Goal: Task Accomplishment & Management: Manage account settings

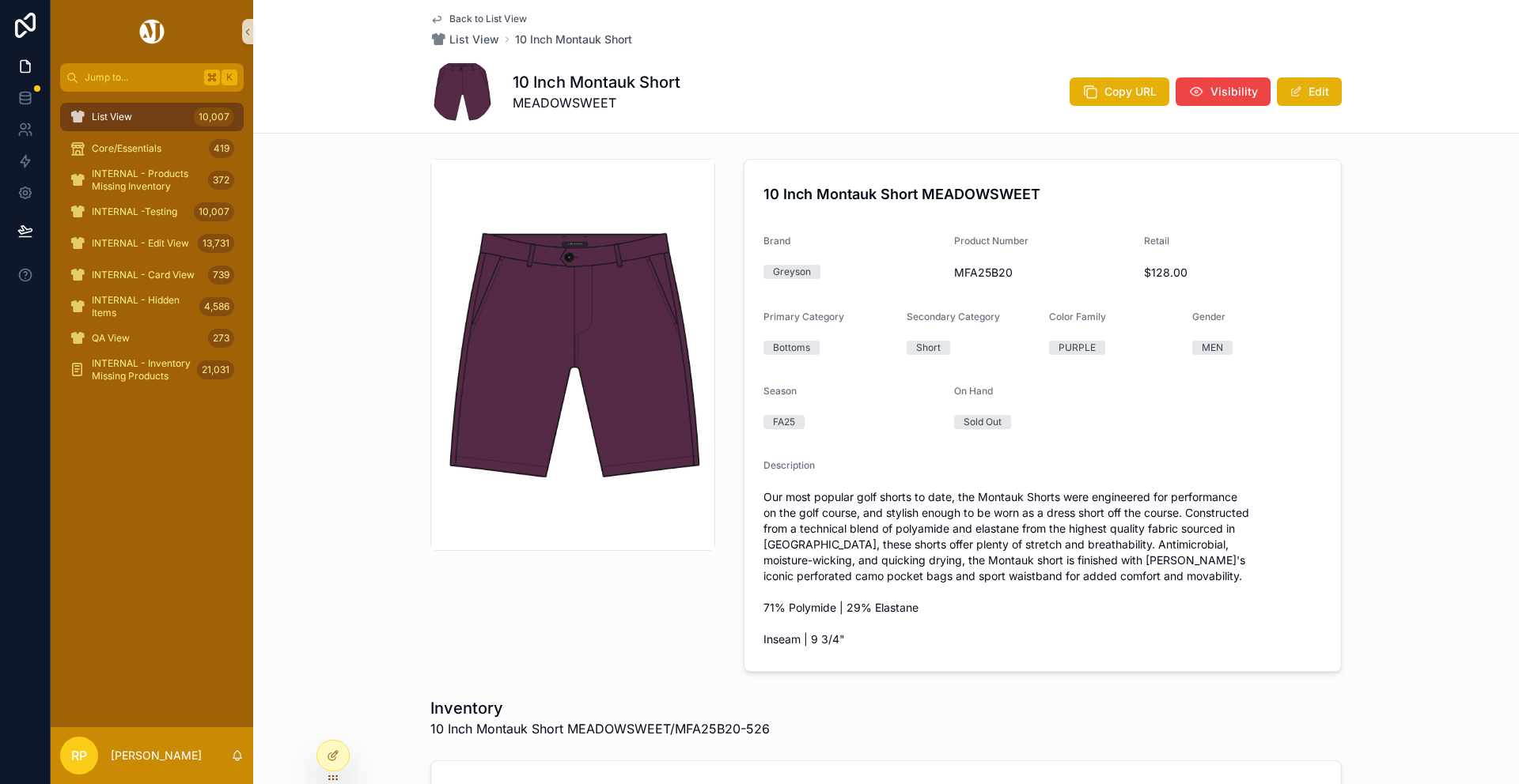
click at [999, 501] on span "Our most popular golf shorts to date, the Montauk Shorts were engineered for pe…" at bounding box center [1043, 569] width 558 height 159
copy span "Montauk"
click at [508, 15] on span "Back to List View" at bounding box center [488, 19] width 77 height 13
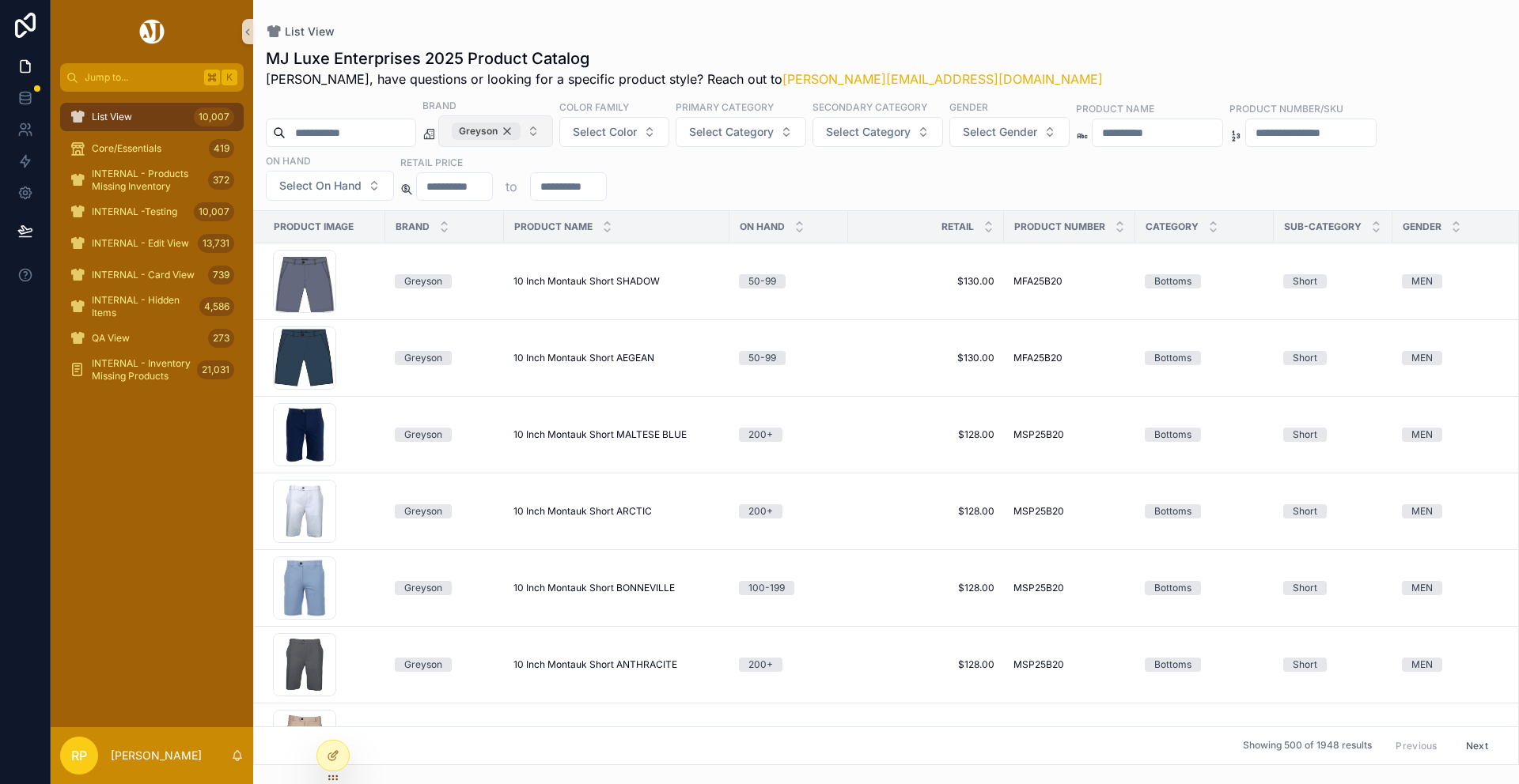
click at [521, 137] on div "Greyson" at bounding box center [486, 131] width 69 height 18
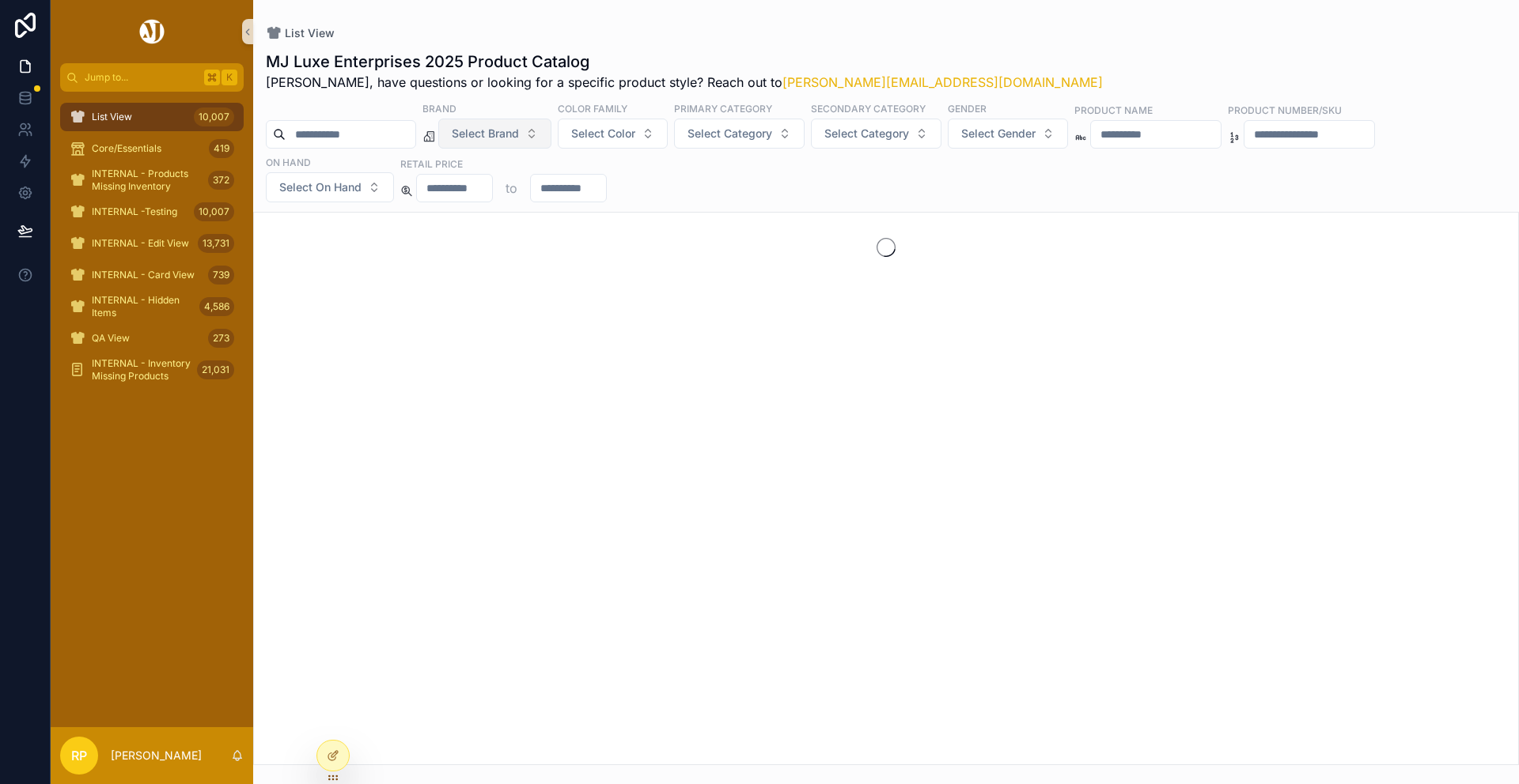
click at [360, 132] on input "scrollable content" at bounding box center [351, 134] width 129 height 23
paste input "*******"
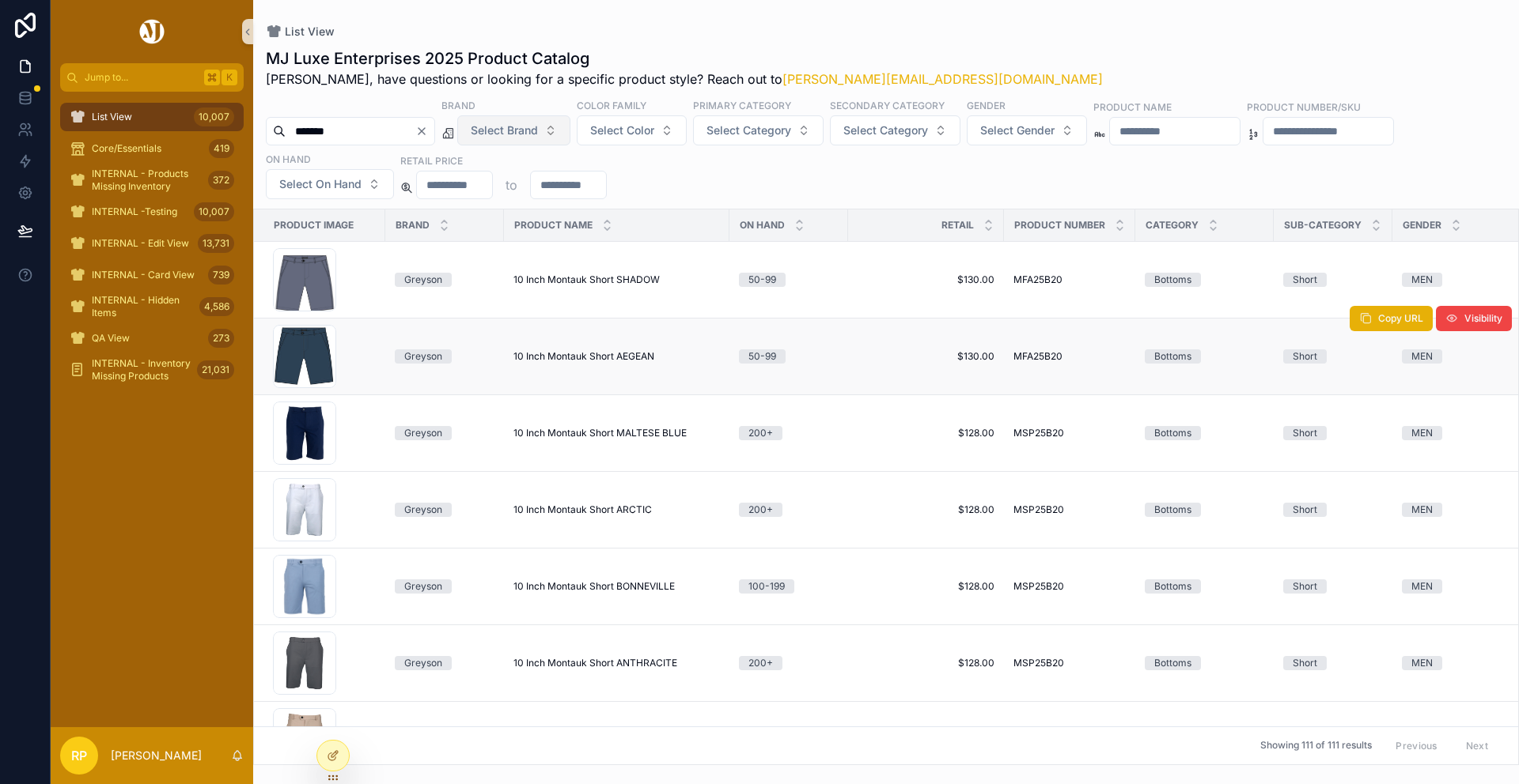
scroll to position [495, 0]
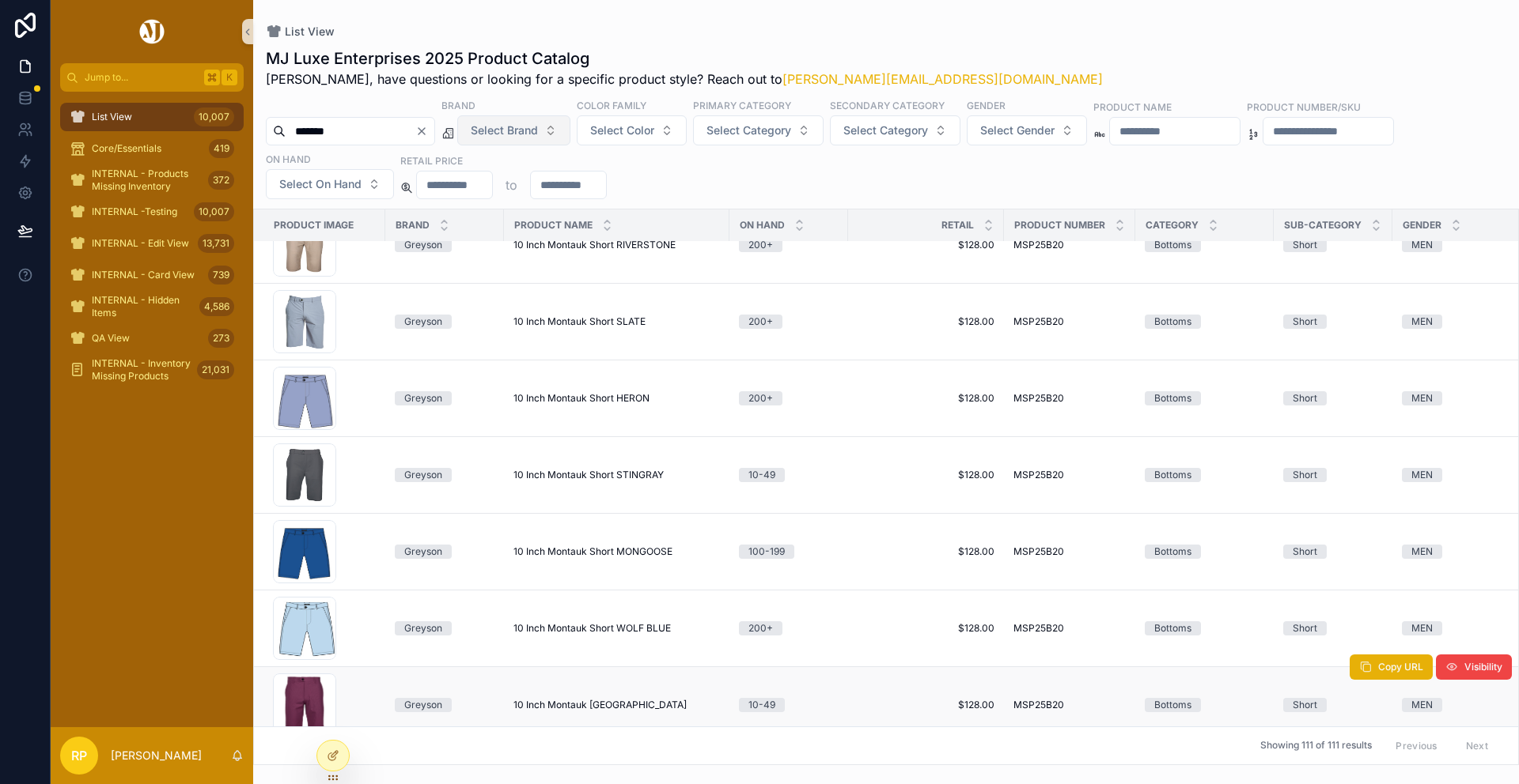
type input "*******"
click at [545, 703] on span "10 Inch Montauk [GEOGRAPHIC_DATA]" at bounding box center [599, 705] width 173 height 13
click at [428, 127] on icon "Clear" at bounding box center [421, 131] width 13 height 13
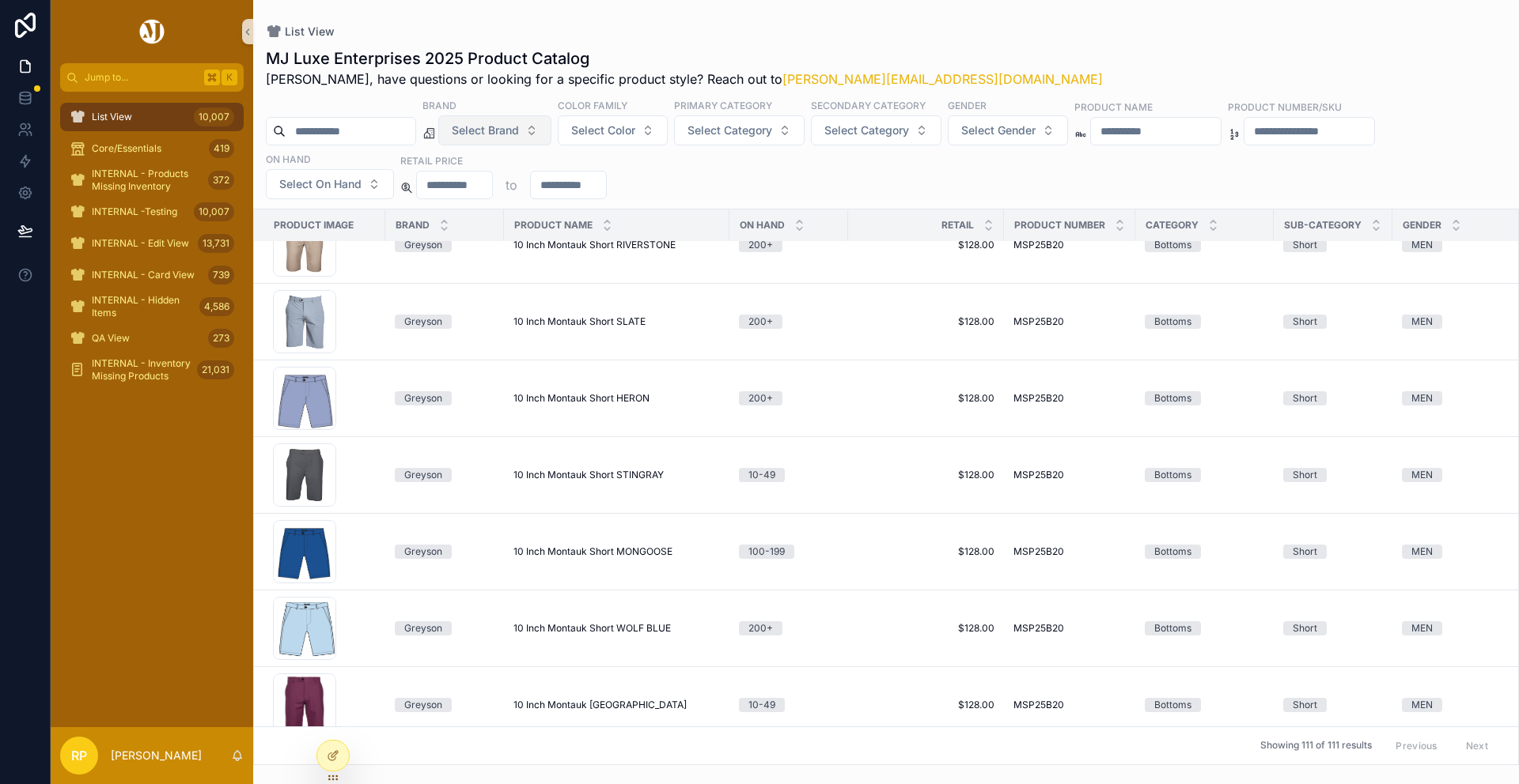
click at [409, 125] on input "scrollable content" at bounding box center [351, 131] width 129 height 23
paste input "**********"
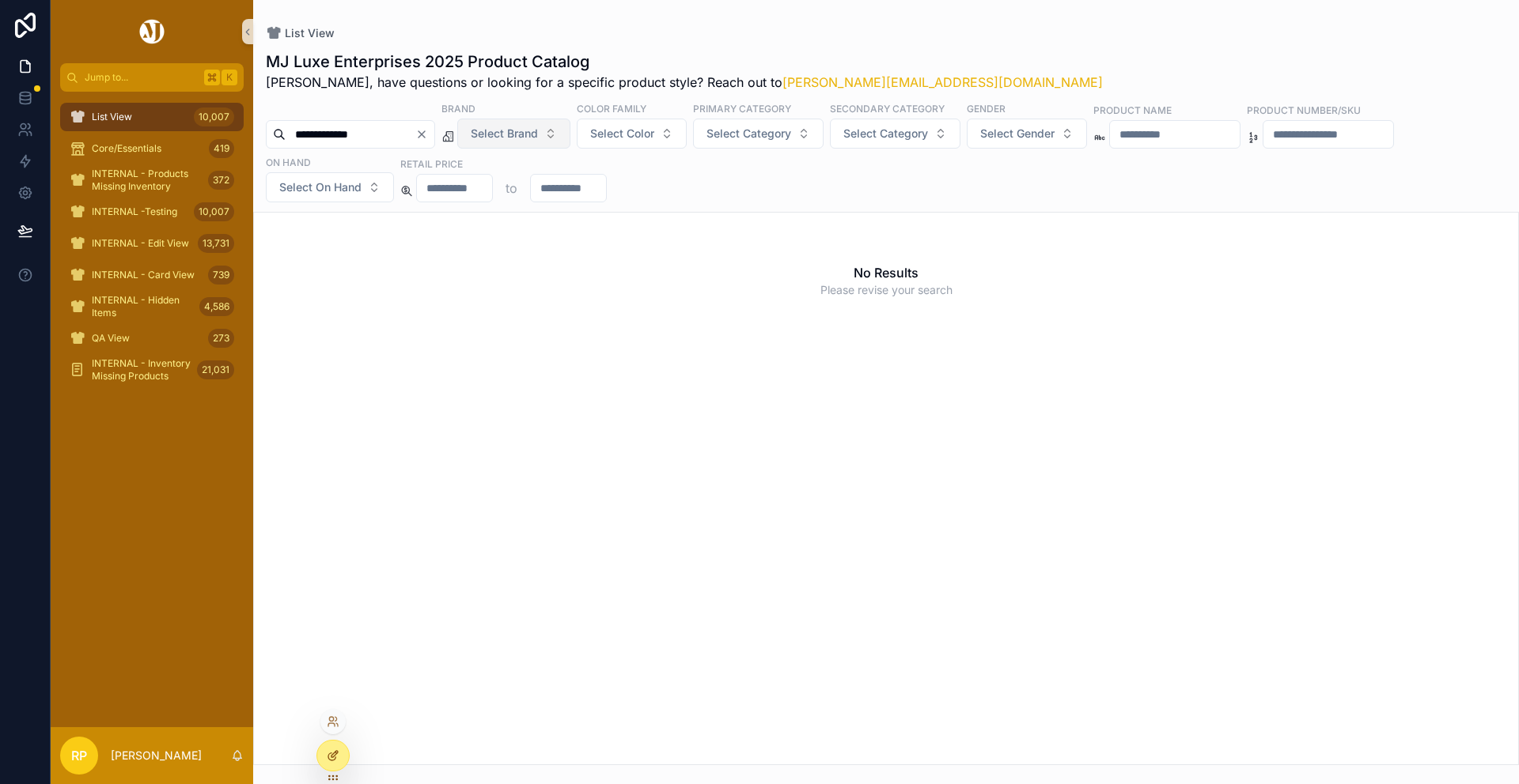
type input "**********"
click at [331, 755] on icon at bounding box center [334, 754] width 6 height 6
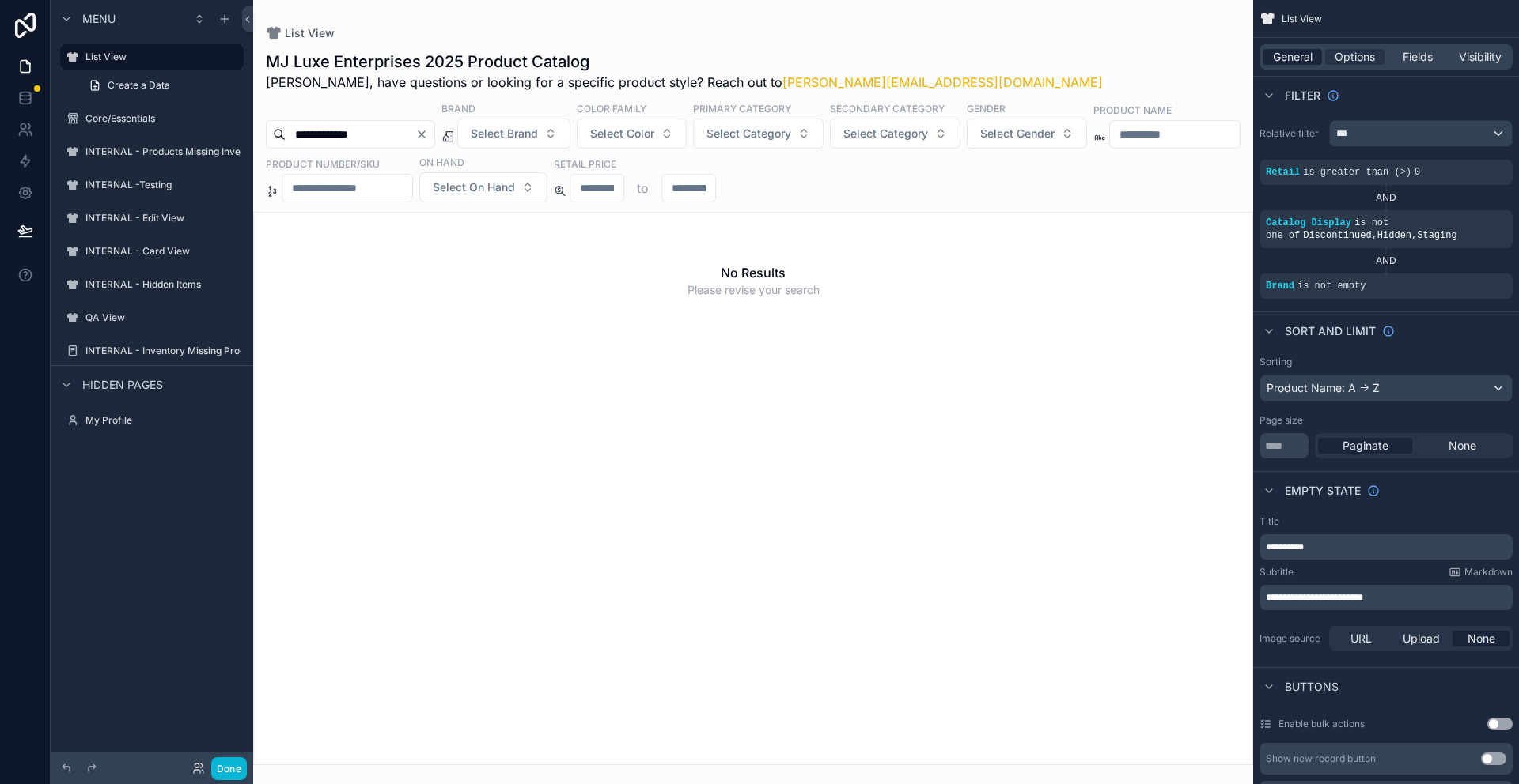
click at [1296, 49] on span "General" at bounding box center [1293, 57] width 39 height 16
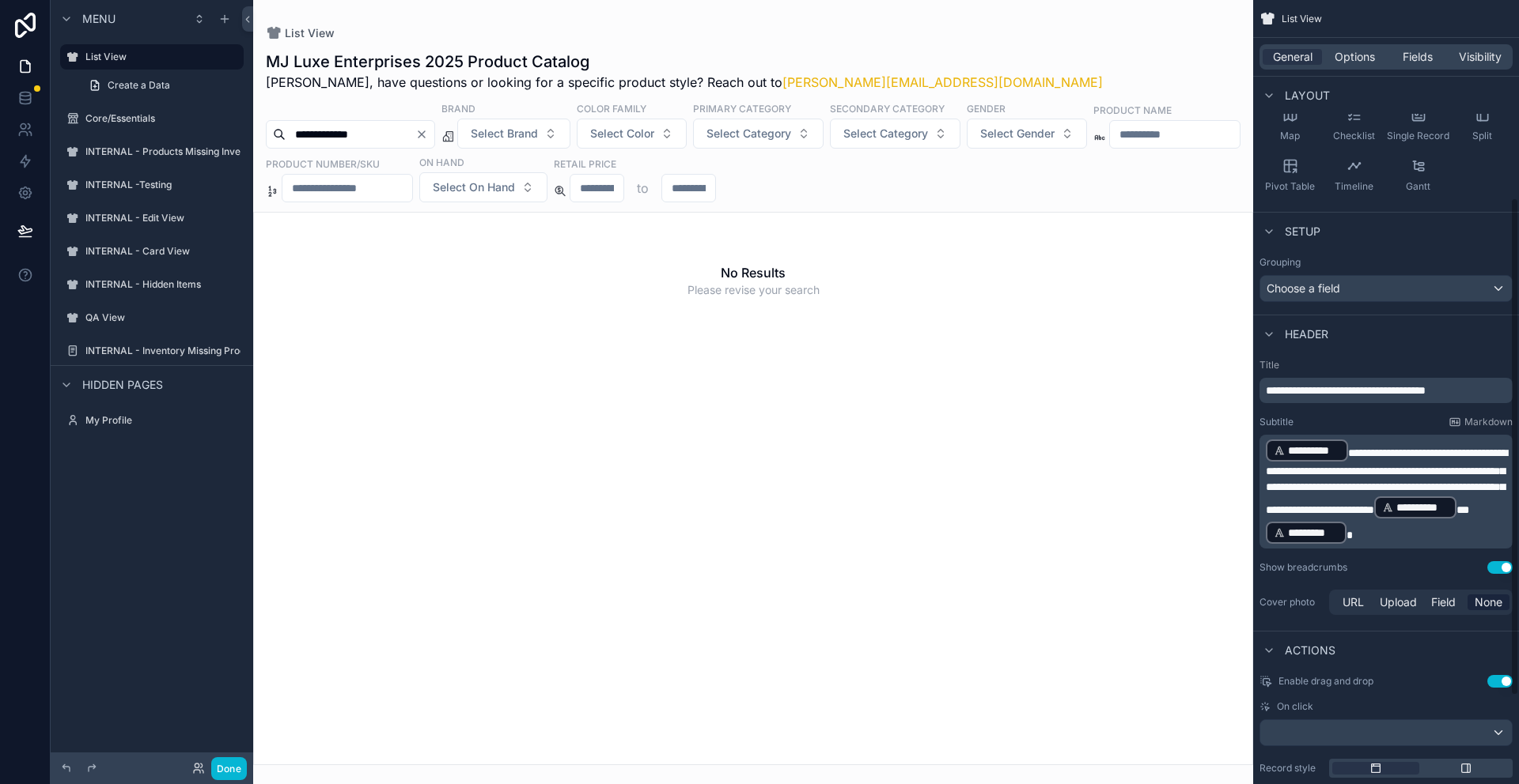
scroll to position [450, 0]
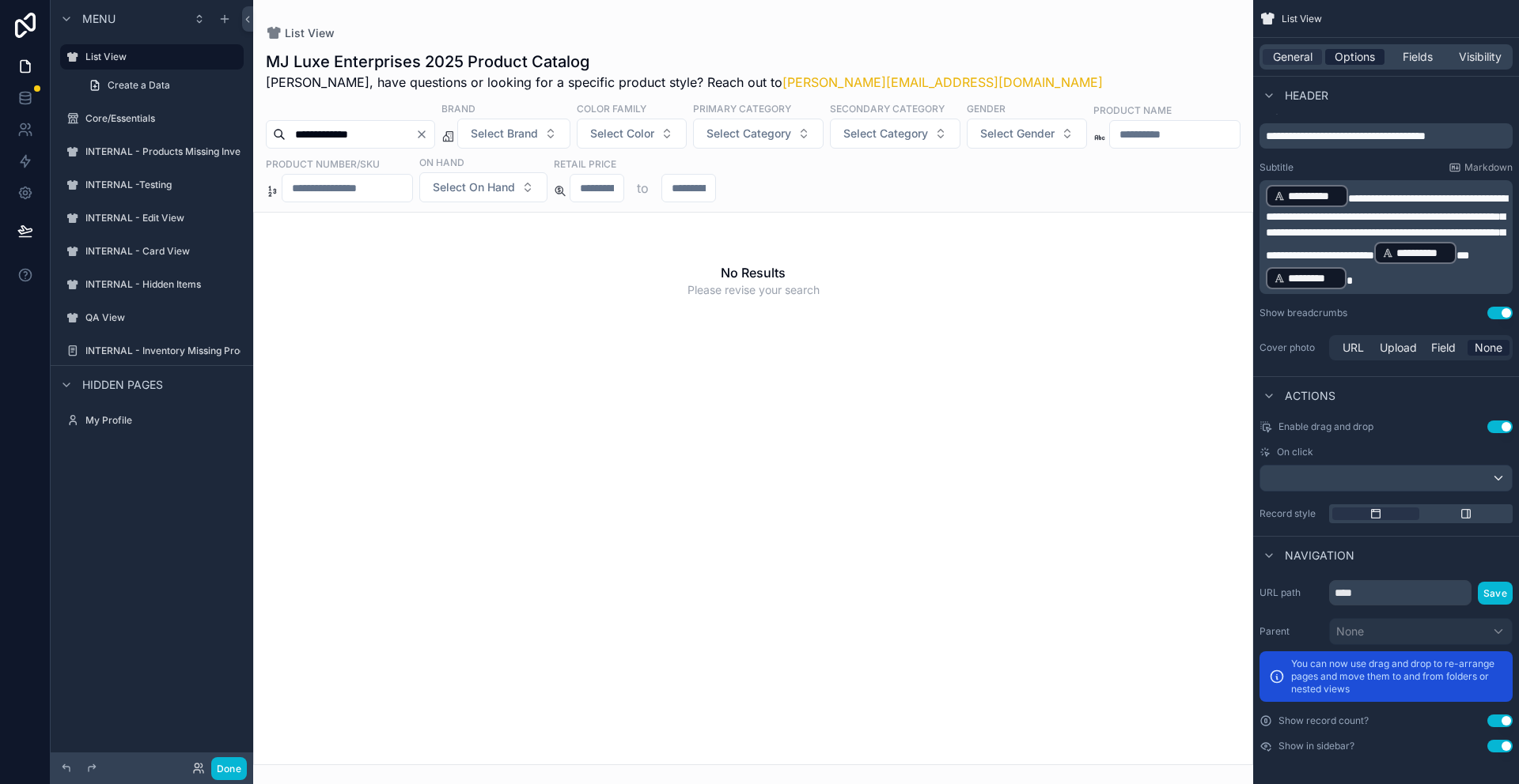
click at [1357, 63] on span "Options" at bounding box center [1354, 57] width 40 height 16
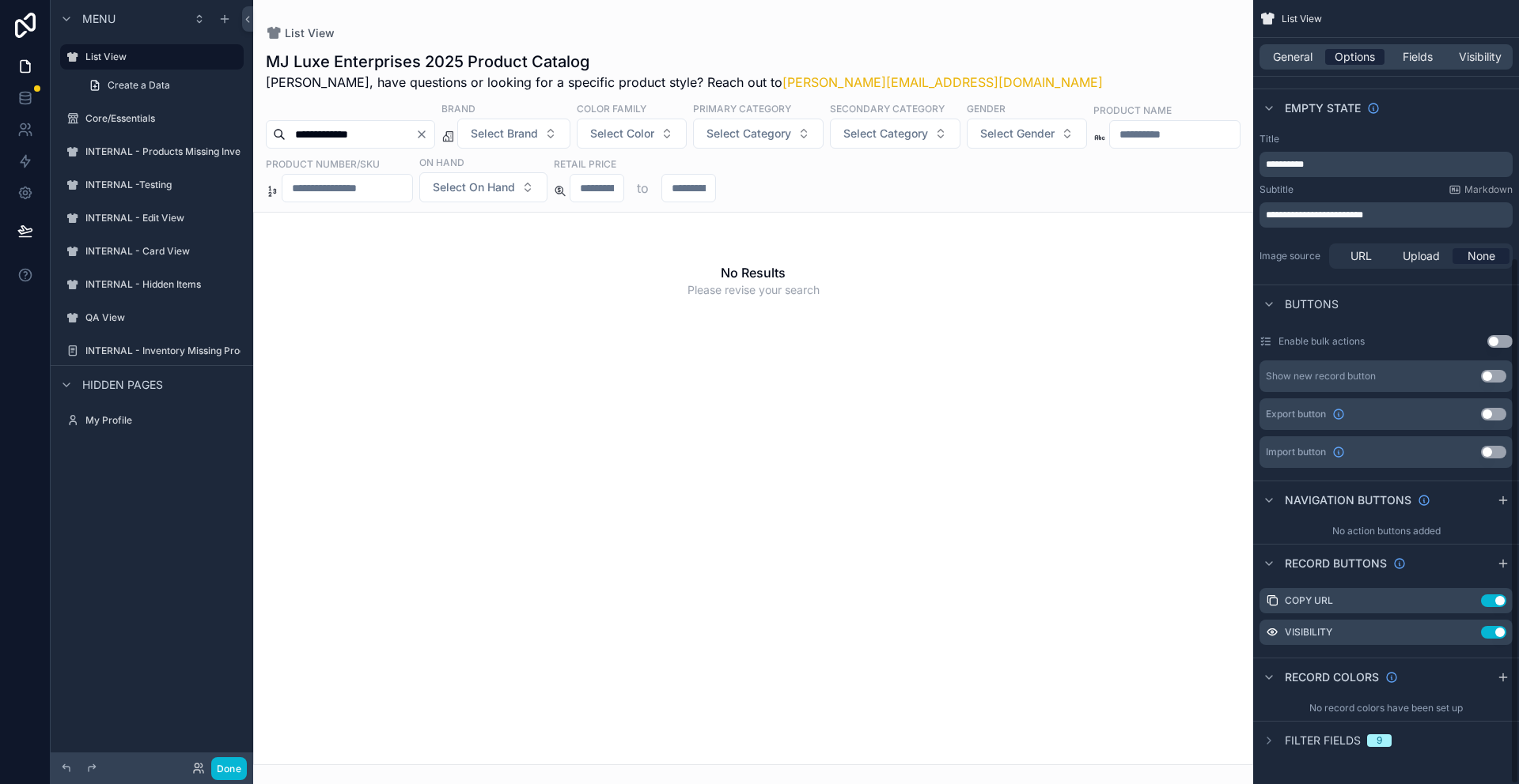
scroll to position [383, 0]
click at [1418, 52] on span "Fields" at bounding box center [1417, 57] width 30 height 16
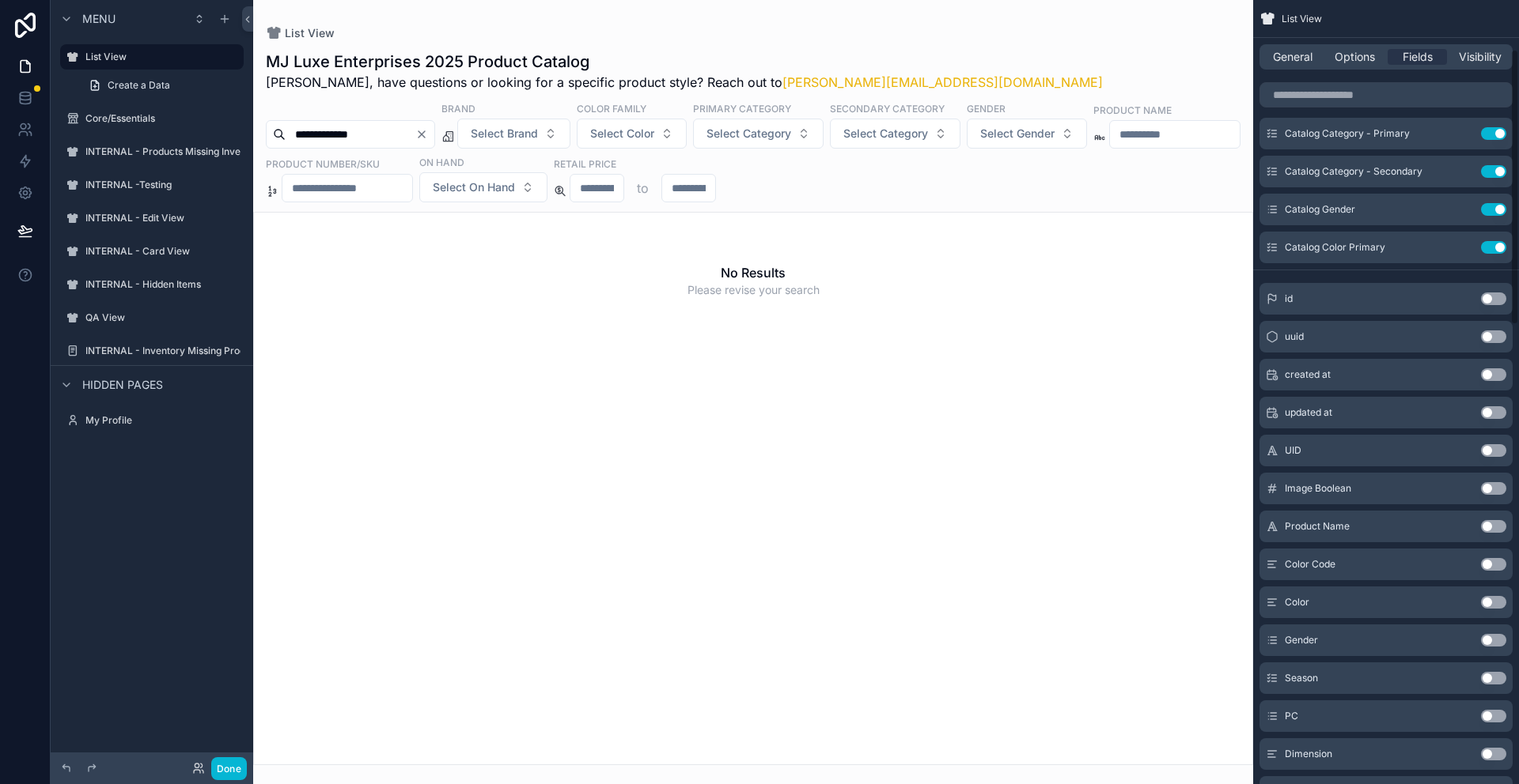
scroll to position [0, 0]
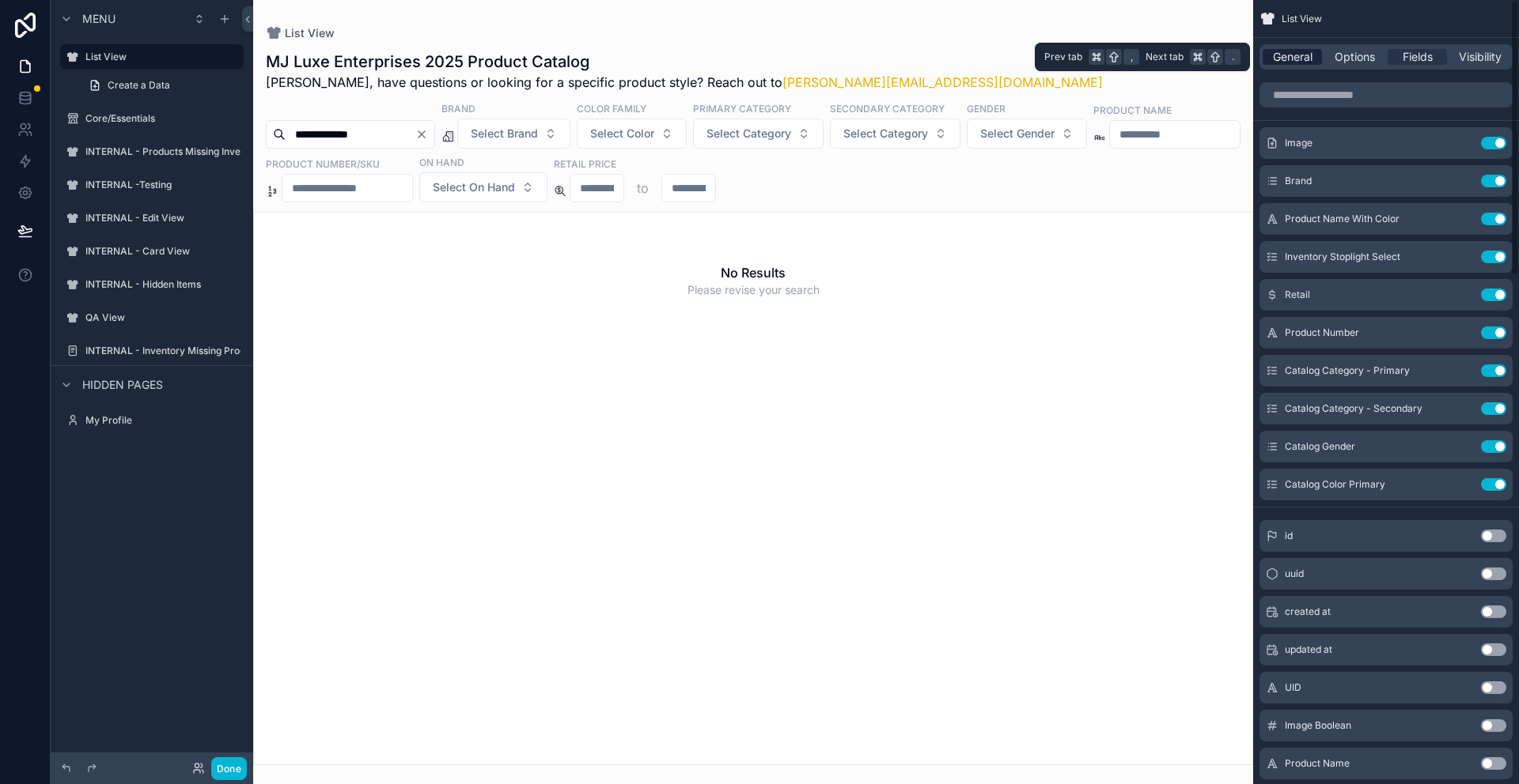
click at [1296, 60] on span "General" at bounding box center [1293, 57] width 39 height 16
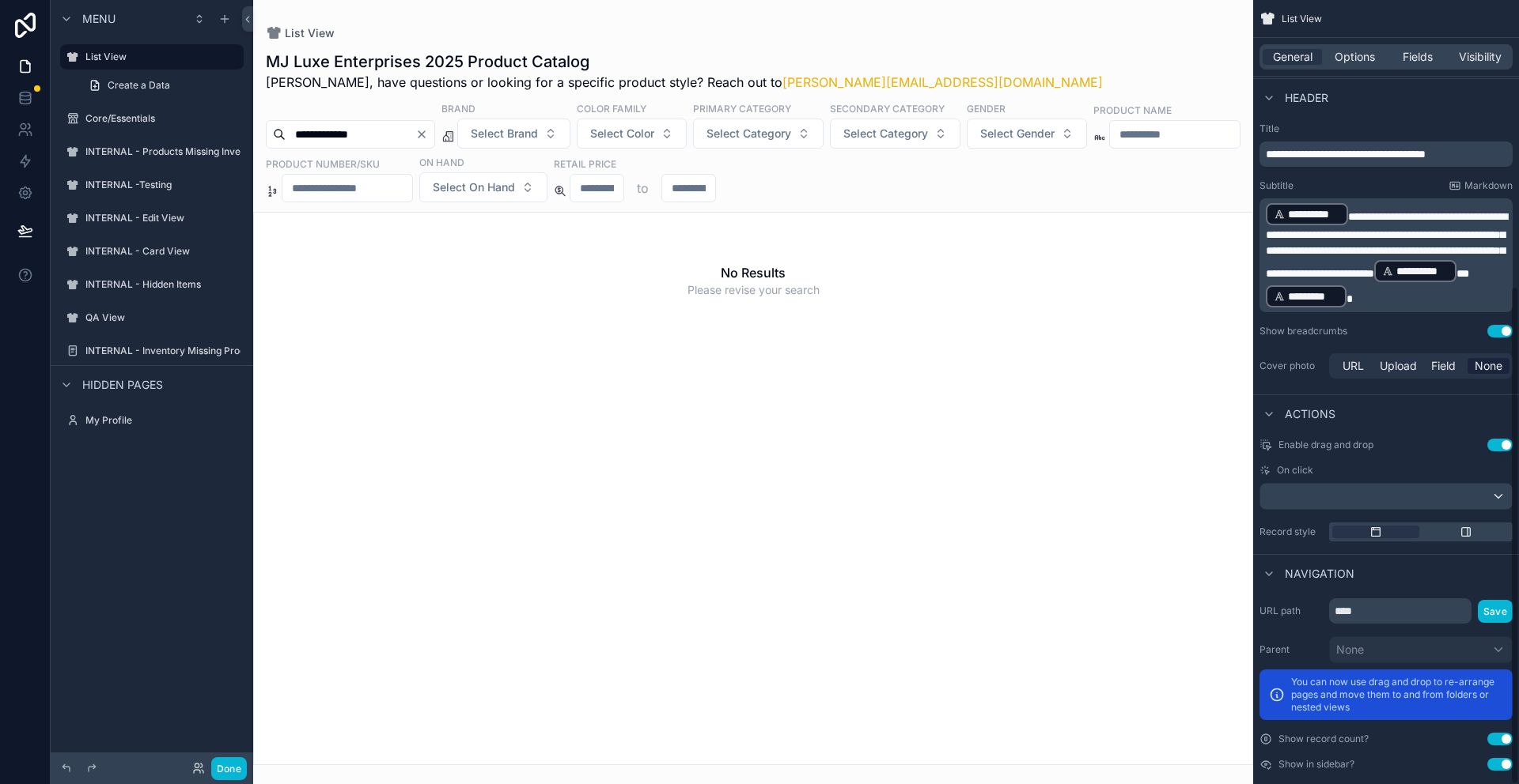
scroll to position [450, 0]
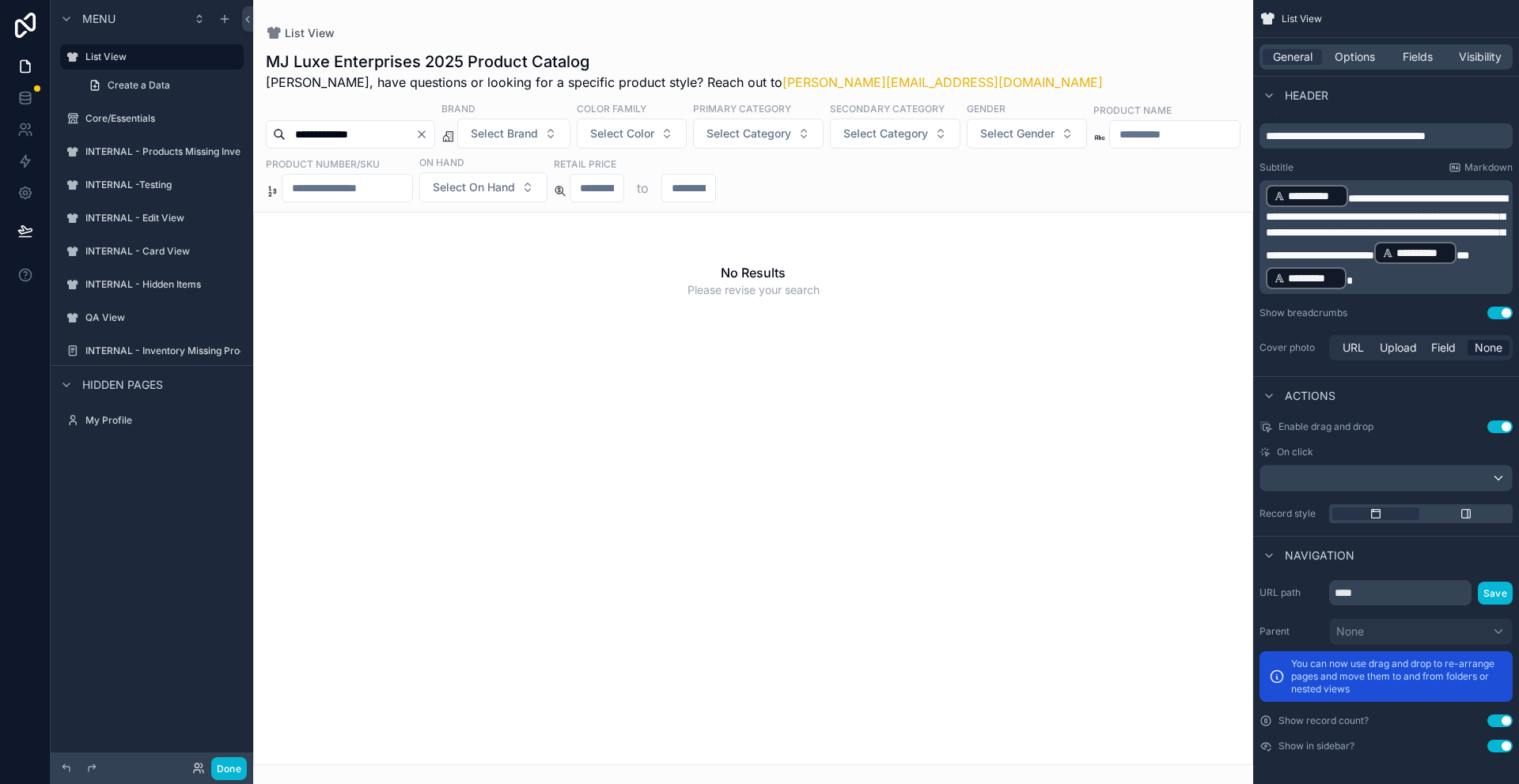
click at [1059, 205] on div "scrollable content" at bounding box center [752, 392] width 1000 height 784
click at [1051, 185] on div "**********" at bounding box center [752, 151] width 1000 height 101
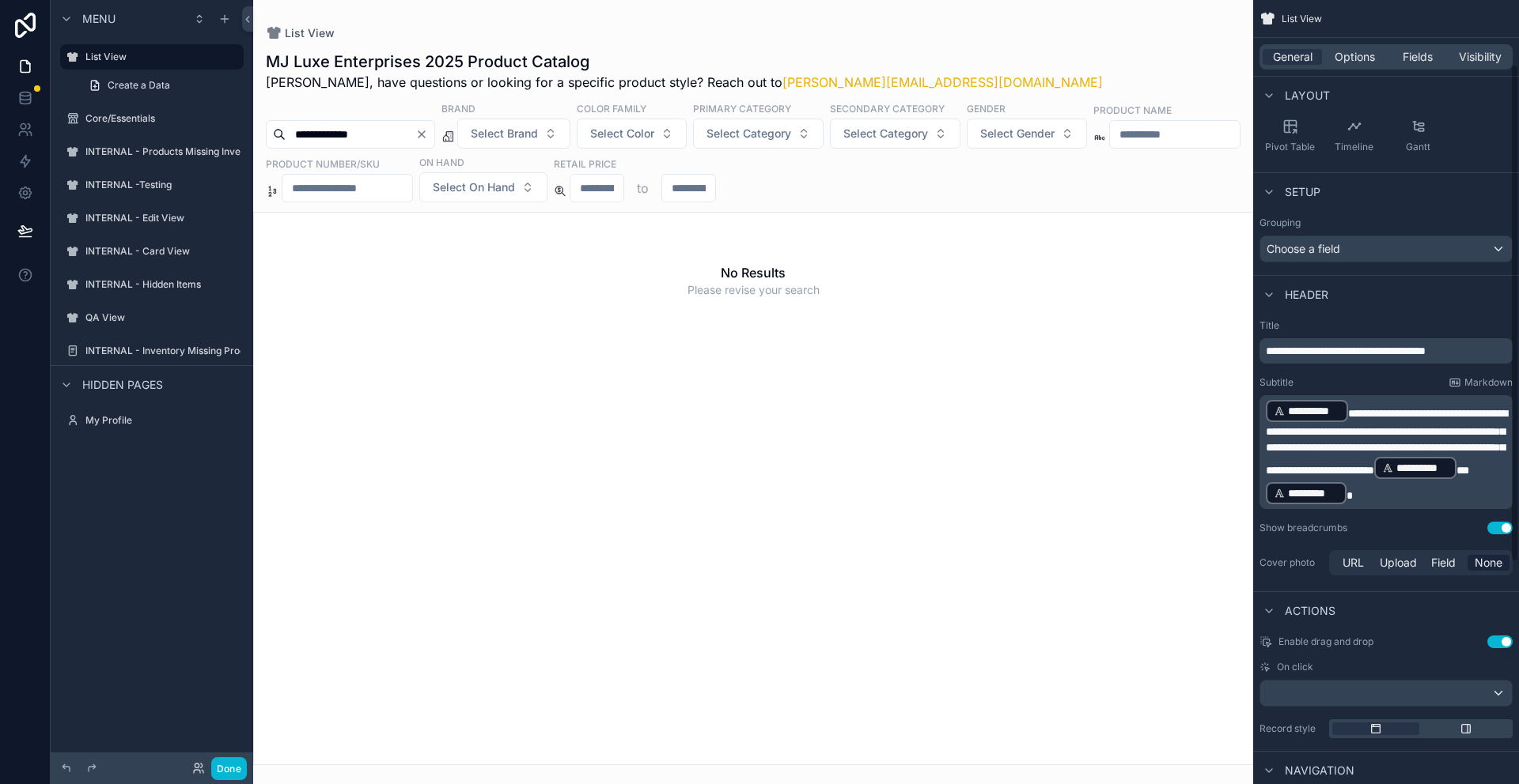
scroll to position [0, 0]
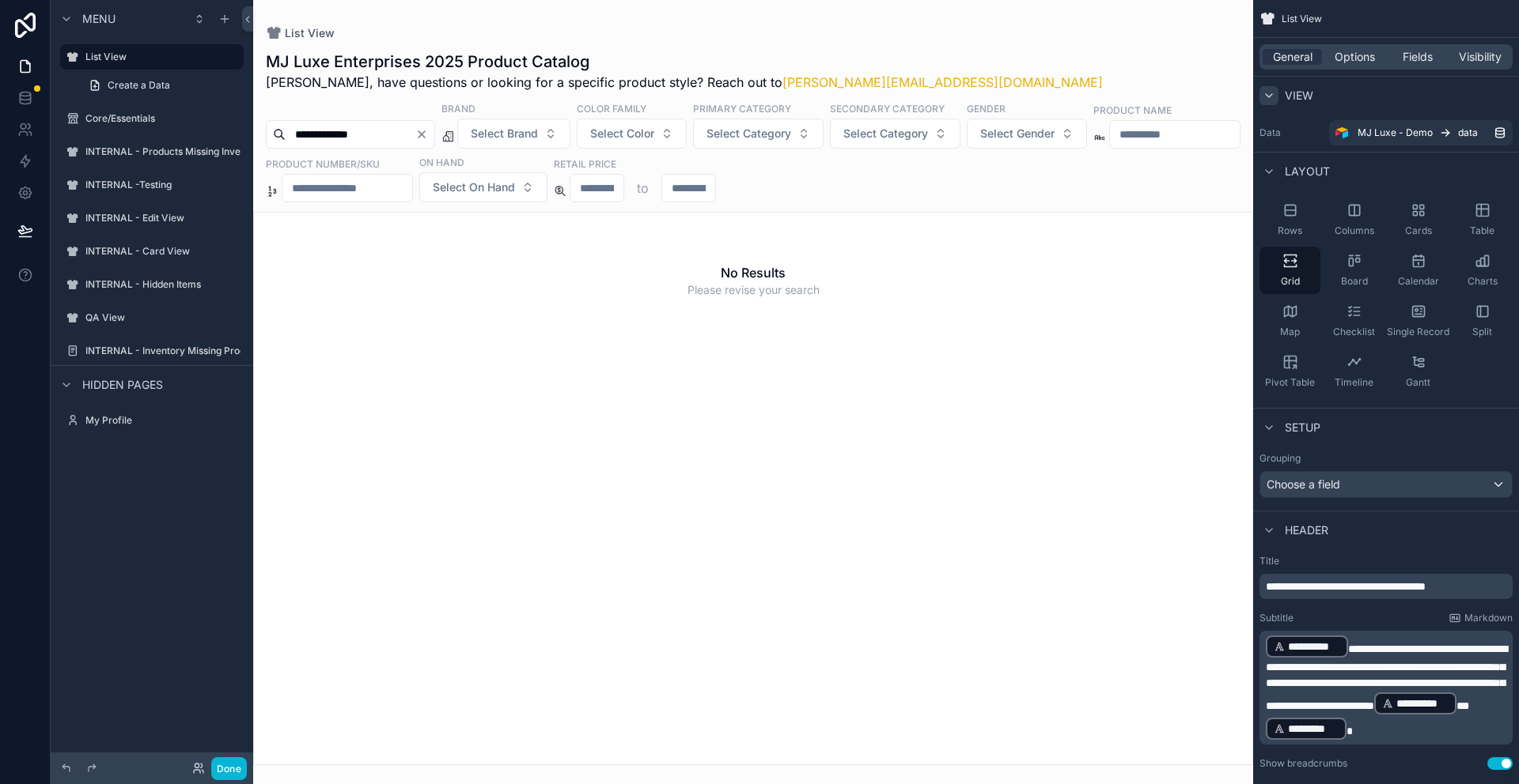
click at [1267, 100] on icon "scrollable content" at bounding box center [1268, 95] width 13 height 13
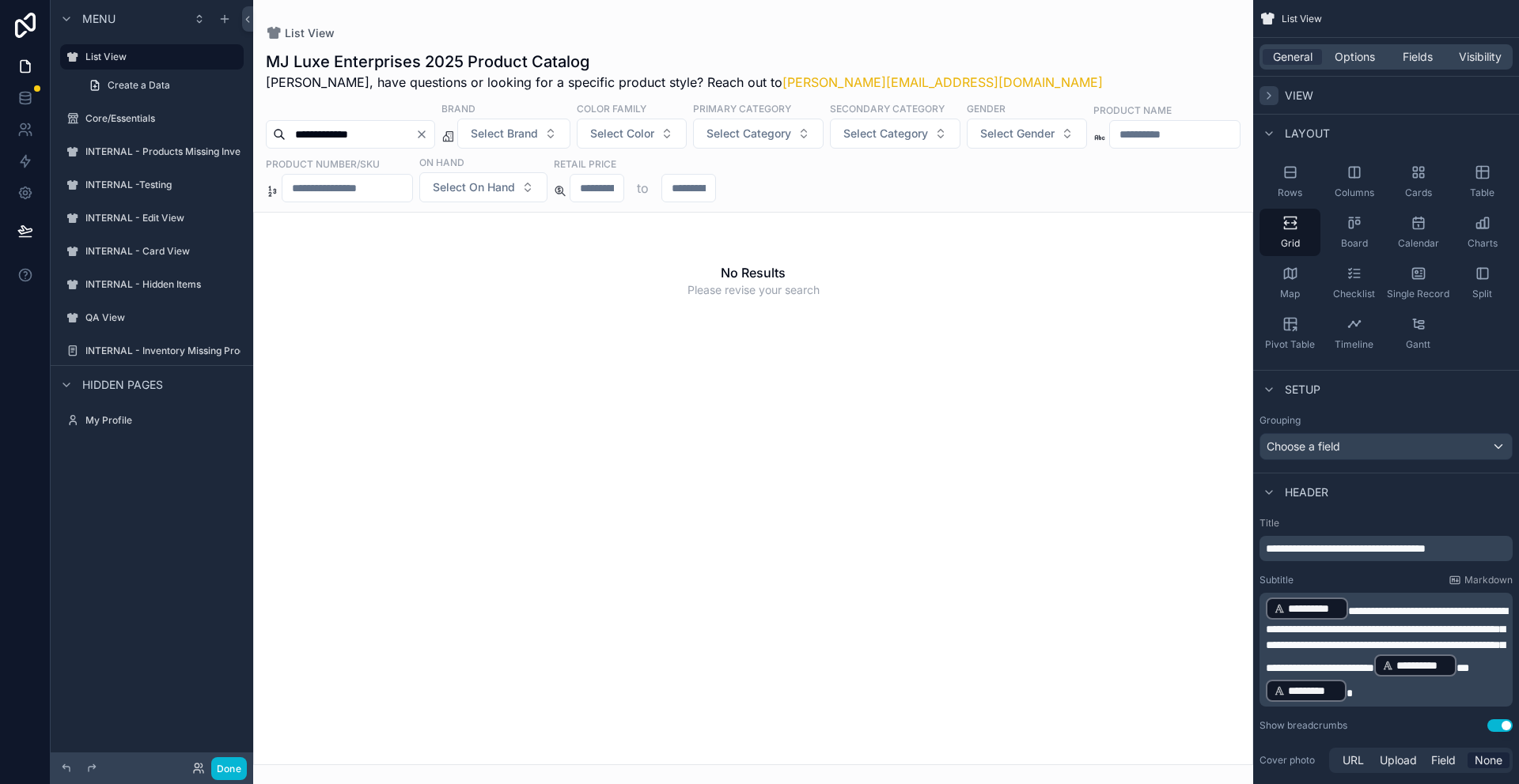
click at [1267, 99] on icon "scrollable content" at bounding box center [1268, 95] width 13 height 13
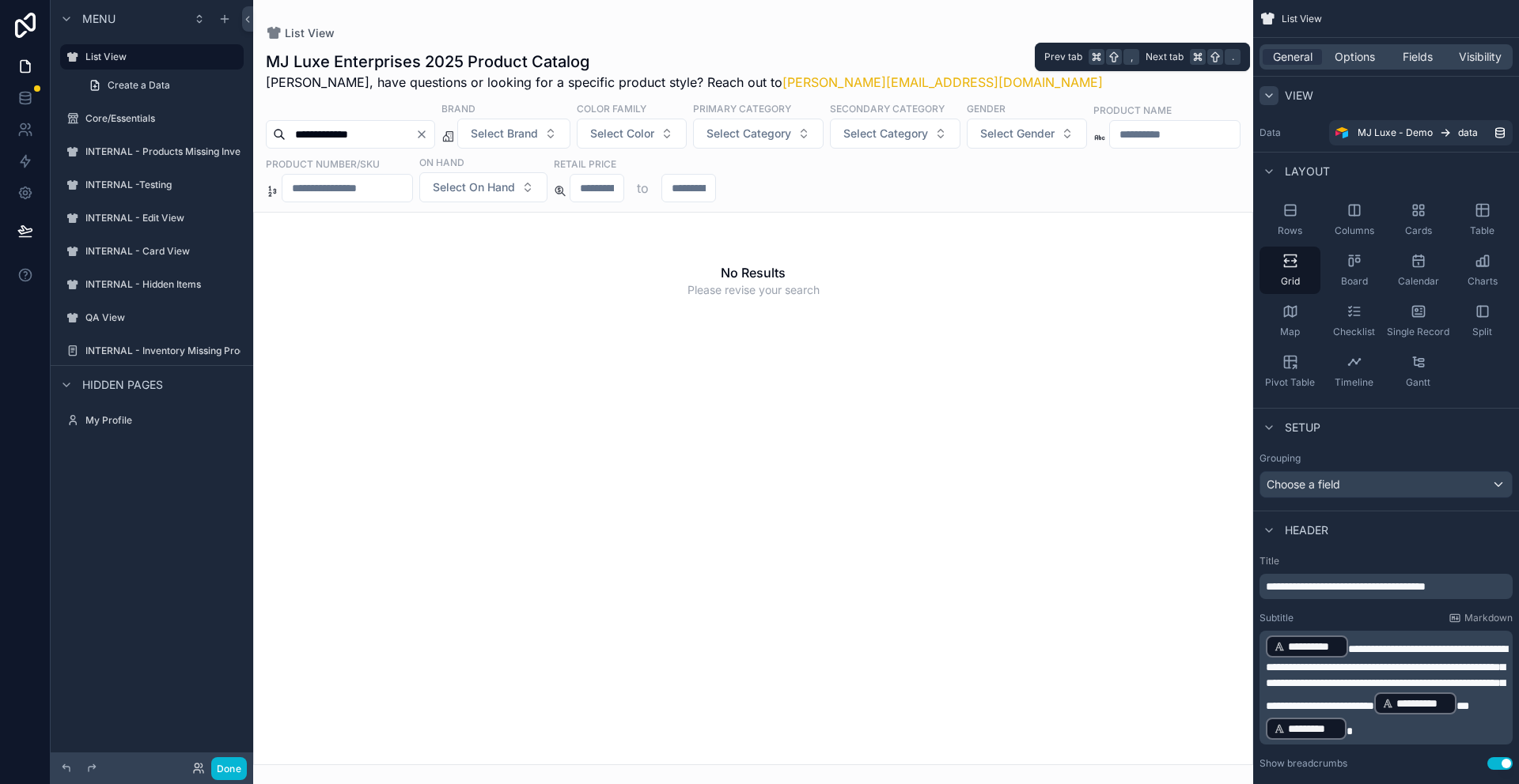
click at [1356, 47] on div "General Options Fields Visibility" at bounding box center [1386, 57] width 253 height 25
click at [1353, 62] on span "Options" at bounding box center [1354, 57] width 40 height 16
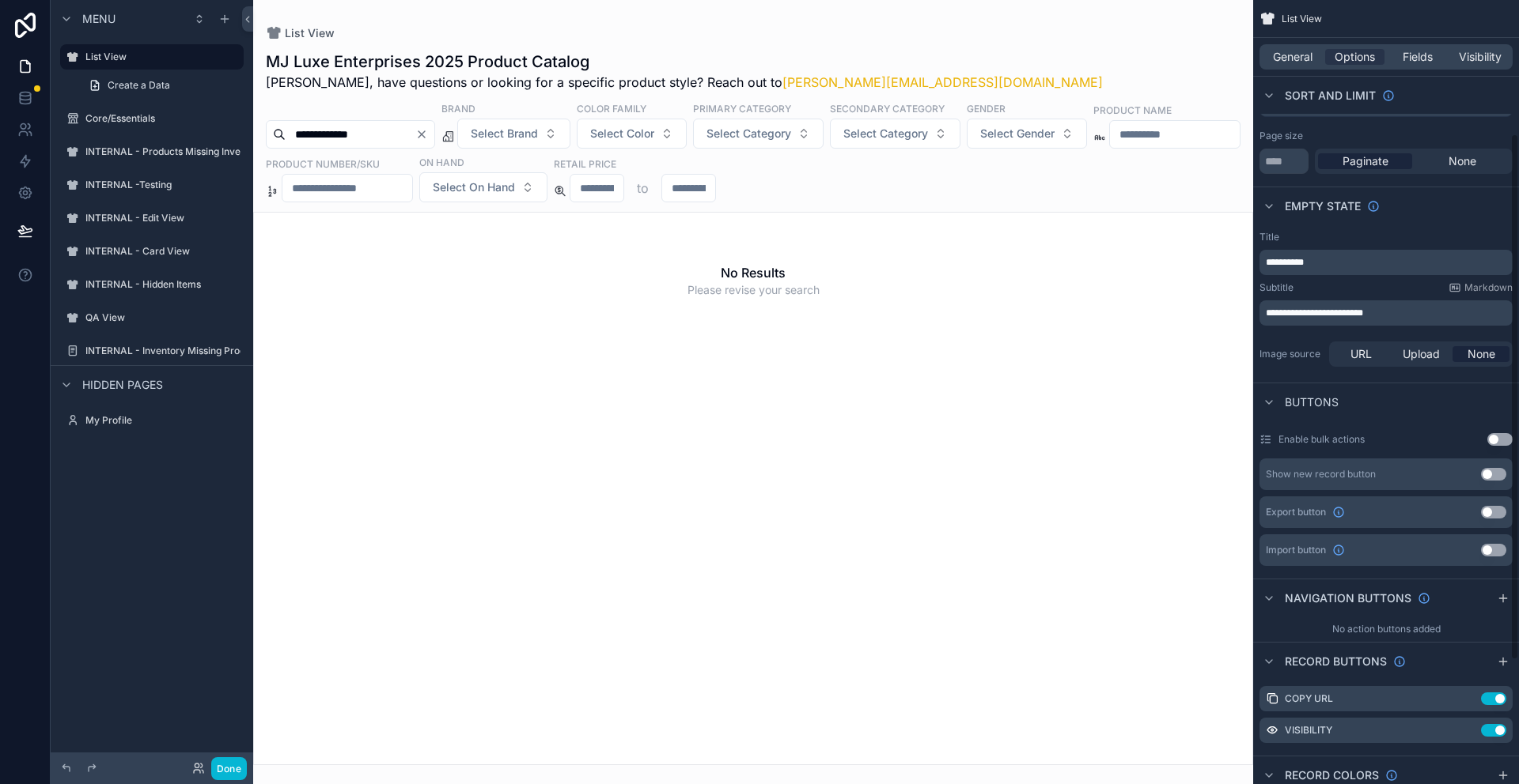
scroll to position [383, 0]
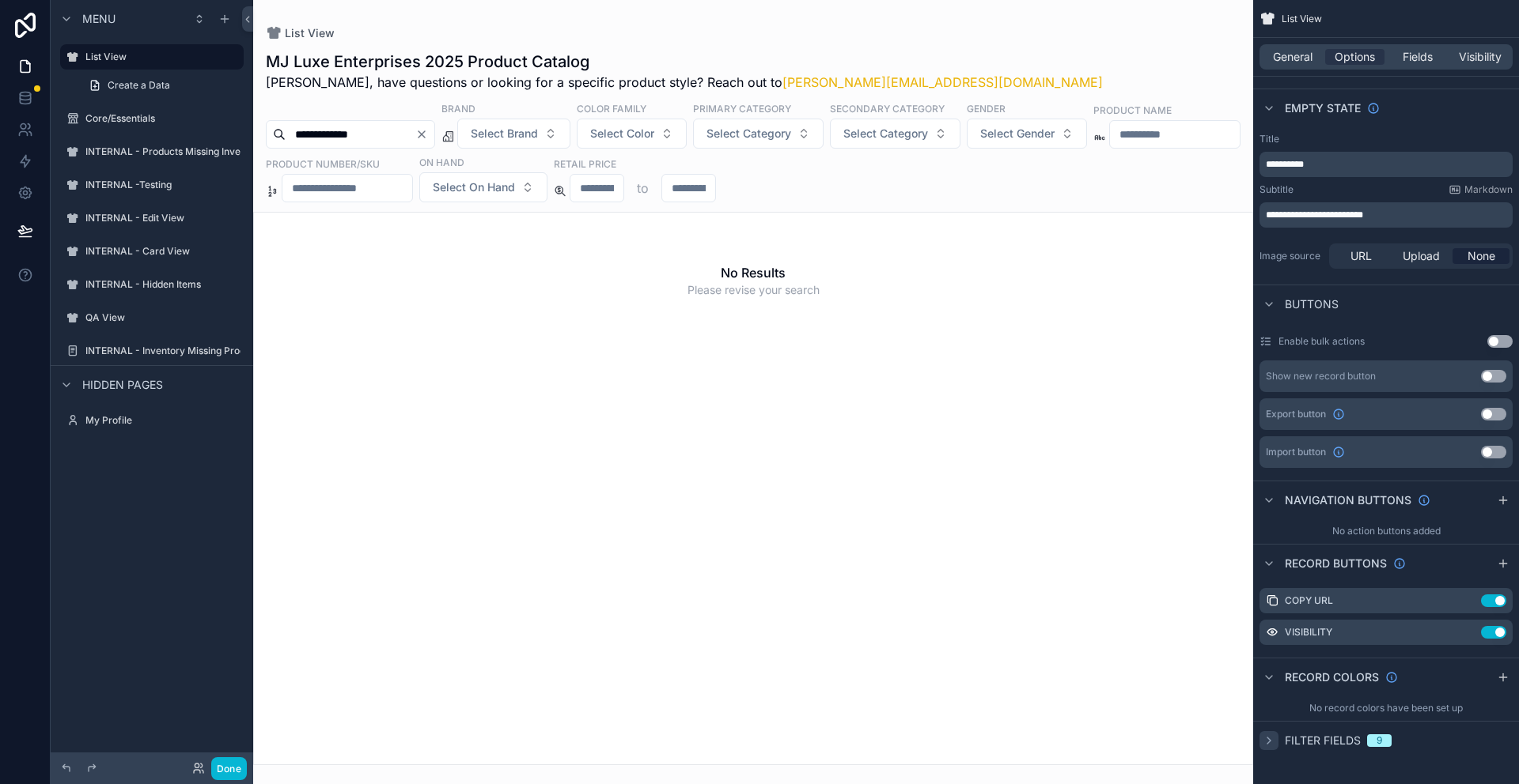
click at [1271, 741] on icon "scrollable content" at bounding box center [1268, 740] width 13 height 13
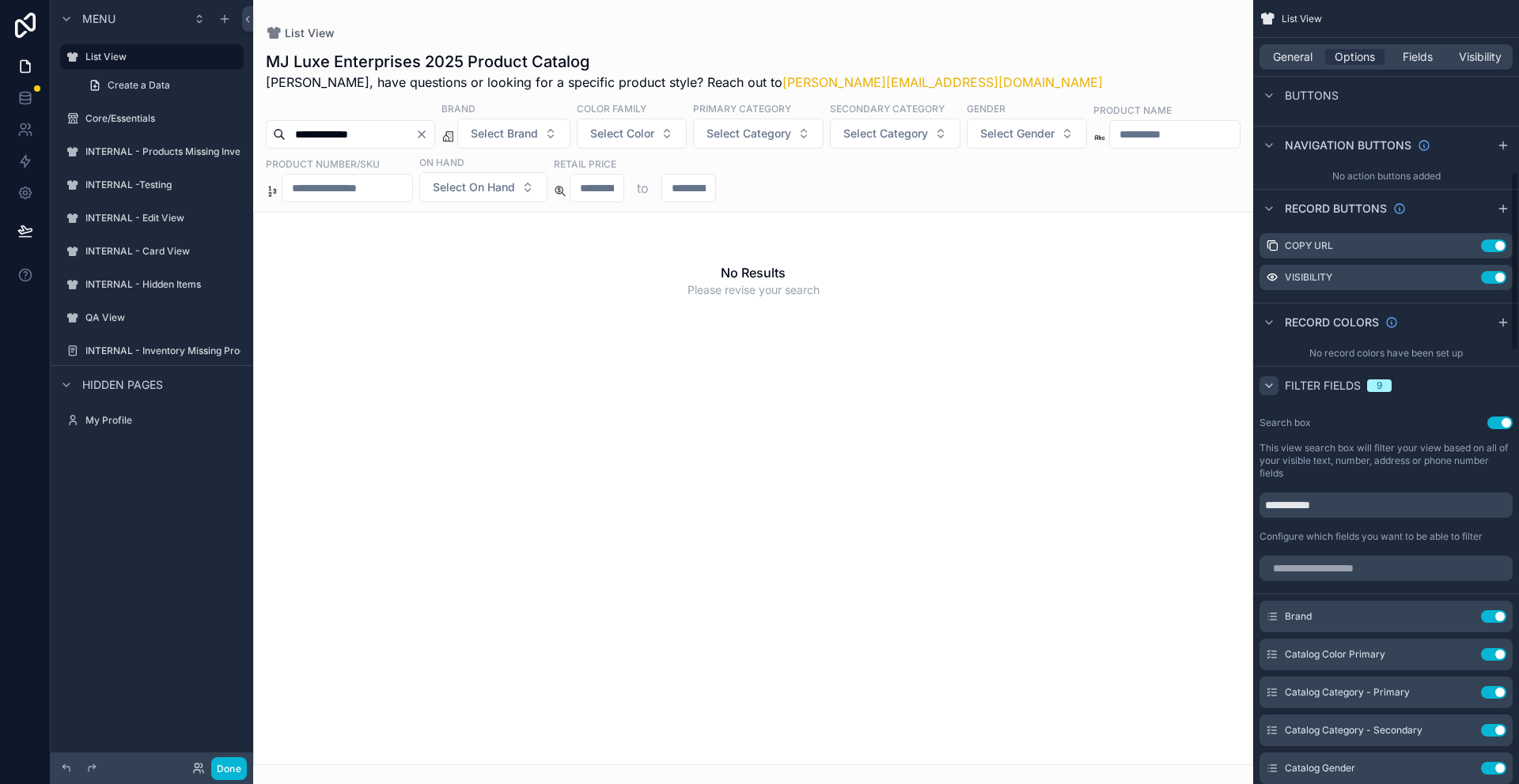
scroll to position [734, 0]
click at [1332, 502] on input "**********" at bounding box center [1386, 508] width 253 height 25
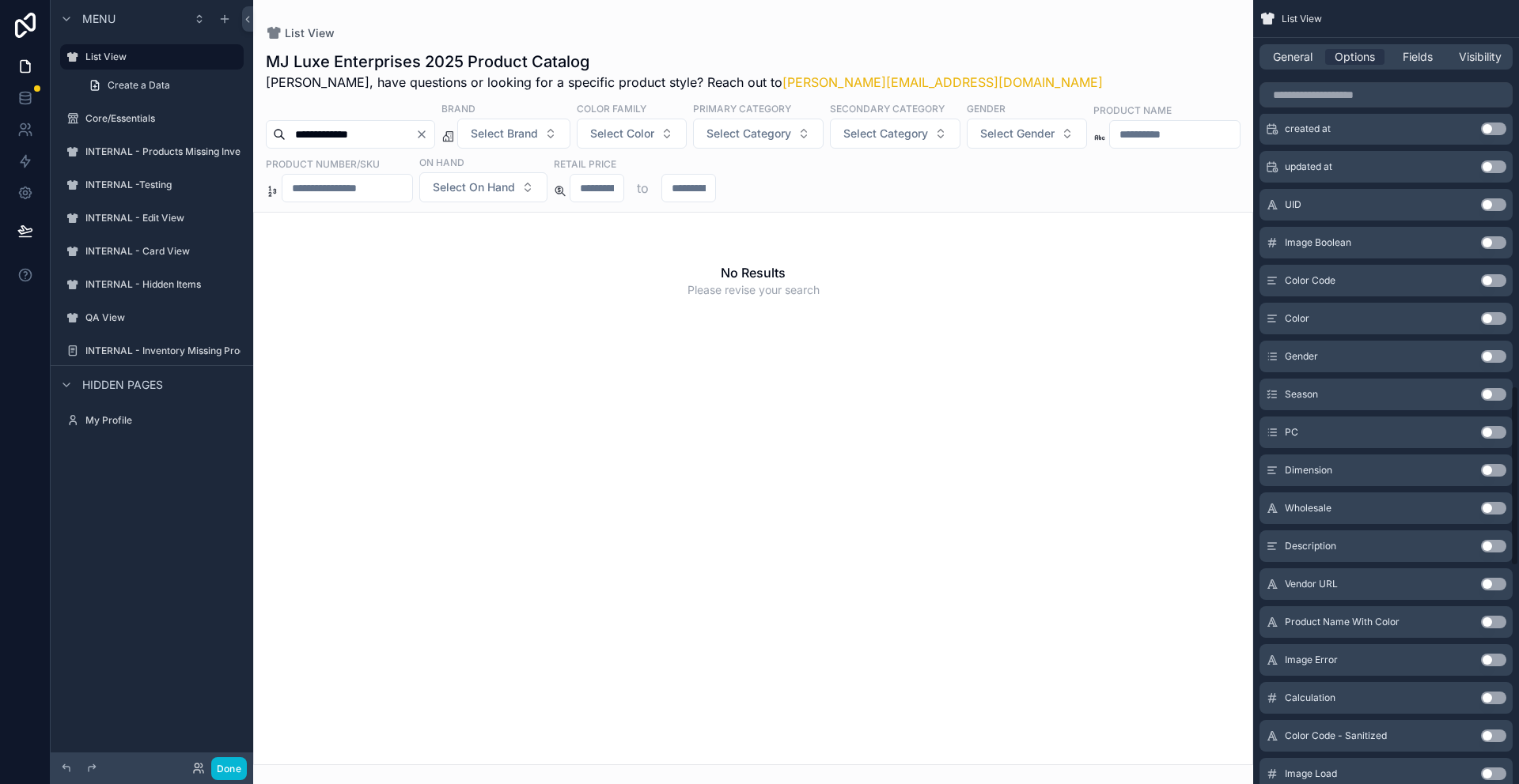
scroll to position [1687, 0]
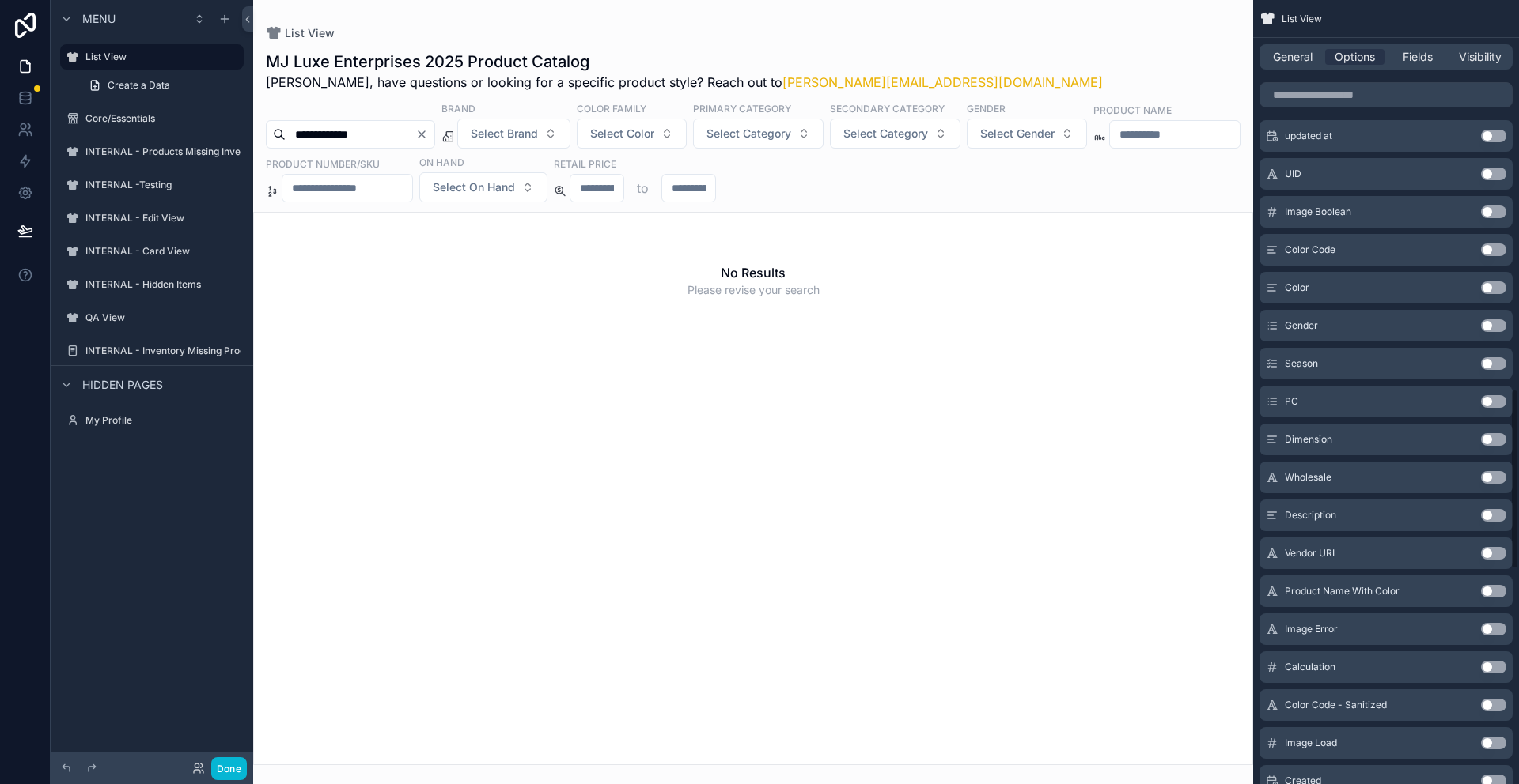
click at [1502, 516] on button "Use setting" at bounding box center [1494, 515] width 25 height 13
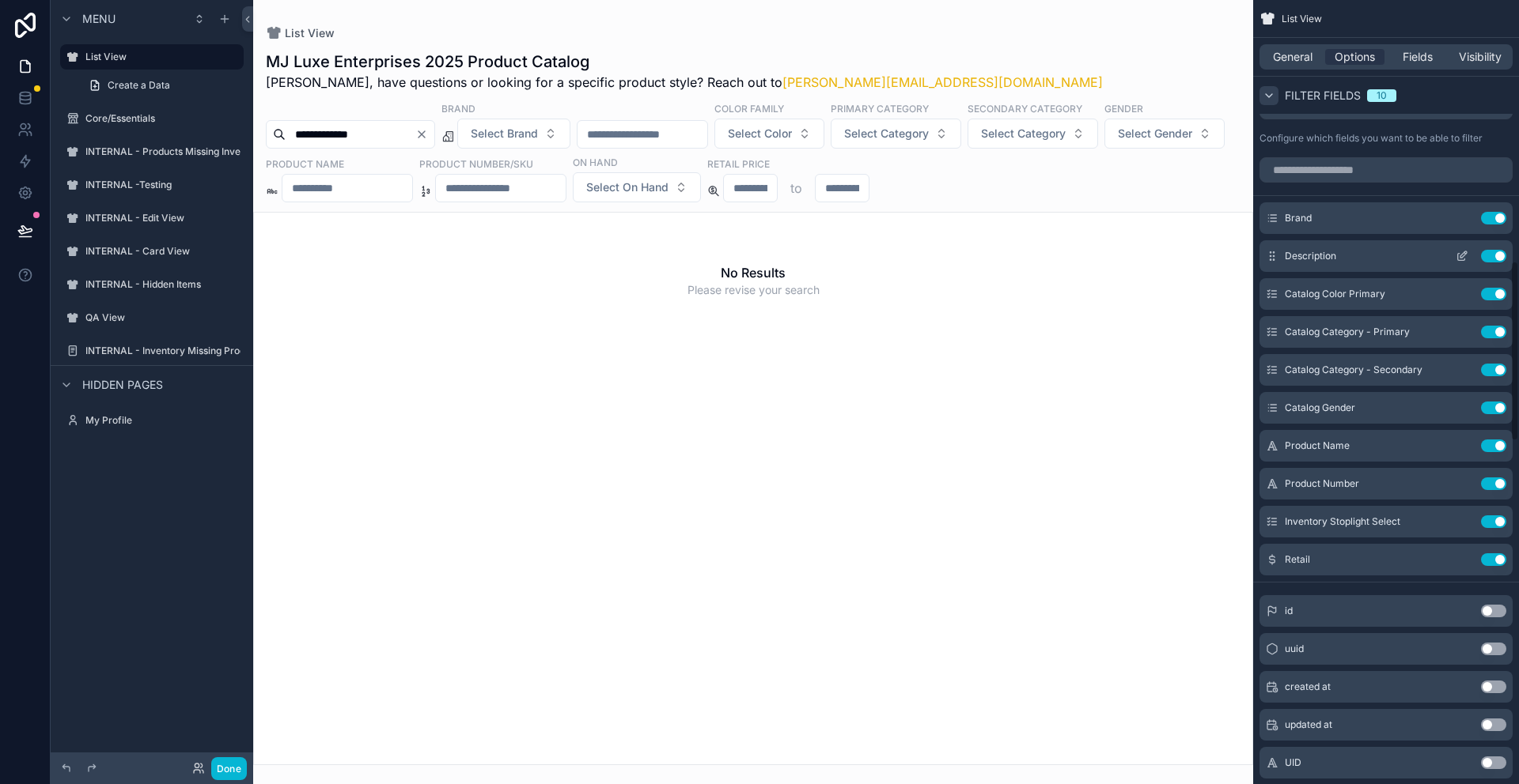
scroll to position [1133, 0]
click at [1460, 260] on icon "scrollable content" at bounding box center [1463, 257] width 6 height 6
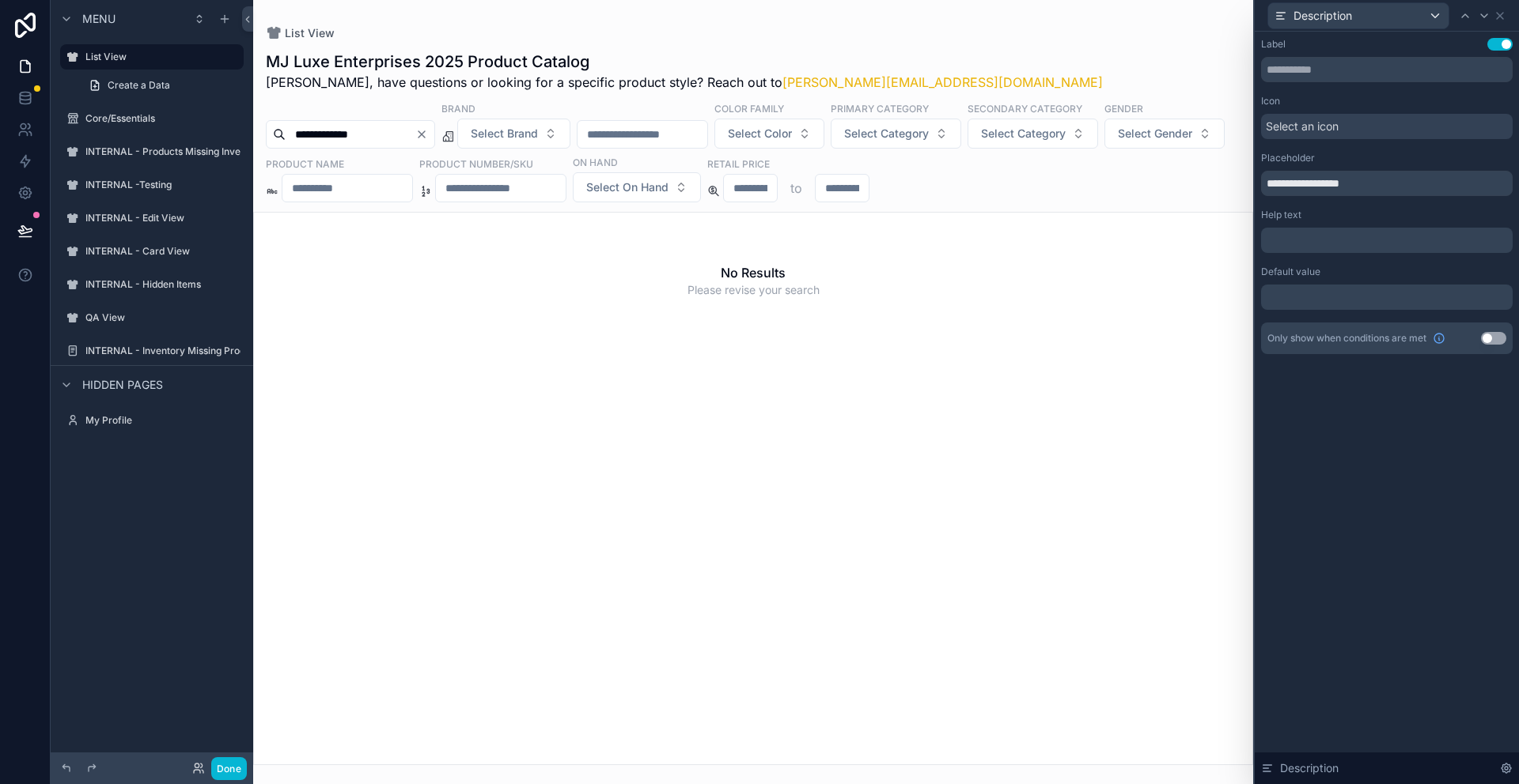
click at [1368, 141] on div "**********" at bounding box center [1387, 196] width 252 height 316
click at [1364, 128] on div "Select an icon" at bounding box center [1387, 126] width 252 height 25
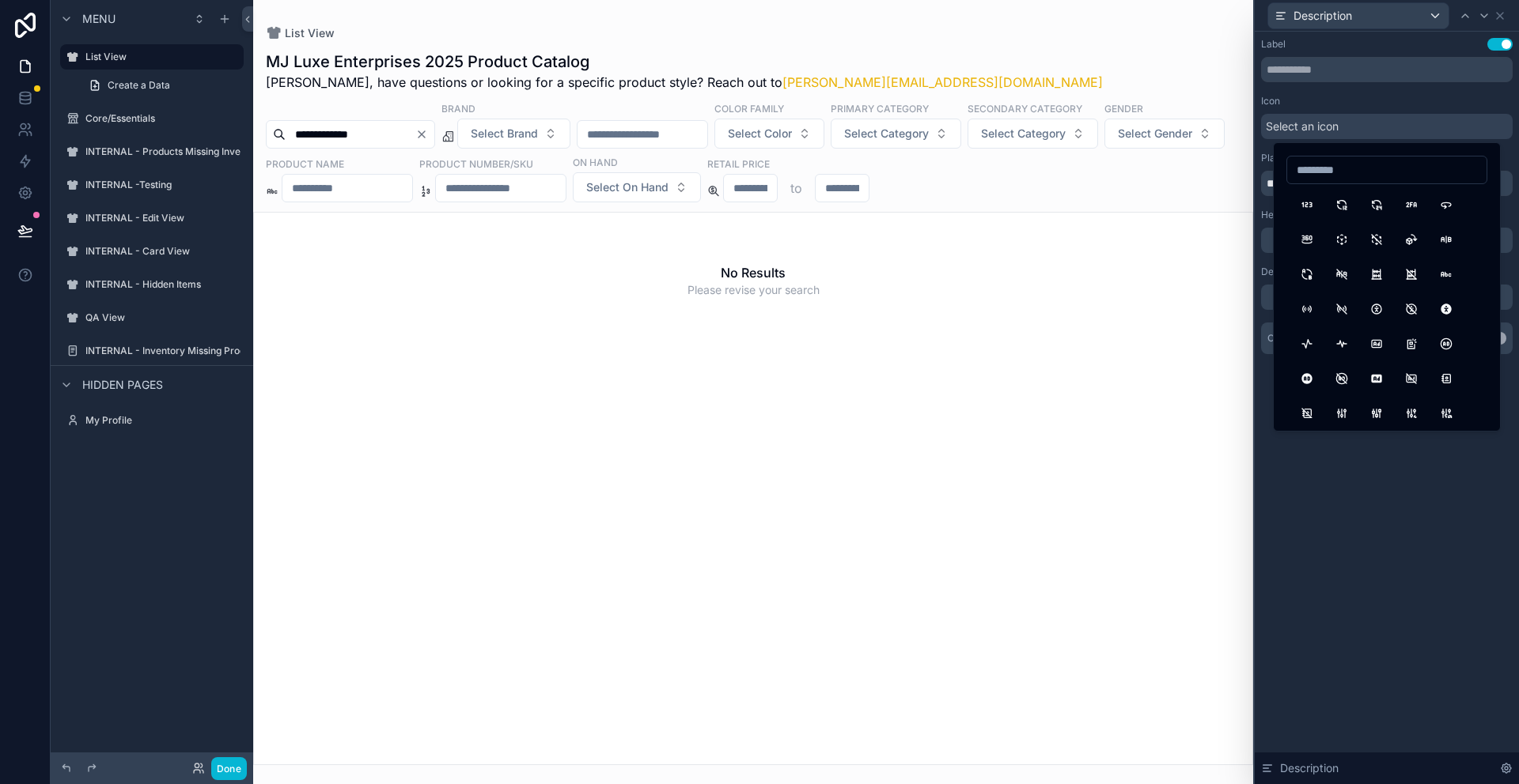
click at [1389, 486] on div "**********" at bounding box center [1387, 407] width 264 height 753
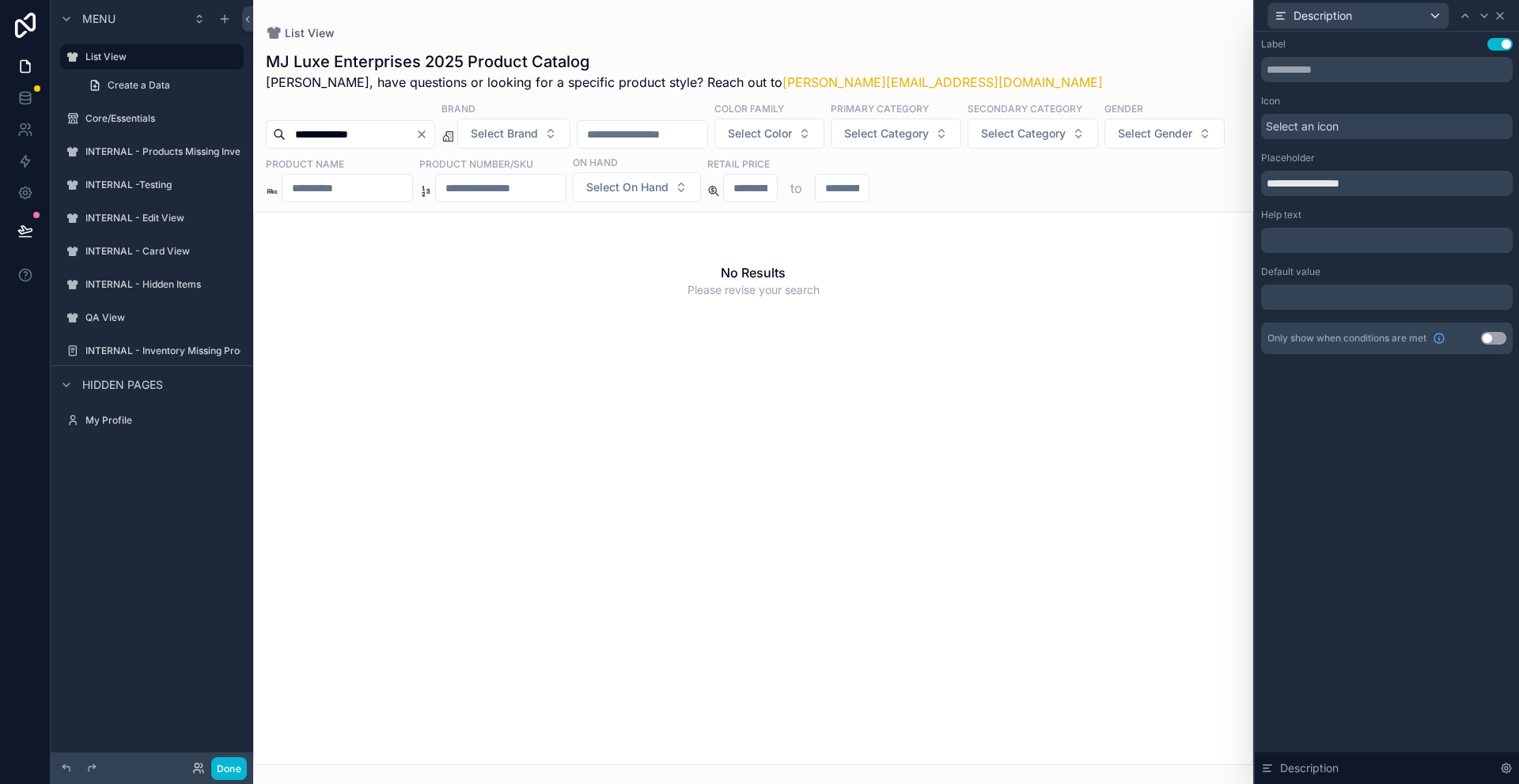
click at [1499, 15] on icon at bounding box center [1499, 16] width 6 height 6
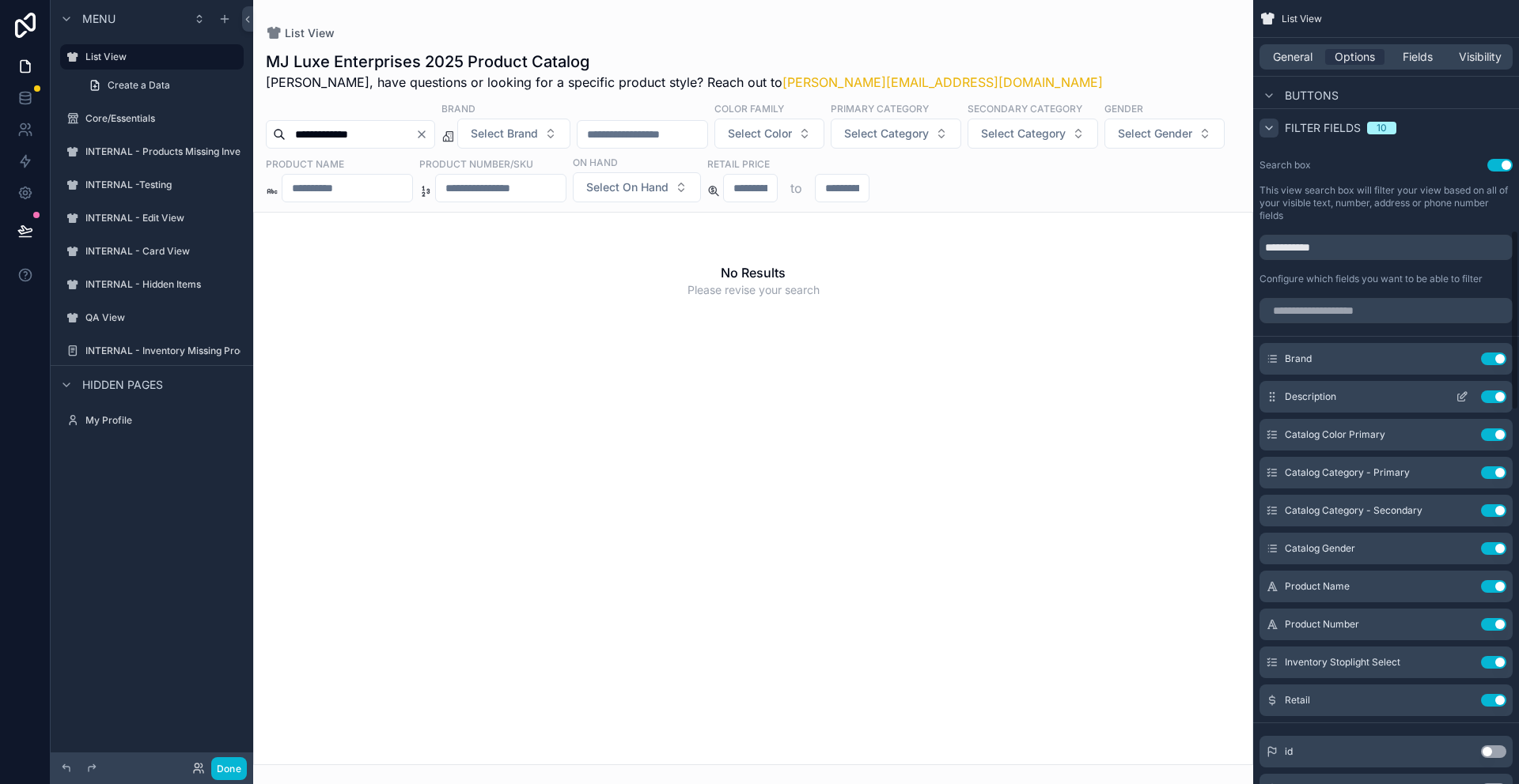
scroll to position [999, 0]
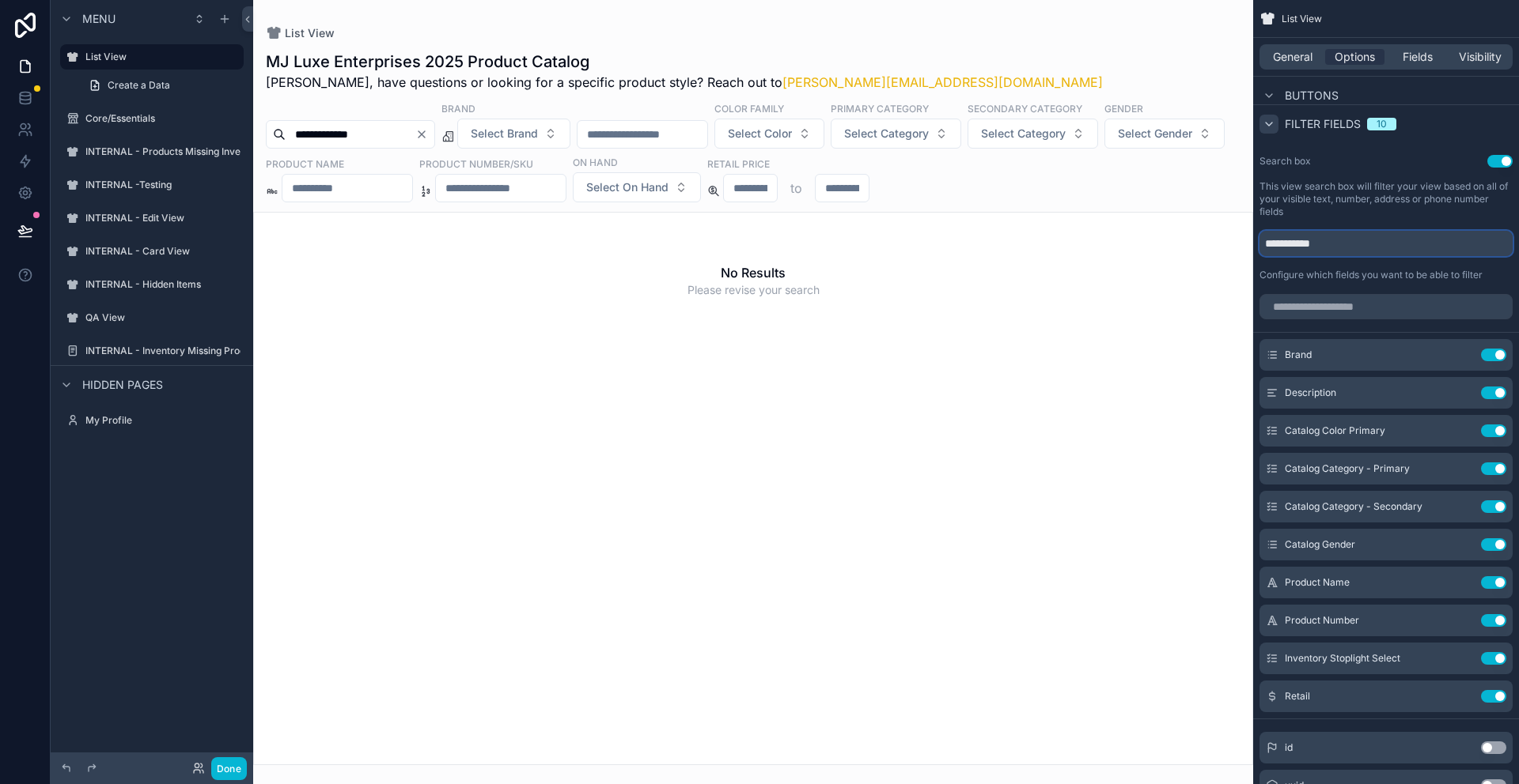
click at [1374, 252] on input "**********" at bounding box center [1386, 244] width 253 height 25
click at [228, 771] on button "Done" at bounding box center [229, 768] width 35 height 23
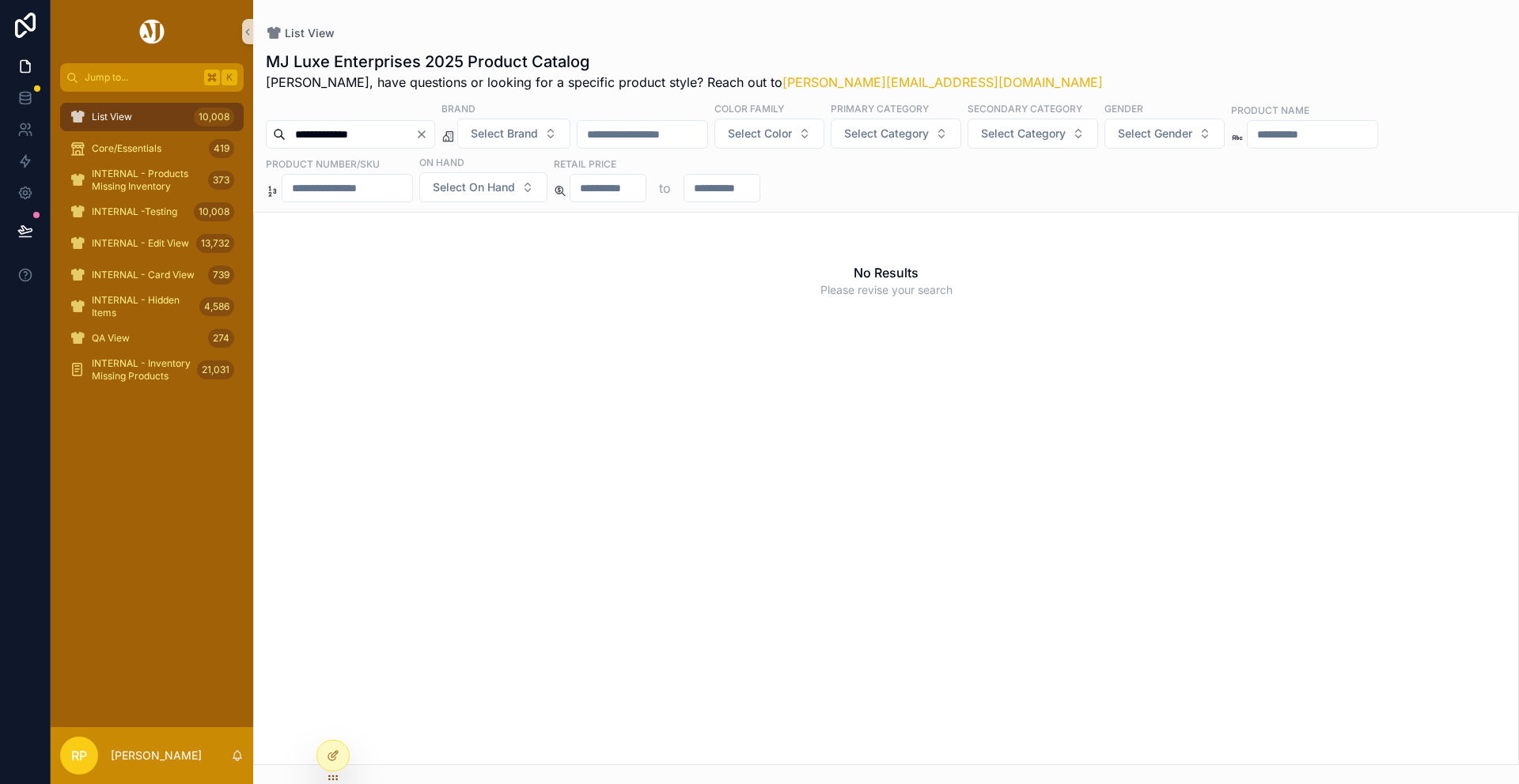
click at [409, 138] on input "**********" at bounding box center [351, 134] width 129 height 23
click at [605, 141] on input "scrollable content" at bounding box center [623, 134] width 129 height 23
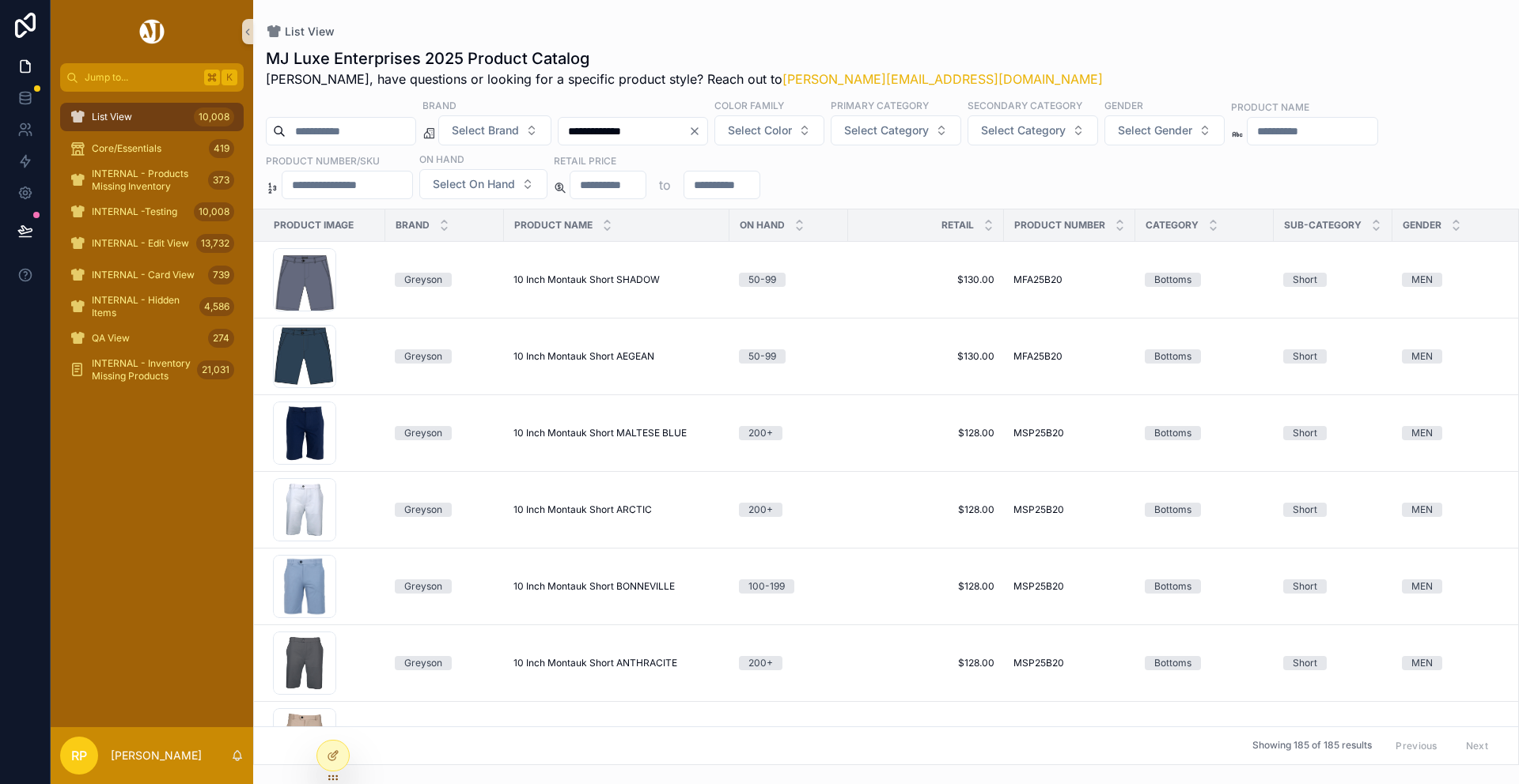
type input "**********"
click at [701, 134] on icon "Clear" at bounding box center [694, 131] width 13 height 13
click at [374, 135] on input "scrollable content" at bounding box center [351, 131] width 129 height 23
paste input "**********"
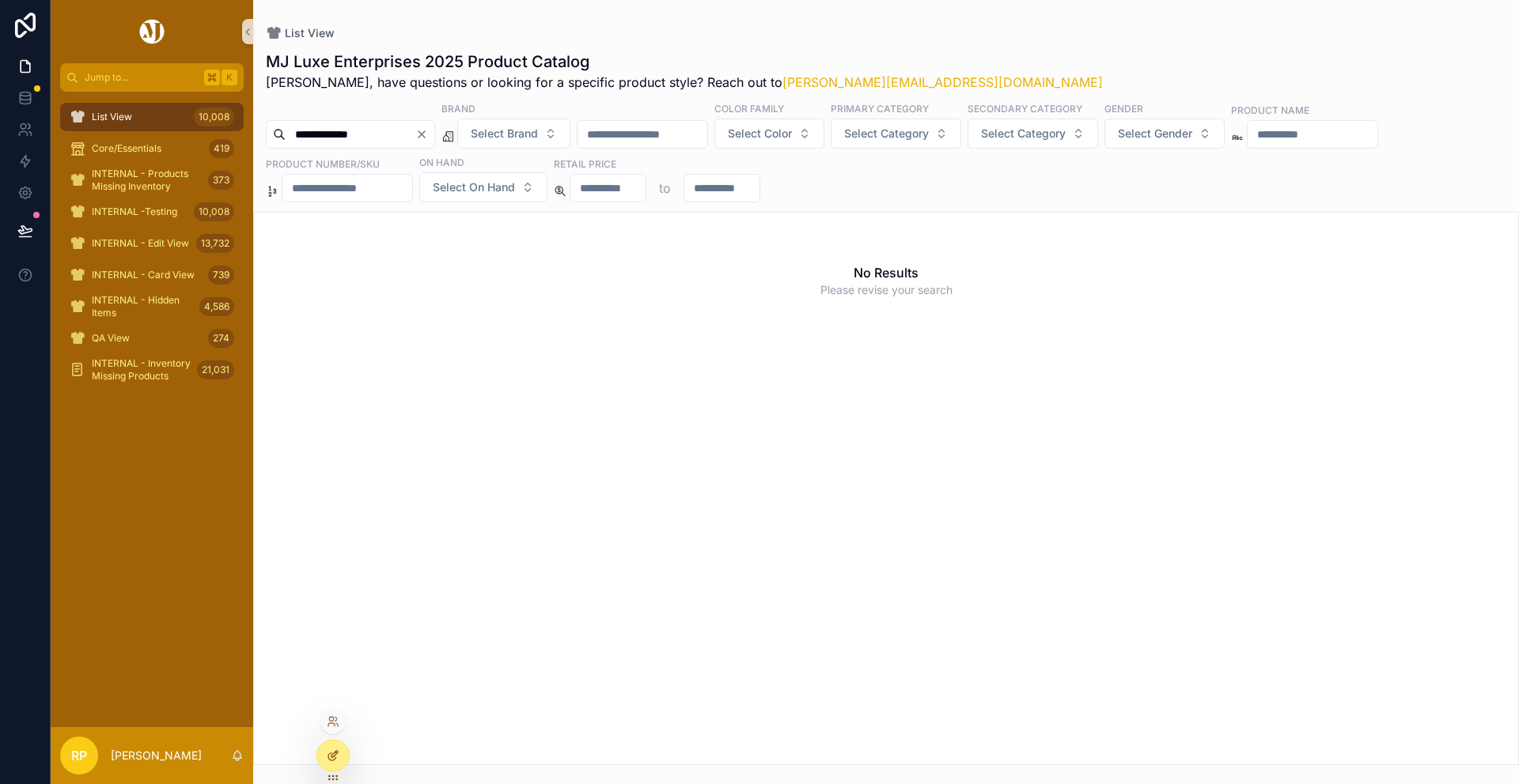
type input "**********"
click at [336, 761] on icon at bounding box center [333, 756] width 13 height 13
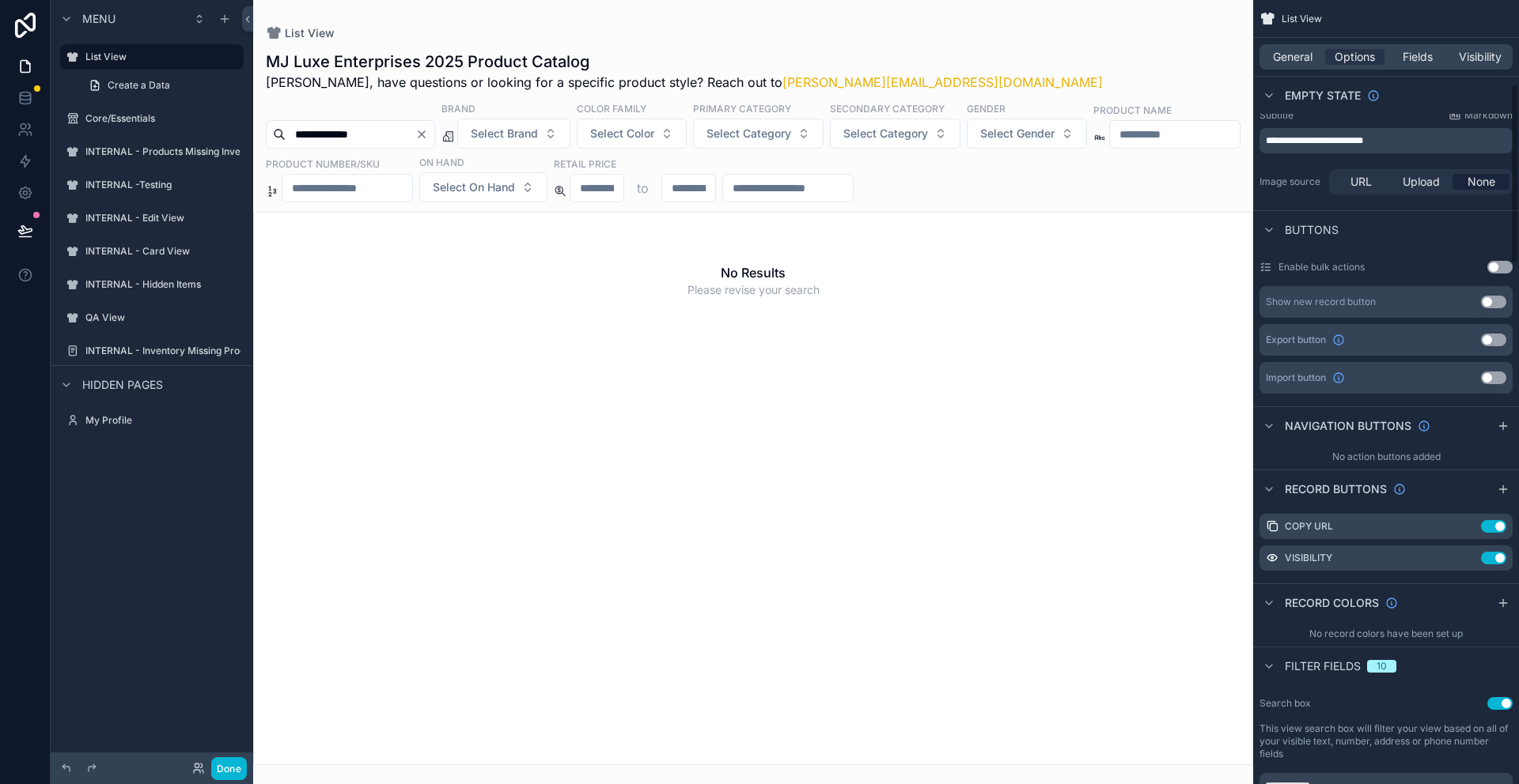
scroll to position [537, 0]
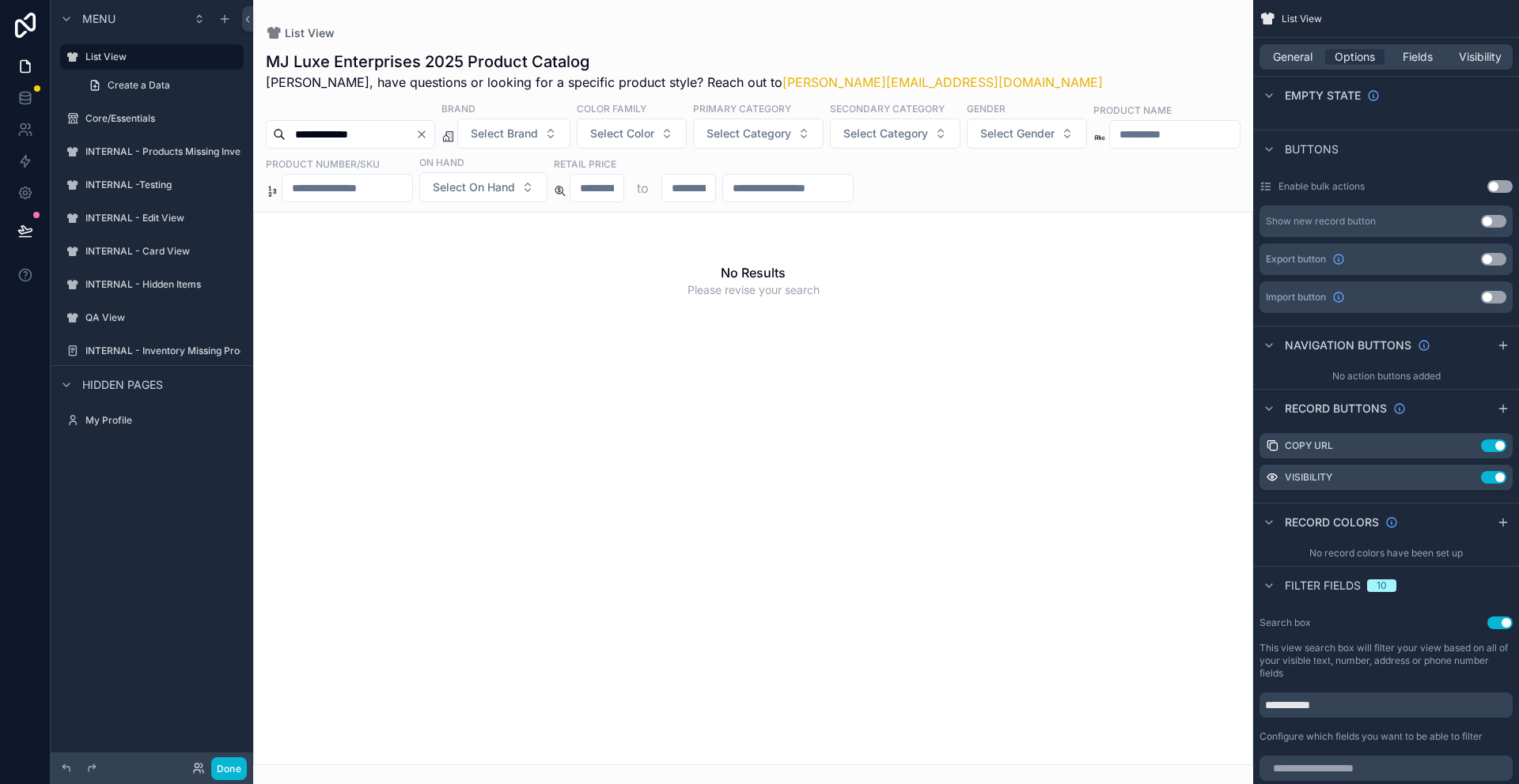
click at [1425, 68] on div "General Options Fields Visibility" at bounding box center [1386, 57] width 253 height 25
click at [1422, 61] on span "Fields" at bounding box center [1417, 57] width 30 height 16
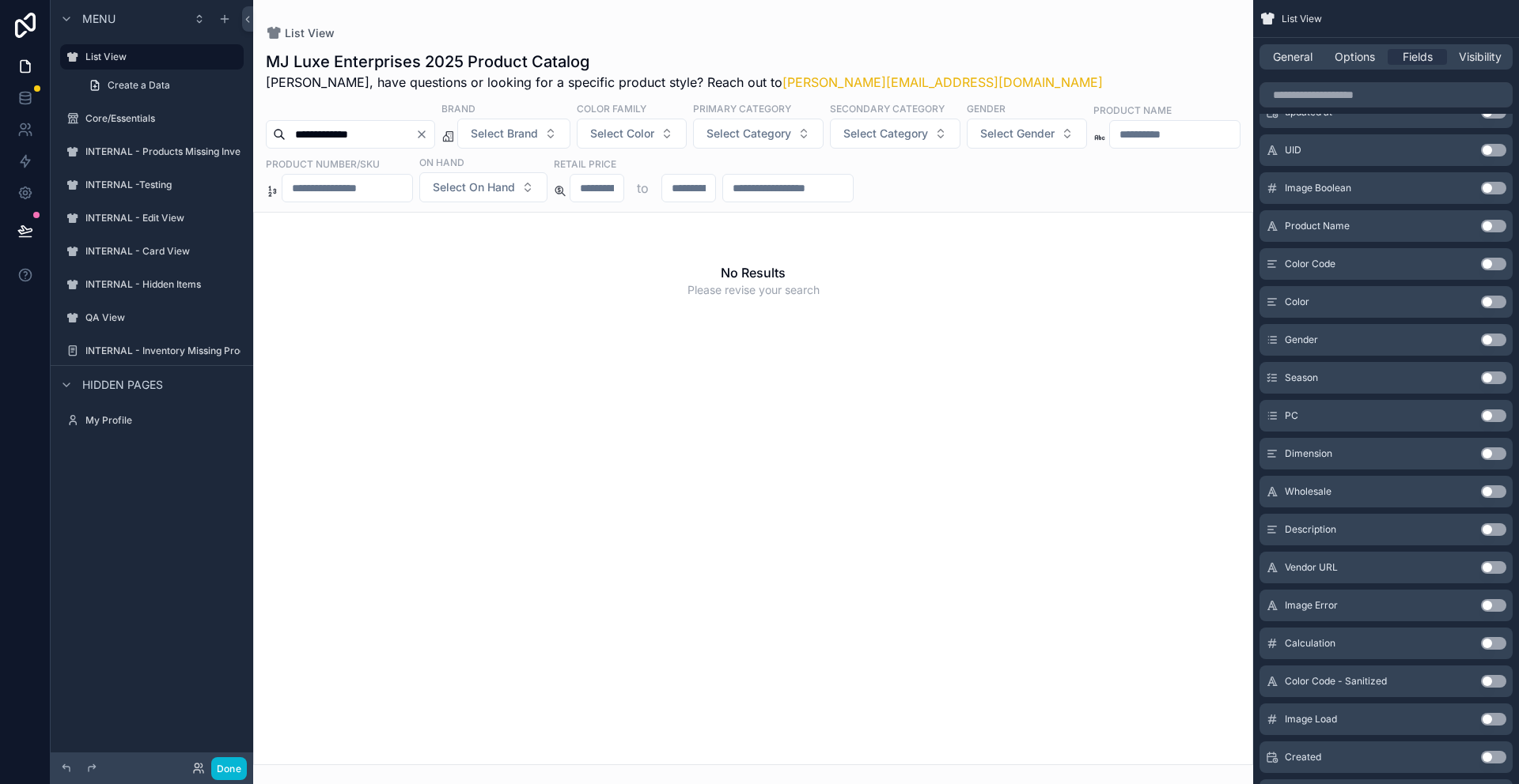
scroll to position [0, 0]
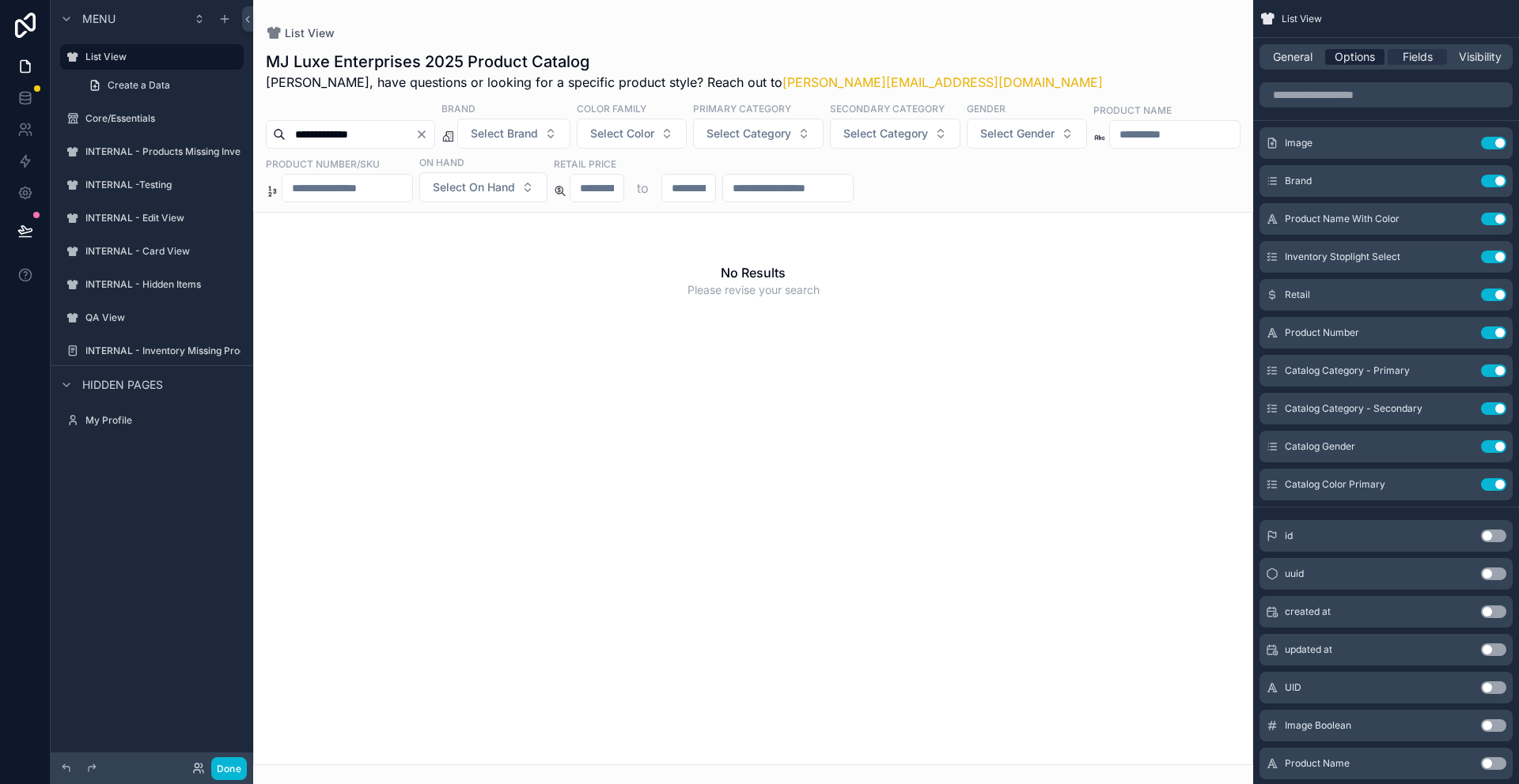
click at [1352, 51] on span "Options" at bounding box center [1354, 57] width 40 height 16
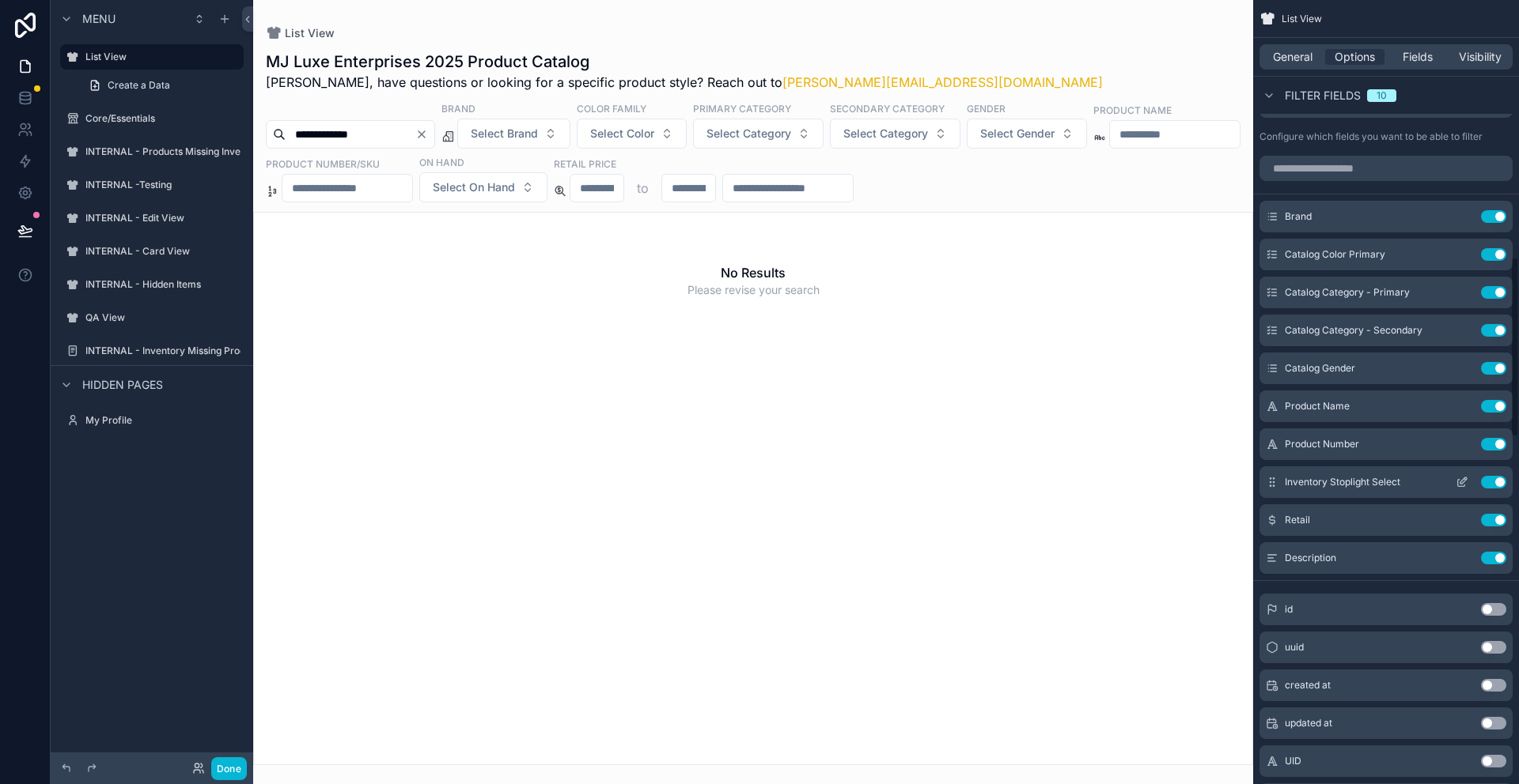
scroll to position [1104, 0]
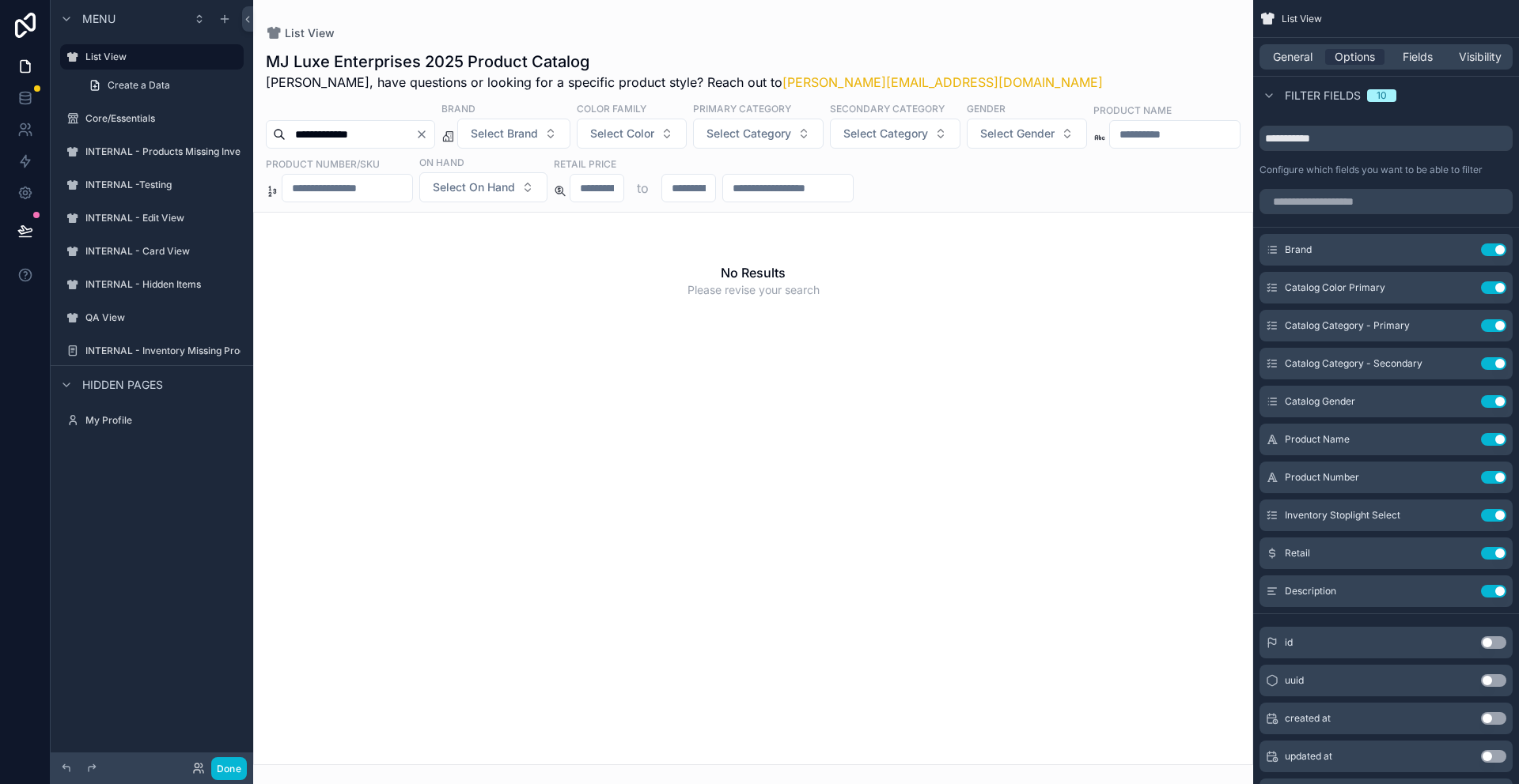
click at [1349, 166] on label "Configure which fields you want to be able to filter" at bounding box center [1371, 169] width 223 height 13
click at [1338, 134] on input "**********" at bounding box center [1386, 138] width 253 height 25
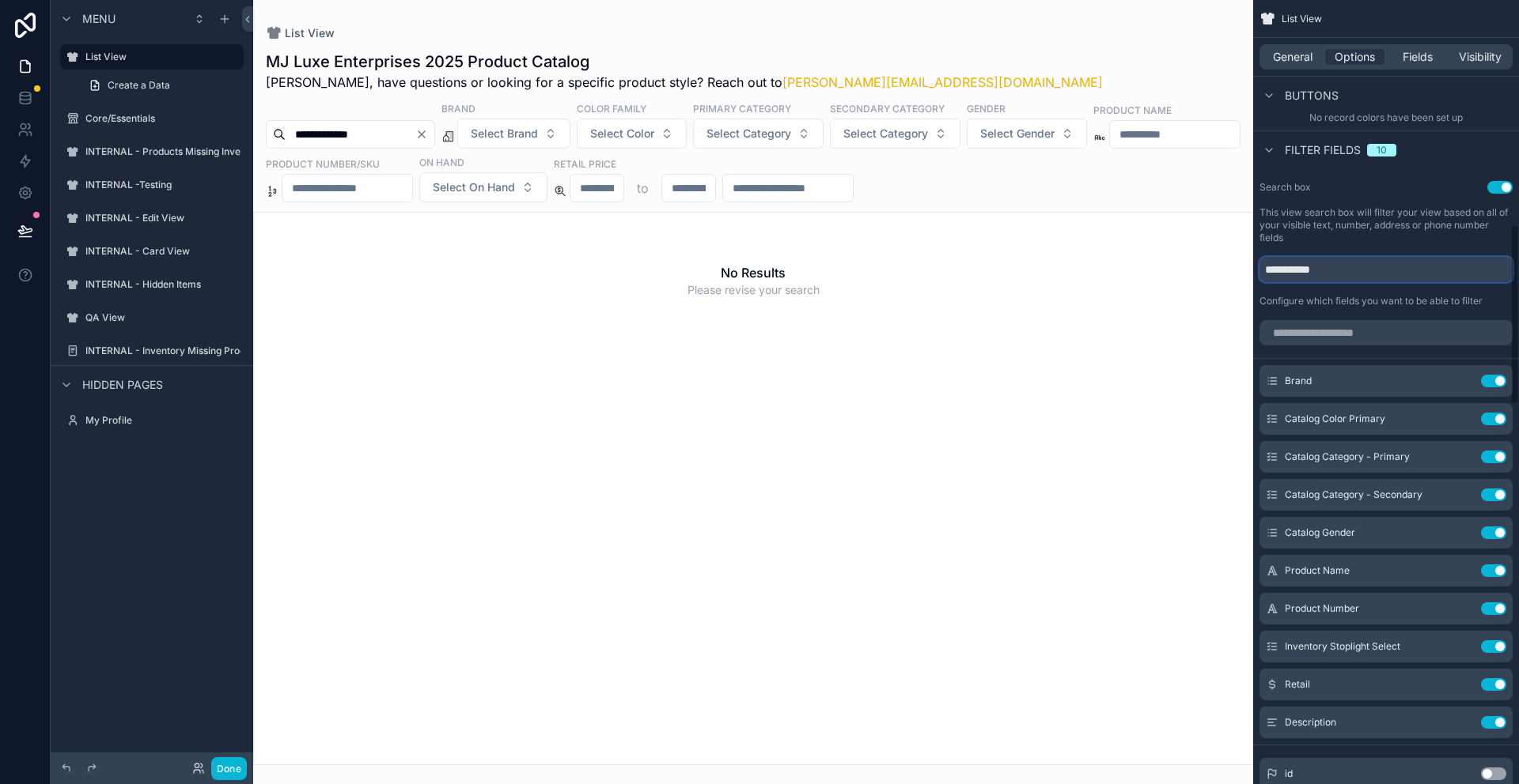
scroll to position [913, 0]
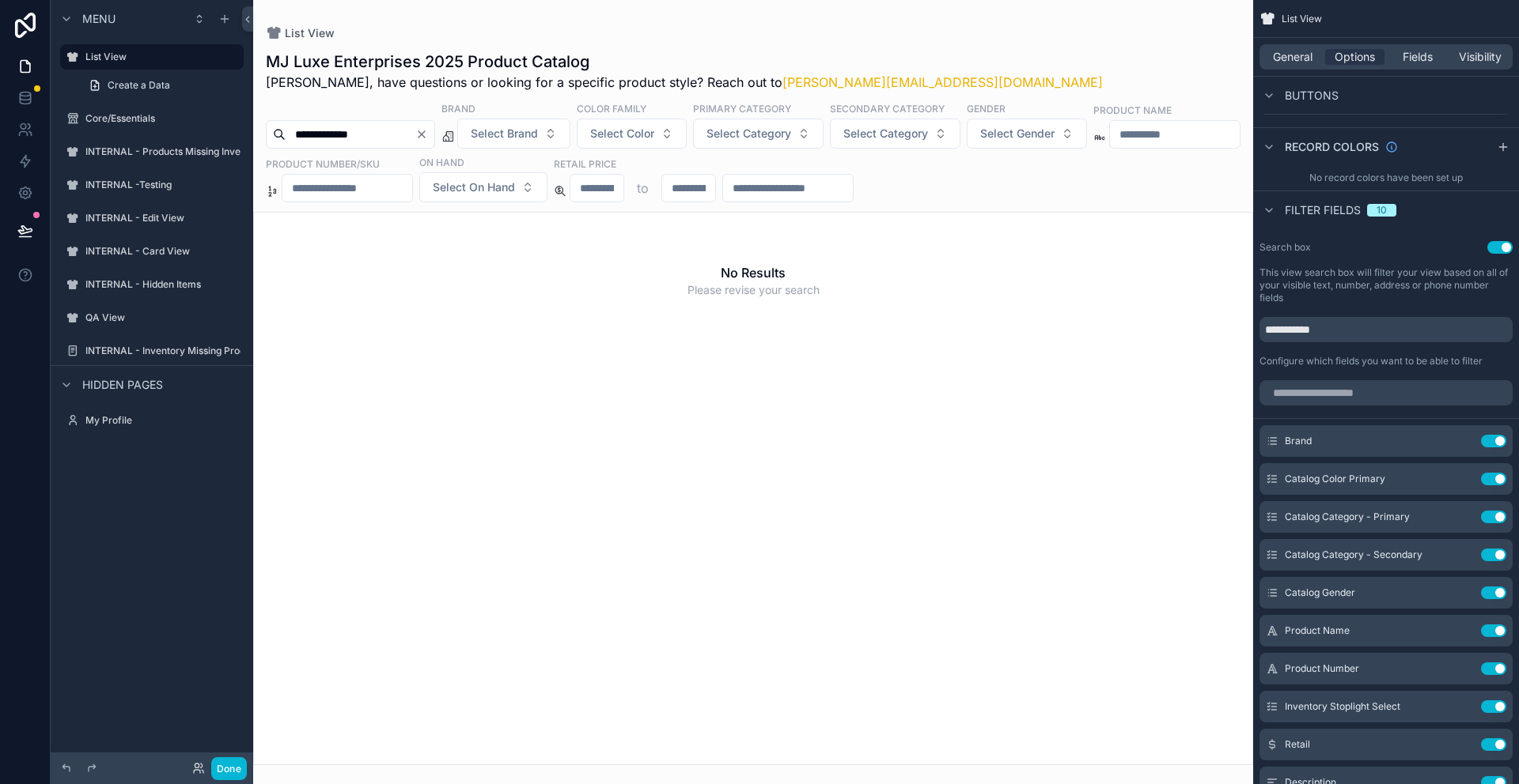
click at [1372, 308] on div "**********" at bounding box center [1386, 304] width 265 height 139
click at [1286, 57] on span "General" at bounding box center [1293, 57] width 39 height 16
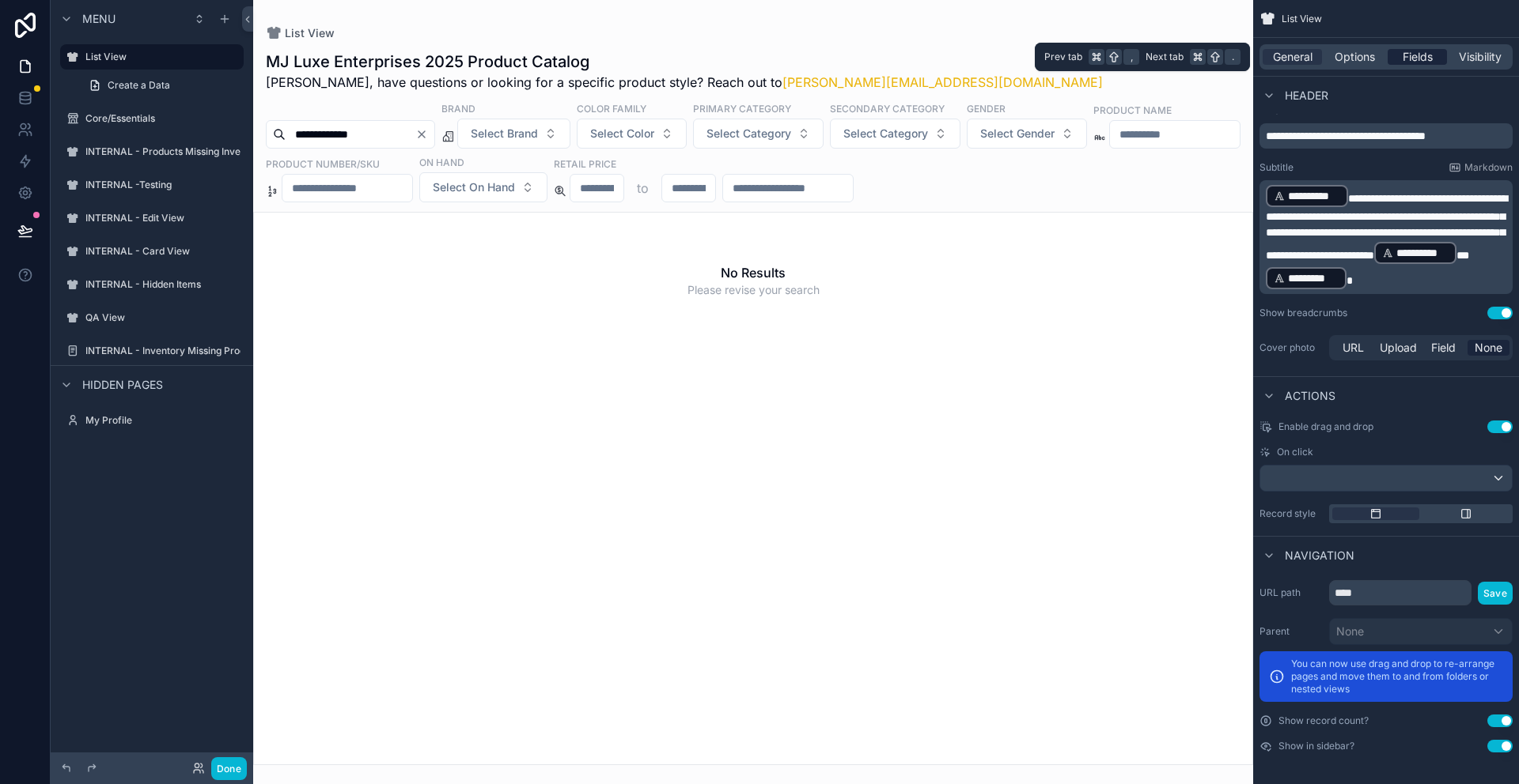
click at [1430, 60] on span "Fields" at bounding box center [1417, 57] width 30 height 16
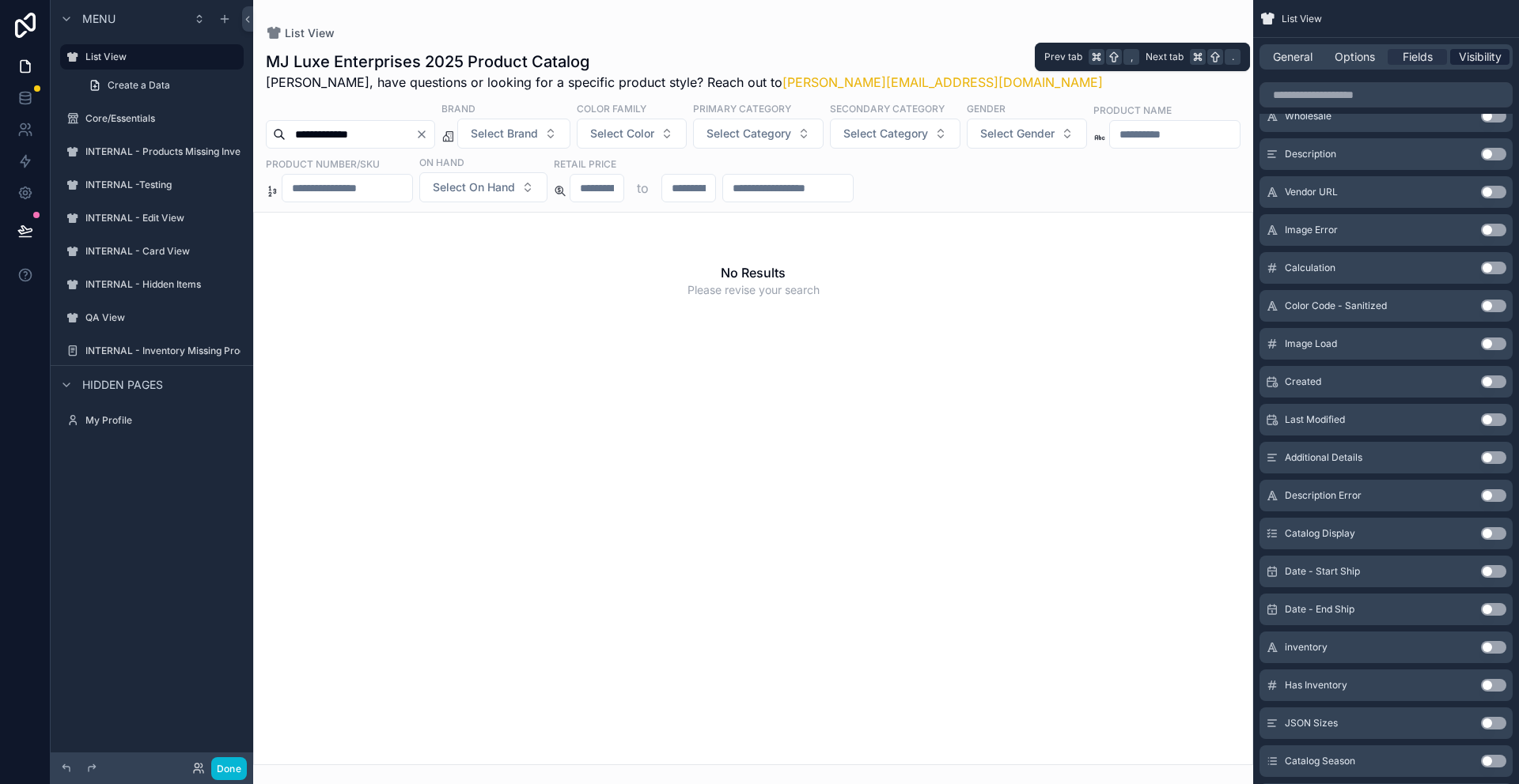
click at [1486, 56] on span "Visibility" at bounding box center [1481, 57] width 43 height 16
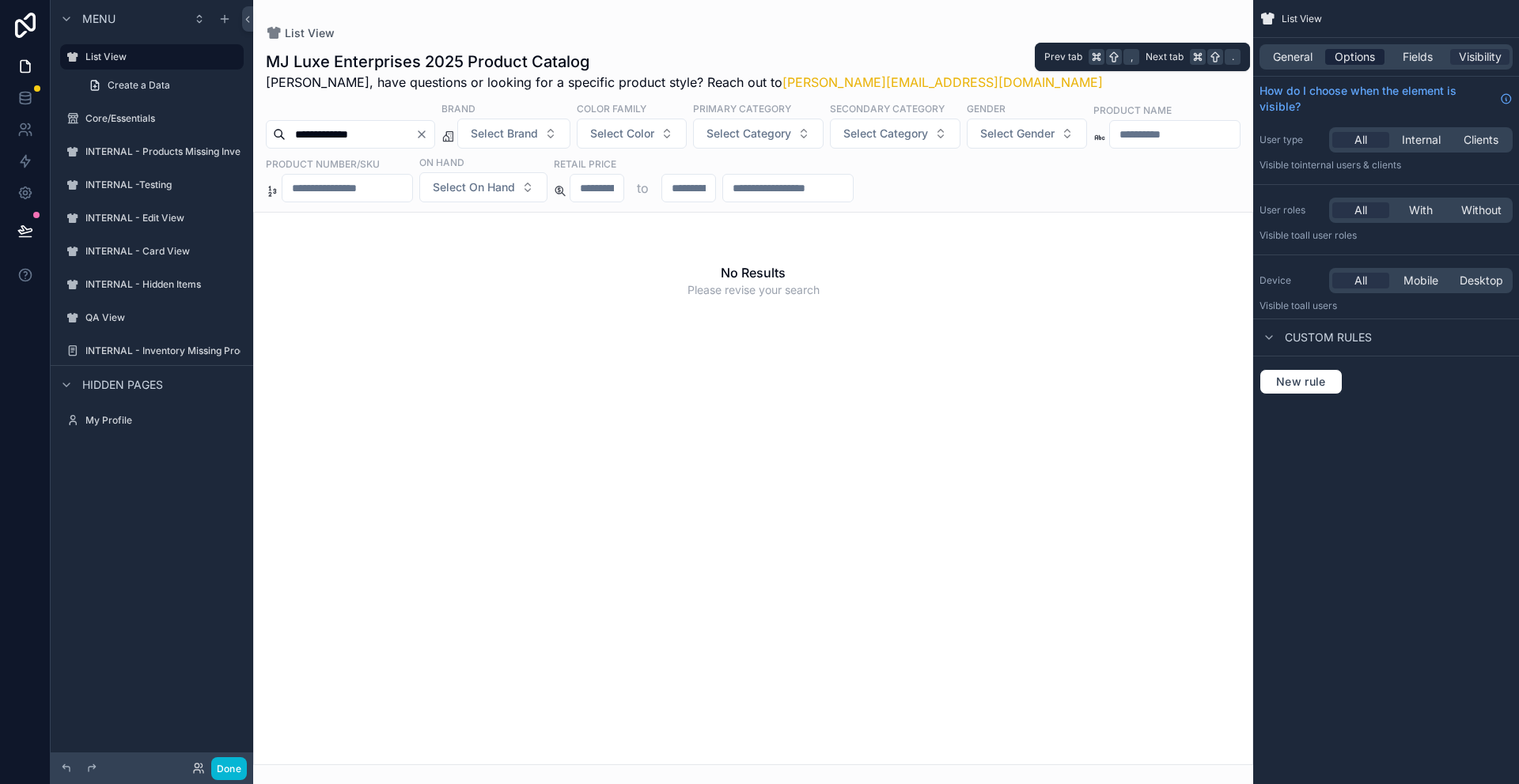
click at [1348, 62] on span "Options" at bounding box center [1354, 57] width 40 height 16
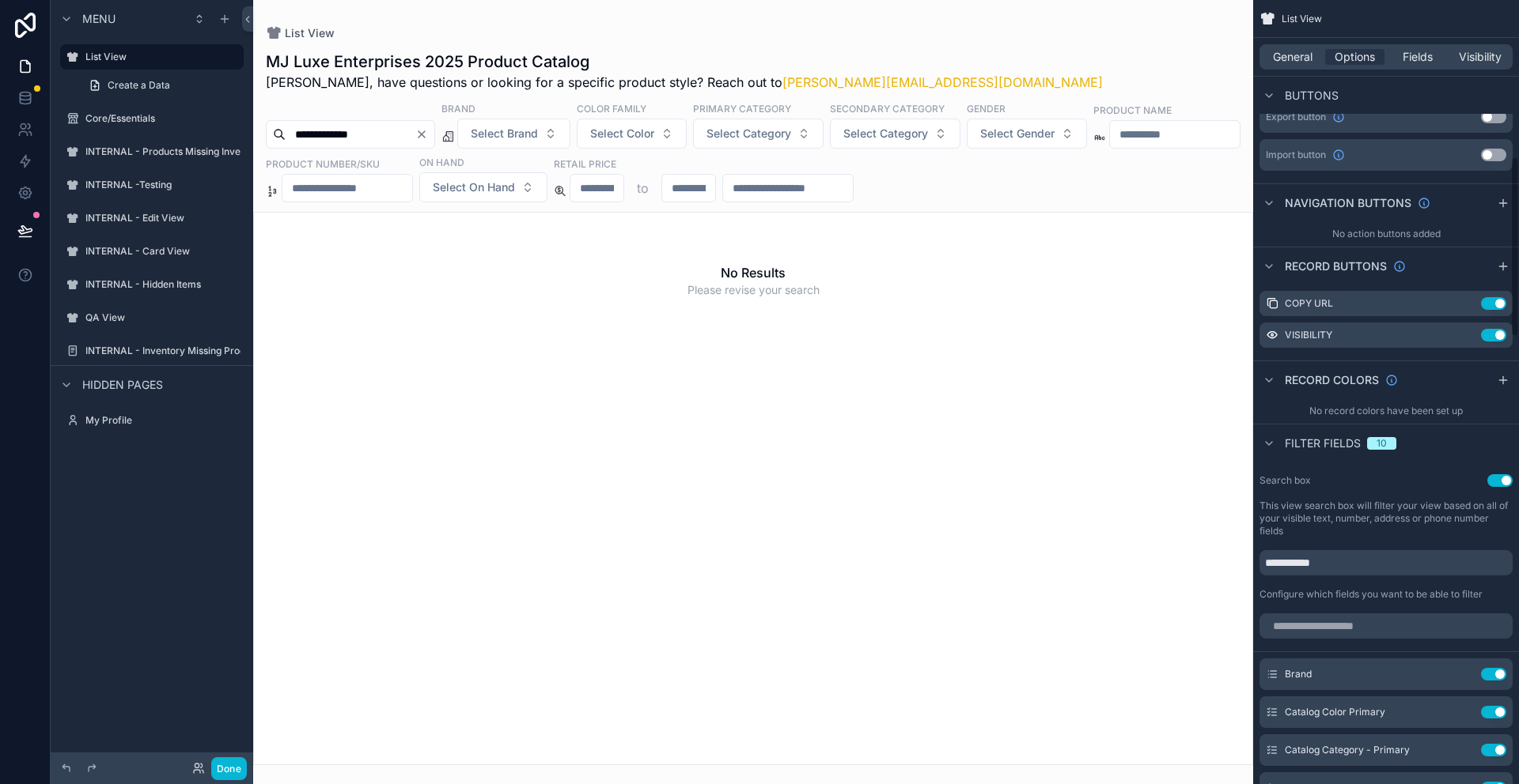
scroll to position [682, 0]
click at [1270, 442] on icon "scrollable content" at bounding box center [1268, 440] width 13 height 13
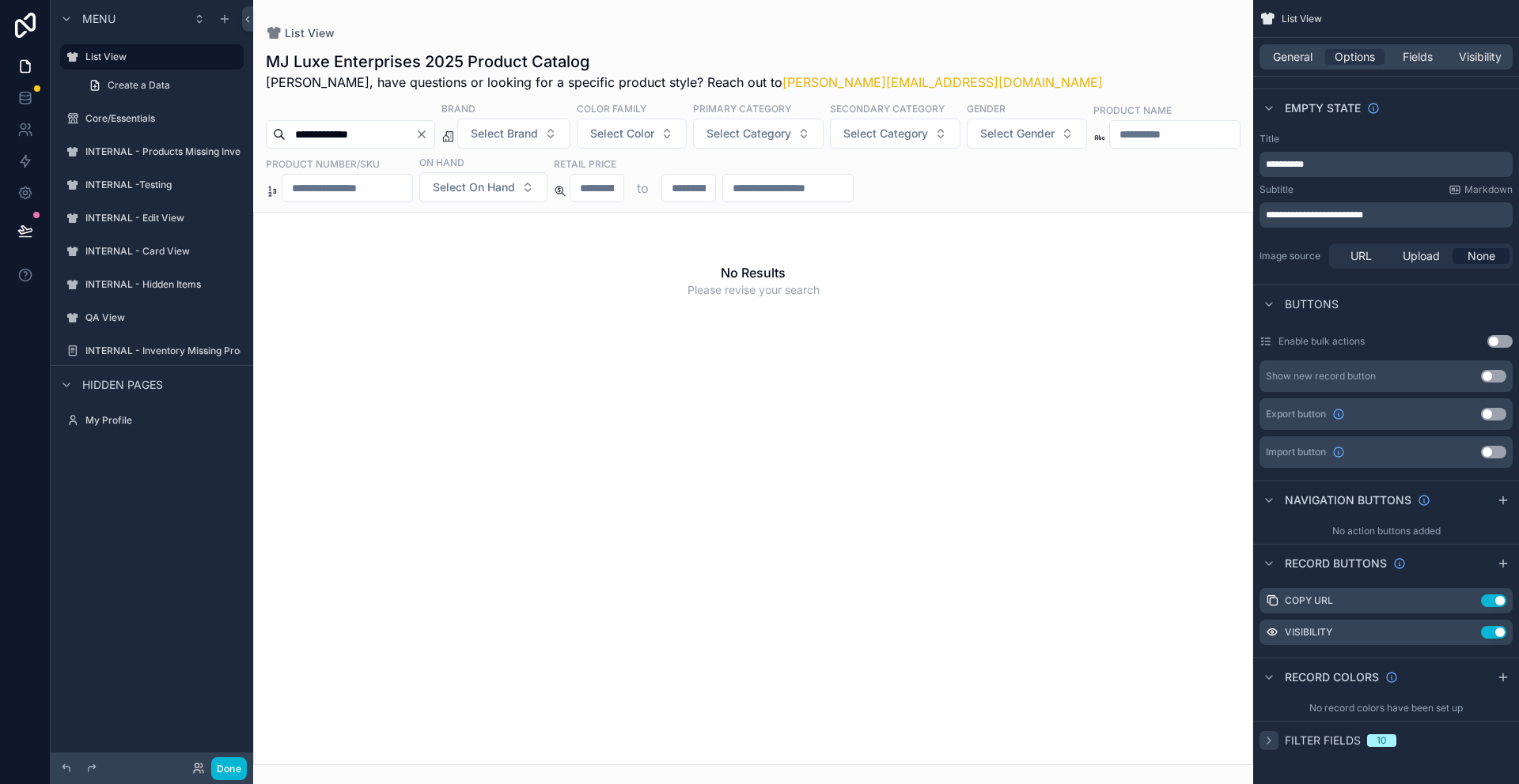
click at [1269, 741] on icon "scrollable content" at bounding box center [1268, 741] width 3 height 6
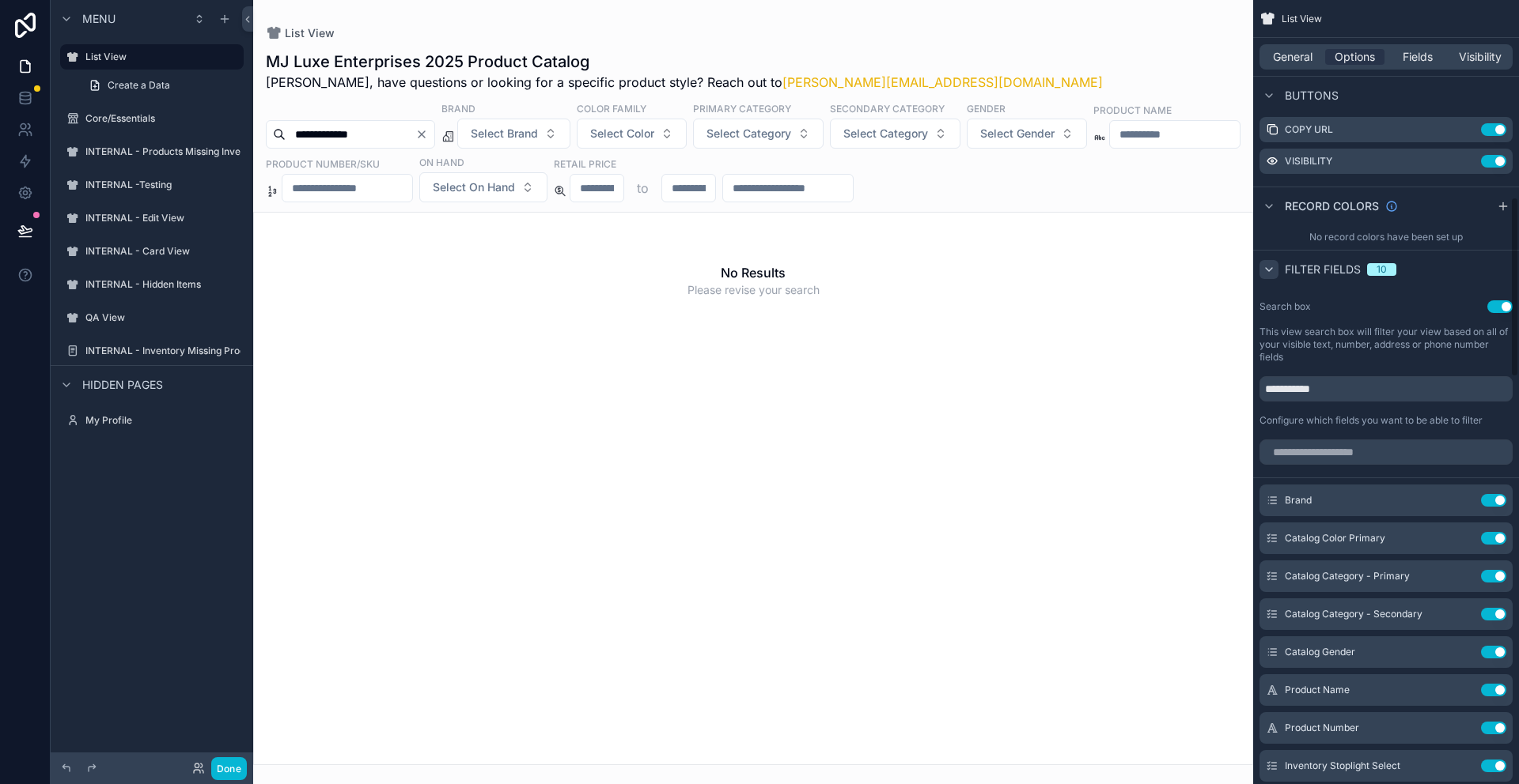
scroll to position [854, 0]
click at [20, 106] on link at bounding box center [24, 98] width 50 height 31
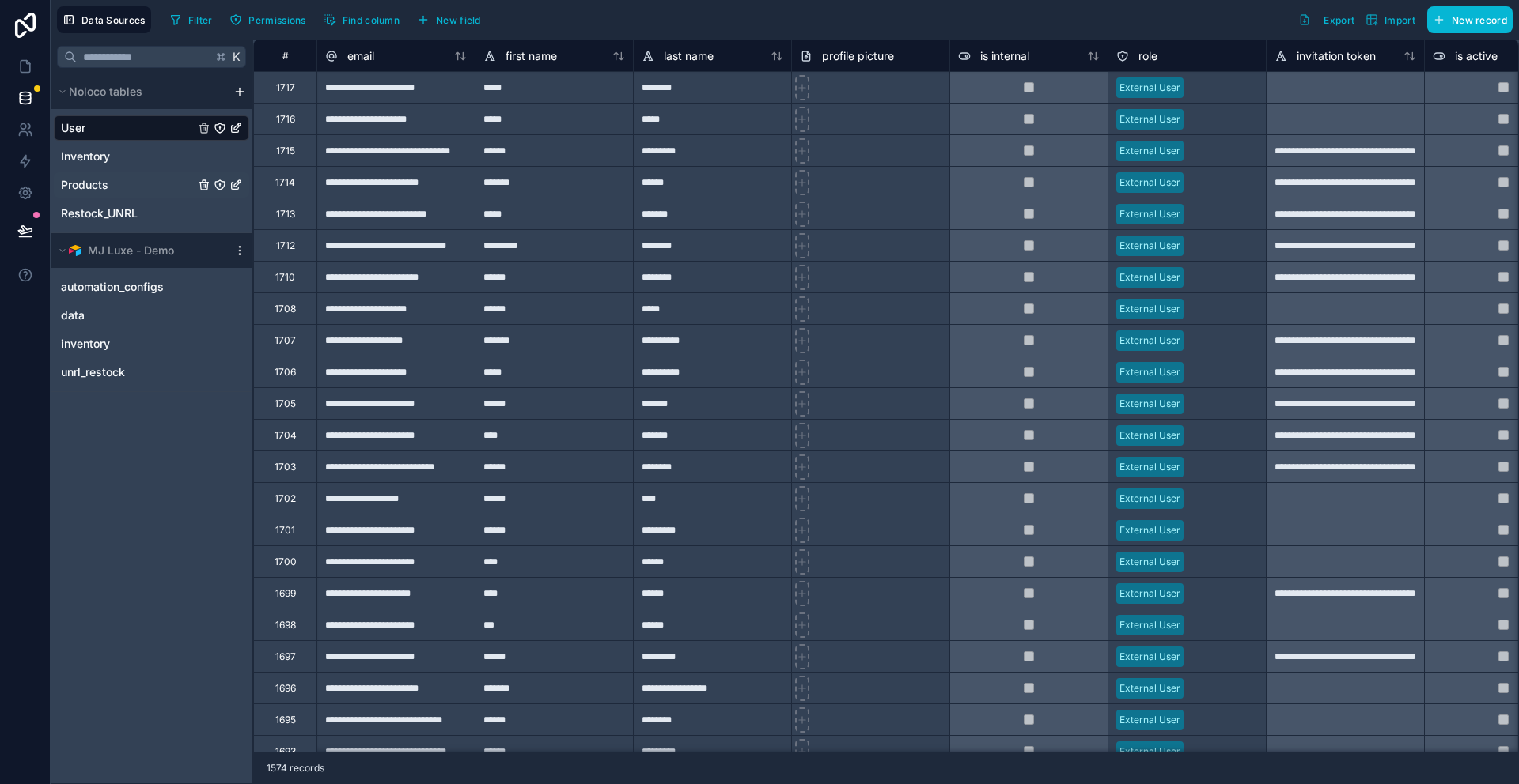
click at [105, 179] on span "Products" at bounding box center [84, 185] width 47 height 16
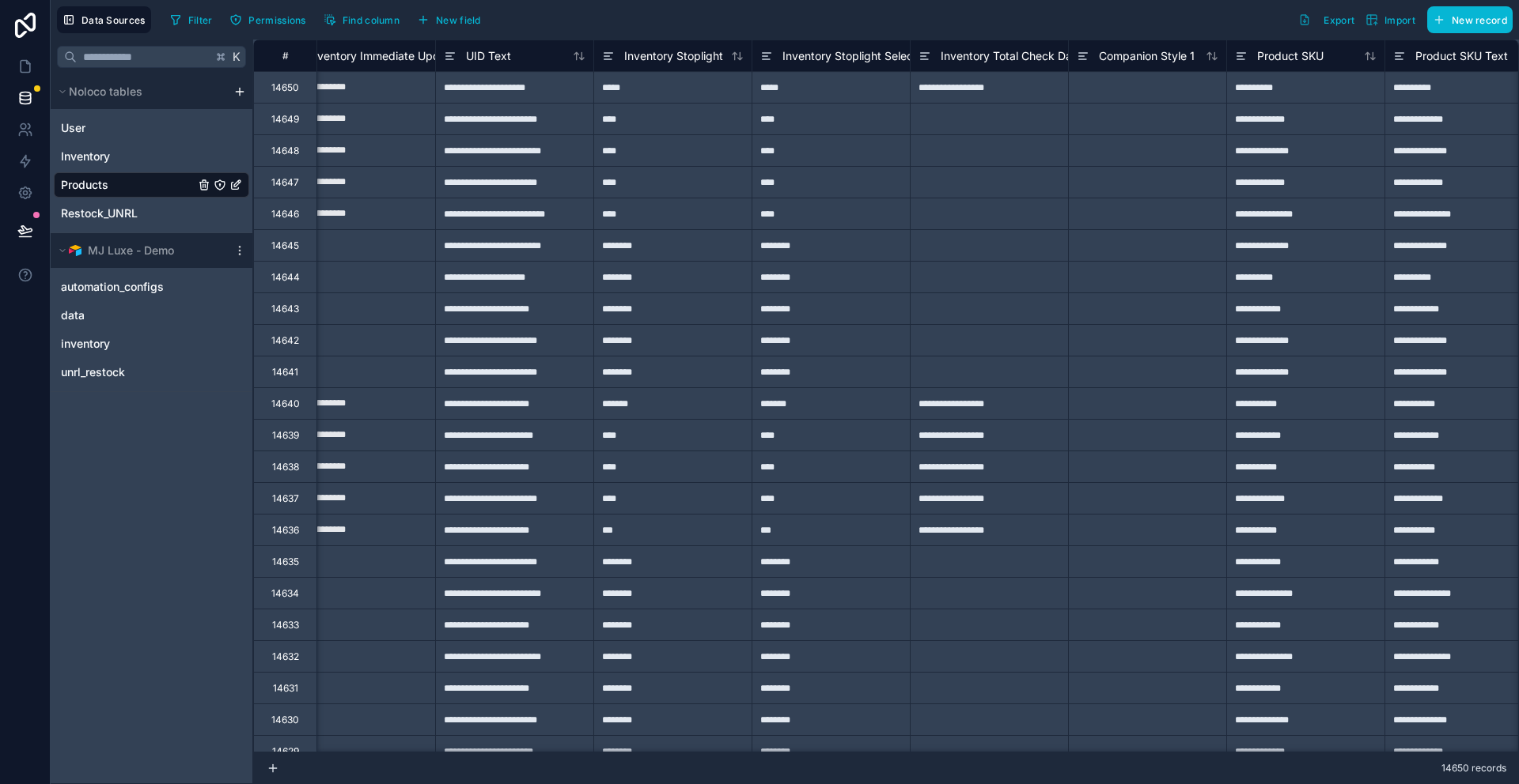
scroll to position [0, 6867]
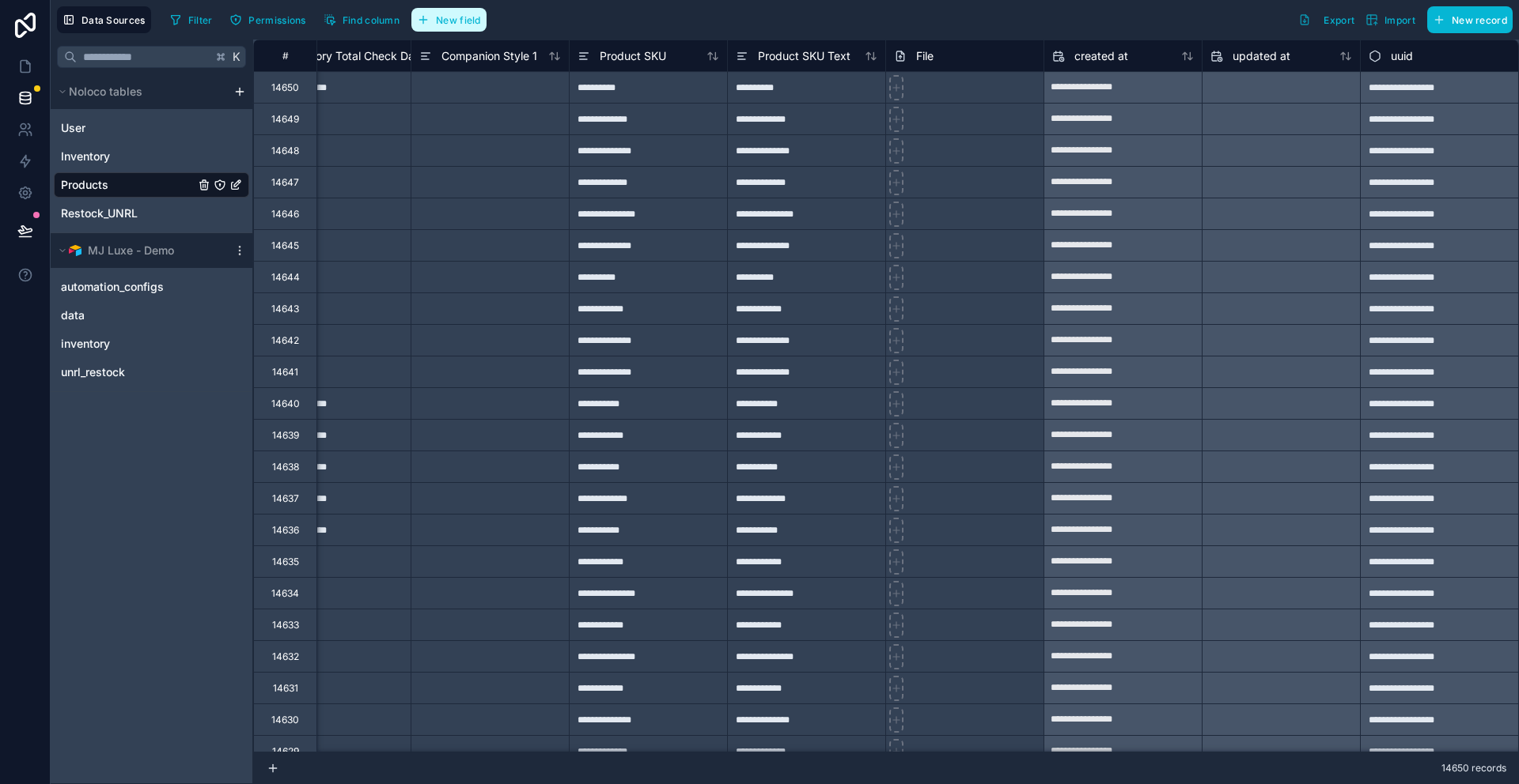
click at [468, 17] on span "New field" at bounding box center [458, 21] width 45 height 12
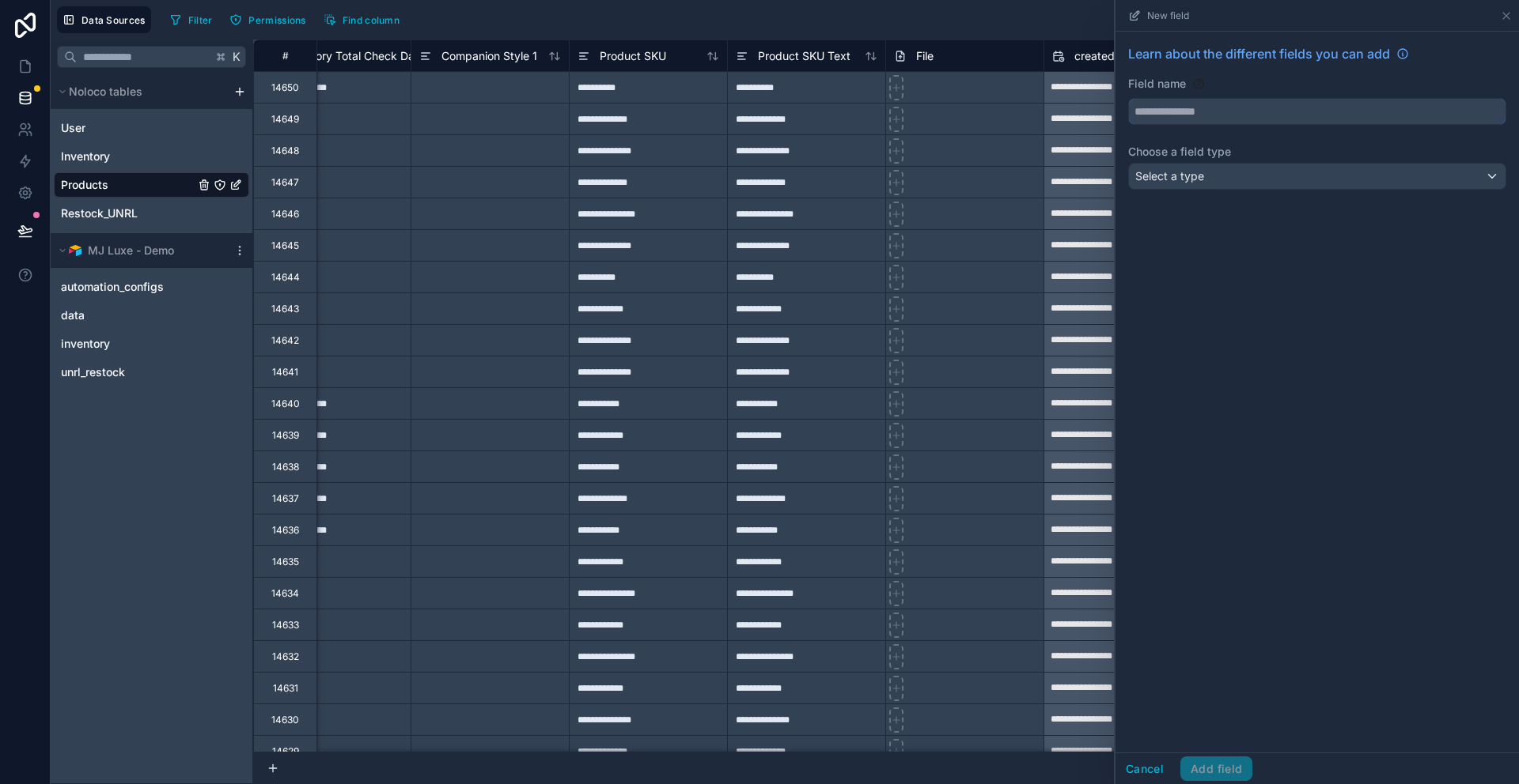
click at [1210, 114] on input "text" at bounding box center [1317, 112] width 377 height 25
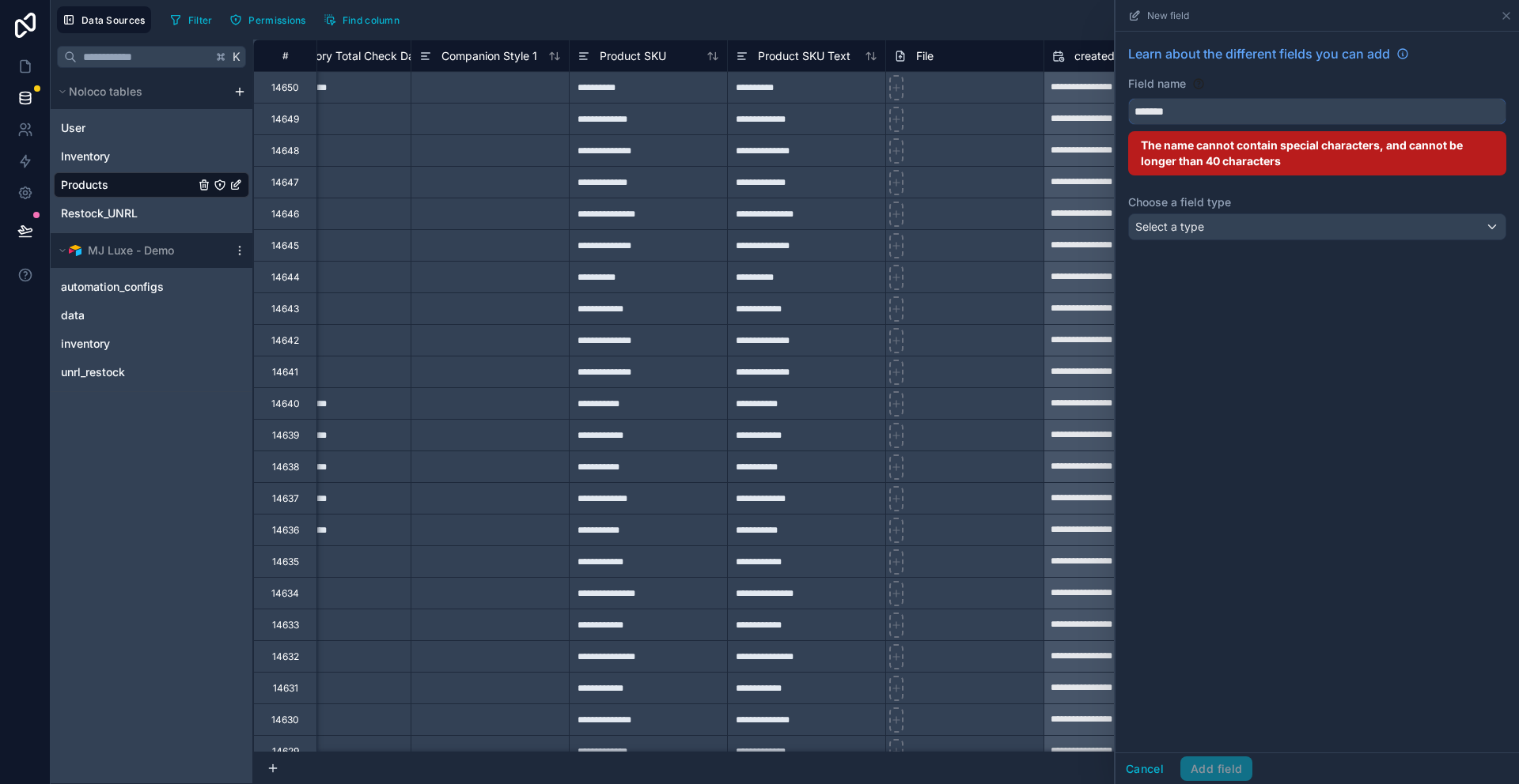
click at [1128, 98] on button "******" at bounding box center [1317, 111] width 378 height 26
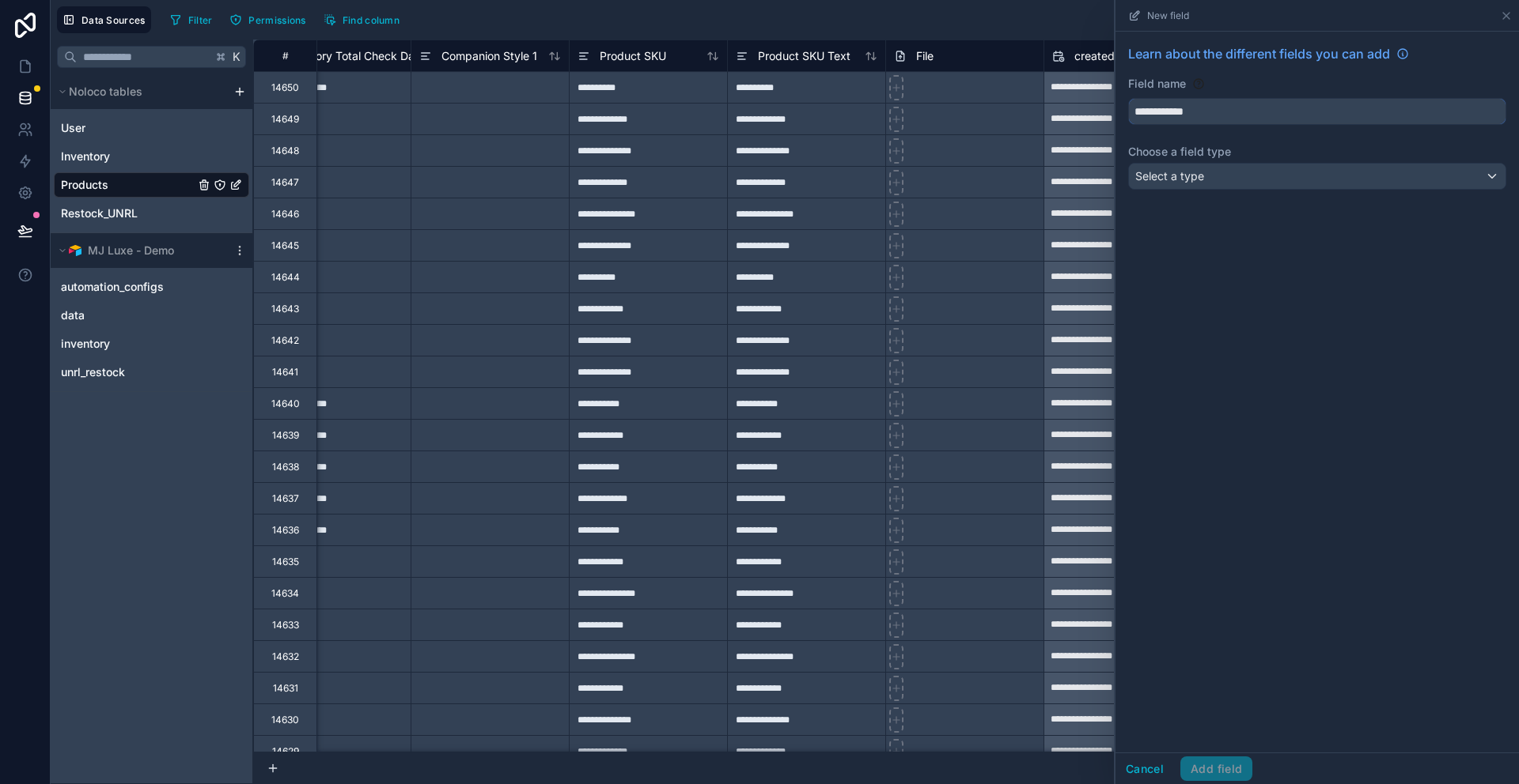
type input "**********"
click at [1230, 181] on div "Select a type" at bounding box center [1317, 176] width 377 height 25
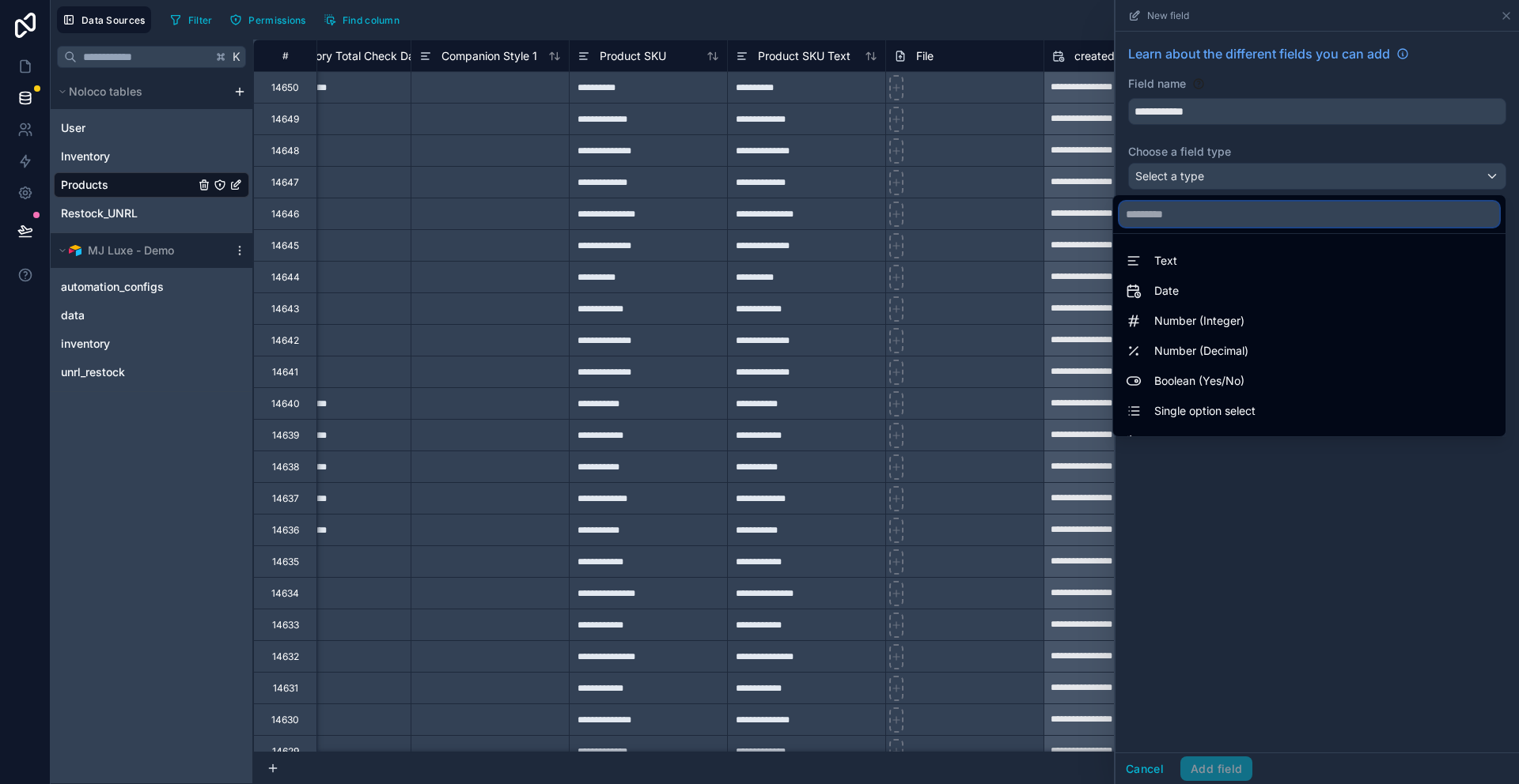
click at [1221, 203] on input "text" at bounding box center [1309, 214] width 380 height 25
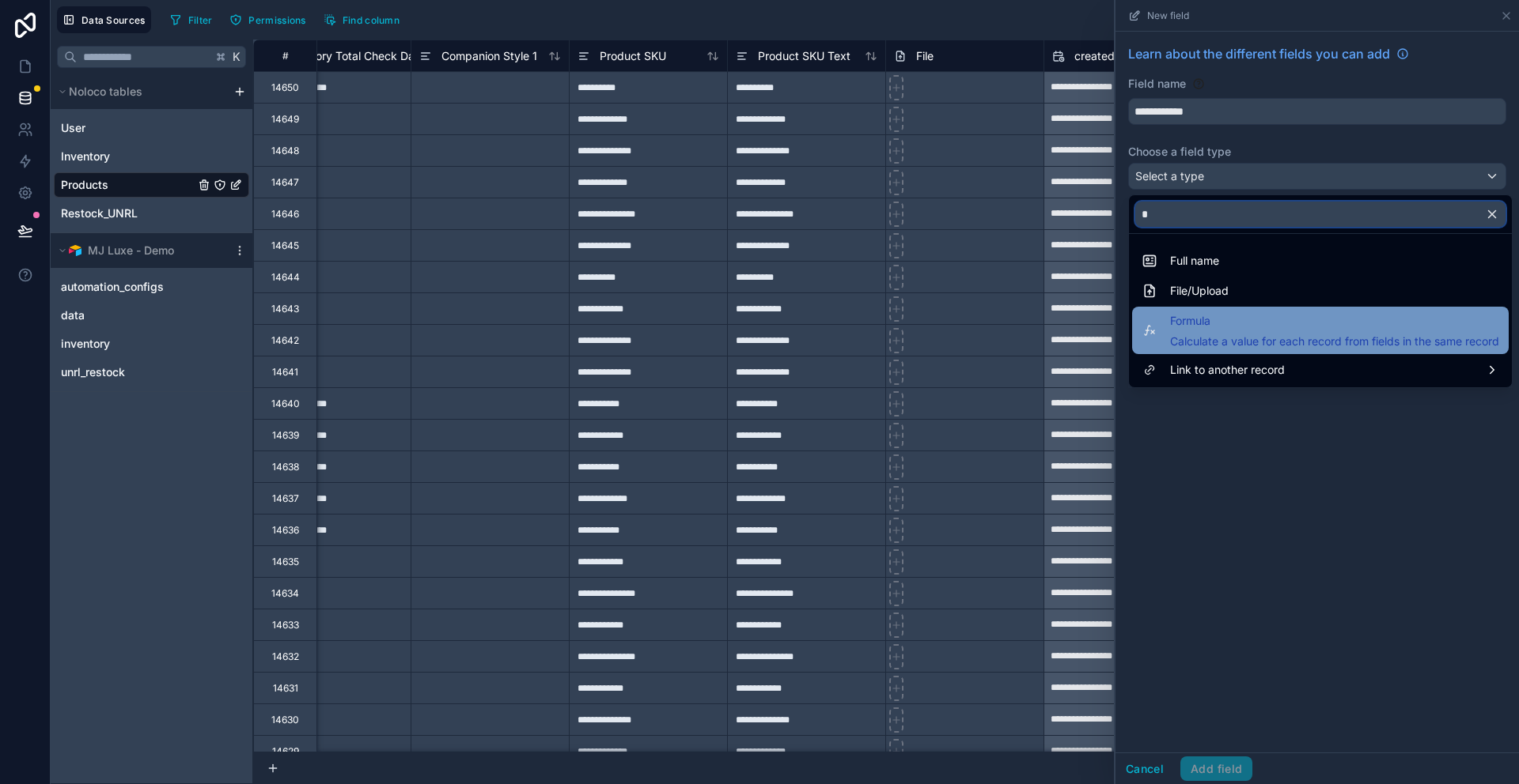
type input "*"
click at [1208, 331] on div "Formula Calculate a value for each record from fields in the same record" at bounding box center [1335, 330] width 329 height 38
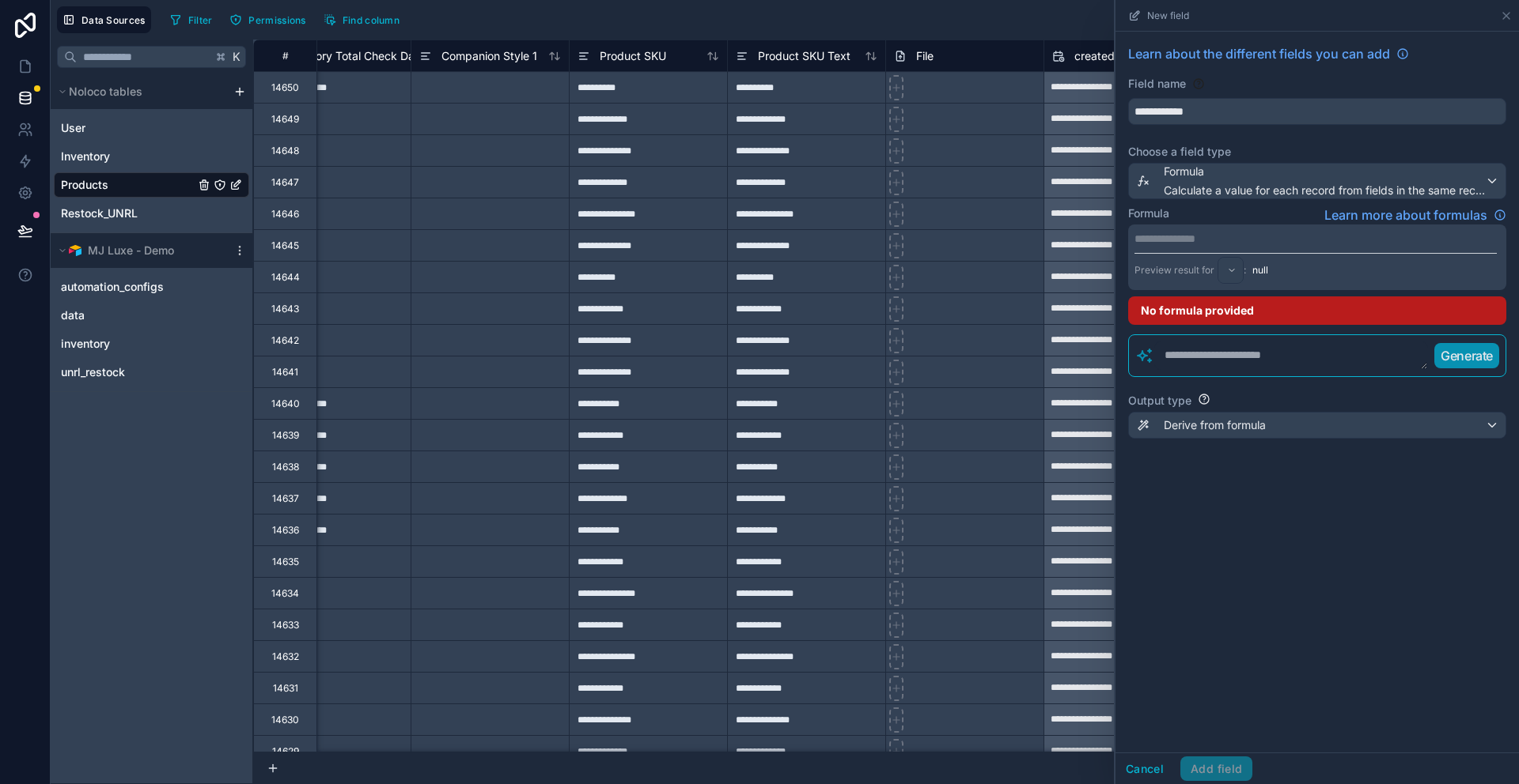
click at [1227, 241] on p "**********" at bounding box center [1315, 239] width 362 height 16
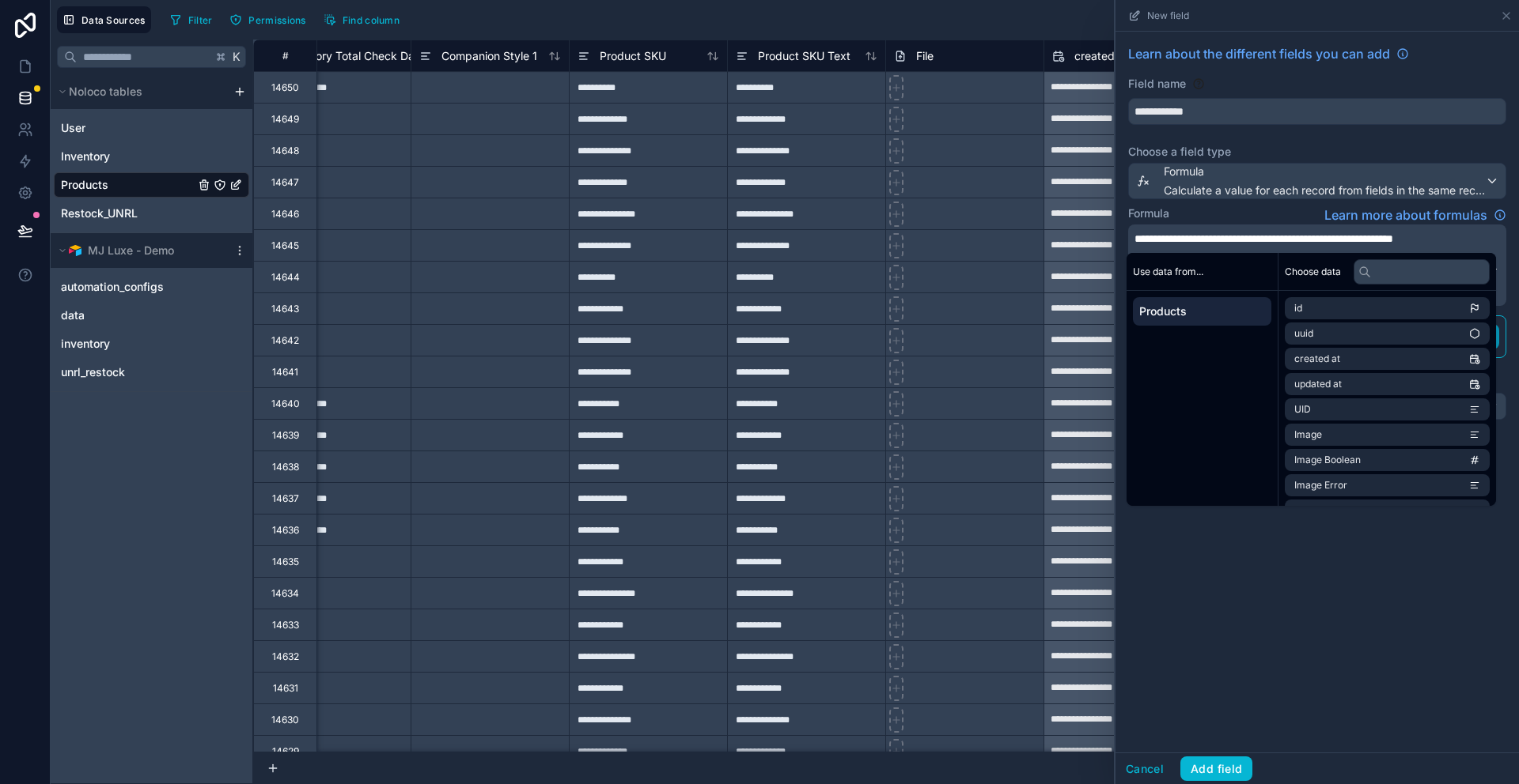
click at [1227, 241] on span "**********" at bounding box center [1263, 238] width 259 height 11
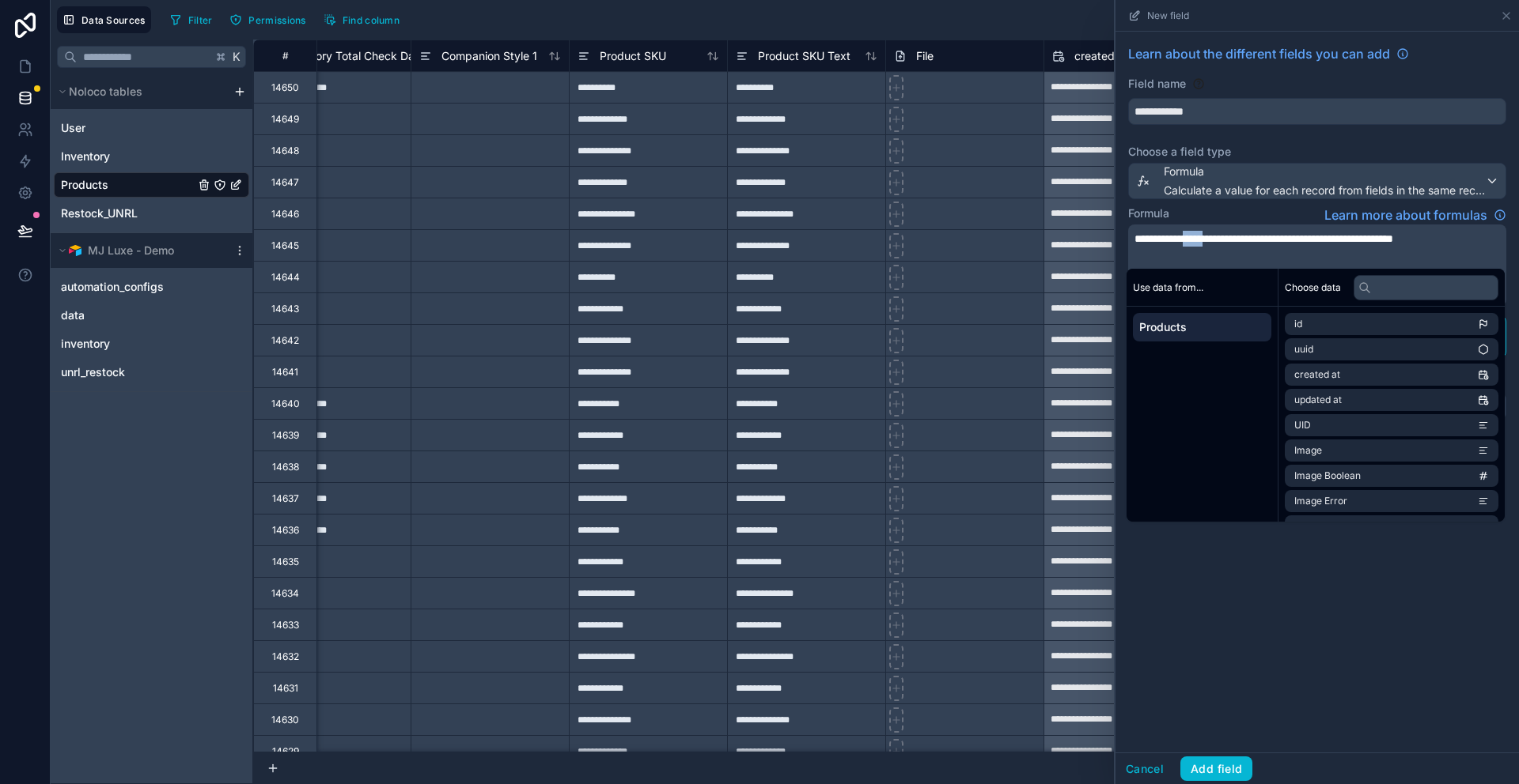
click at [1227, 241] on span "**********" at bounding box center [1263, 238] width 259 height 11
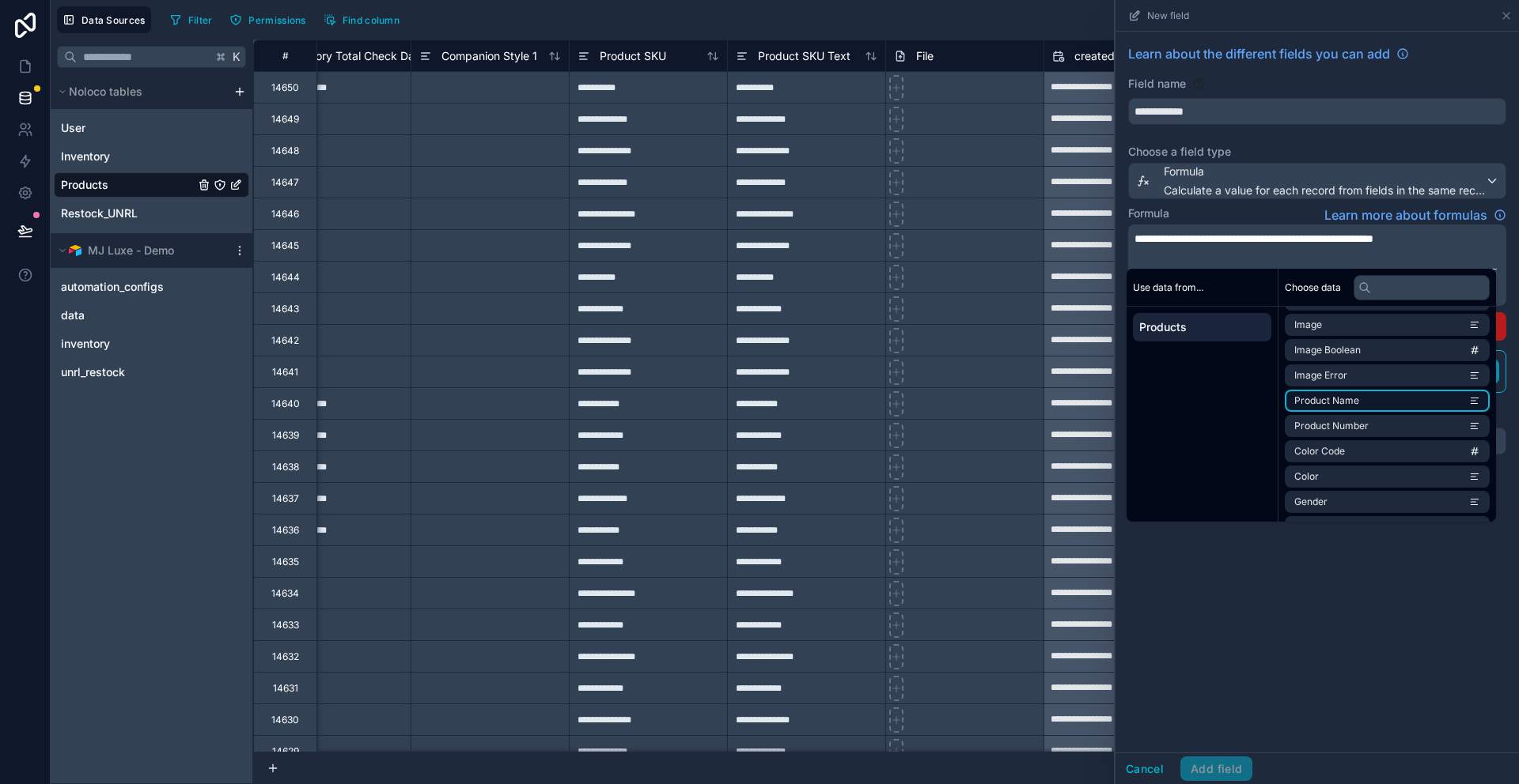
click at [1319, 397] on span "Product Name" at bounding box center [1327, 400] width 65 height 13
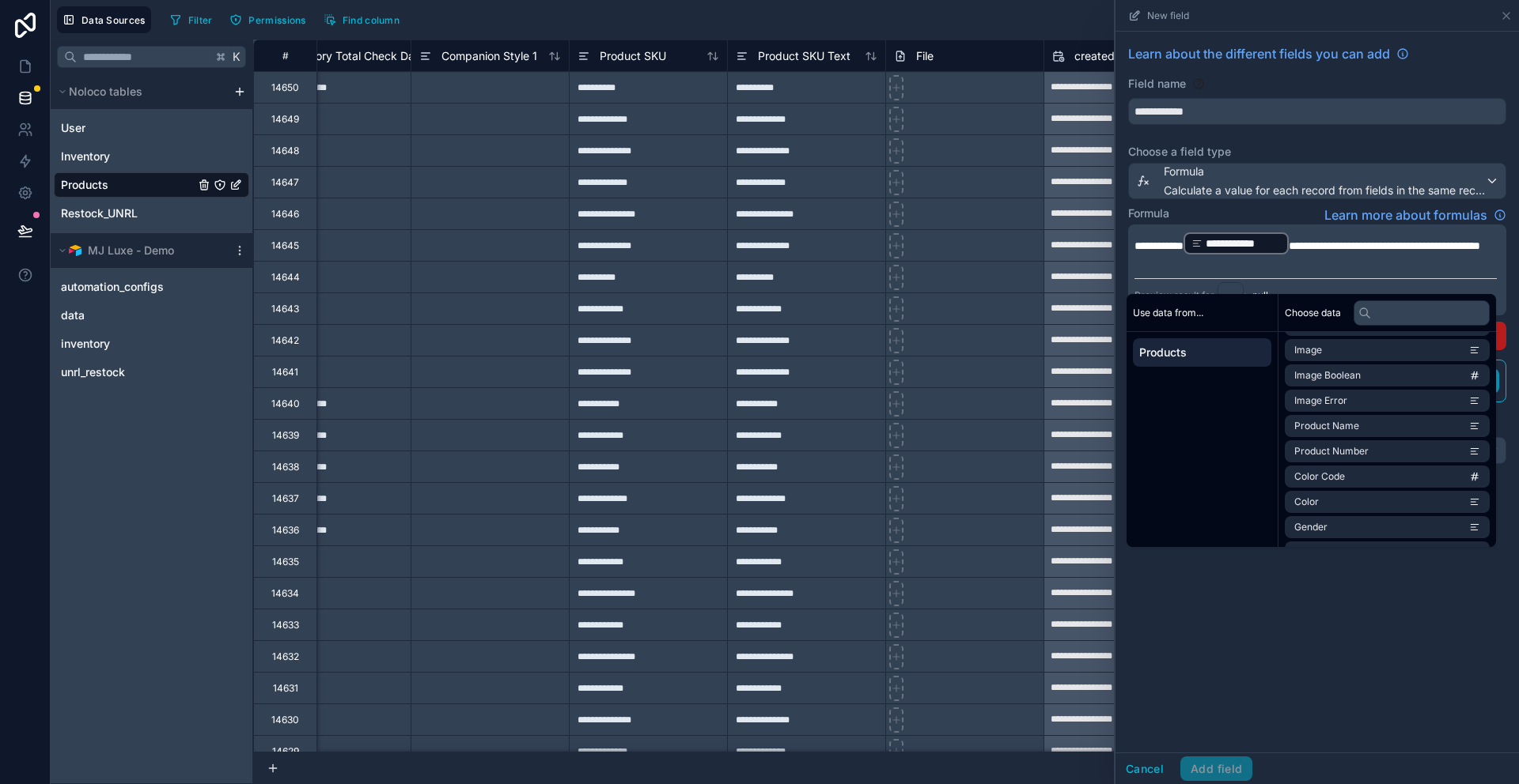
click at [1409, 249] on span "**********" at bounding box center [1384, 246] width 191 height 11
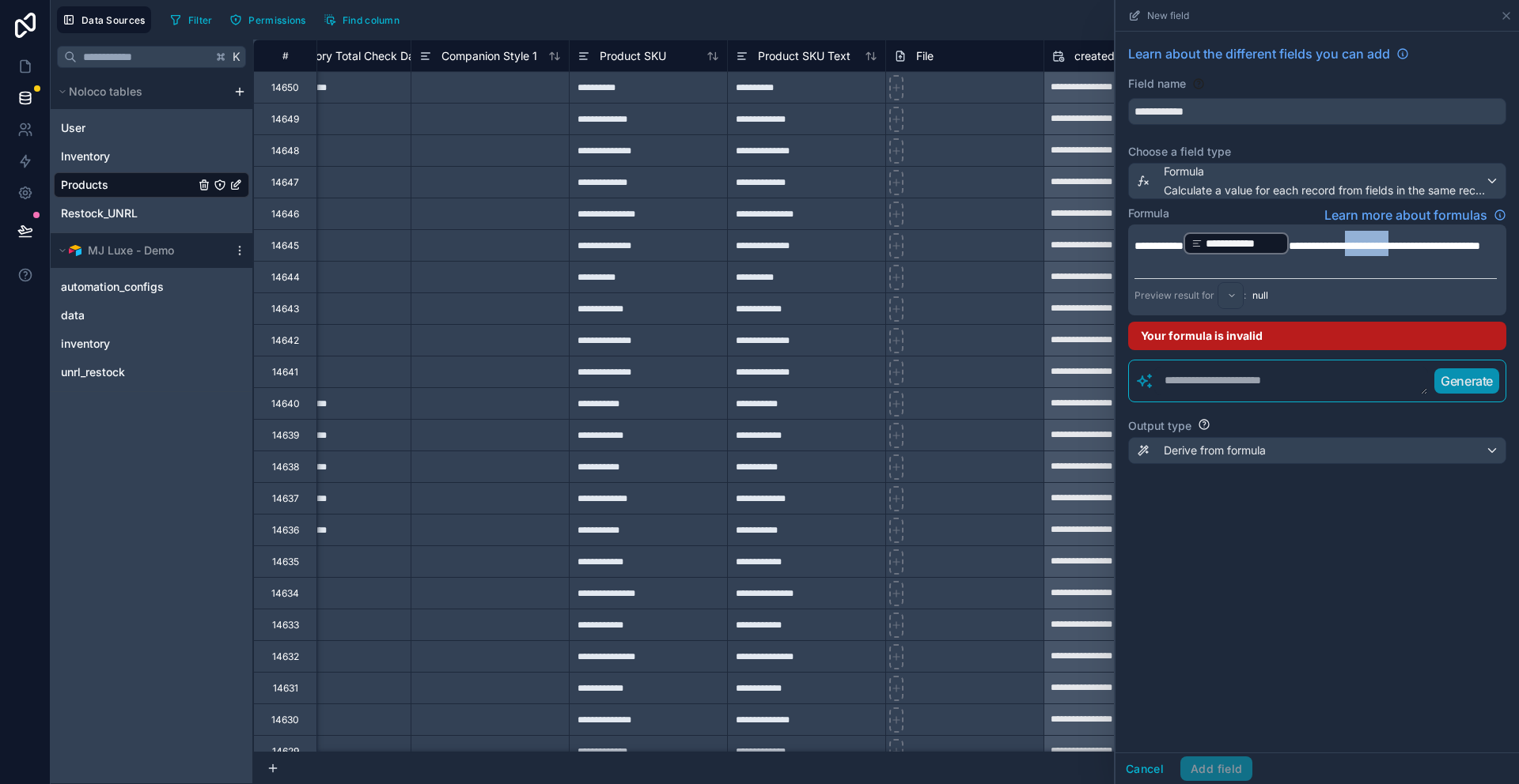
click at [1409, 248] on span "**********" at bounding box center [1384, 246] width 191 height 11
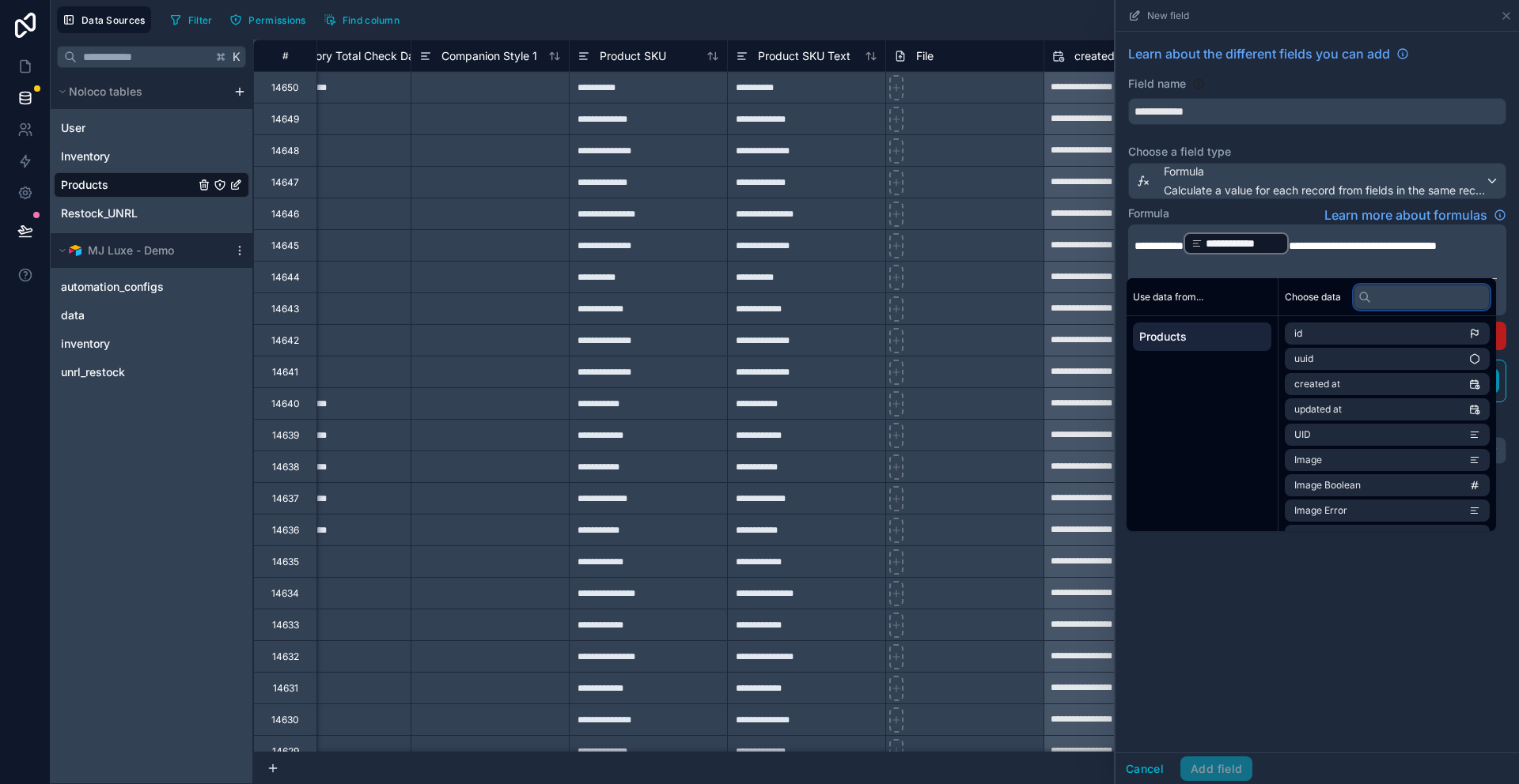
click at [1389, 299] on input "text" at bounding box center [1421, 298] width 136 height 25
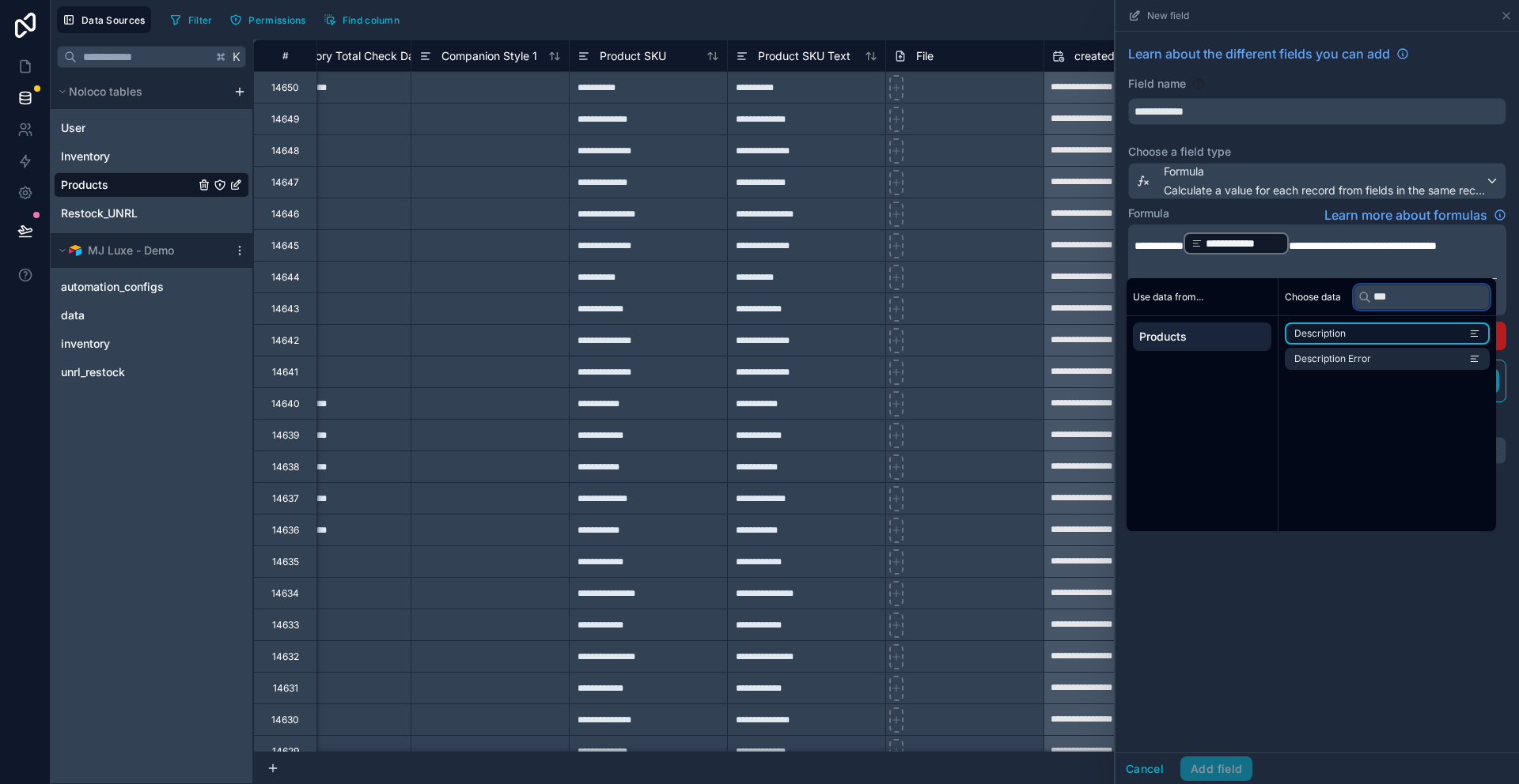
type input "***"
click at [1338, 331] on span "Description" at bounding box center [1320, 333] width 52 height 13
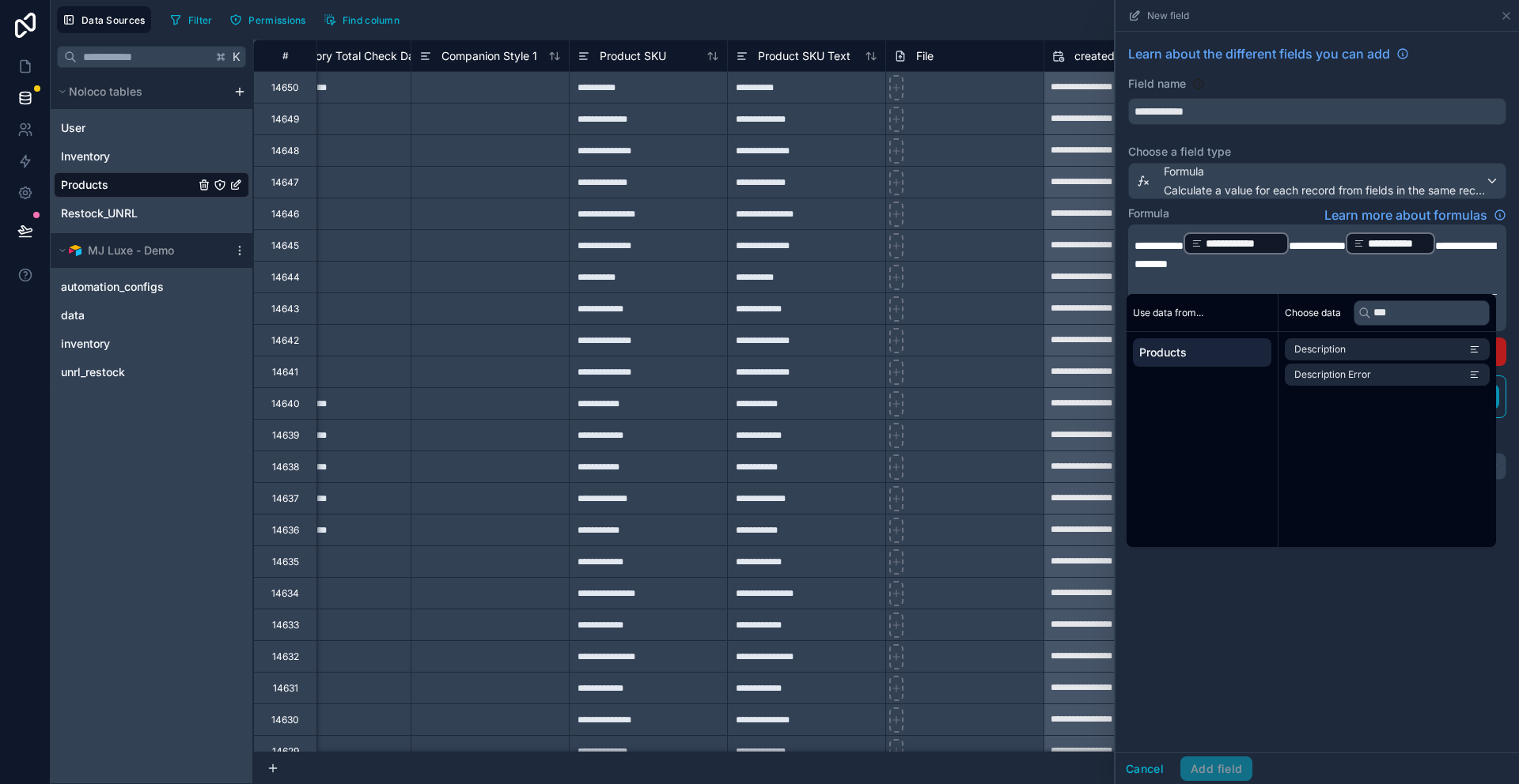
click at [1180, 265] on span "**********" at bounding box center [1314, 255] width 360 height 29
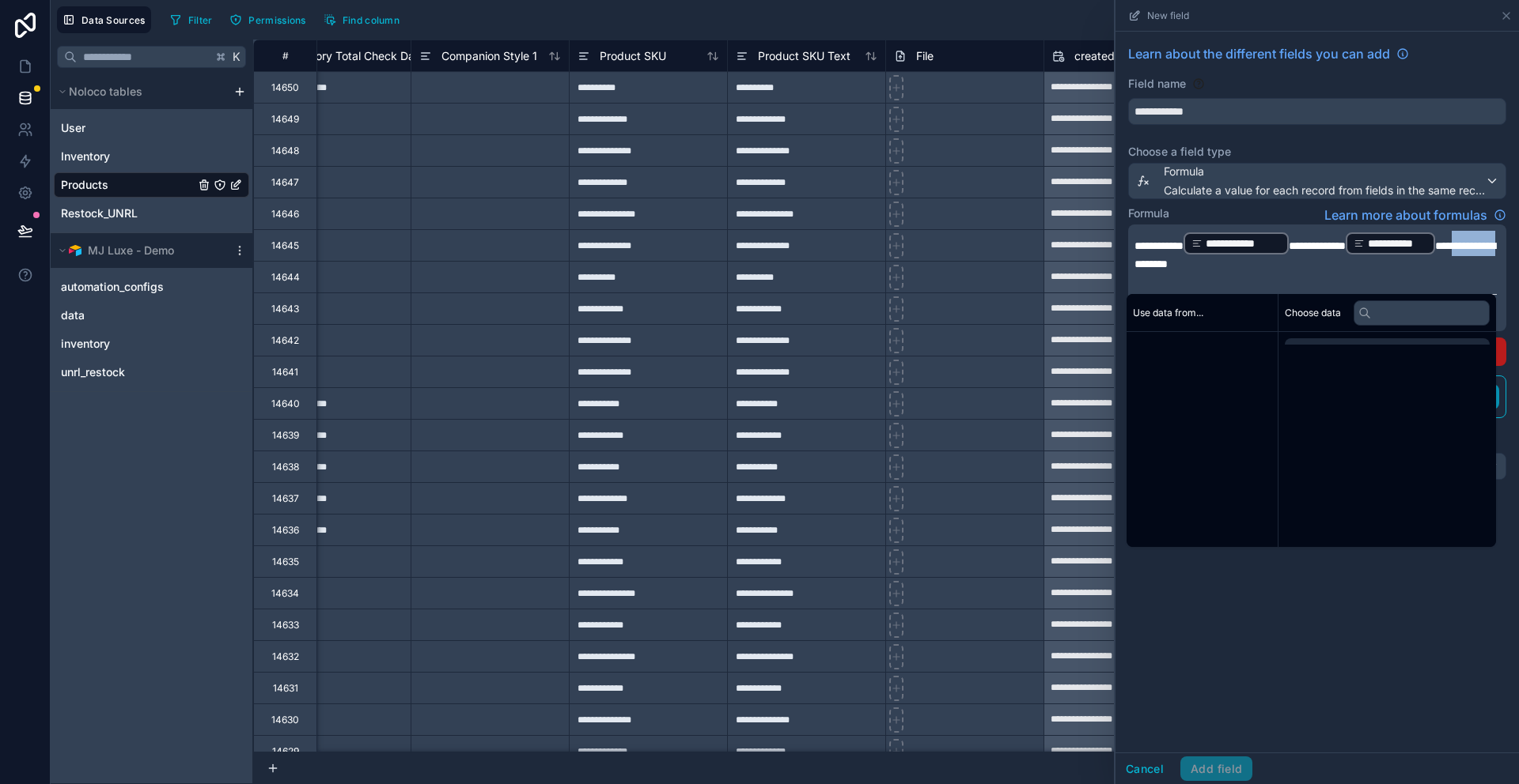
click at [1180, 265] on span "**********" at bounding box center [1314, 255] width 360 height 29
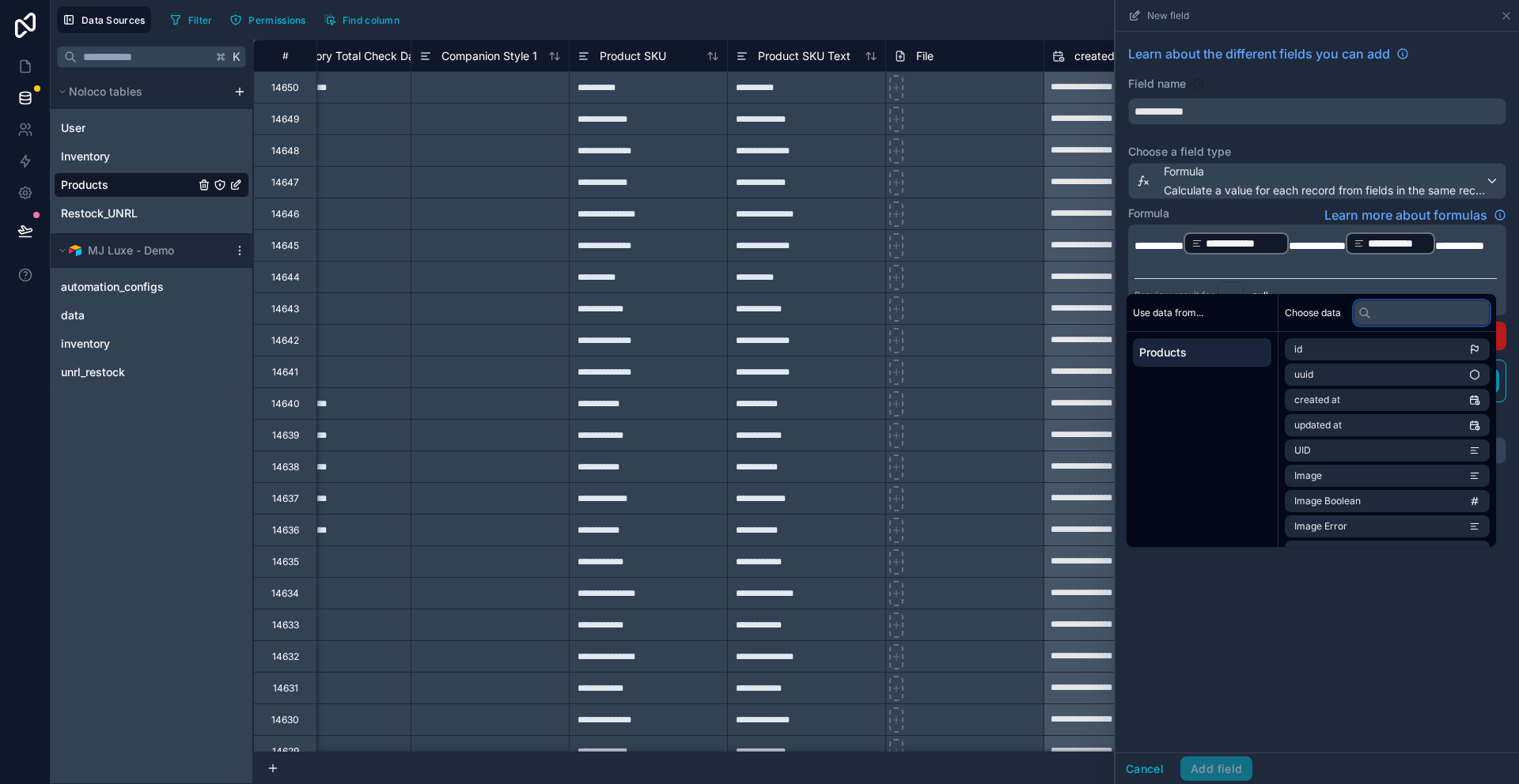
click at [1379, 315] on input "text" at bounding box center [1421, 313] width 136 height 25
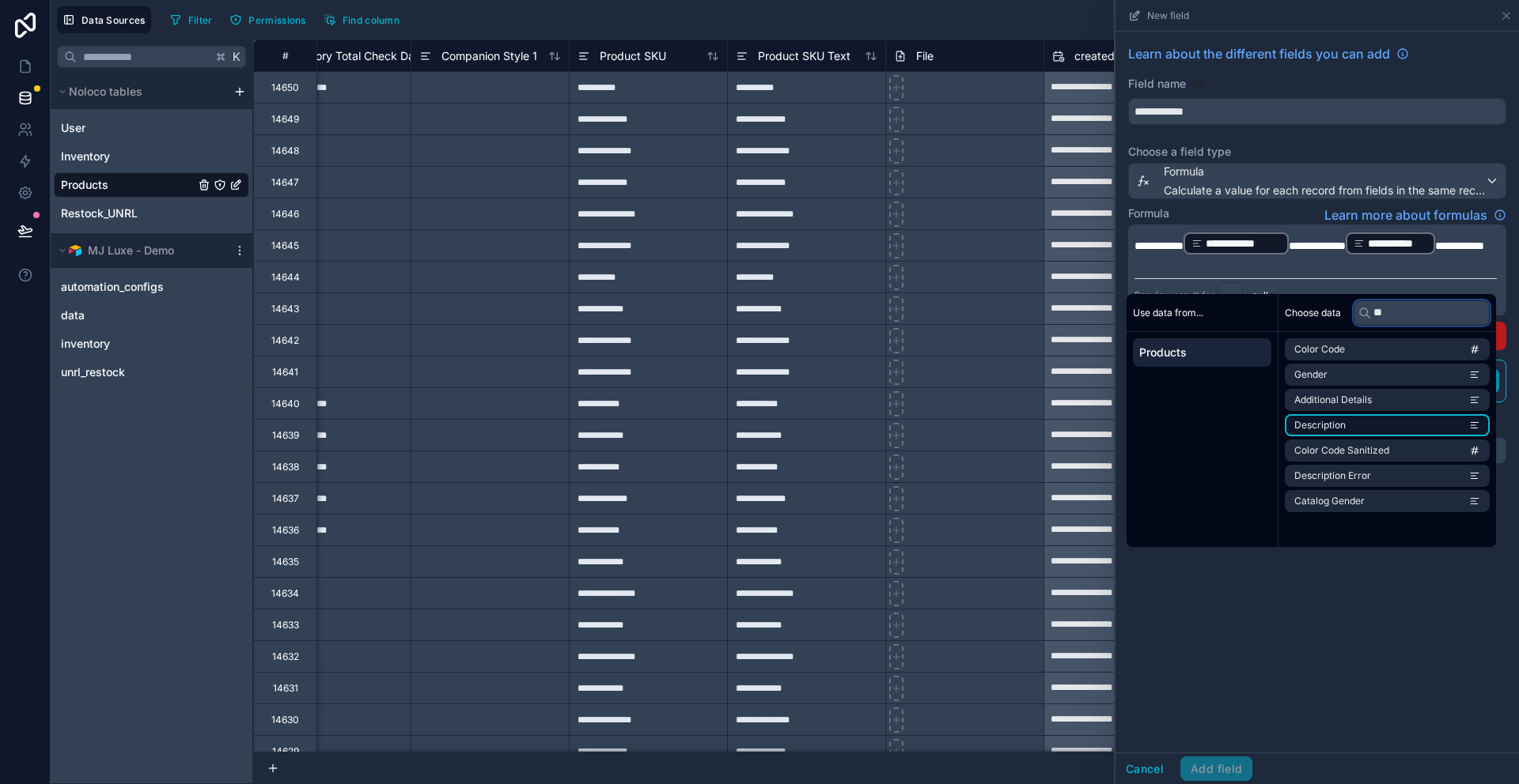
type input "**"
click at [1326, 425] on span "Description" at bounding box center [1320, 425] width 52 height 13
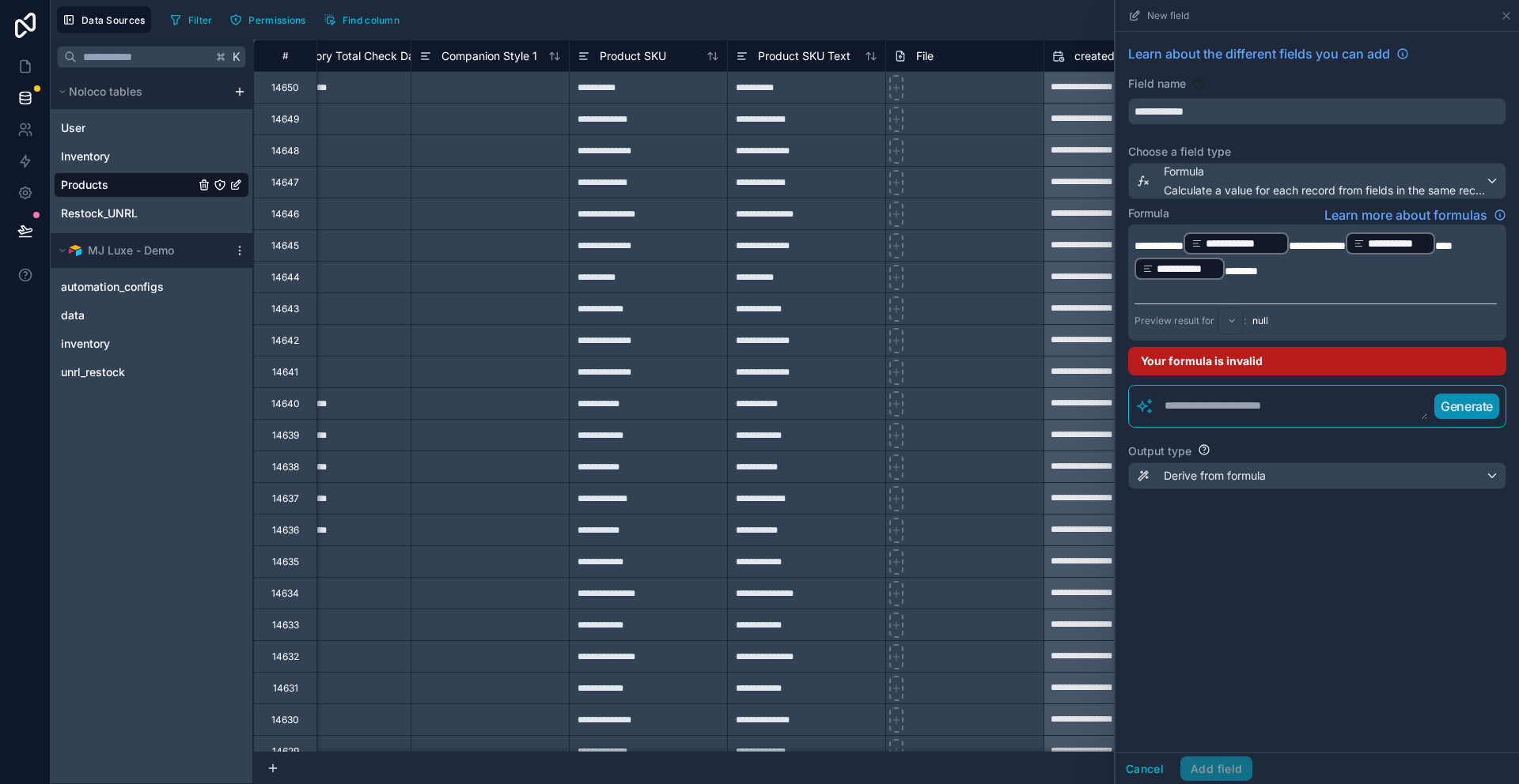
click at [1226, 774] on div "Cancel Add field" at bounding box center [1184, 769] width 137 height 25
click at [1324, 410] on textarea at bounding box center [1291, 406] width 273 height 28
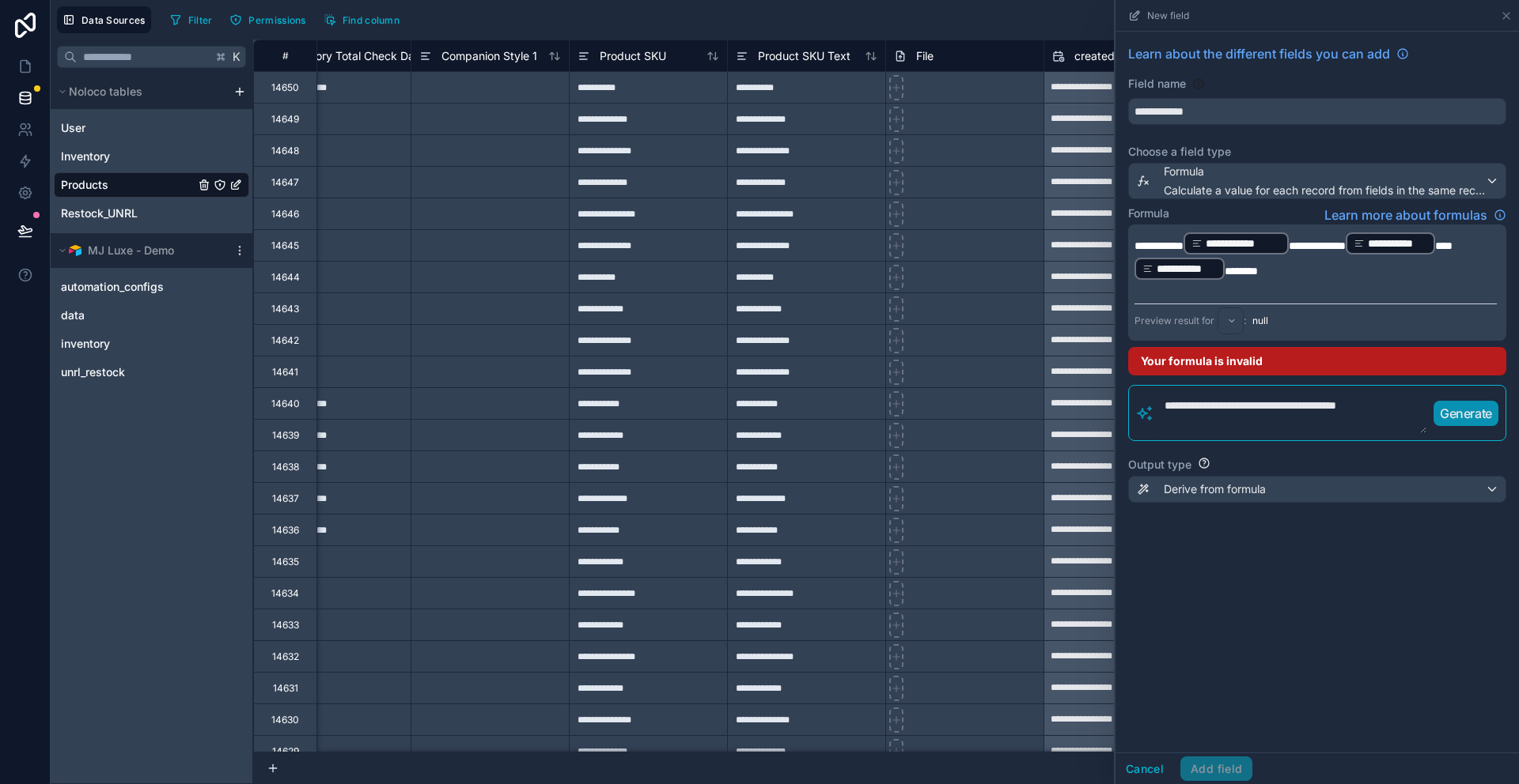
type textarea "**********"
click at [1470, 418] on p "Generate" at bounding box center [1465, 413] width 52 height 19
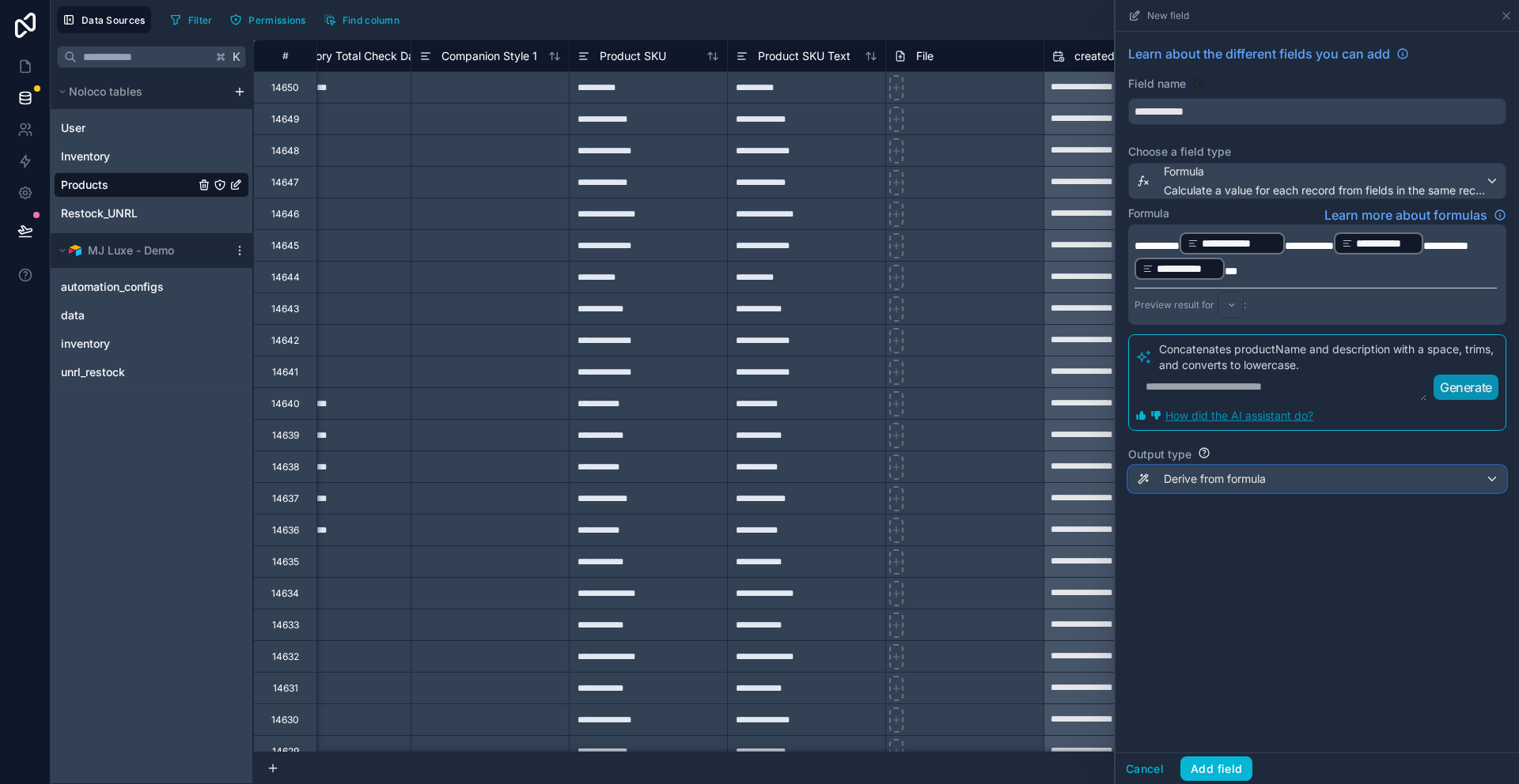
click at [1363, 479] on div "Derive from formula" at bounding box center [1317, 480] width 377 height 25
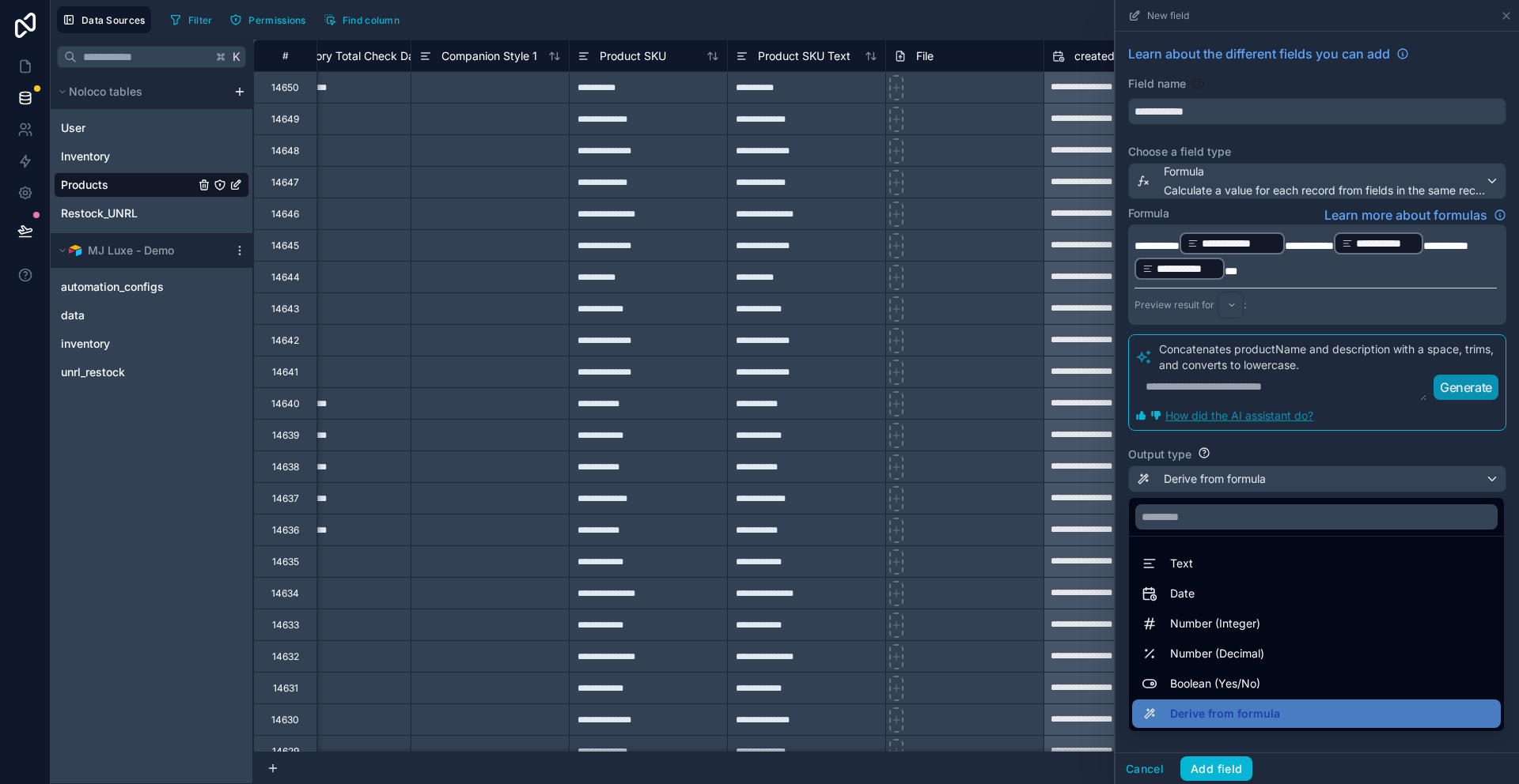
click at [1362, 479] on div at bounding box center [1317, 392] width 403 height 784
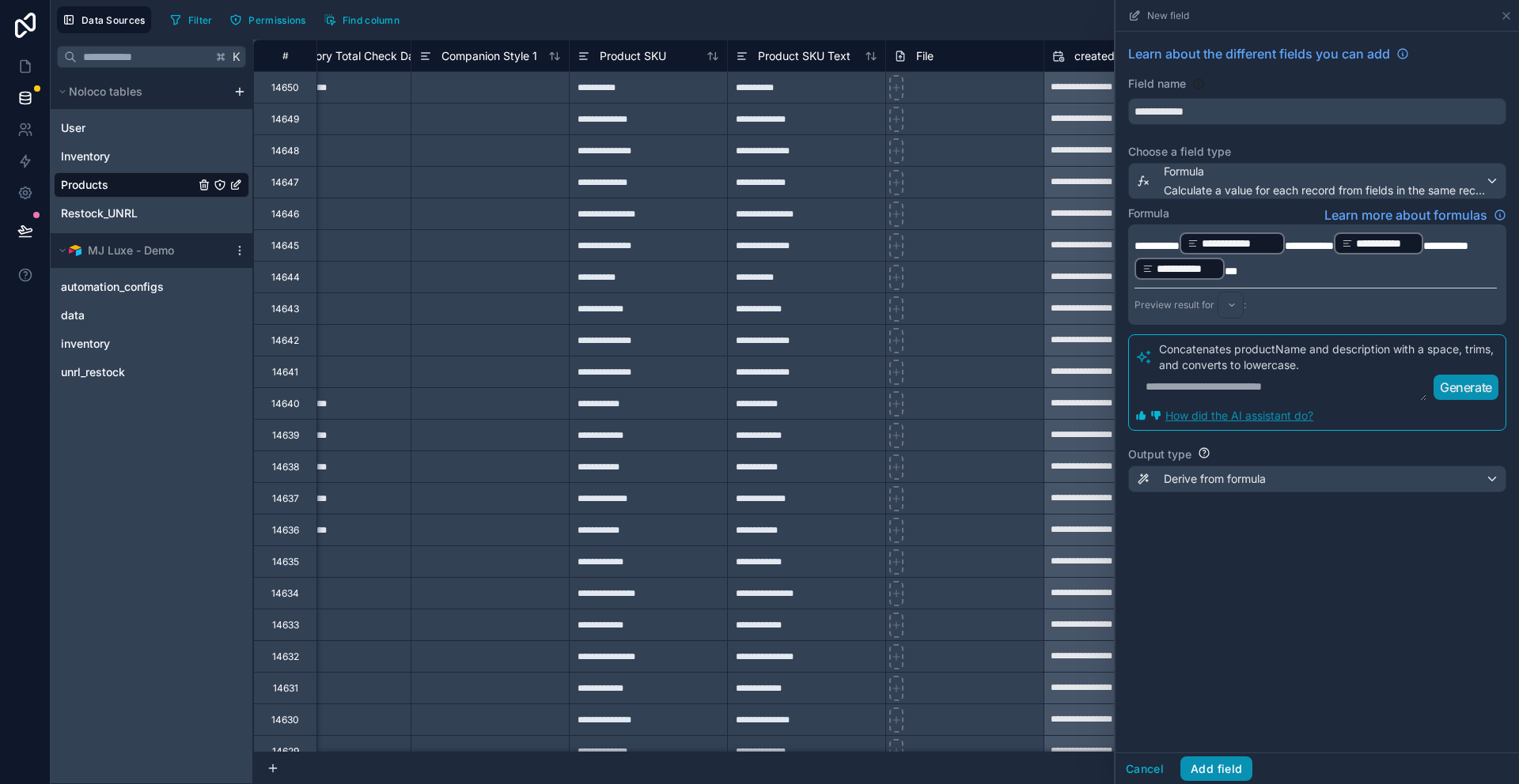
click at [1241, 765] on button "Add field" at bounding box center [1216, 769] width 72 height 25
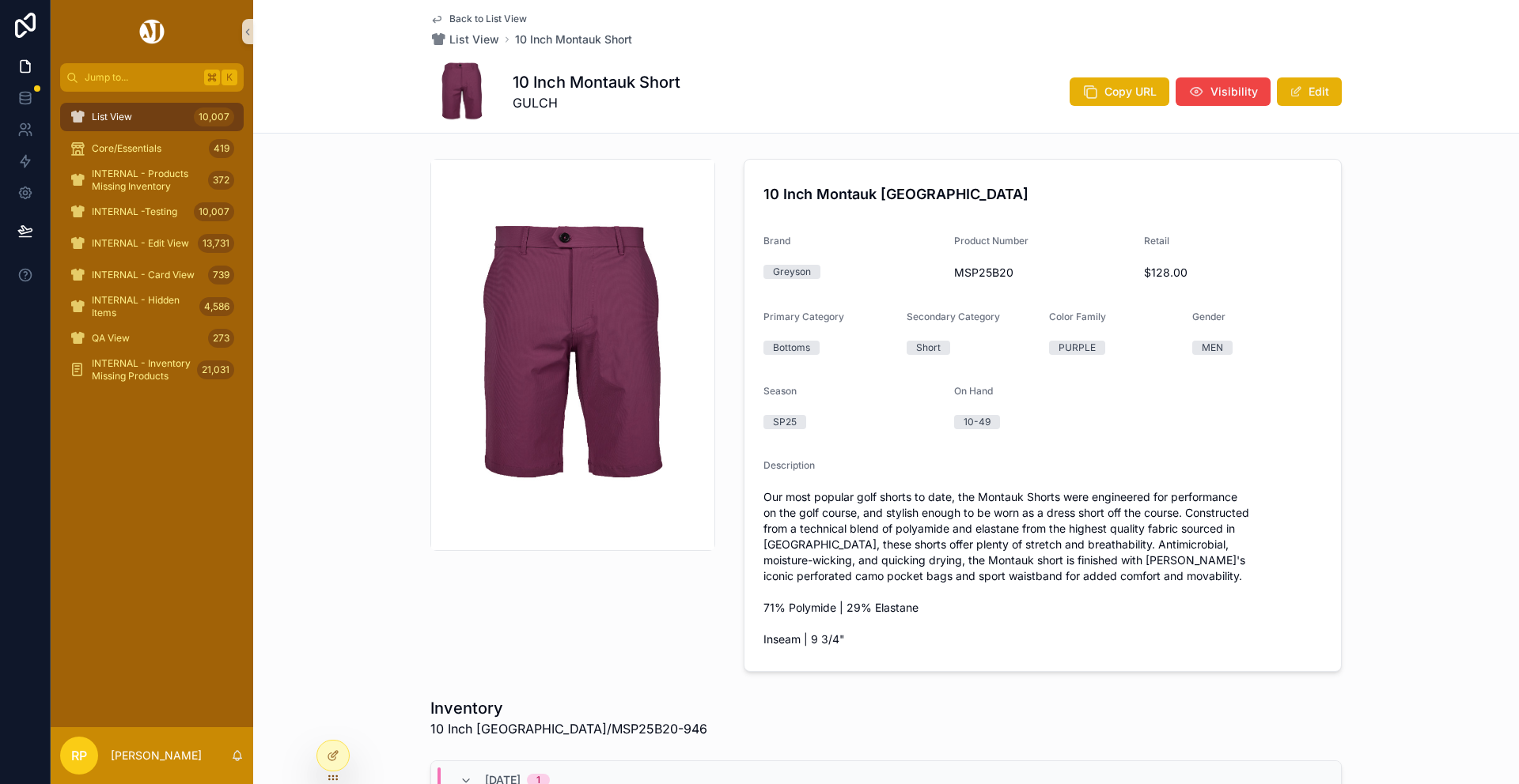
click at [1116, 496] on span "Our most popular golf shorts to date, the Montauk Shorts were engineered for pe…" at bounding box center [1043, 569] width 558 height 159
copy span "engineered"
click at [1196, 545] on span "Our most popular golf shorts to date, the Montauk Shorts were engineered for pe…" at bounding box center [1043, 569] width 558 height 159
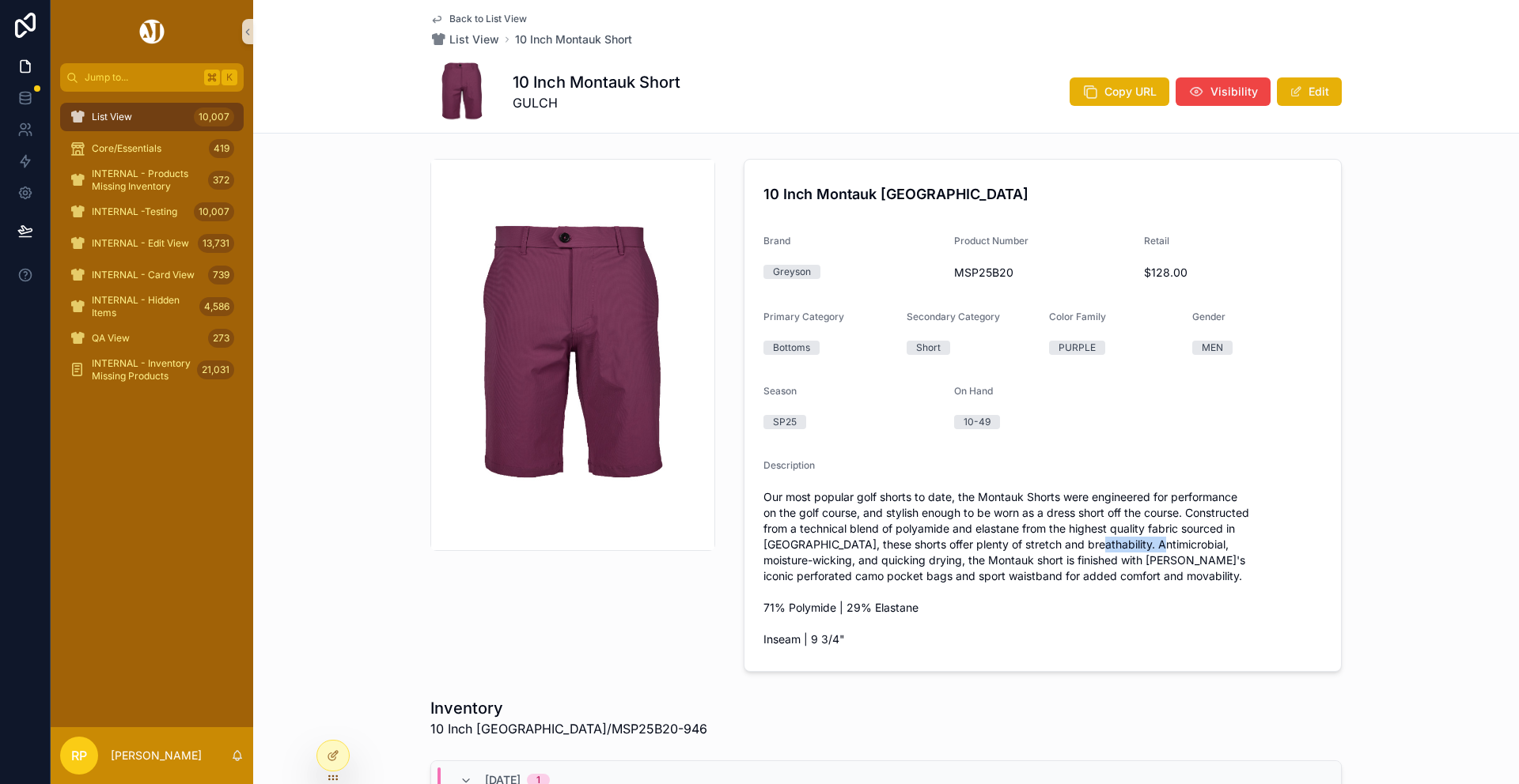
copy span "Antimicrobial"
click at [466, 34] on span "List View" at bounding box center [474, 39] width 50 height 16
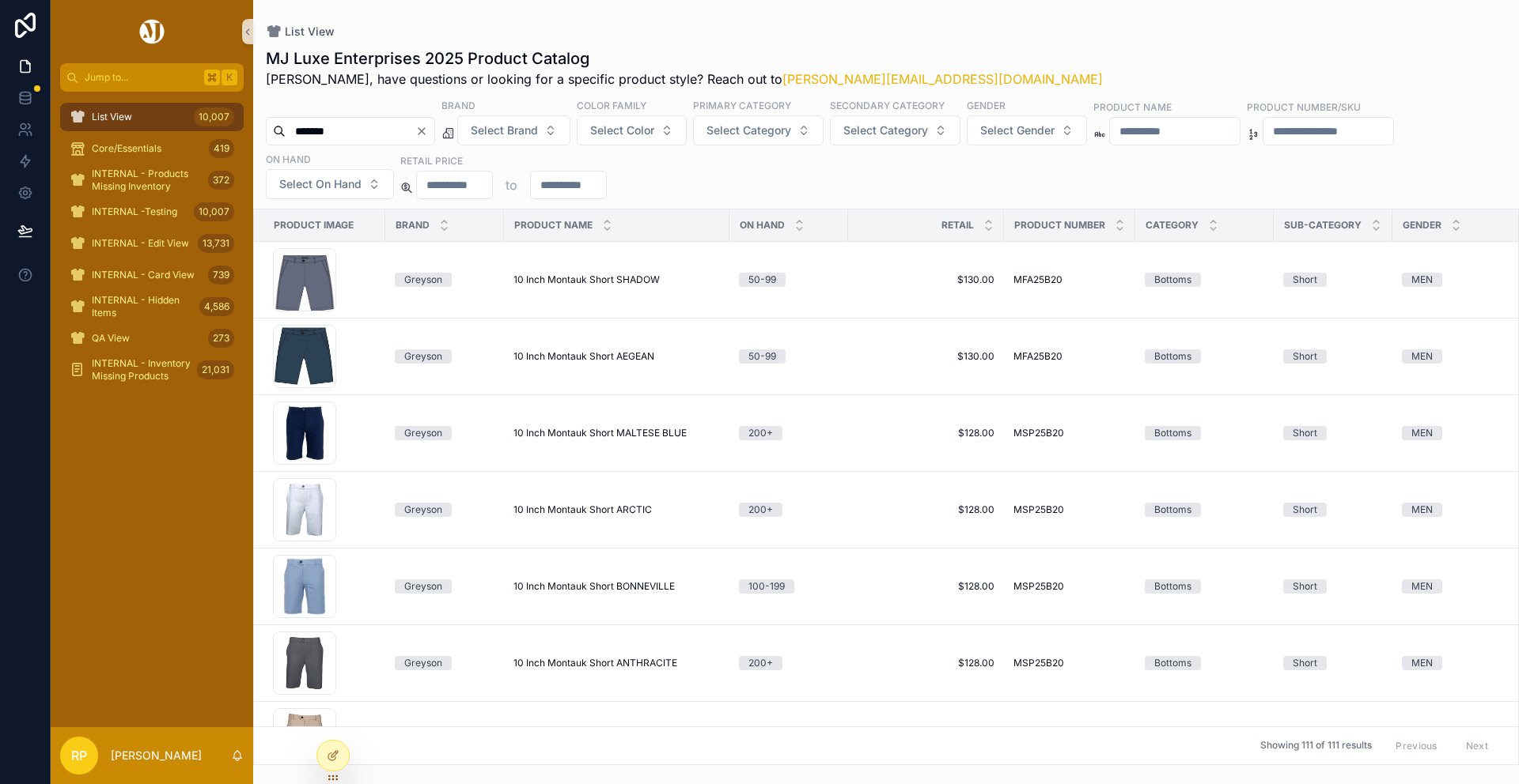
click at [428, 130] on icon "Clear" at bounding box center [421, 131] width 13 height 13
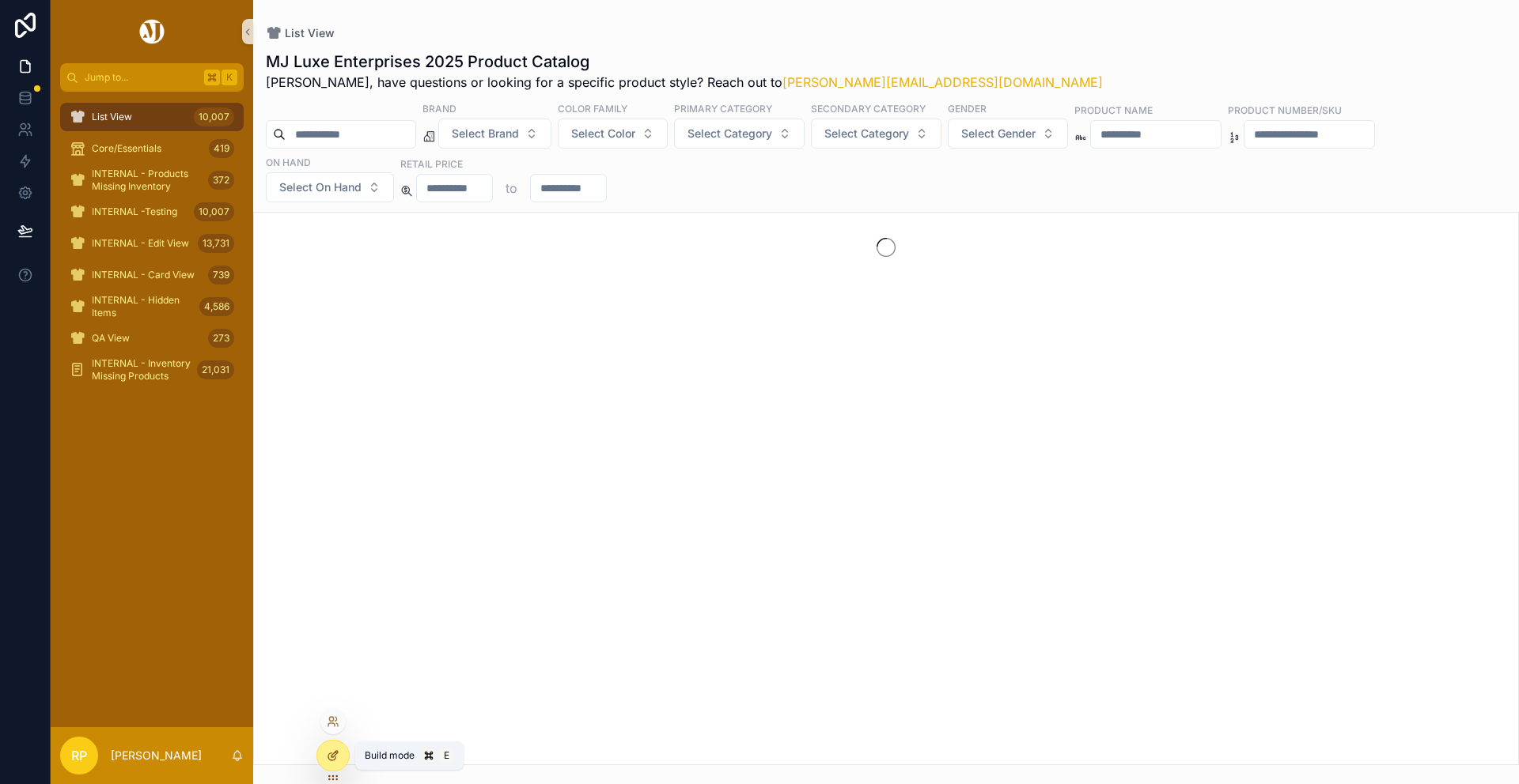
click at [340, 762] on div at bounding box center [333, 756] width 31 height 30
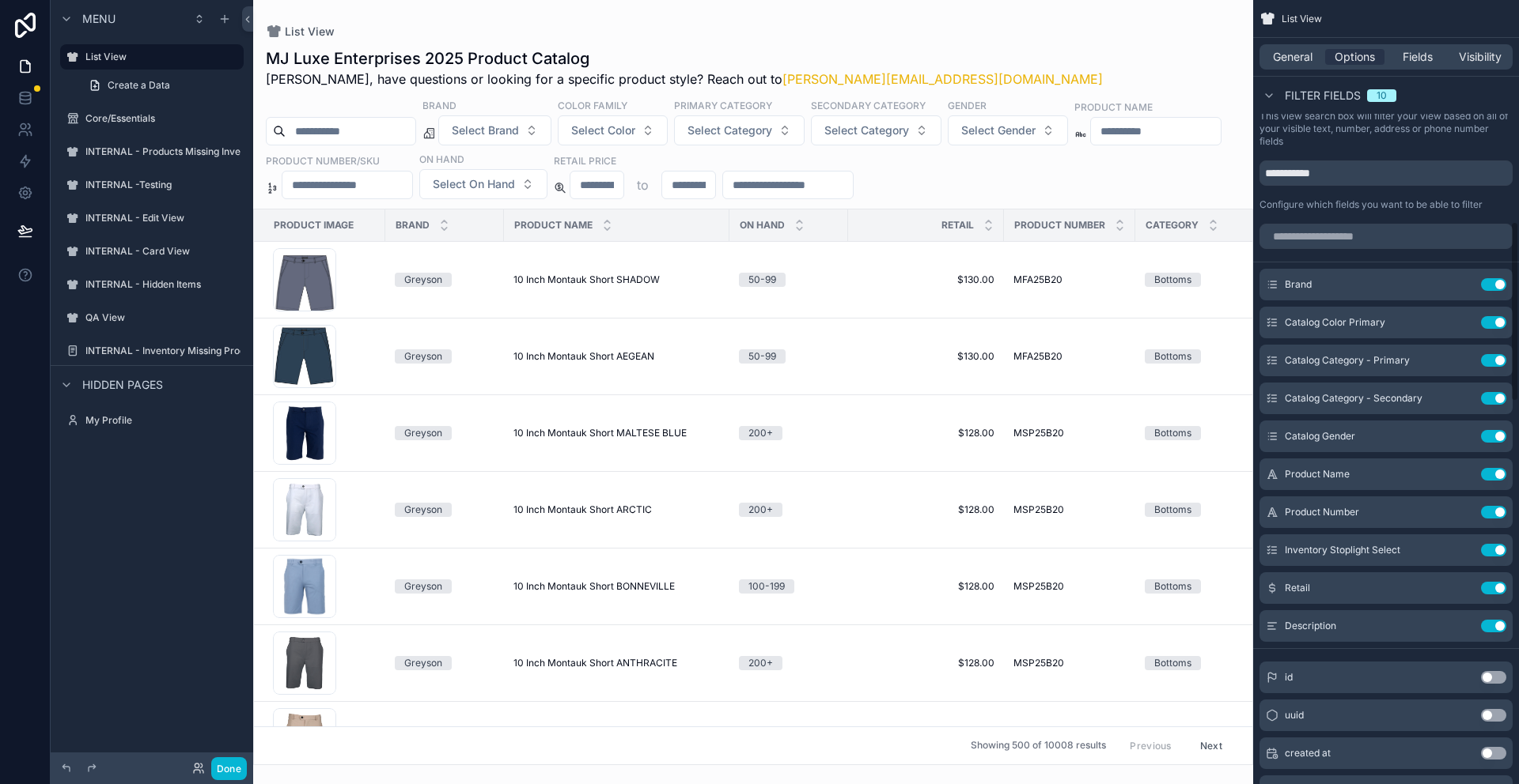
scroll to position [1117, 0]
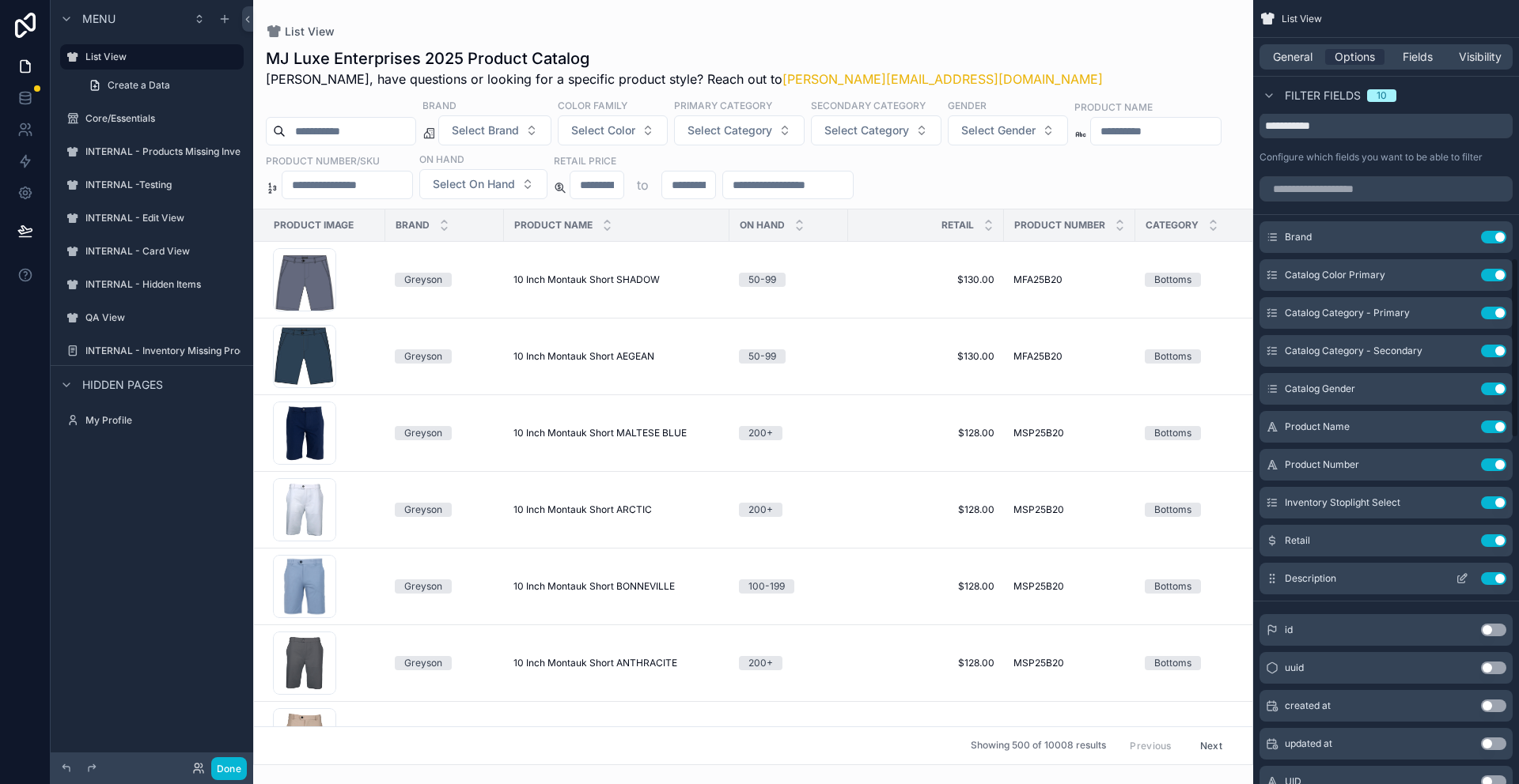
click at [1491, 576] on button "Use setting" at bounding box center [1494, 578] width 25 height 13
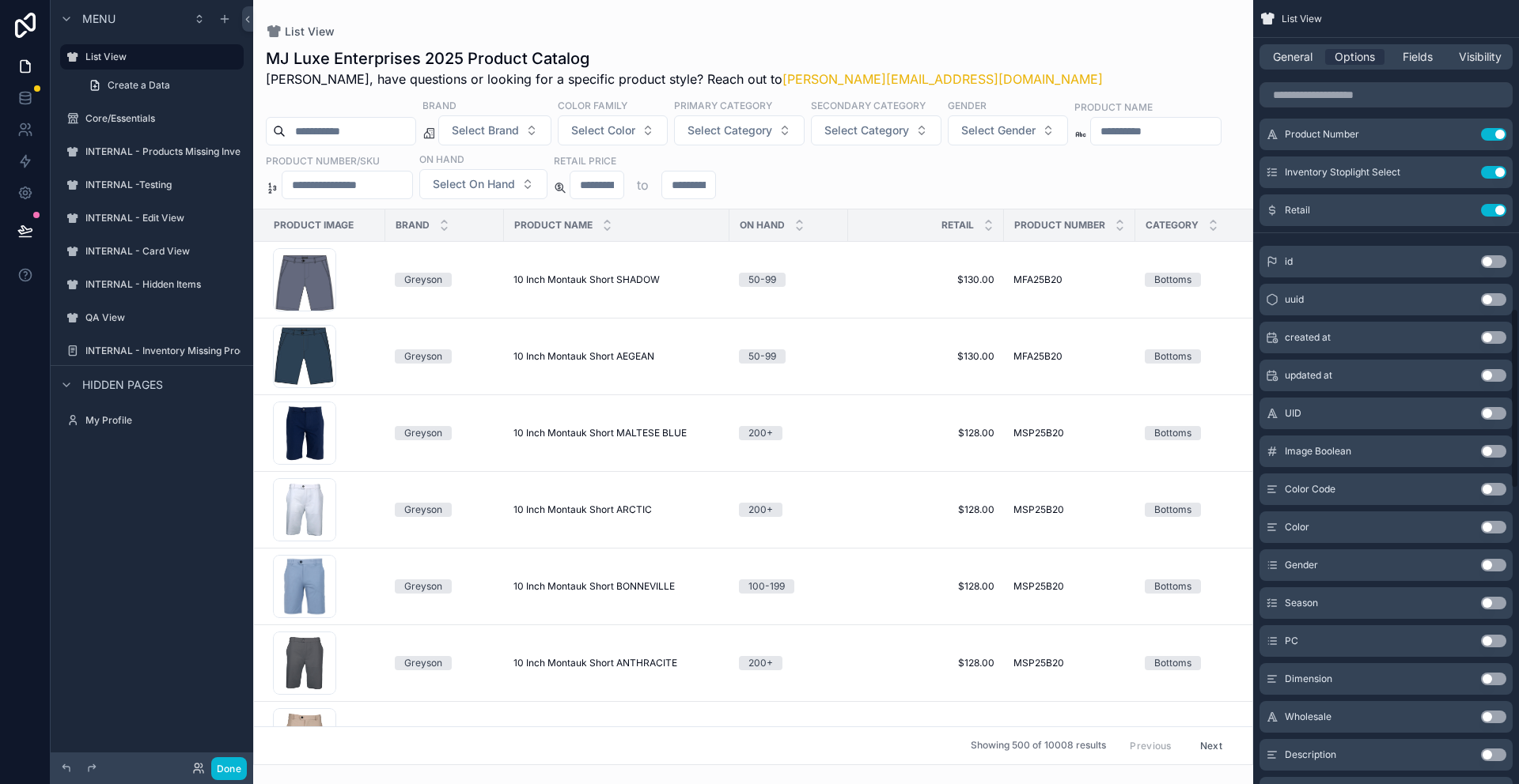
scroll to position [0, 0]
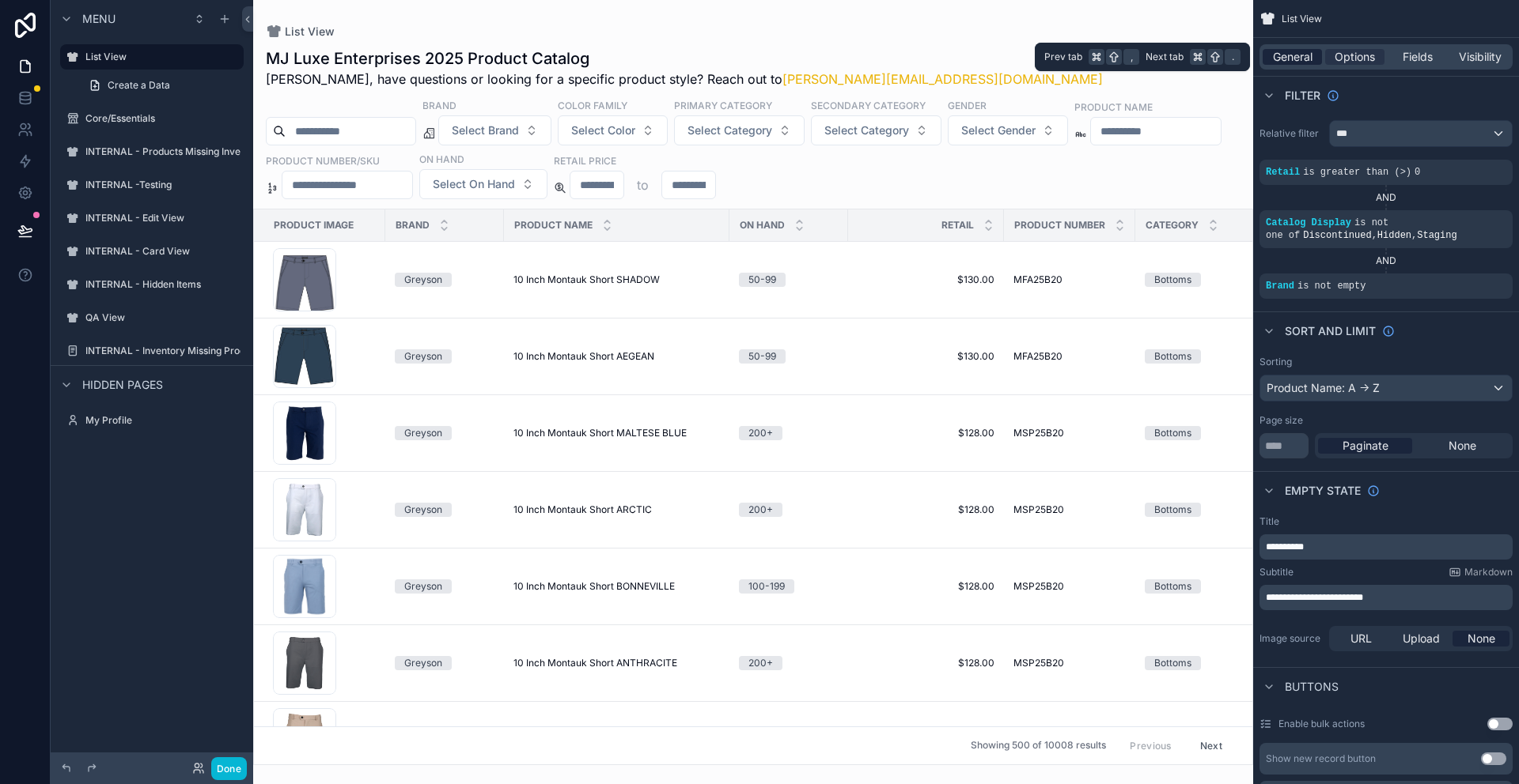
click at [1299, 53] on span "General" at bounding box center [1293, 57] width 39 height 16
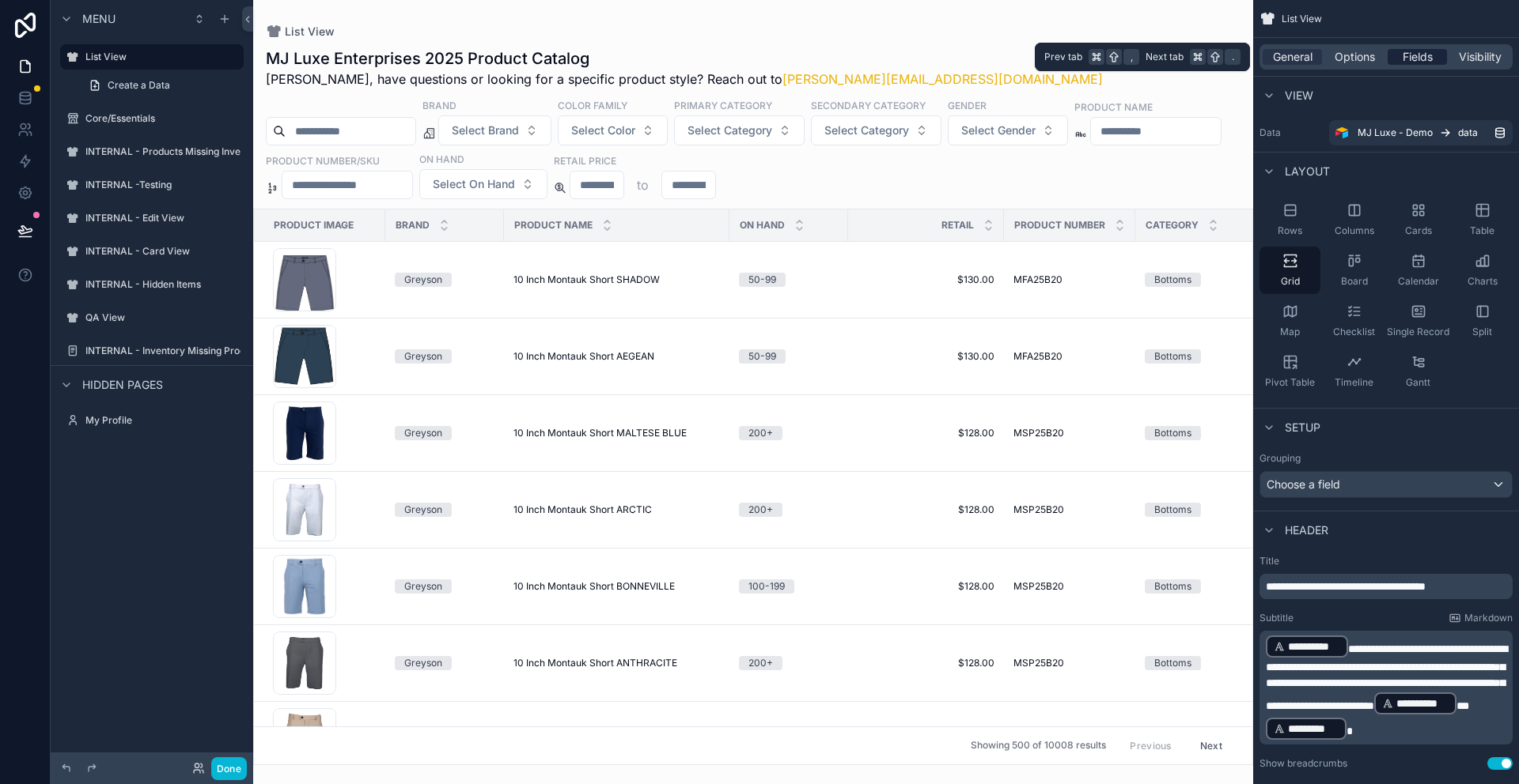
click at [1407, 54] on span "Fields" at bounding box center [1417, 57] width 30 height 16
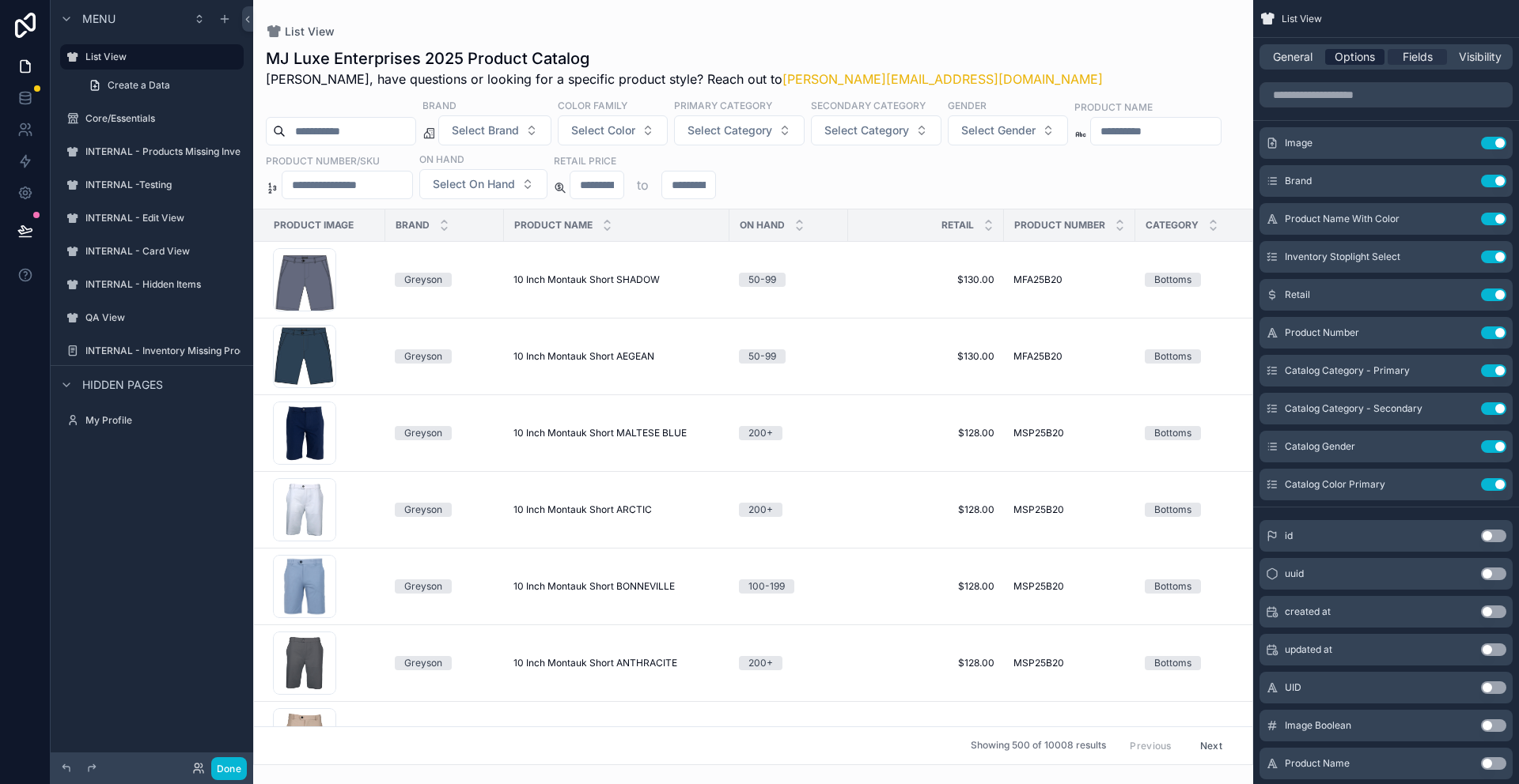
click at [1366, 49] on span "Options" at bounding box center [1354, 57] width 40 height 16
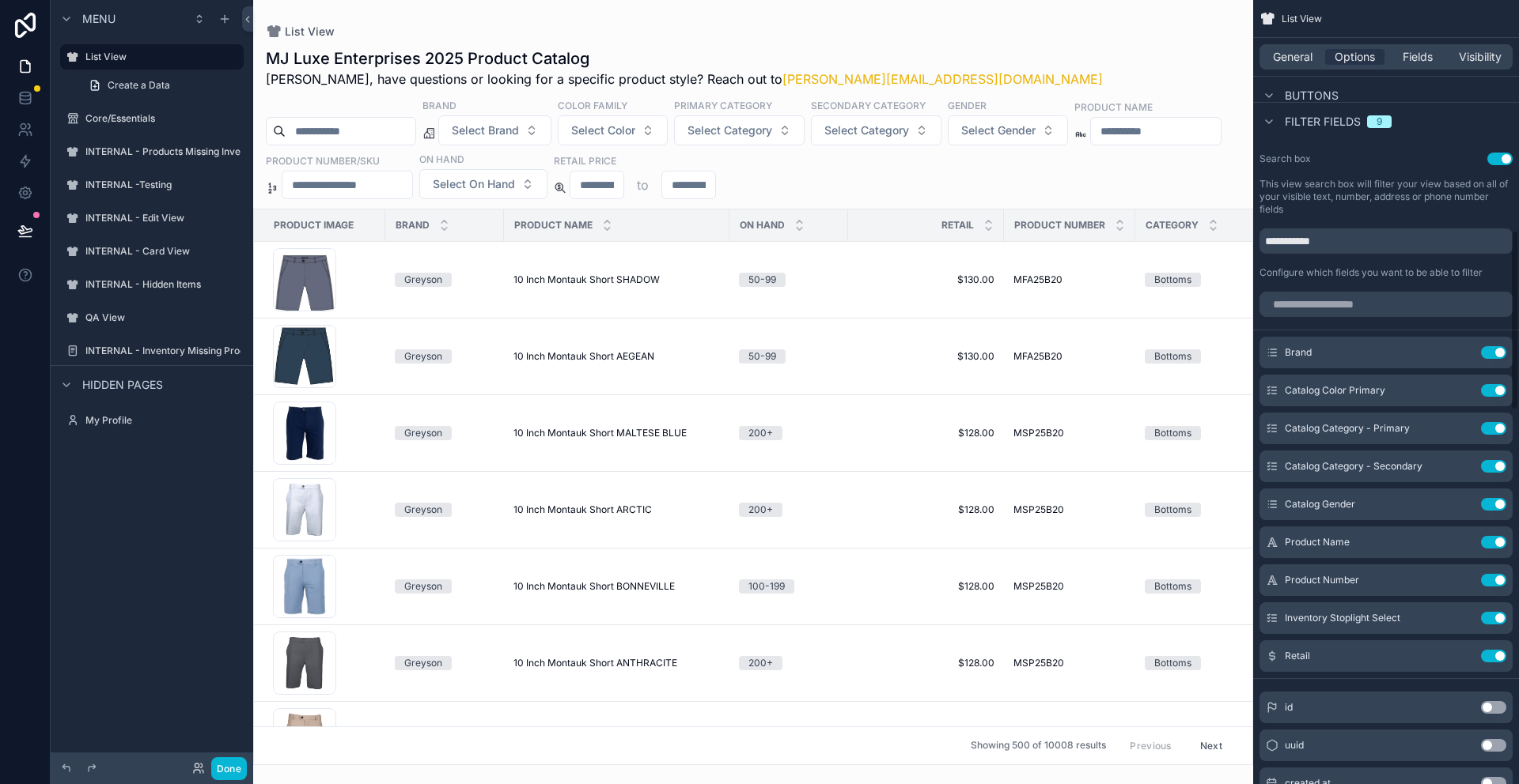
scroll to position [1000, 0]
click at [1342, 244] on input "**********" at bounding box center [1386, 243] width 253 height 25
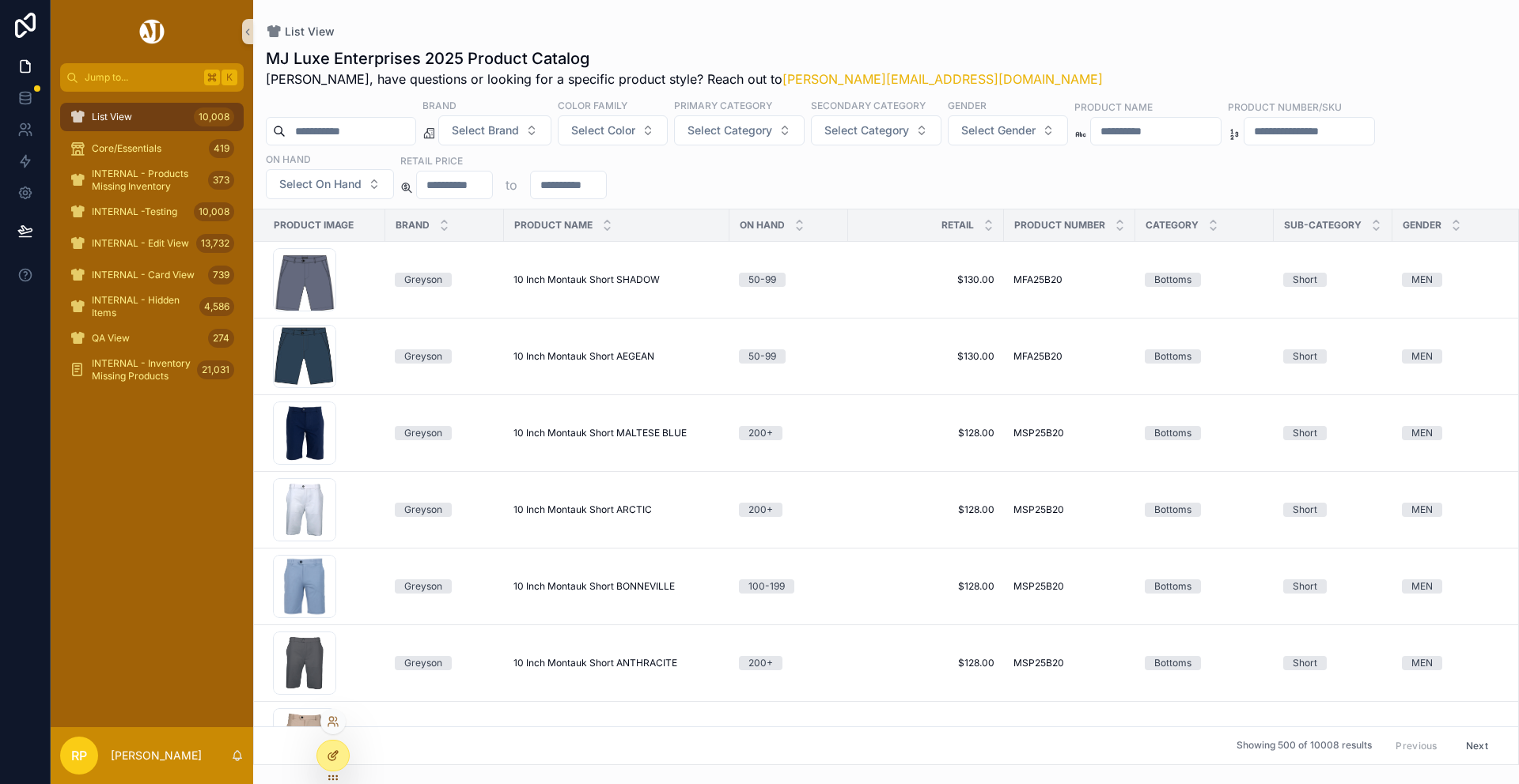
click at [340, 756] on div at bounding box center [333, 756] width 31 height 30
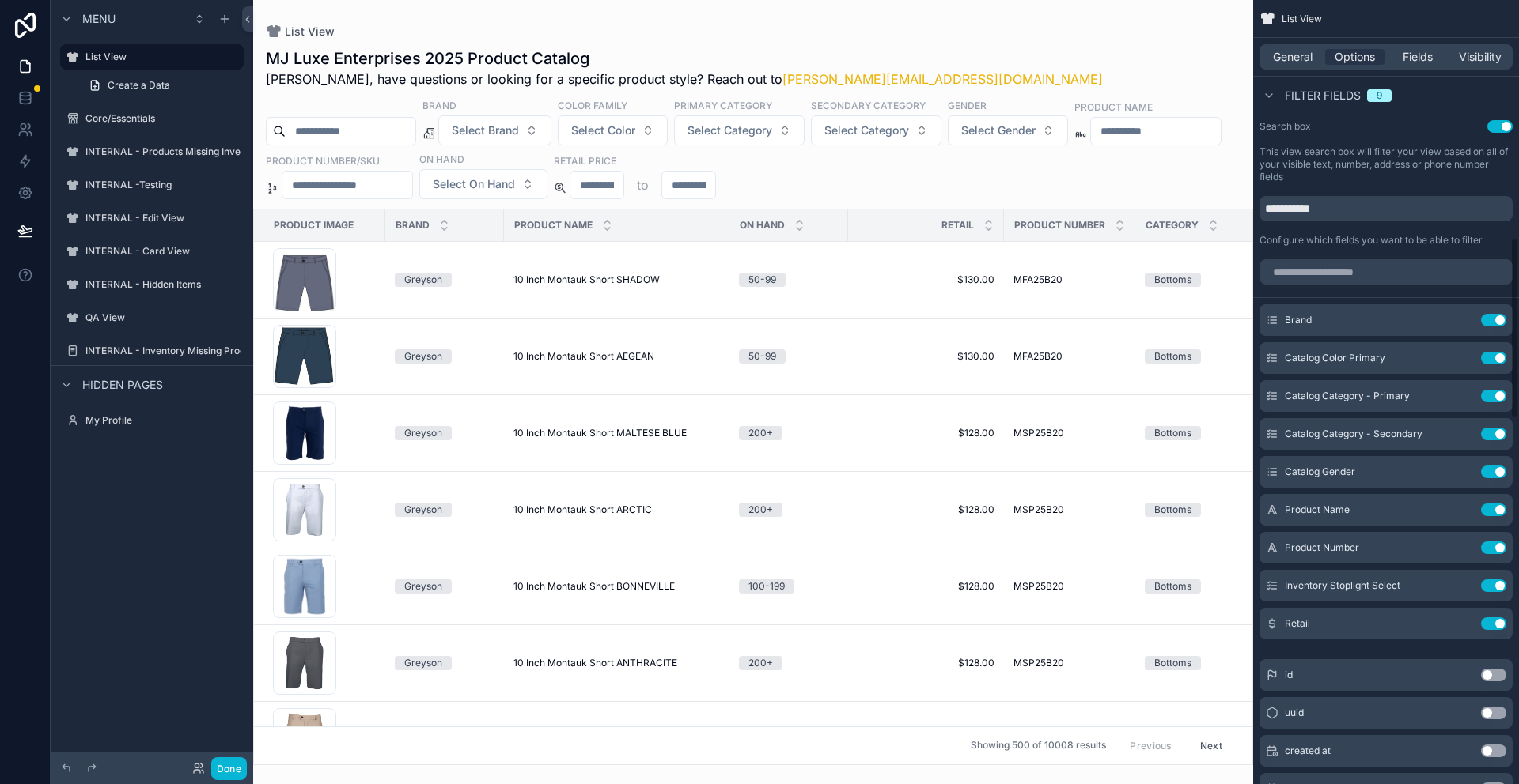
scroll to position [997, 0]
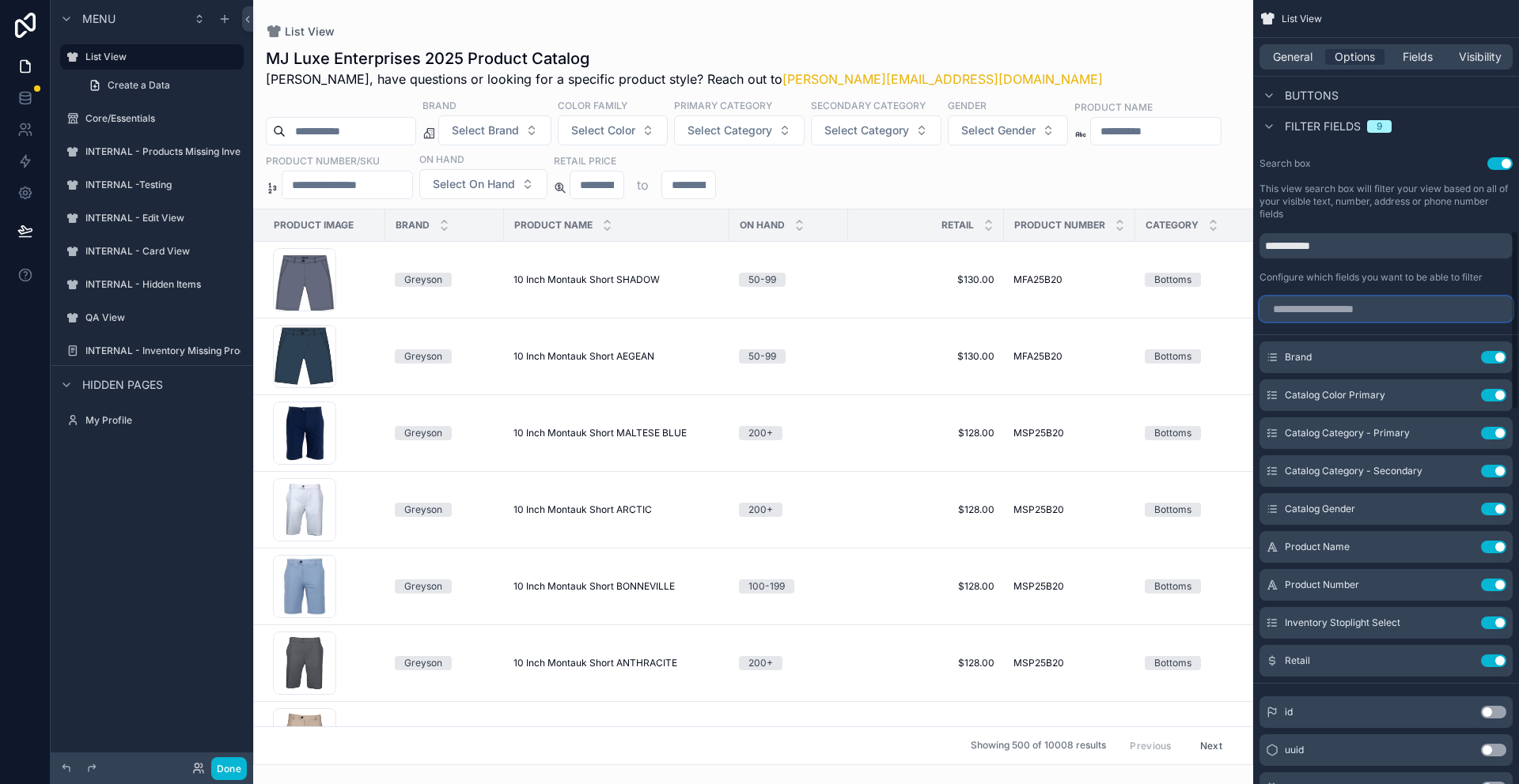
click at [1332, 310] on input "scrollable content" at bounding box center [1386, 309] width 253 height 25
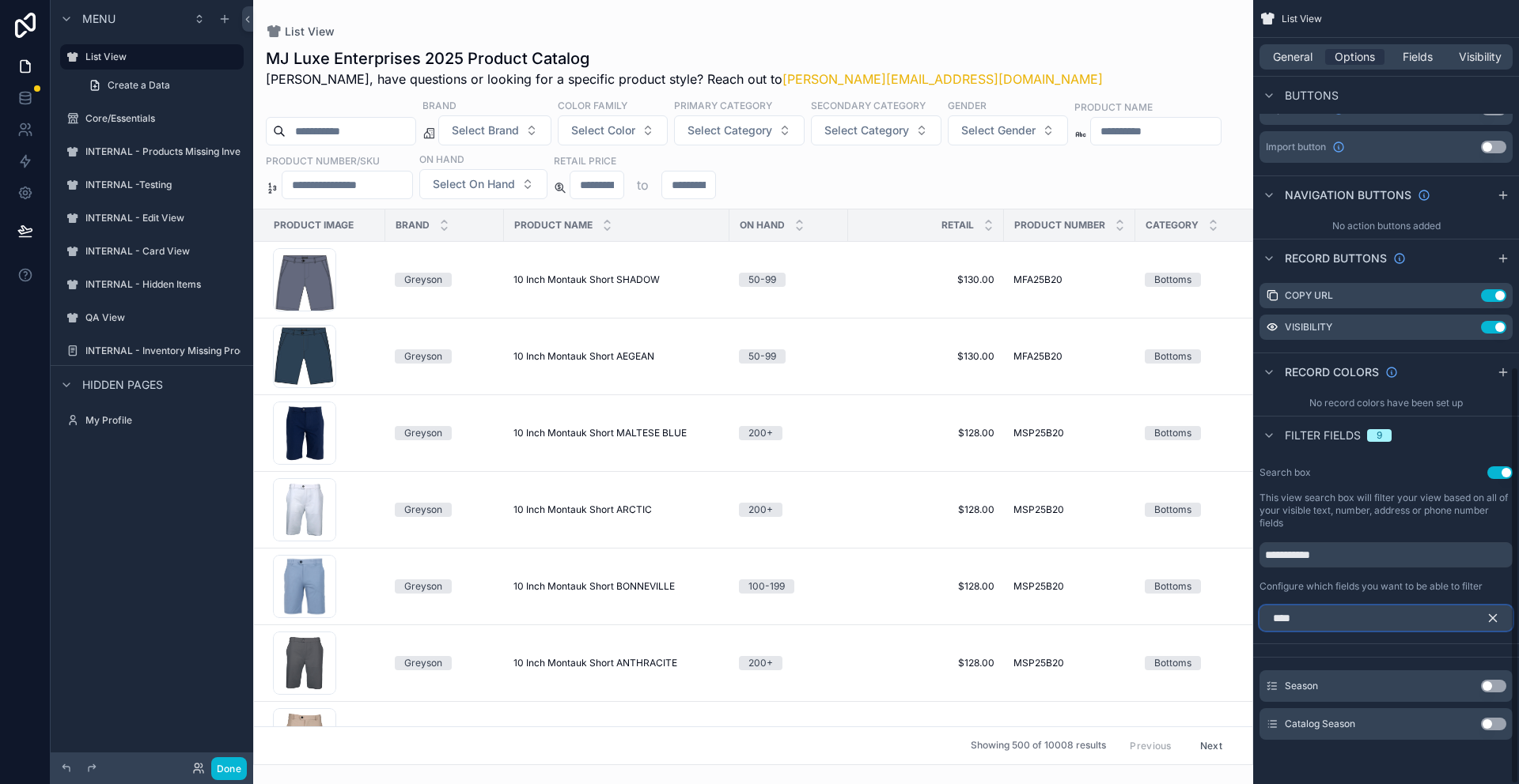
scroll to position [619, 0]
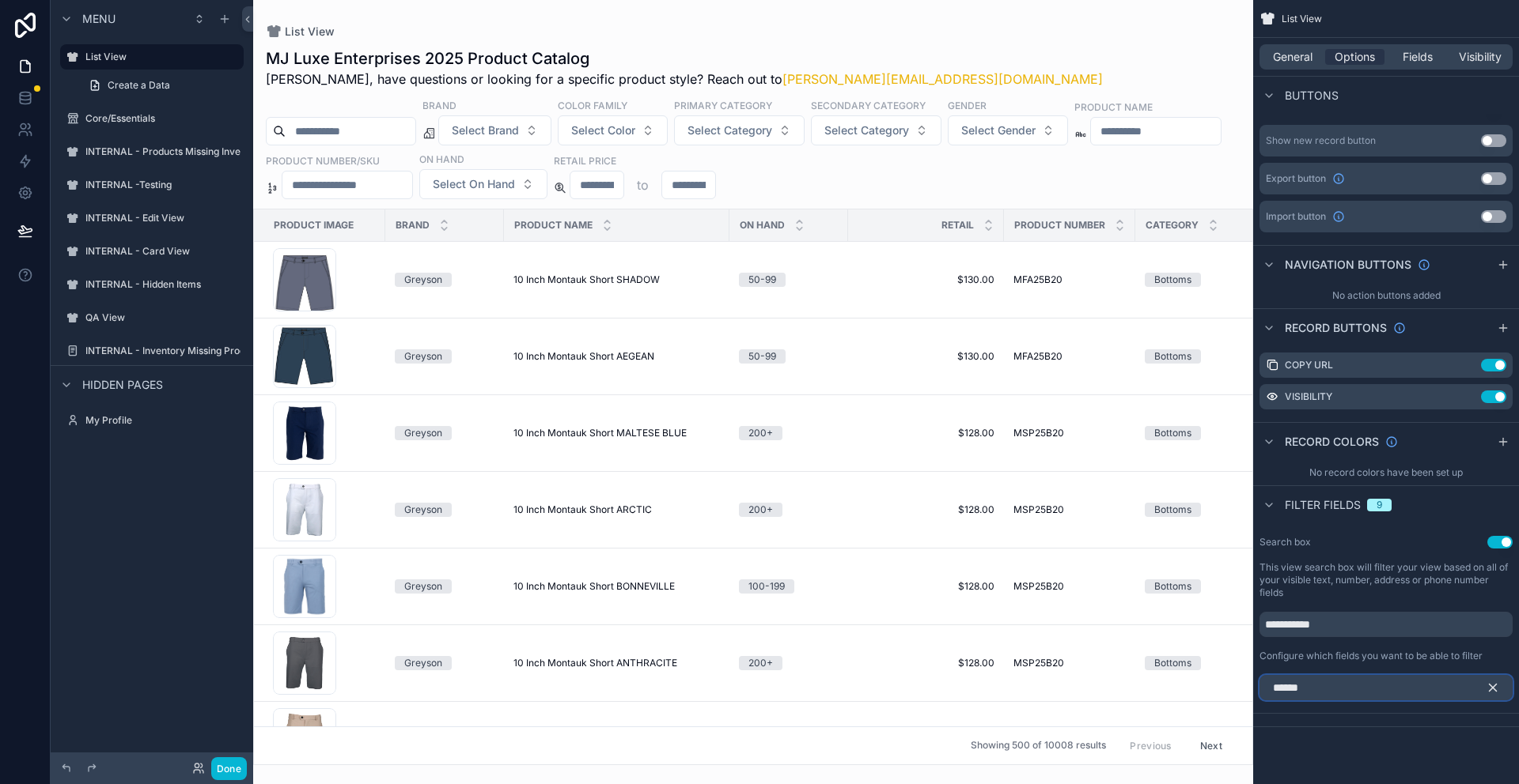
type input "******"
click at [1494, 689] on icon "scrollable content" at bounding box center [1493, 688] width 7 height 7
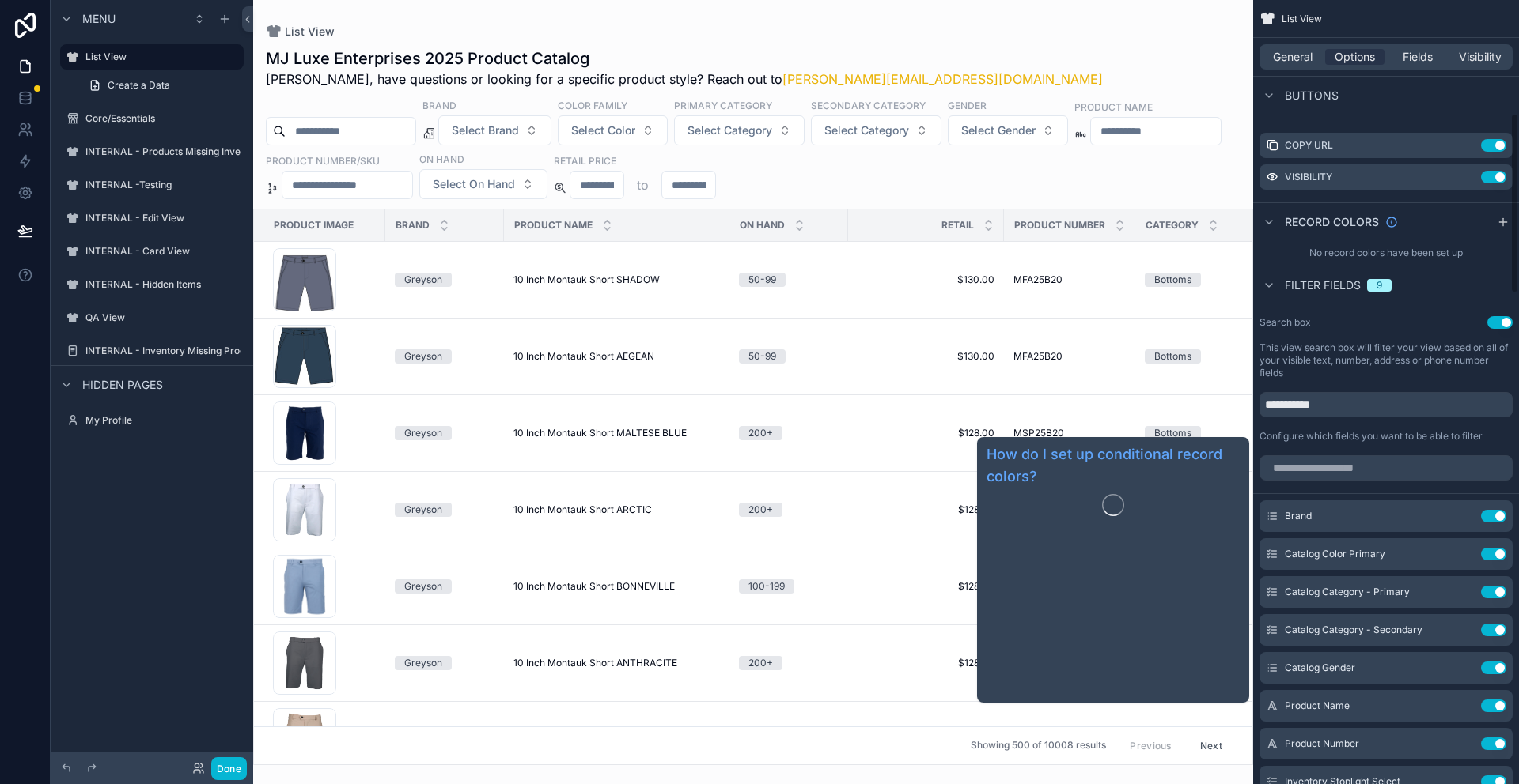
scroll to position [0, 0]
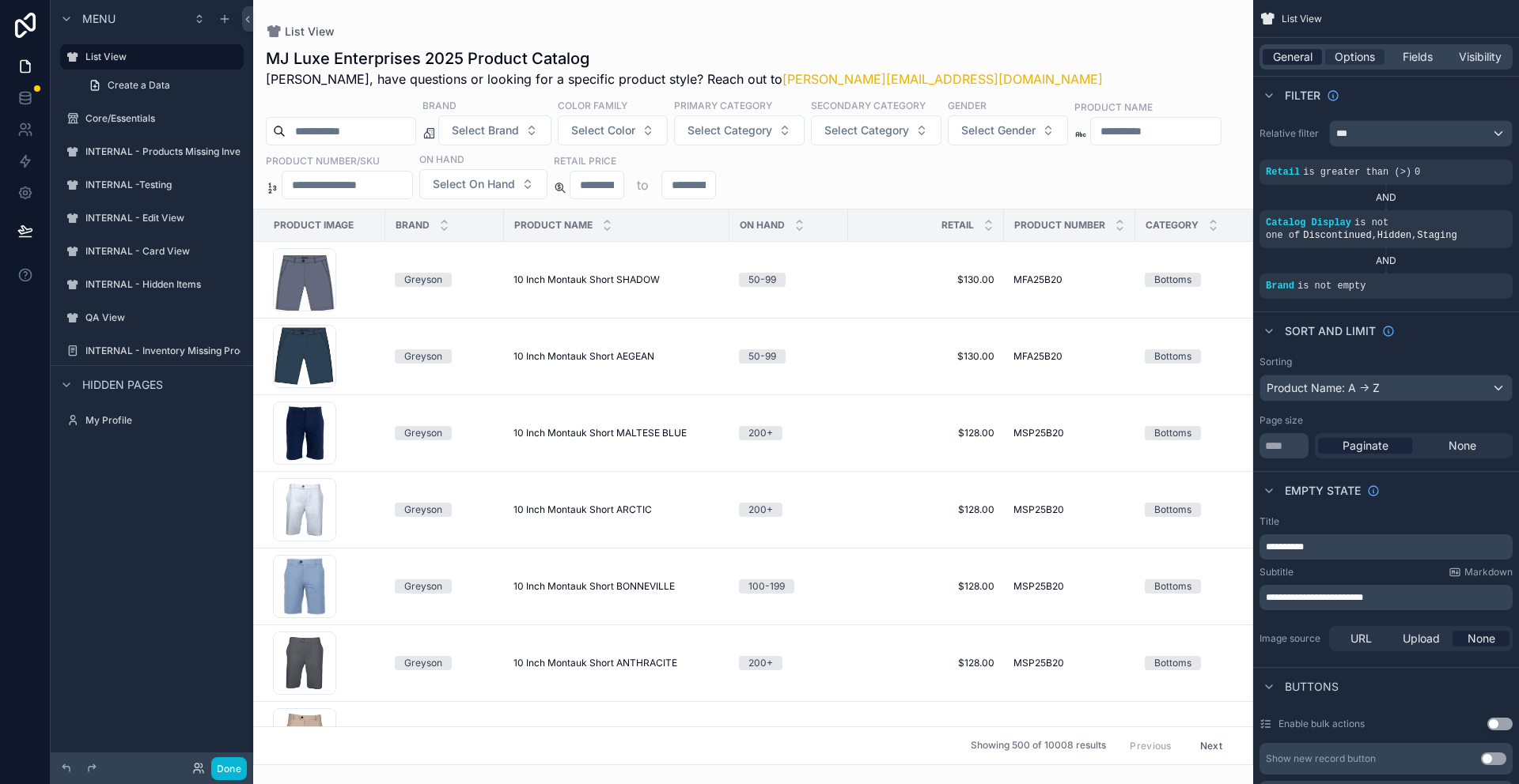
click at [1305, 62] on span "General" at bounding box center [1293, 57] width 39 height 16
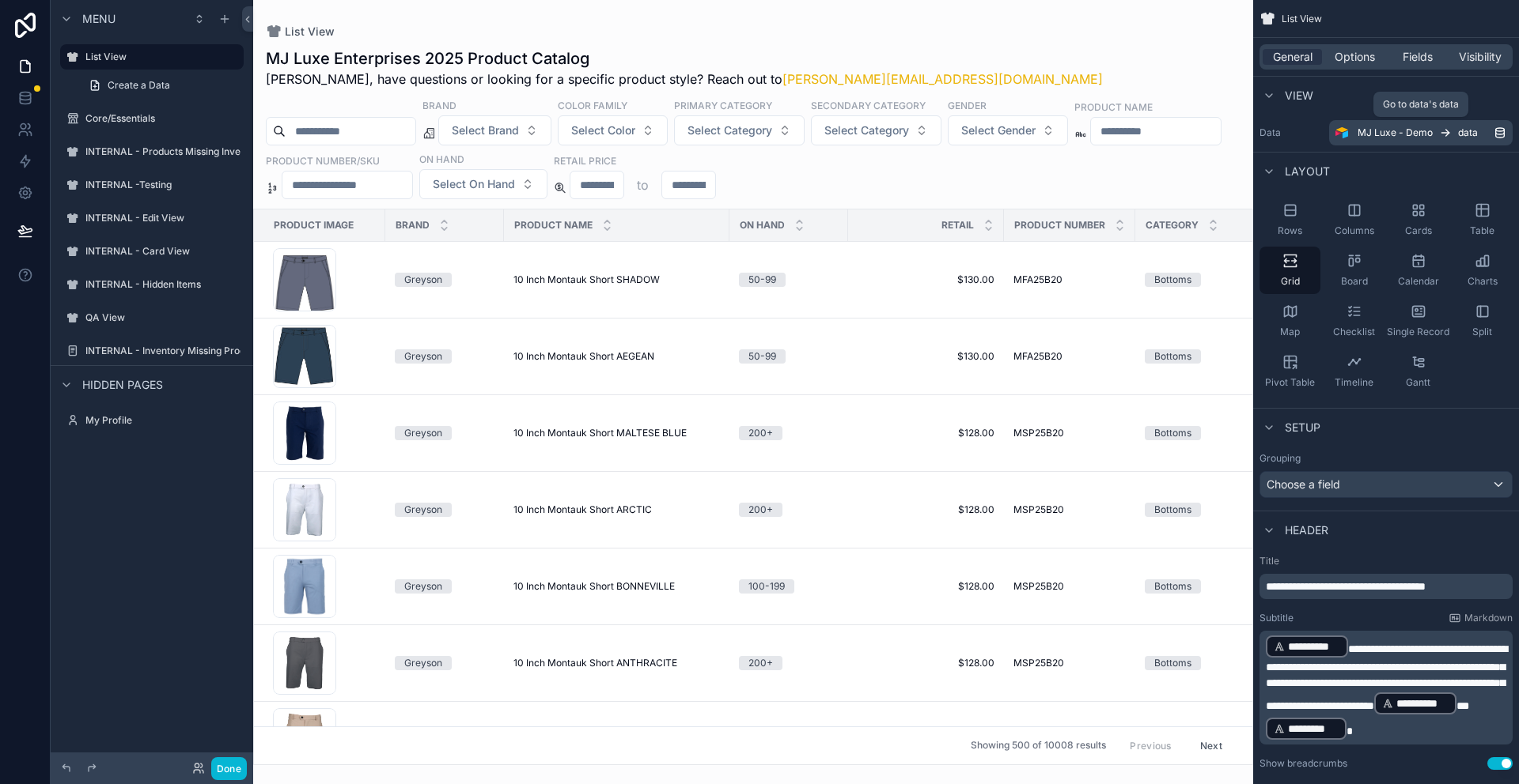
click at [1405, 132] on span "MJ Luxe - Demo" at bounding box center [1395, 132] width 75 height 13
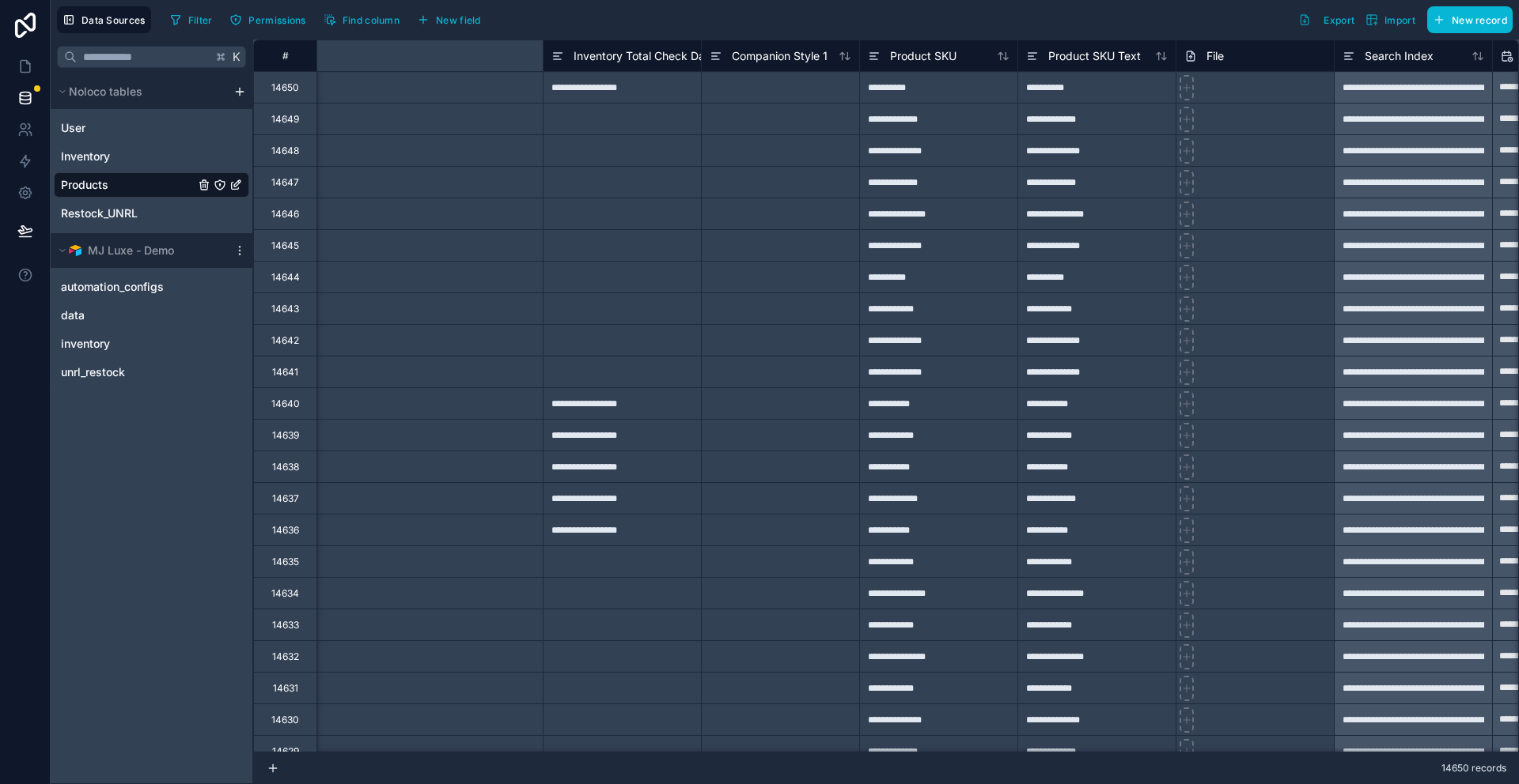
scroll to position [0, 7026]
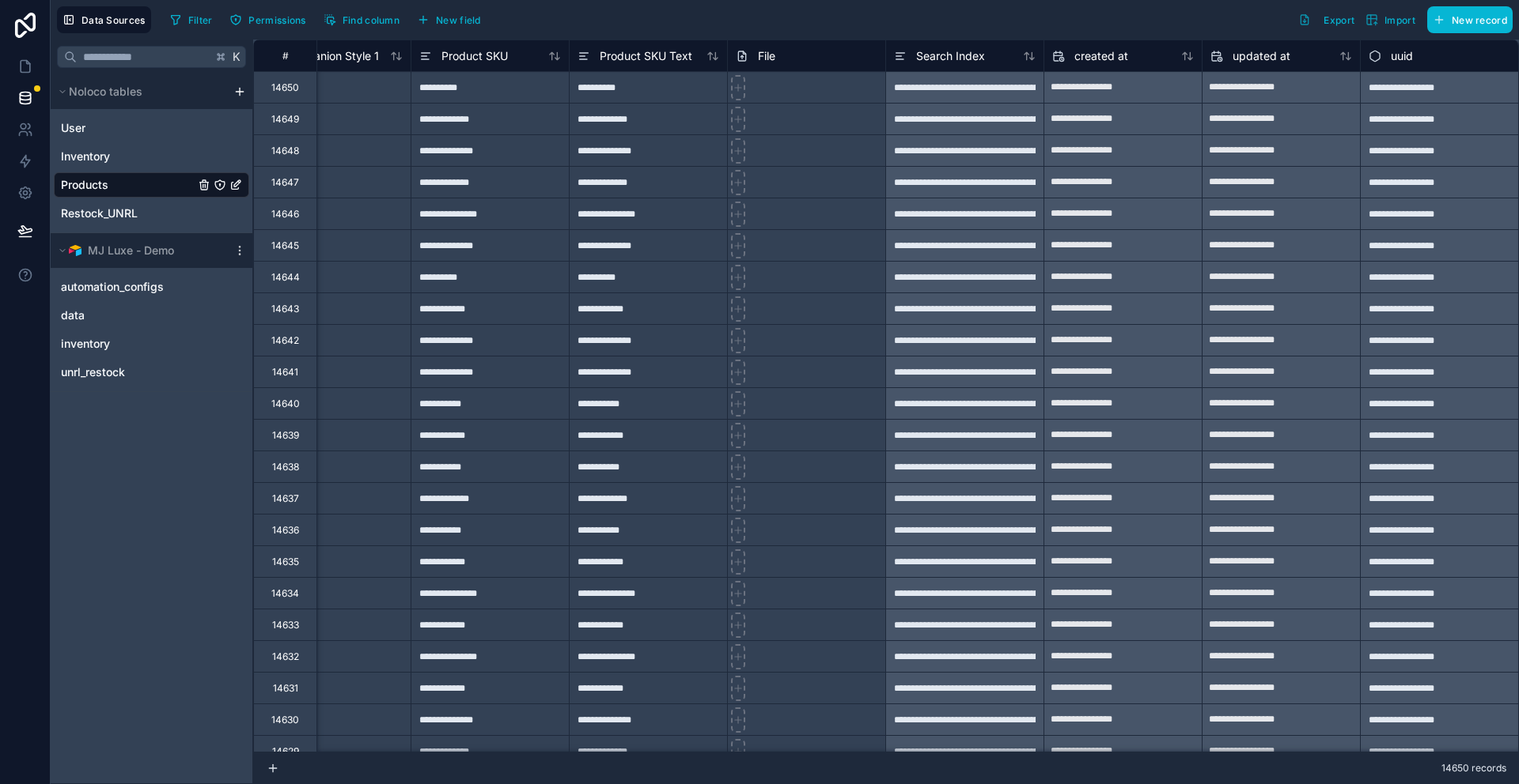
click at [123, 178] on div "Products" at bounding box center [152, 185] width 196 height 25
click at [901, 57] on icon at bounding box center [900, 56] width 13 height 19
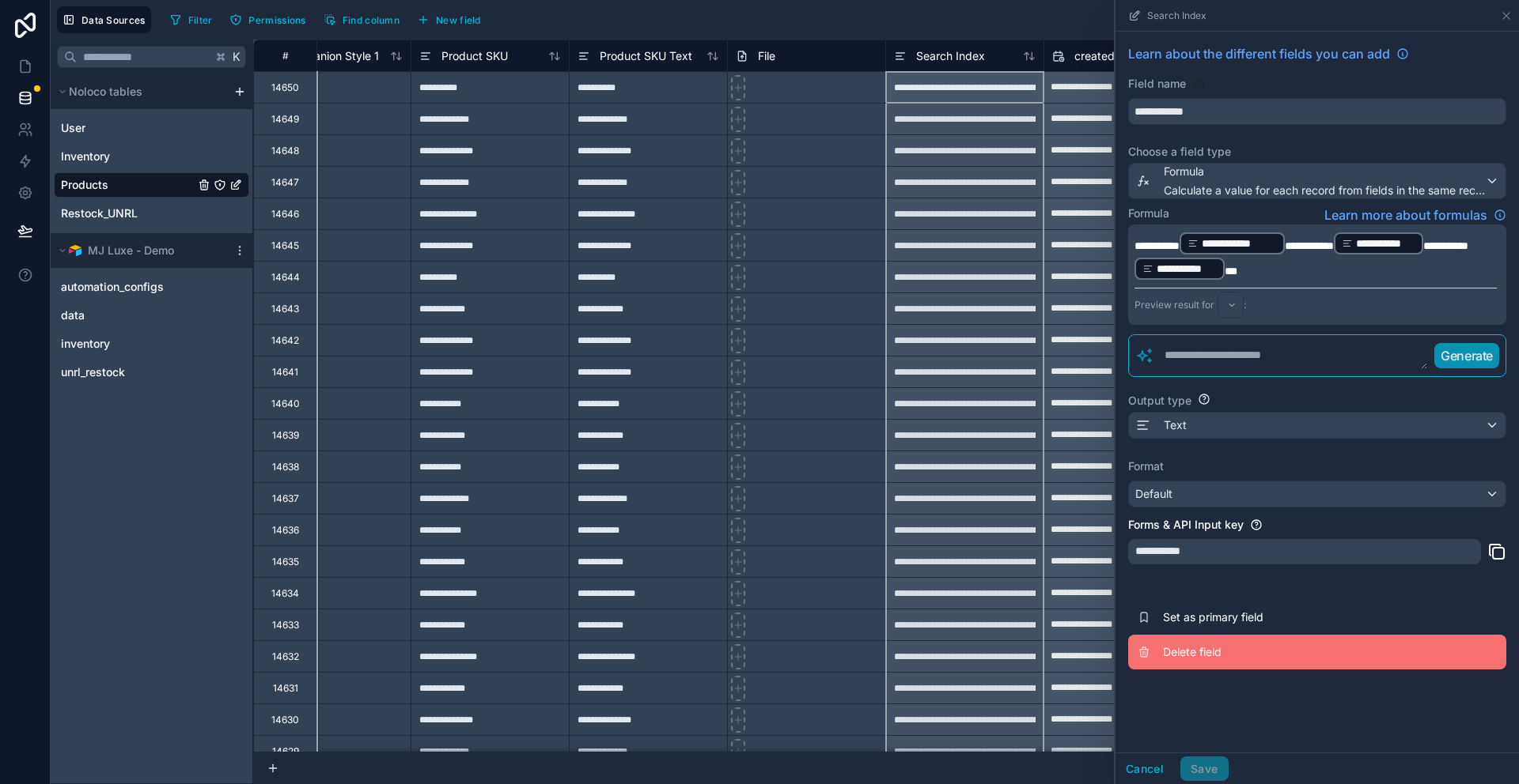
click at [1189, 649] on span "Delete field" at bounding box center [1276, 652] width 228 height 16
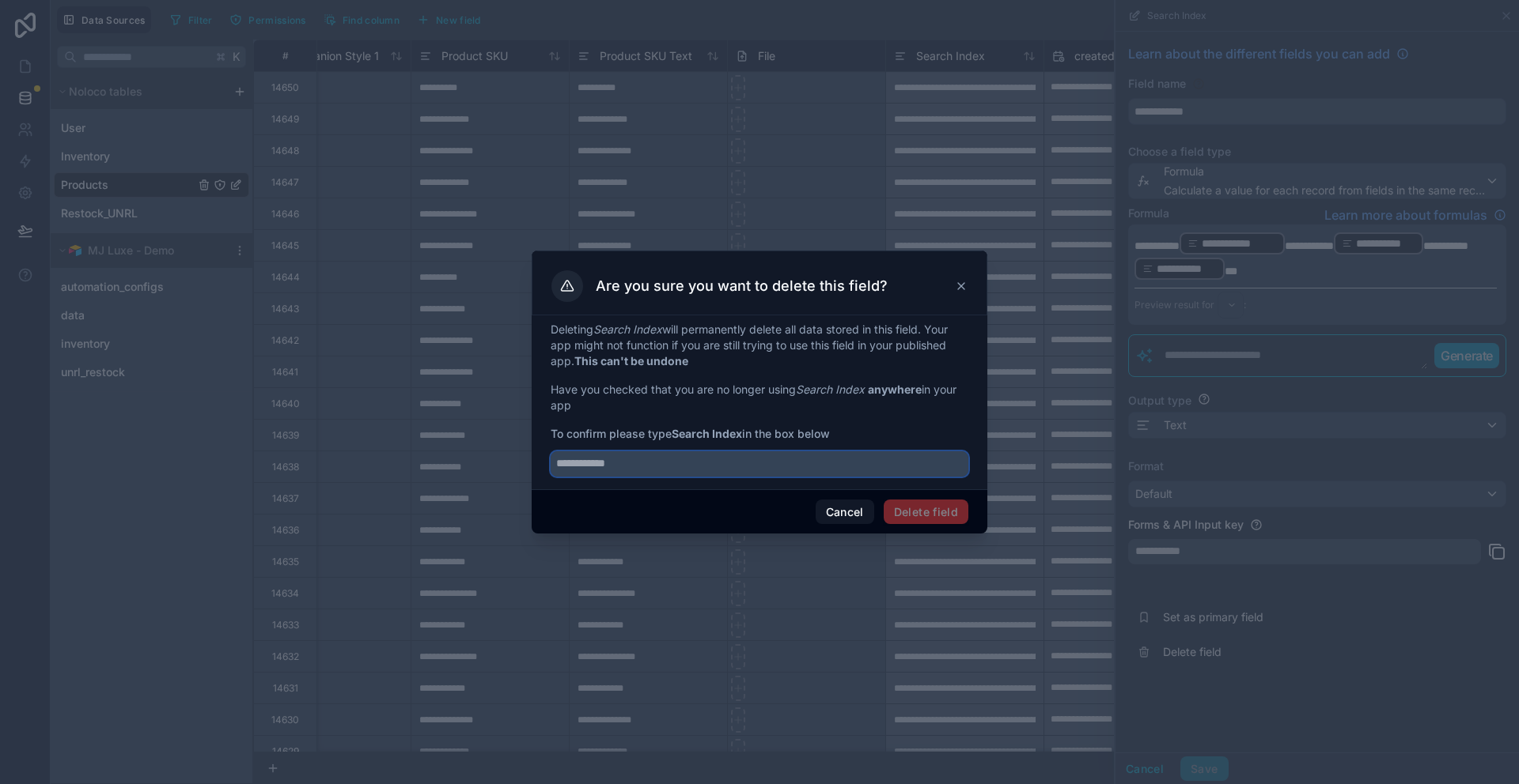
click at [693, 458] on input "text" at bounding box center [759, 464] width 418 height 25
type input "**********"
click at [937, 508] on button "Delete field" at bounding box center [926, 513] width 84 height 25
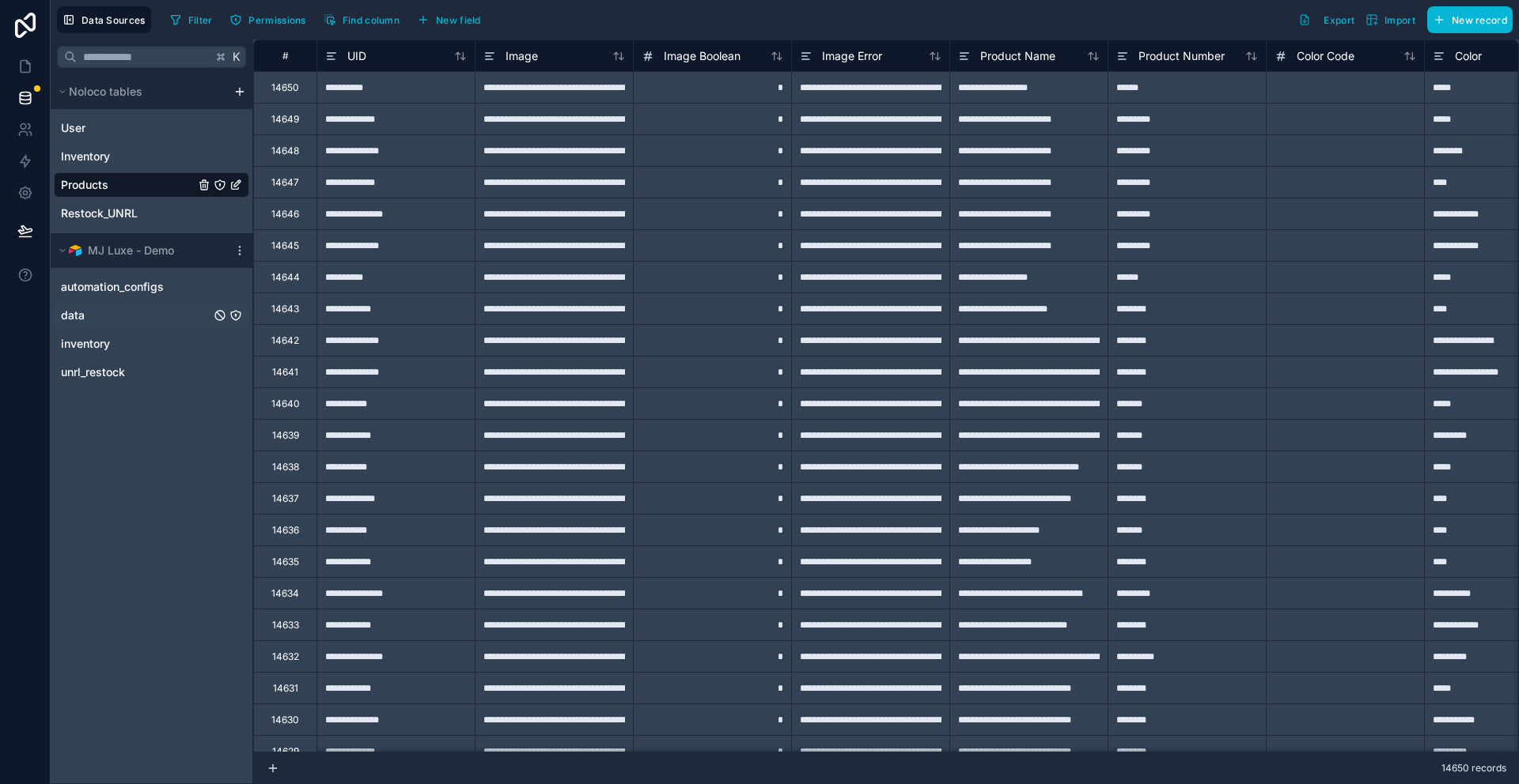
click at [96, 302] on div "data" at bounding box center [152, 315] width 196 height 25
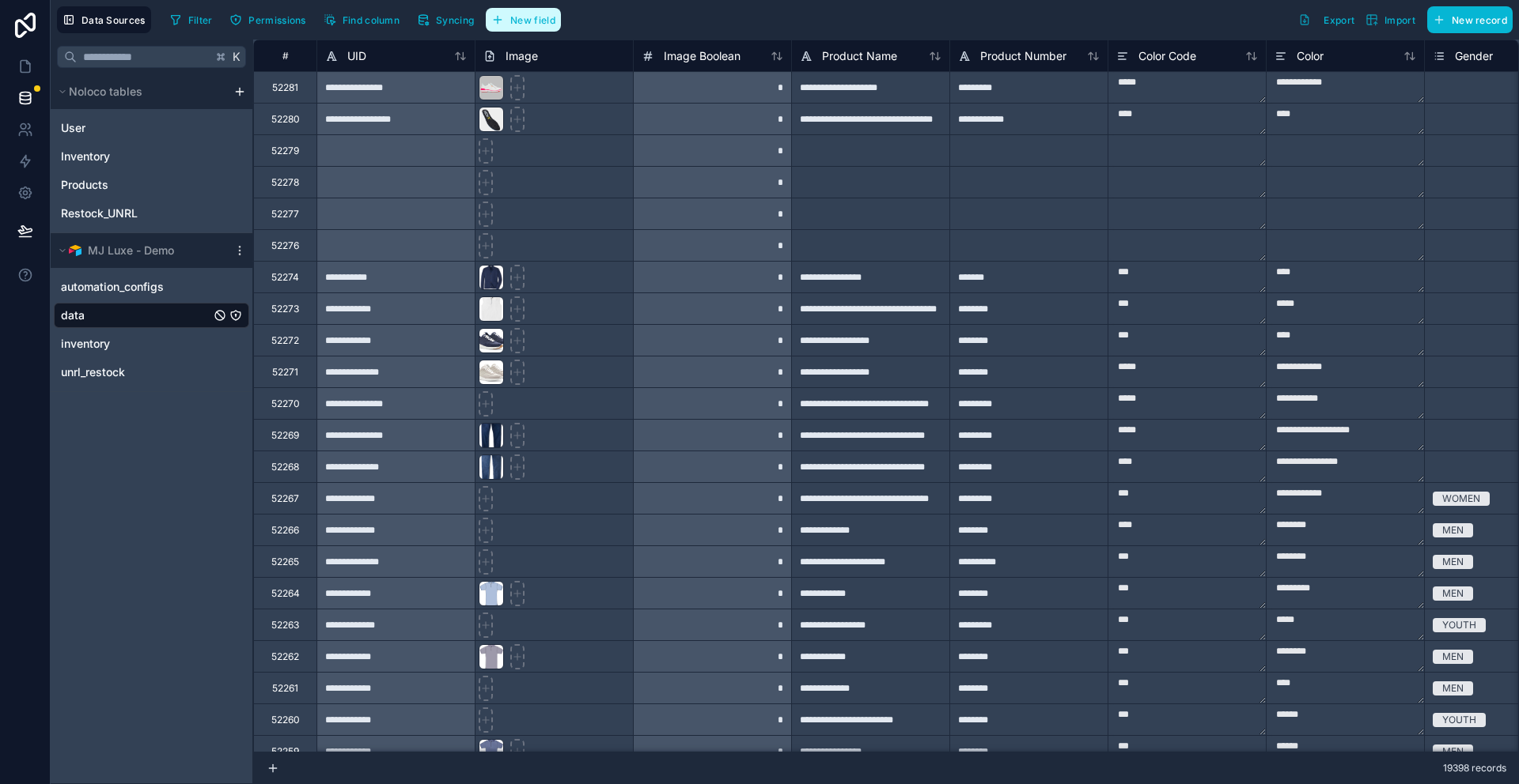
click at [533, 31] on button "New field" at bounding box center [523, 20] width 75 height 23
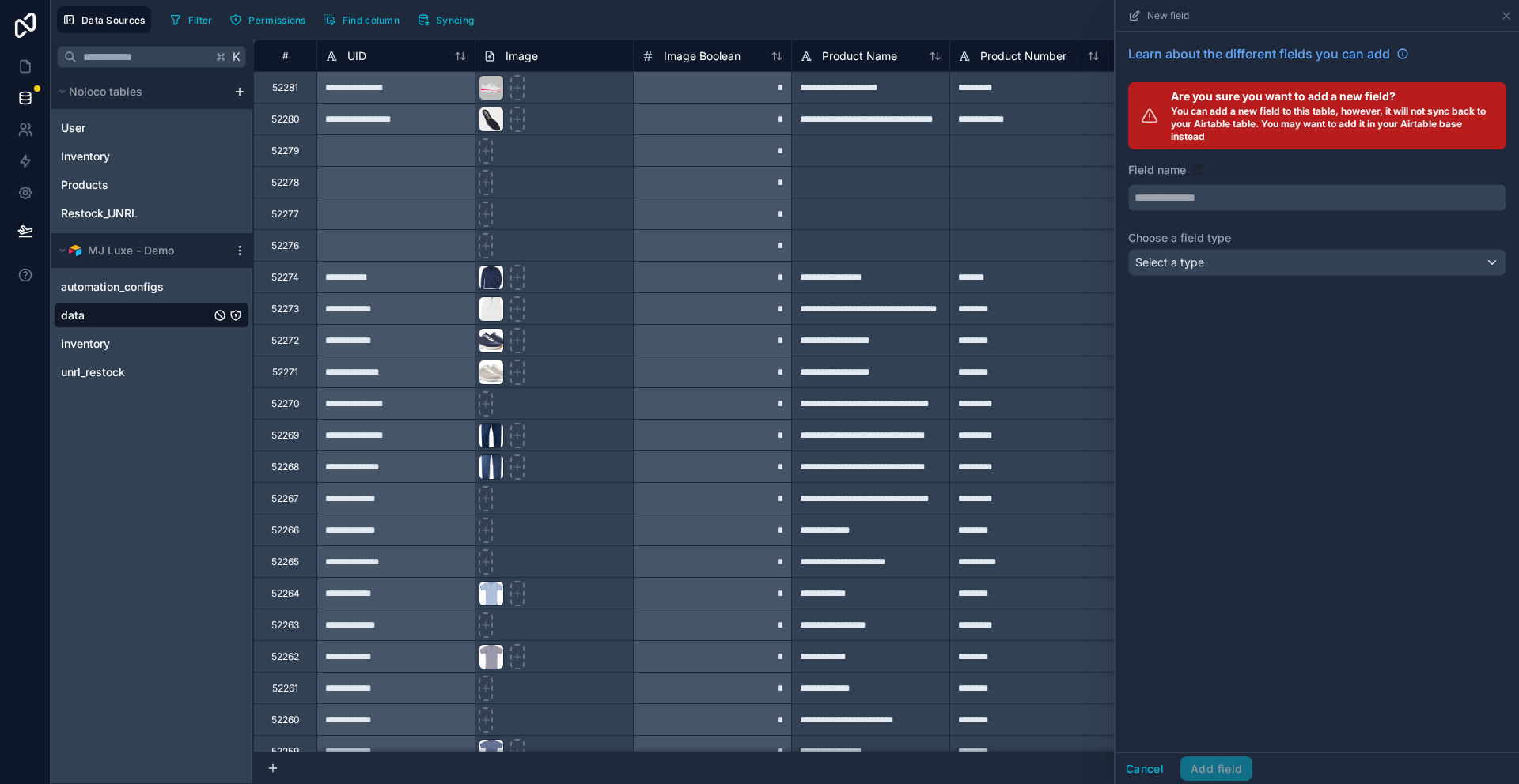
click at [1191, 201] on input "text" at bounding box center [1317, 198] width 377 height 25
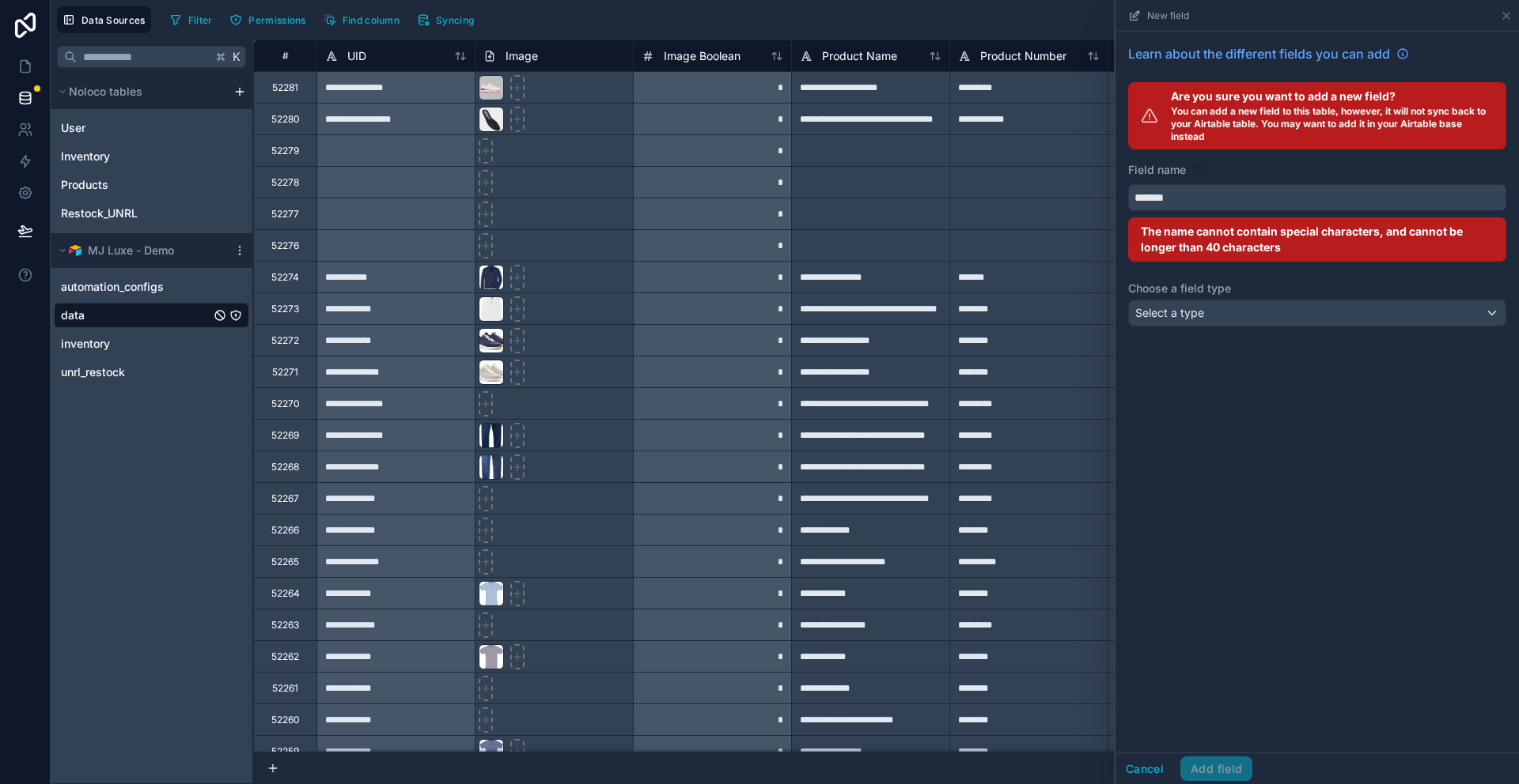
click at [1128, 184] on button "******" at bounding box center [1317, 197] width 378 height 26
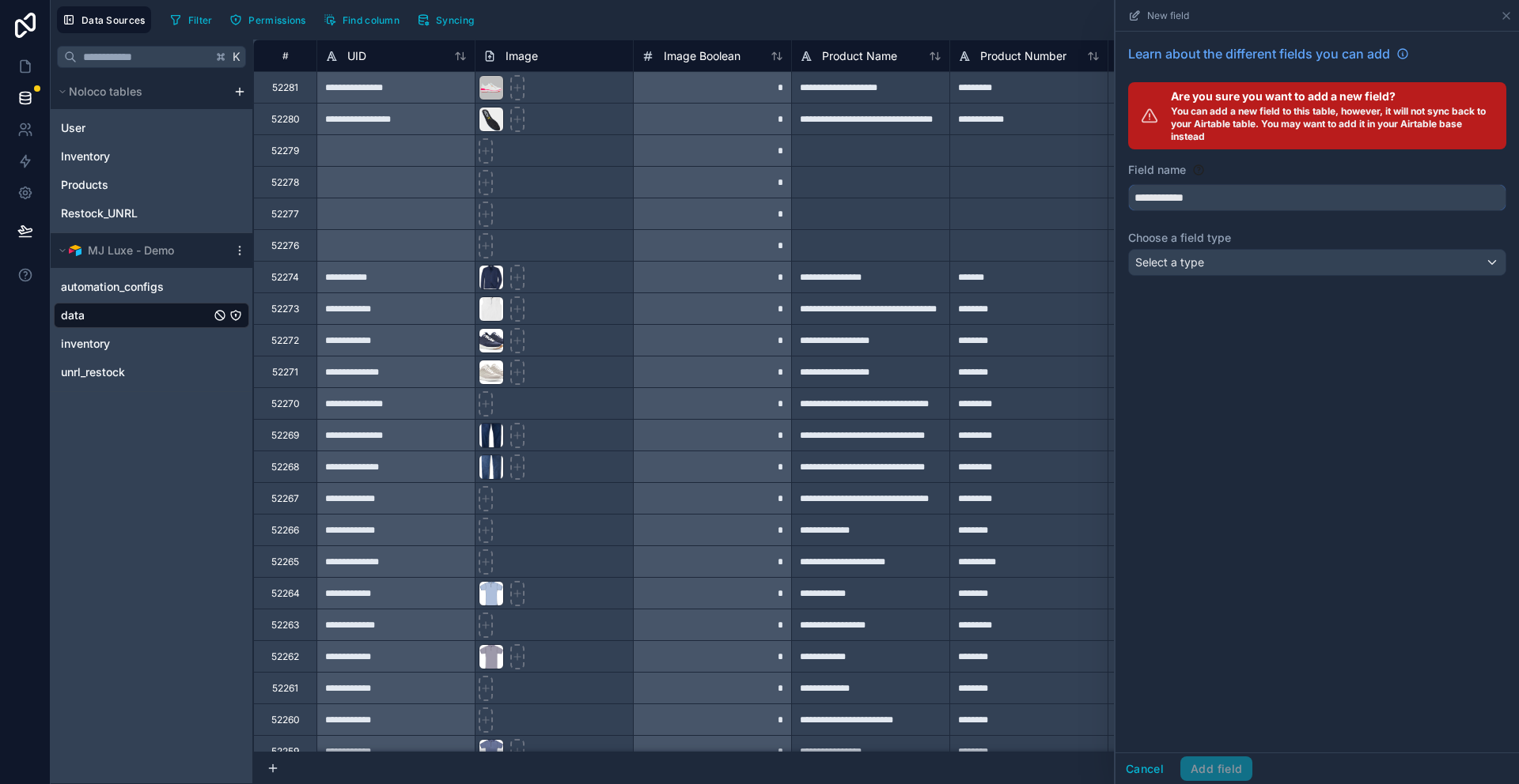
type input "**********"
click at [1237, 265] on div "Select a type" at bounding box center [1317, 262] width 377 height 25
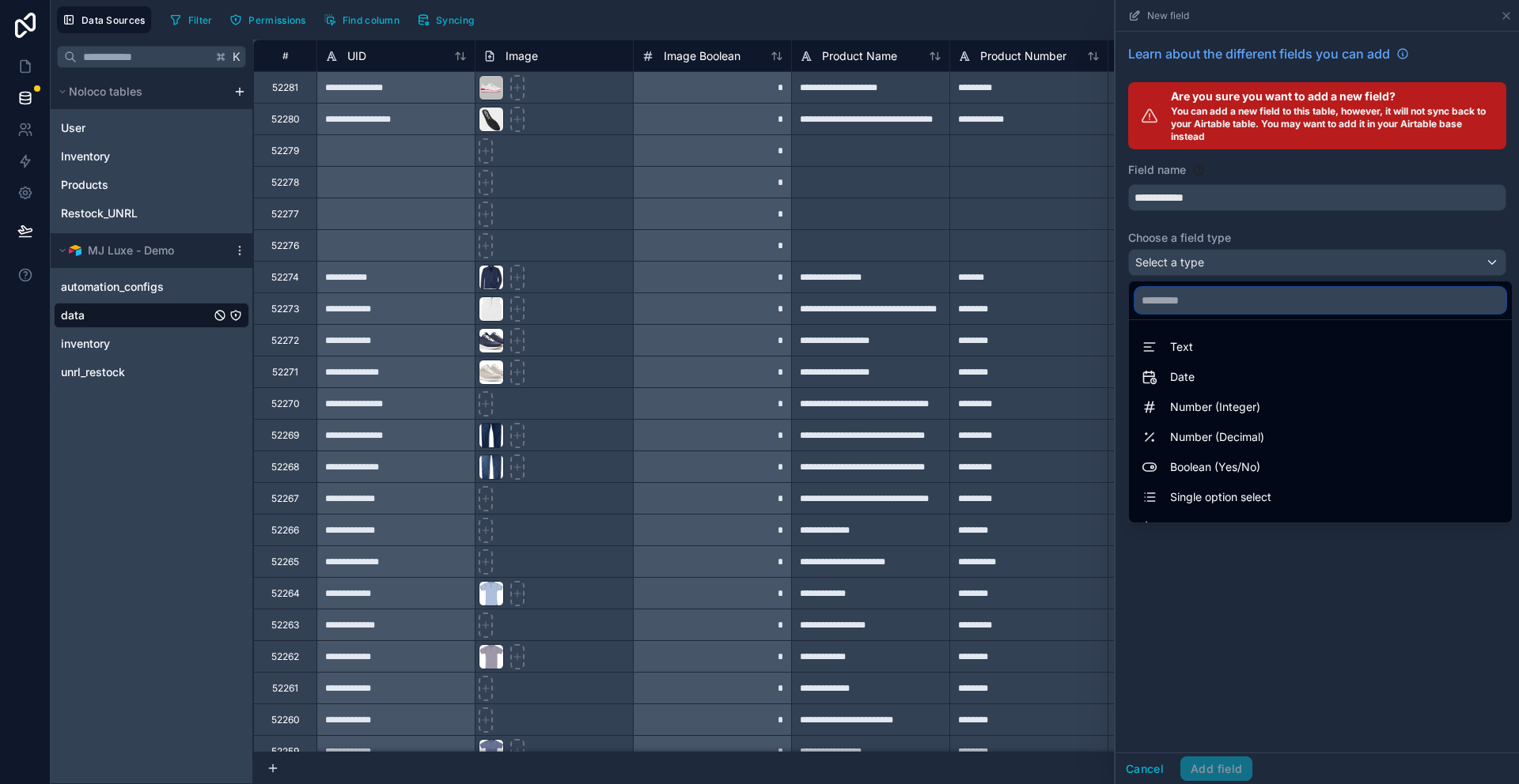
click at [1234, 300] on input "text" at bounding box center [1320, 300] width 370 height 25
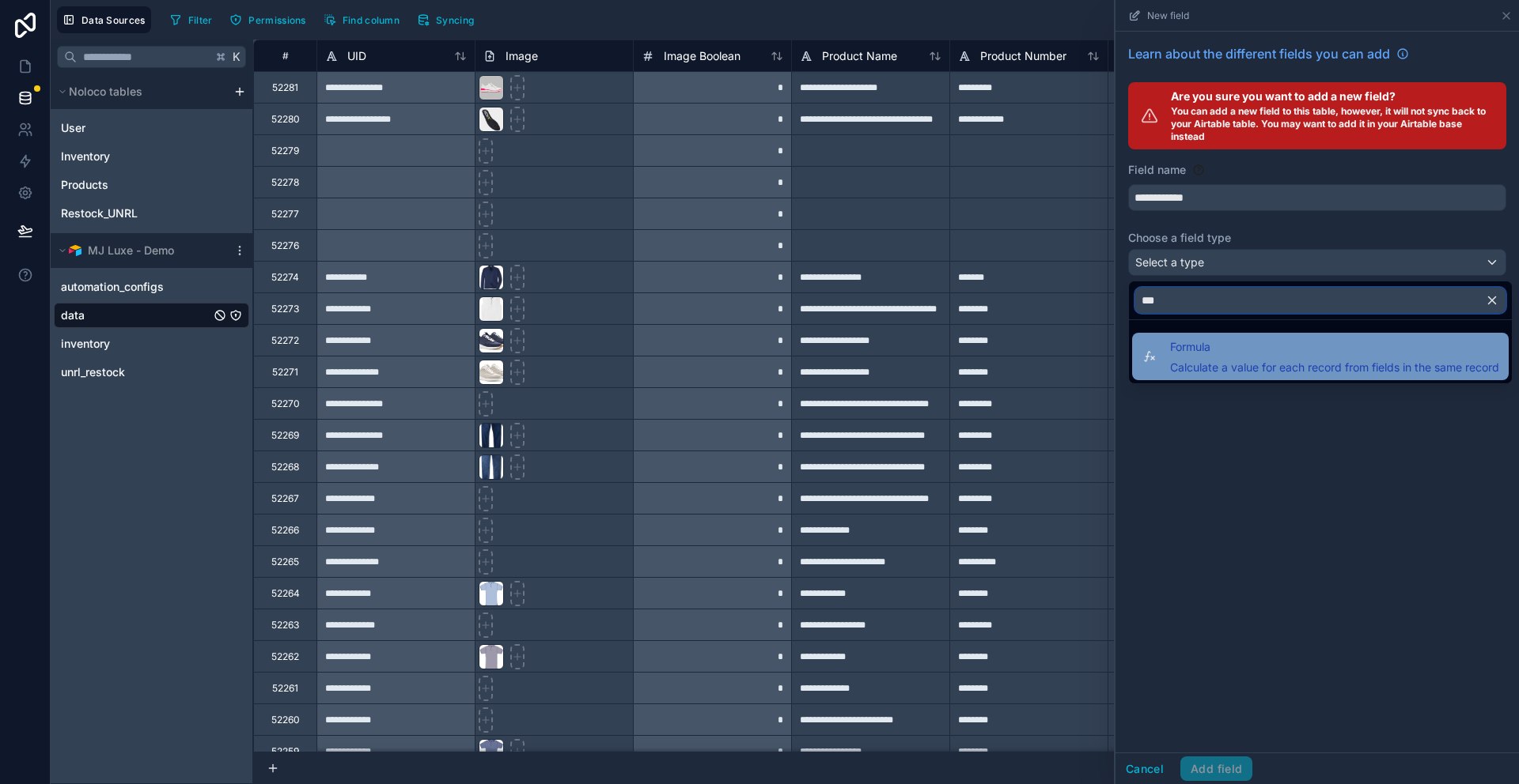
type input "***"
click at [1234, 344] on span "Formula" at bounding box center [1335, 346] width 329 height 19
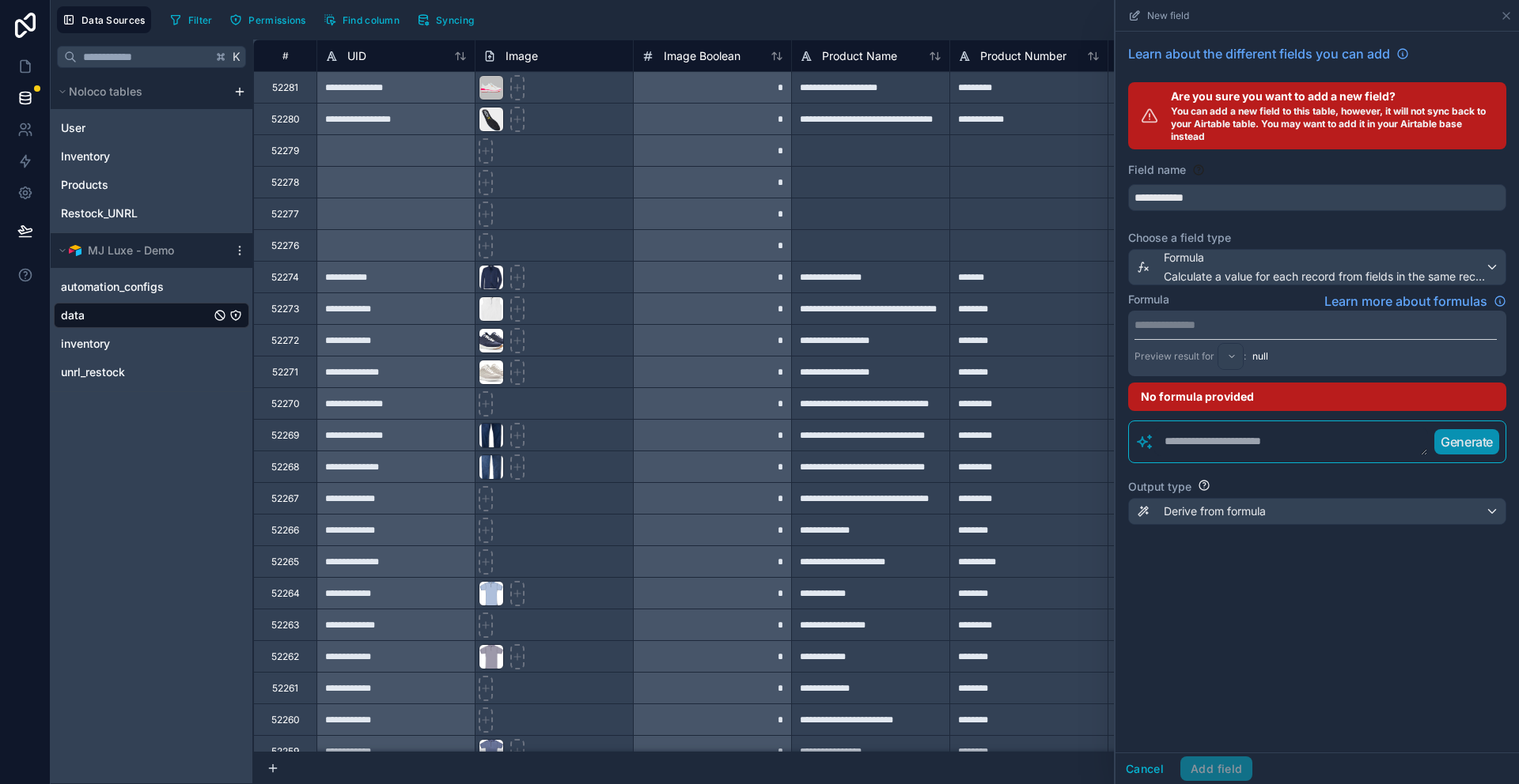
click at [1250, 326] on p "**********" at bounding box center [1315, 325] width 362 height 16
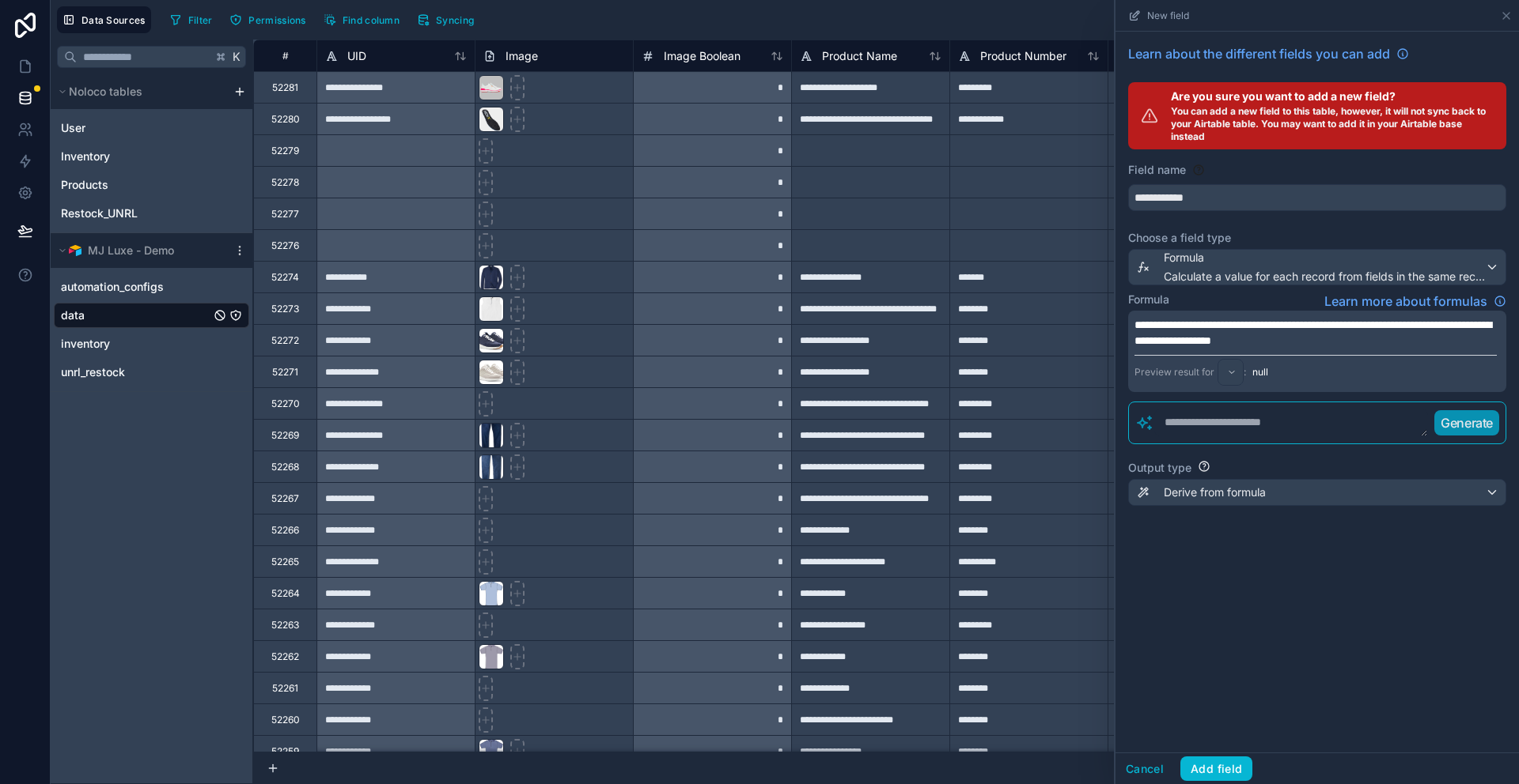
click at [1241, 610] on div "**********" at bounding box center [1317, 392] width 403 height 721
click at [1366, 324] on span "**********" at bounding box center [1312, 332] width 356 height 26
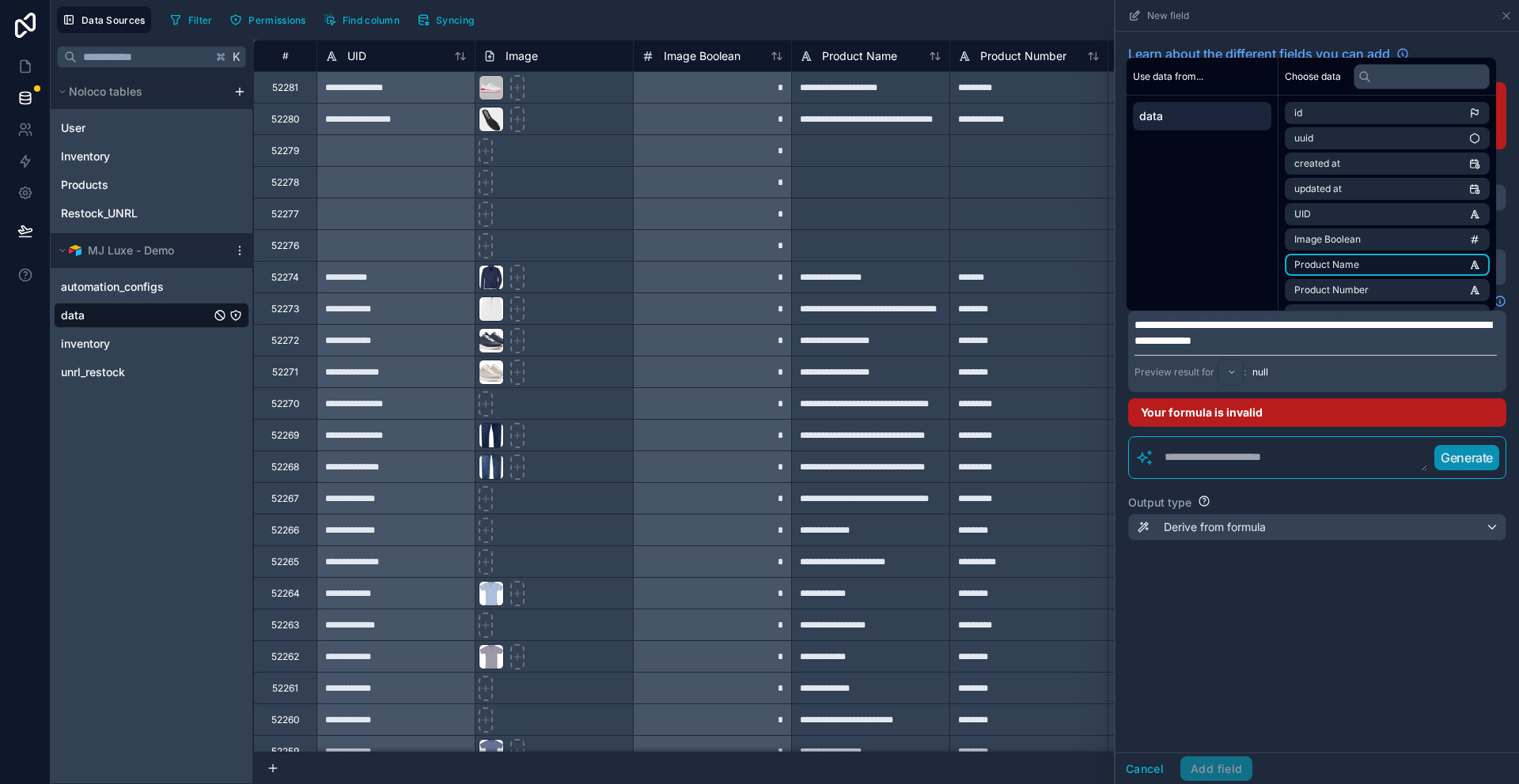
click at [1370, 266] on li "Product Name" at bounding box center [1387, 264] width 205 height 23
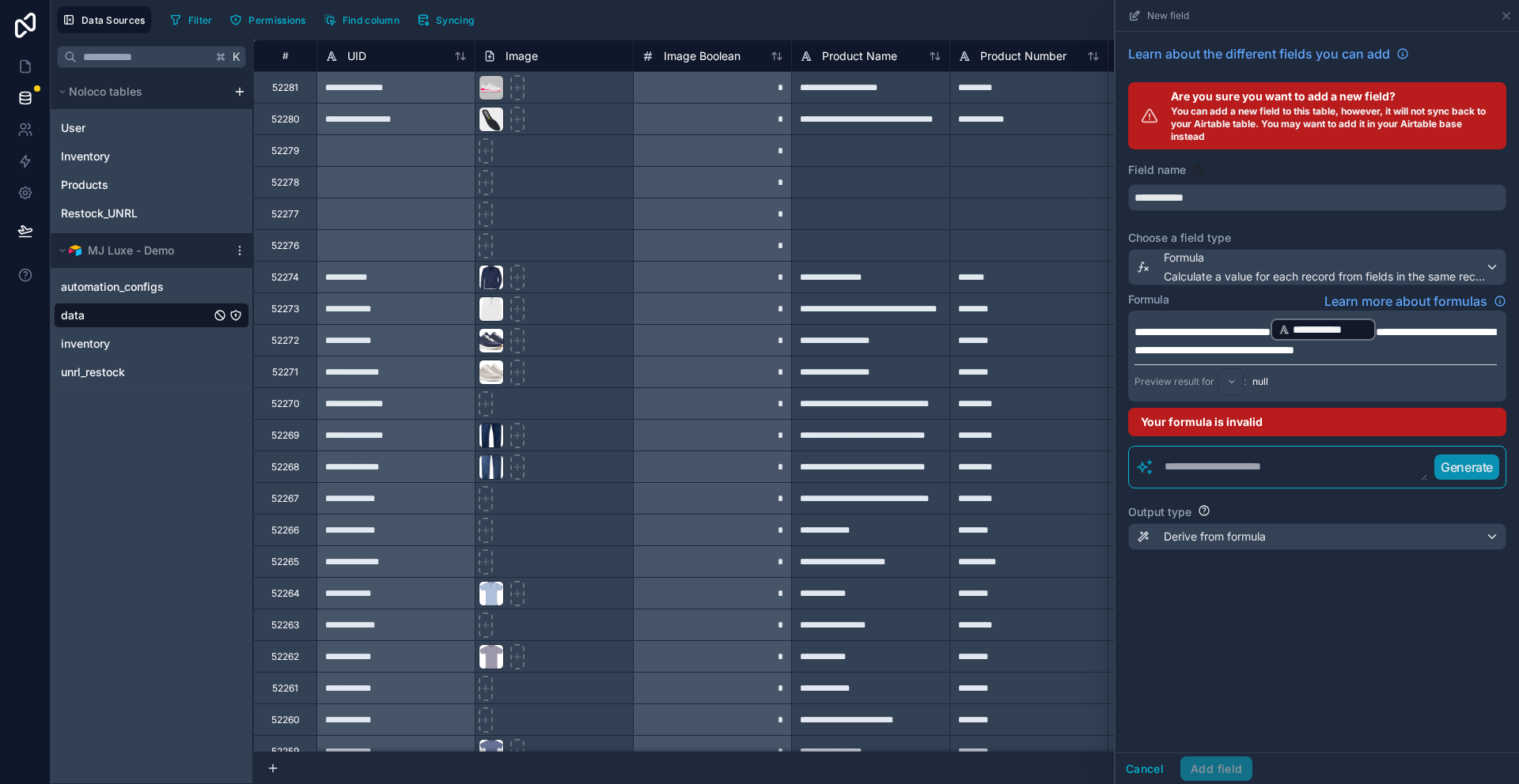
click at [1186, 351] on span "**********" at bounding box center [1314, 342] width 360 height 29
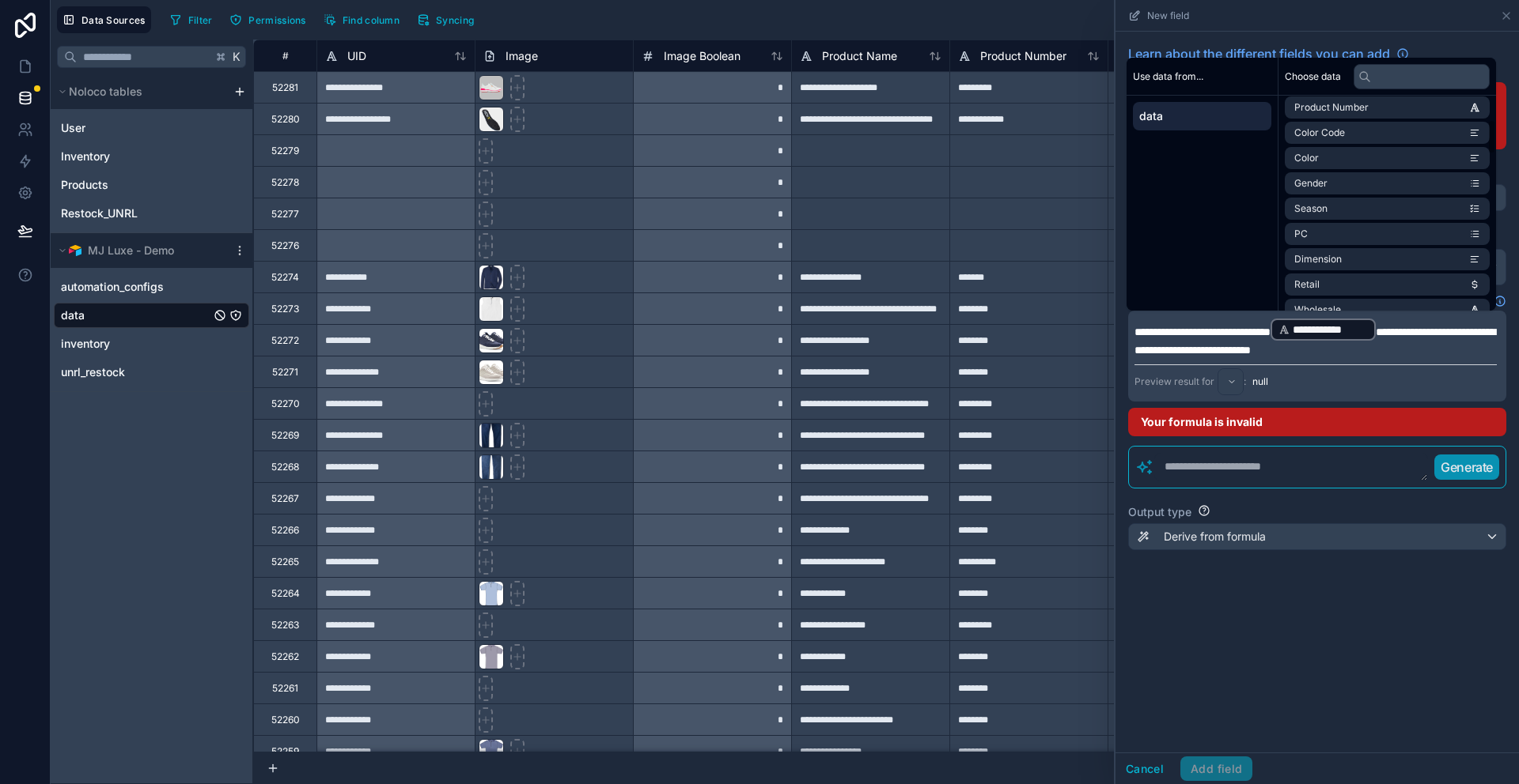
scroll to position [243, 0]
click at [1335, 267] on li "Description" at bounding box center [1387, 275] width 205 height 23
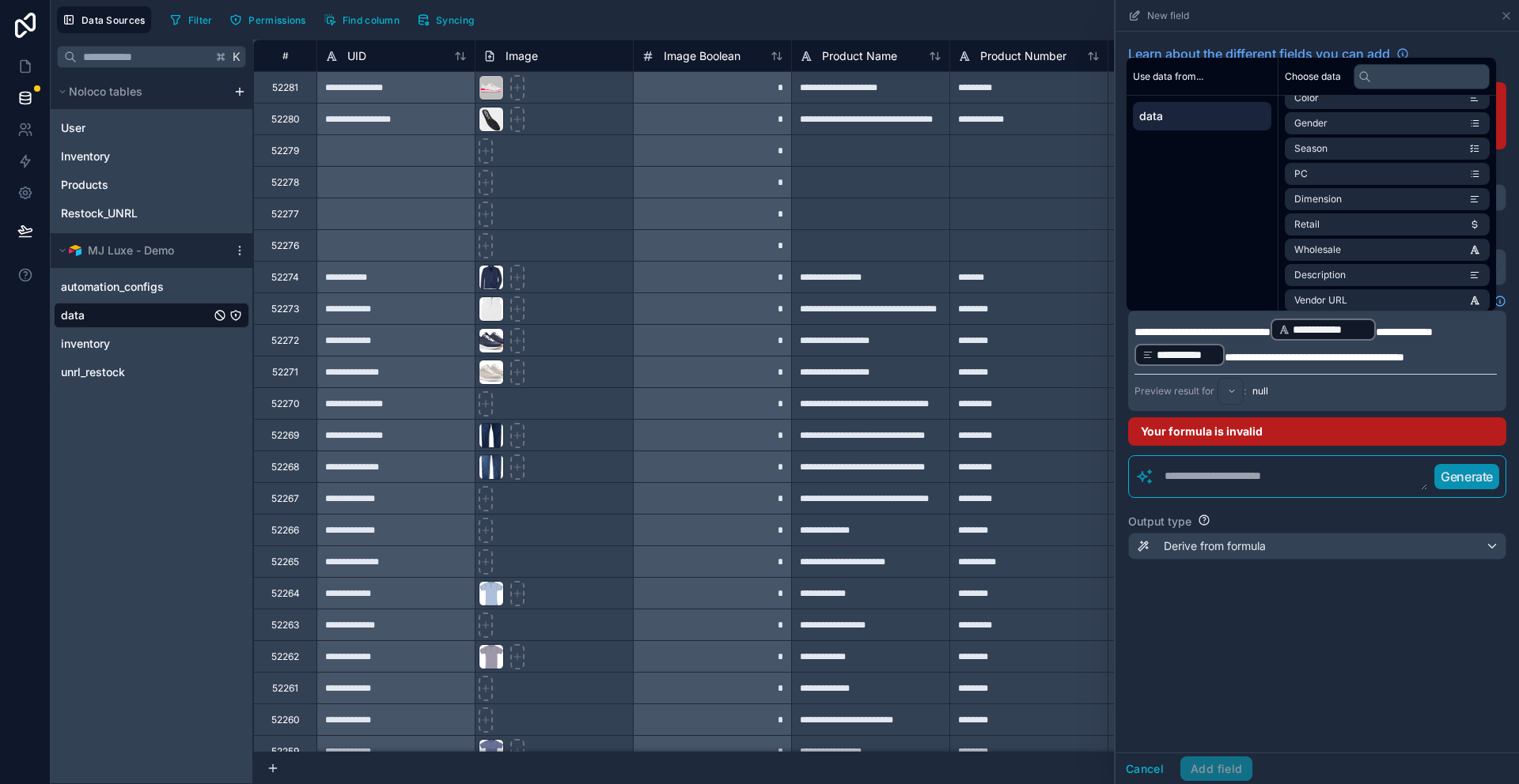
click at [1299, 362] on span "**********" at bounding box center [1313, 356] width 179 height 11
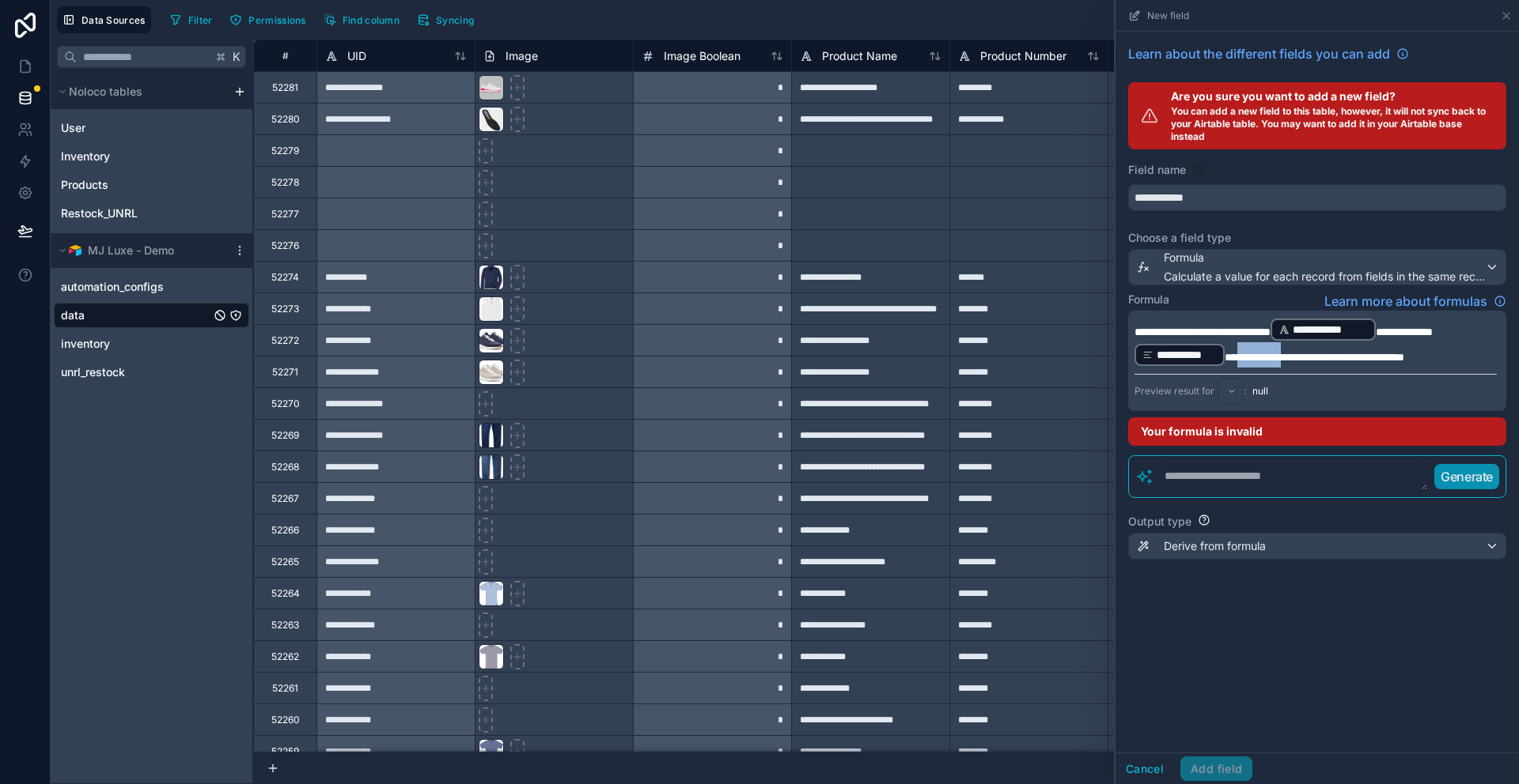
click at [1299, 362] on span "**********" at bounding box center [1313, 356] width 179 height 11
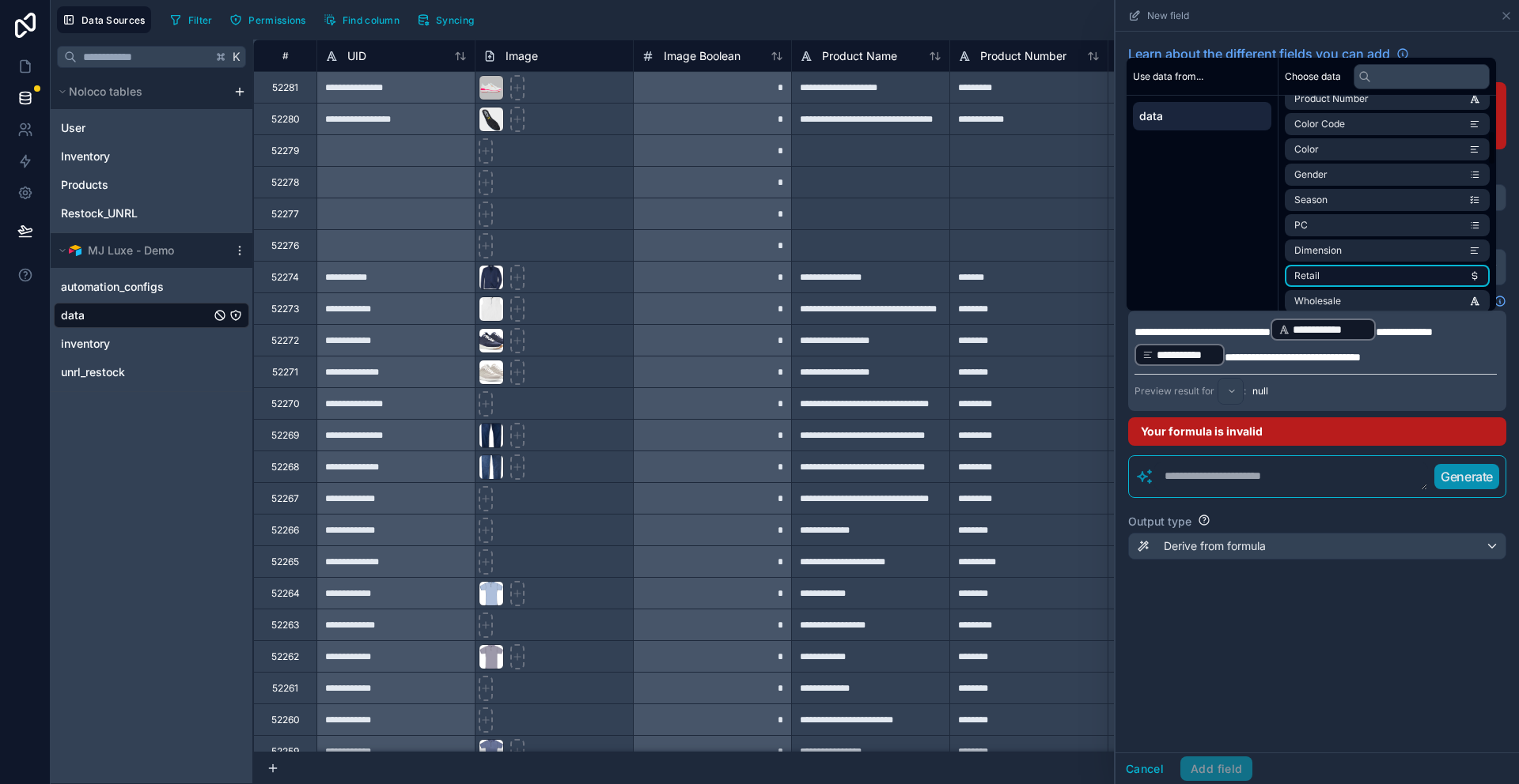
scroll to position [328, 0]
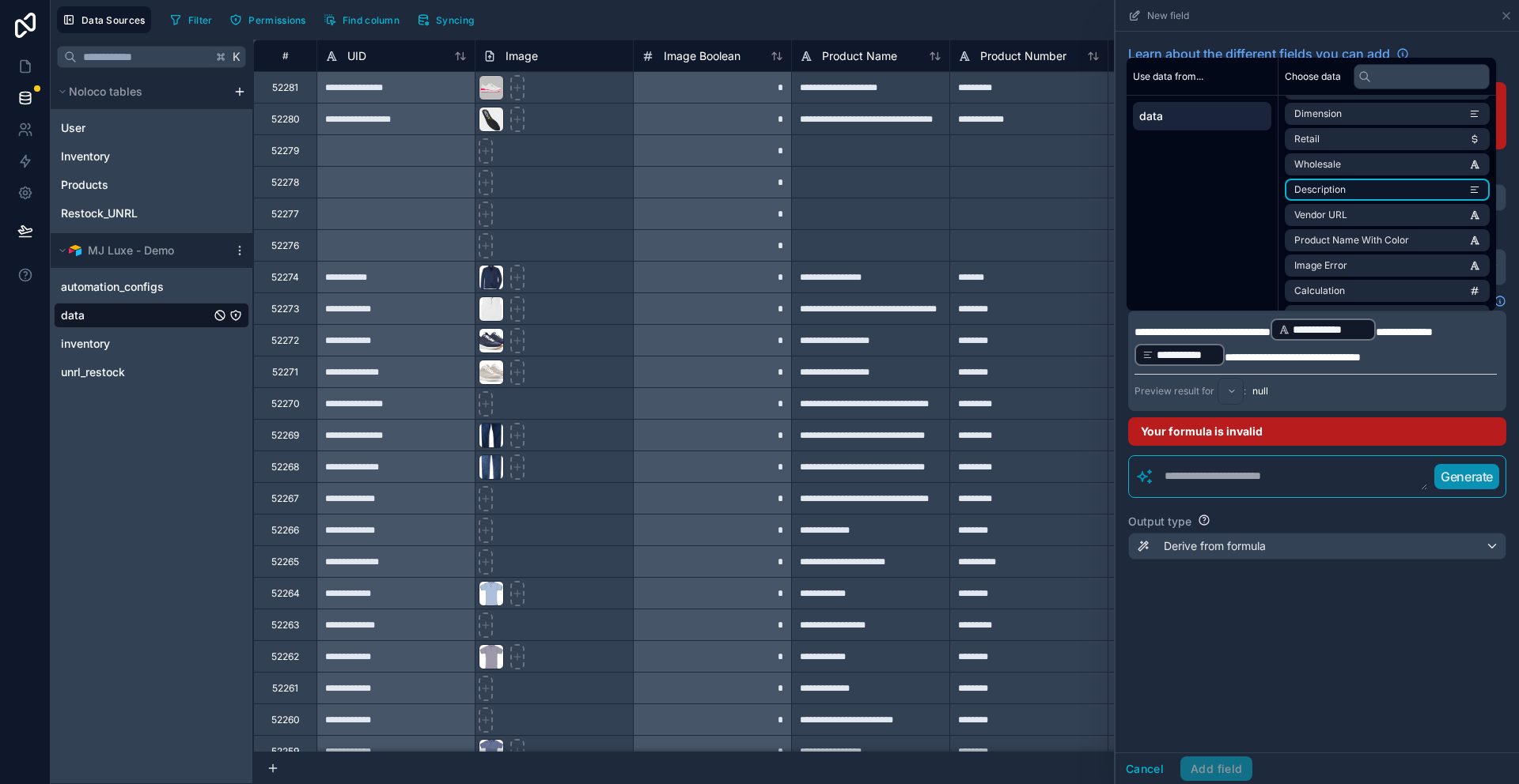
click at [1336, 188] on span "Description" at bounding box center [1320, 189] width 52 height 13
click at [1287, 641] on div "**********" at bounding box center [1317, 392] width 403 height 721
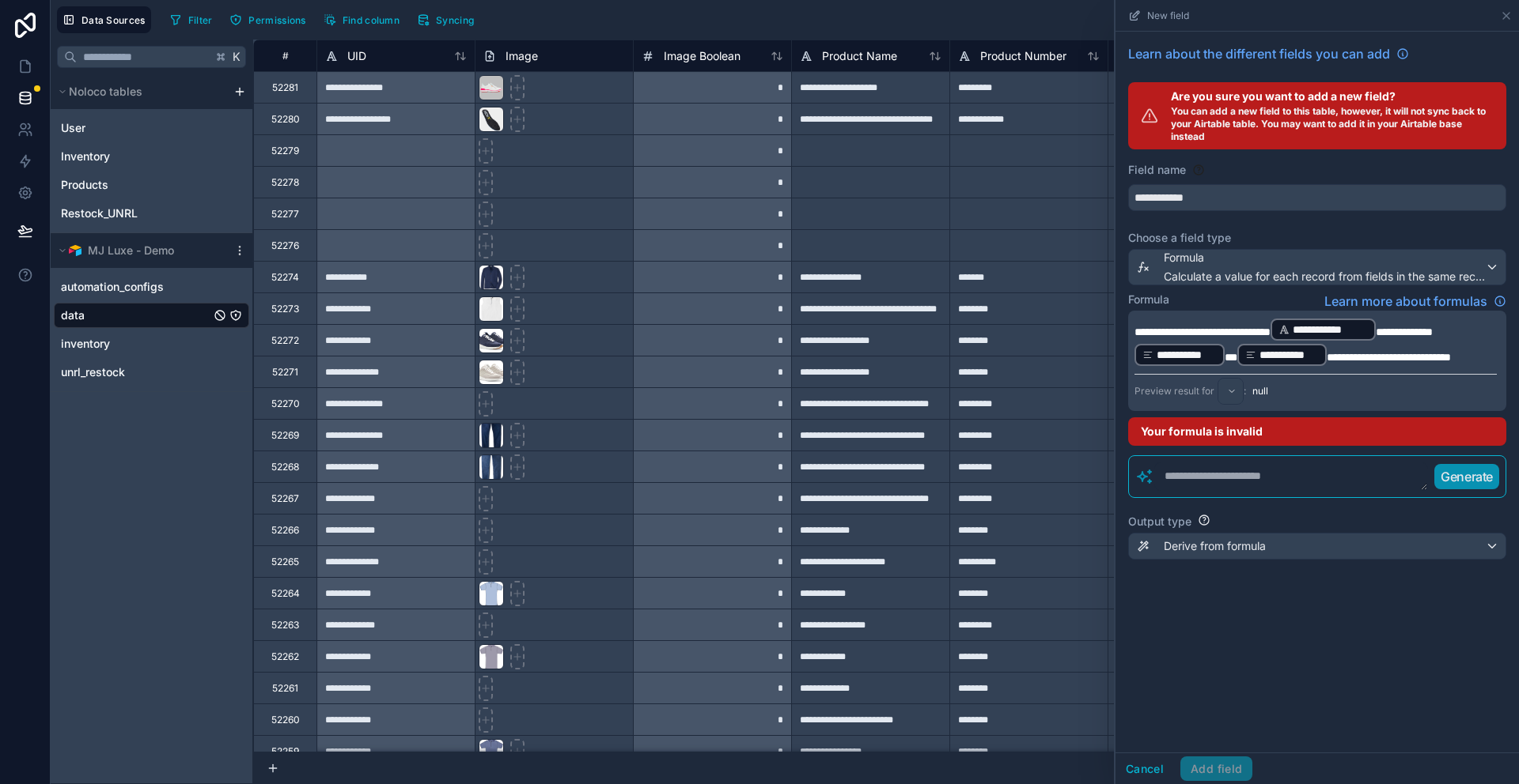
click at [1356, 482] on textarea at bounding box center [1291, 477] width 273 height 28
click at [1254, 665] on div "**********" at bounding box center [1317, 392] width 403 height 721
click at [1366, 480] on textarea at bounding box center [1291, 477] width 273 height 28
click at [1175, 482] on textarea at bounding box center [1291, 477] width 273 height 28
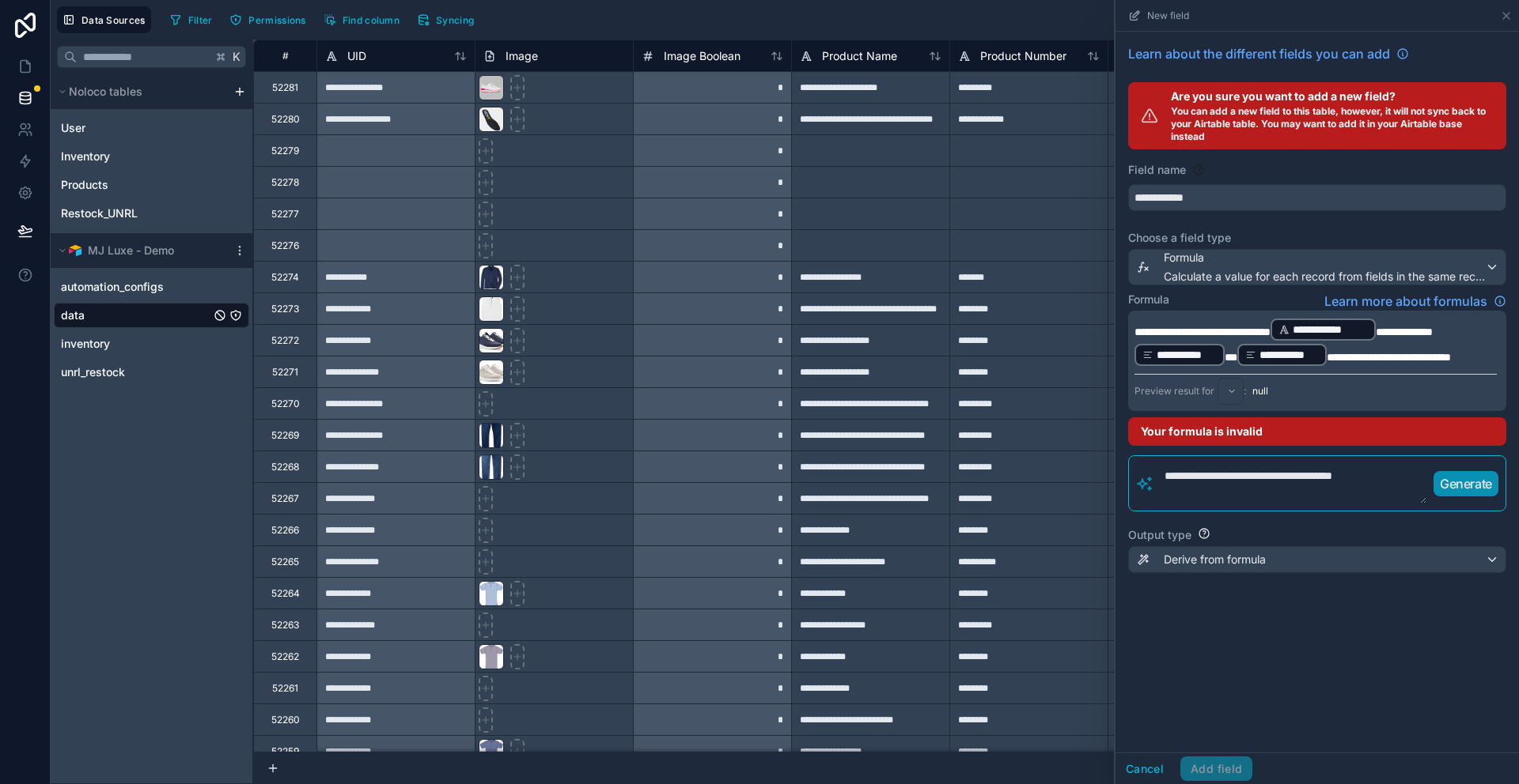
click at [1284, 482] on textarea "**********" at bounding box center [1291, 484] width 273 height 42
type textarea "**********"
click at [1476, 485] on p "Generate" at bounding box center [1465, 484] width 52 height 19
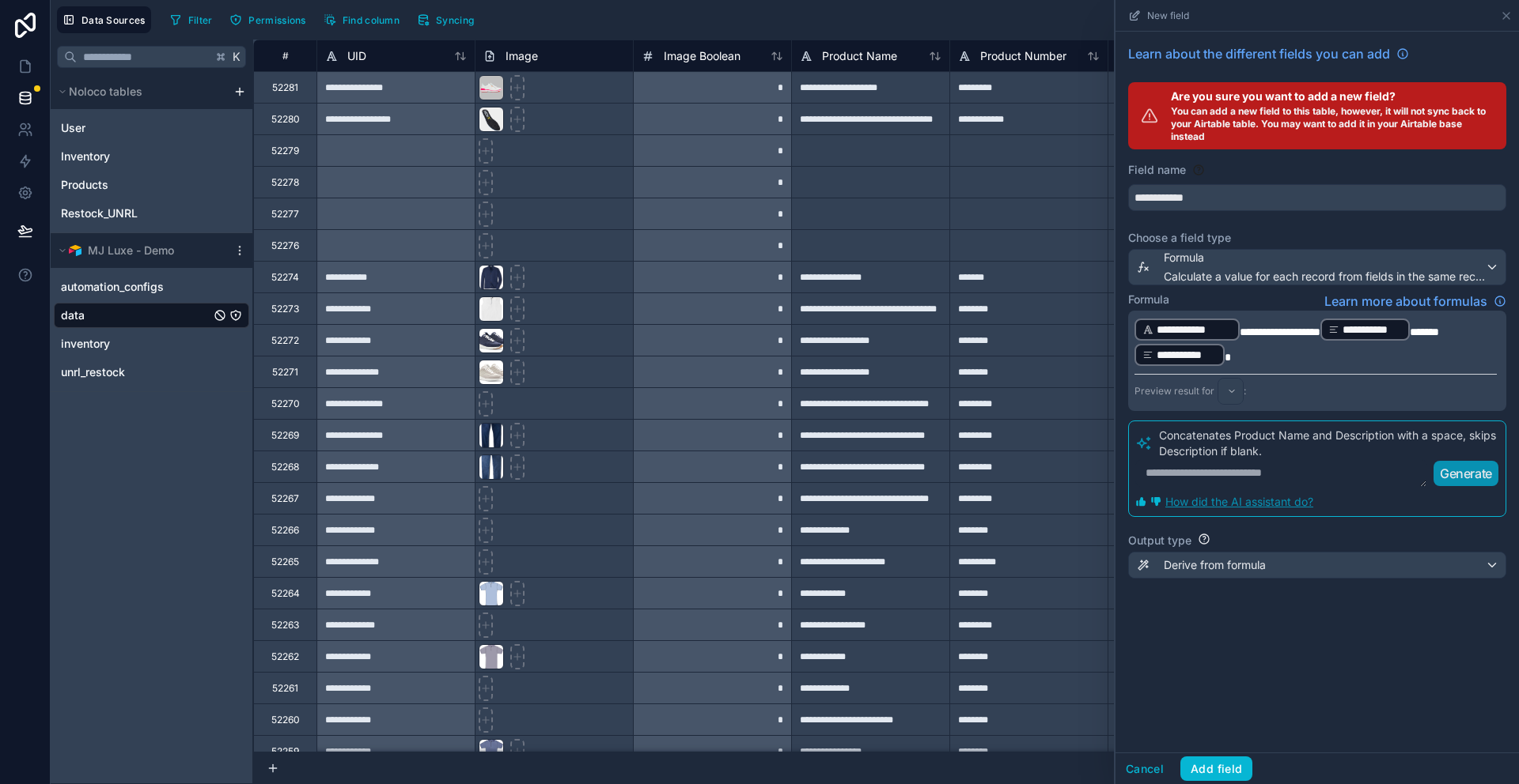
click at [1290, 356] on p "**********" at bounding box center [1315, 343] width 362 height 51
click at [1272, 649] on div "**********" at bounding box center [1317, 392] width 403 height 721
click at [1214, 764] on button "Add field" at bounding box center [1216, 769] width 72 height 25
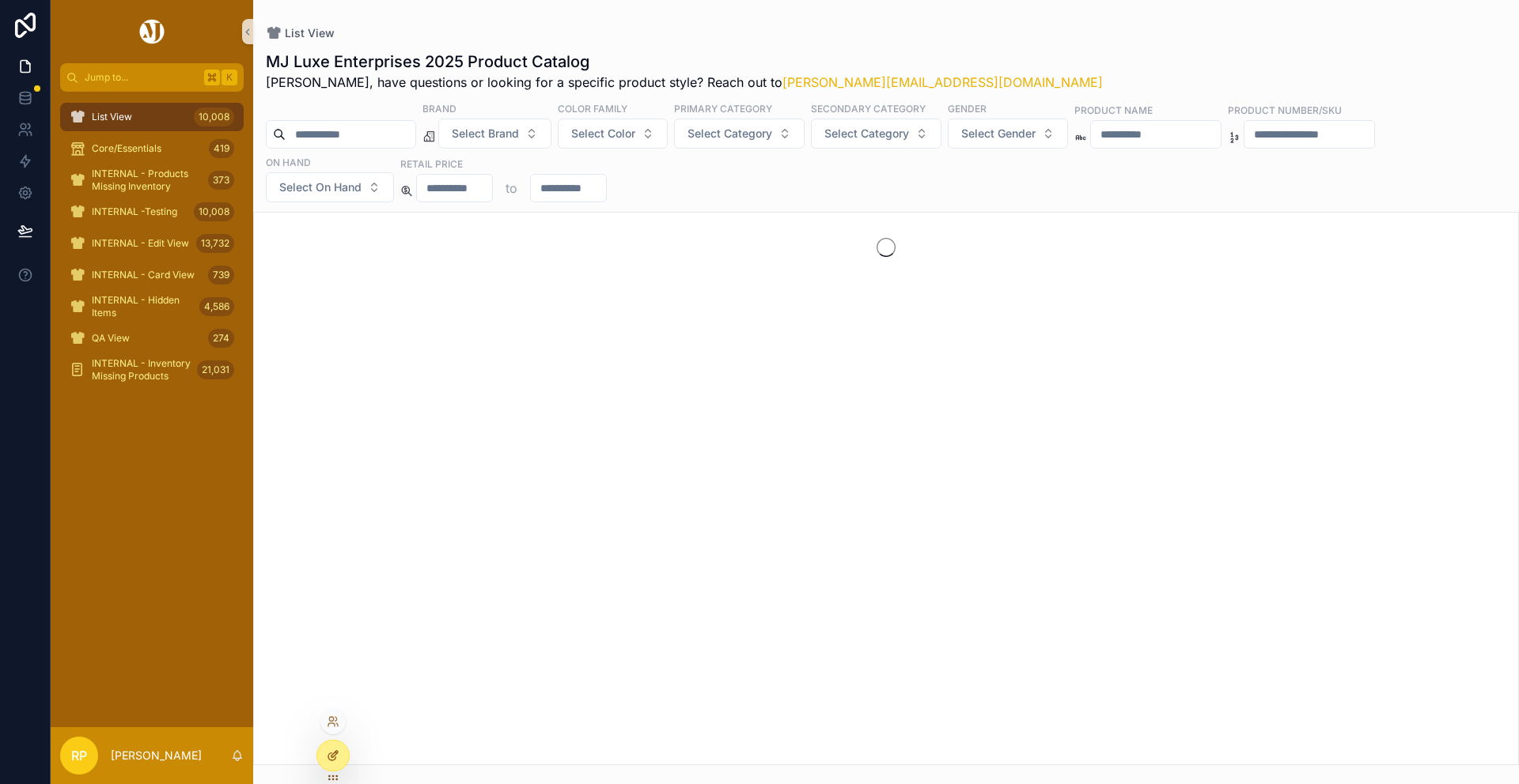
click at [333, 764] on div at bounding box center [333, 756] width 31 height 30
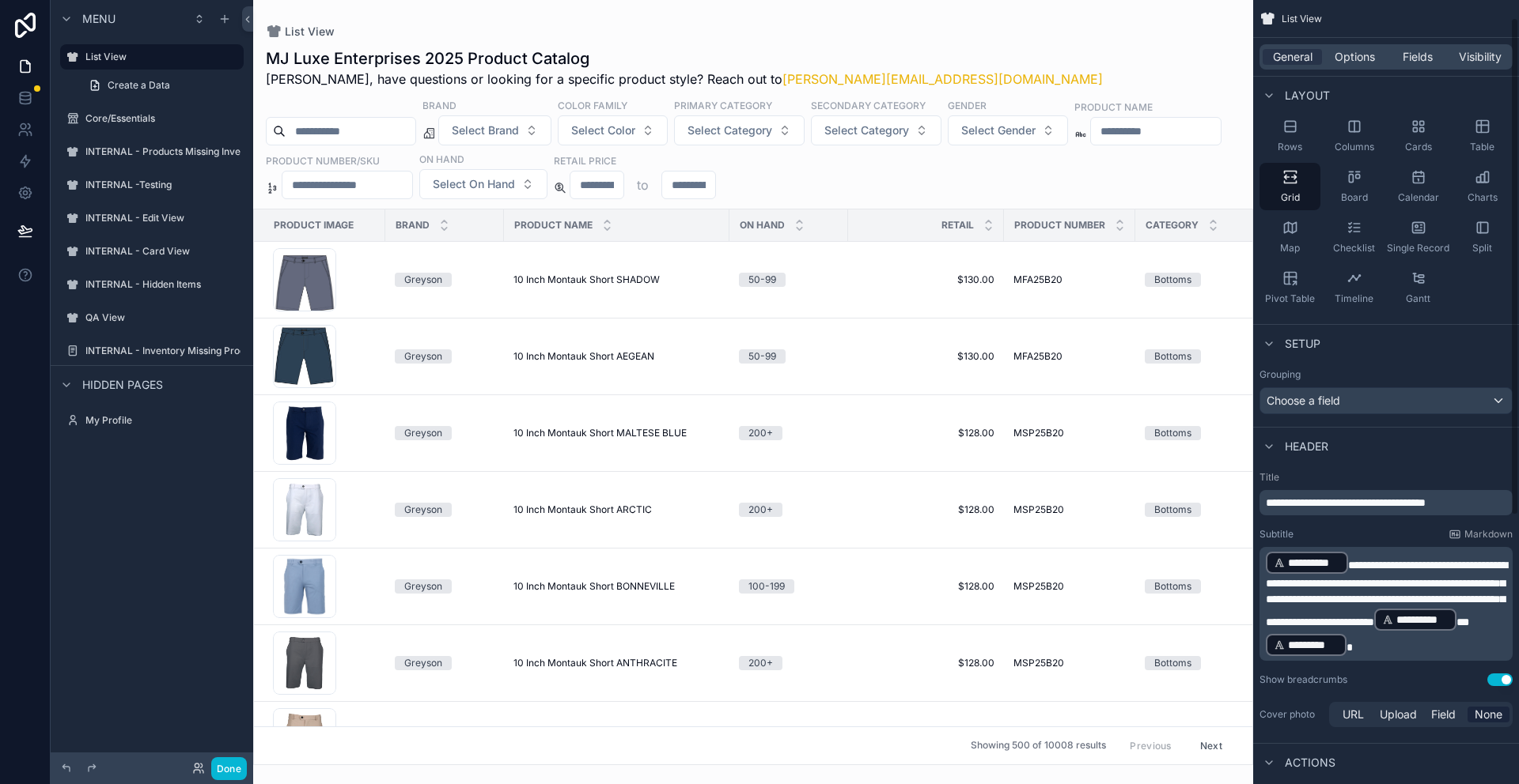
scroll to position [28, 0]
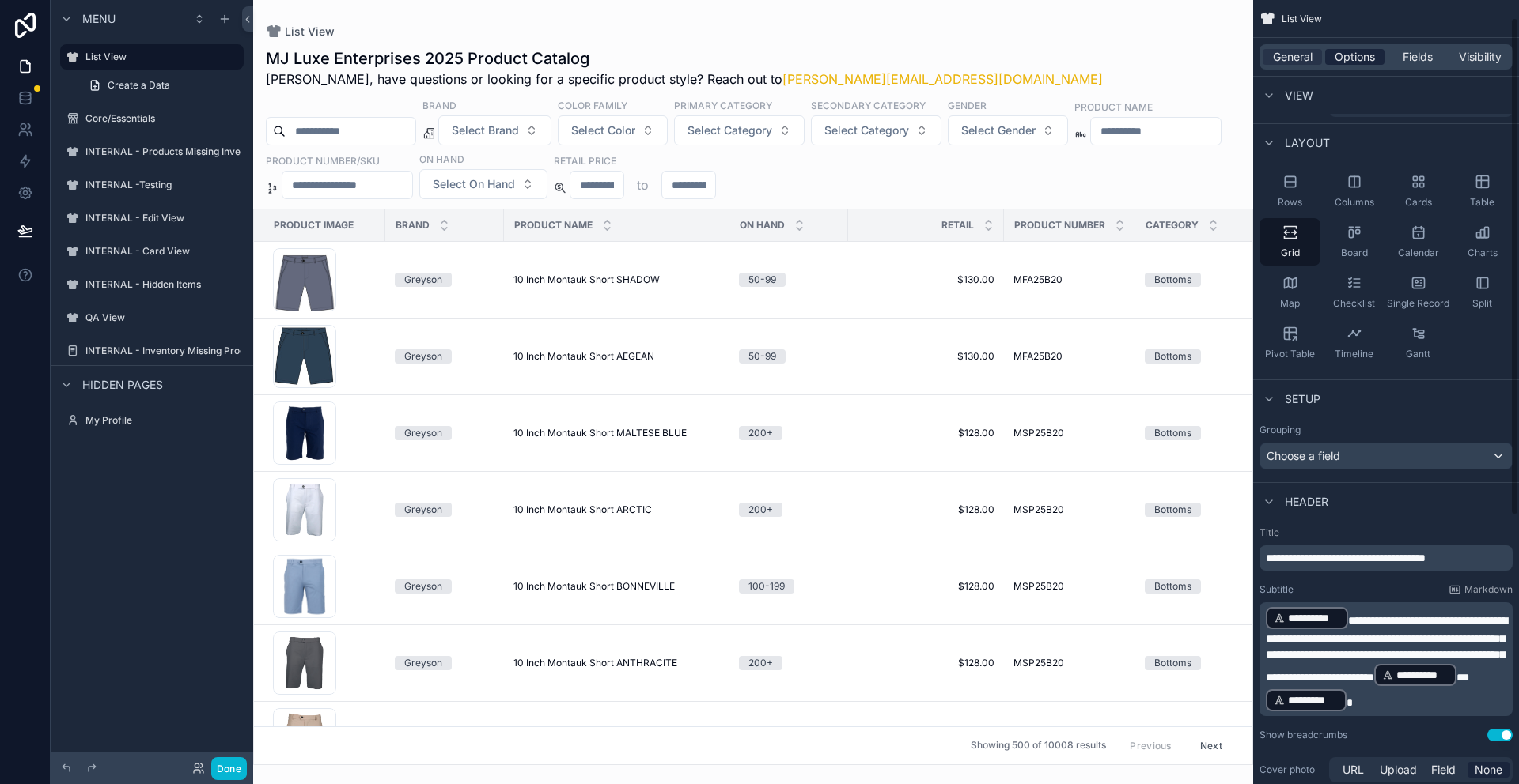
click at [1358, 55] on span "Options" at bounding box center [1354, 57] width 40 height 16
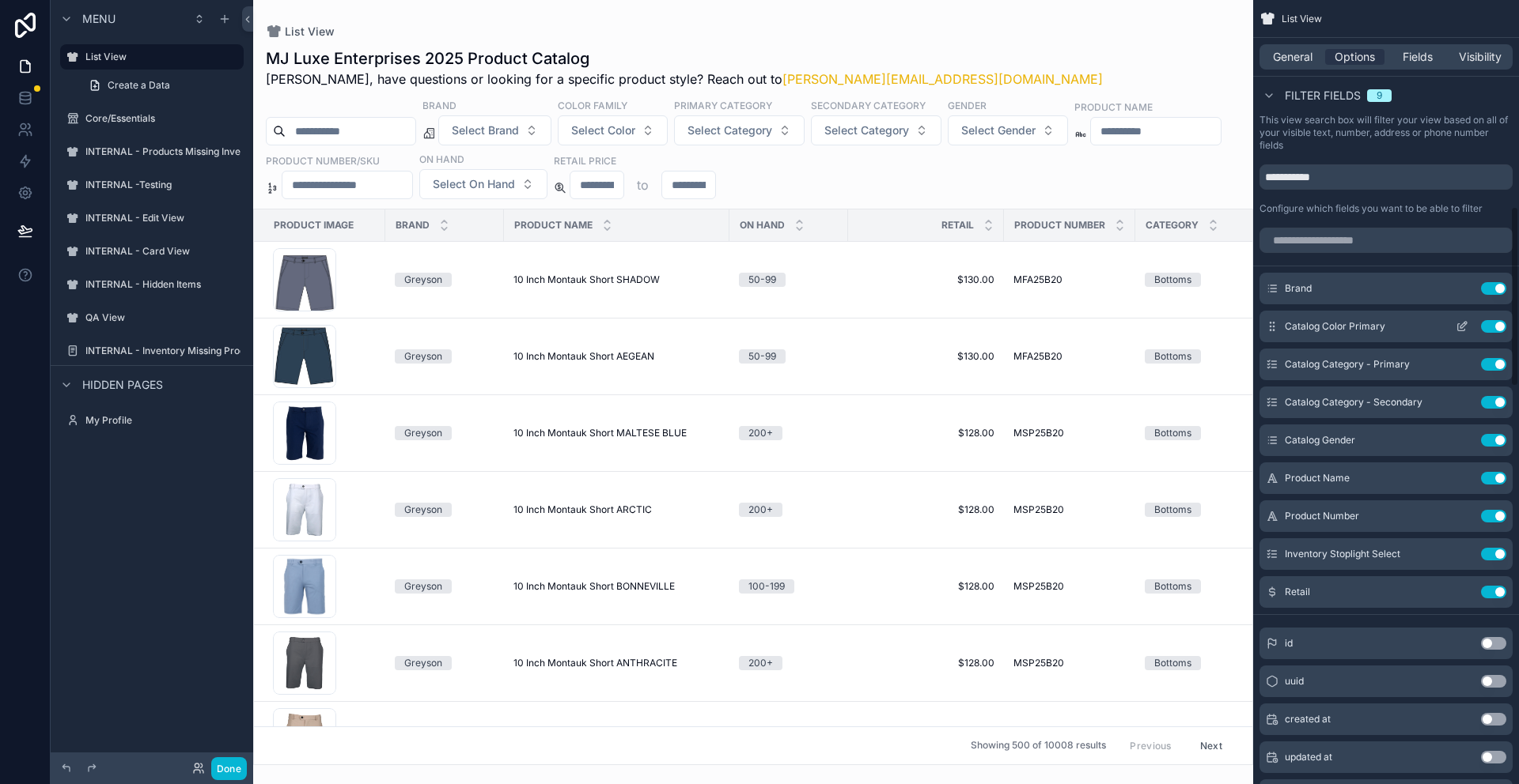
scroll to position [786, 0]
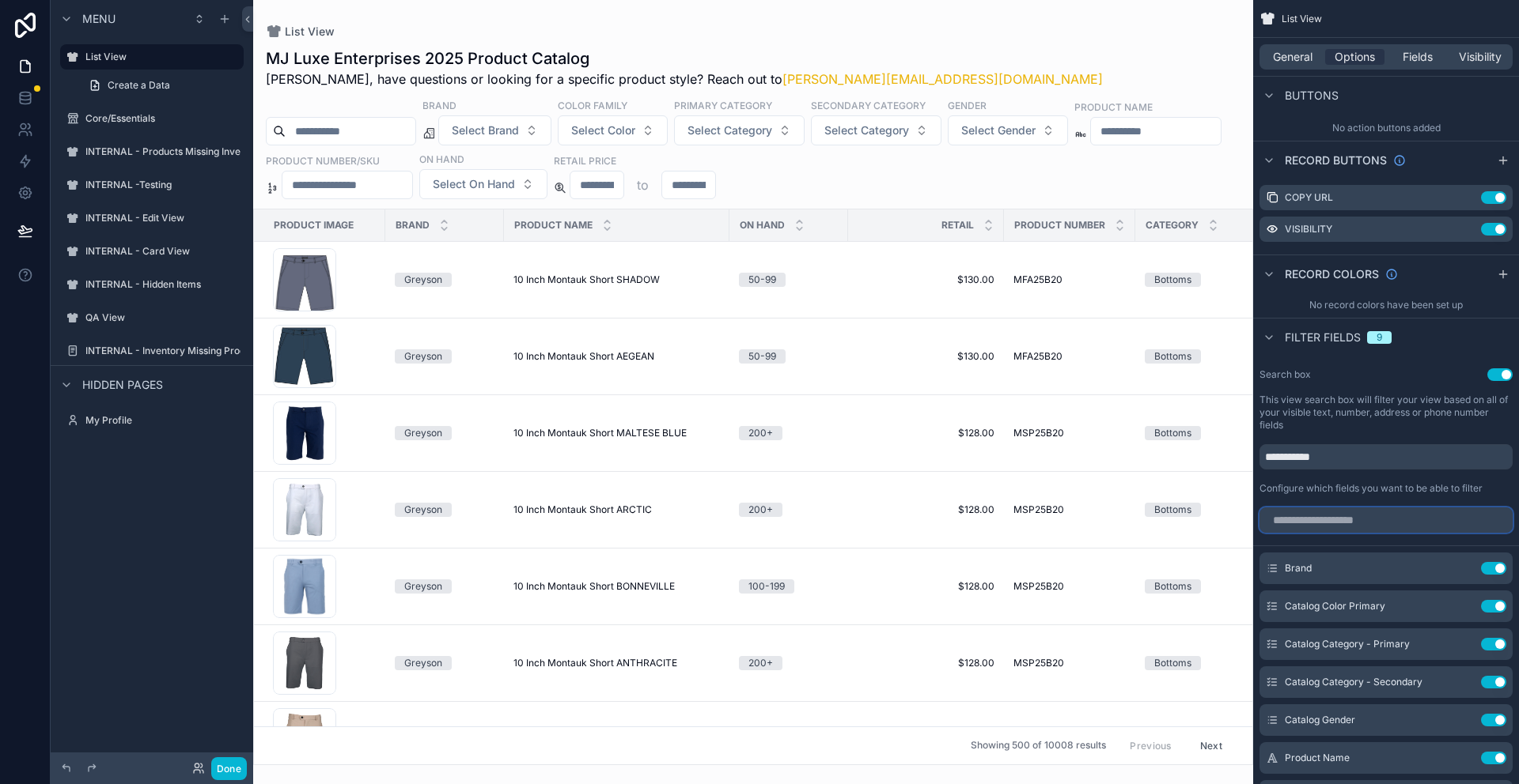
click at [1319, 522] on input "scrollable content" at bounding box center [1386, 521] width 253 height 25
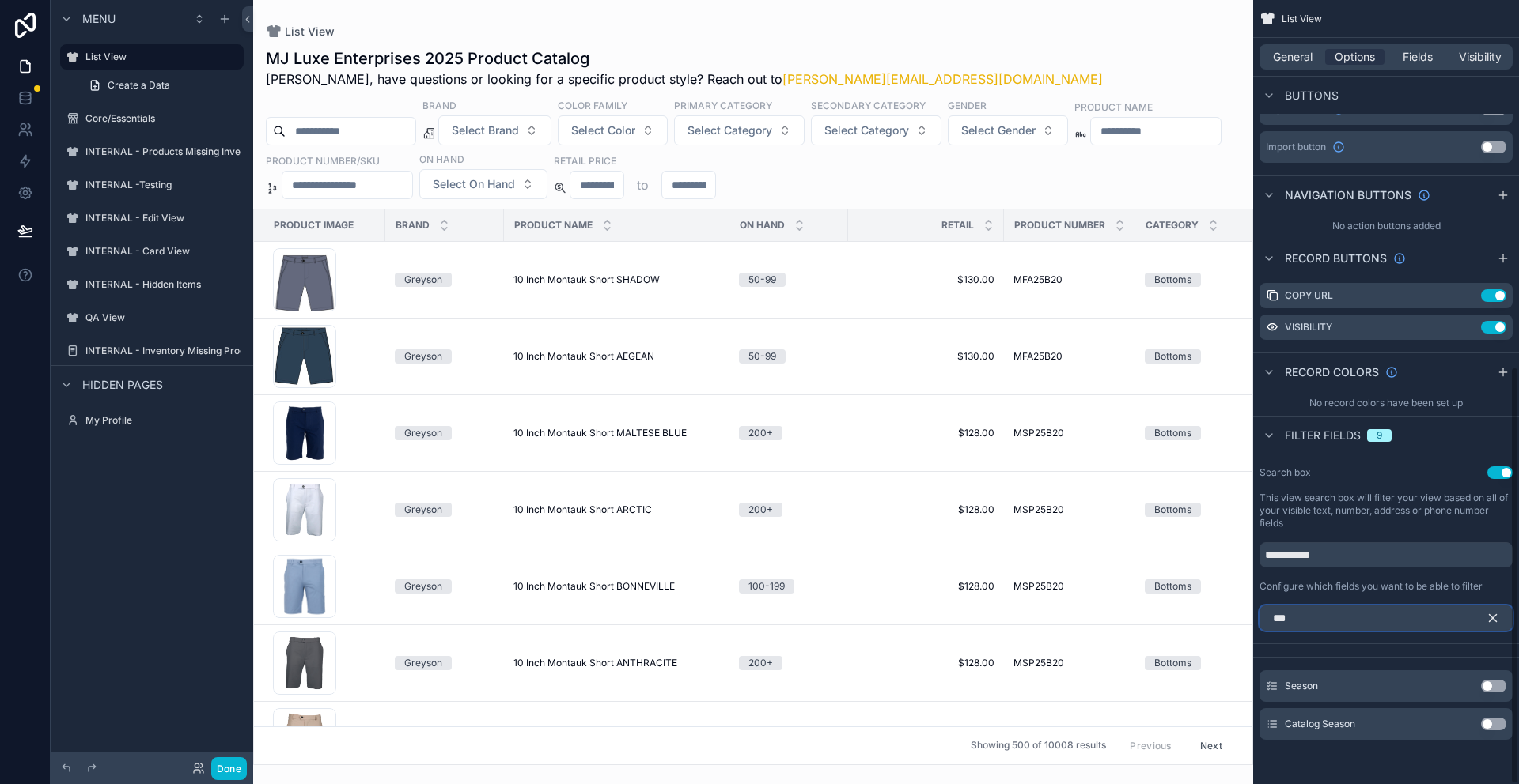
scroll to position [688, 0]
type input "***"
click at [1488, 614] on icon "scrollable content" at bounding box center [1493, 618] width 15 height 15
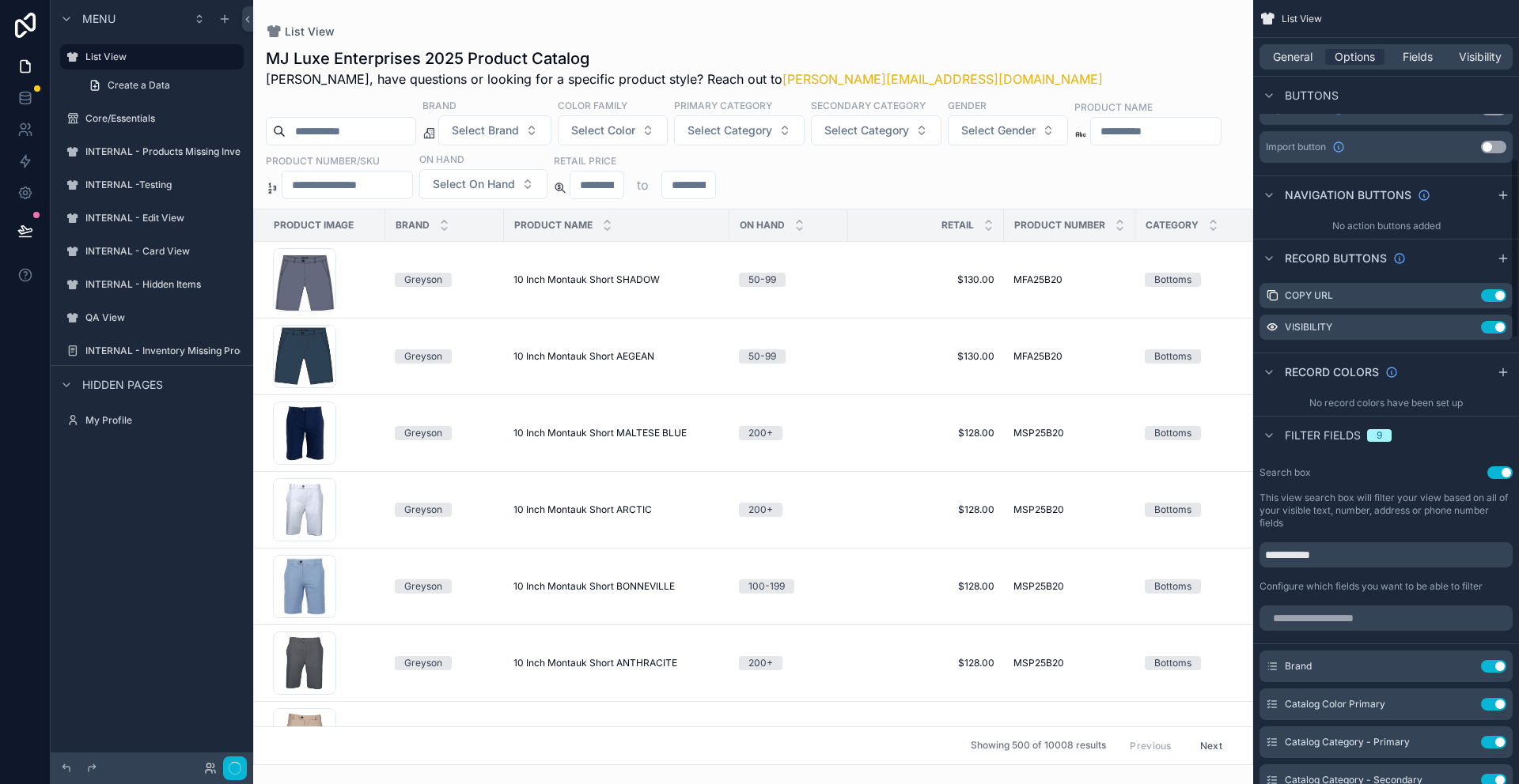
click at [1494, 475] on button "Use setting" at bounding box center [1500, 473] width 25 height 13
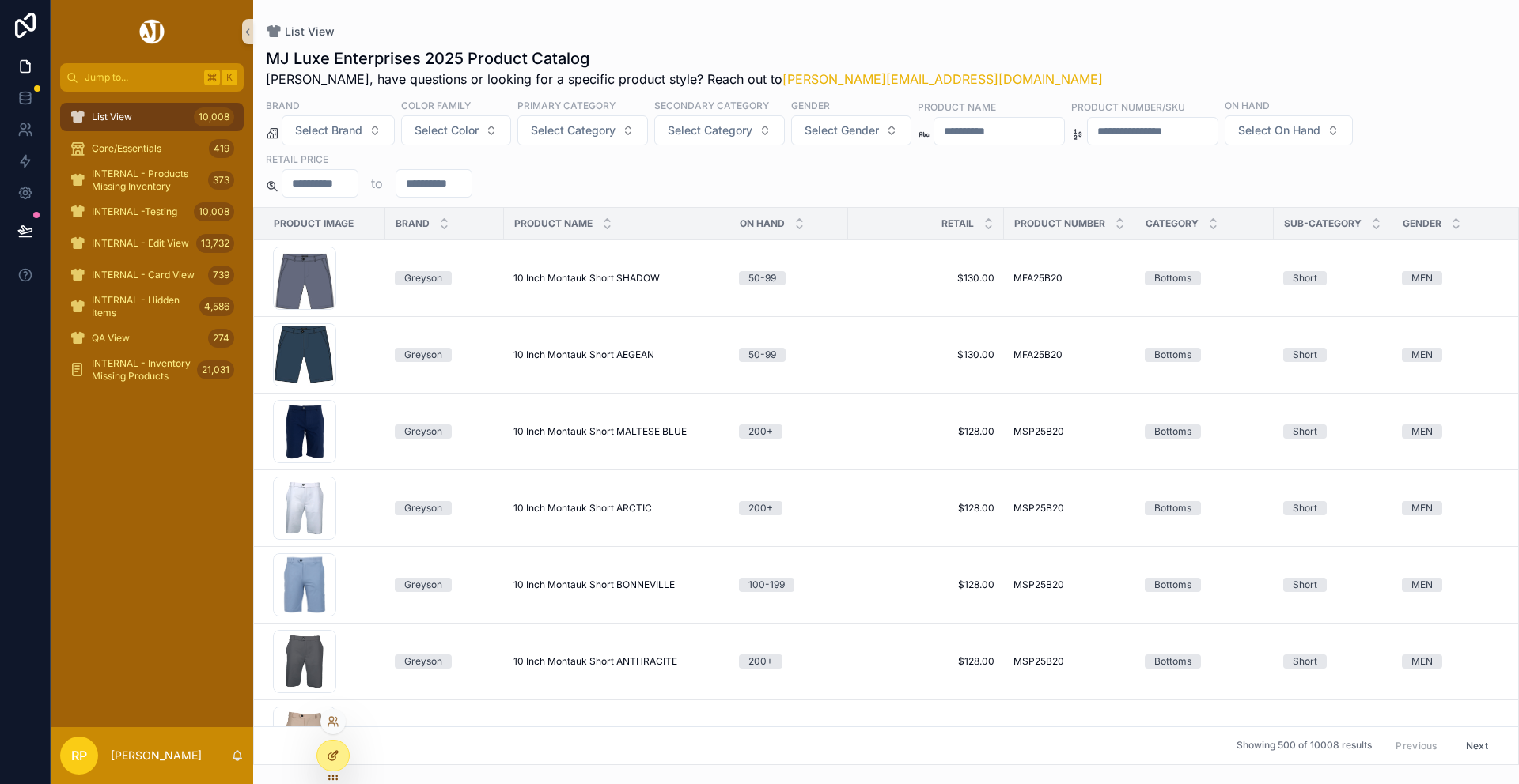
click at [336, 748] on div at bounding box center [333, 756] width 31 height 30
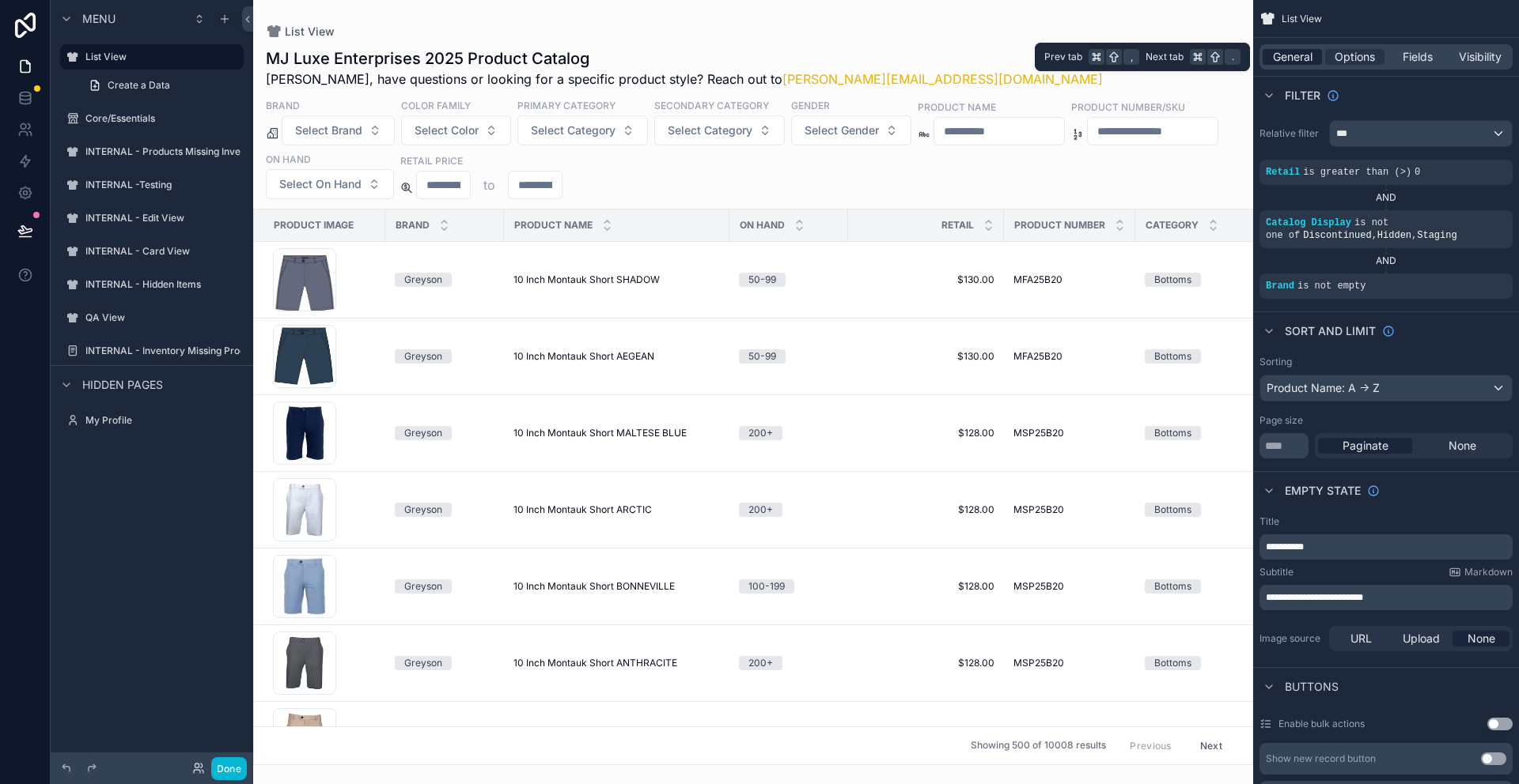
click at [1306, 60] on span "General" at bounding box center [1293, 57] width 39 height 16
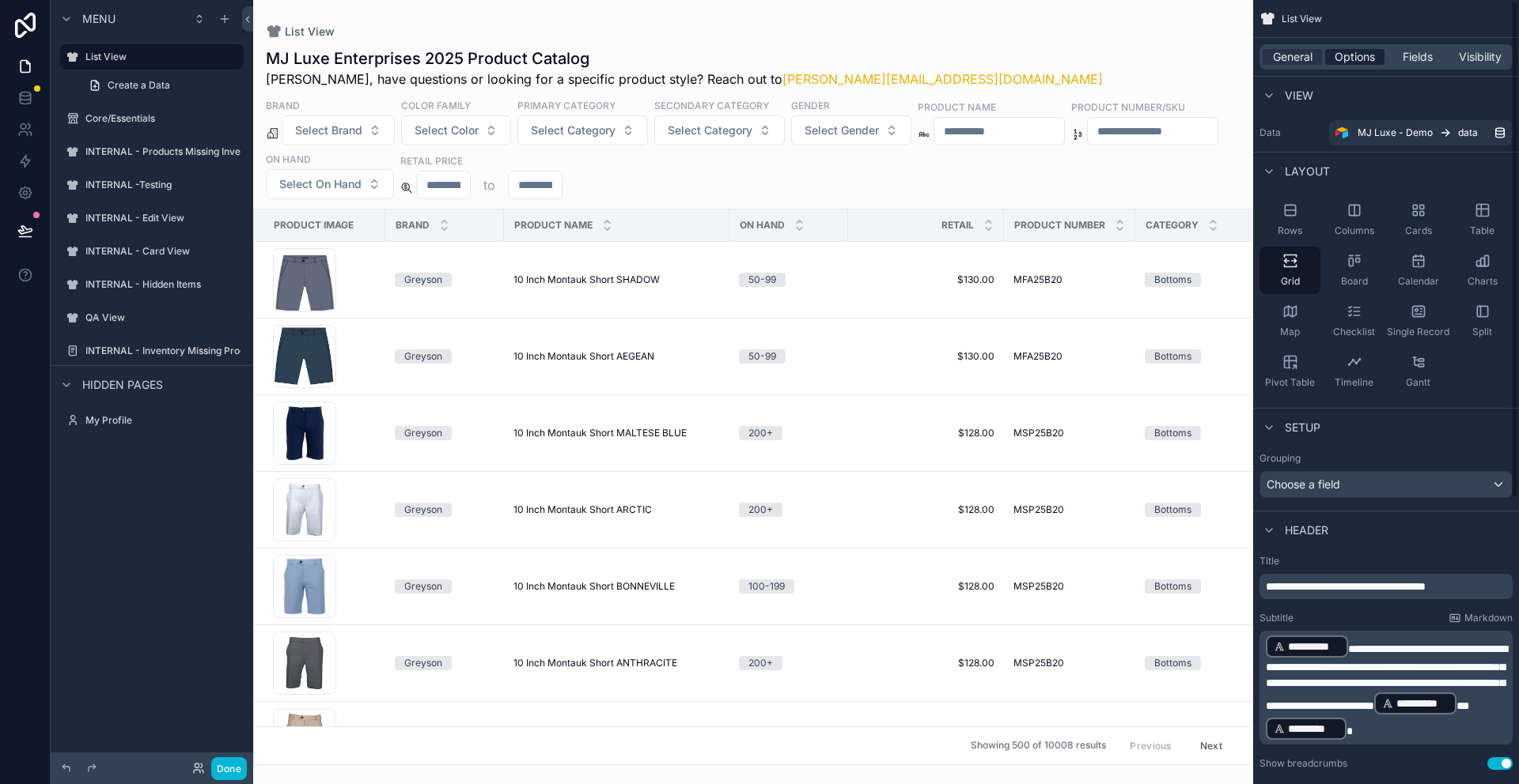
click at [1362, 58] on span "Options" at bounding box center [1354, 57] width 40 height 16
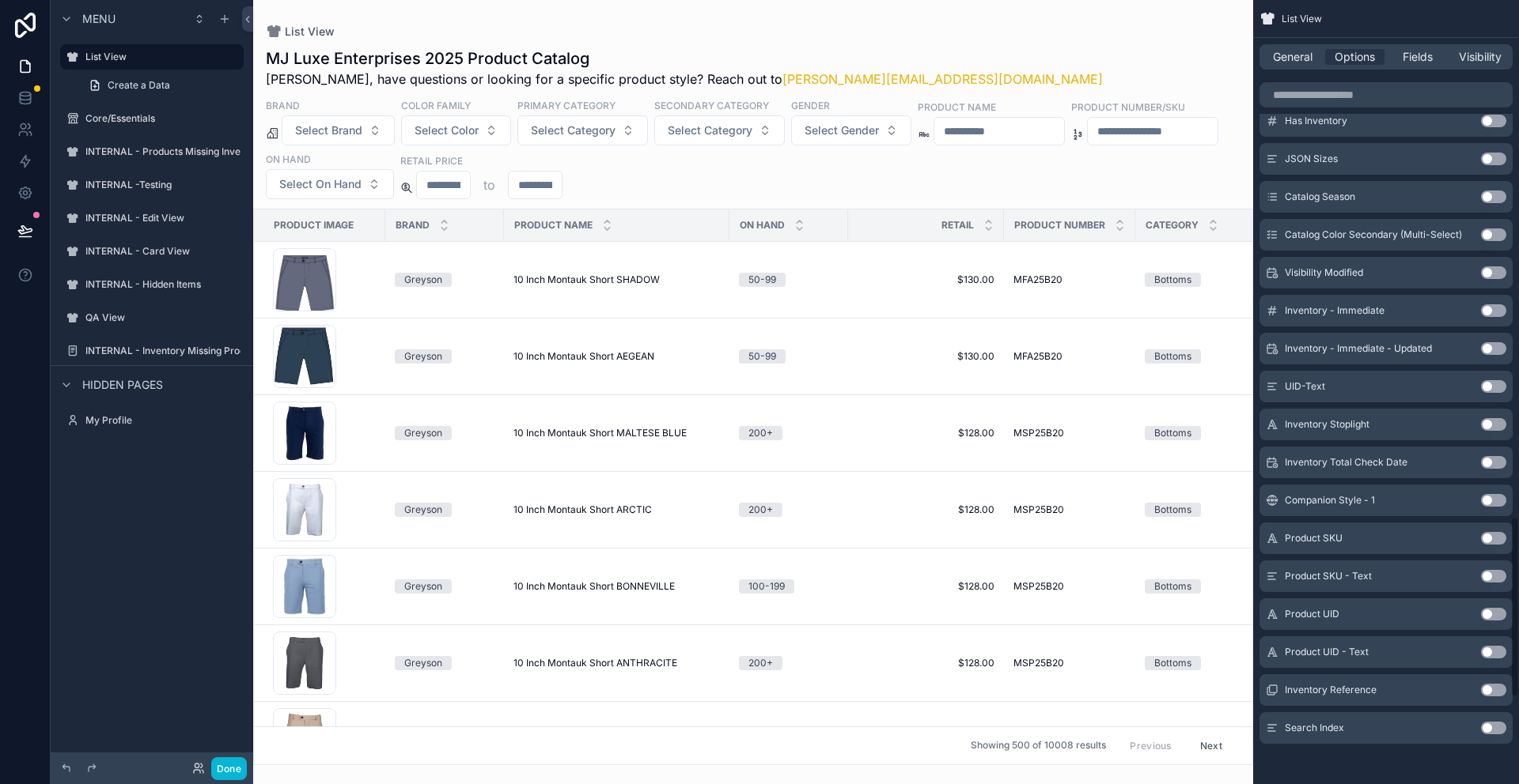
scroll to position [2617, 0]
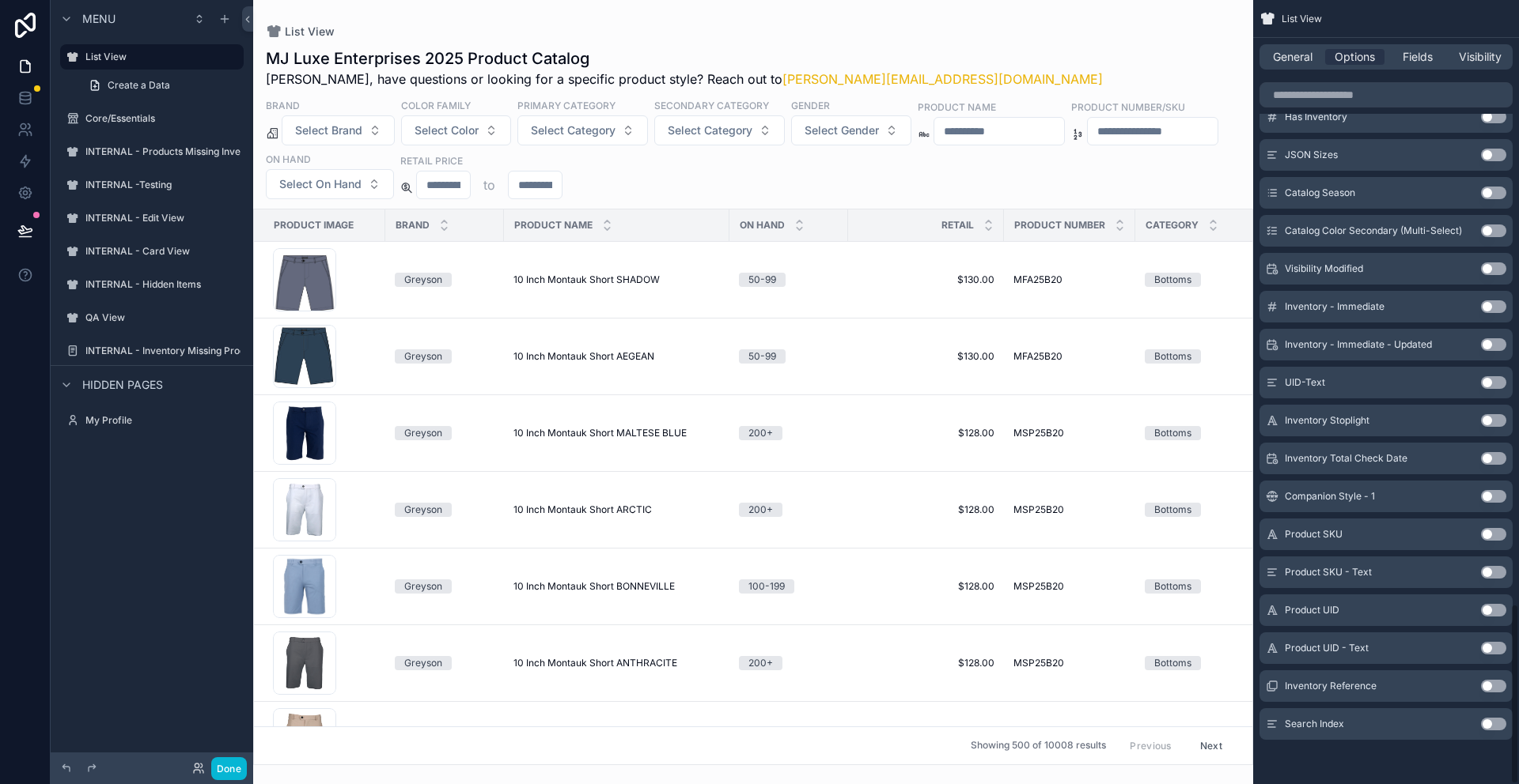
click at [1497, 722] on button "Use setting" at bounding box center [1494, 723] width 25 height 13
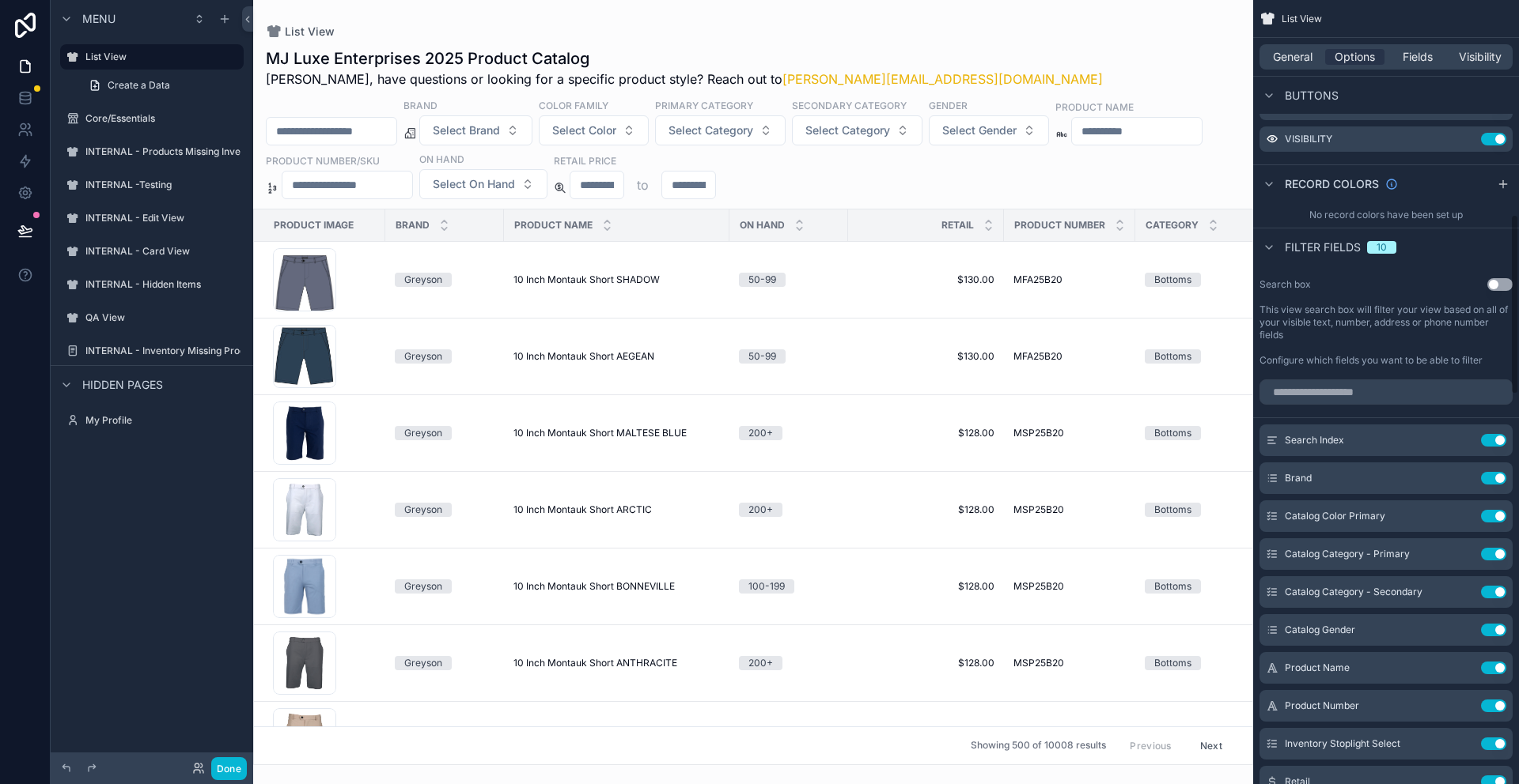
scroll to position [851, 0]
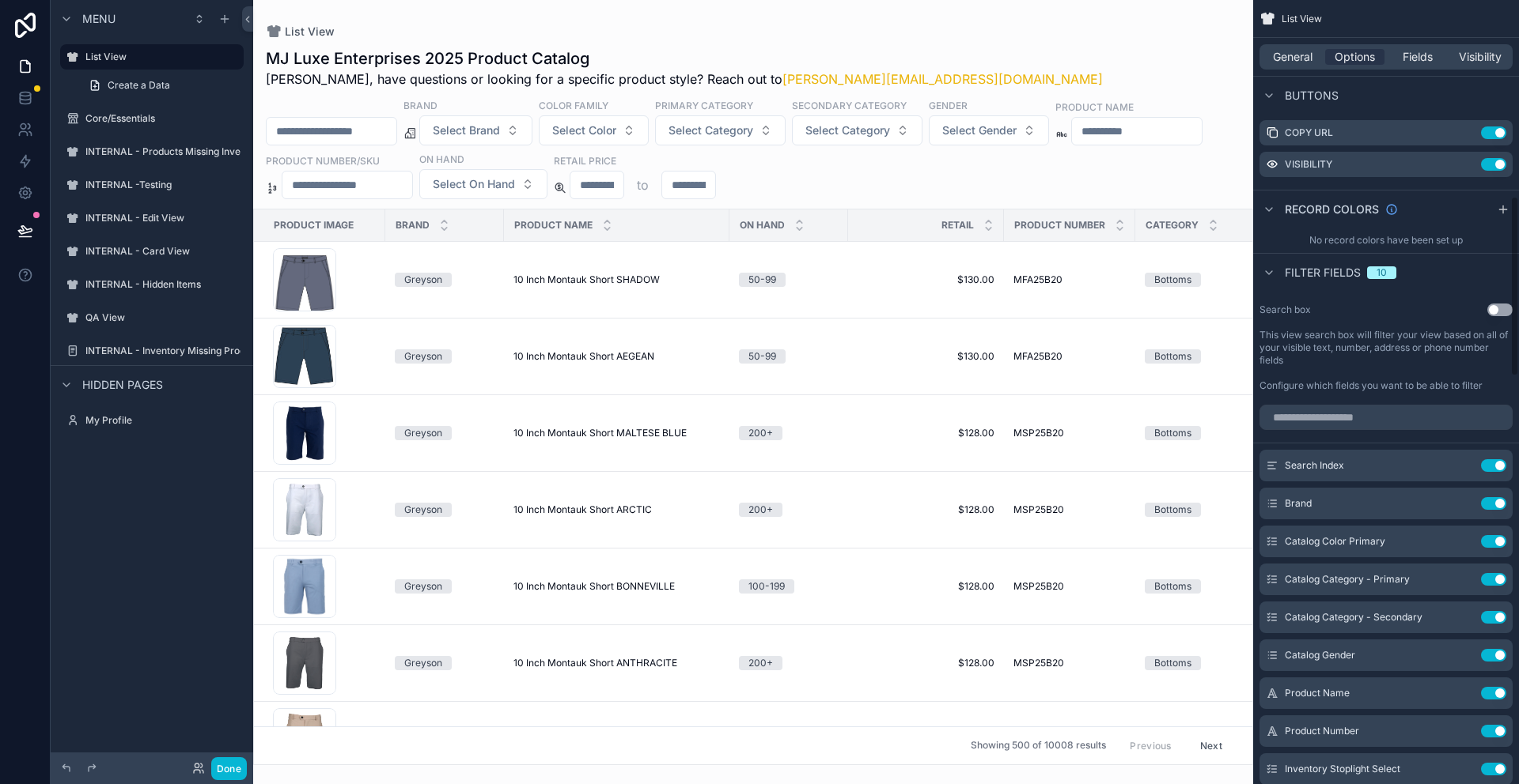
click at [1505, 307] on button "Use setting" at bounding box center [1500, 309] width 25 height 13
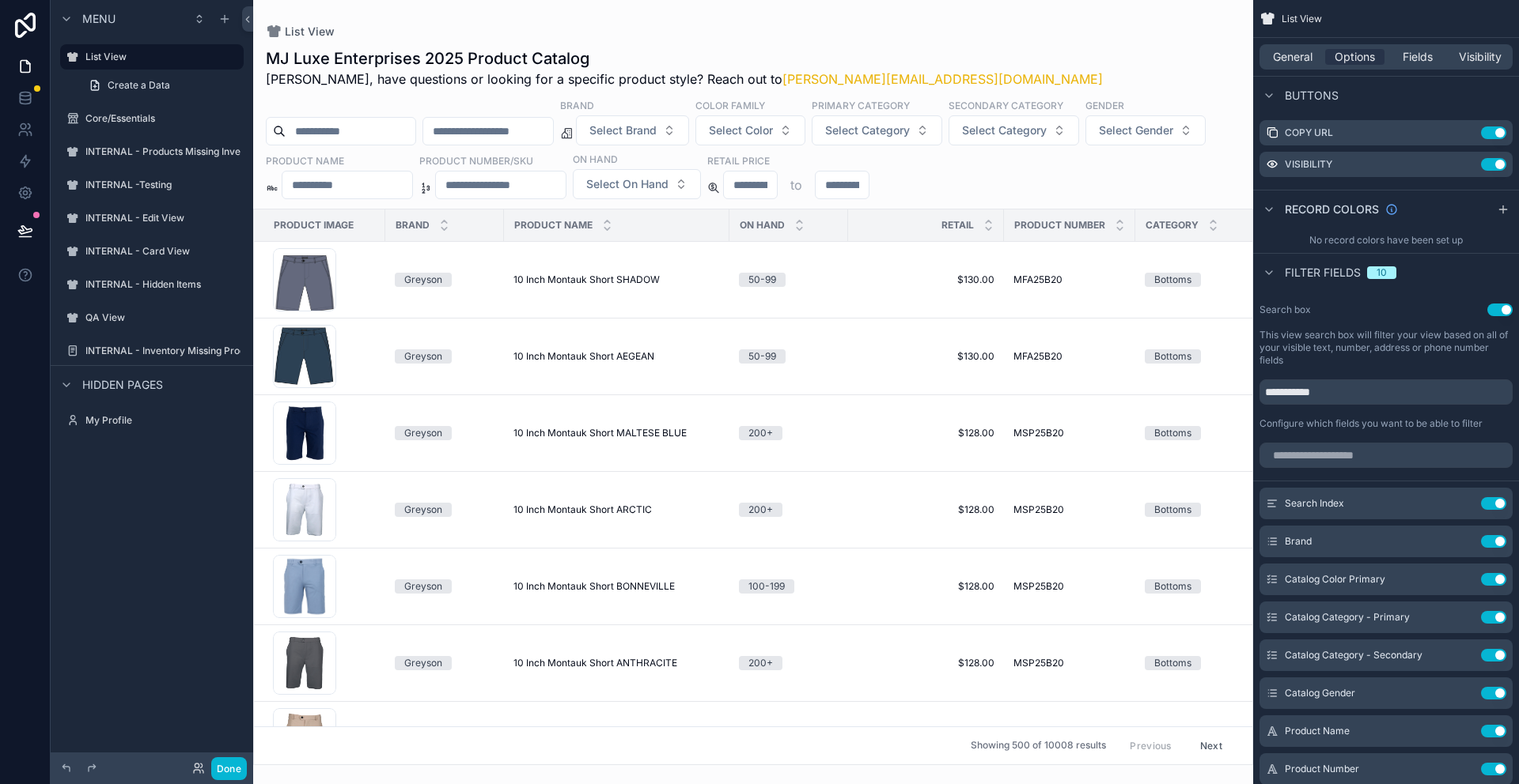
click at [1493, 311] on button "Use setting" at bounding box center [1500, 309] width 25 height 13
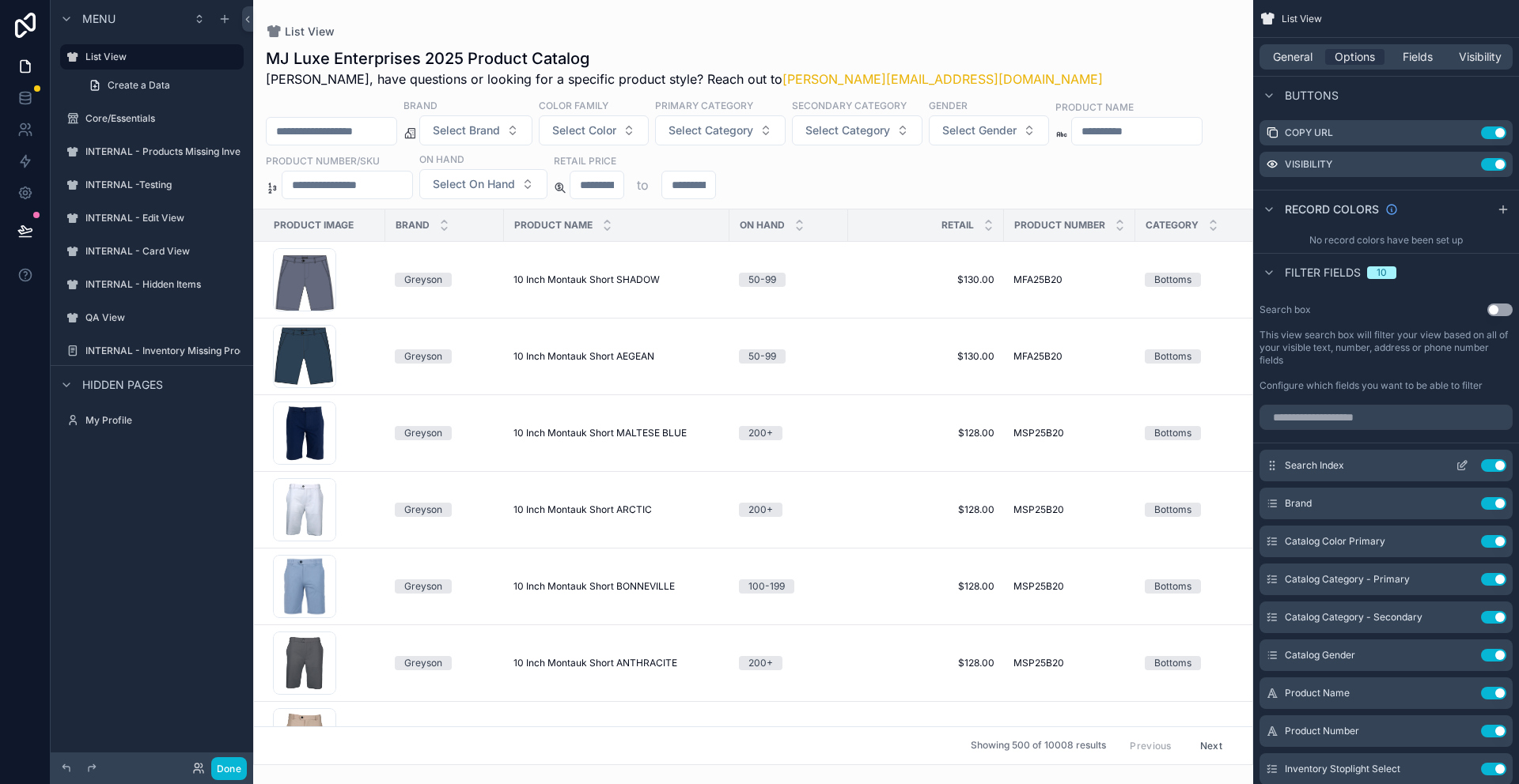
click at [1458, 463] on icon "scrollable content" at bounding box center [1461, 466] width 7 height 7
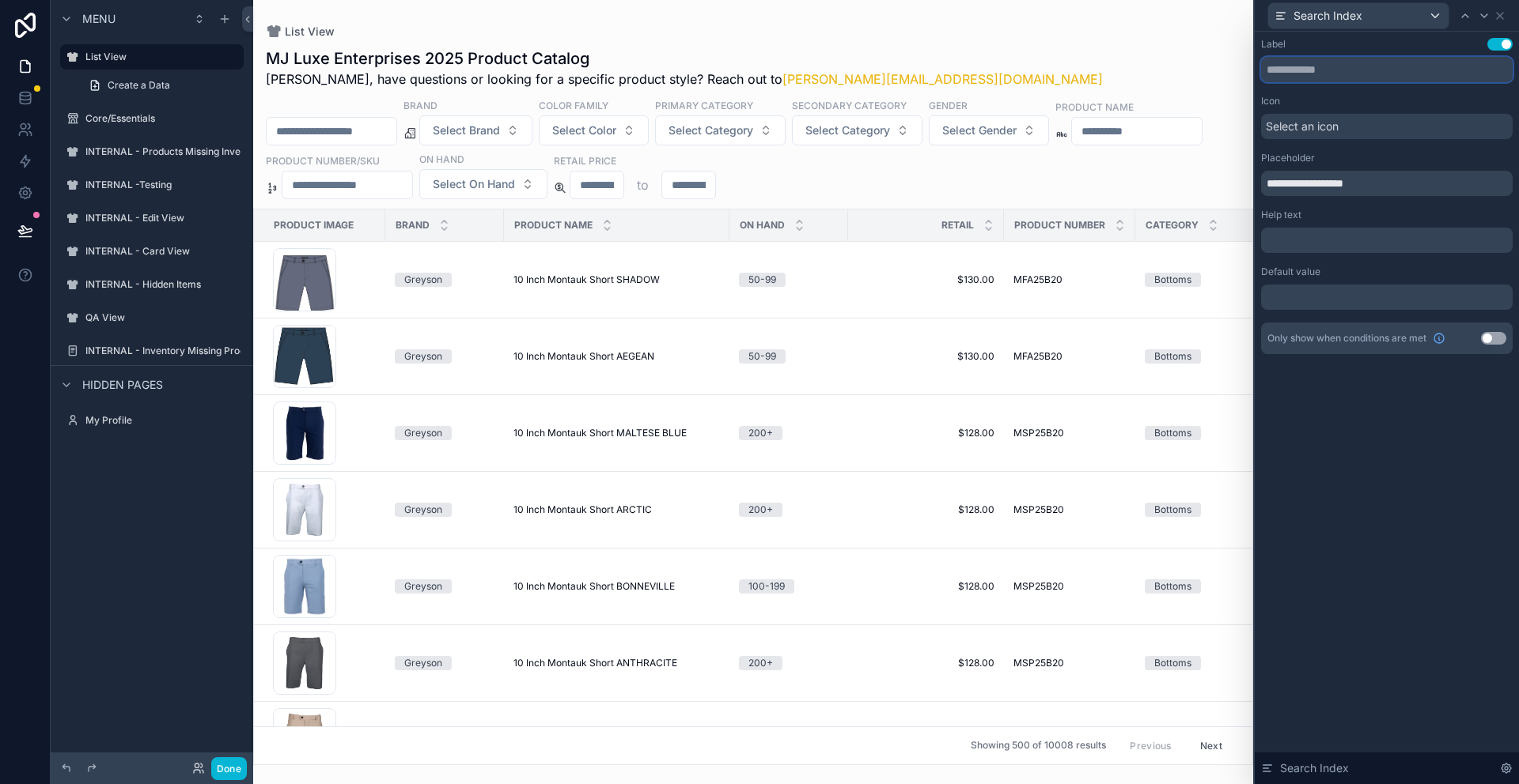
click at [1327, 70] on input "text" at bounding box center [1387, 69] width 252 height 25
click at [1281, 184] on input "**********" at bounding box center [1387, 183] width 252 height 25
click at [1280, 184] on input "**********" at bounding box center [1387, 183] width 252 height 25
click at [1356, 184] on input "**********" at bounding box center [1387, 183] width 252 height 25
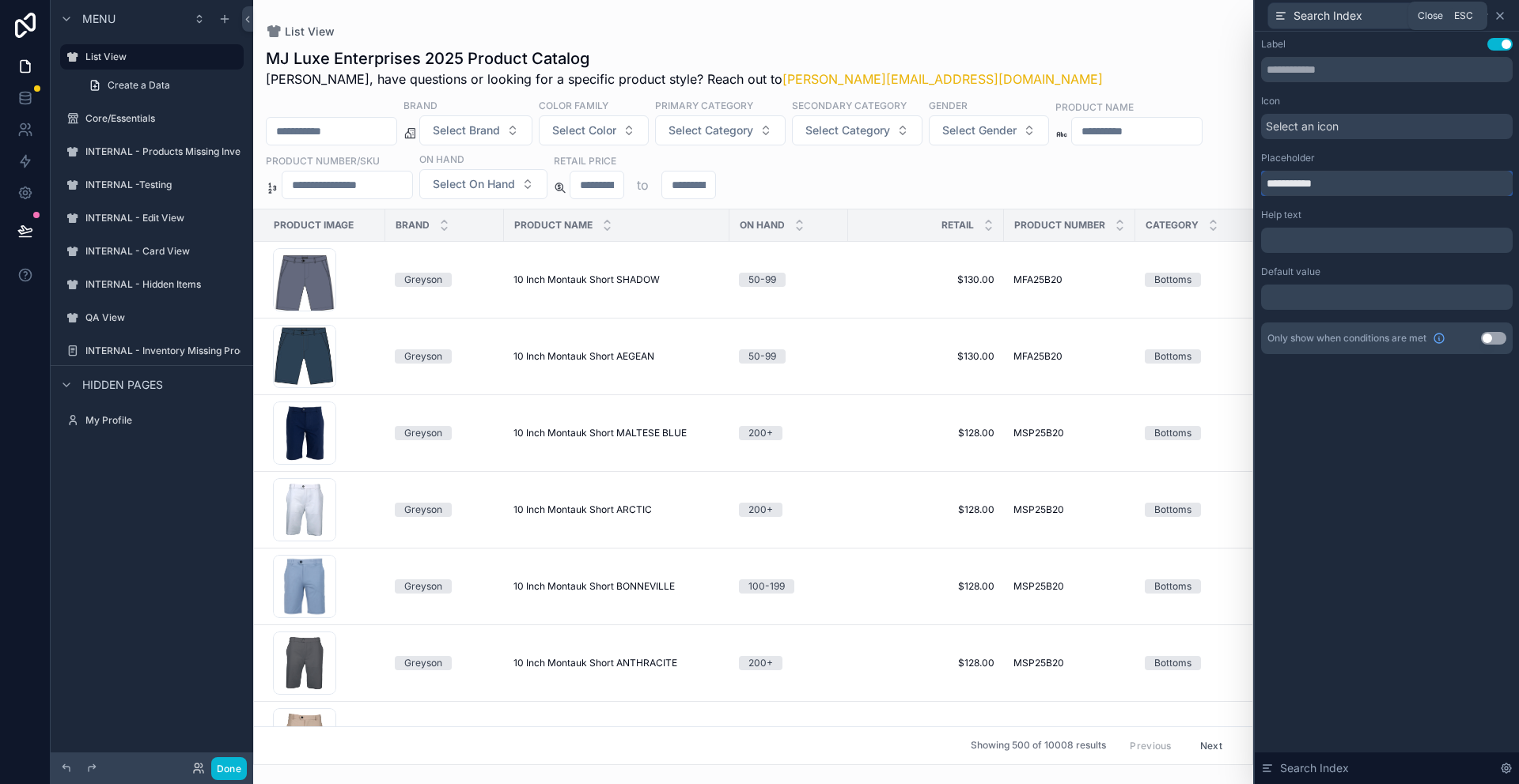
type input "**********"
click at [1499, 19] on icon at bounding box center [1499, 16] width 13 height 13
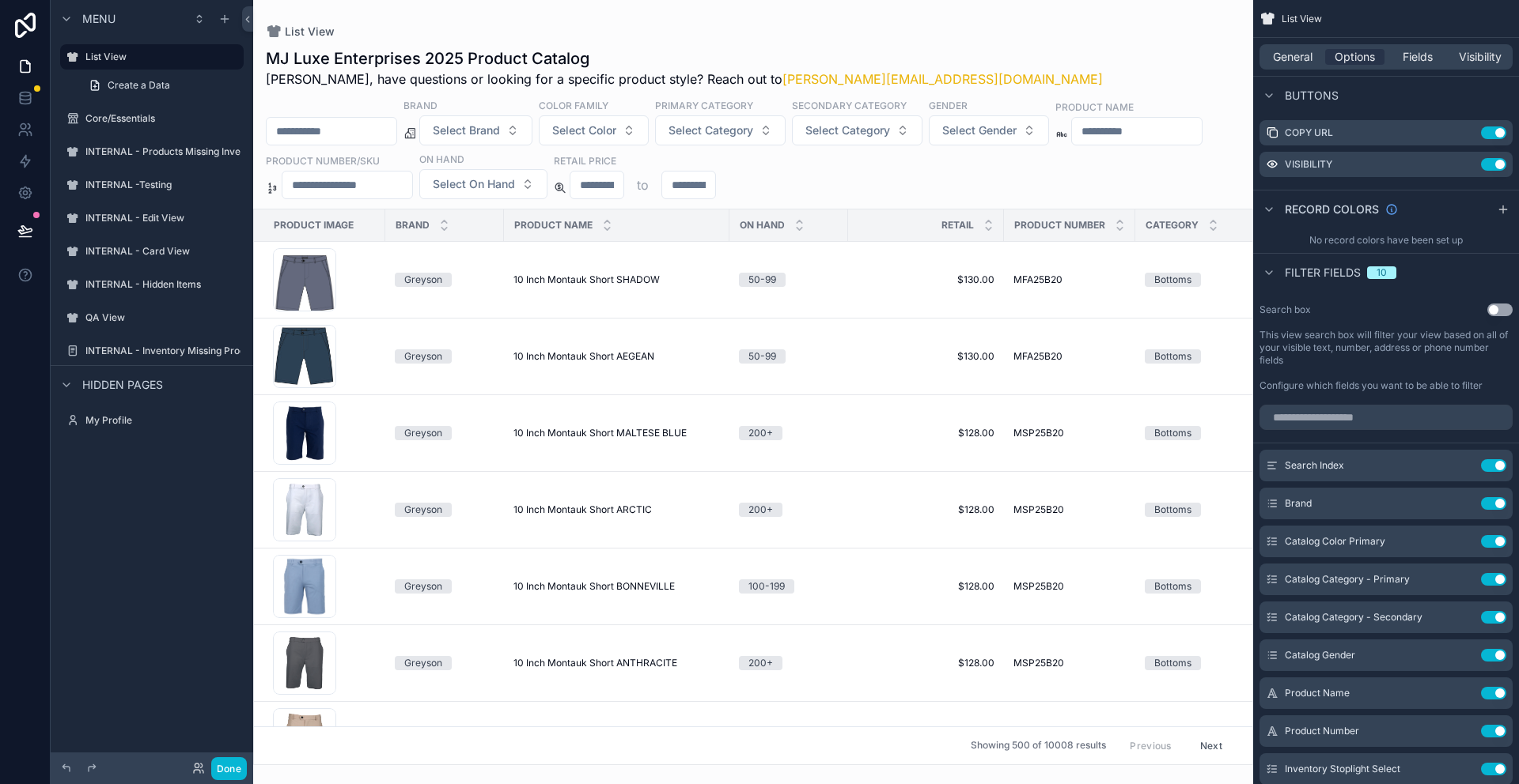
click at [1138, 117] on div "scrollable content" at bounding box center [752, 392] width 1000 height 784
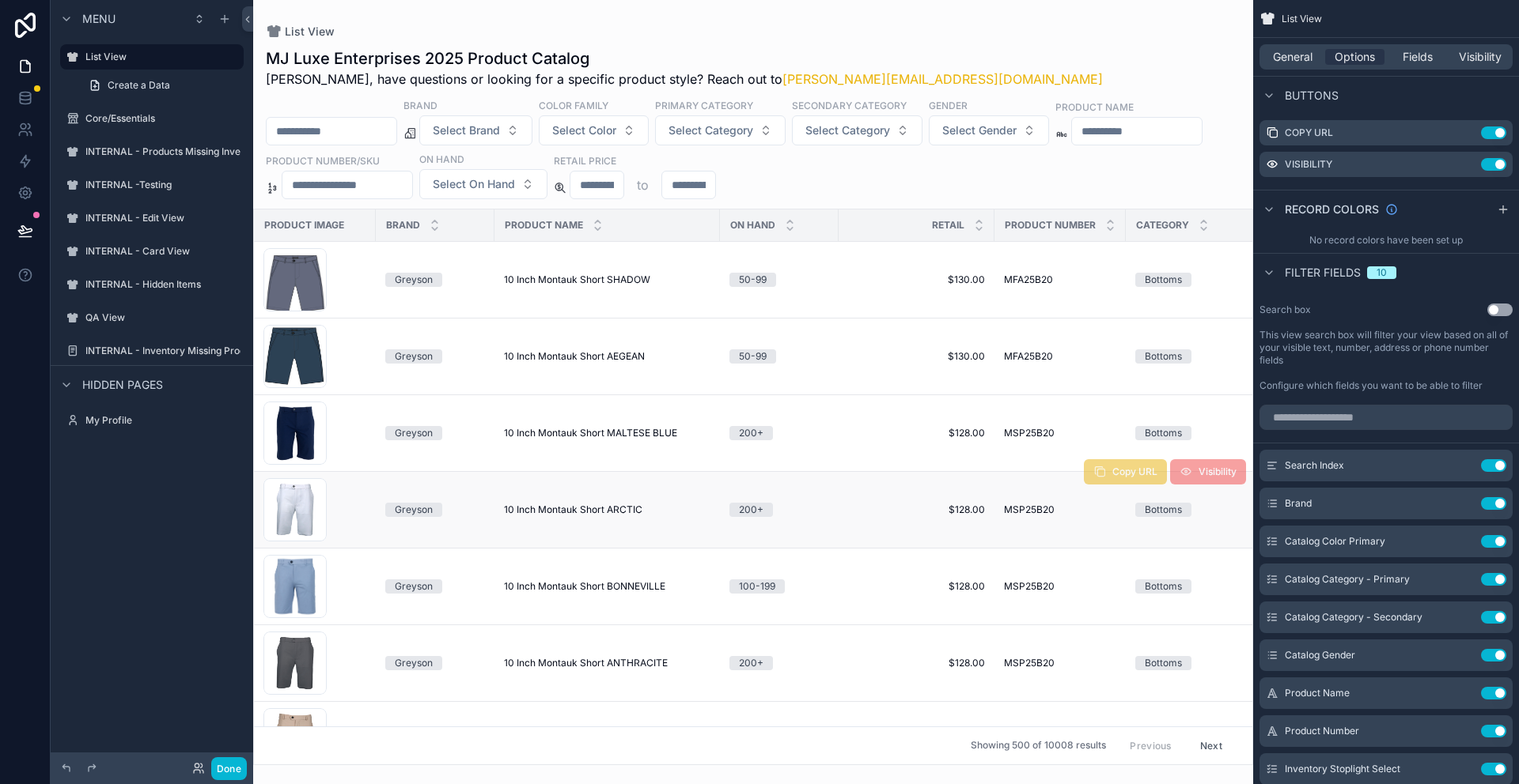
scroll to position [0, 0]
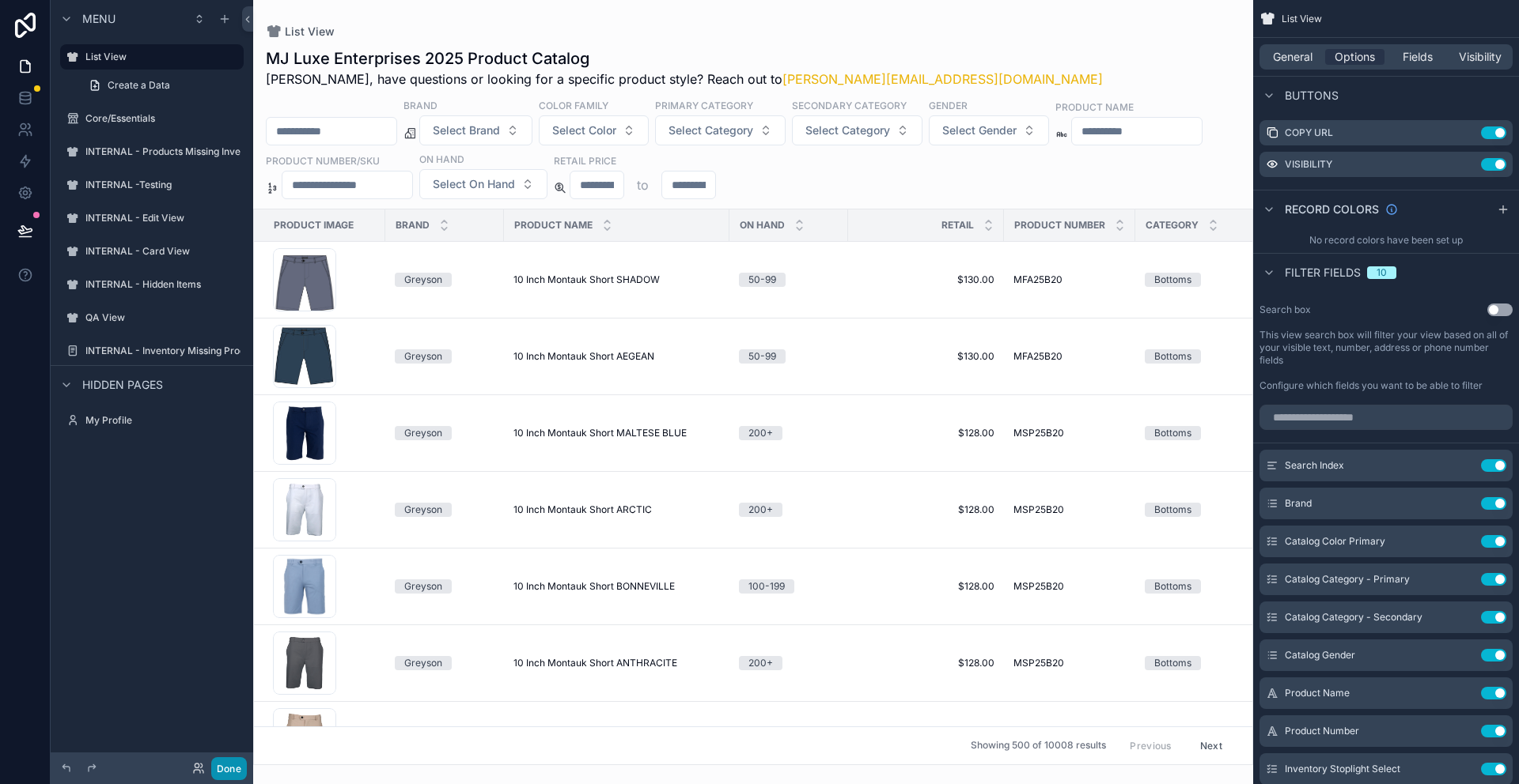
click at [235, 762] on button "Done" at bounding box center [229, 768] width 35 height 23
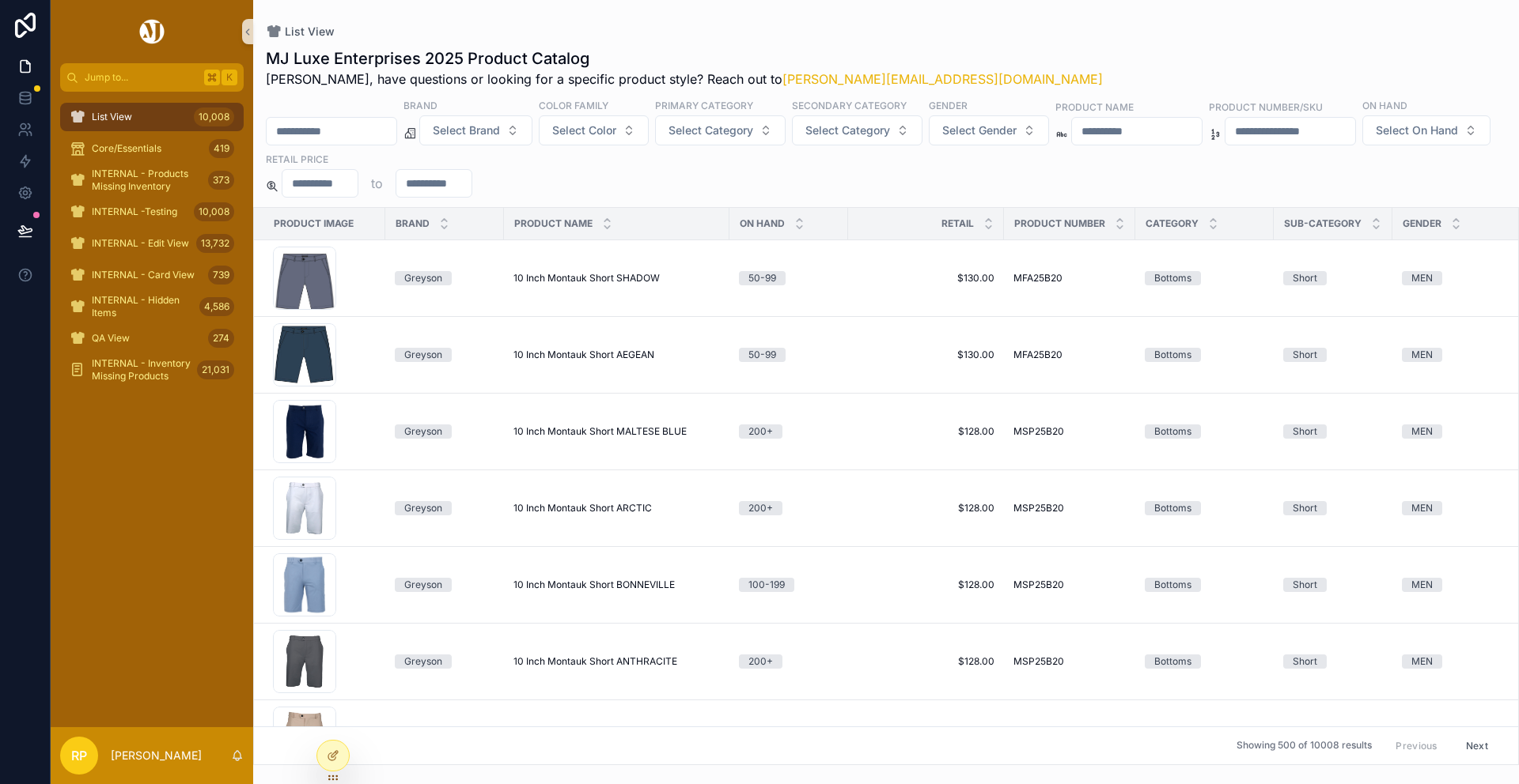
click at [348, 125] on input "scrollable content" at bounding box center [331, 131] width 129 height 23
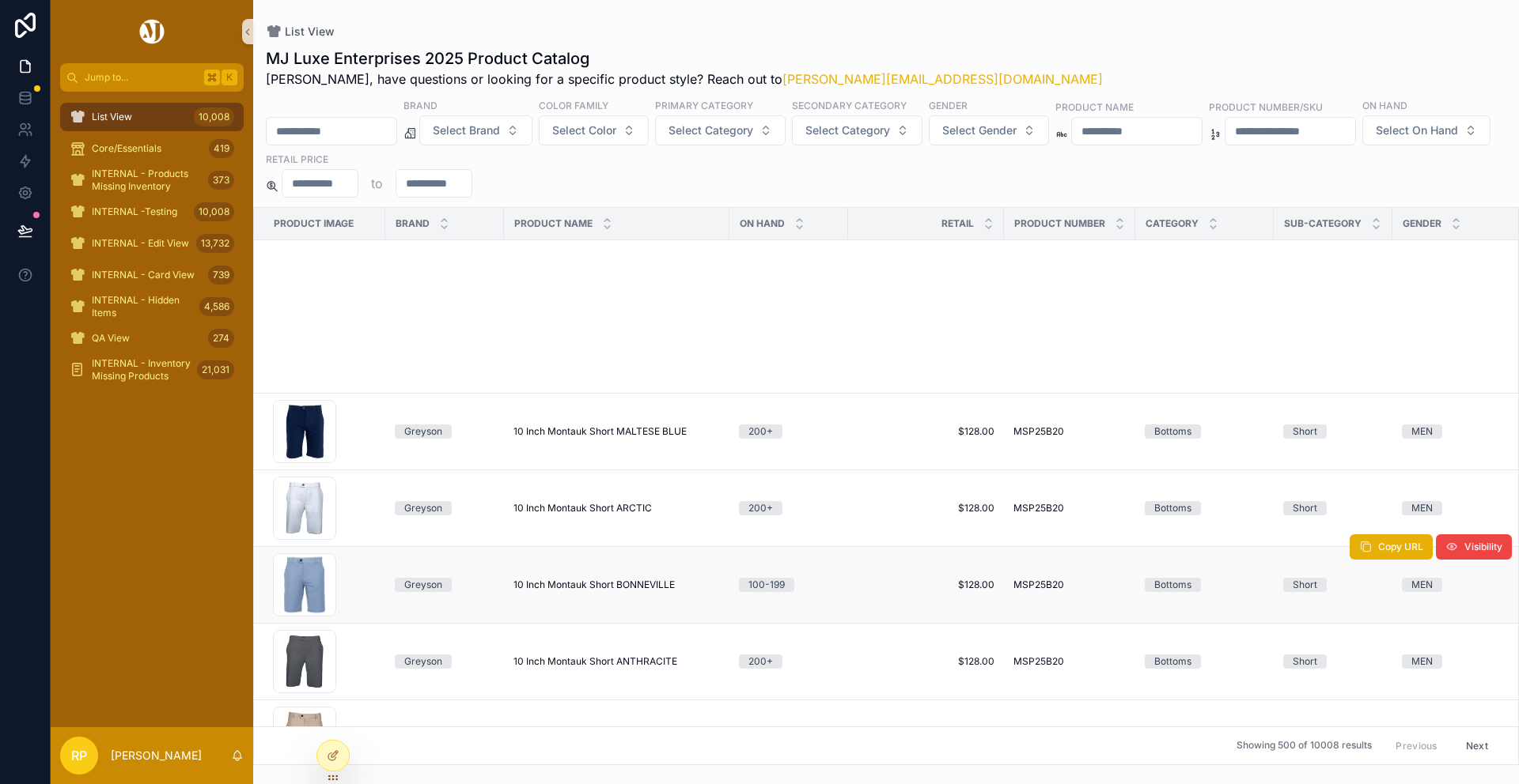
scroll to position [970, 0]
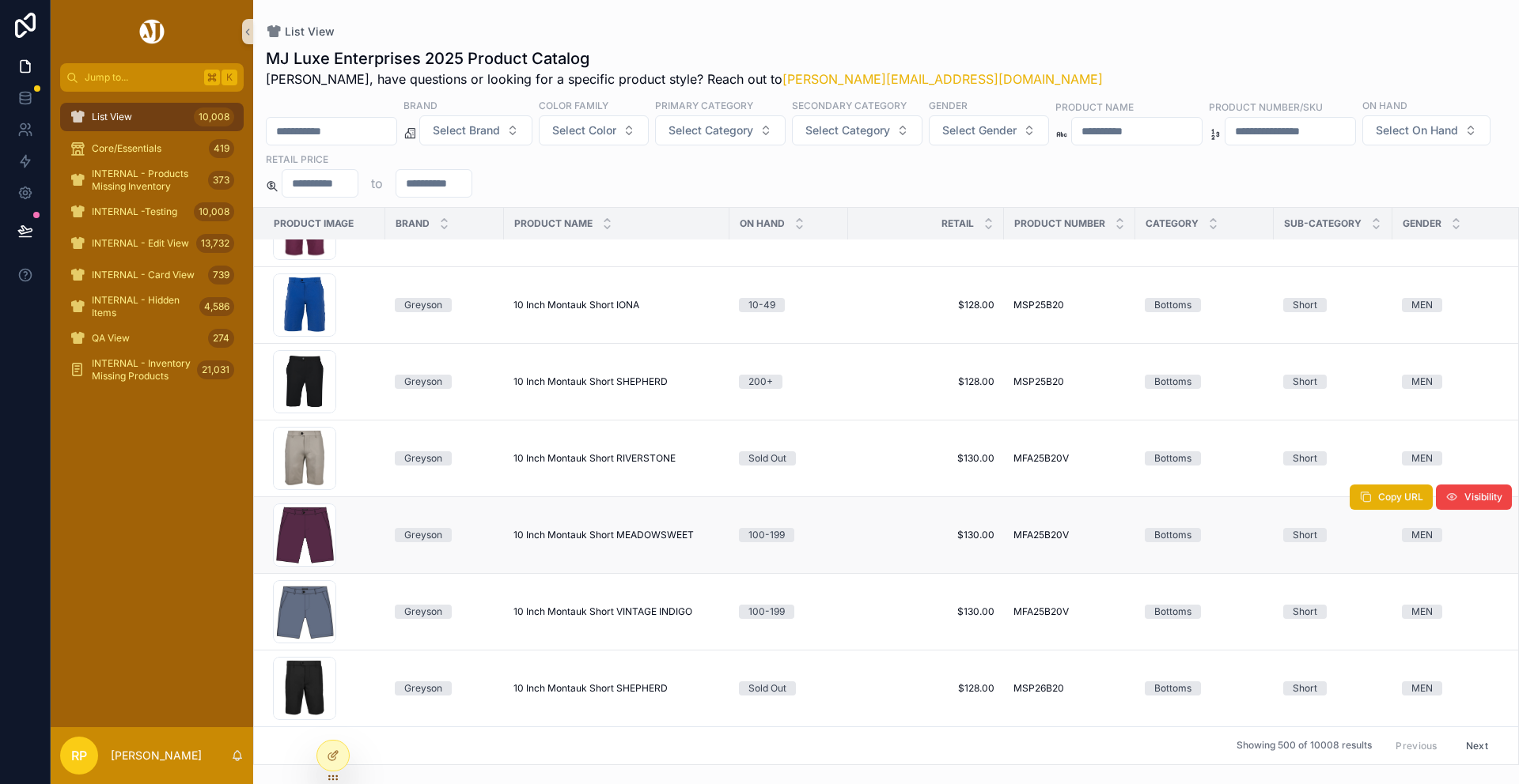
click at [581, 539] on span "10 Inch Montauk Short MEADOWSWEET" at bounding box center [603, 534] width 180 height 13
click at [345, 128] on input "scrollable content" at bounding box center [331, 131] width 129 height 23
paste input "**********"
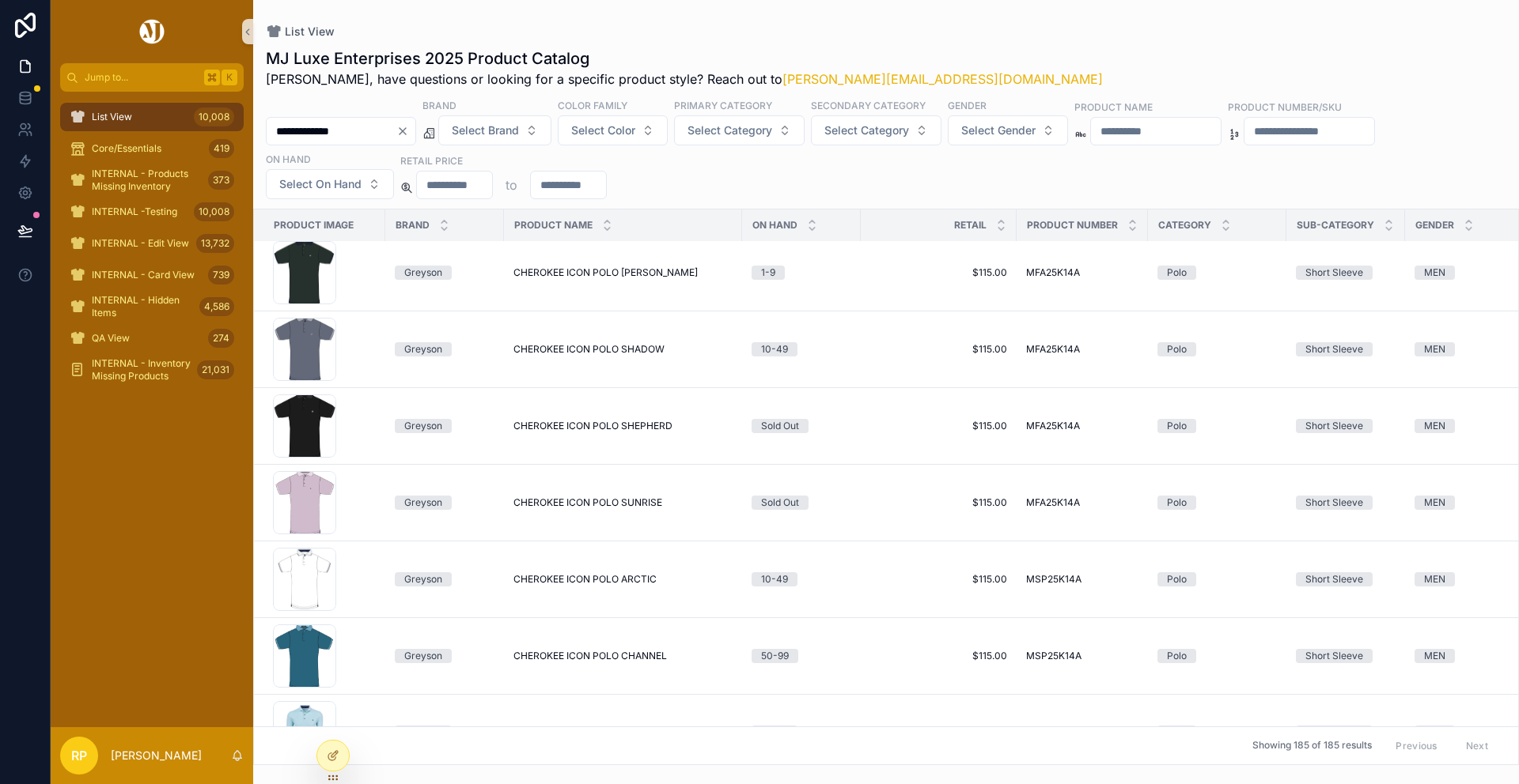
scroll to position [2554, 0]
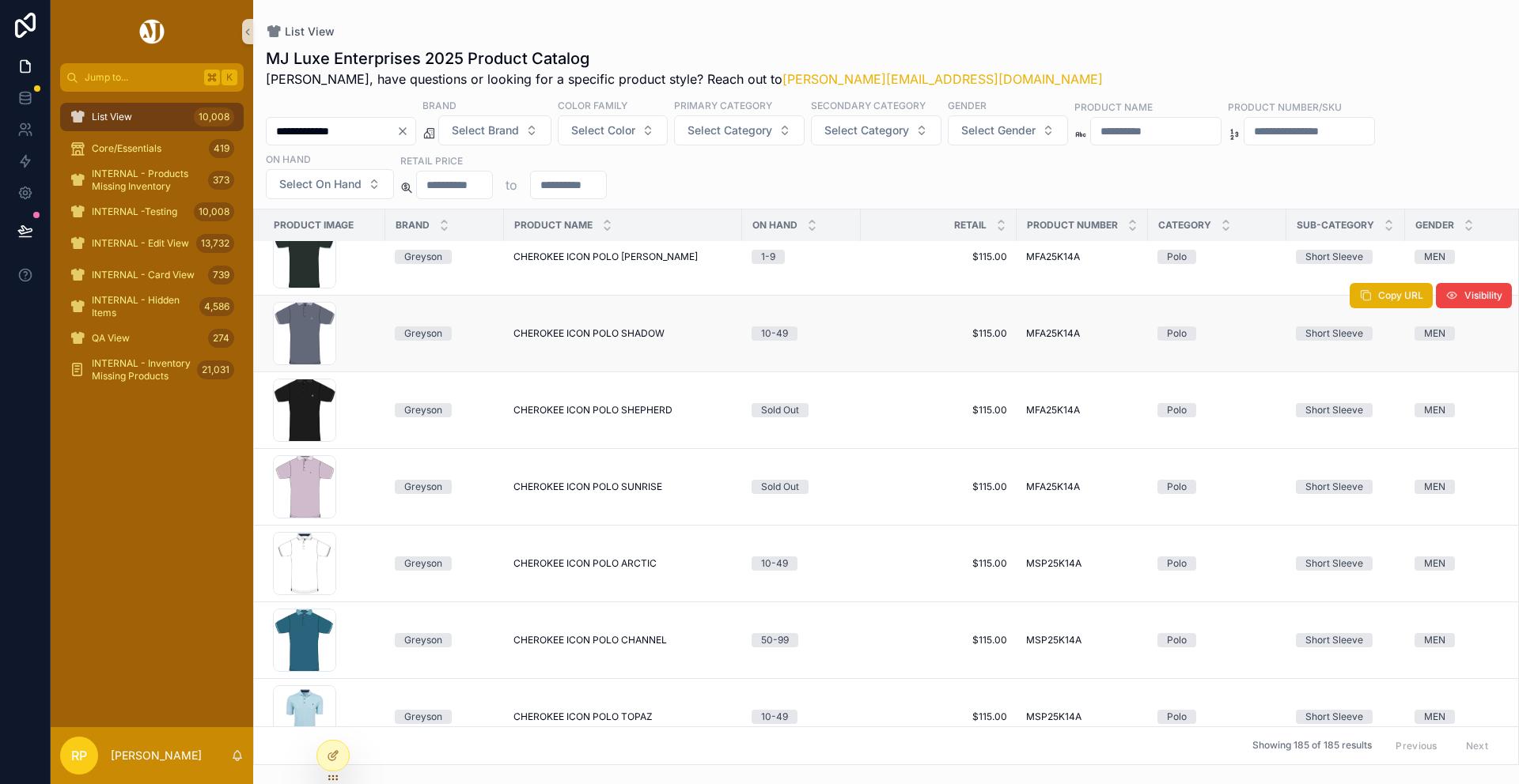
click at [618, 331] on span "CHEROKEE ICON POLO SHADOW" at bounding box center [589, 333] width 151 height 13
click at [351, 127] on input "**********" at bounding box center [331, 131] width 129 height 23
paste input "scrollable content"
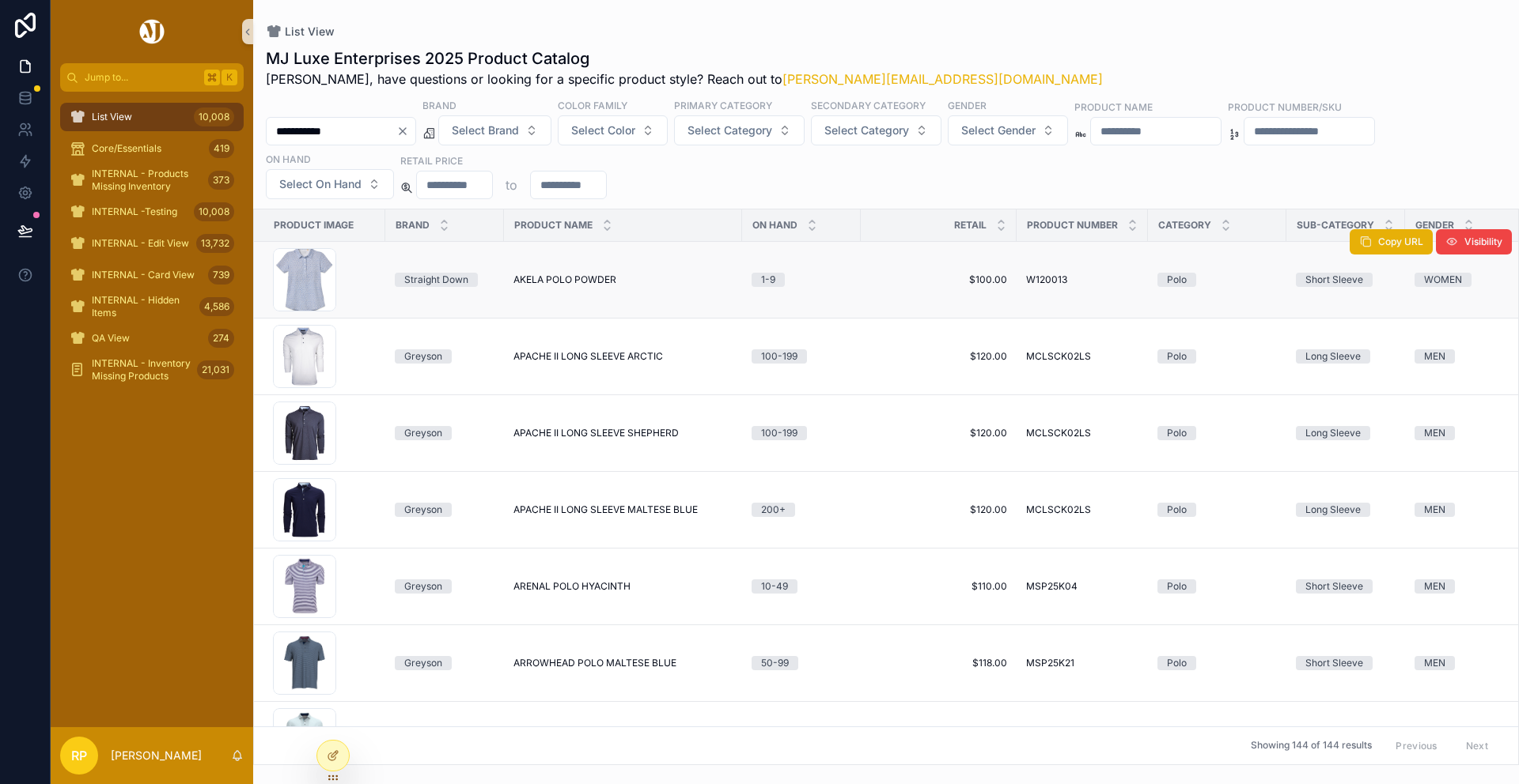
type input "**********"
click at [570, 281] on span "AKELA POLO POWDER" at bounding box center [564, 279] width 103 height 13
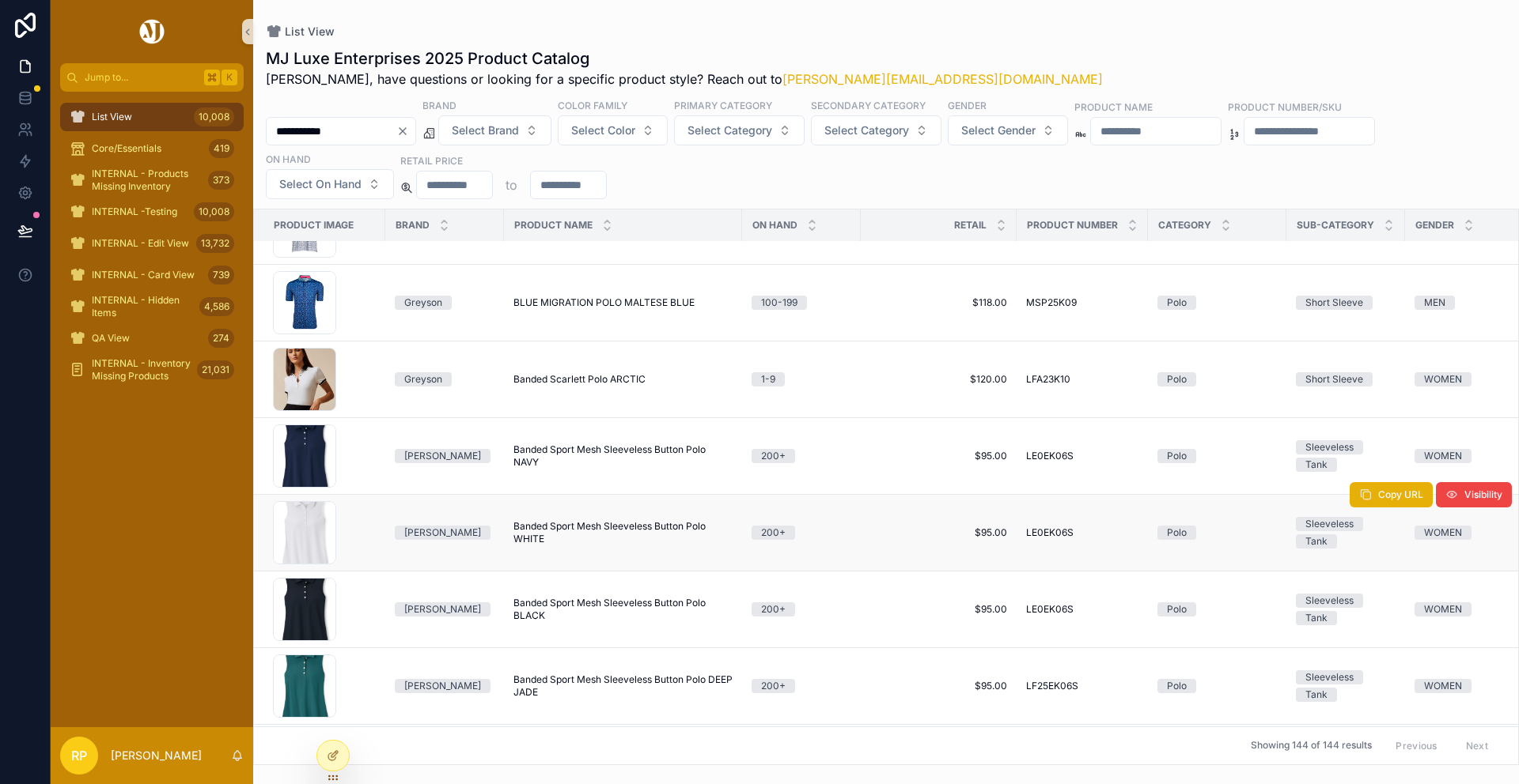
click at [560, 526] on span "Banded Sport Mesh Sleeveless Button Polo WHITE" at bounding box center [623, 533] width 219 height 25
click at [405, 129] on icon "Clear" at bounding box center [403, 131] width 6 height 6
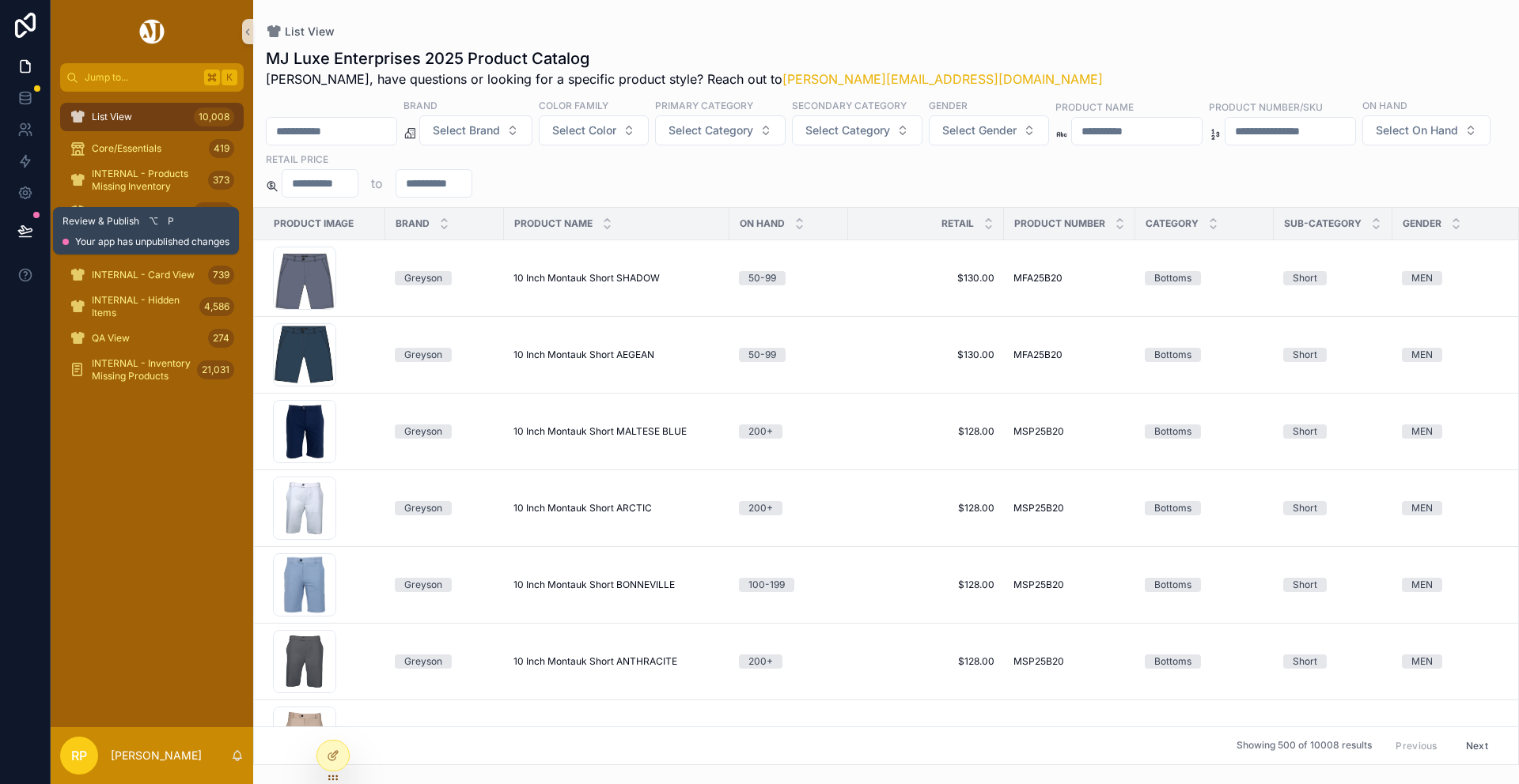
click at [27, 232] on icon at bounding box center [25, 230] width 14 height 8
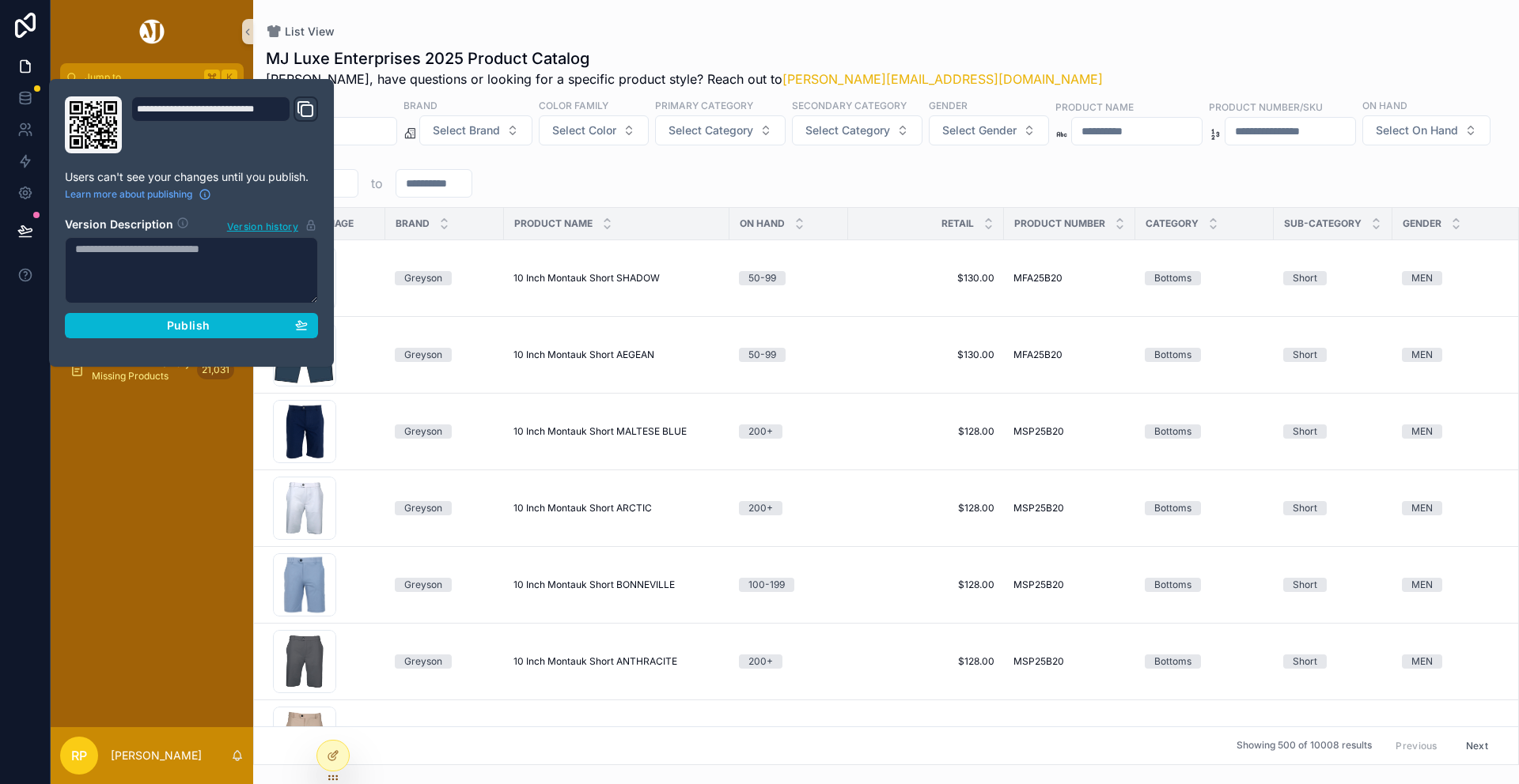
click at [135, 290] on textarea at bounding box center [191, 270] width 253 height 67
click at [589, 2] on div "List View MJ Luxe Enterprises 2025 Product Catalog Rasika, have questions or lo…" at bounding box center [885, 383] width 1265 height 765
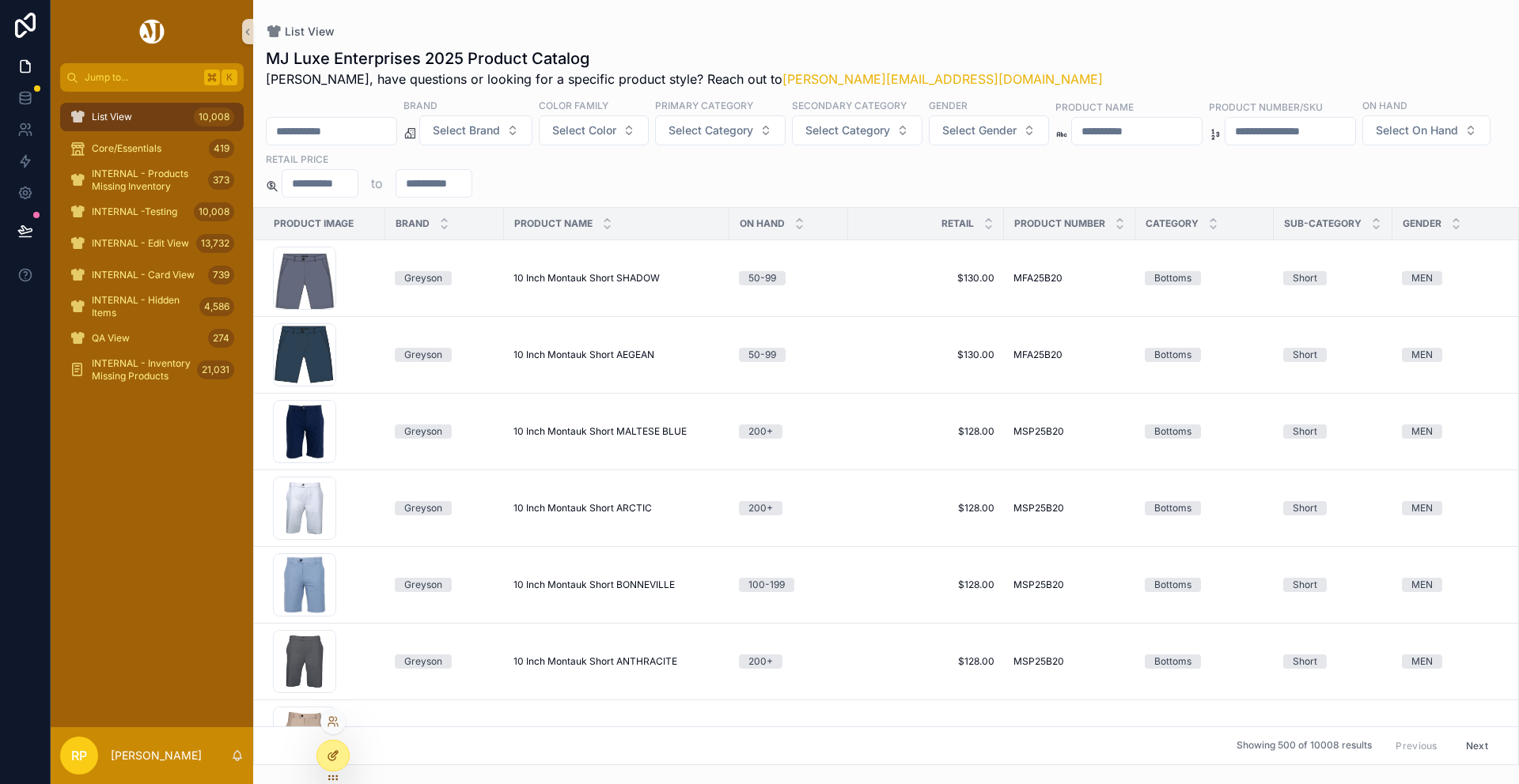
click at [324, 760] on div at bounding box center [333, 756] width 31 height 30
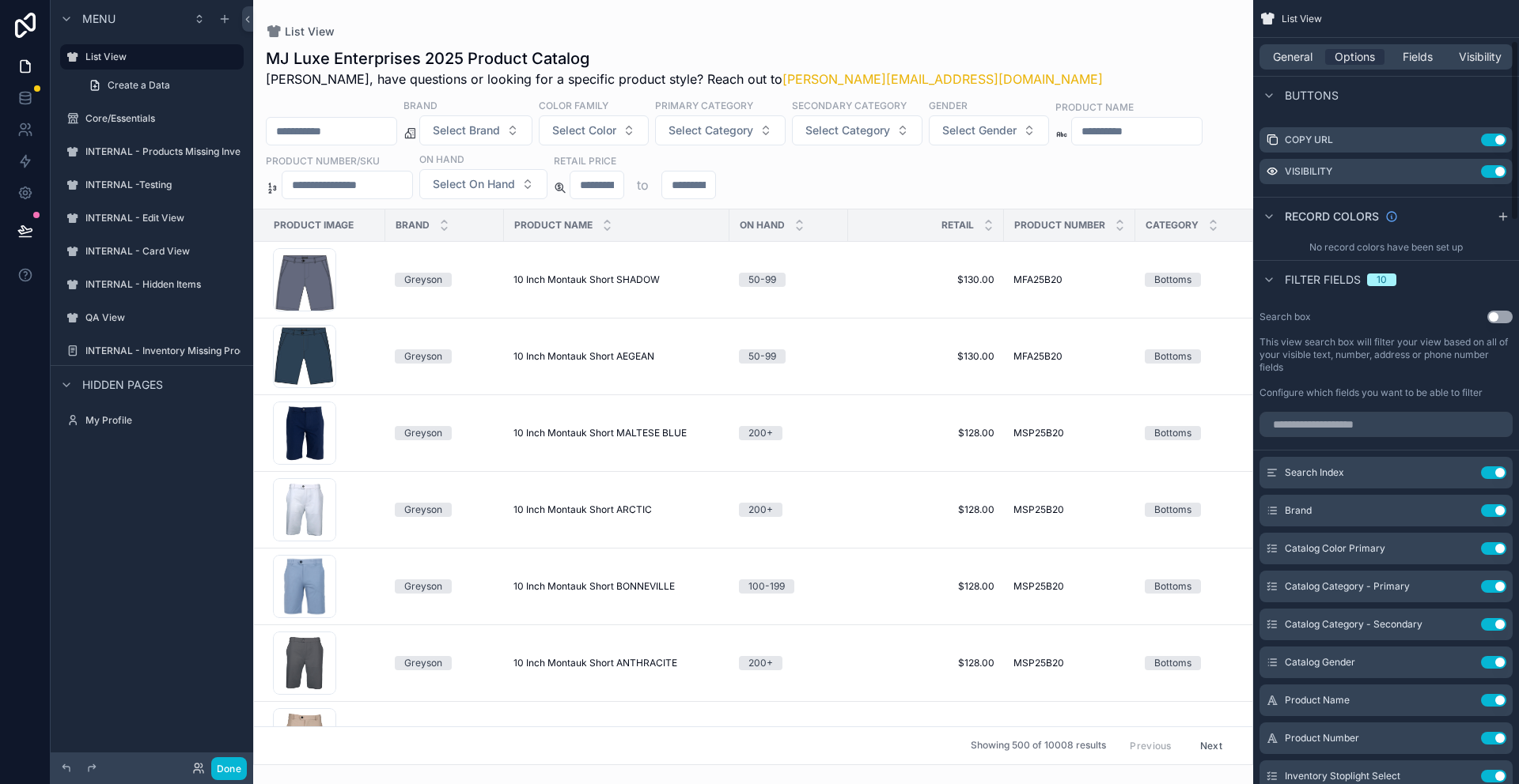
scroll to position [1092, 0]
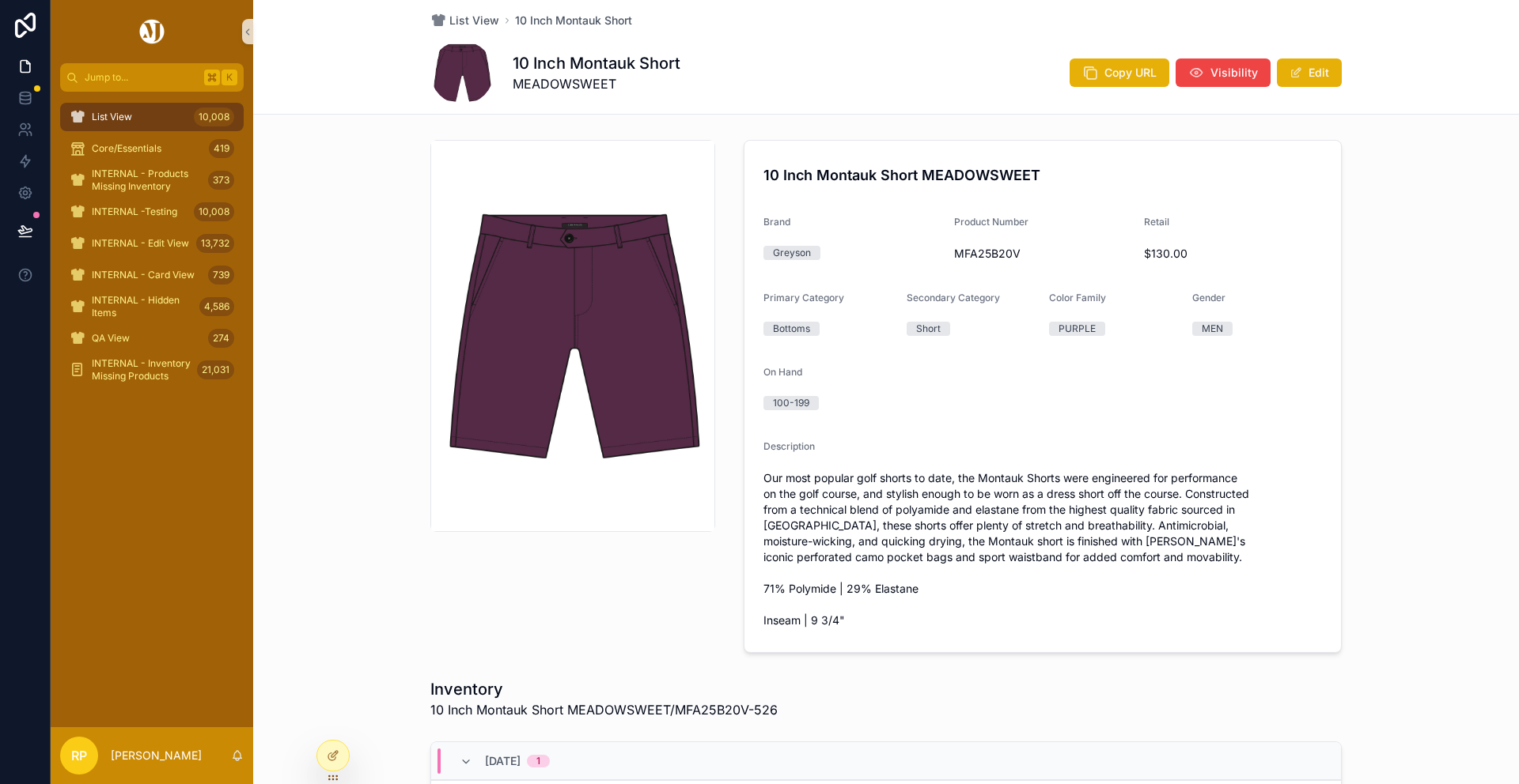
click at [1192, 530] on span "Our most popular golf shorts to date, the Montauk Shorts were engineered for pe…" at bounding box center [1043, 550] width 558 height 159
copy span "Antimicrobial"
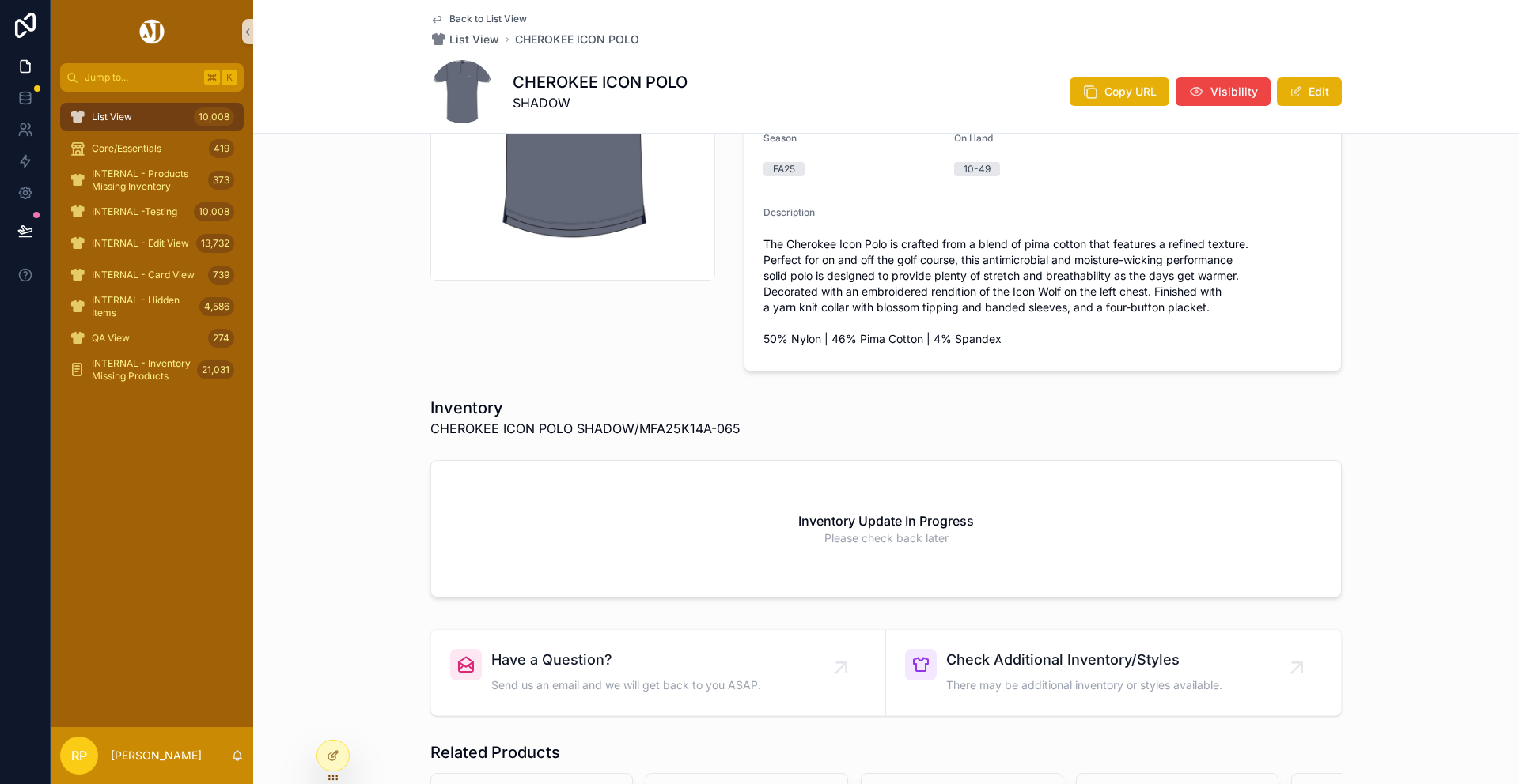
scroll to position [352, 0]
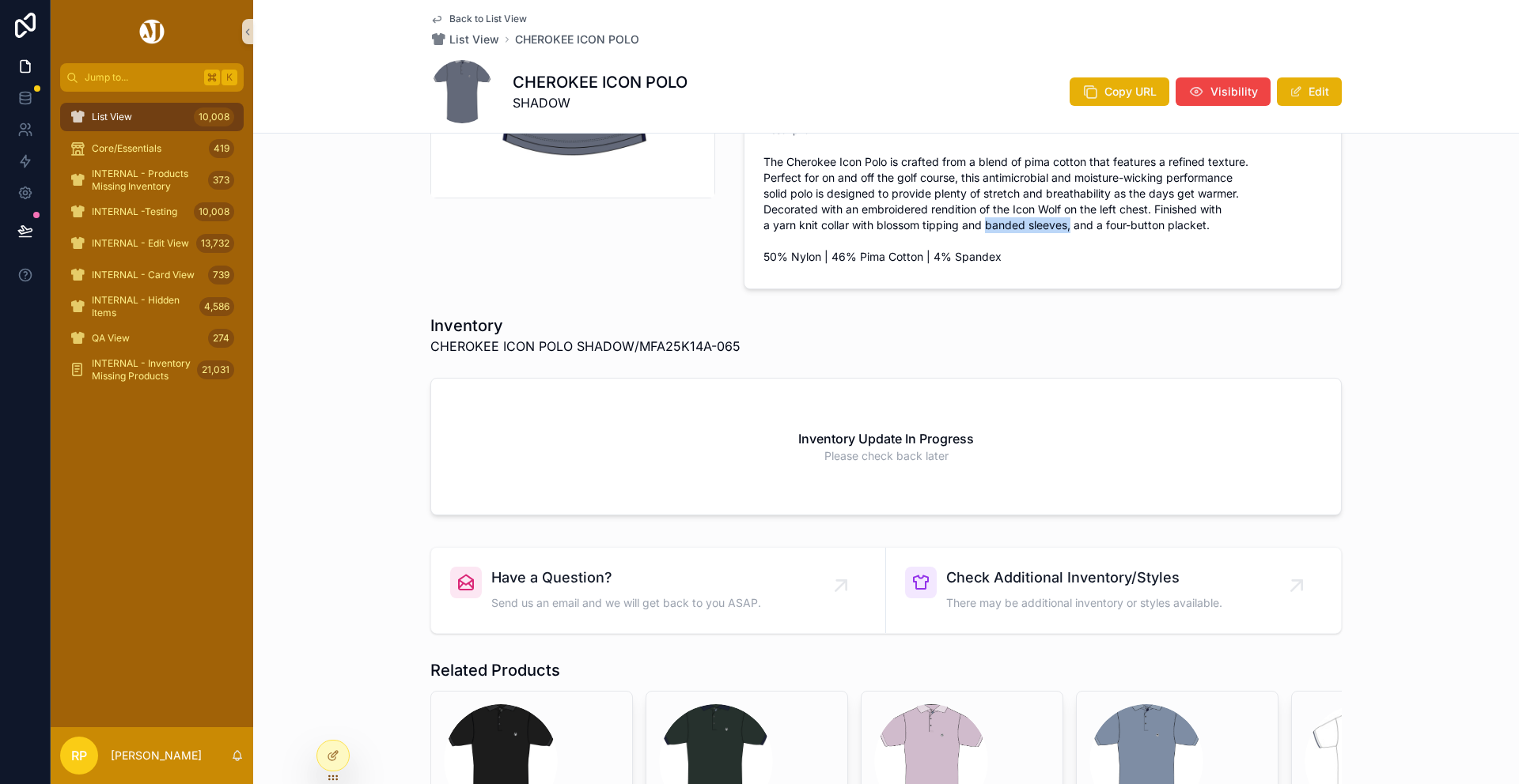
drag, startPoint x: 989, startPoint y: 227, endPoint x: 1073, endPoint y: 228, distance: 84.0
click at [1073, 228] on span "The Cherokee Icon Polo is crafted from a blend of pima cotton that features a r…" at bounding box center [1043, 209] width 558 height 111
click at [1150, 230] on span "The Cherokee Icon Polo is crafted from a blend of pima cotton that features a r…" at bounding box center [1043, 209] width 558 height 111
drag, startPoint x: 1110, startPoint y: 230, endPoint x: 1202, endPoint y: 229, distance: 92.0
click at [1203, 229] on span "The Cherokee Icon Polo is crafted from a blend of pima cotton that features a r…" at bounding box center [1043, 209] width 558 height 111
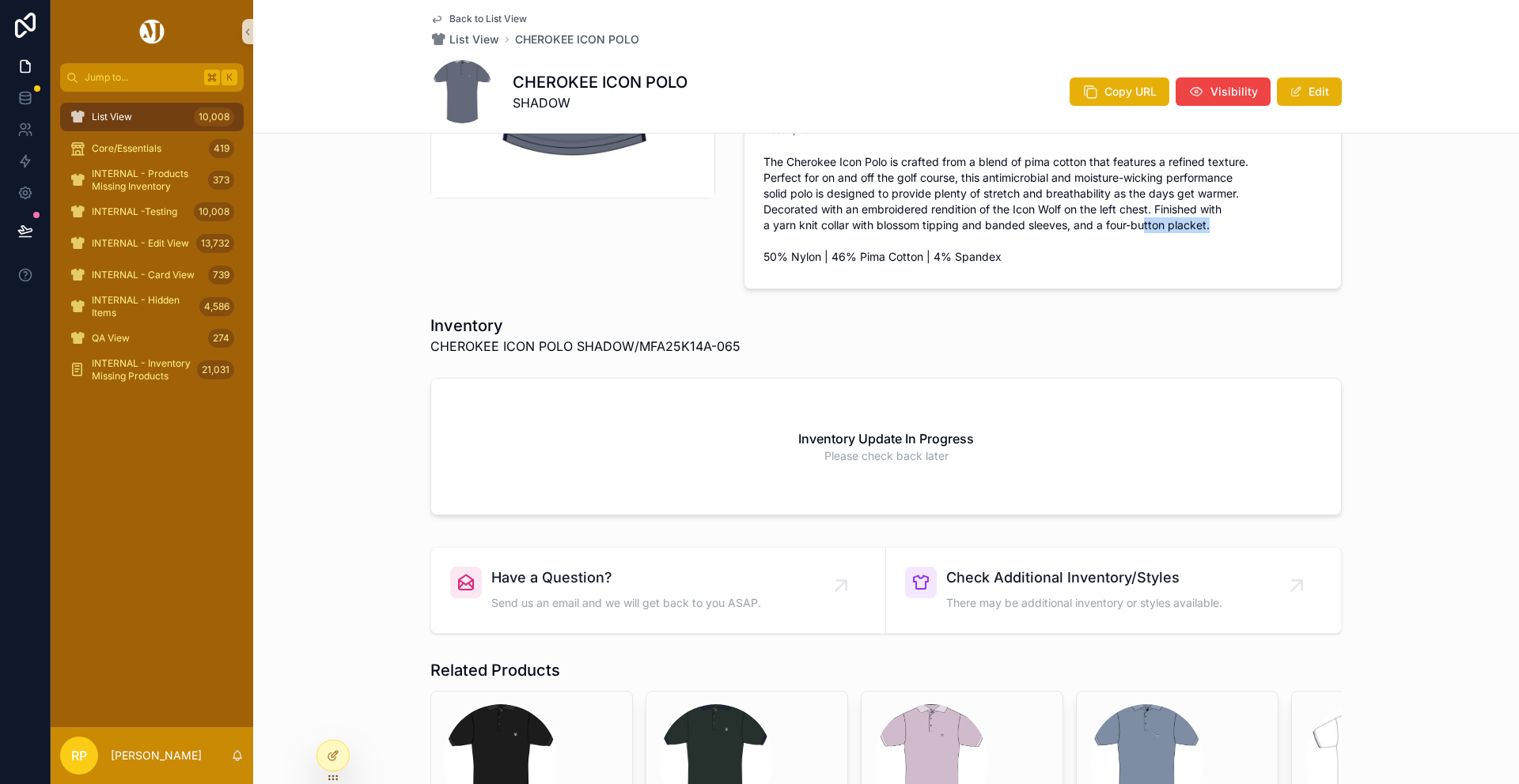
drag, startPoint x: 1210, startPoint y: 226, endPoint x: 1146, endPoint y: 228, distance: 64.0
click at [1146, 228] on span "The Cherokee Icon Polo is crafted from a blend of pima cotton that features a r…" at bounding box center [1043, 209] width 558 height 111
drag, startPoint x: 1109, startPoint y: 225, endPoint x: 1166, endPoint y: 226, distance: 57.0
click at [1166, 226] on span "The Cherokee Icon Polo is crafted from a blend of pima cotton that features a r…" at bounding box center [1043, 209] width 558 height 111
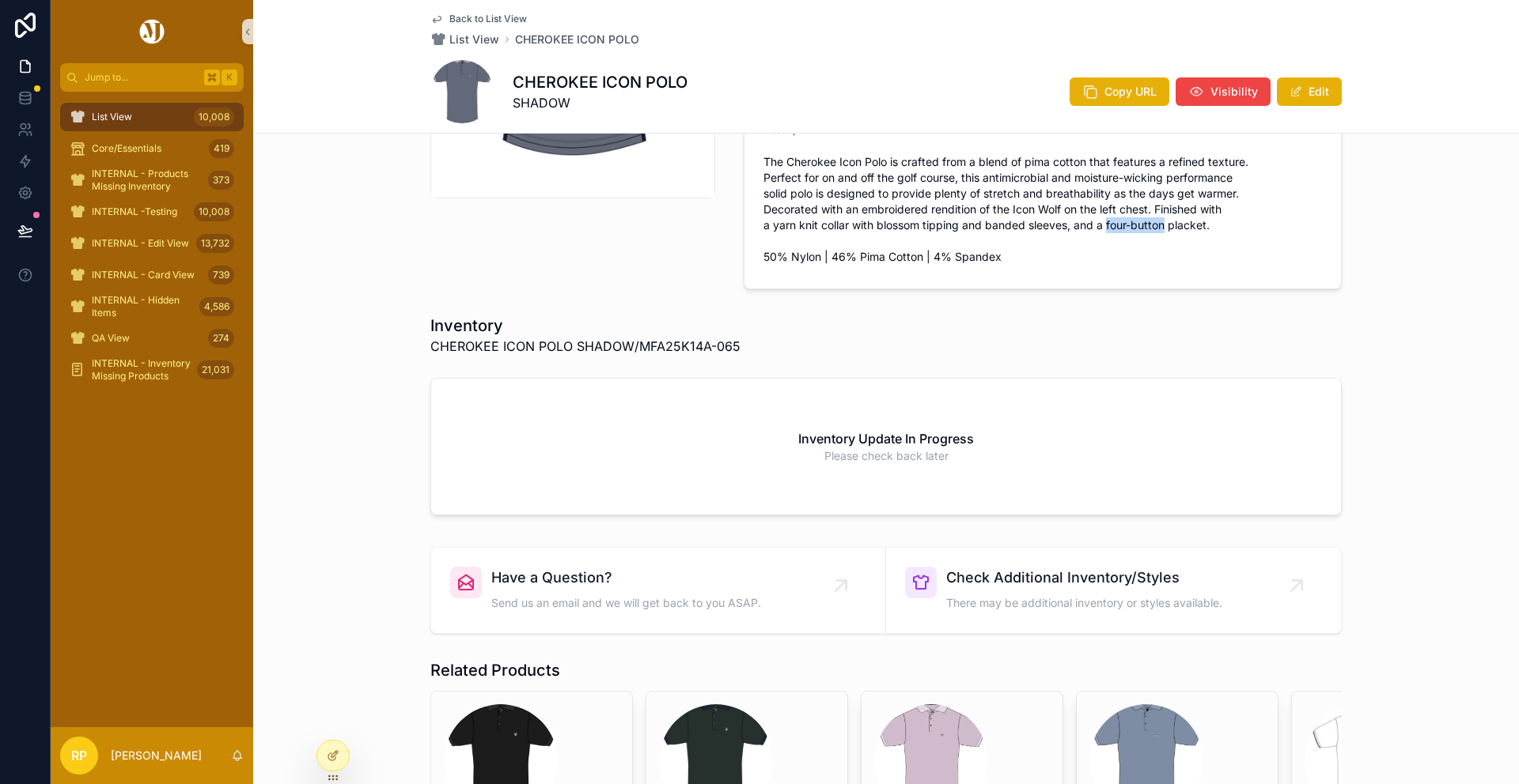
copy span "four-button"
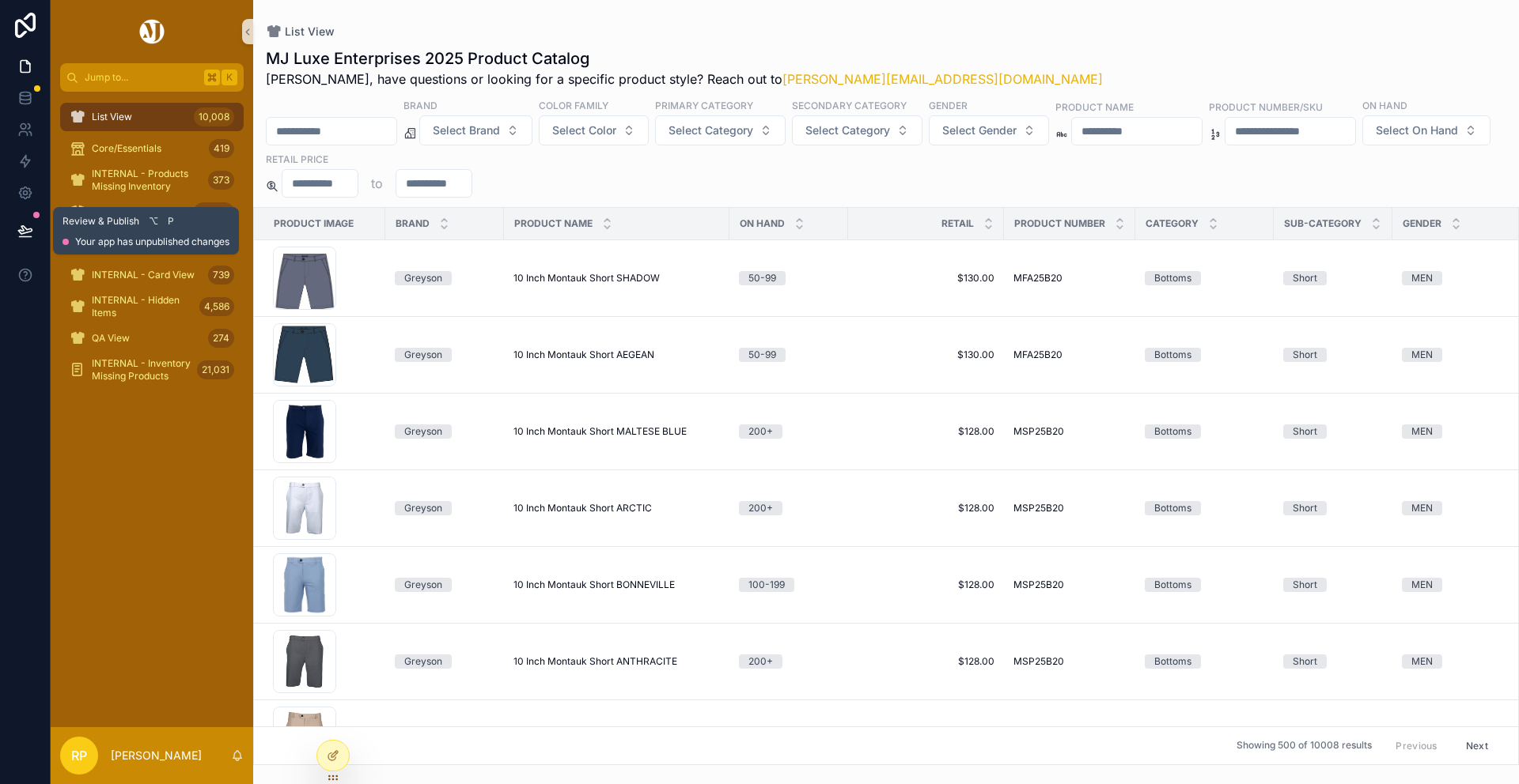
click at [31, 231] on icon at bounding box center [25, 230] width 14 height 8
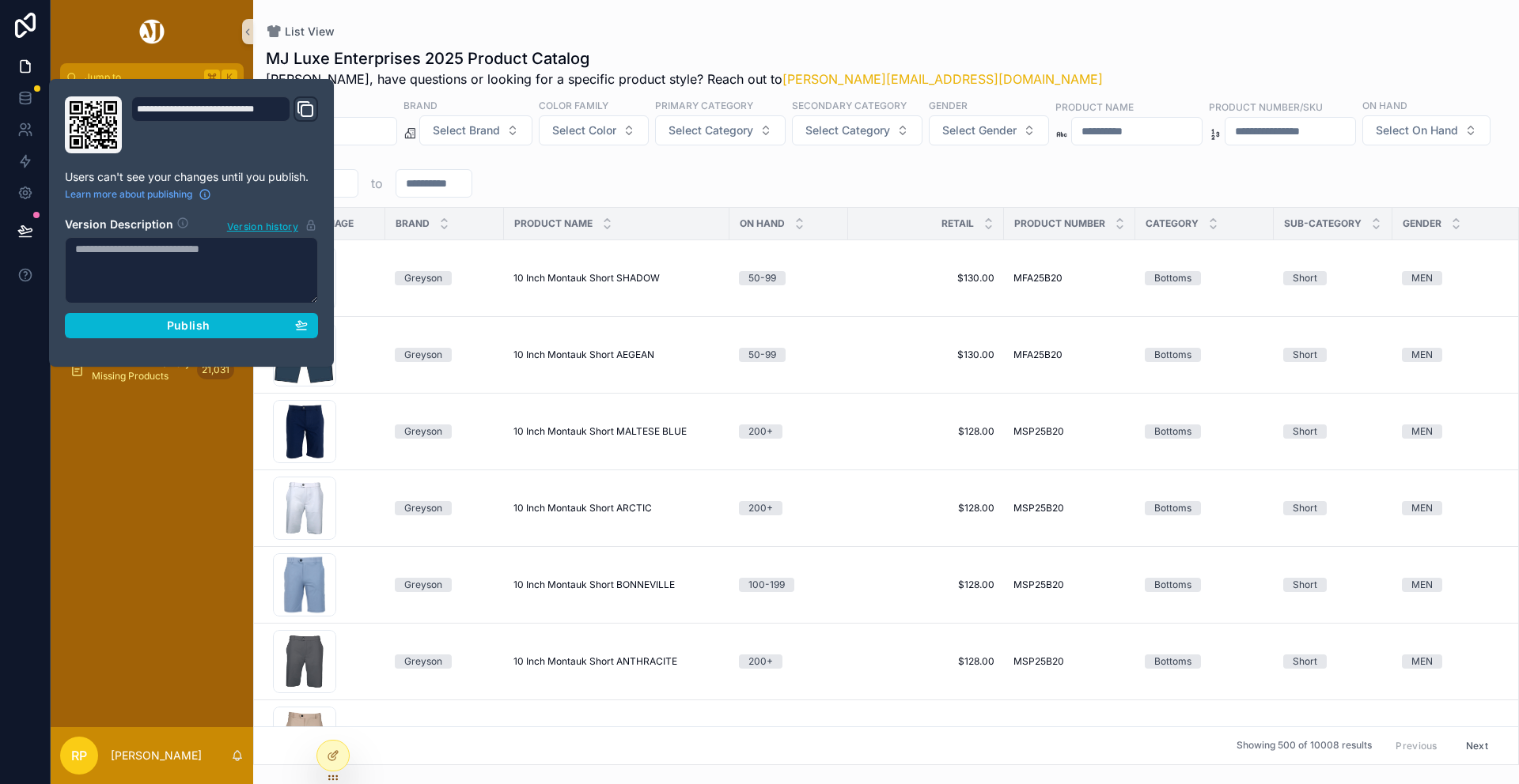
click at [96, 284] on textarea at bounding box center [191, 270] width 253 height 67
type textarea "**********"
click at [175, 327] on span "Publish" at bounding box center [188, 326] width 43 height 15
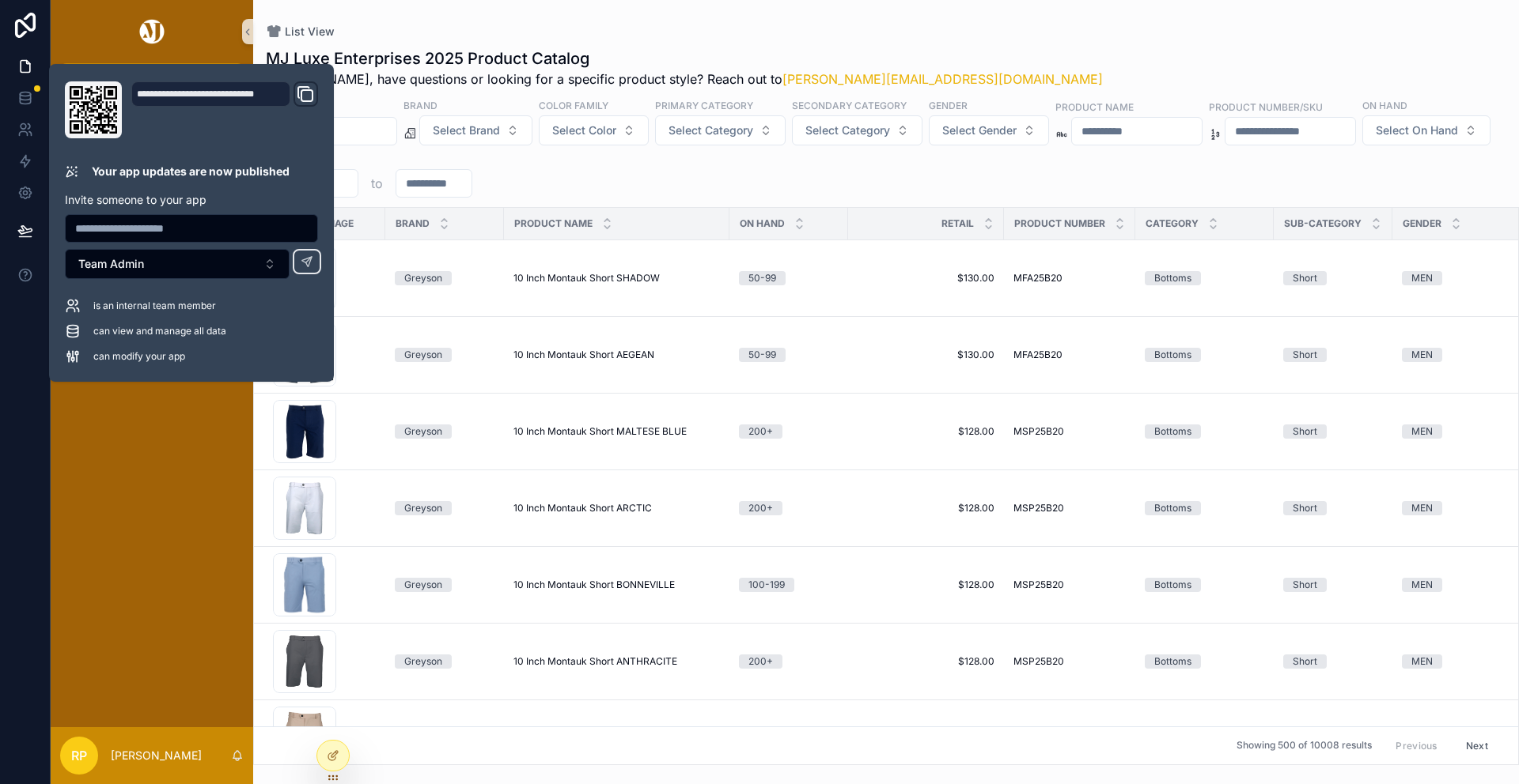
click at [647, 33] on div "List View" at bounding box center [885, 31] width 1241 height 13
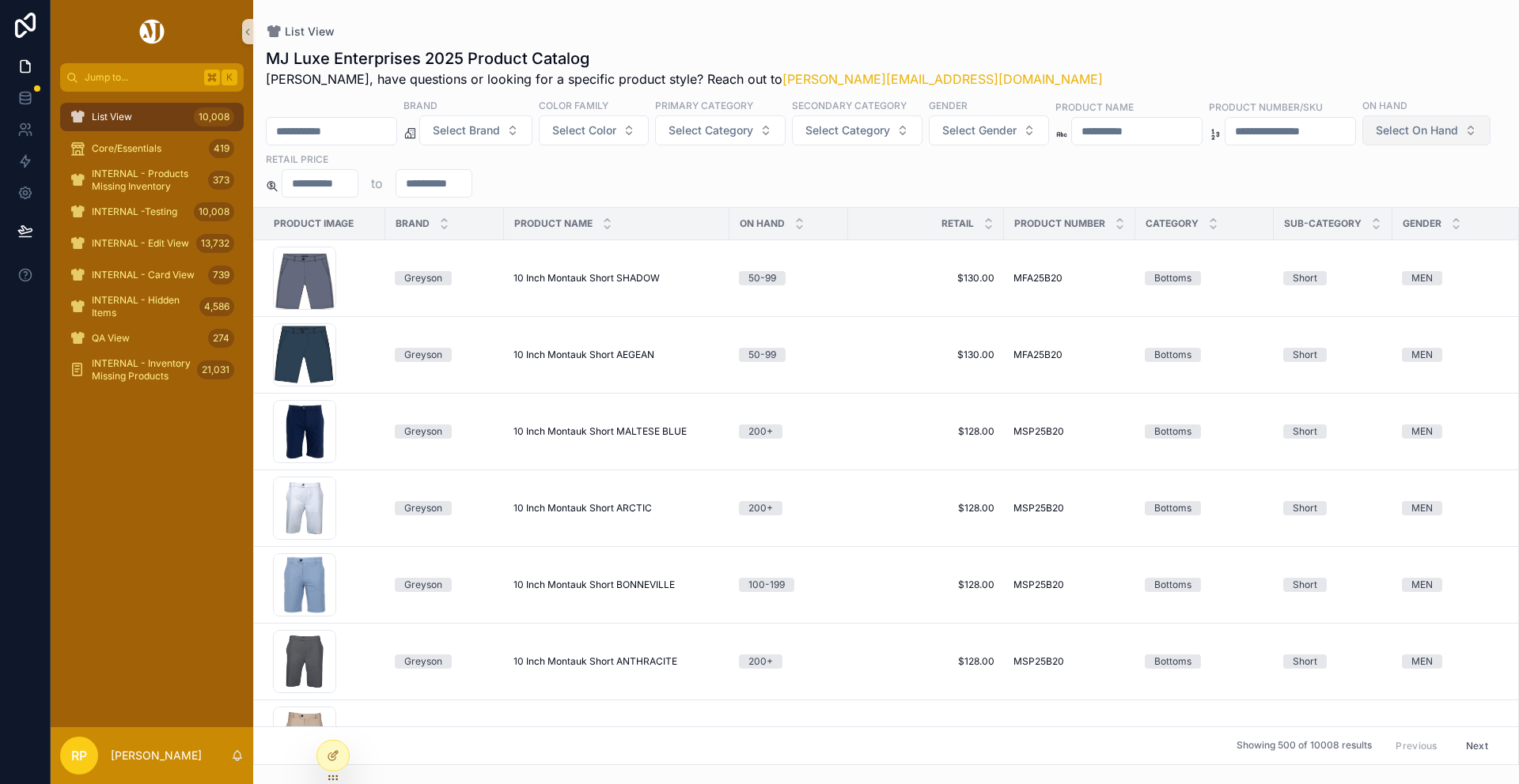
click at [1376, 138] on span "Select On Hand" at bounding box center [1417, 130] width 82 height 16
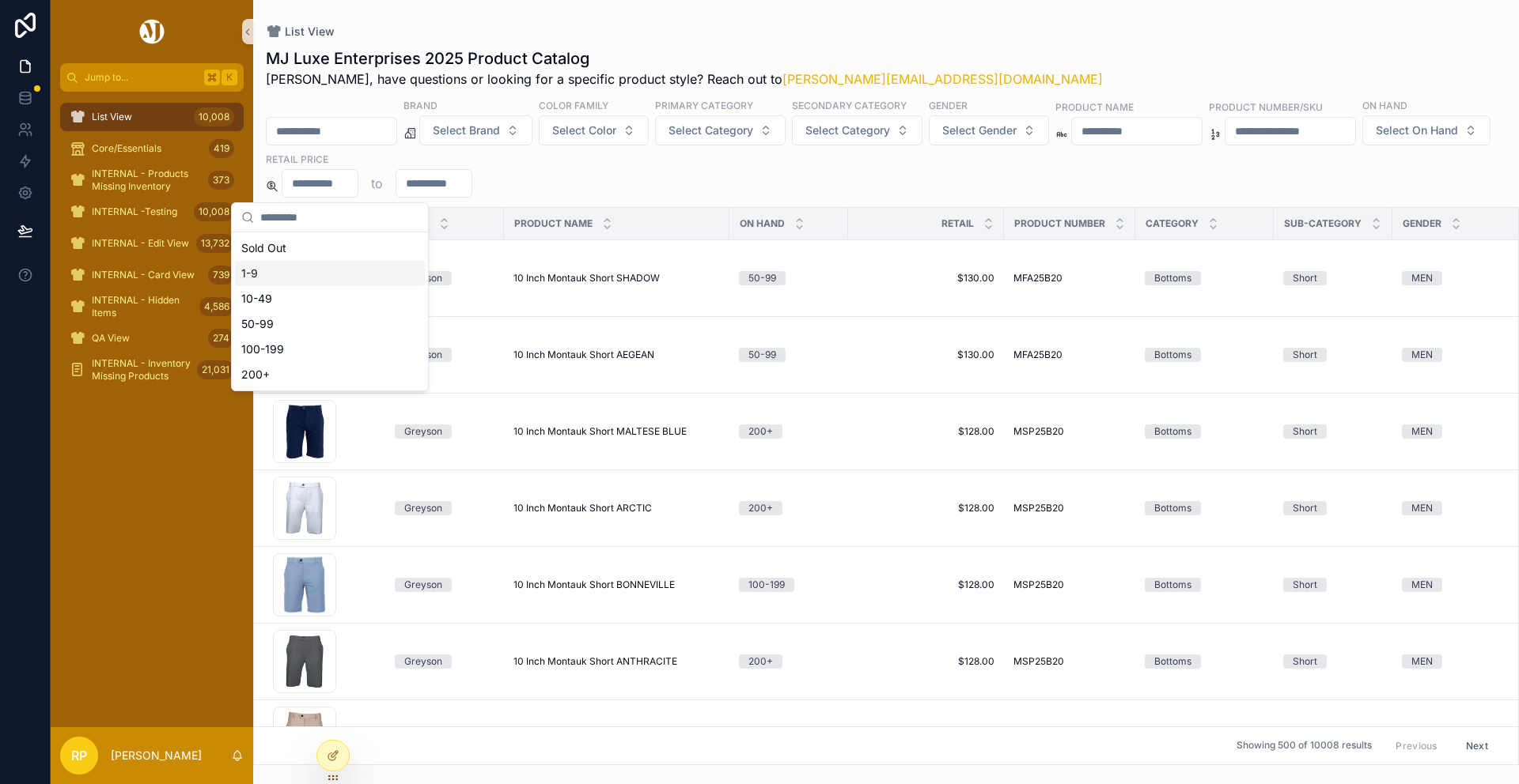
click at [287, 273] on div "1-9" at bounding box center [330, 274] width 190 height 25
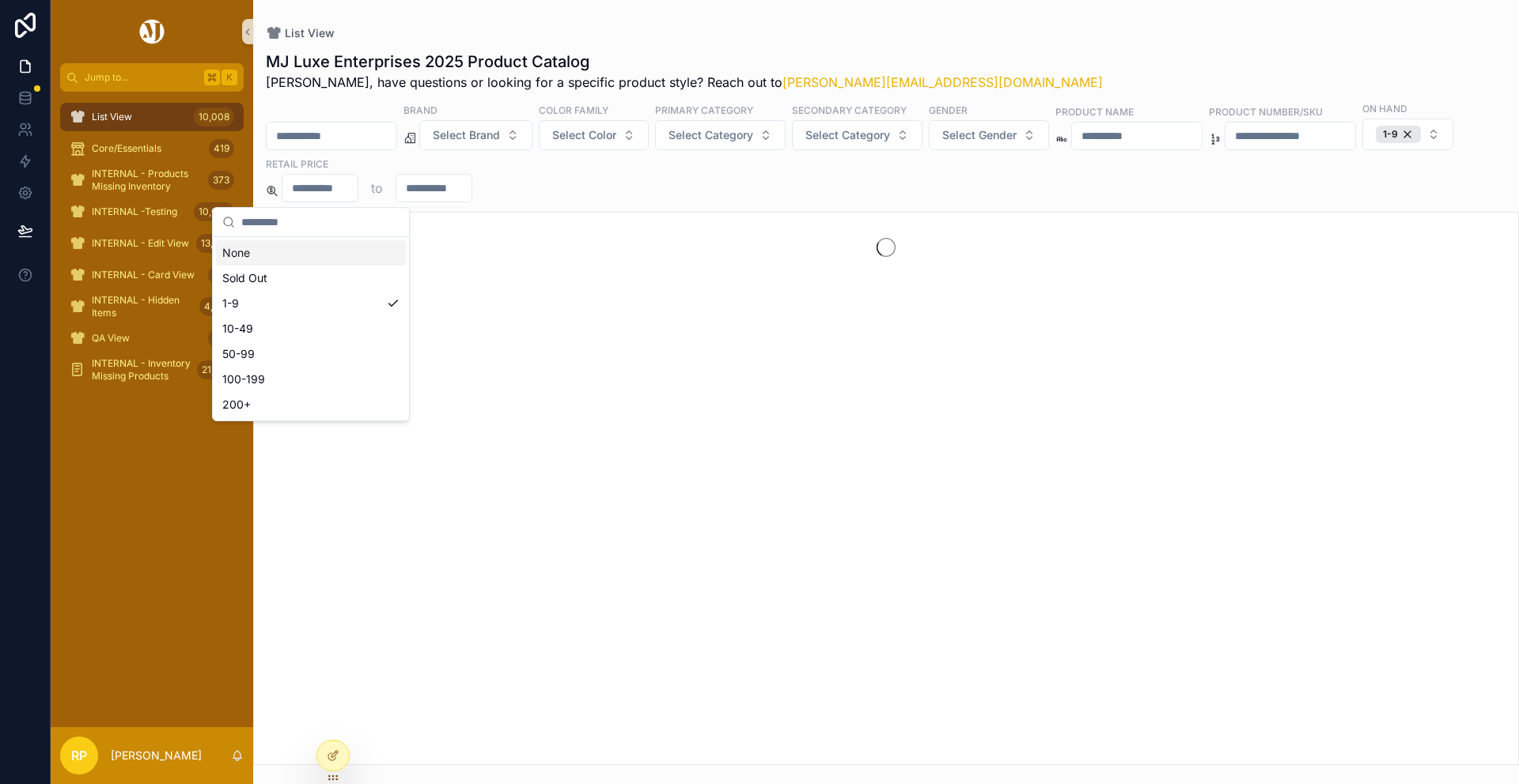
click at [902, 37] on div "List View" at bounding box center [885, 33] width 1241 height 16
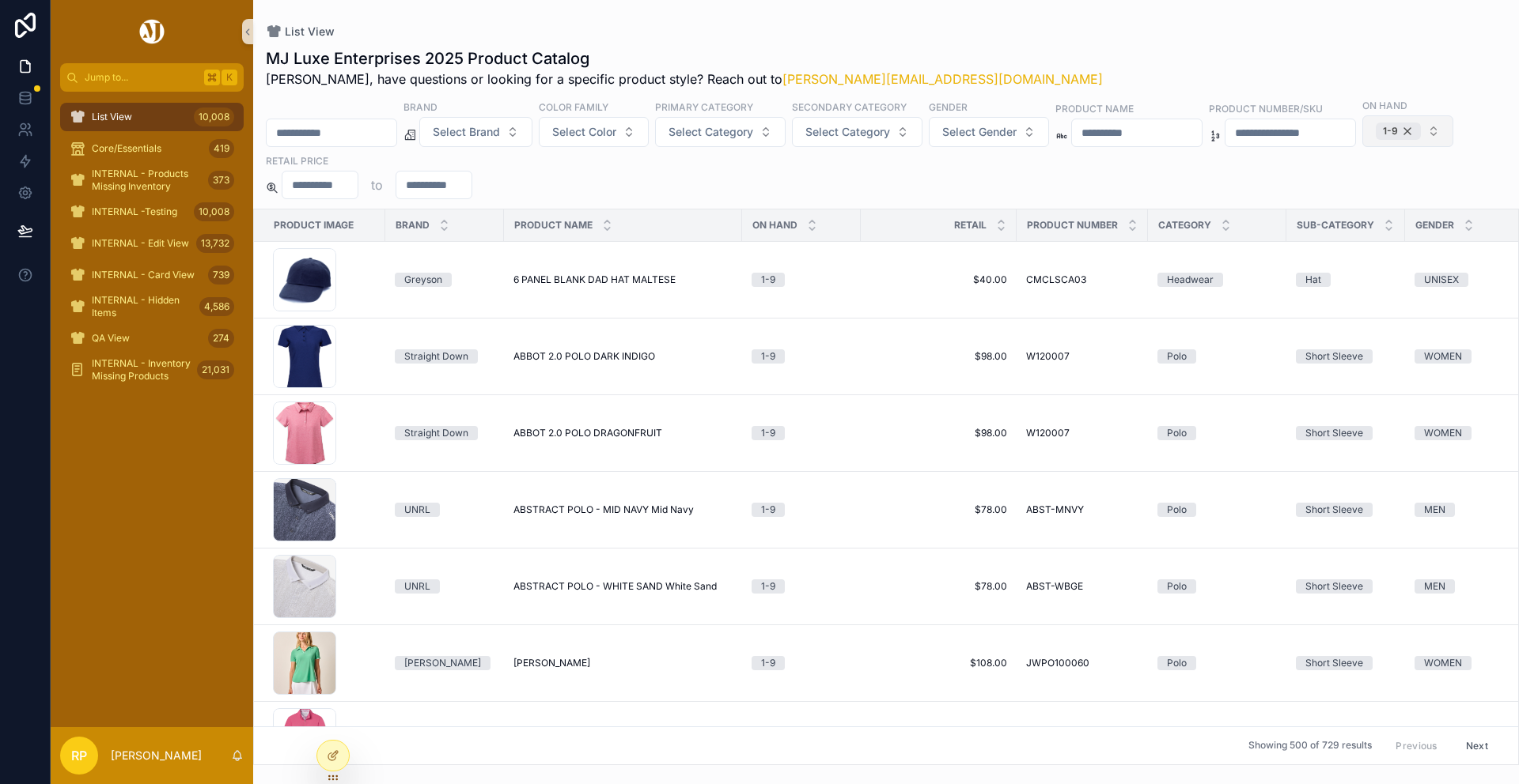
click at [1376, 140] on div "1-9" at bounding box center [1399, 131] width 45 height 18
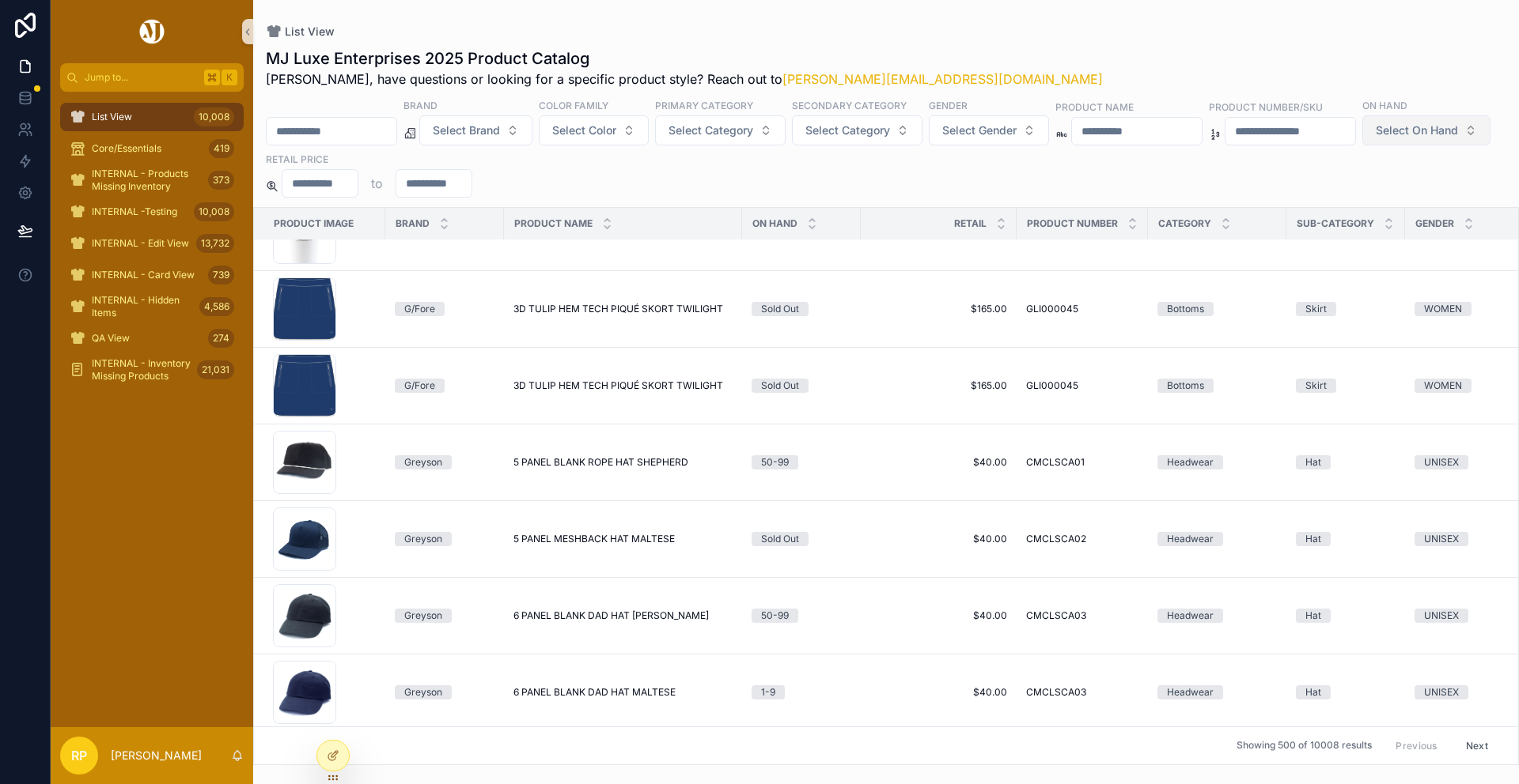
scroll to position [2964, 0]
click at [1376, 138] on span "Select On Hand" at bounding box center [1417, 130] width 82 height 16
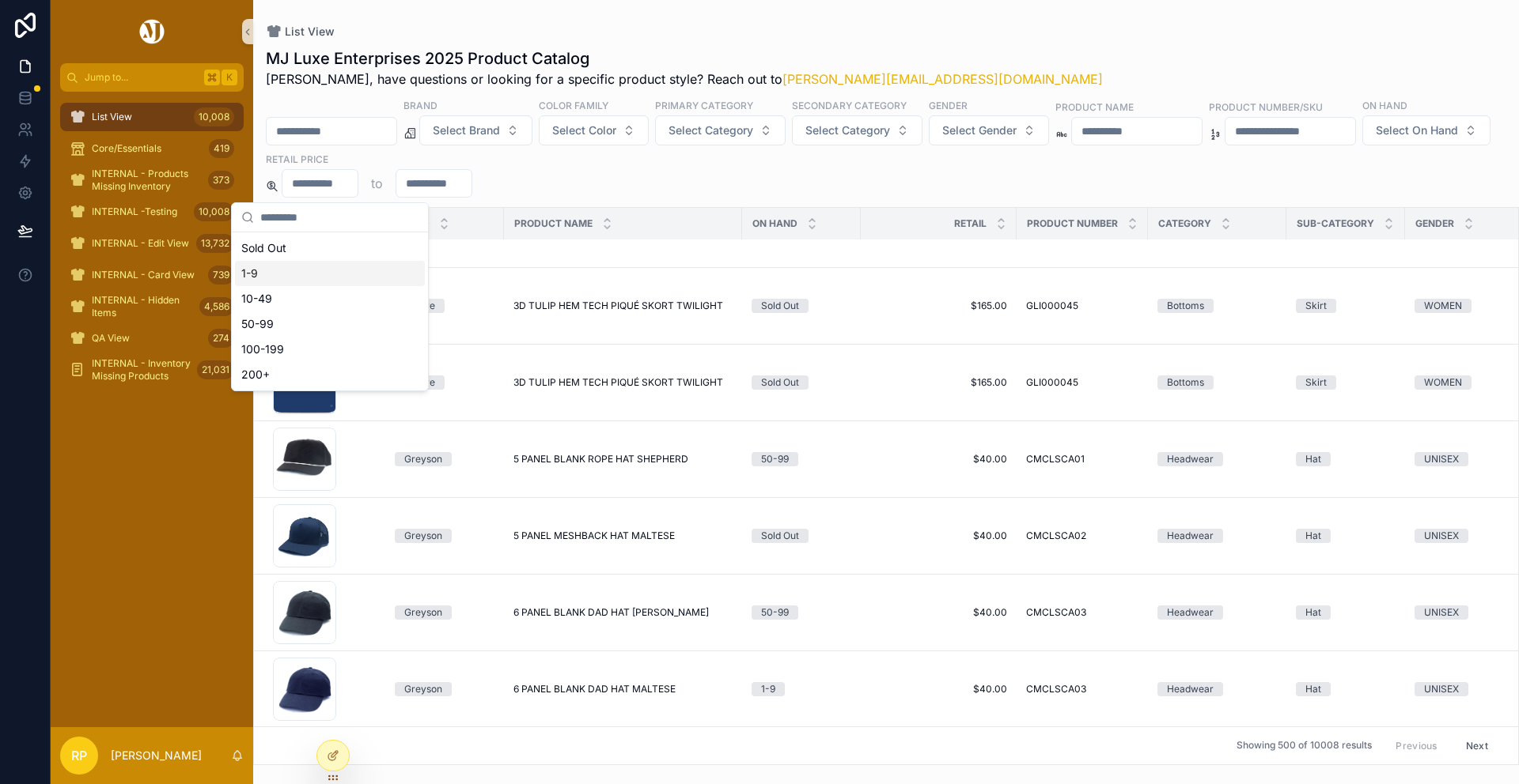
click at [657, 47] on h1 "MJ Luxe Enterprises 2025 Product Catalog" at bounding box center [684, 58] width 837 height 23
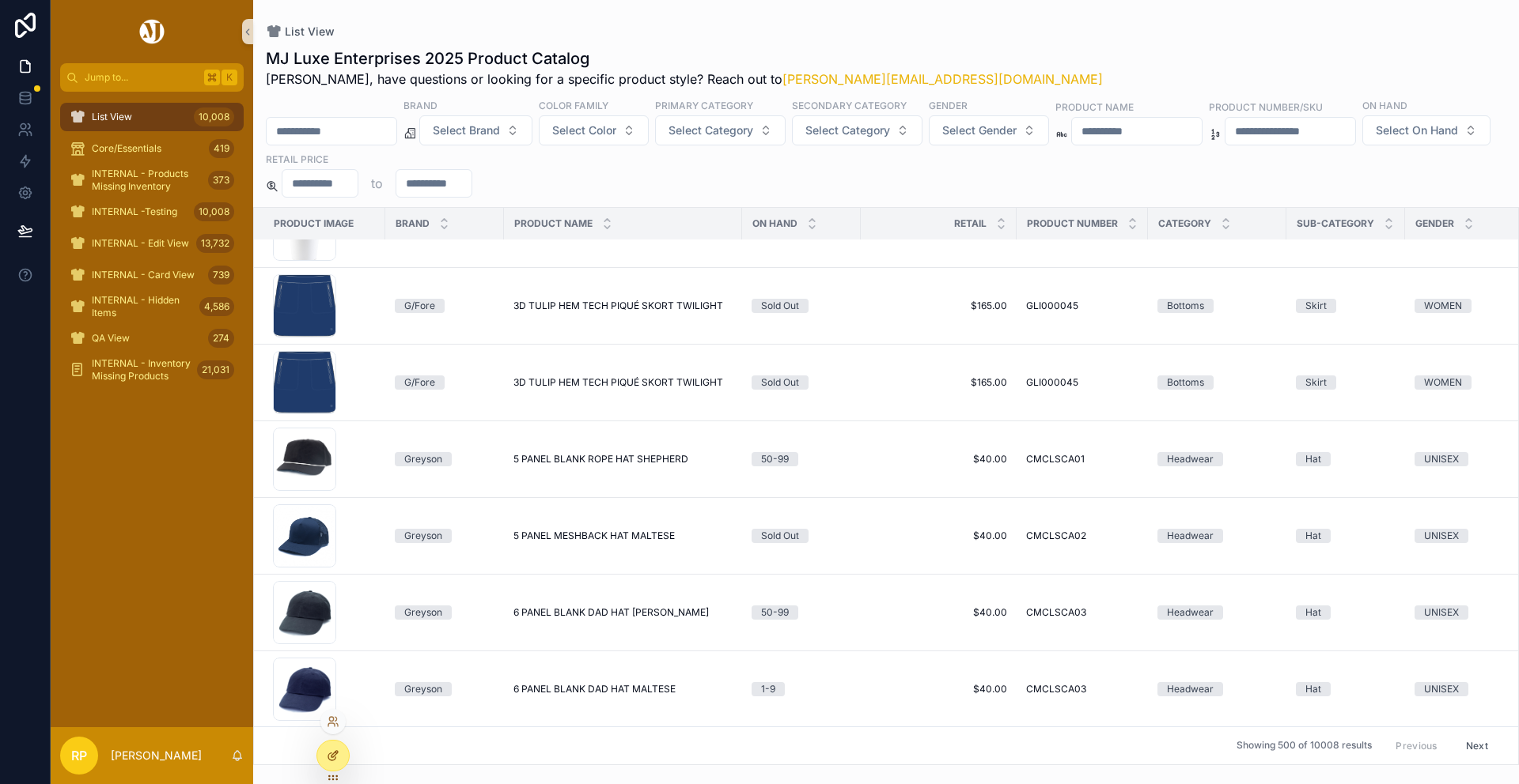
click at [332, 761] on icon at bounding box center [333, 756] width 13 height 13
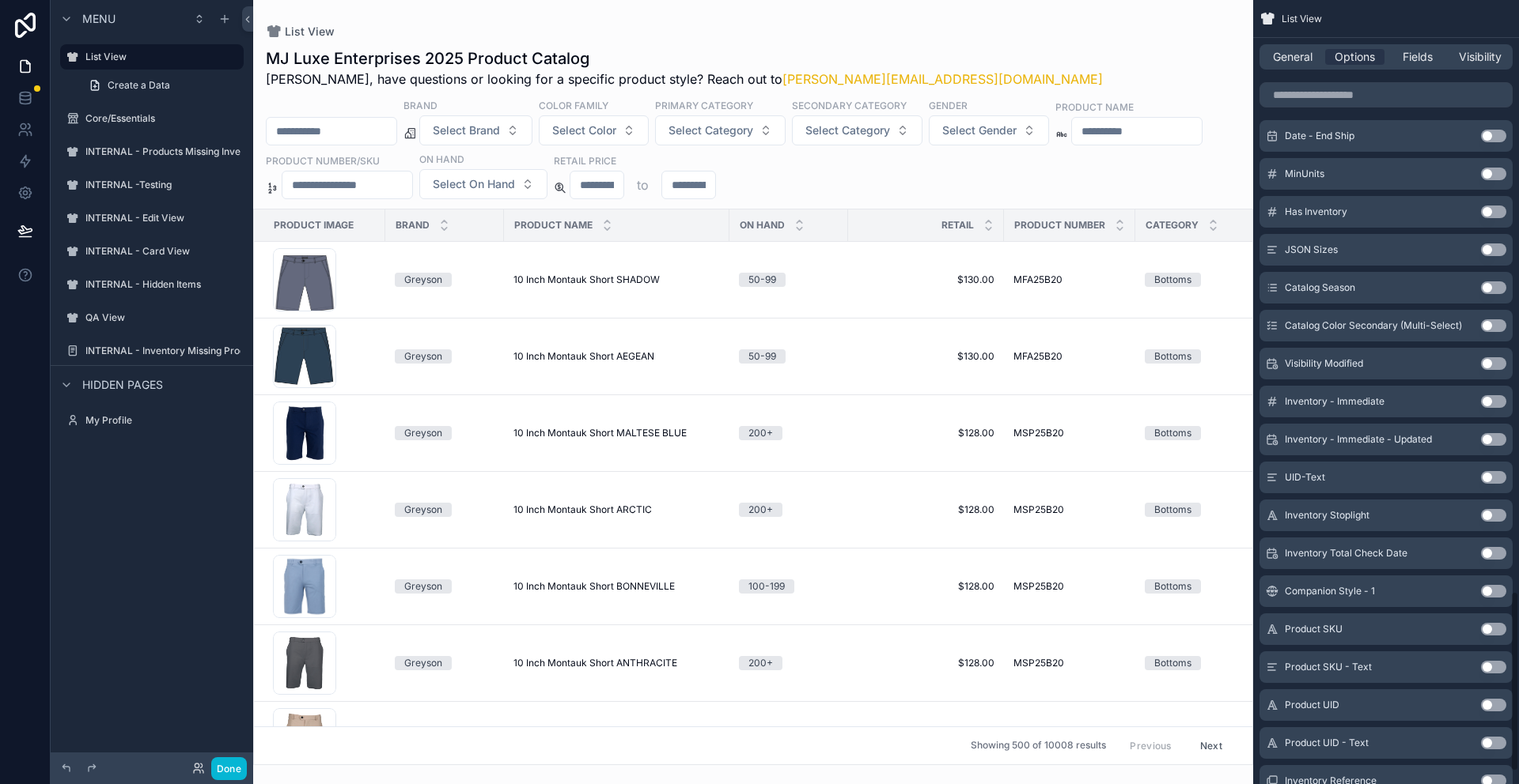
scroll to position [2558, 0]
click at [1500, 176] on button "Use setting" at bounding box center [1494, 176] width 25 height 13
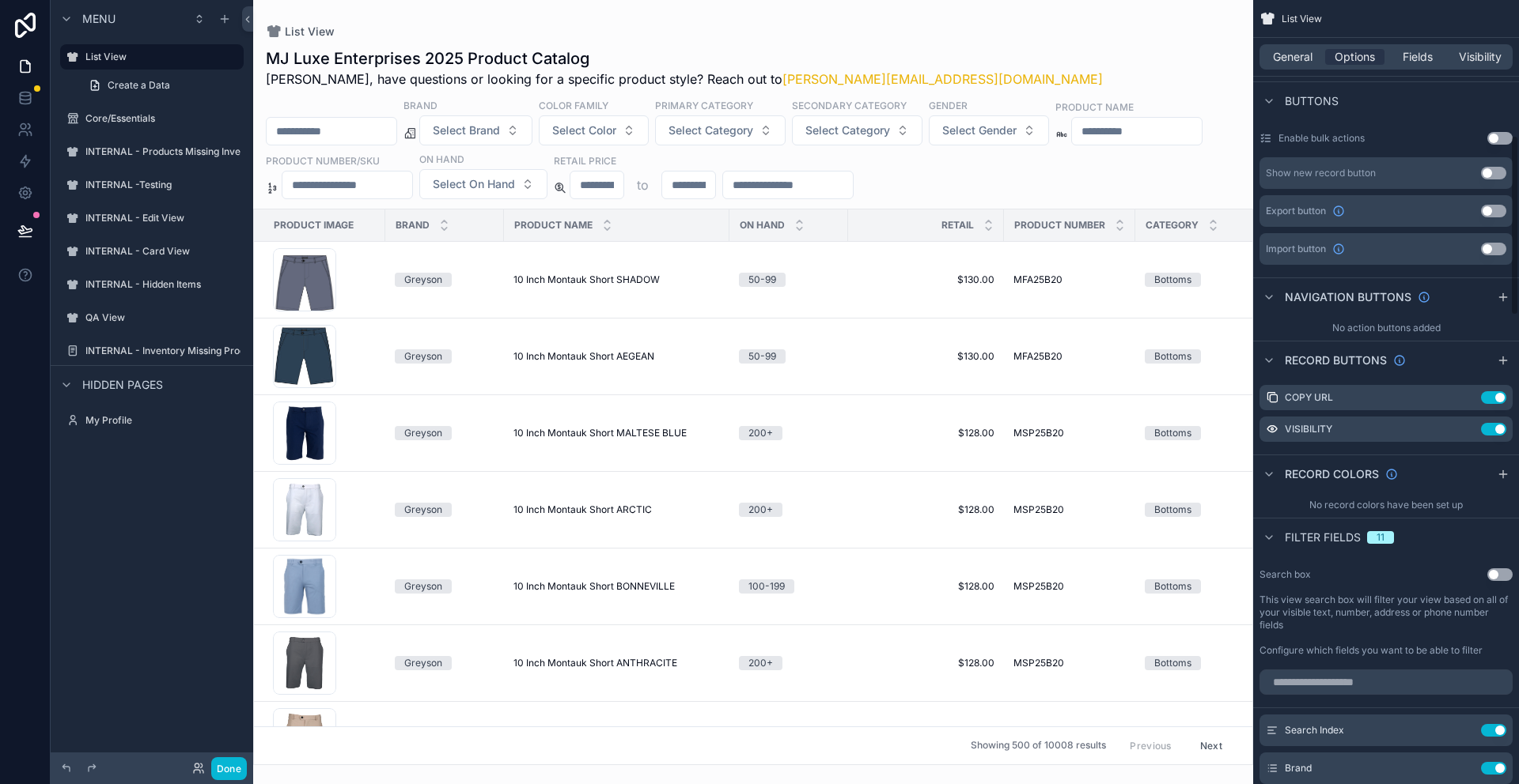
scroll to position [1189, 0]
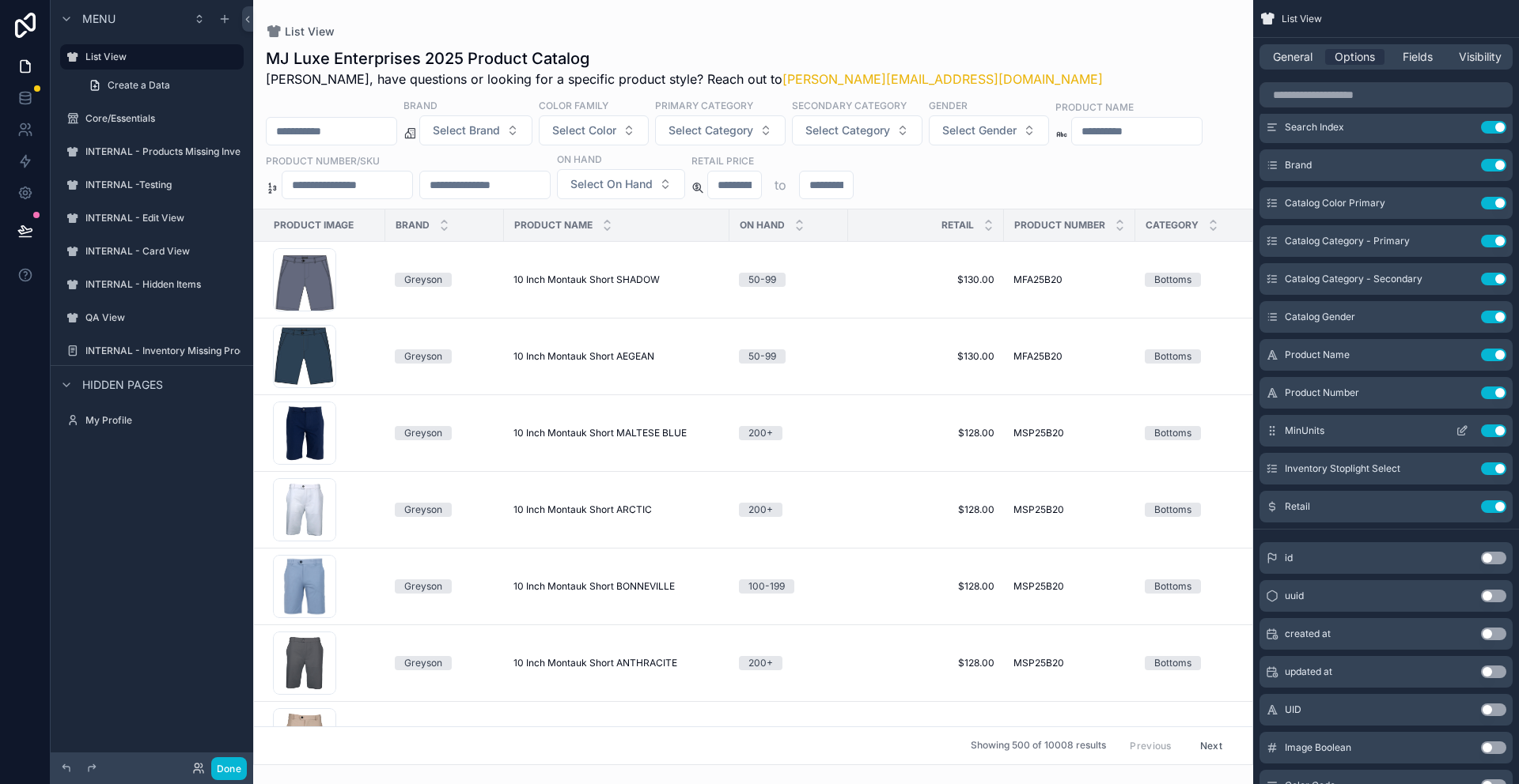
click at [1465, 429] on icon "scrollable content" at bounding box center [1465, 428] width 2 height 2
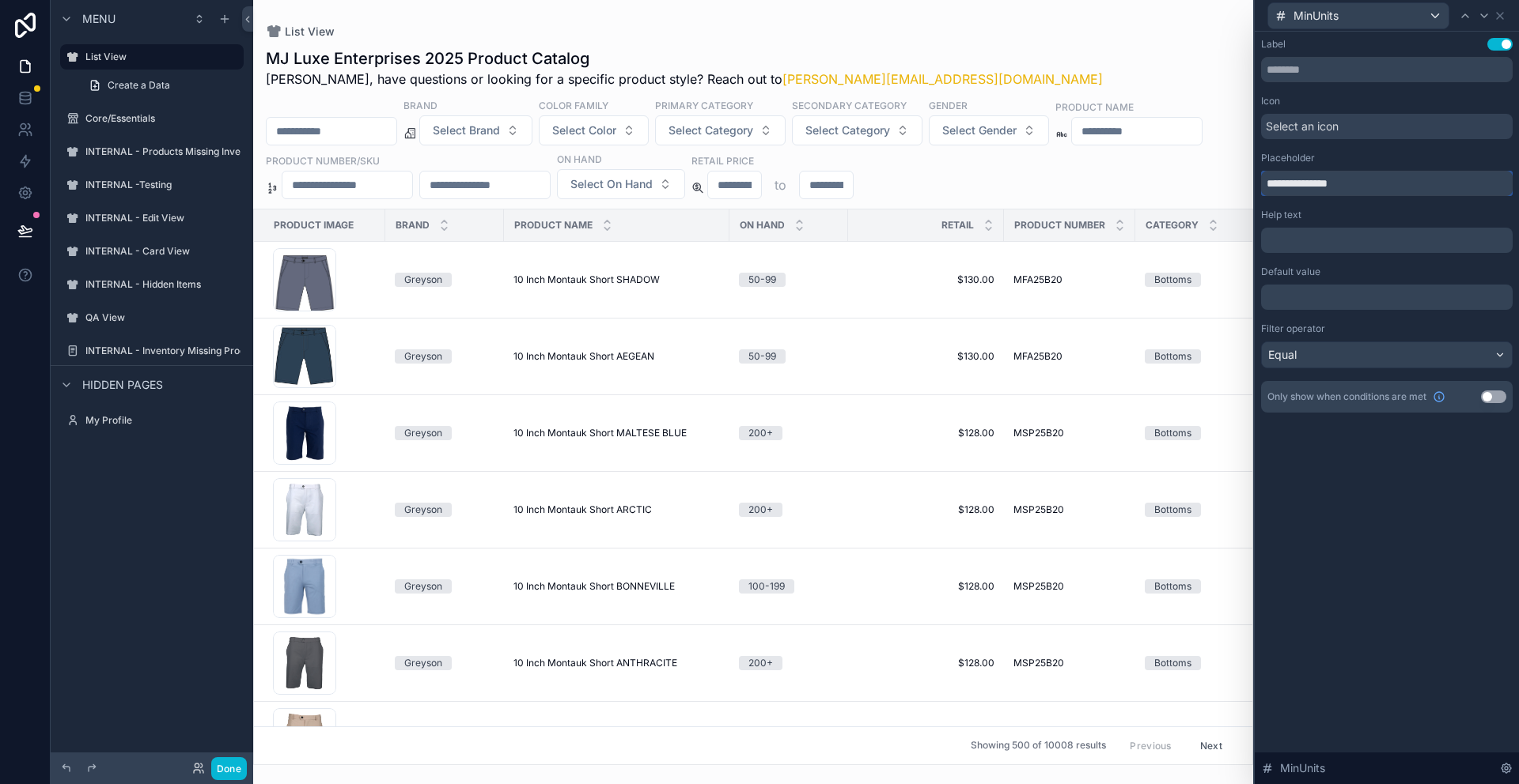
drag, startPoint x: 1360, startPoint y: 179, endPoint x: 1258, endPoint y: 187, distance: 102.3
click at [1258, 187] on div "**********" at bounding box center [1387, 241] width 264 height 419
click at [1344, 183] on input "**********" at bounding box center [1387, 183] width 252 height 25
type input "**********"
click at [1325, 72] on input "text" at bounding box center [1387, 69] width 252 height 25
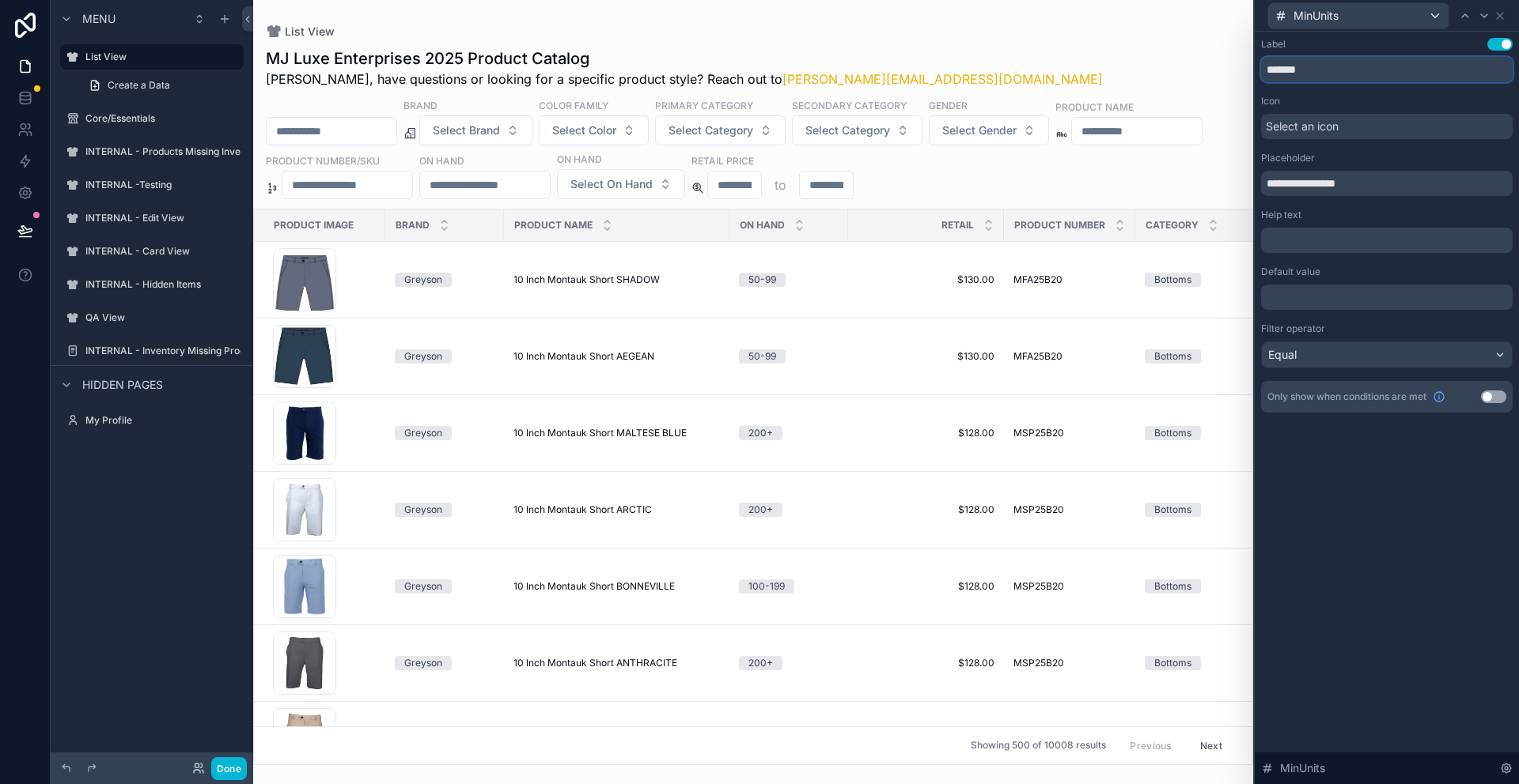
type input "*******"
click at [1368, 349] on div "Equal" at bounding box center [1386, 355] width 250 height 25
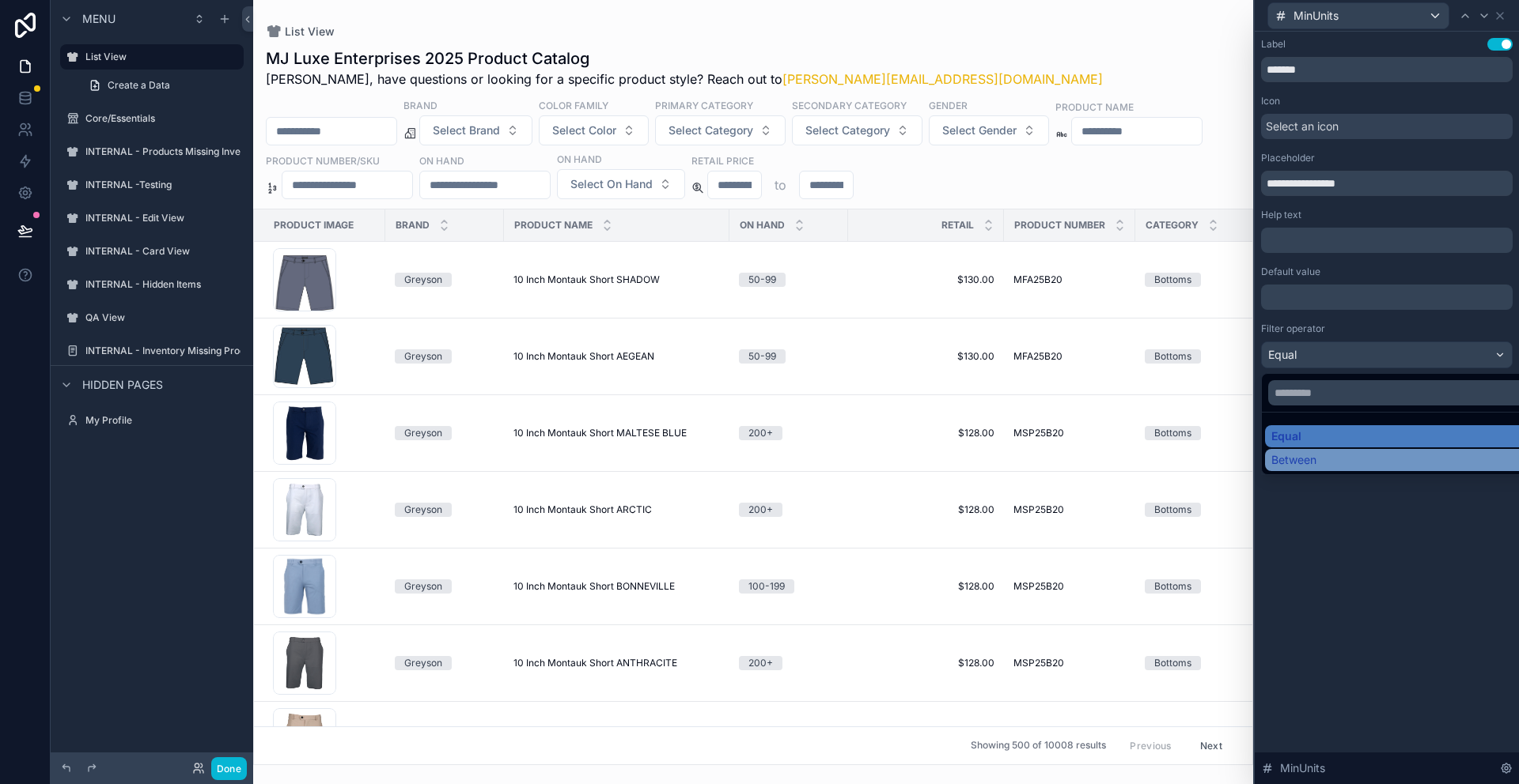
click at [1348, 457] on div "Between" at bounding box center [1404, 460] width 267 height 16
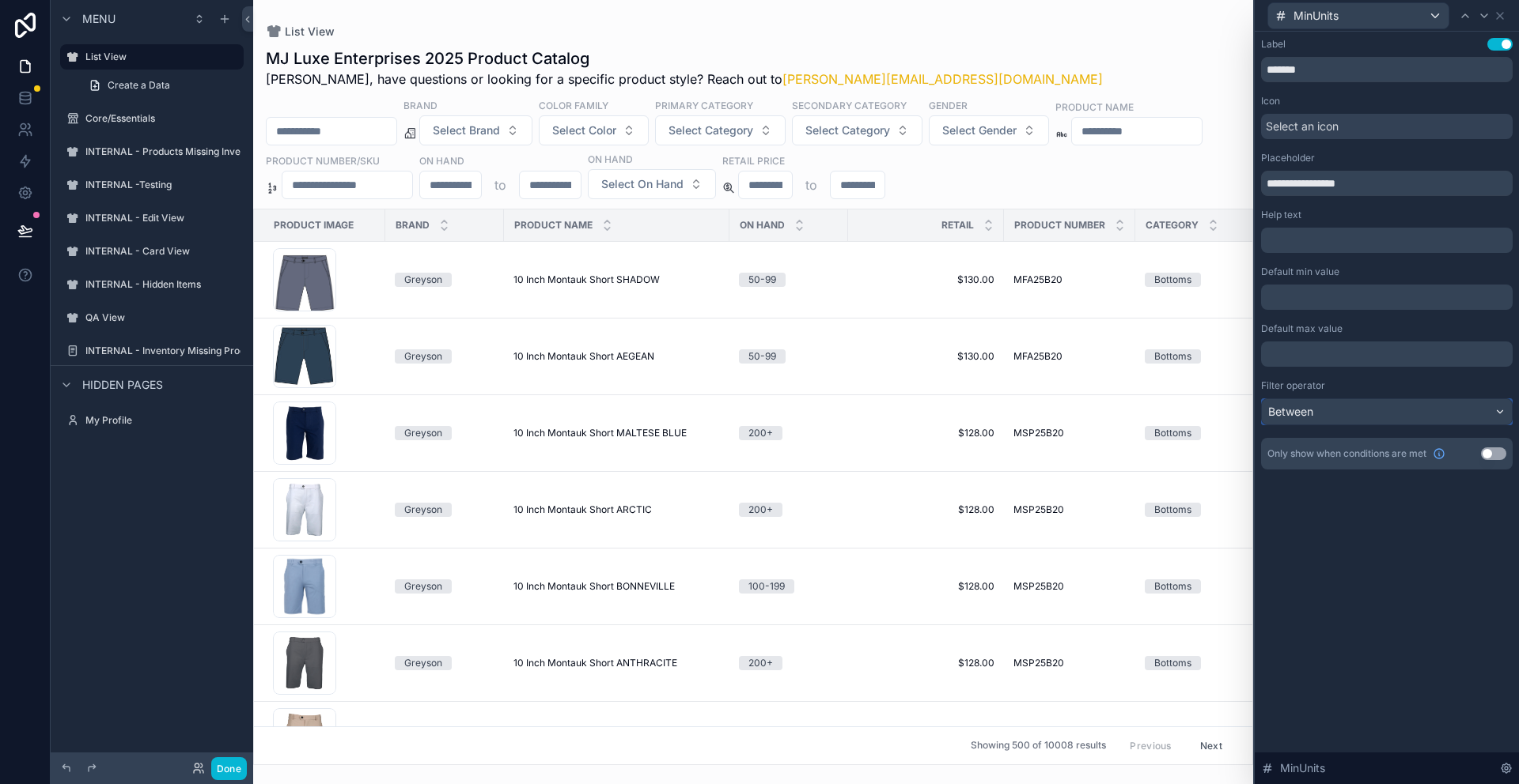
click at [1353, 423] on div "Between" at bounding box center [1386, 412] width 250 height 25
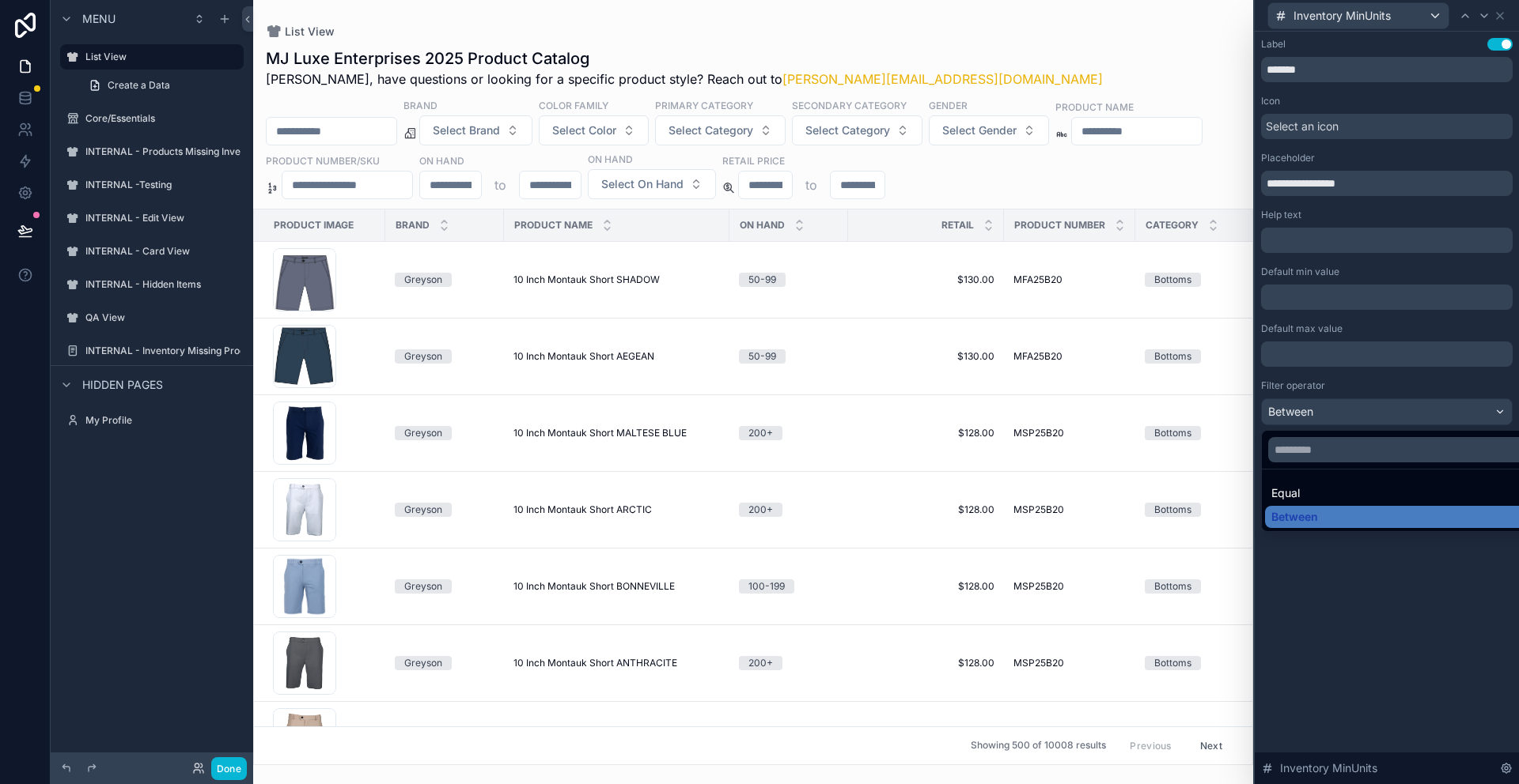
click at [1303, 410] on div at bounding box center [1387, 392] width 264 height 784
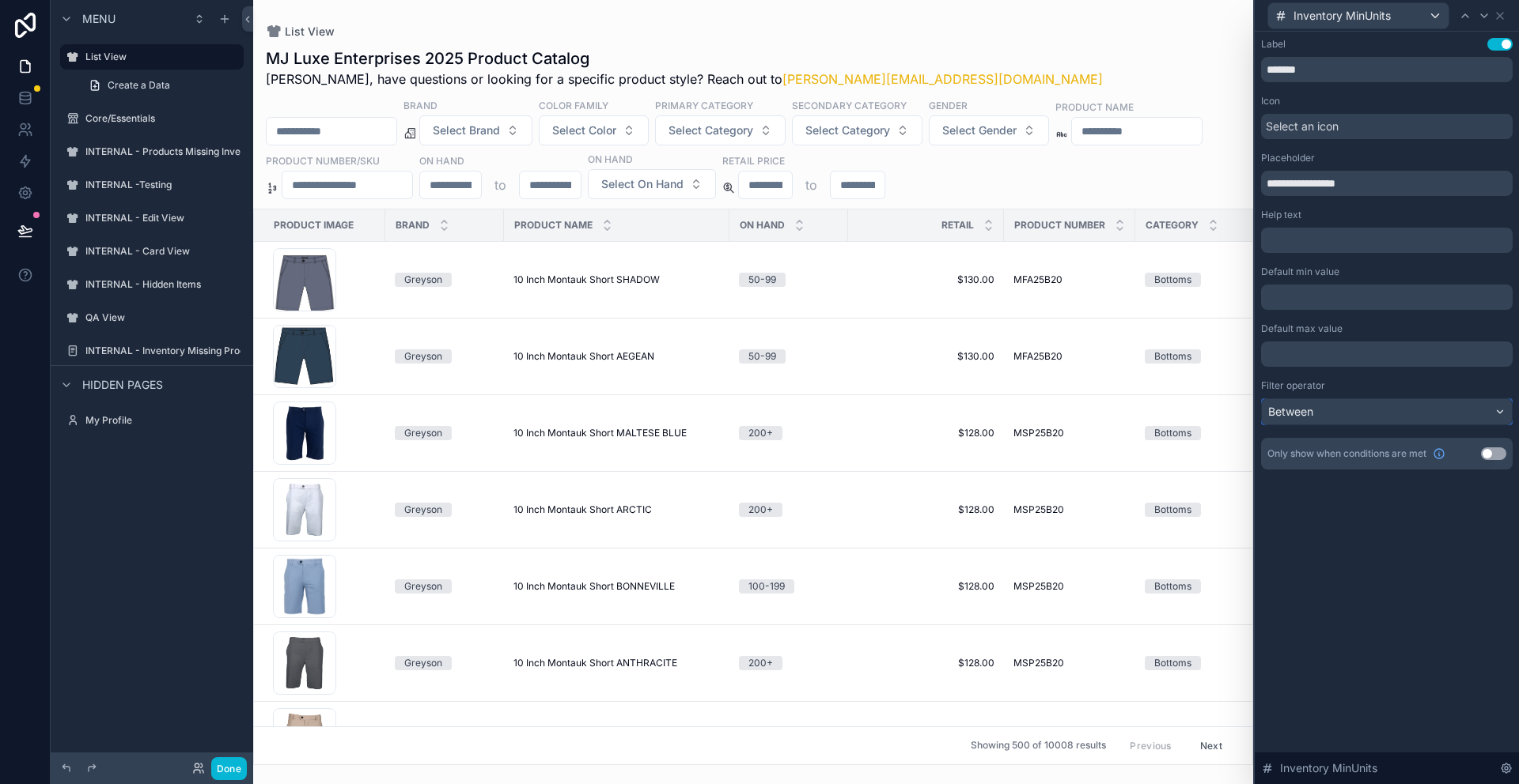
click at [1304, 411] on span "Between" at bounding box center [1291, 412] width 45 height 16
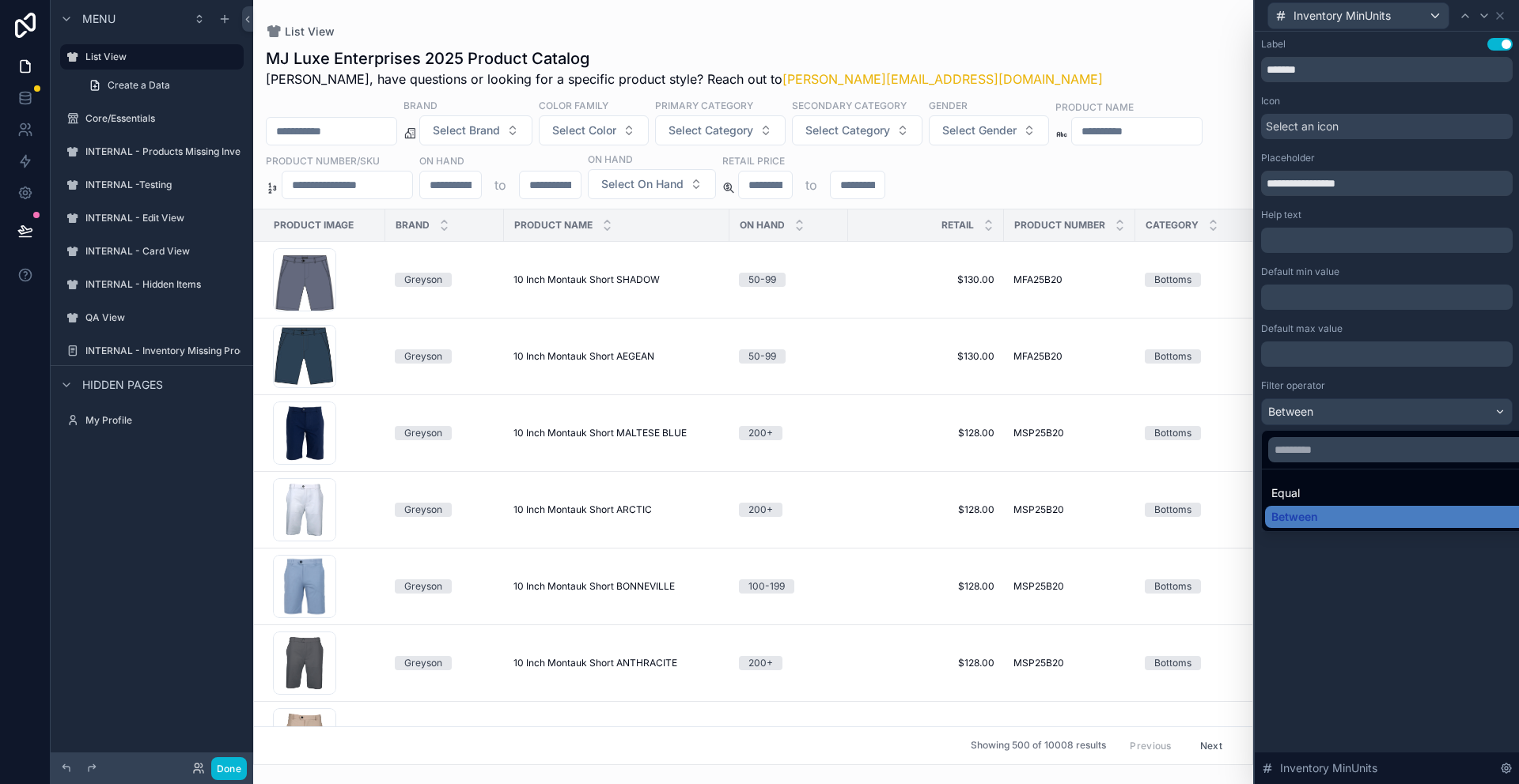
click at [1500, 414] on div at bounding box center [1387, 392] width 264 height 784
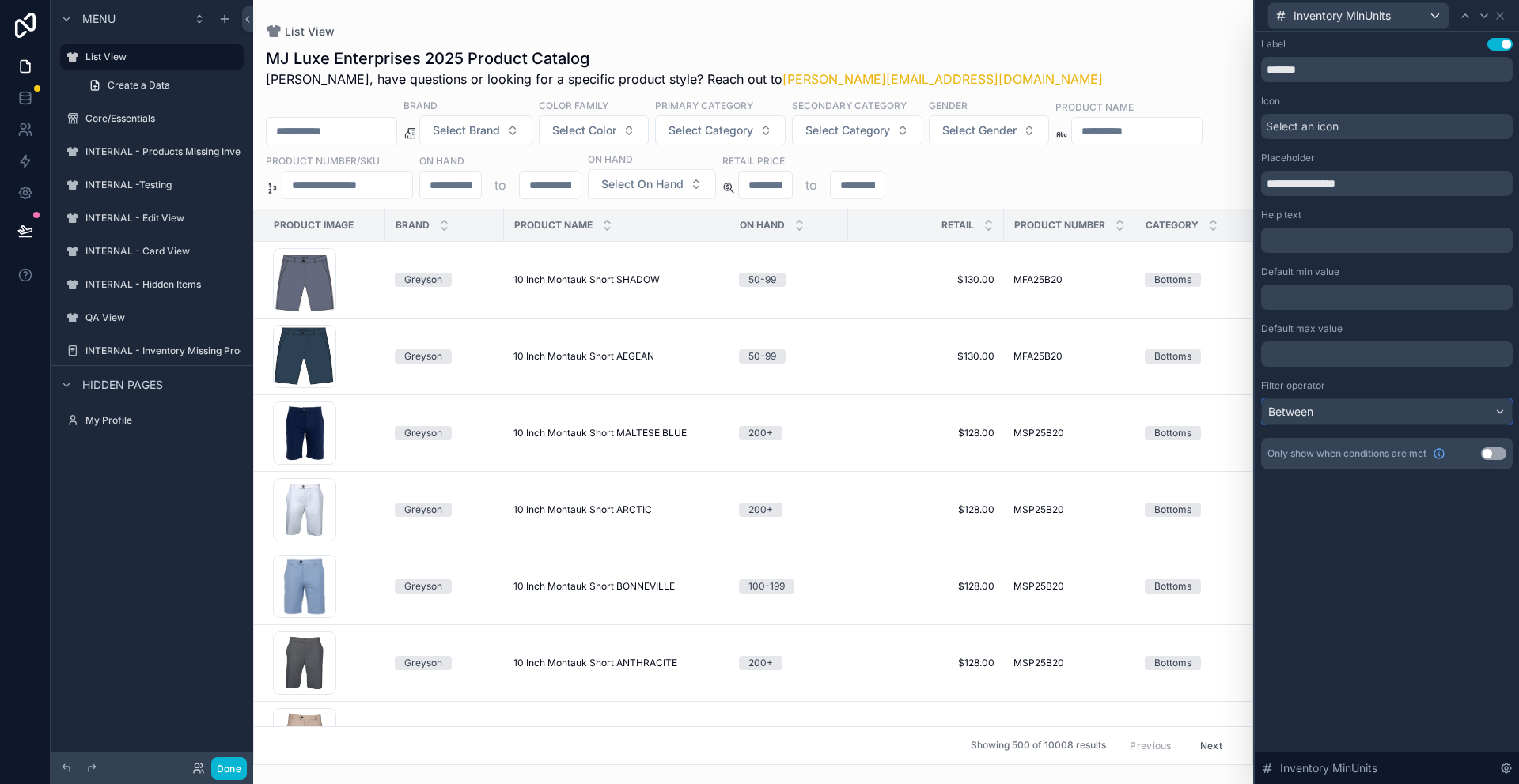
click at [1500, 414] on div "Between" at bounding box center [1386, 412] width 250 height 25
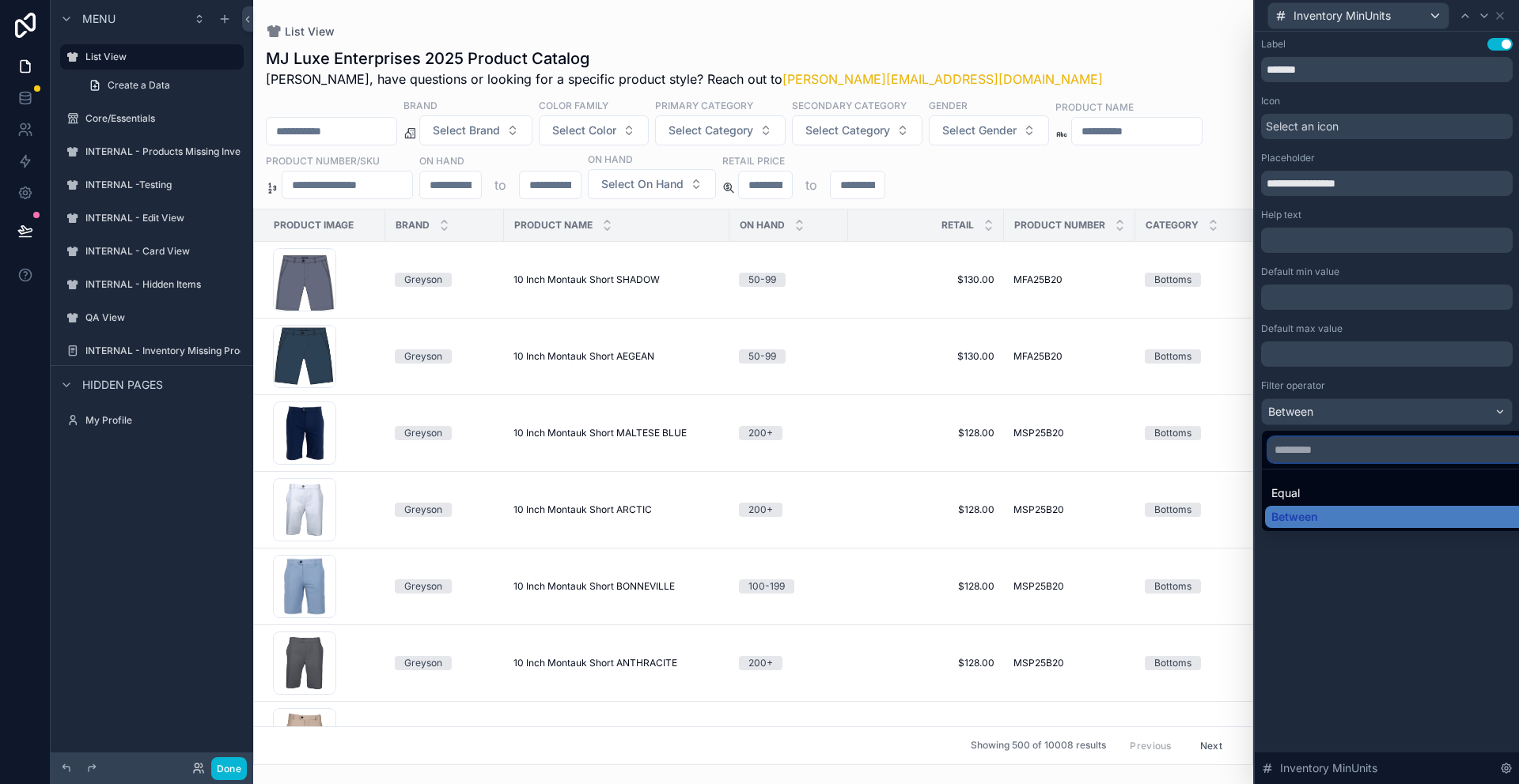
click at [1344, 454] on input "text" at bounding box center [1404, 450] width 273 height 25
click at [1325, 241] on div at bounding box center [1387, 392] width 264 height 784
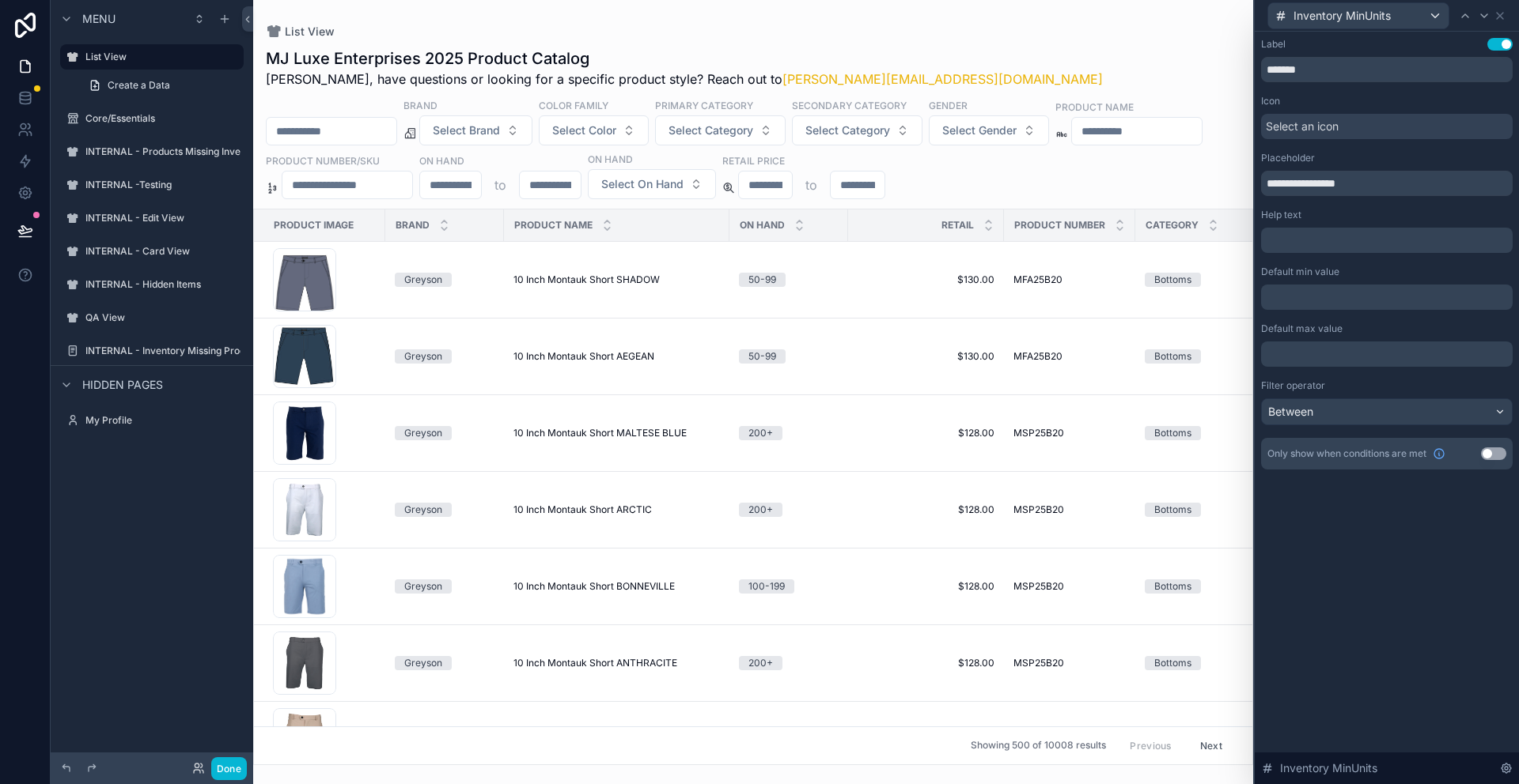
click at [1325, 241] on p "﻿" at bounding box center [1388, 240] width 242 height 16
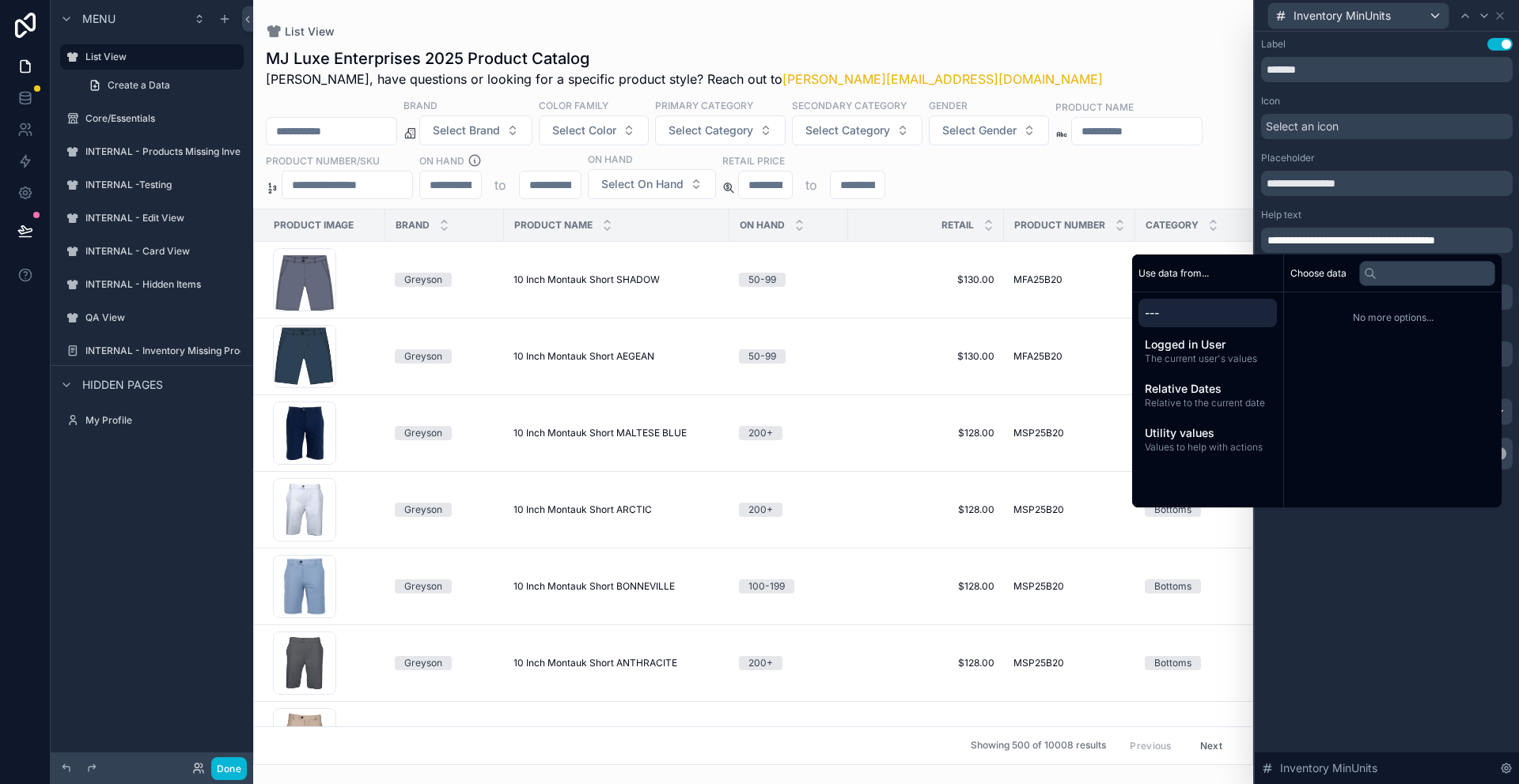
click at [1384, 652] on div "**********" at bounding box center [1387, 407] width 264 height 753
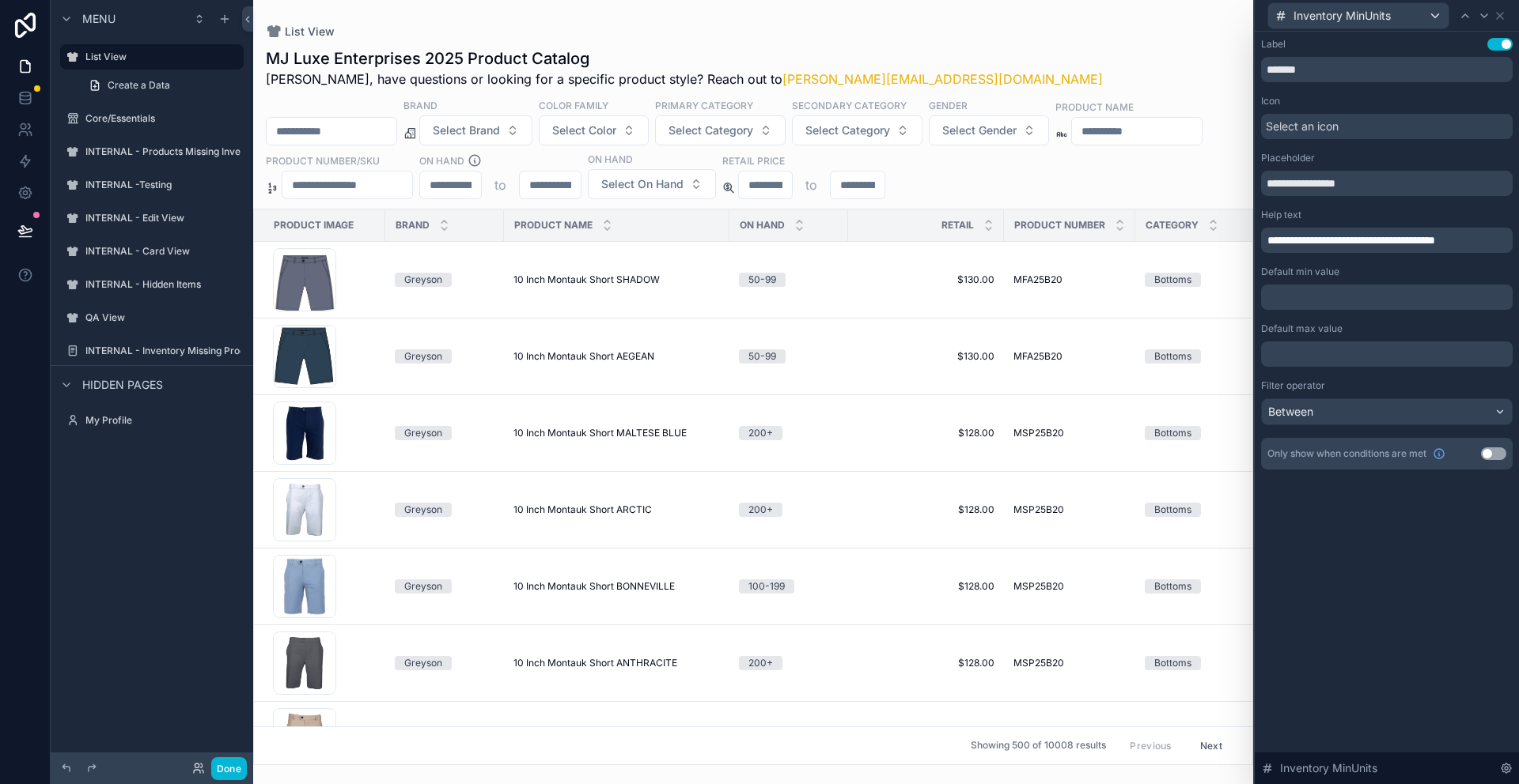
click at [1294, 360] on p "﻿" at bounding box center [1388, 354] width 242 height 16
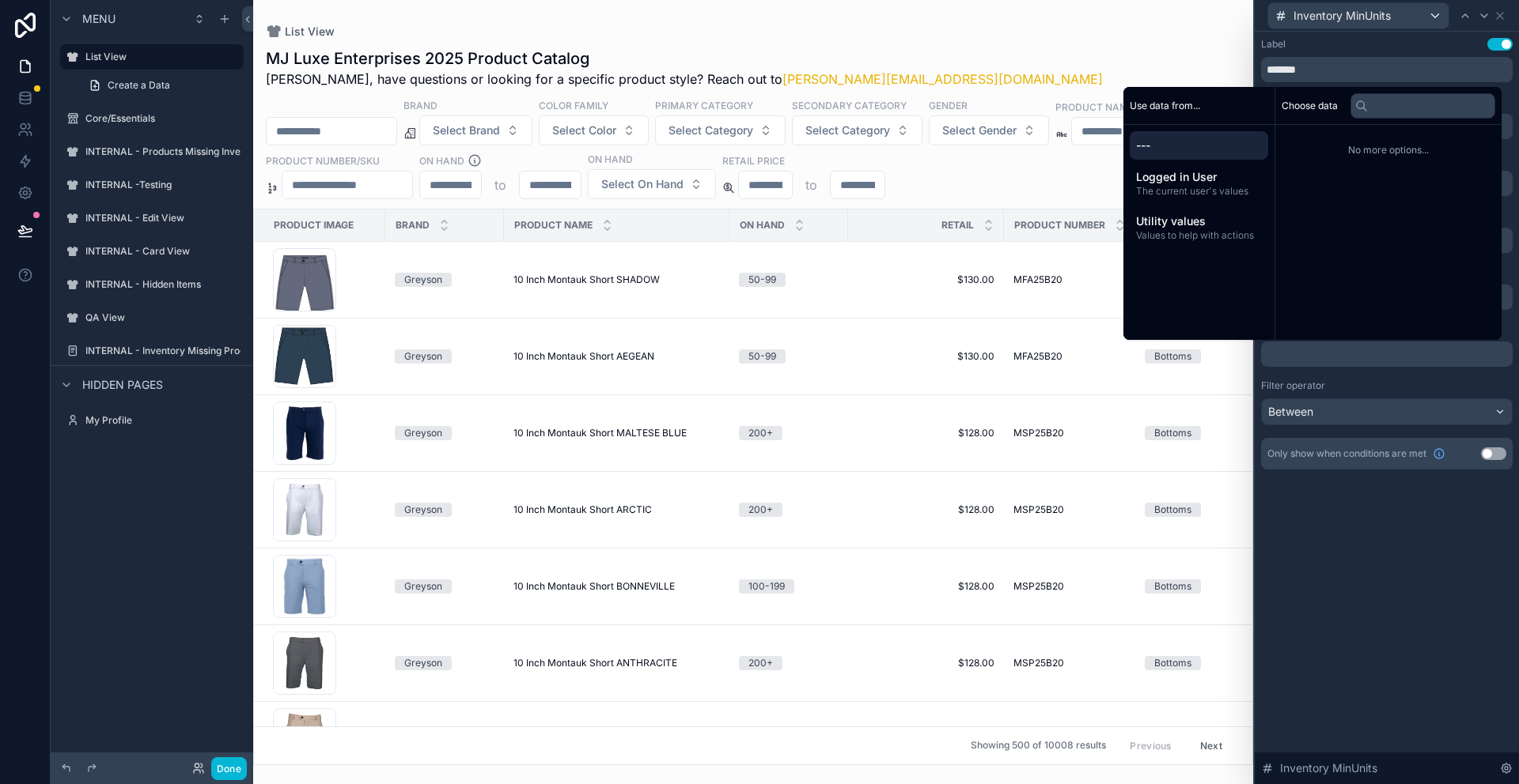
click at [1294, 360] on p "﻿" at bounding box center [1388, 354] width 242 height 16
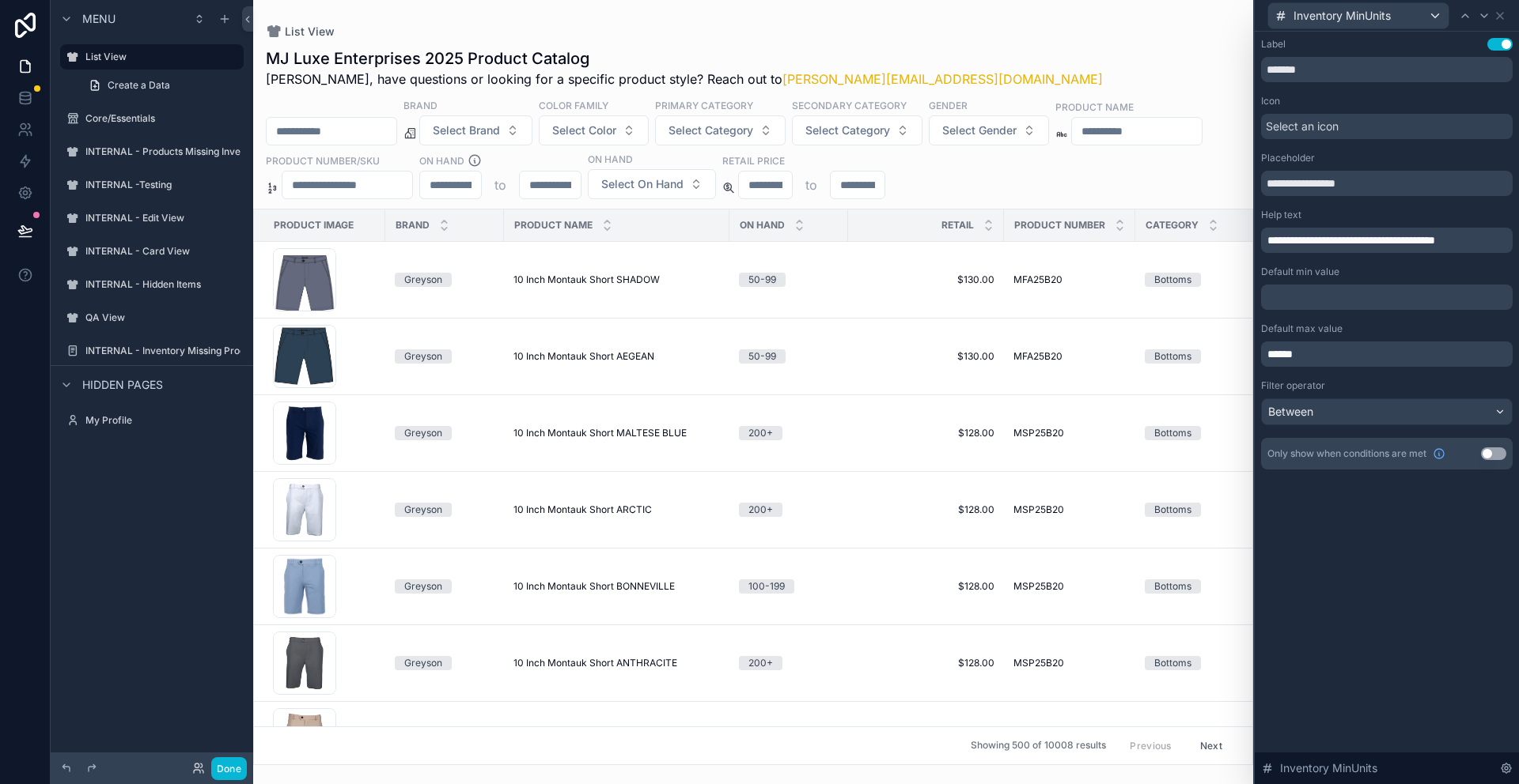
click at [1305, 559] on div "**********" at bounding box center [1387, 407] width 264 height 753
click at [670, 159] on div "scrollable content" at bounding box center [752, 392] width 1000 height 784
click at [1504, 17] on icon at bounding box center [1499, 16] width 13 height 13
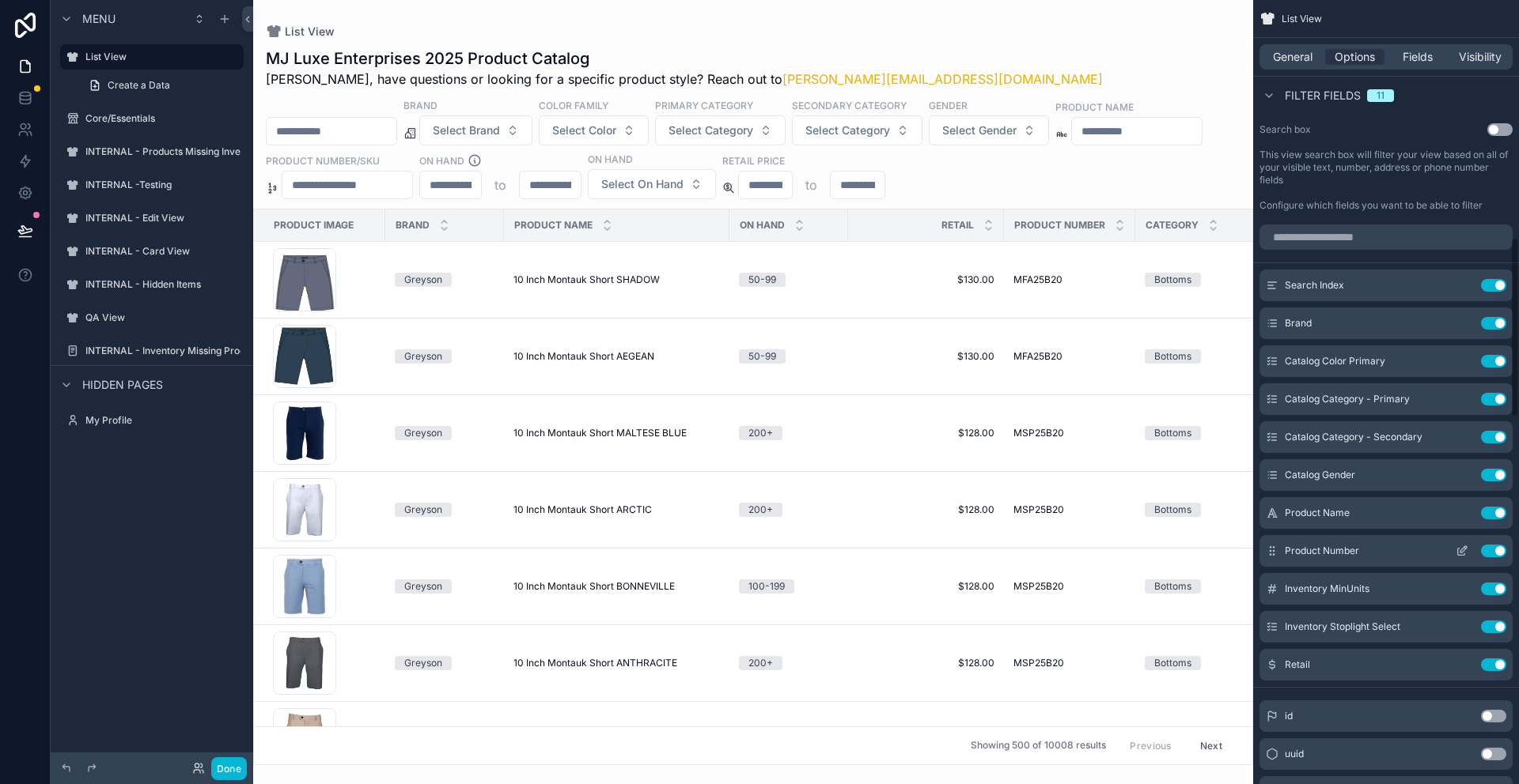
scroll to position [1064, 0]
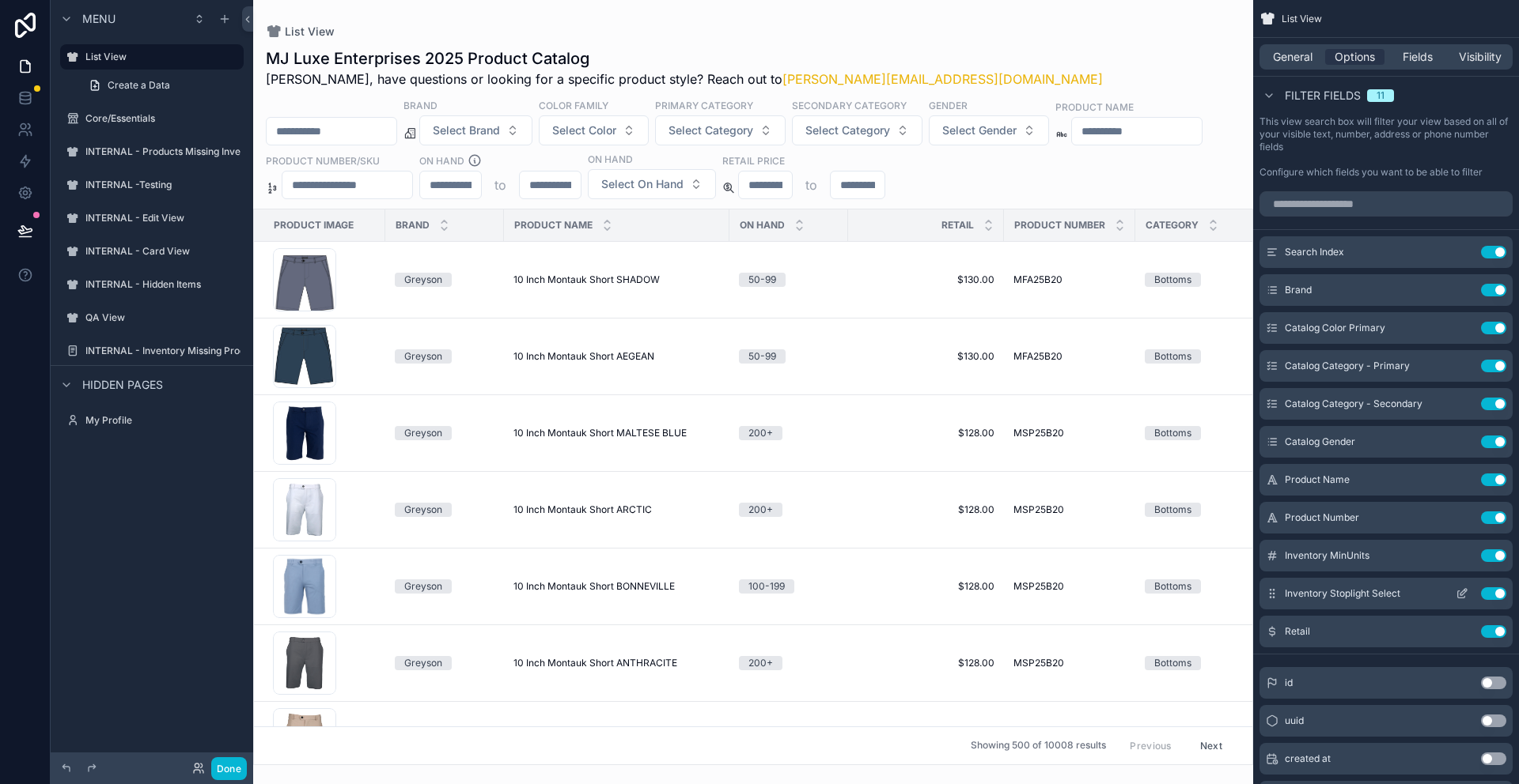
click at [1489, 594] on button "Use setting" at bounding box center [1494, 593] width 25 height 13
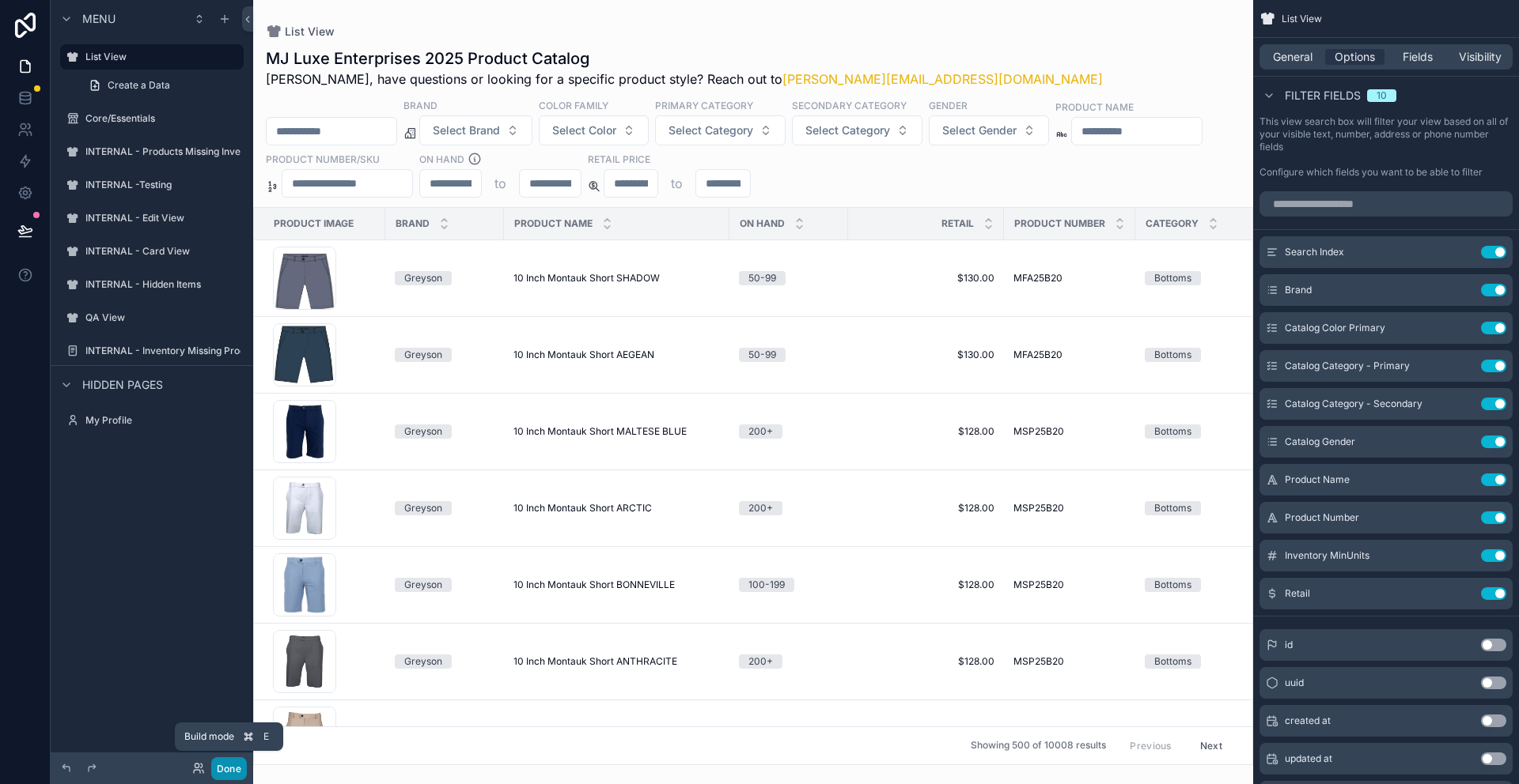
click at [228, 765] on button "Done" at bounding box center [229, 768] width 35 height 23
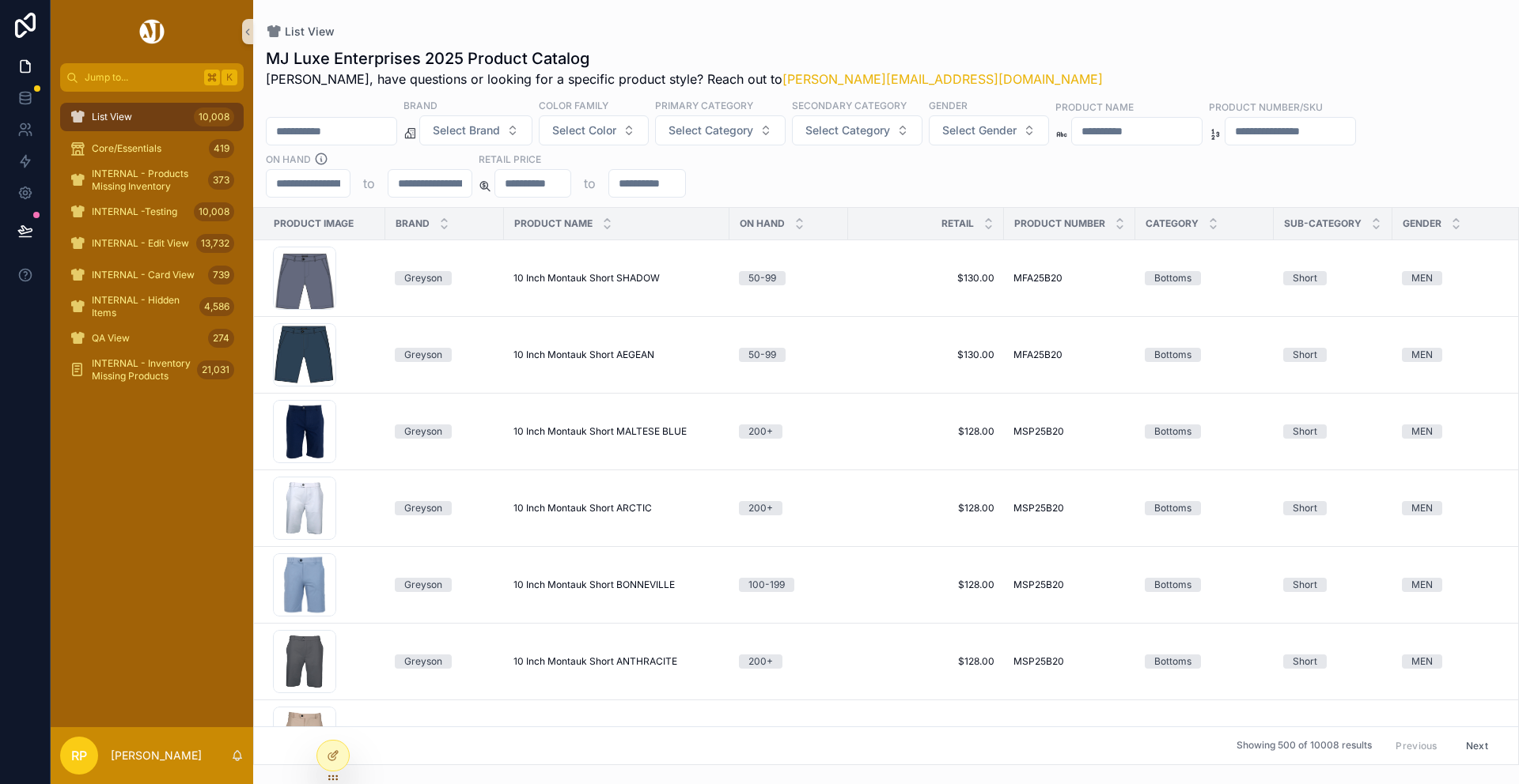
click at [315, 183] on input "scrollable content" at bounding box center [308, 183] width 83 height 23
type input "**"
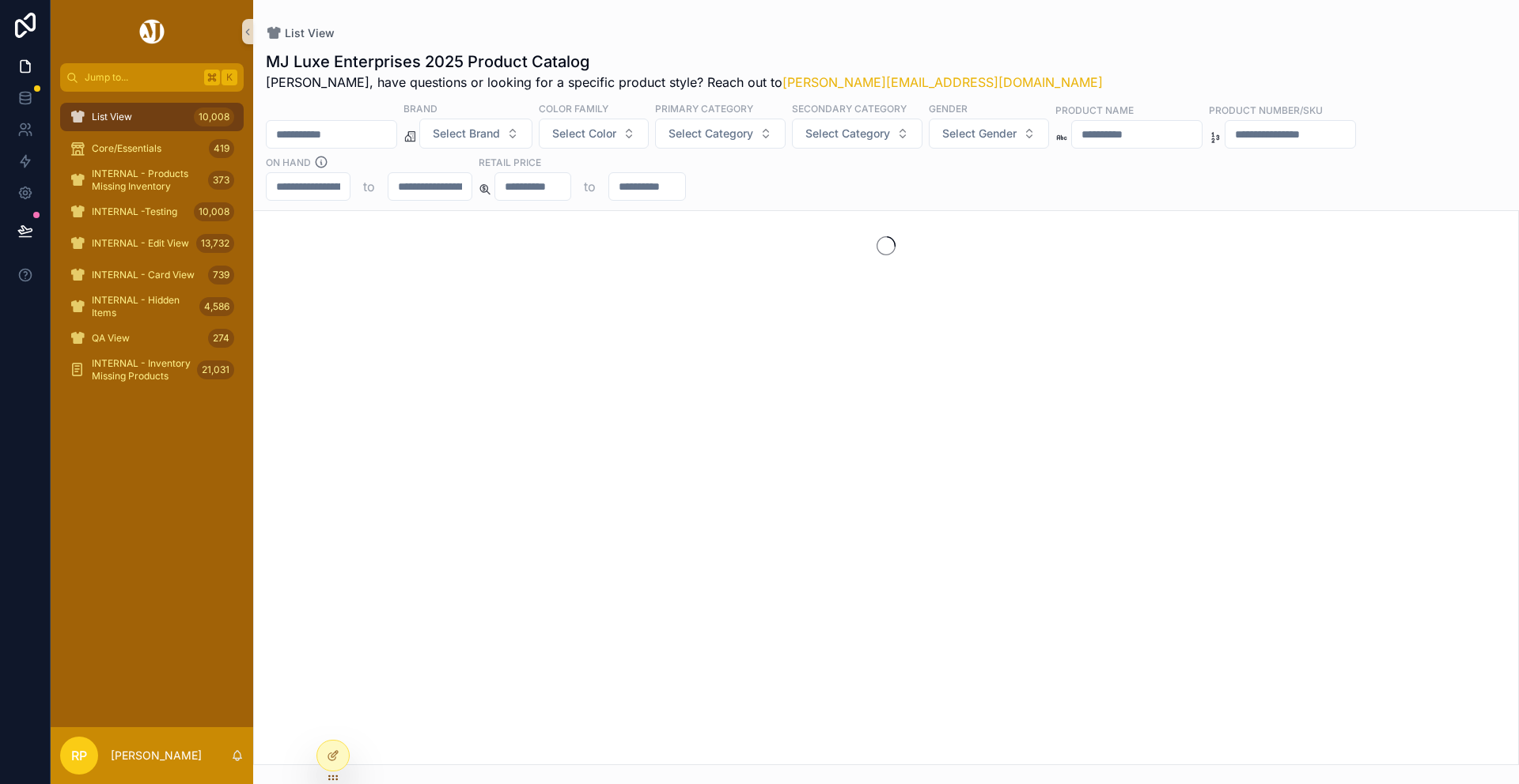
type input "**"
click at [426, 185] on input "scrollable content" at bounding box center [430, 186] width 83 height 23
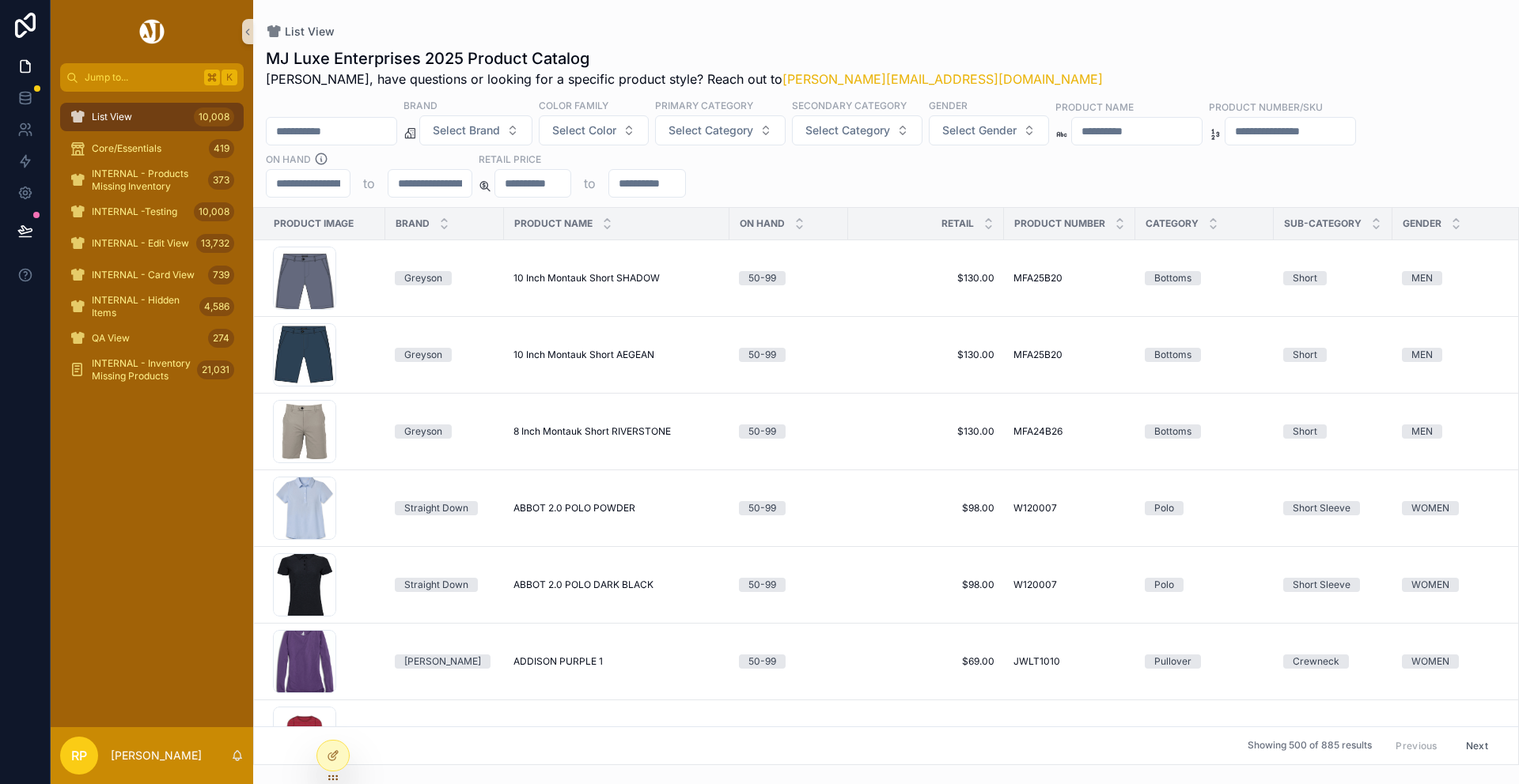
type input "*"
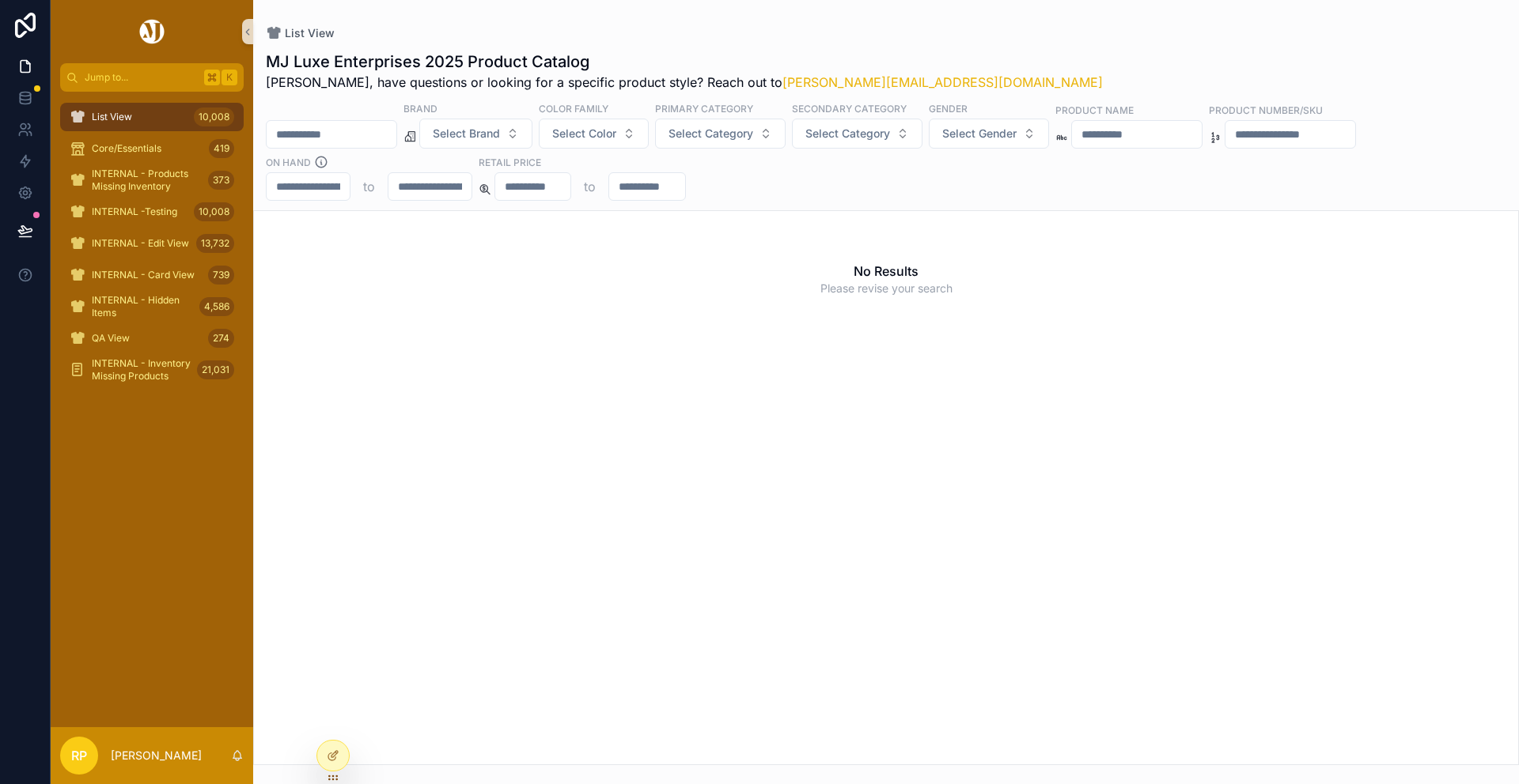
type input "**"
click at [309, 183] on input "**" at bounding box center [308, 186] width 83 height 23
drag, startPoint x: 314, startPoint y: 195, endPoint x: 249, endPoint y: 192, distance: 65.1
click at [249, 192] on div "Jump to... K List View 10,008 Core/Essentials 419 INTERNAL - Products Missing I…" at bounding box center [784, 392] width 1468 height 784
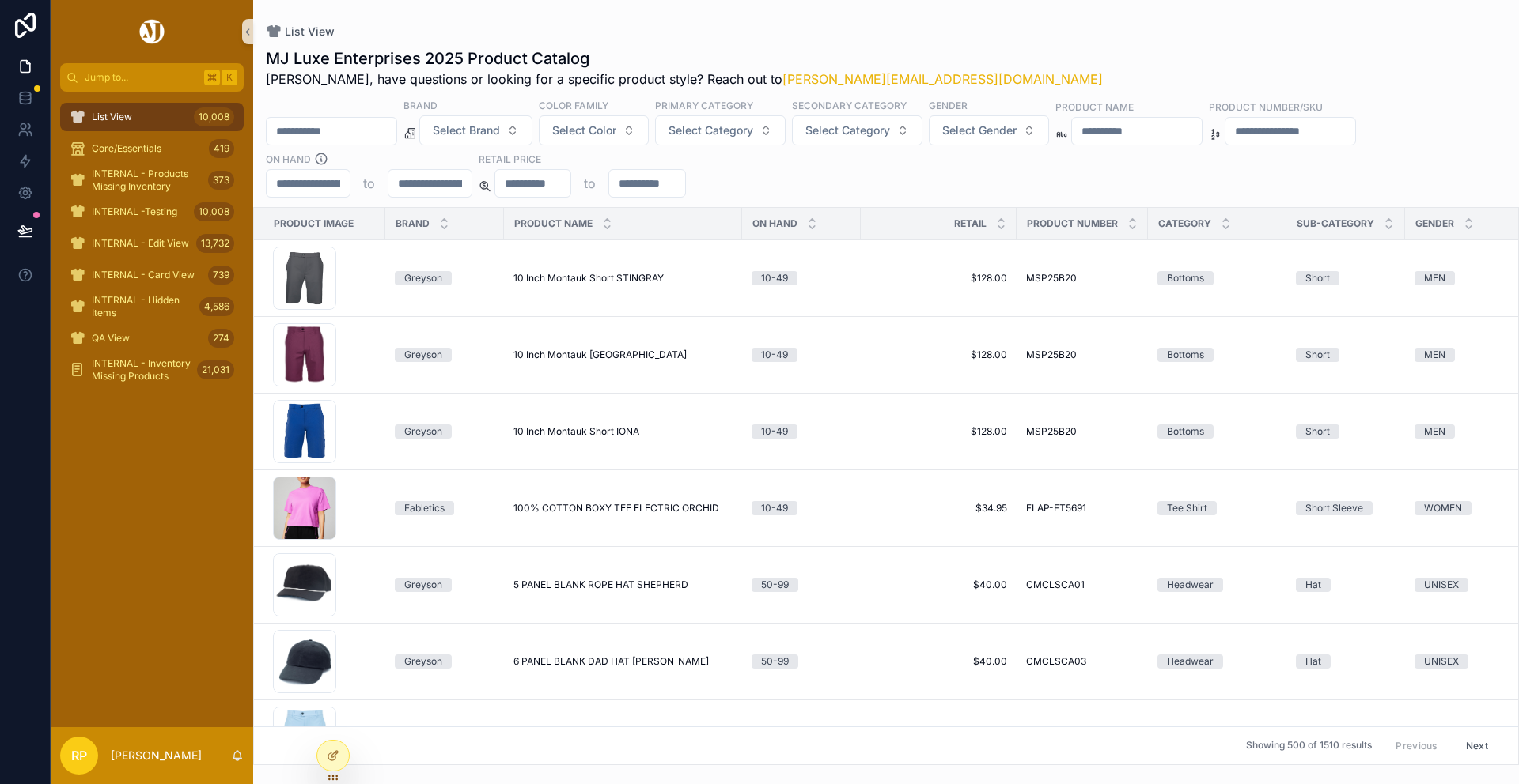
type input "**"
click at [334, 759] on icon at bounding box center [333, 756] width 13 height 13
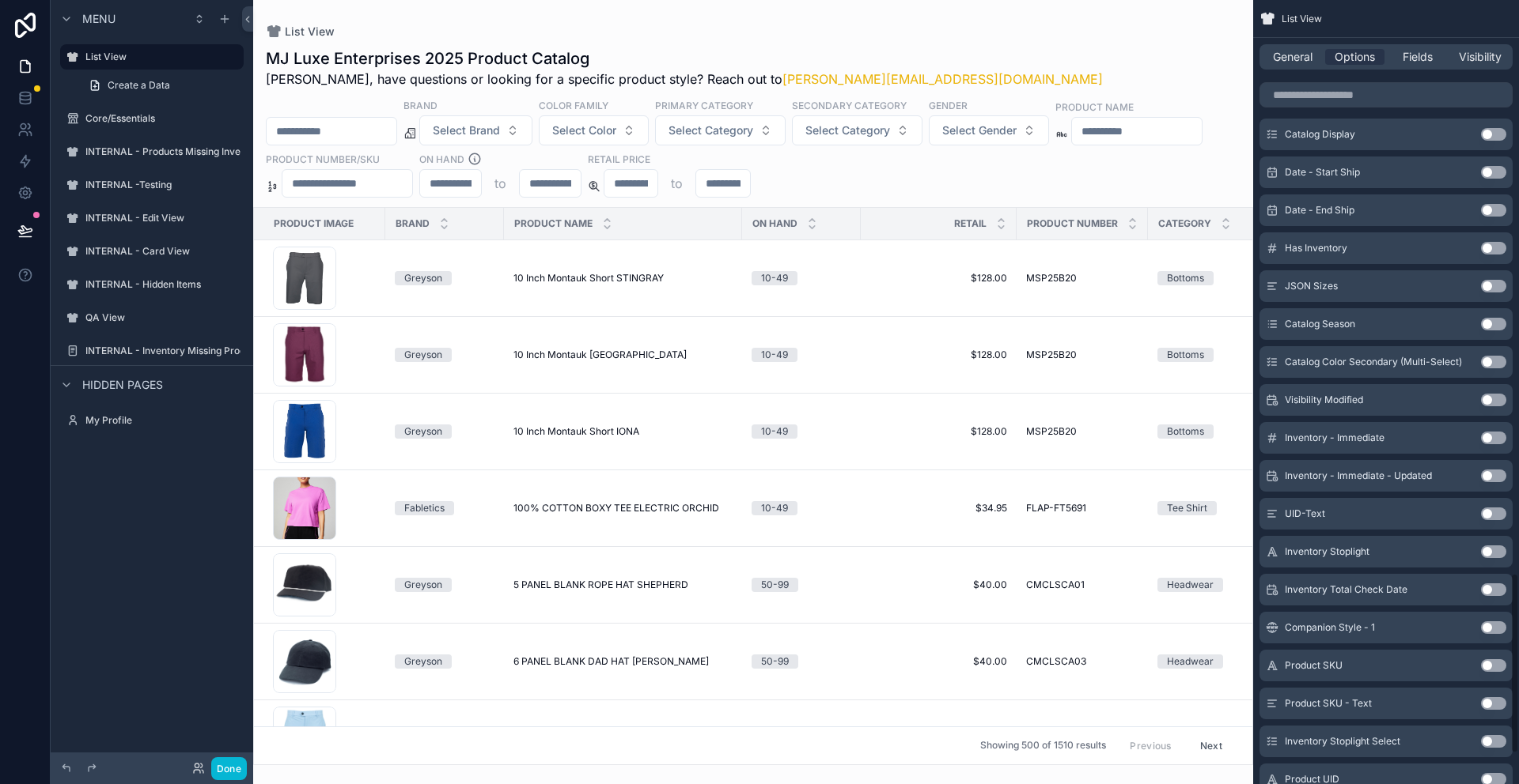
scroll to position [2487, 0]
click at [1500, 549] on button "Use setting" at bounding box center [1494, 550] width 25 height 13
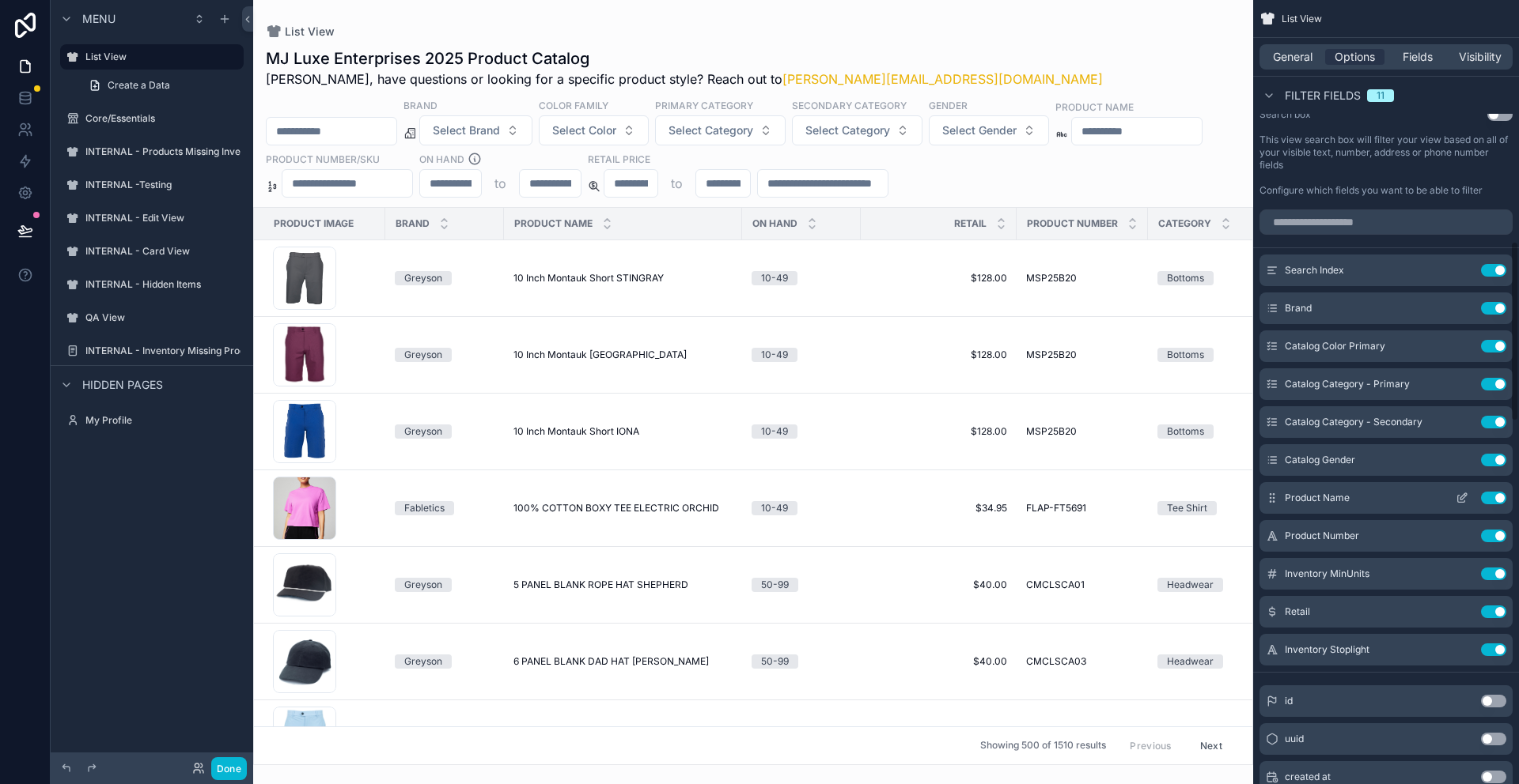
scroll to position [1137, 0]
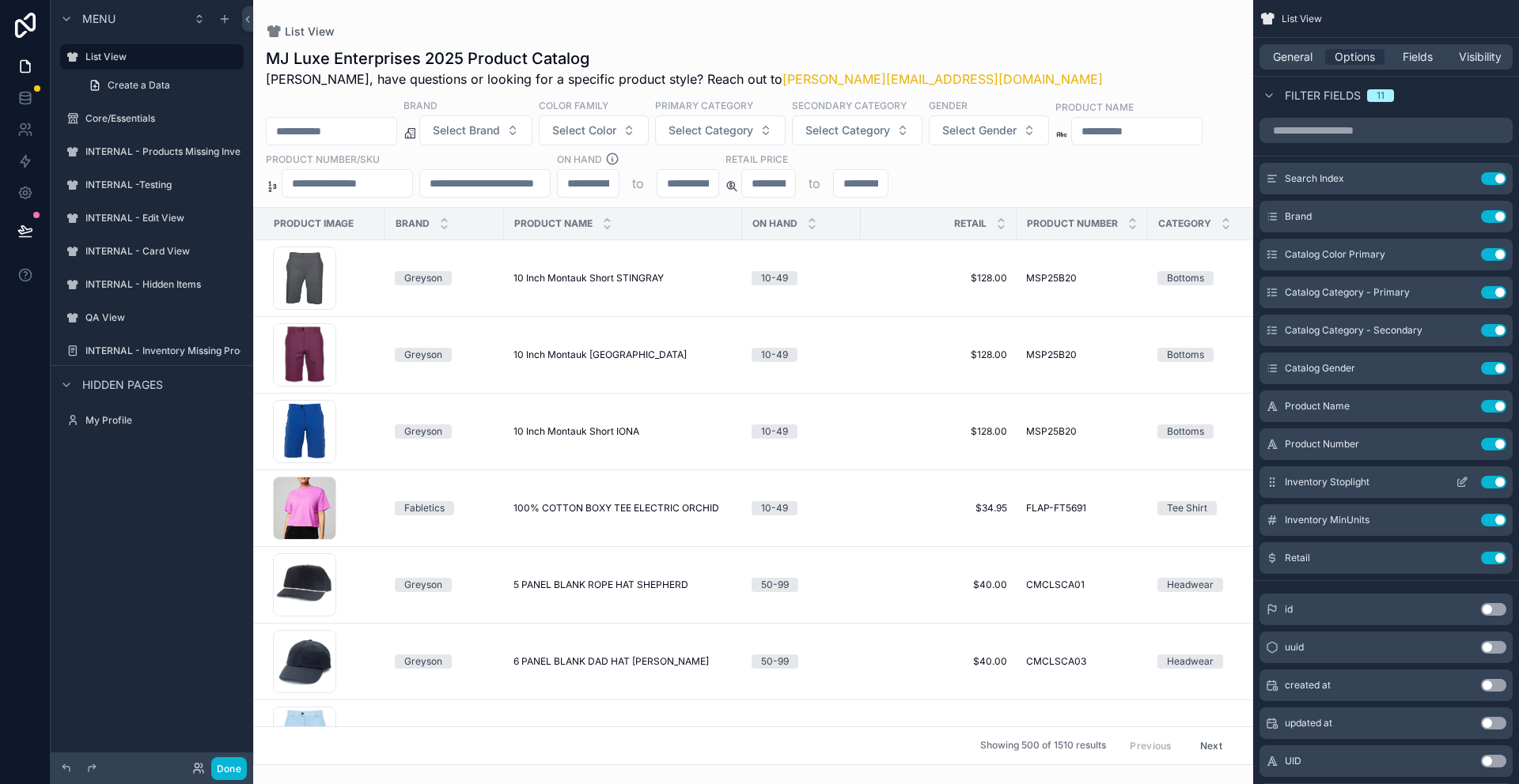
click at [1468, 478] on button "scrollable content" at bounding box center [1462, 482] width 25 height 13
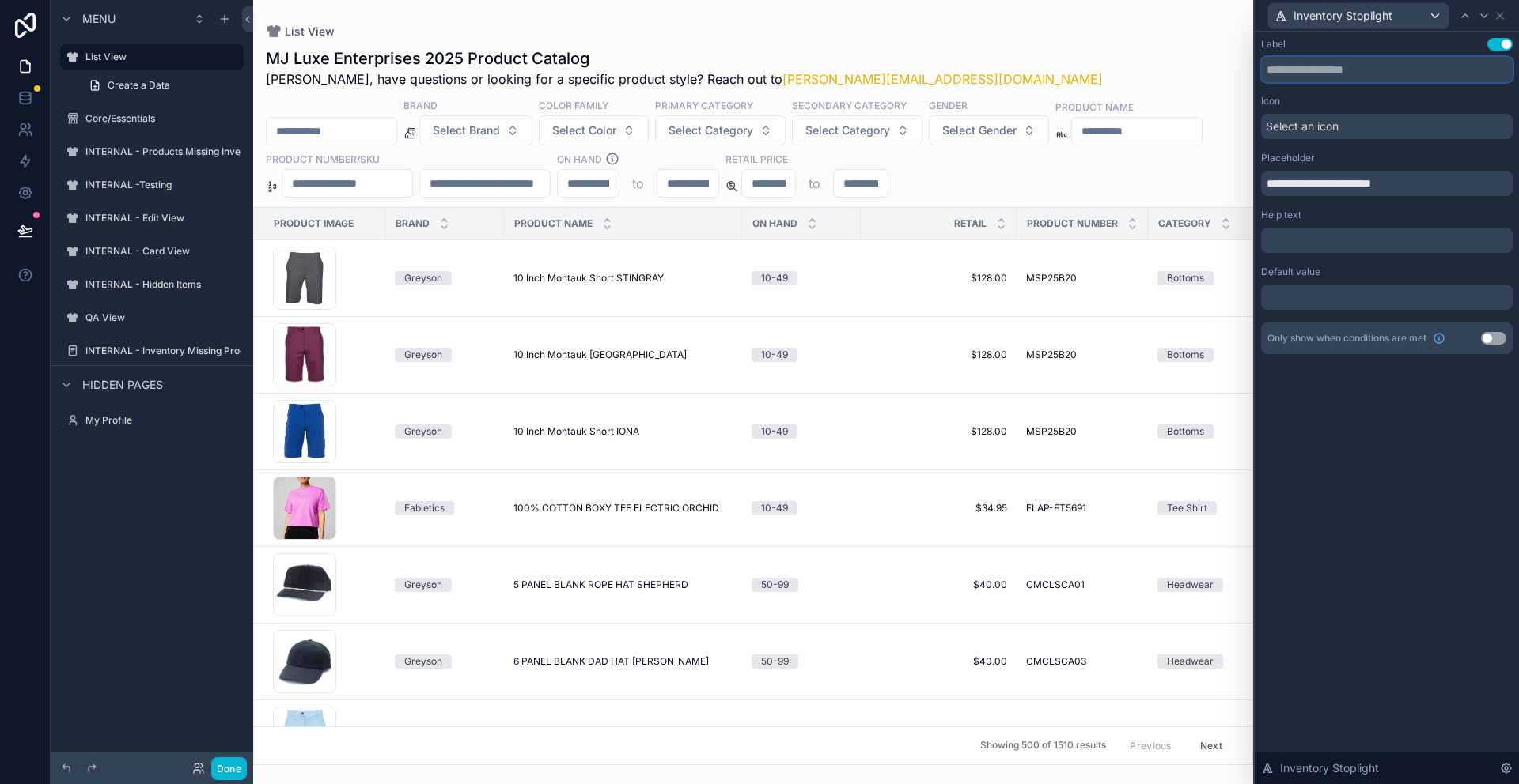
click at [1324, 64] on input "text" at bounding box center [1387, 69] width 252 height 25
type input "*******"
drag, startPoint x: 1407, startPoint y: 183, endPoint x: 1258, endPoint y: 183, distance: 149.0
click at [1258, 183] on div "**********" at bounding box center [1387, 211] width 264 height 360
click at [1493, 43] on button "Use setting" at bounding box center [1500, 44] width 25 height 13
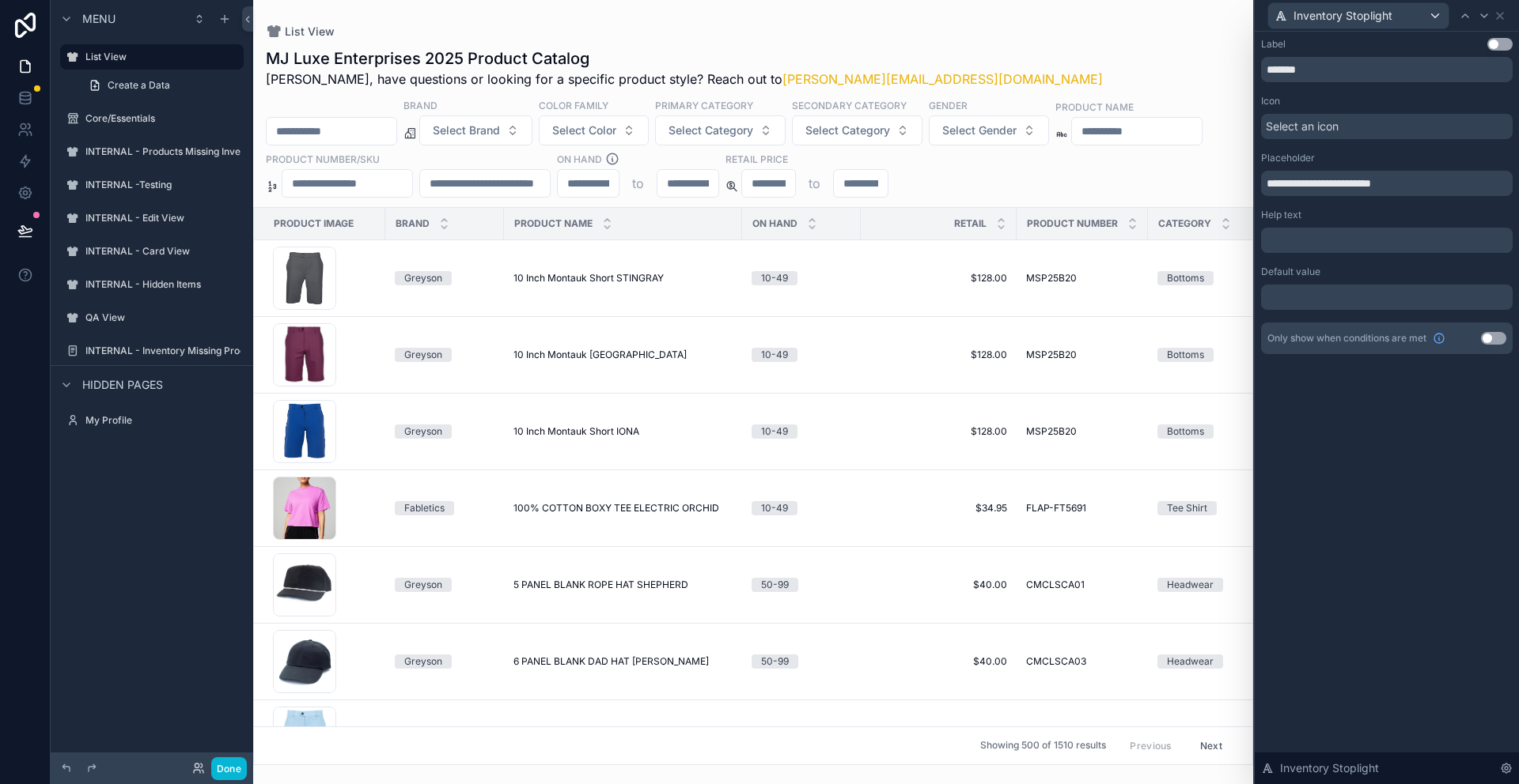
click at [1508, 38] on button "Use setting" at bounding box center [1500, 44] width 25 height 13
click at [1504, 21] on icon at bounding box center [1499, 16] width 13 height 13
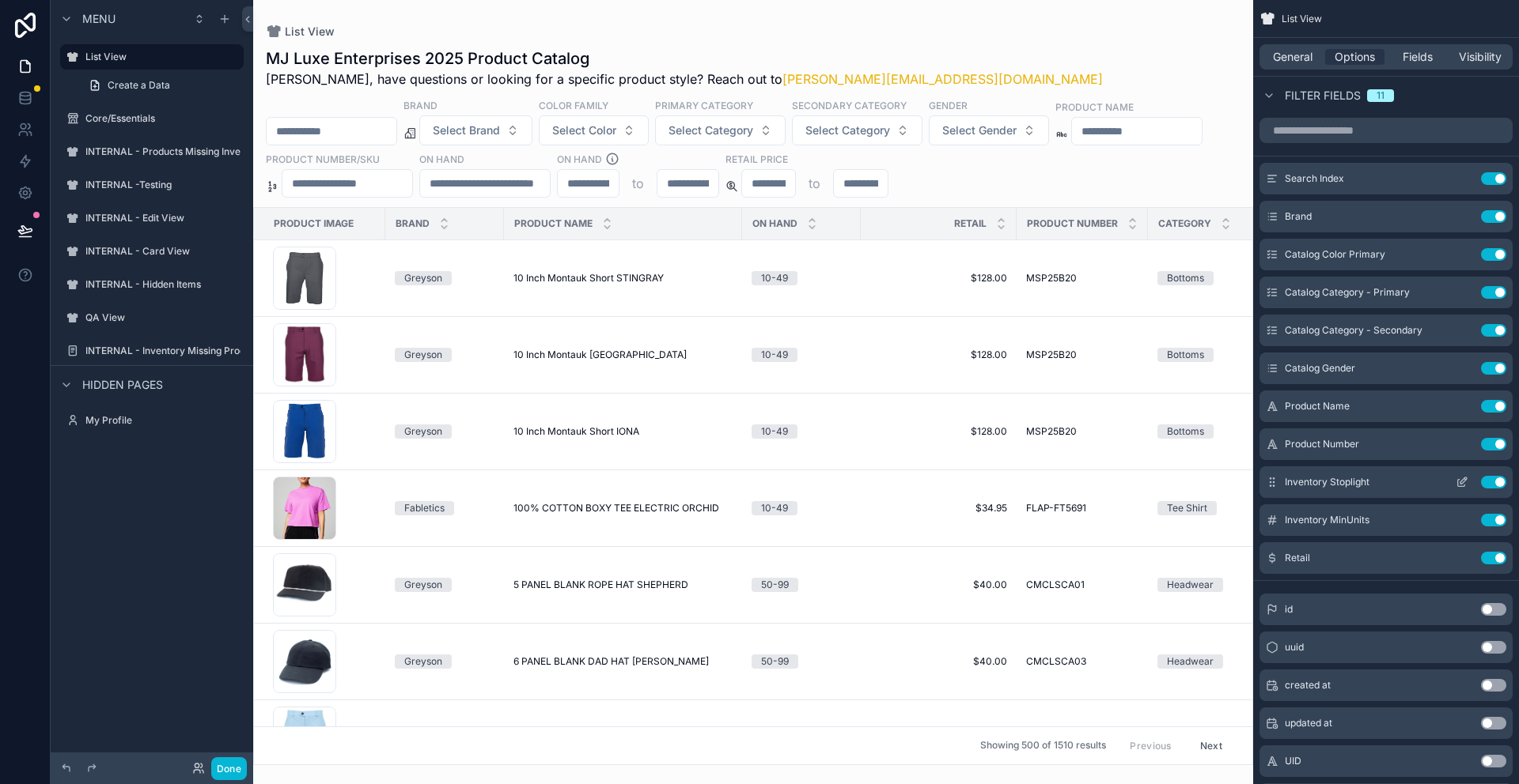
click at [1490, 476] on button "Use setting" at bounding box center [1494, 482] width 25 height 13
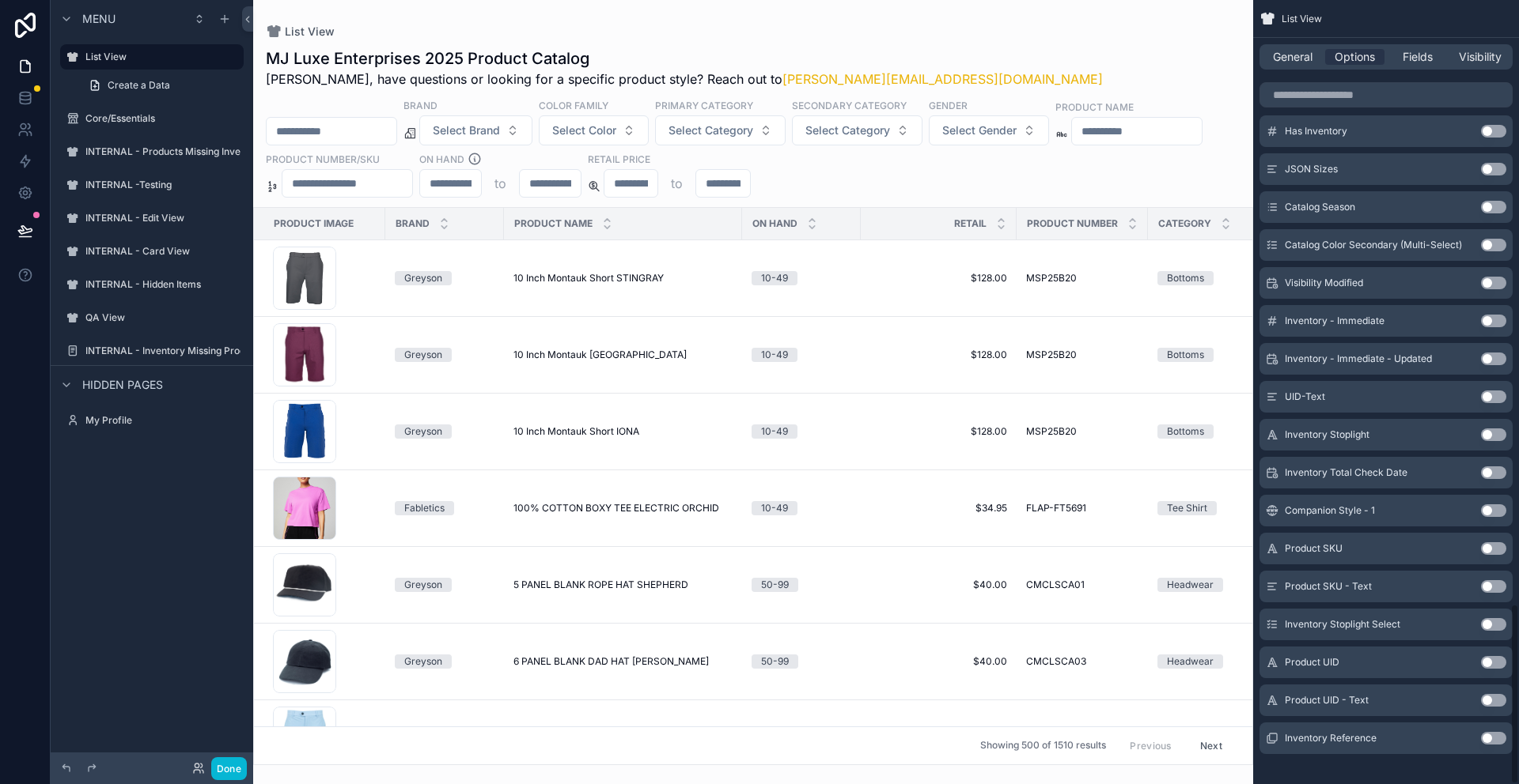
scroll to position [2617, 0]
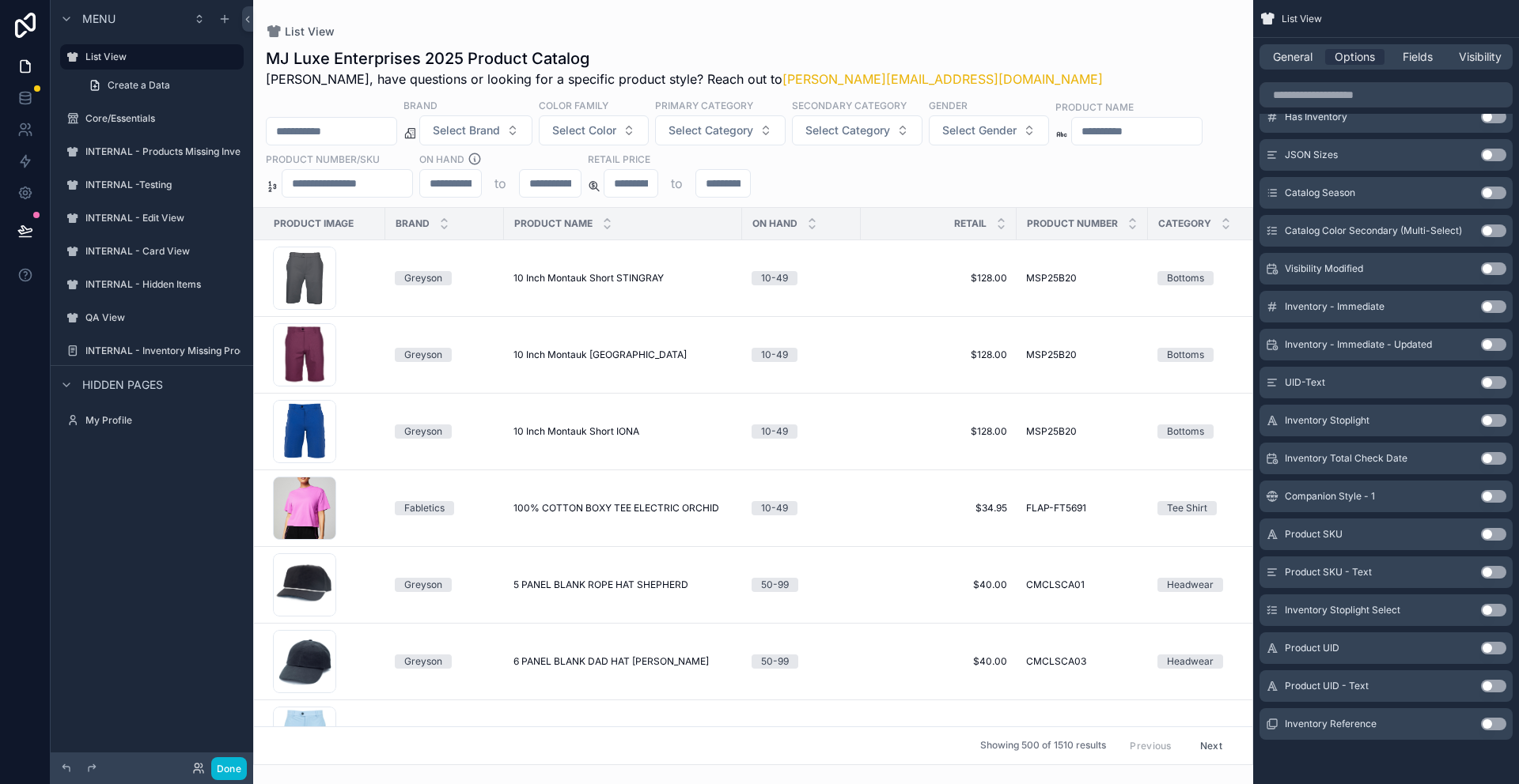
click at [1496, 611] on button "Use setting" at bounding box center [1494, 610] width 25 height 13
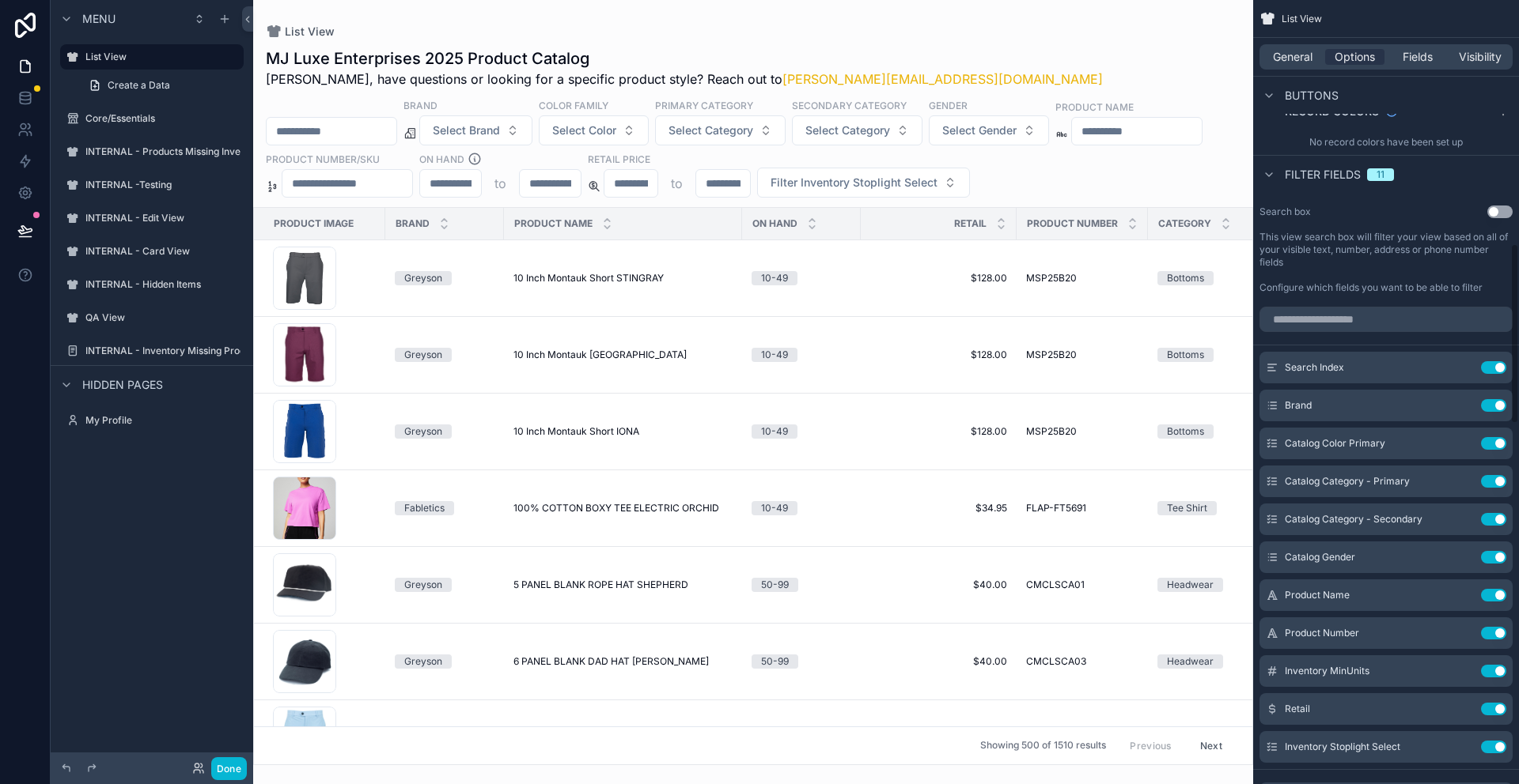
scroll to position [1244, 0]
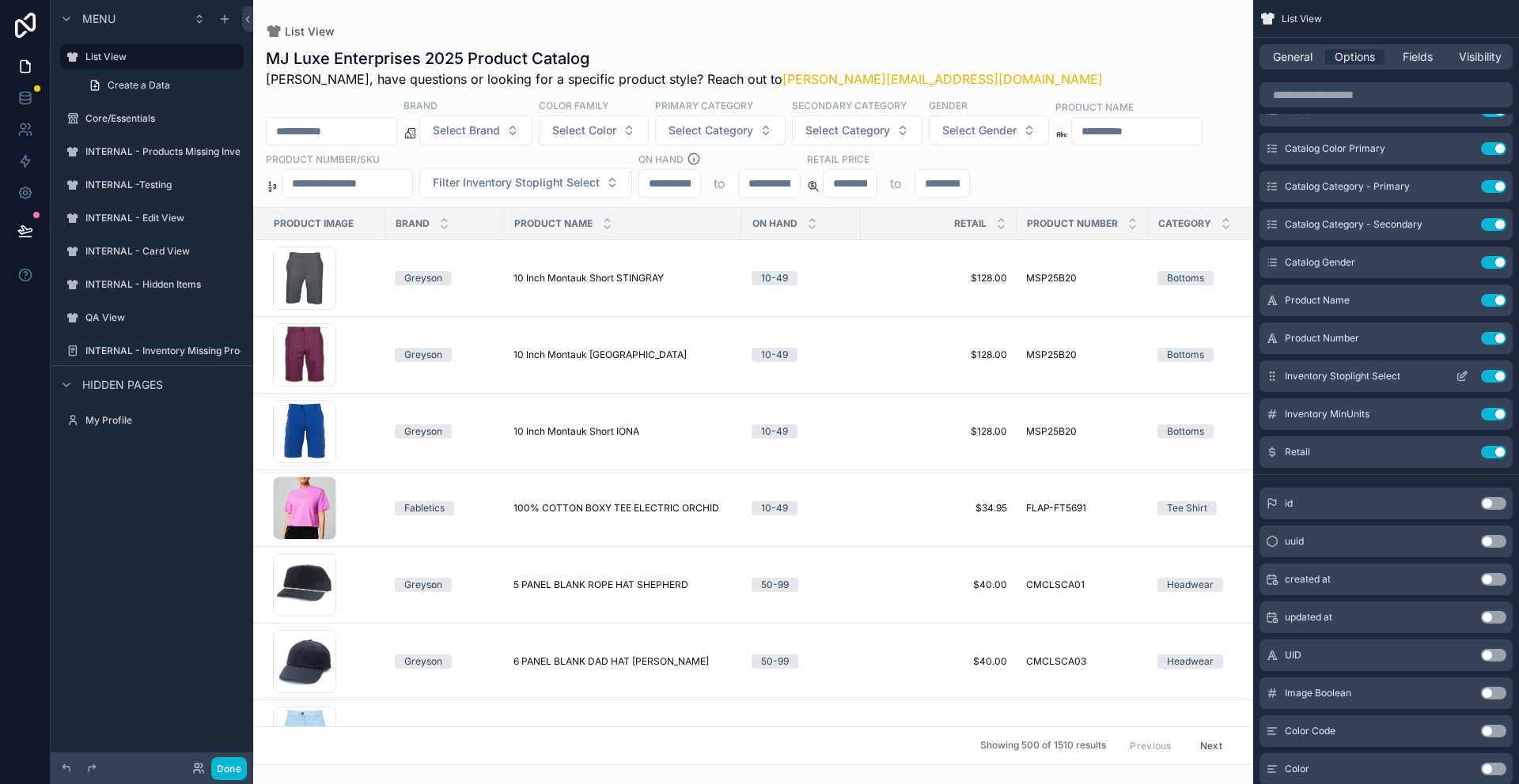
click at [1463, 379] on icon "scrollable content" at bounding box center [1461, 376] width 13 height 13
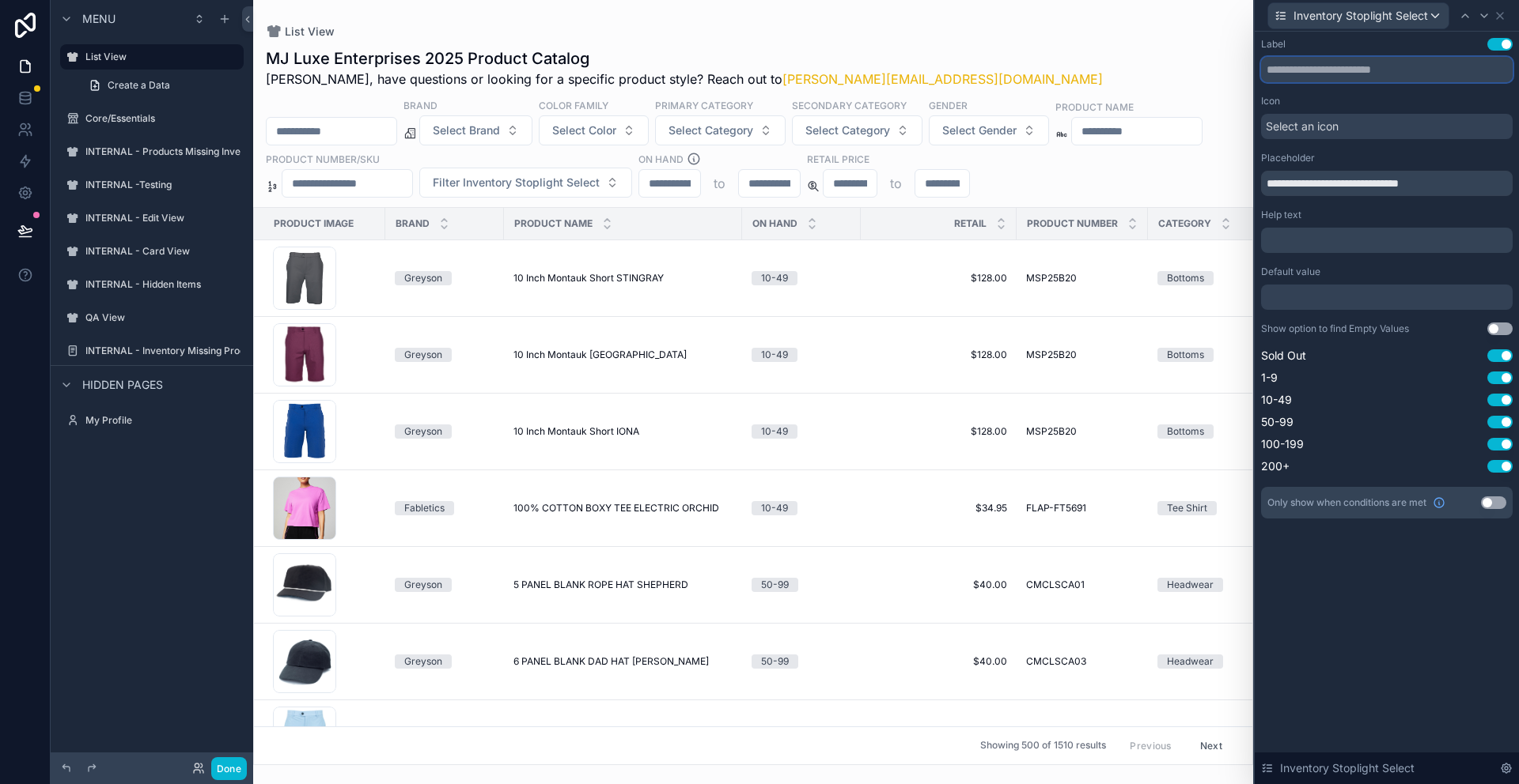
click at [1367, 69] on input "text" at bounding box center [1387, 69] width 252 height 25
type input "*******"
drag, startPoint x: 1444, startPoint y: 187, endPoint x: 1214, endPoint y: 187, distance: 230.0
click at [1214, 187] on div "**********" at bounding box center [759, 392] width 1519 height 784
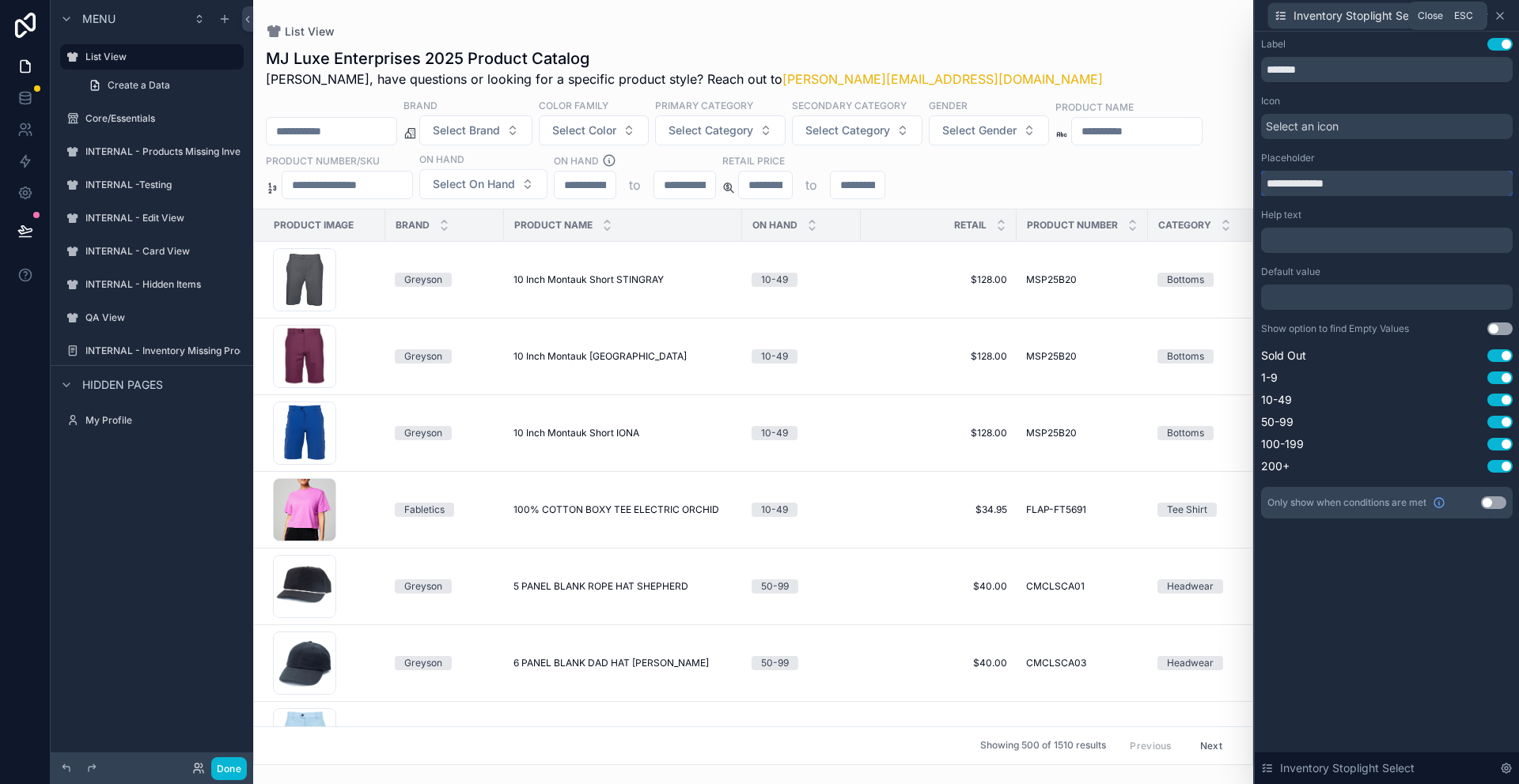
type input "**********"
click at [1500, 19] on icon at bounding box center [1499, 16] width 13 height 13
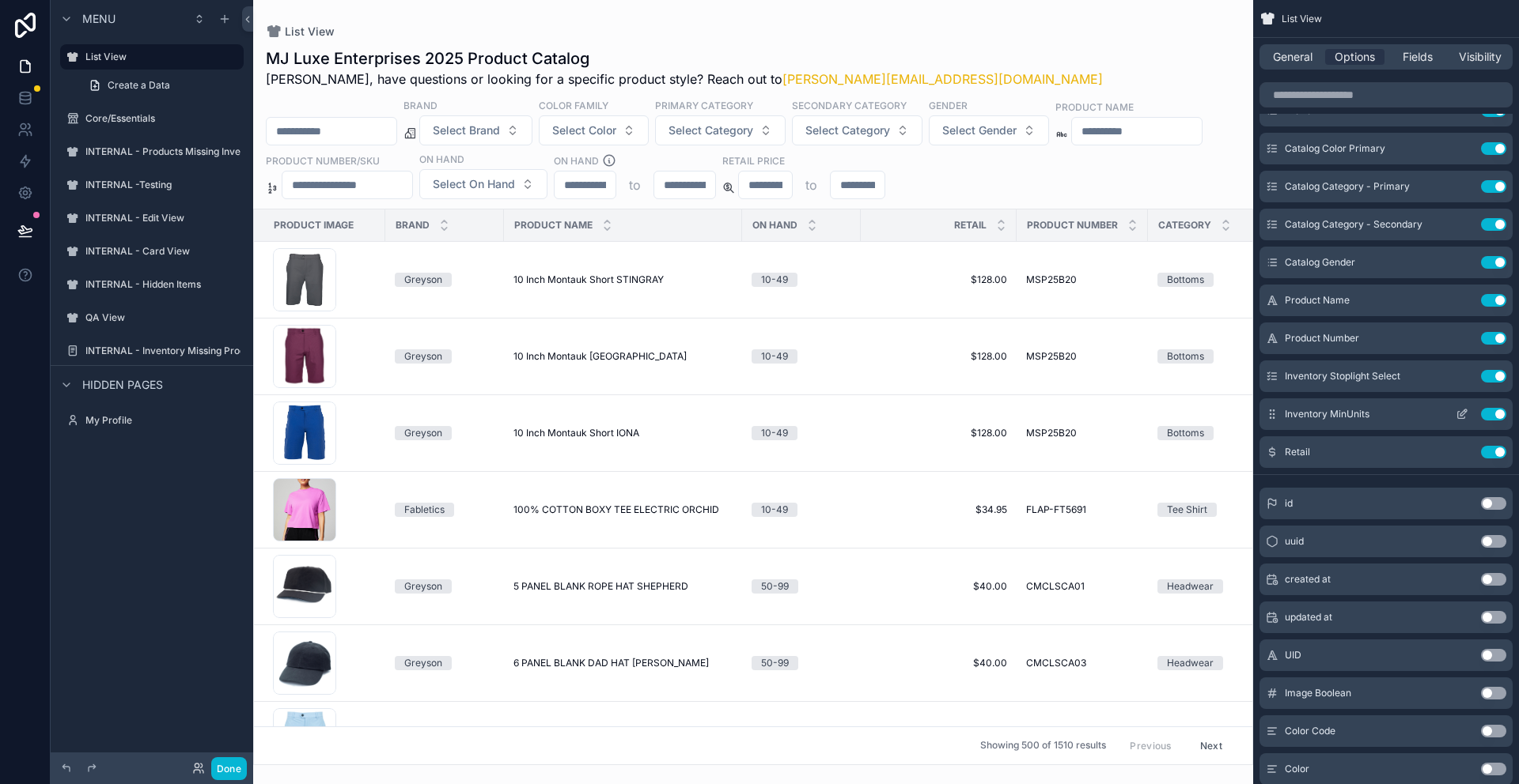
click at [1490, 415] on button "Use setting" at bounding box center [1494, 414] width 25 height 13
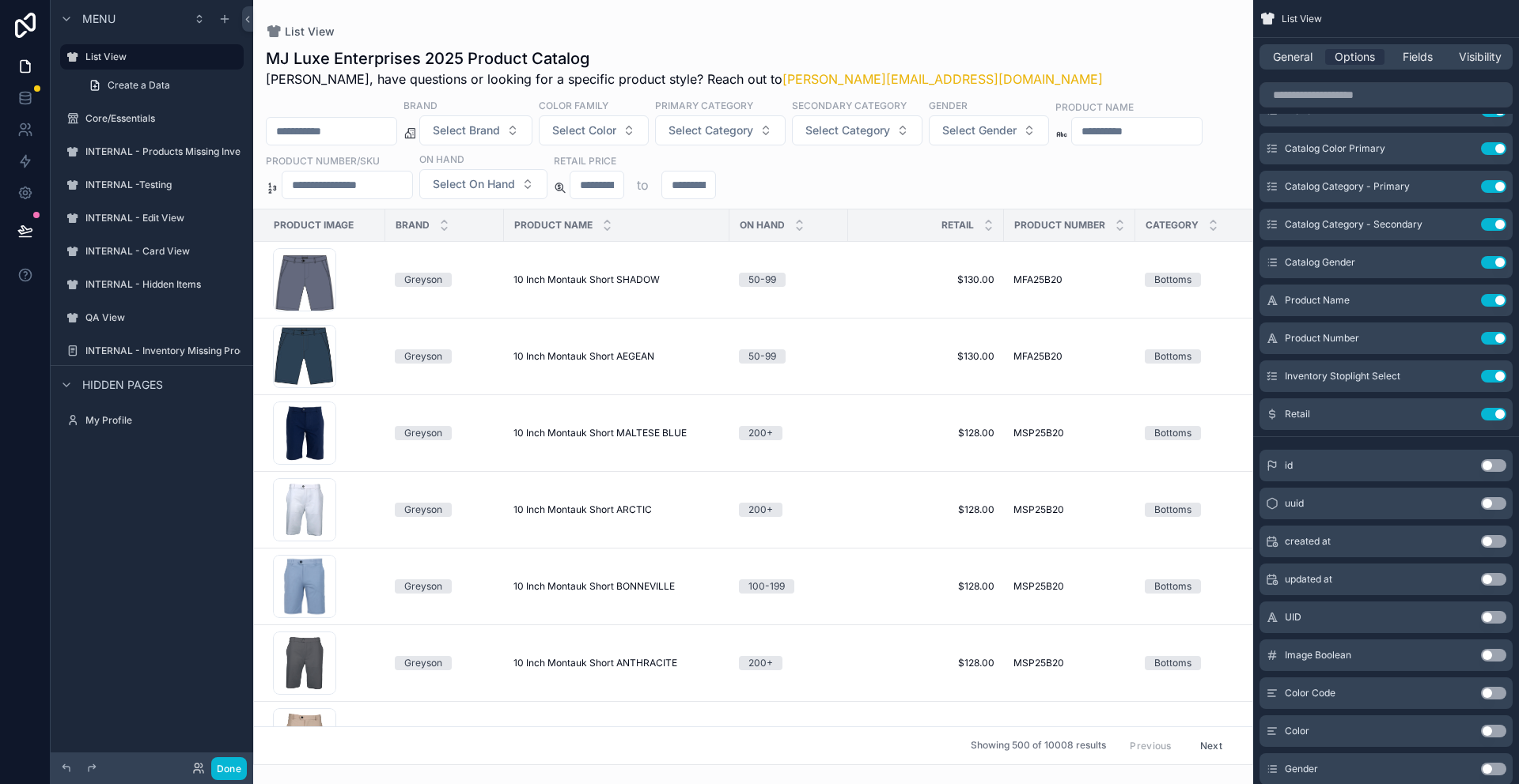
click at [858, 16] on div "scrollable content" at bounding box center [752, 392] width 1000 height 784
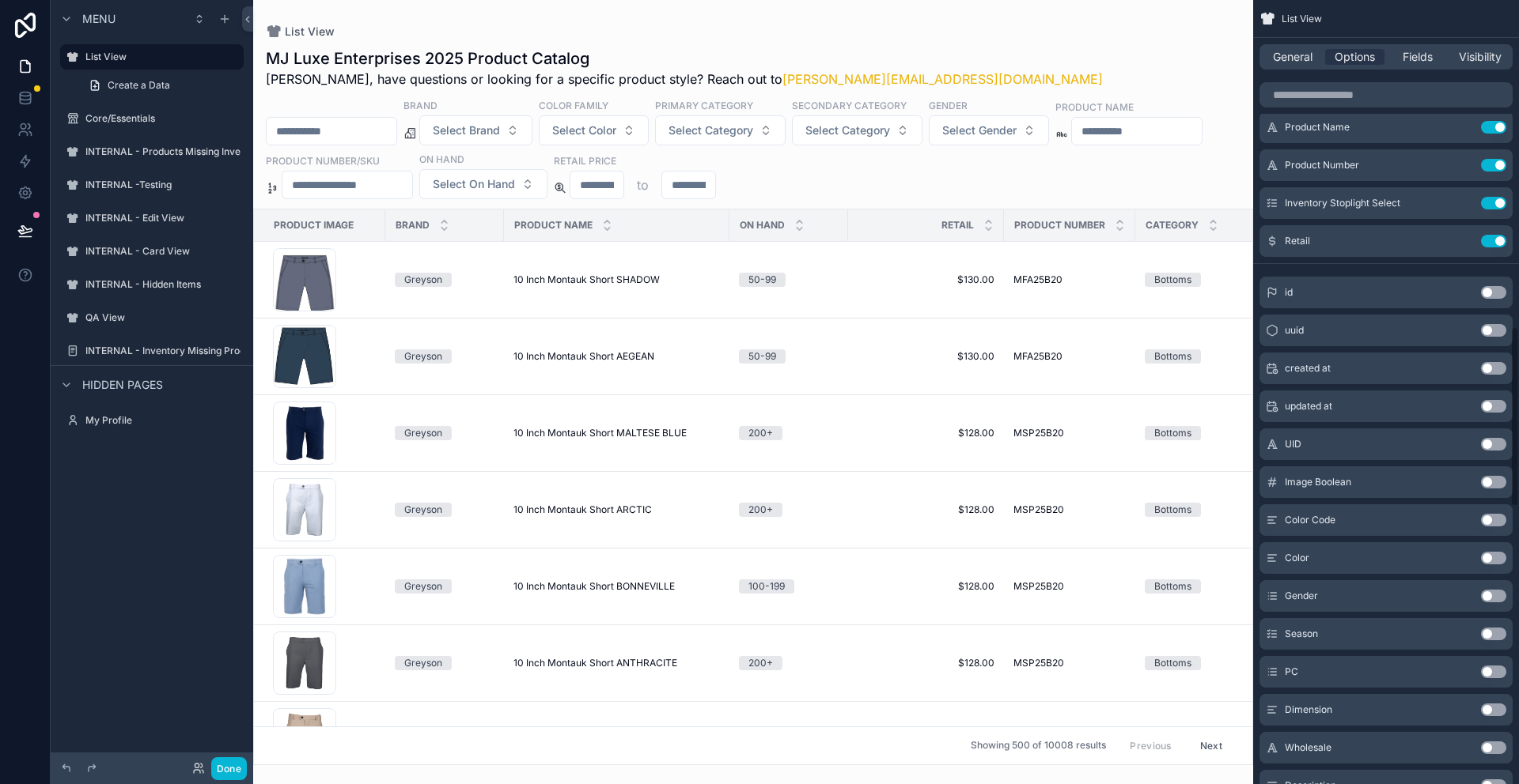
scroll to position [1195, 0]
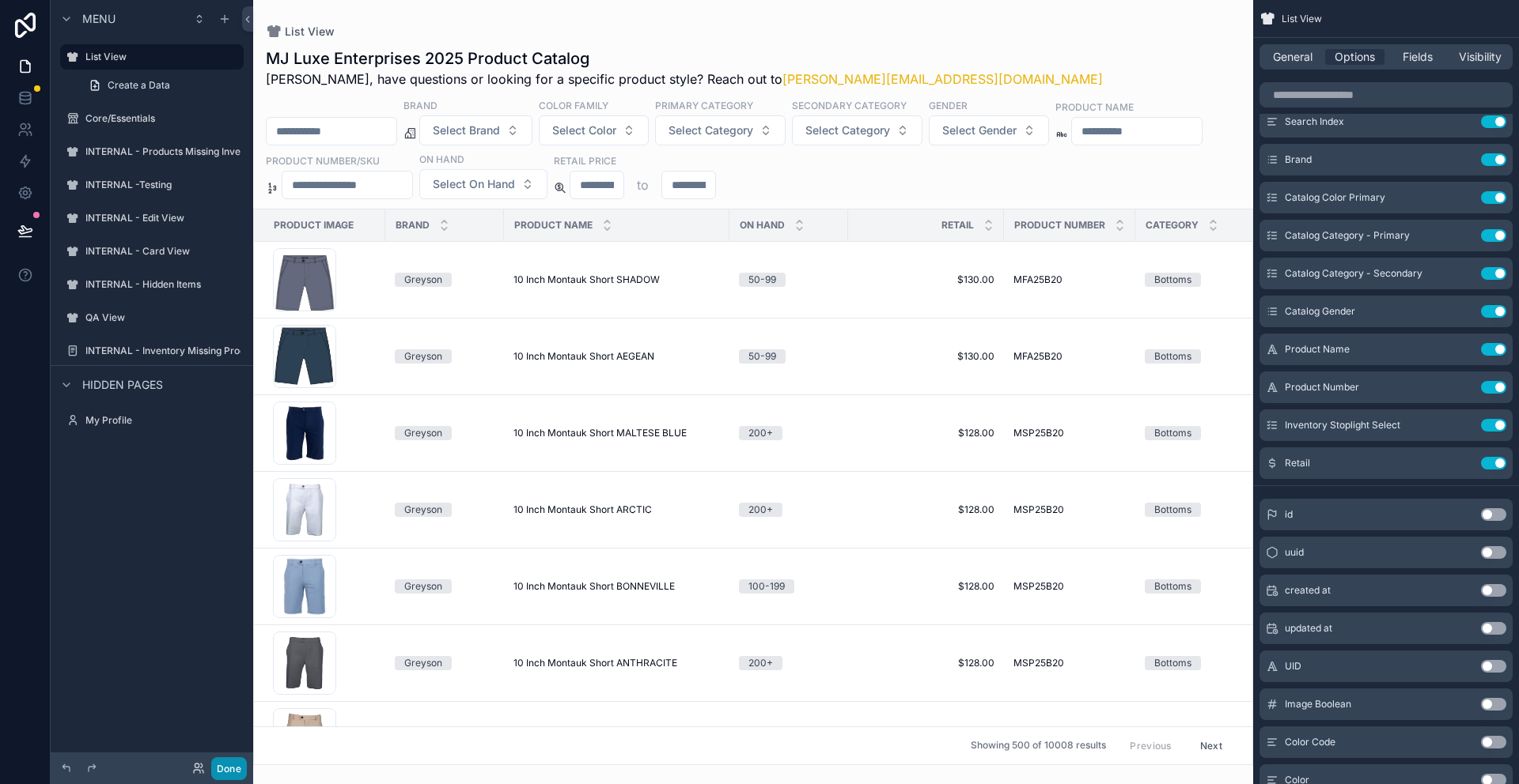
click at [227, 770] on button "Done" at bounding box center [229, 768] width 35 height 23
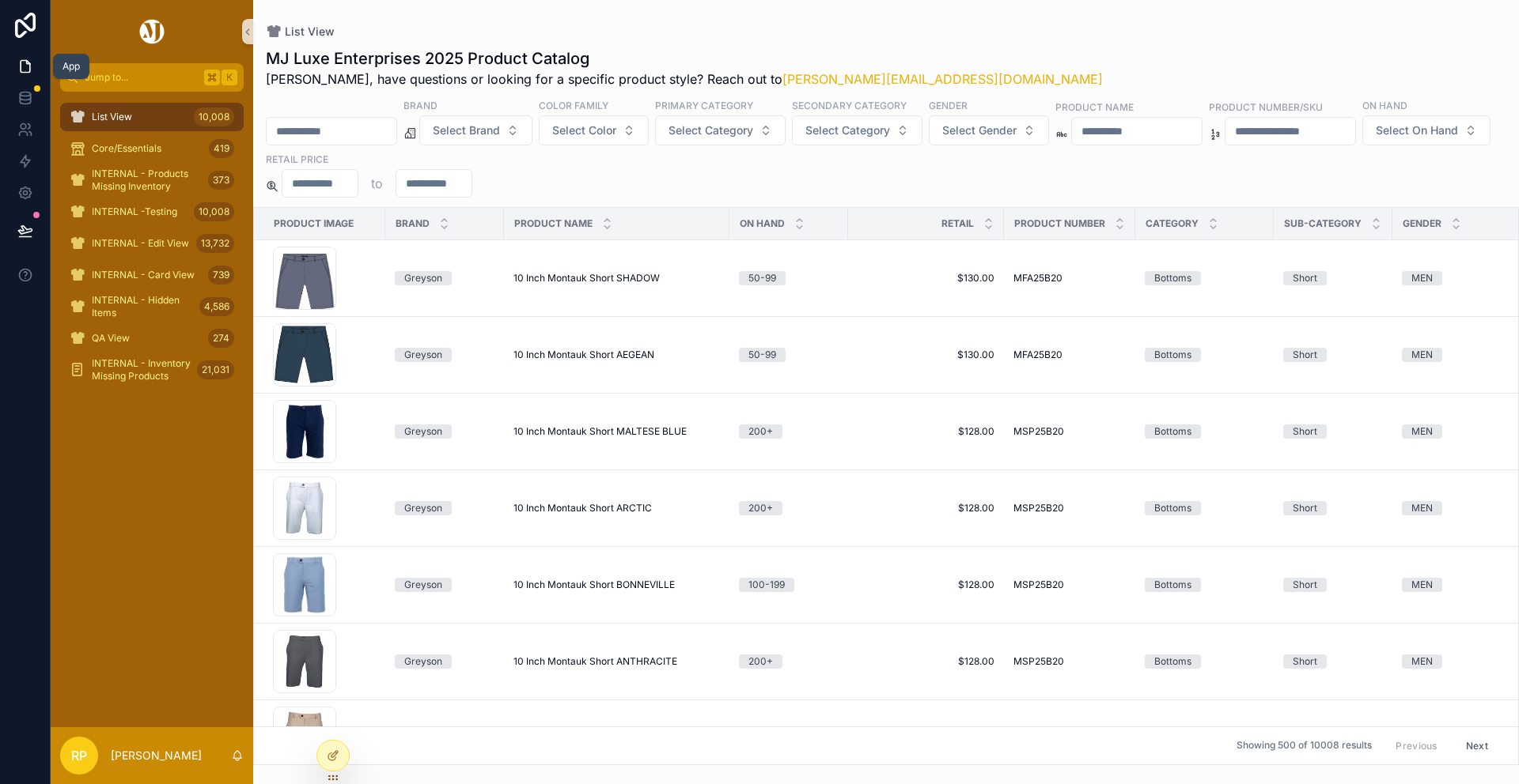
click at [26, 68] on icon at bounding box center [25, 67] width 16 height 16
click at [26, 96] on icon at bounding box center [24, 95] width 11 height 4
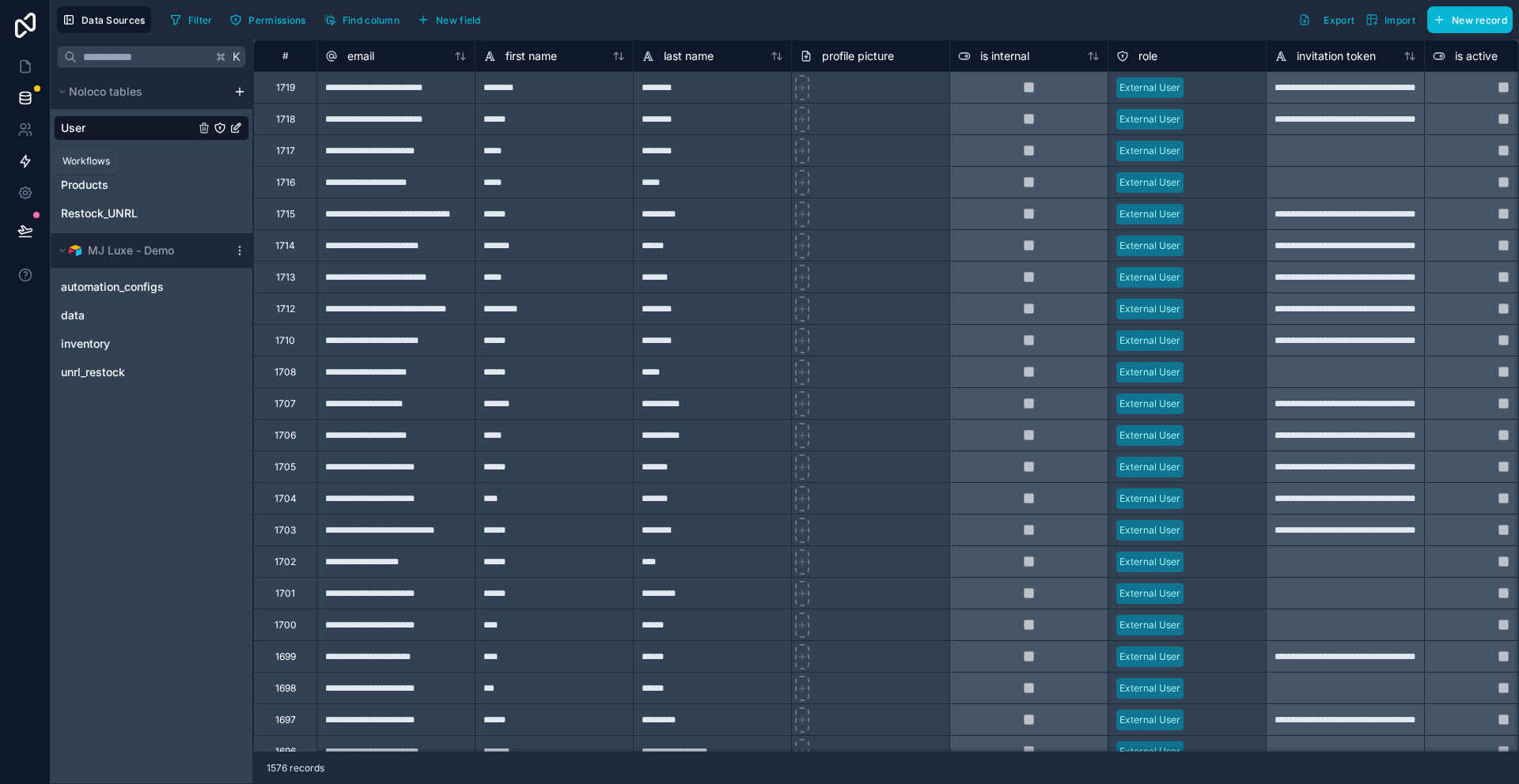
click at [26, 154] on icon at bounding box center [25, 161] width 16 height 16
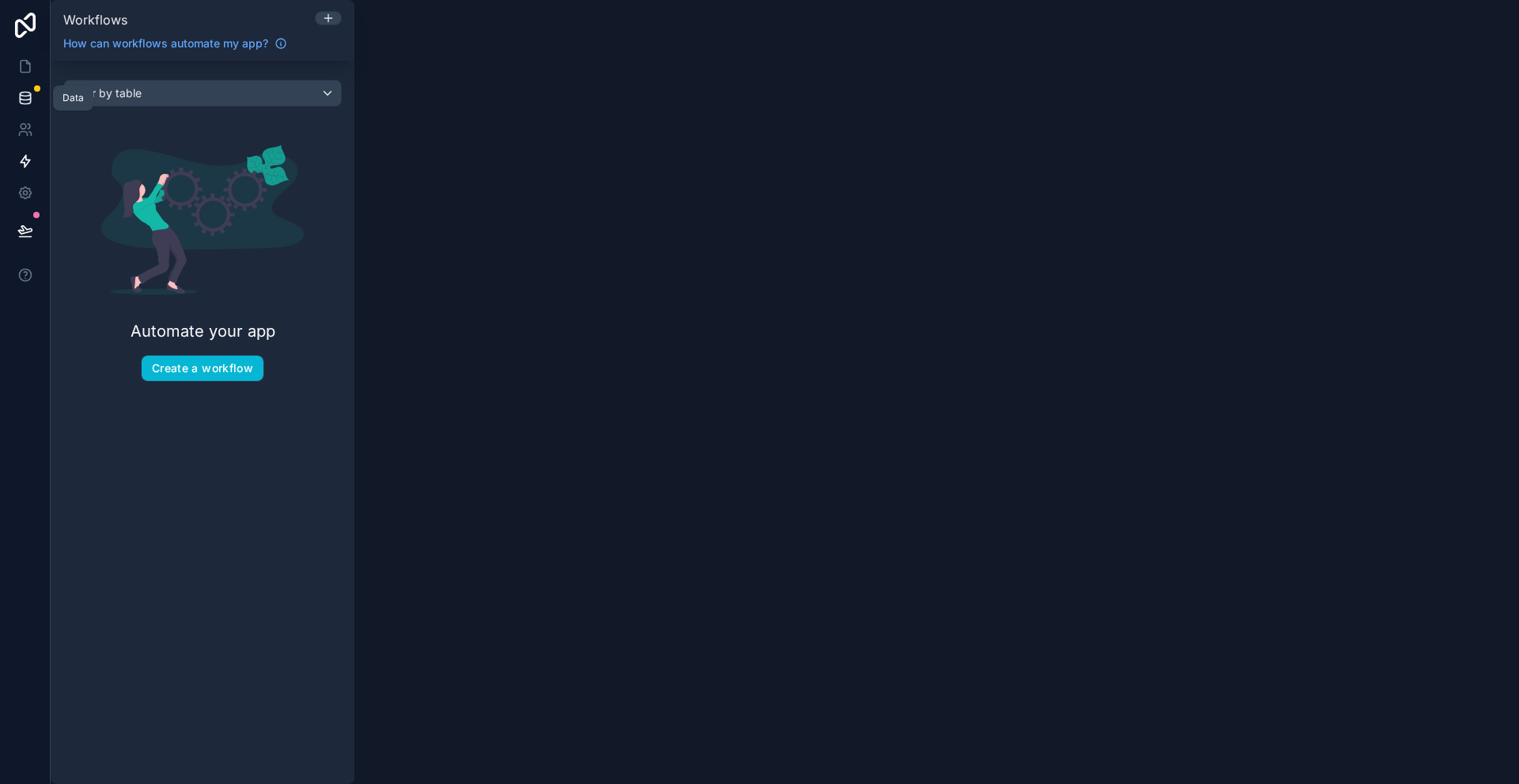
click at [23, 99] on icon at bounding box center [25, 98] width 16 height 16
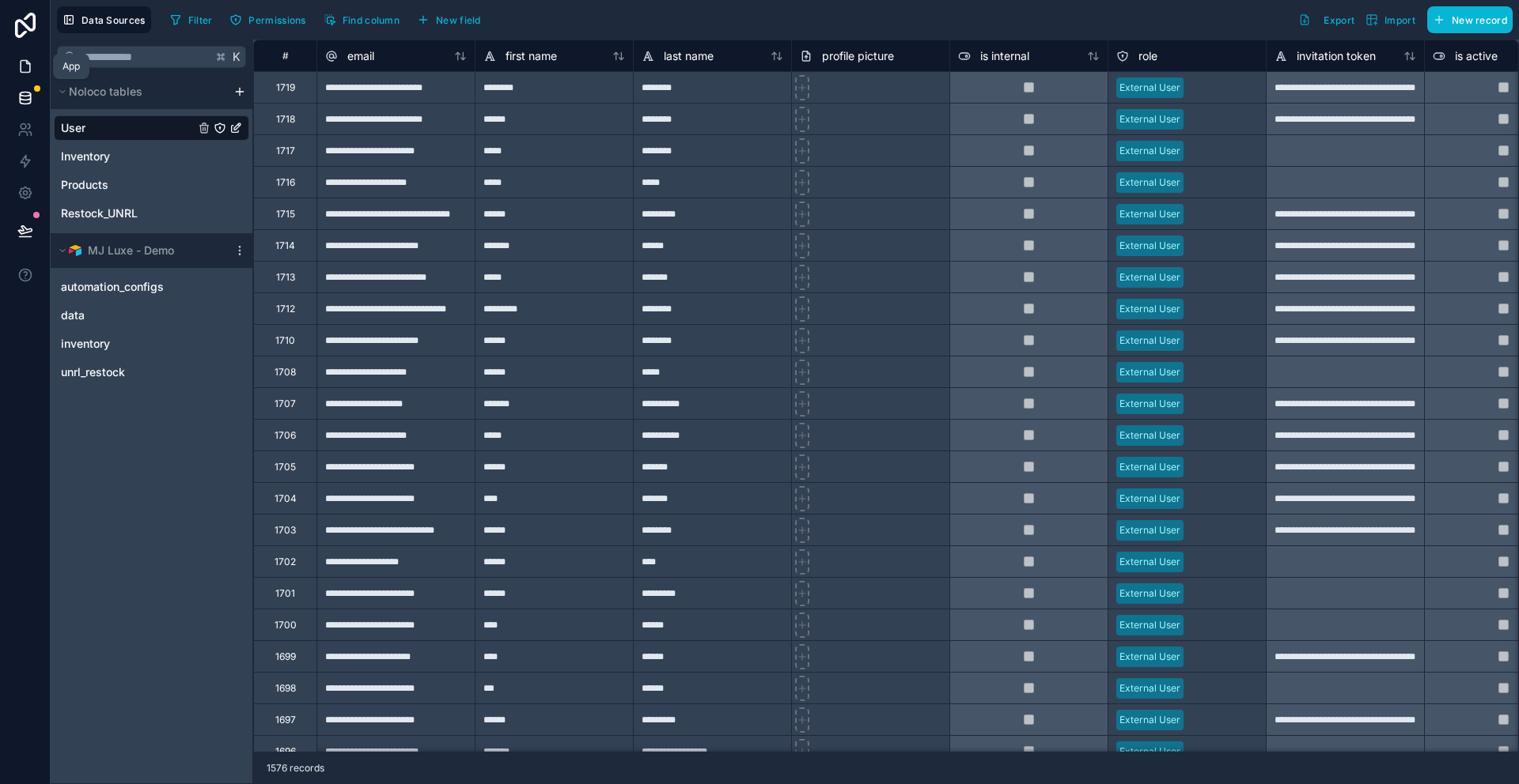
click at [28, 69] on icon at bounding box center [25, 67] width 16 height 16
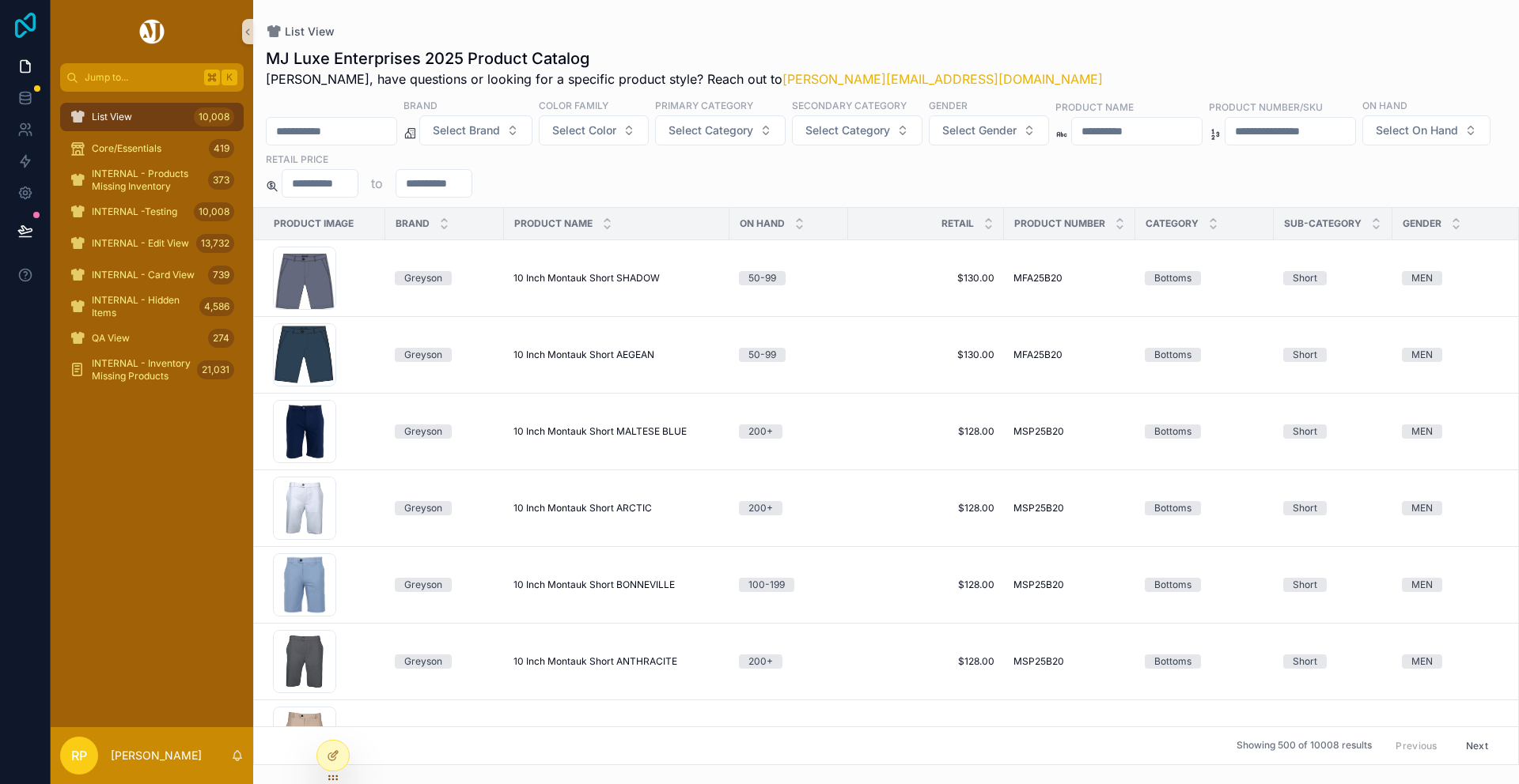
click at [28, 26] on icon at bounding box center [25, 25] width 31 height 25
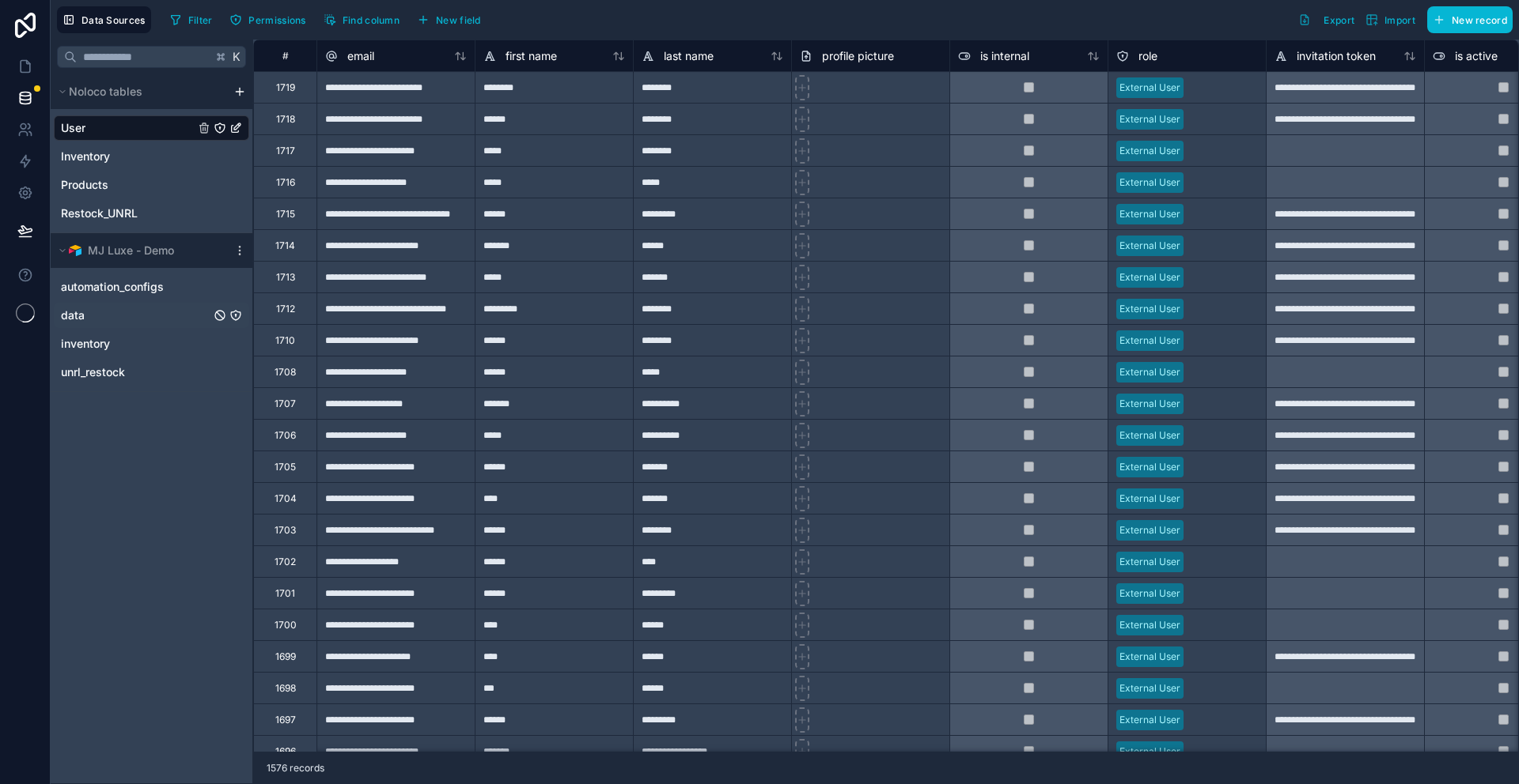
click at [76, 314] on span "data" at bounding box center [72, 315] width 24 height 16
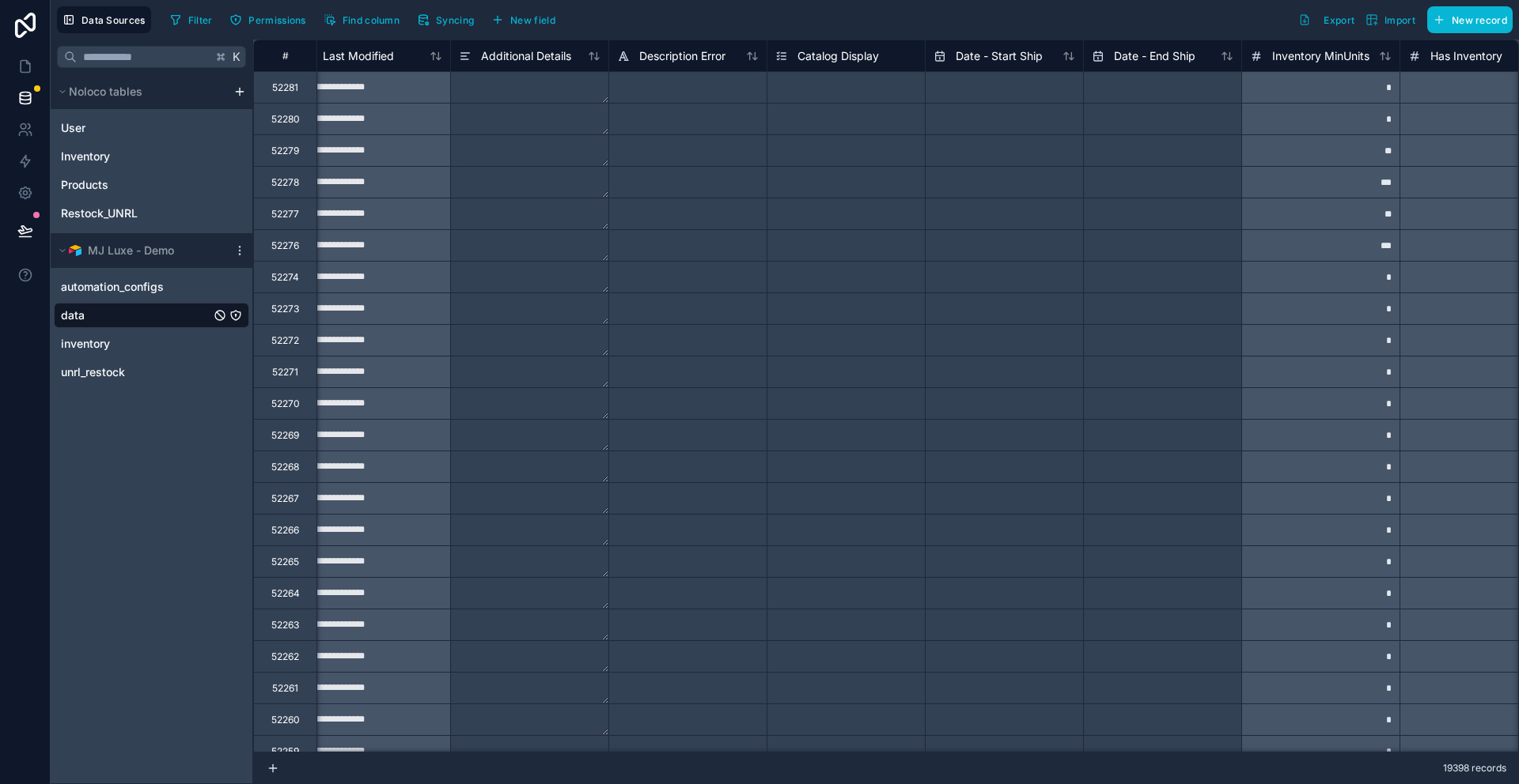
scroll to position [0, 3856]
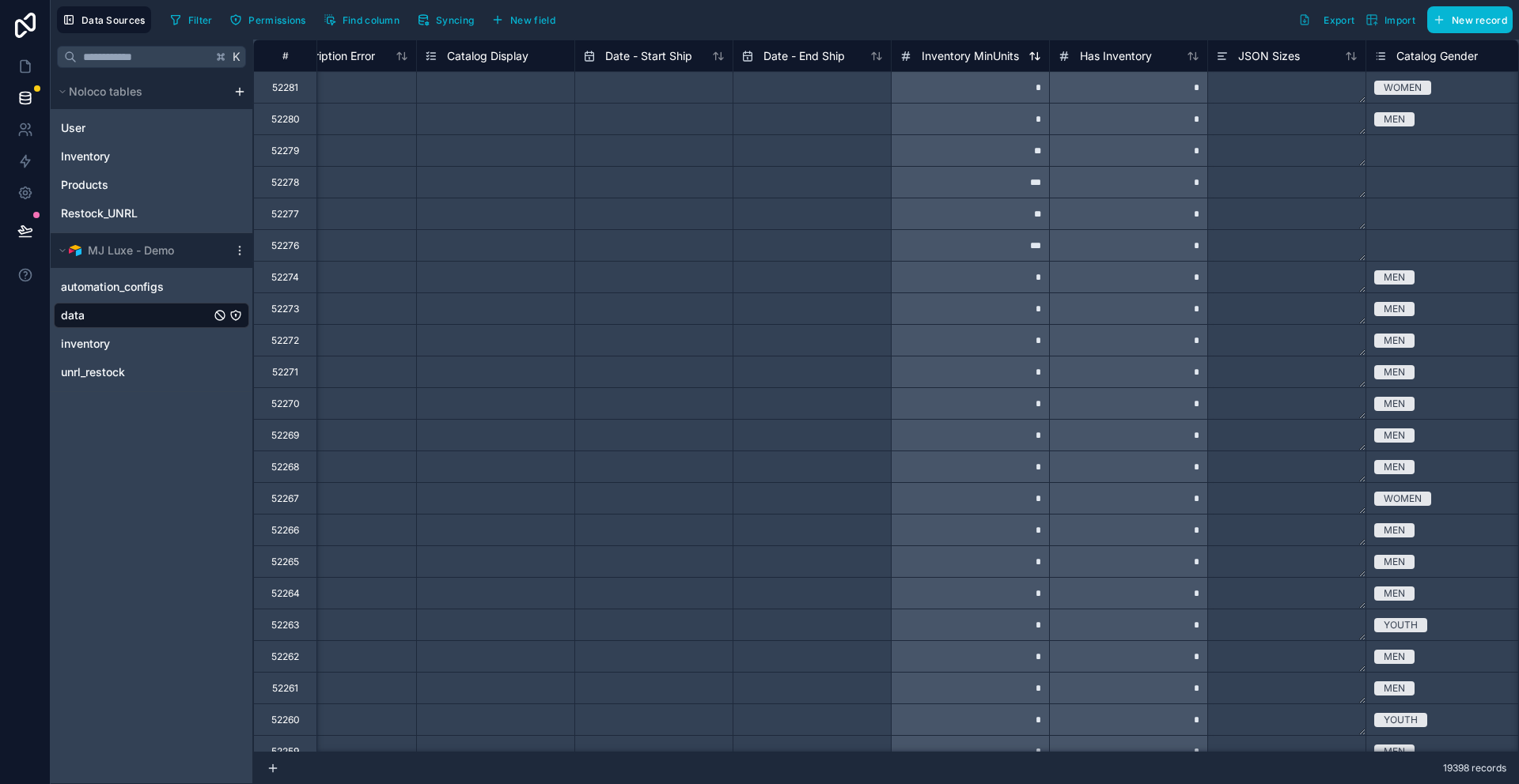
click at [906, 55] on icon at bounding box center [905, 55] width 7 height 0
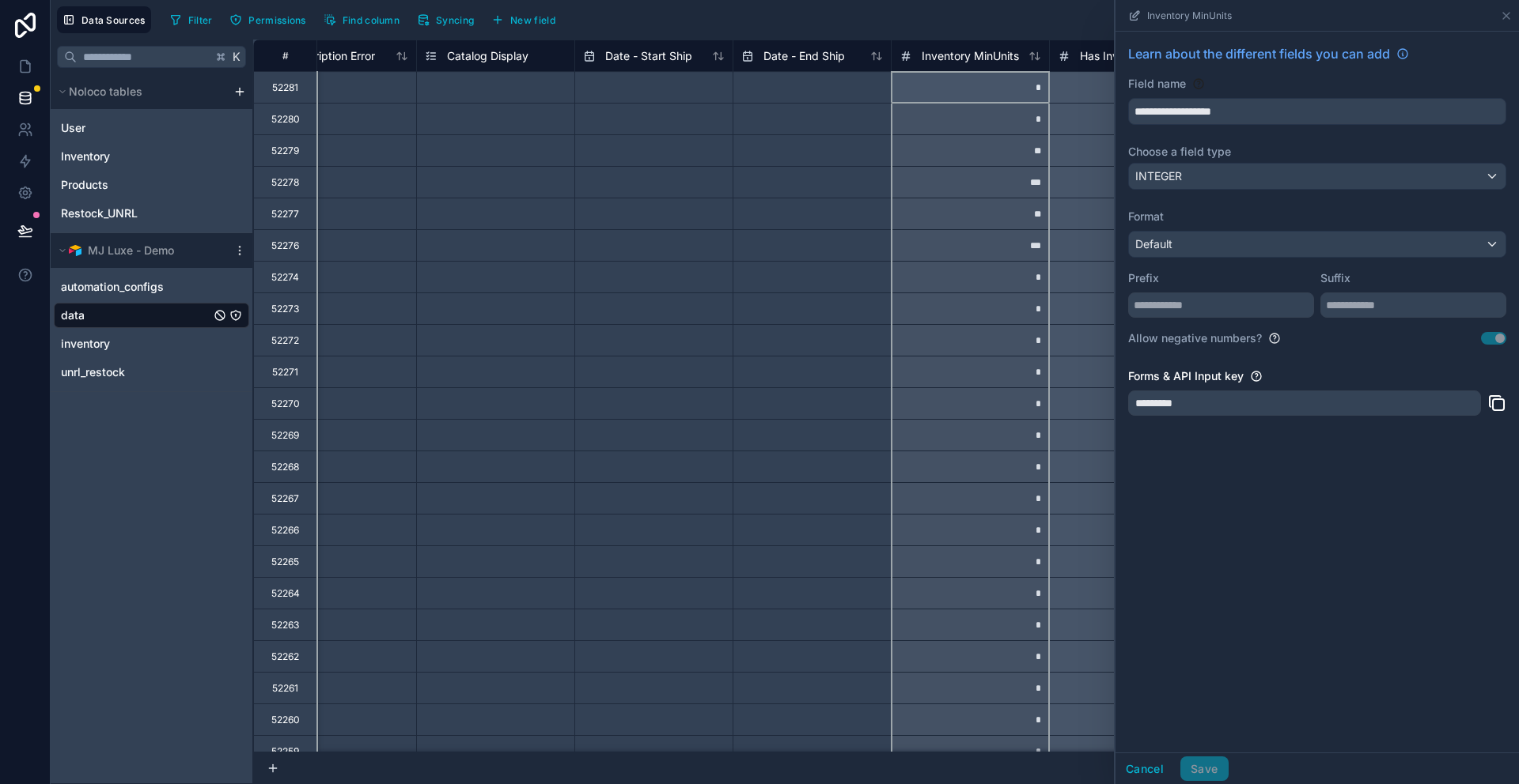
scroll to position [0, 3856]
click at [26, 18] on icon at bounding box center [24, 25] width 21 height 25
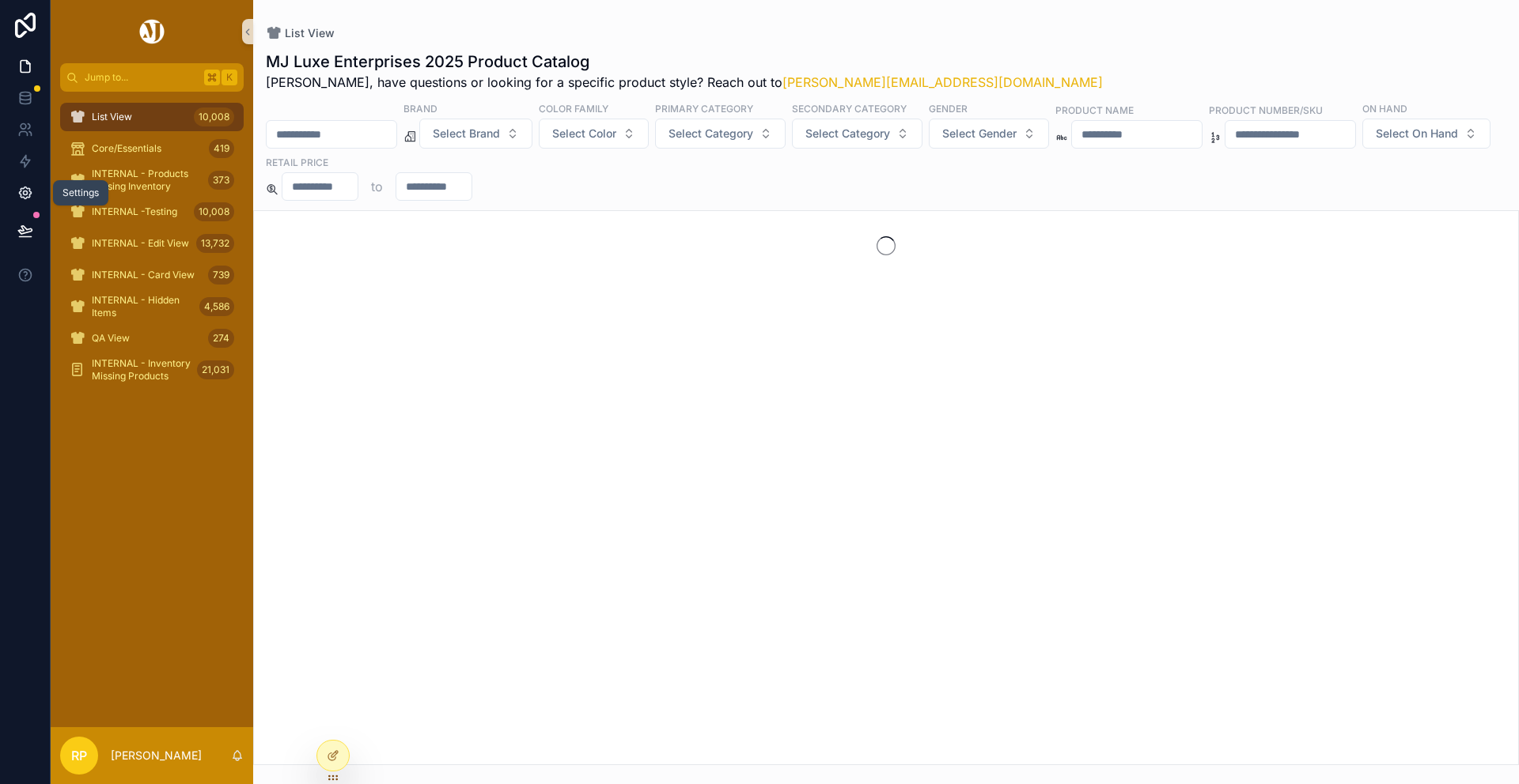
click at [28, 193] on icon at bounding box center [25, 193] width 16 height 16
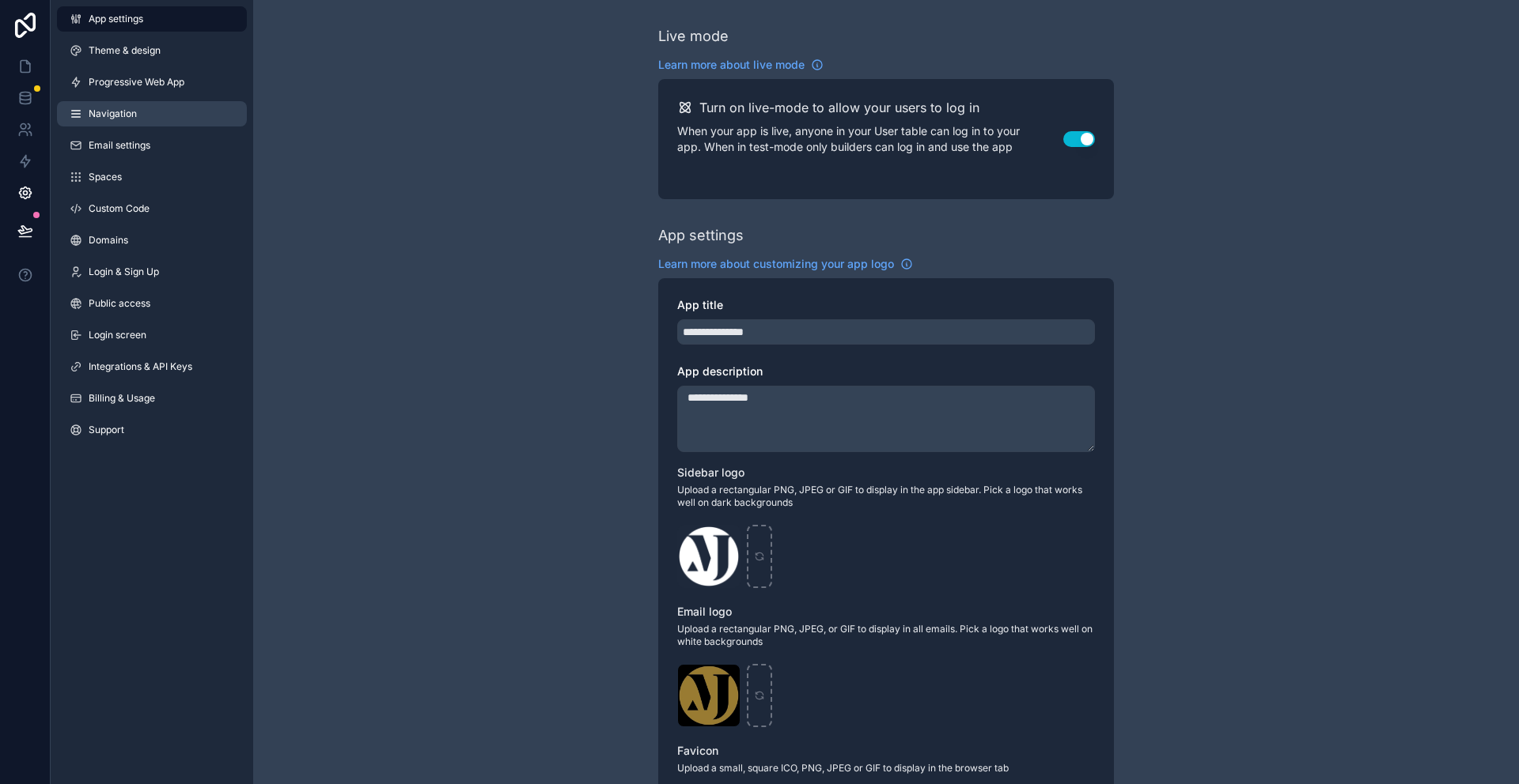
click at [137, 117] on link "Navigation" at bounding box center [152, 114] width 190 height 25
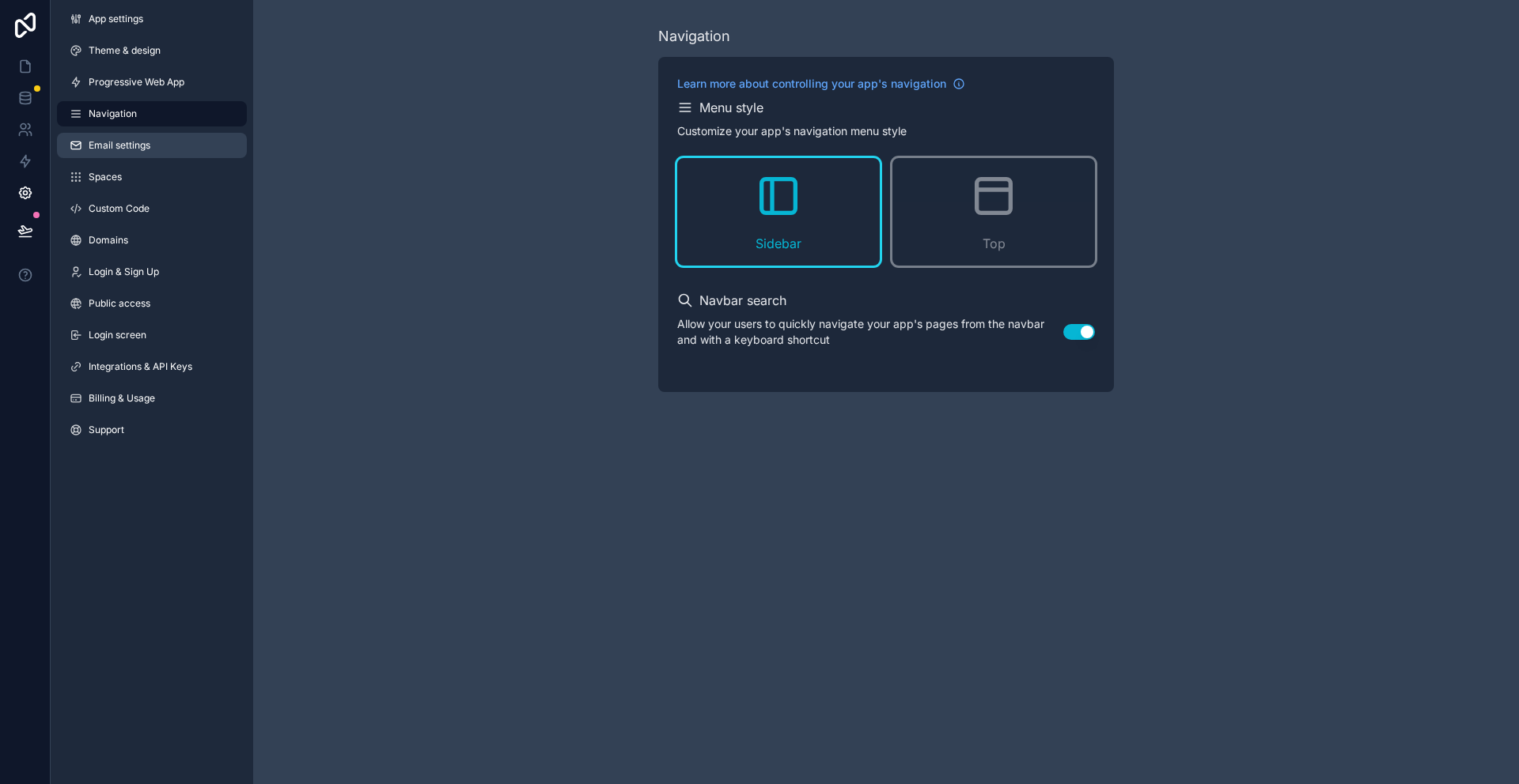
click at [129, 142] on span "Email settings" at bounding box center [119, 145] width 62 height 13
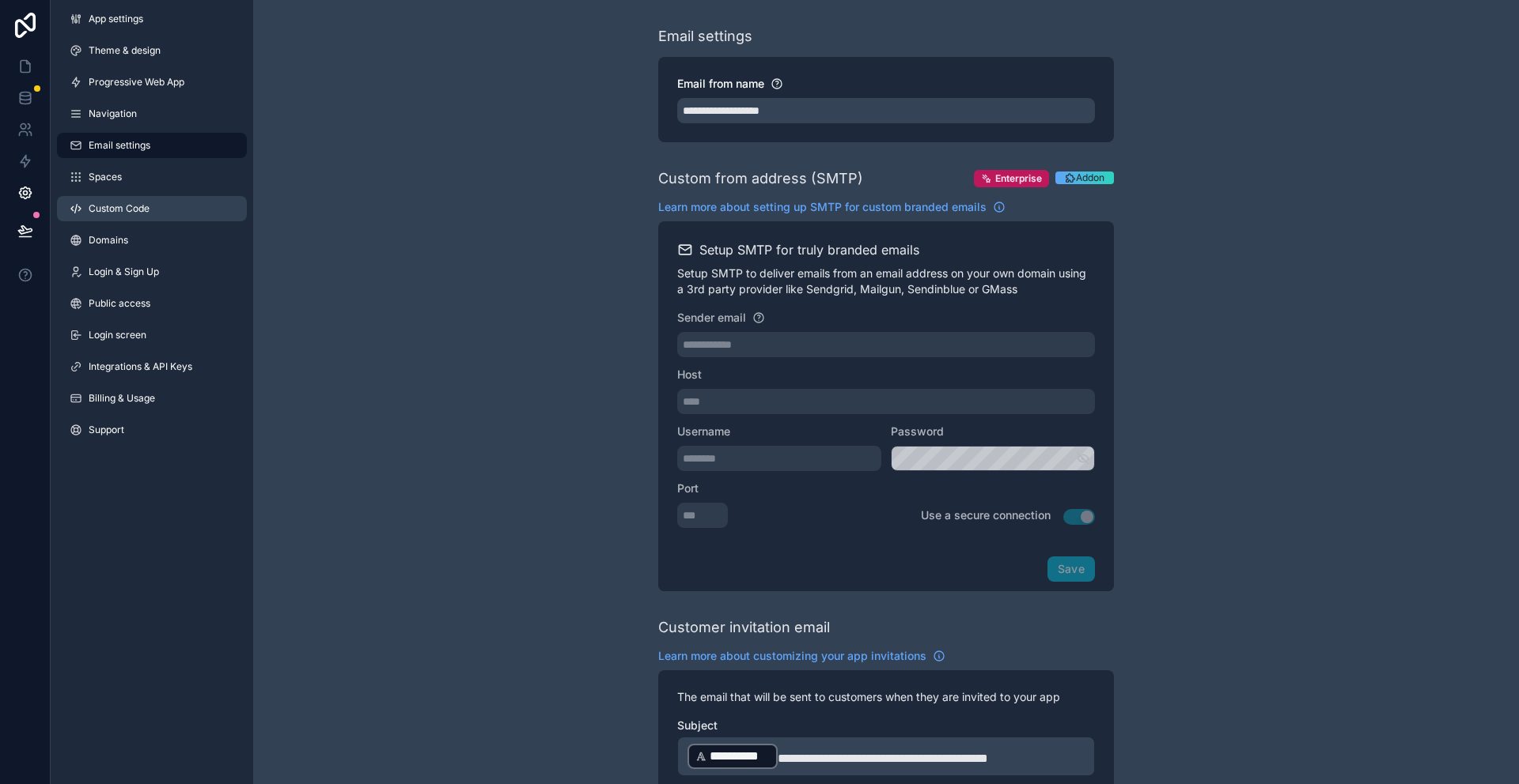
click at [118, 204] on span "Custom Code" at bounding box center [119, 208] width 61 height 13
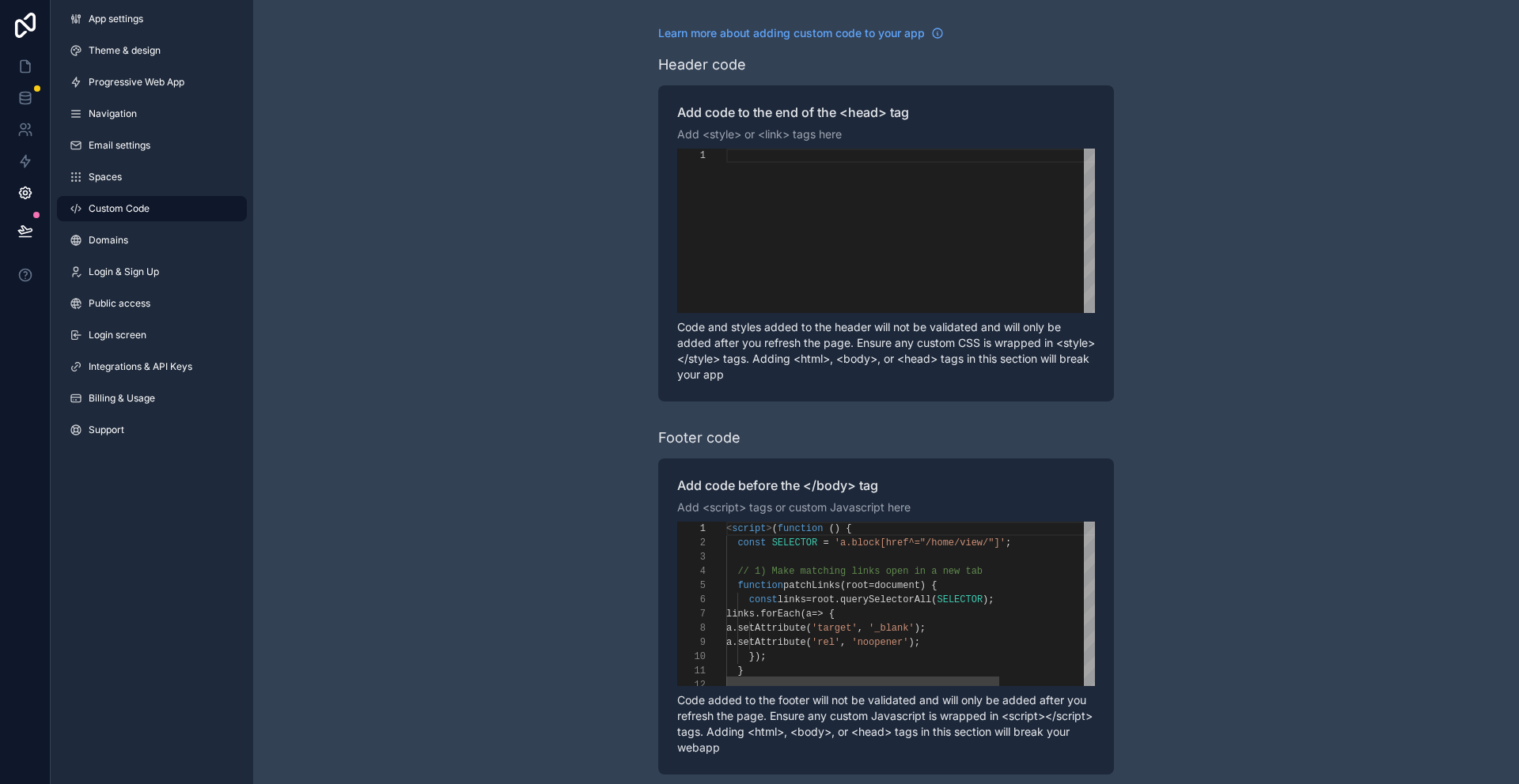
click at [863, 526] on div "< script > ( function () {" at bounding box center [975, 529] width 498 height 15
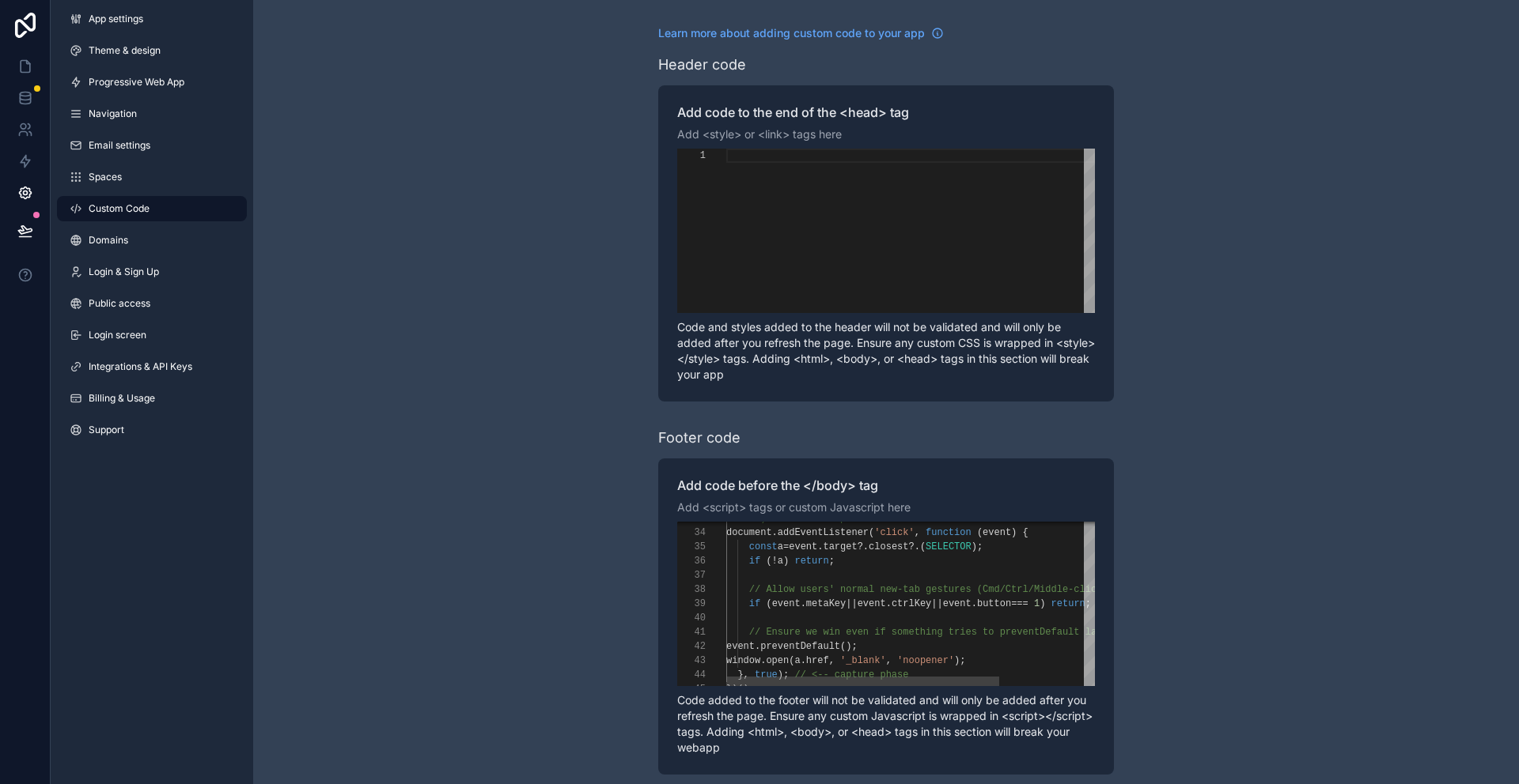
click at [1064, 534] on div "document . addEventListener ( 'click' , function ( event ) {" at bounding box center [975, 532] width 498 height 15
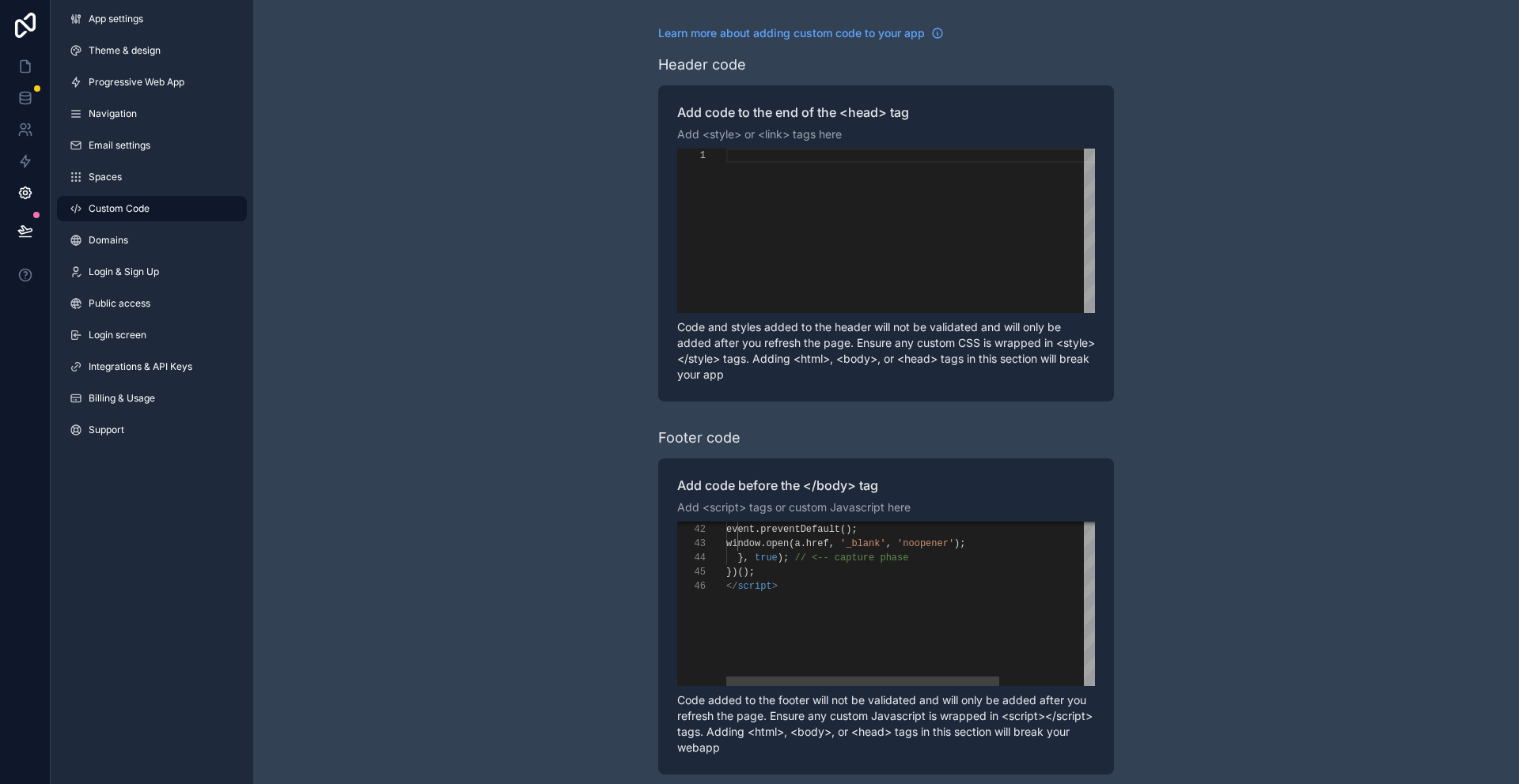
click at [783, 562] on div "**********" at bounding box center [885, 604] width 418 height 164
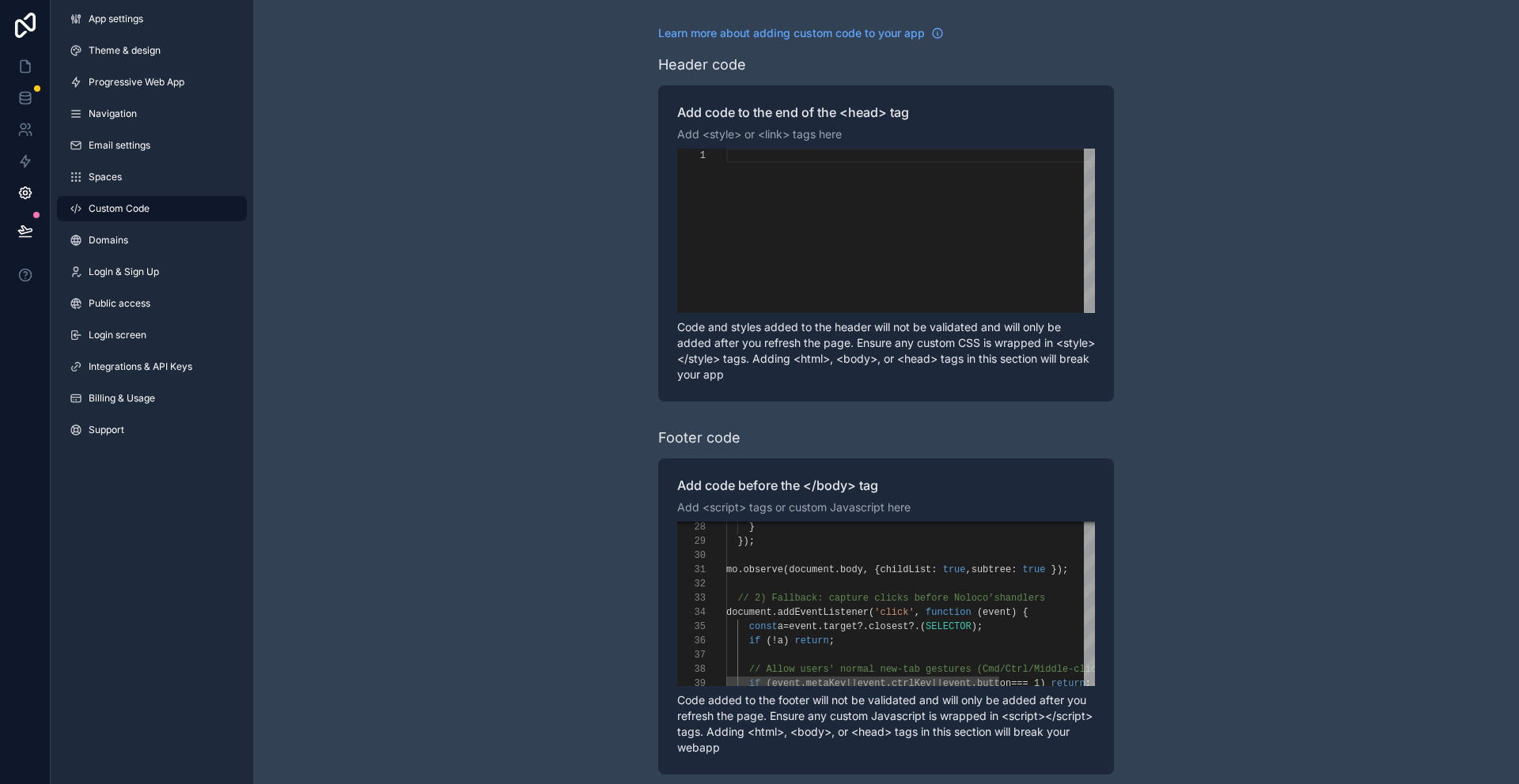
scroll to position [43, 160]
click at [886, 612] on div "**********" at bounding box center [885, 604] width 418 height 164
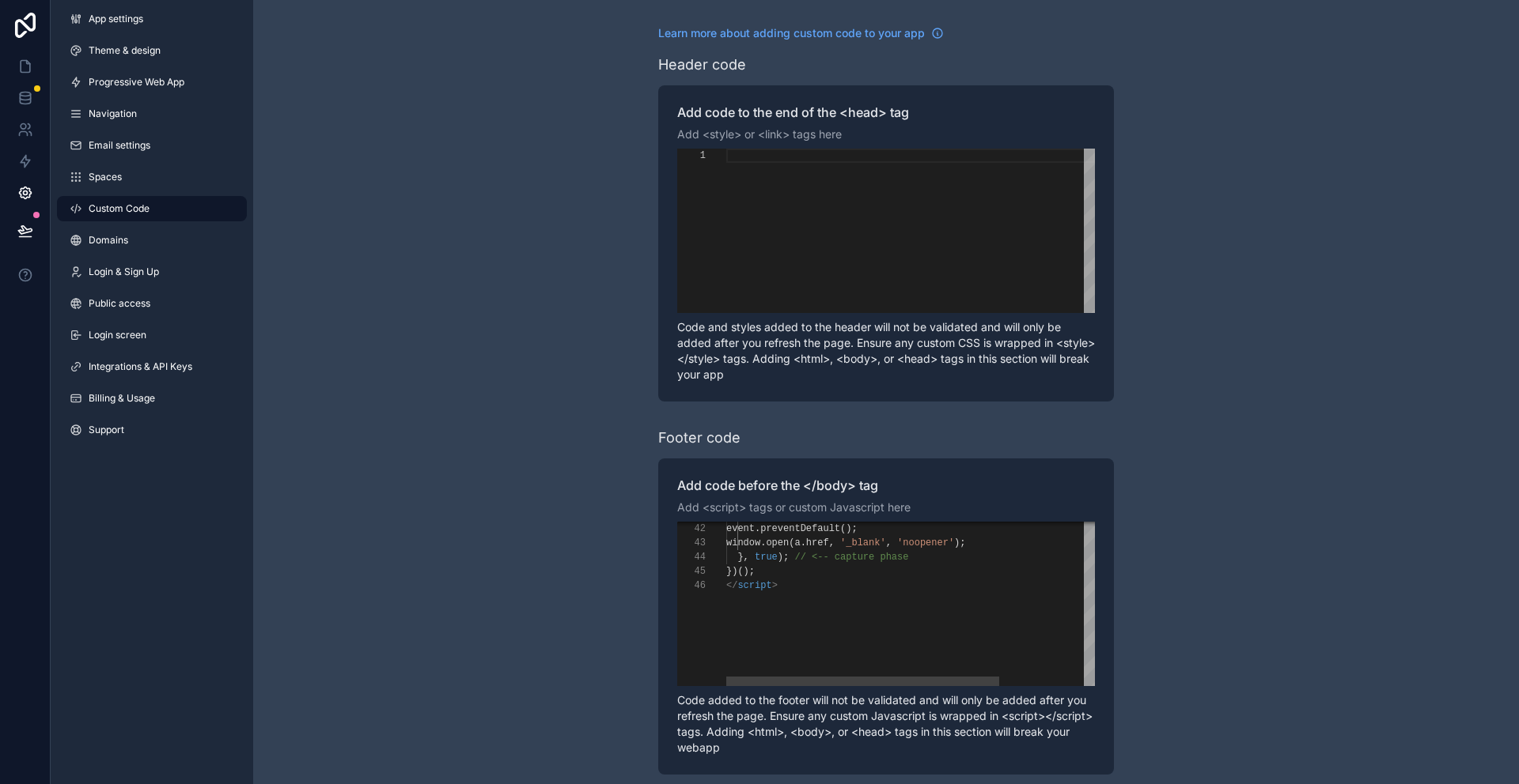
scroll to position [57, 6]
click at [735, 574] on span "})();" at bounding box center [740, 571] width 28 height 11
click at [944, 545] on div "})();" at bounding box center [975, 548] width 498 height 15
click at [961, 532] on div "}, true ); // <-- capture phase" at bounding box center [975, 534] width 498 height 15
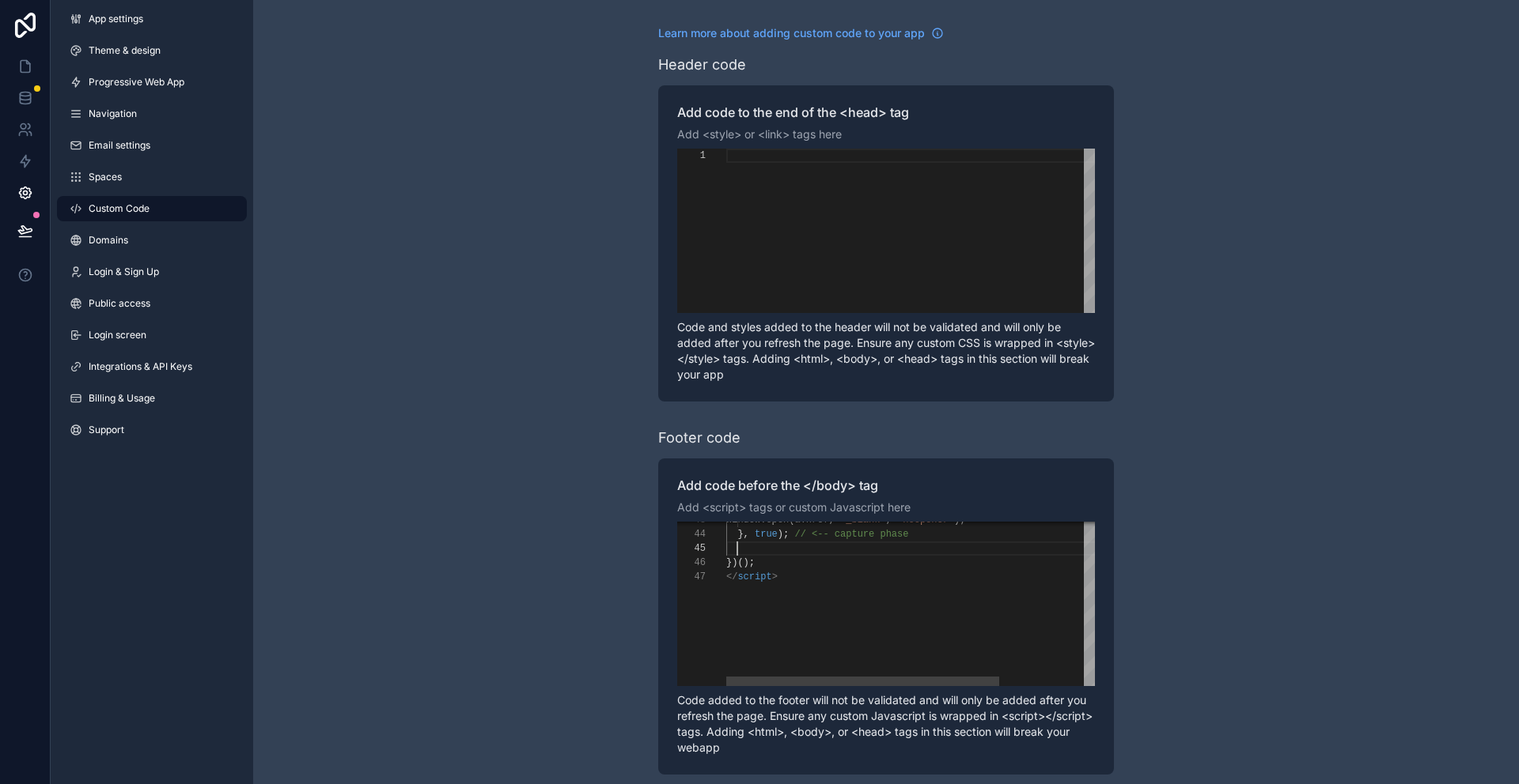
scroll to position [71, 11]
paste textarea "Editor content;Press Alt+F1 for Accessibility Options."
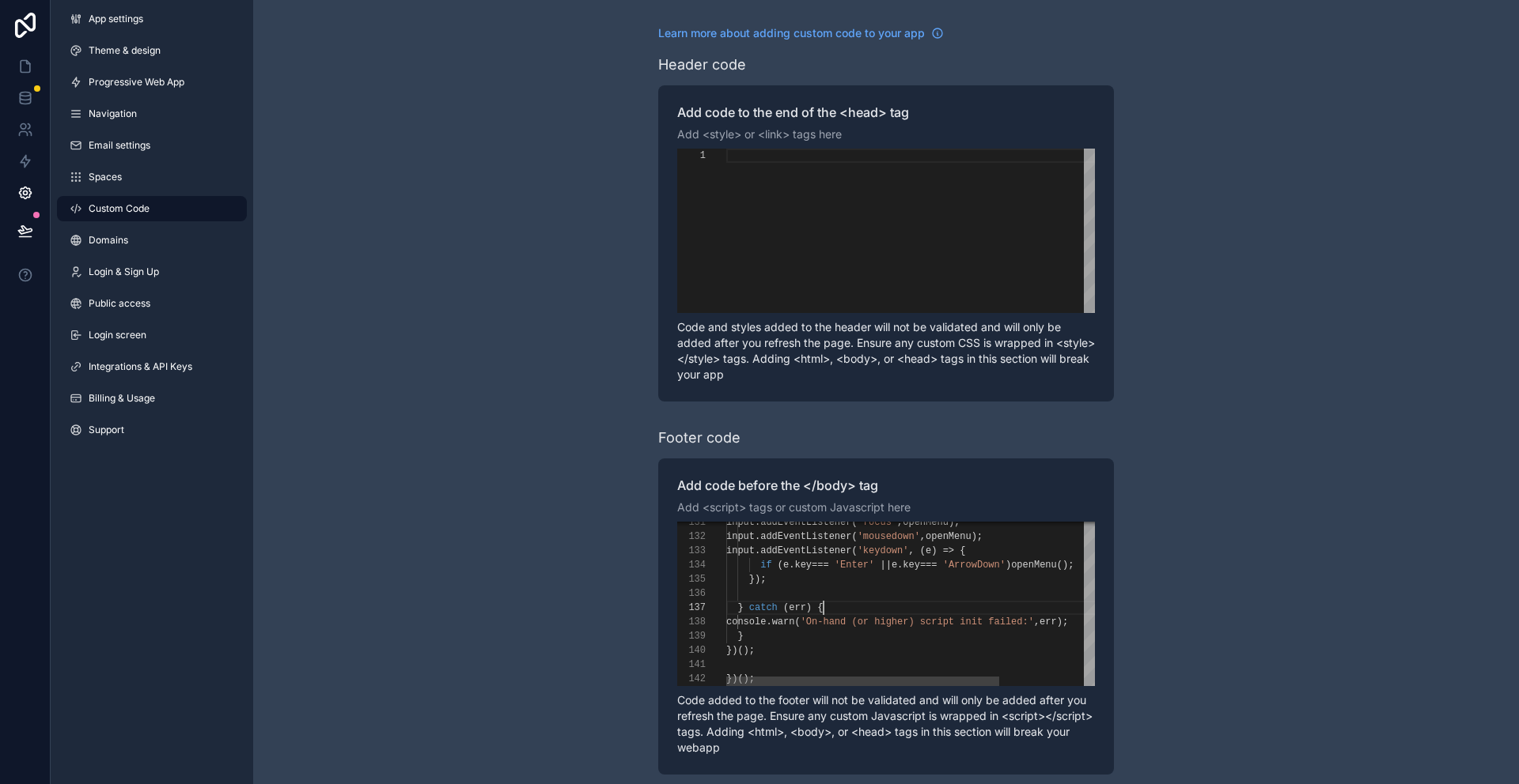
scroll to position [85, 97]
click at [831, 608] on div "} catch ( err ) {" at bounding box center [975, 608] width 498 height 15
click at [831, 607] on div "} catch ( err ) {" at bounding box center [975, 608] width 498 height 15
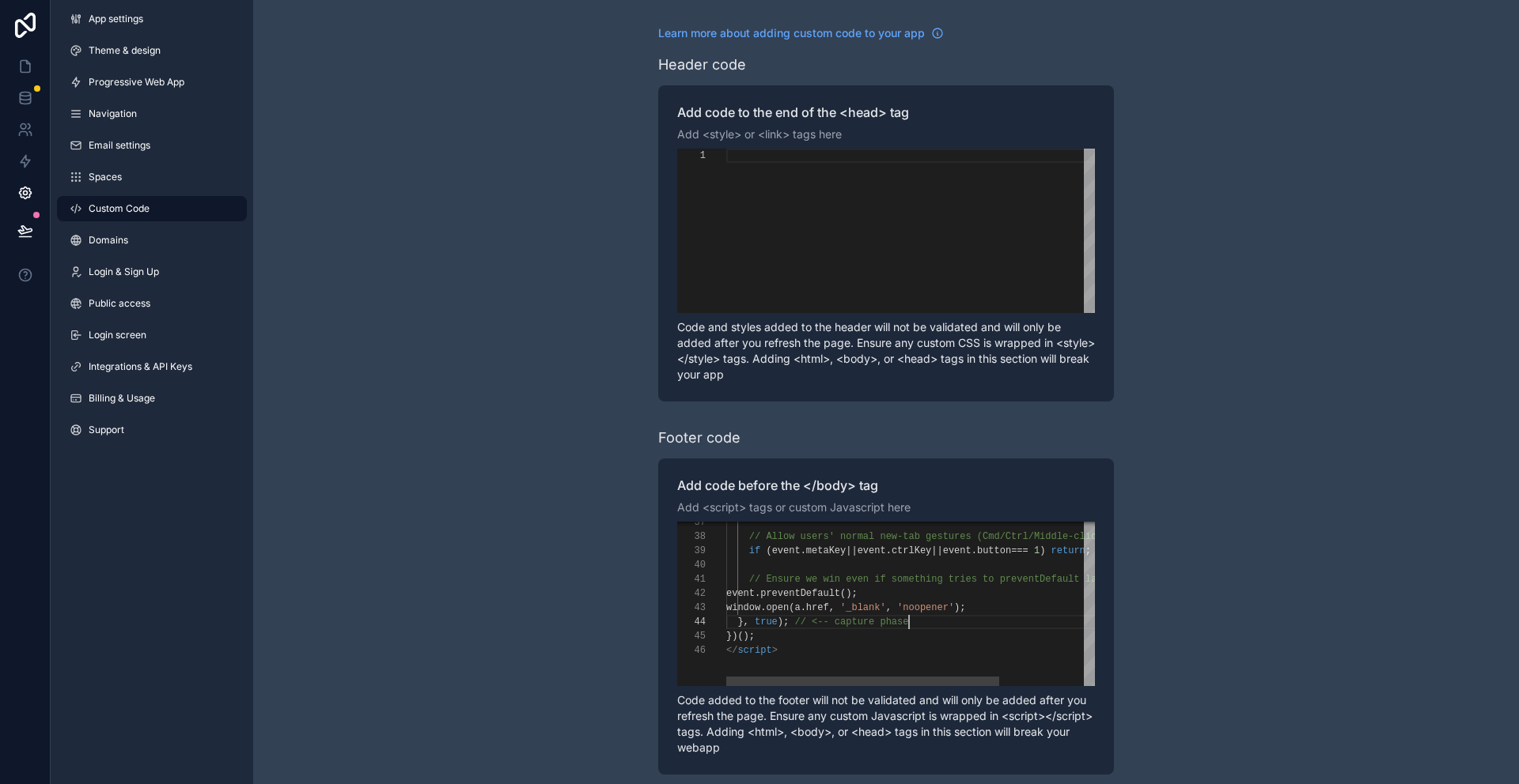
scroll to position [0, 52]
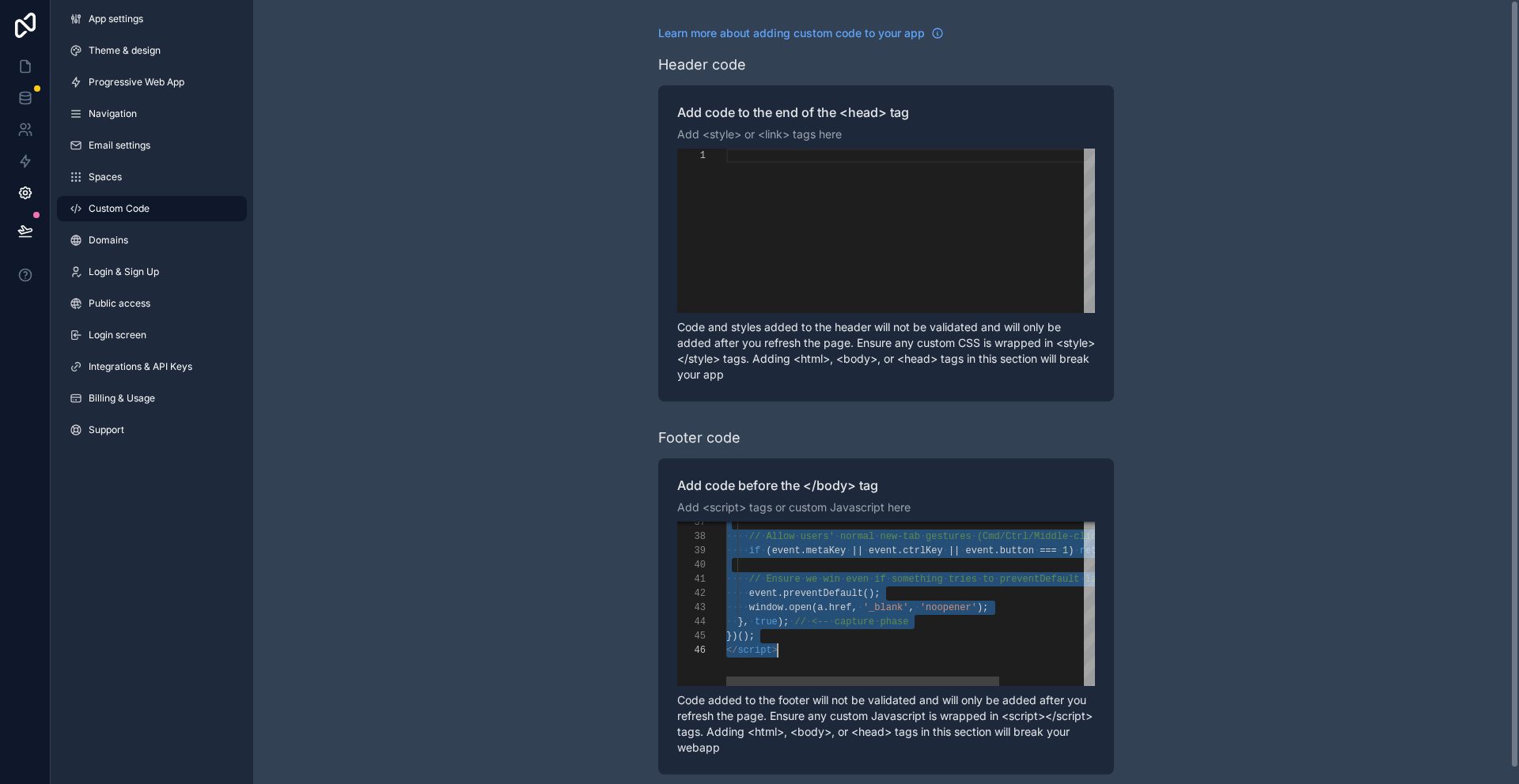
click at [791, 598] on span "preventDefault" at bounding box center [824, 593] width 80 height 11
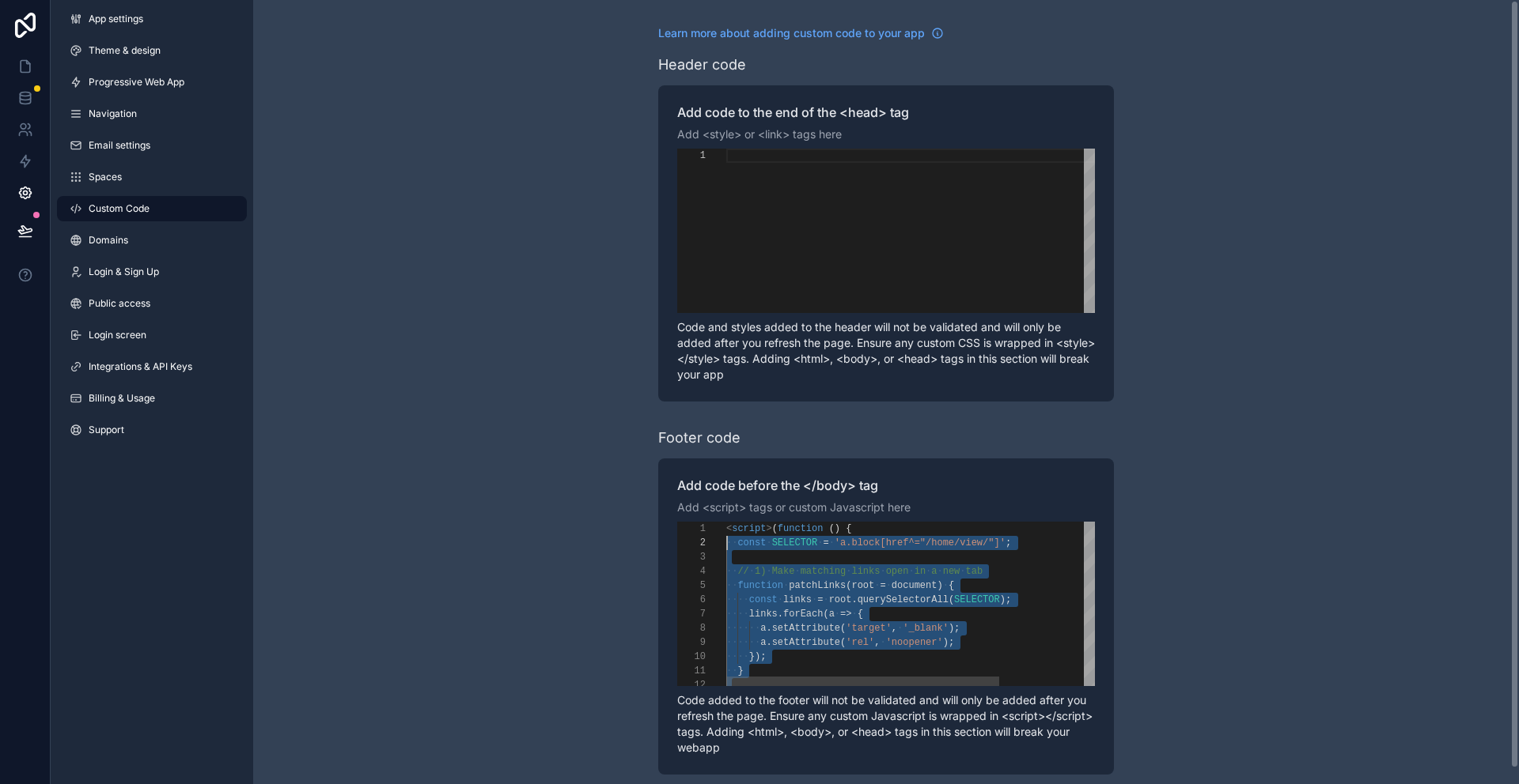
scroll to position [15, 0]
drag, startPoint x: 767, startPoint y: 641, endPoint x: 724, endPoint y: 549, distance: 101.6
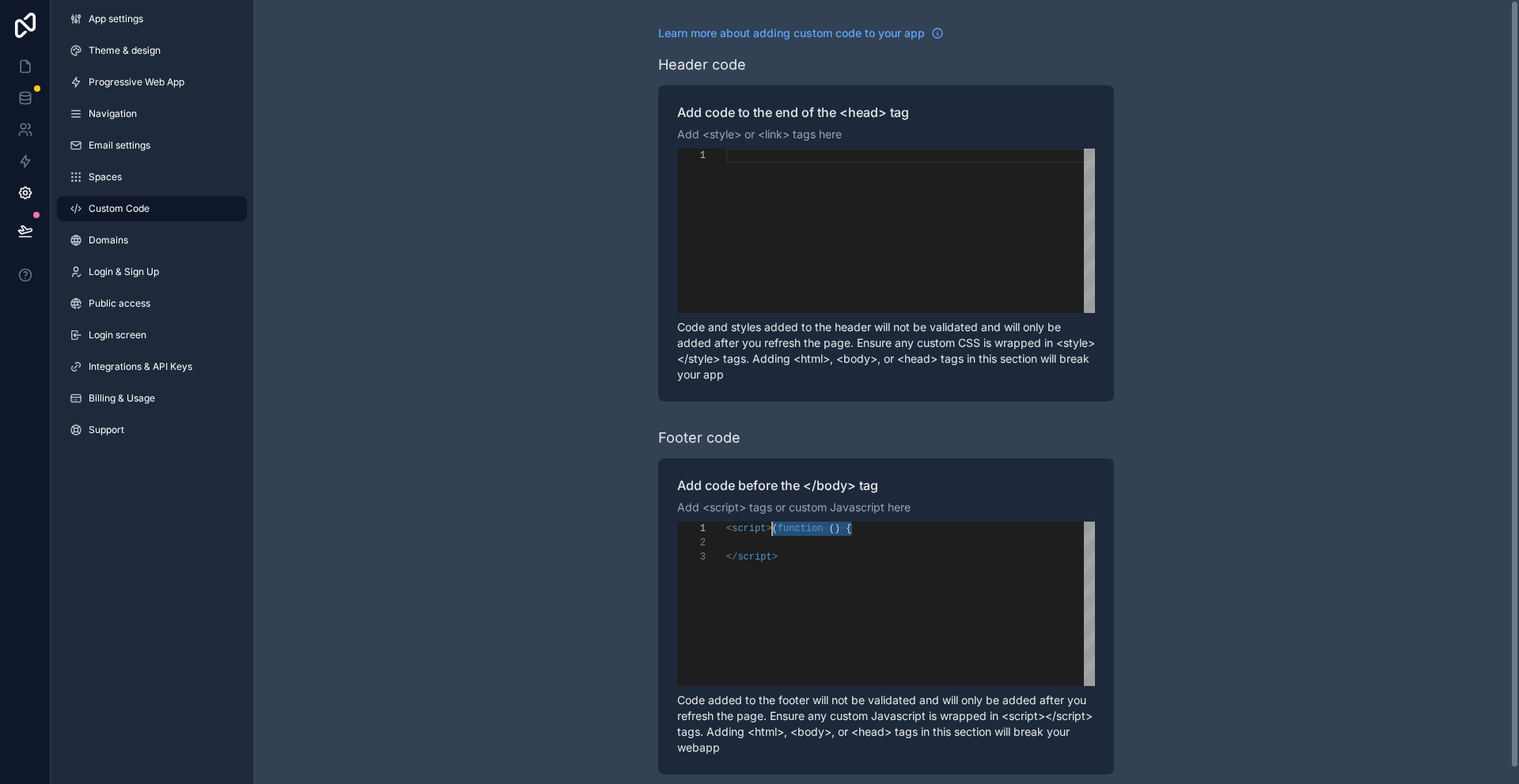
scroll to position [0, 46]
drag, startPoint x: 867, startPoint y: 531, endPoint x: 773, endPoint y: 529, distance: 94.0
paste textarea "* *****"
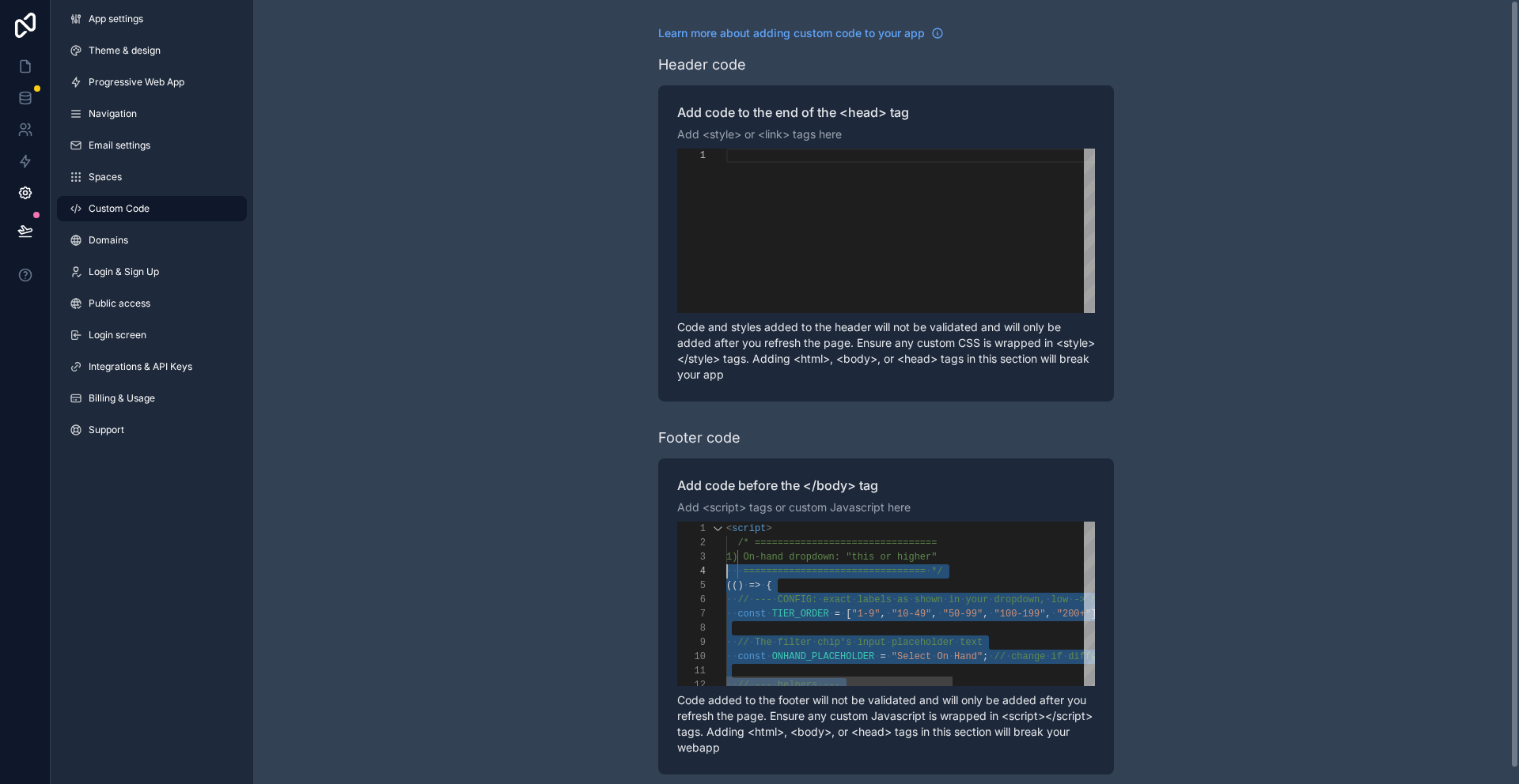
scroll to position [15, 0]
drag, startPoint x: 764, startPoint y: 614, endPoint x: 719, endPoint y: 542, distance: 84.9
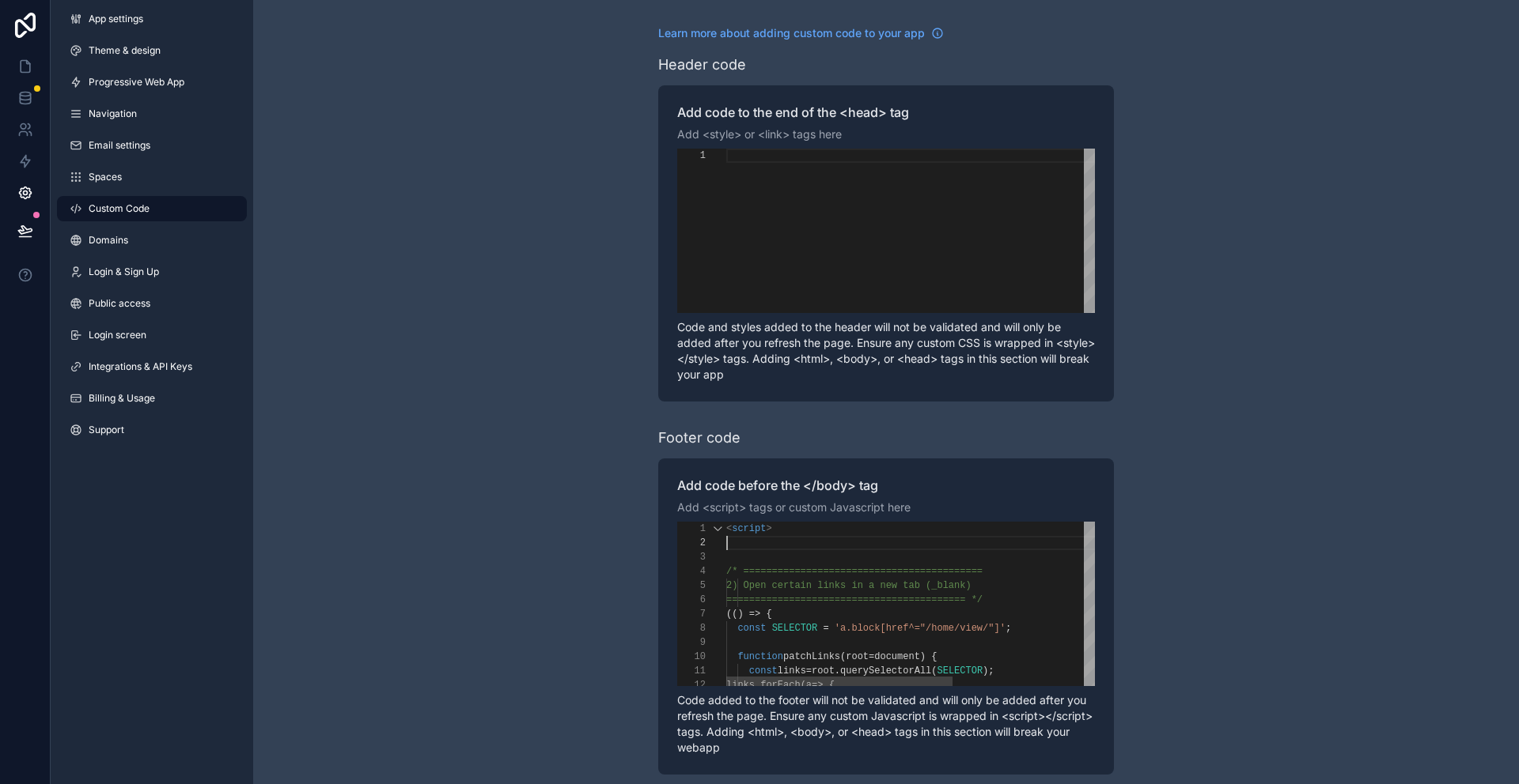
paste textarea "**********"
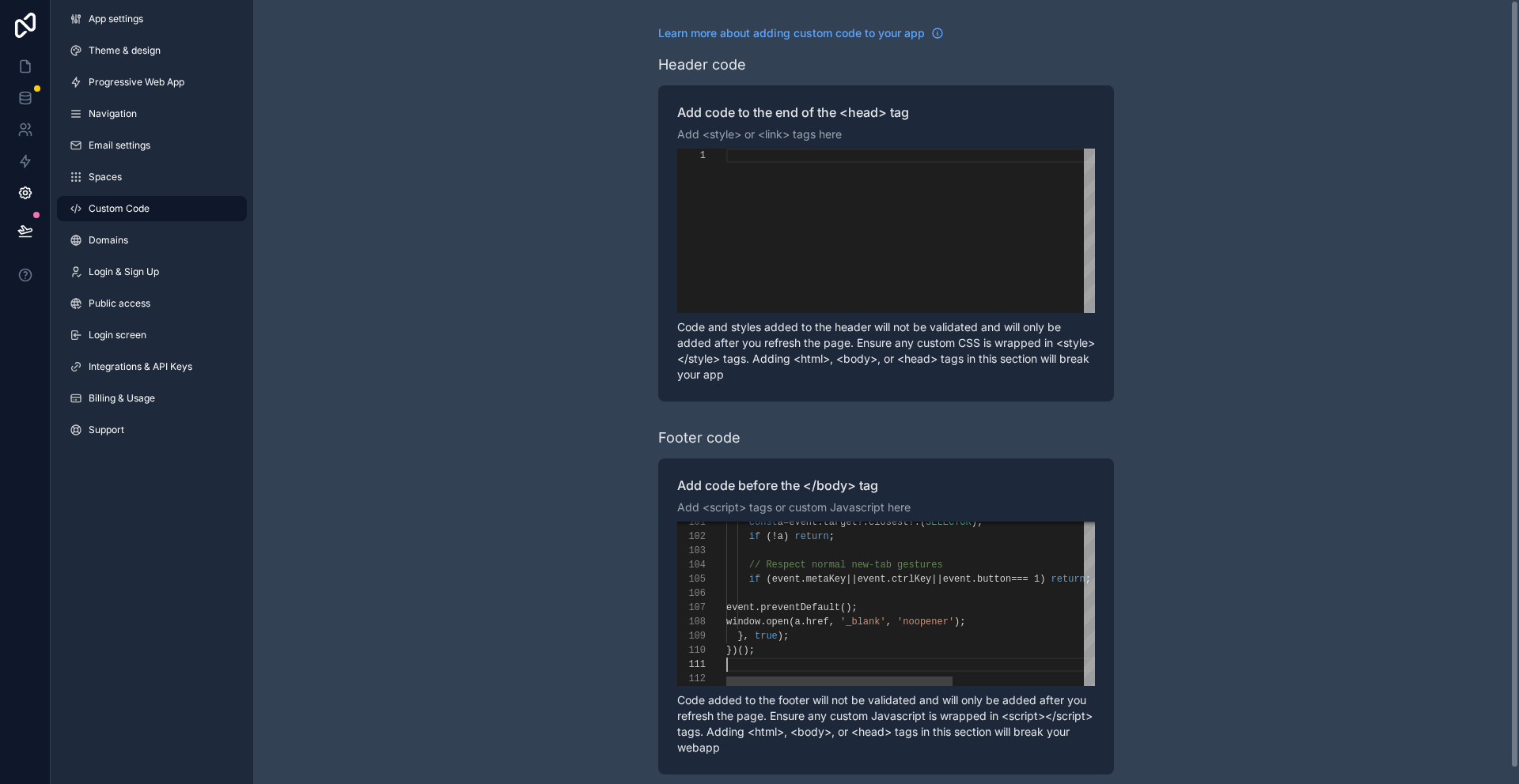
scroll to position [0, 0]
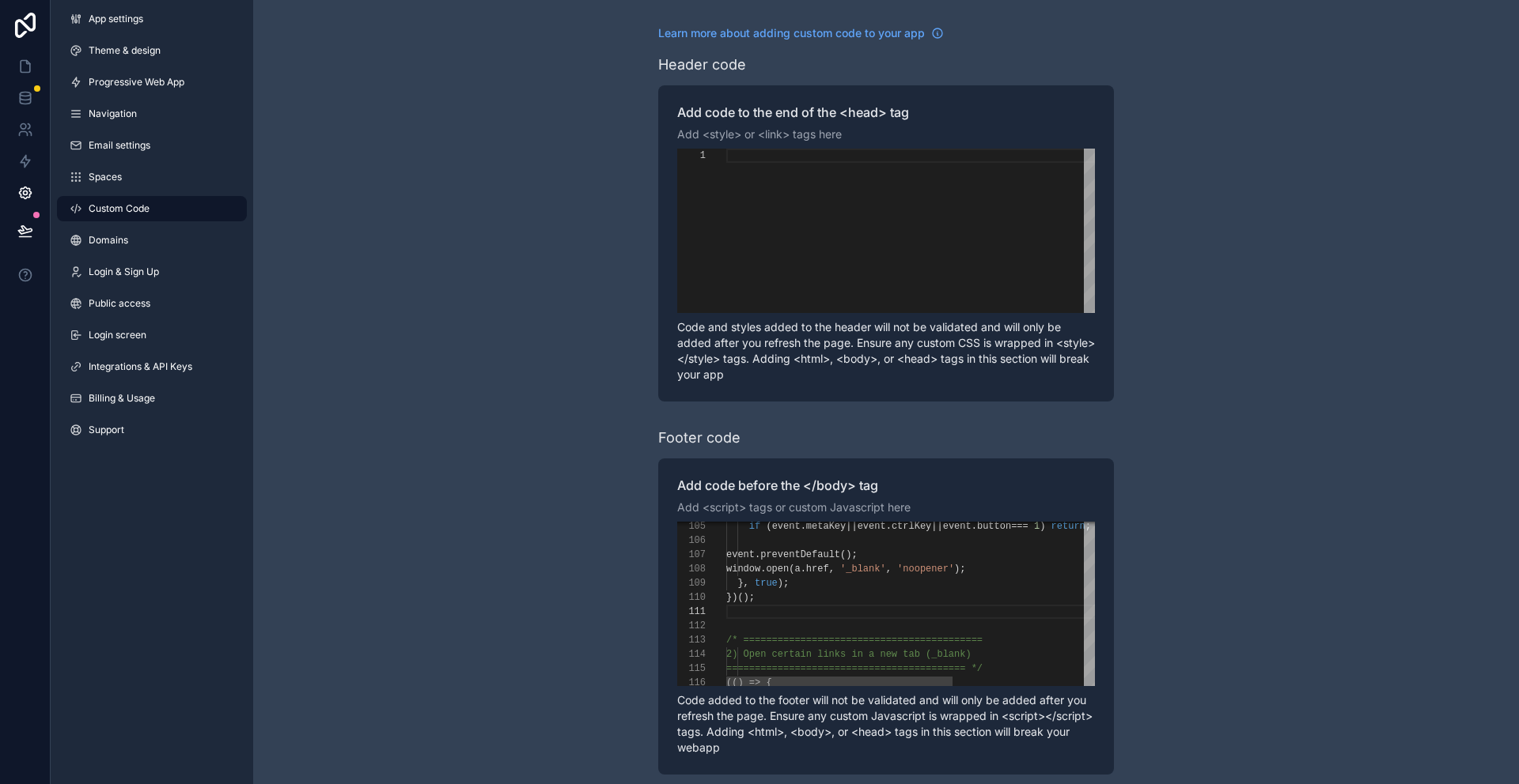
type textarea "**********"
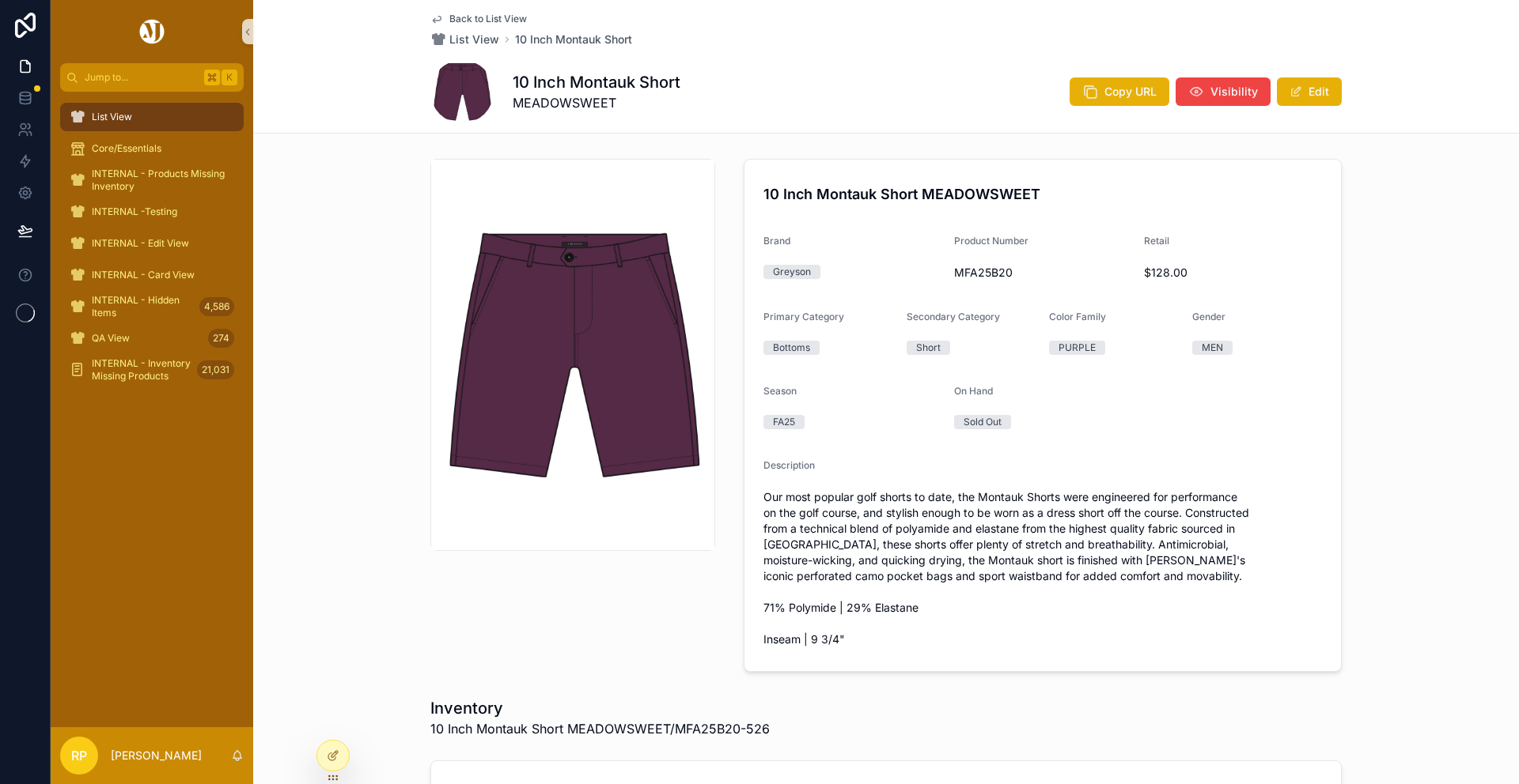
click at [492, 18] on span "Back to List View" at bounding box center [488, 19] width 77 height 13
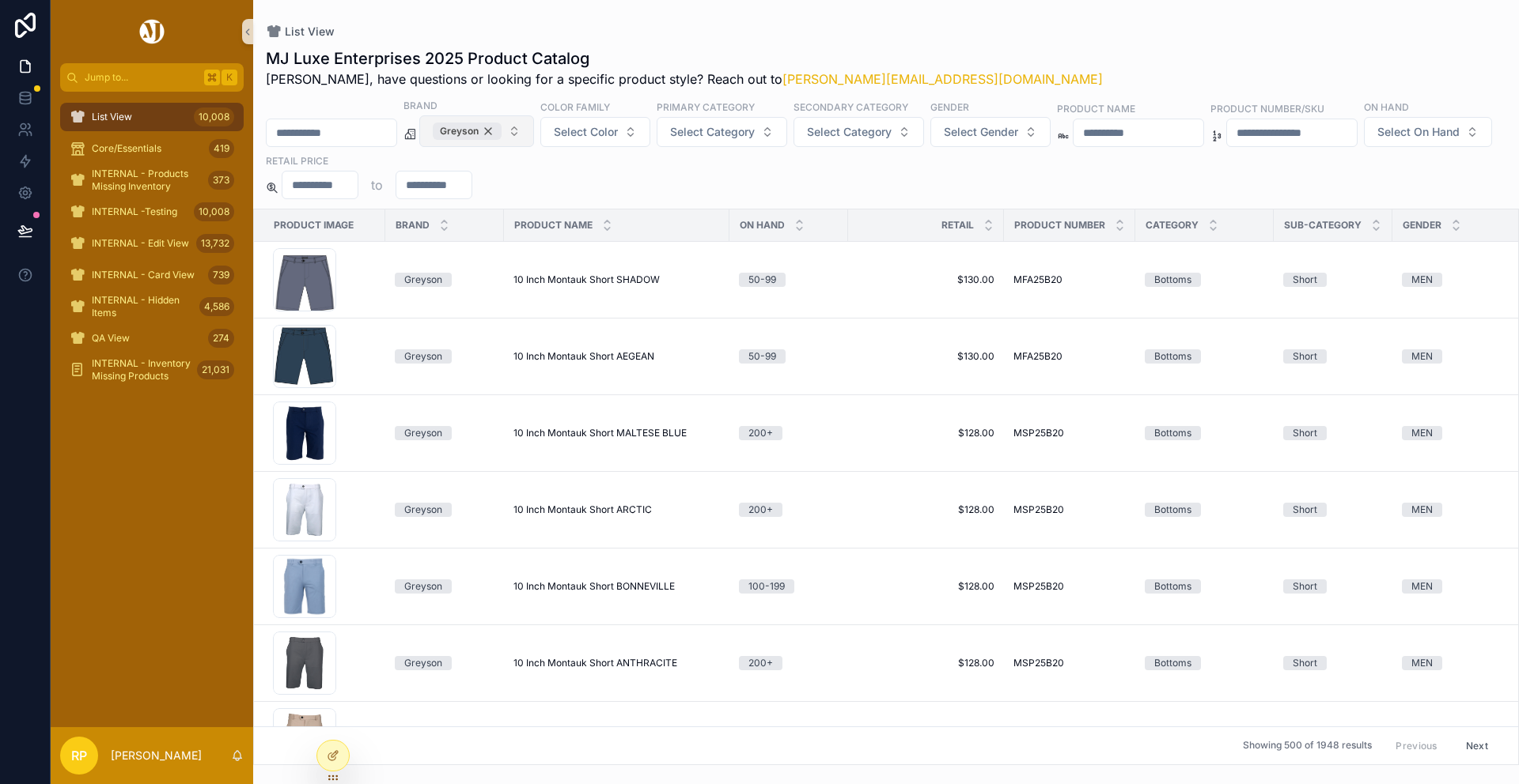
click at [501, 133] on div "Greyson" at bounding box center [467, 131] width 69 height 18
click at [623, 275] on span "10 Inch Montauk Short SHADOW" at bounding box center [586, 278] width 146 height 13
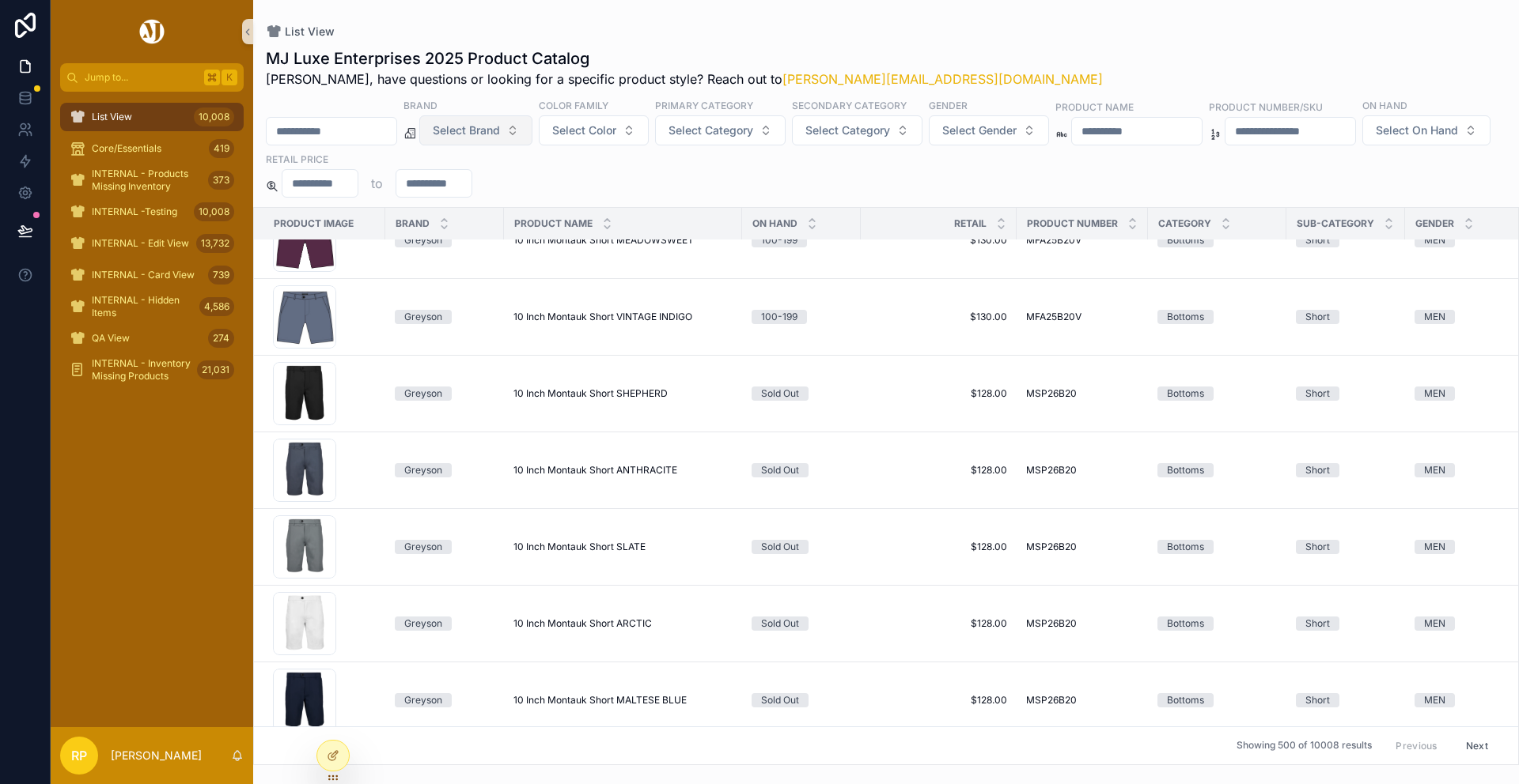
scroll to position [1438, 0]
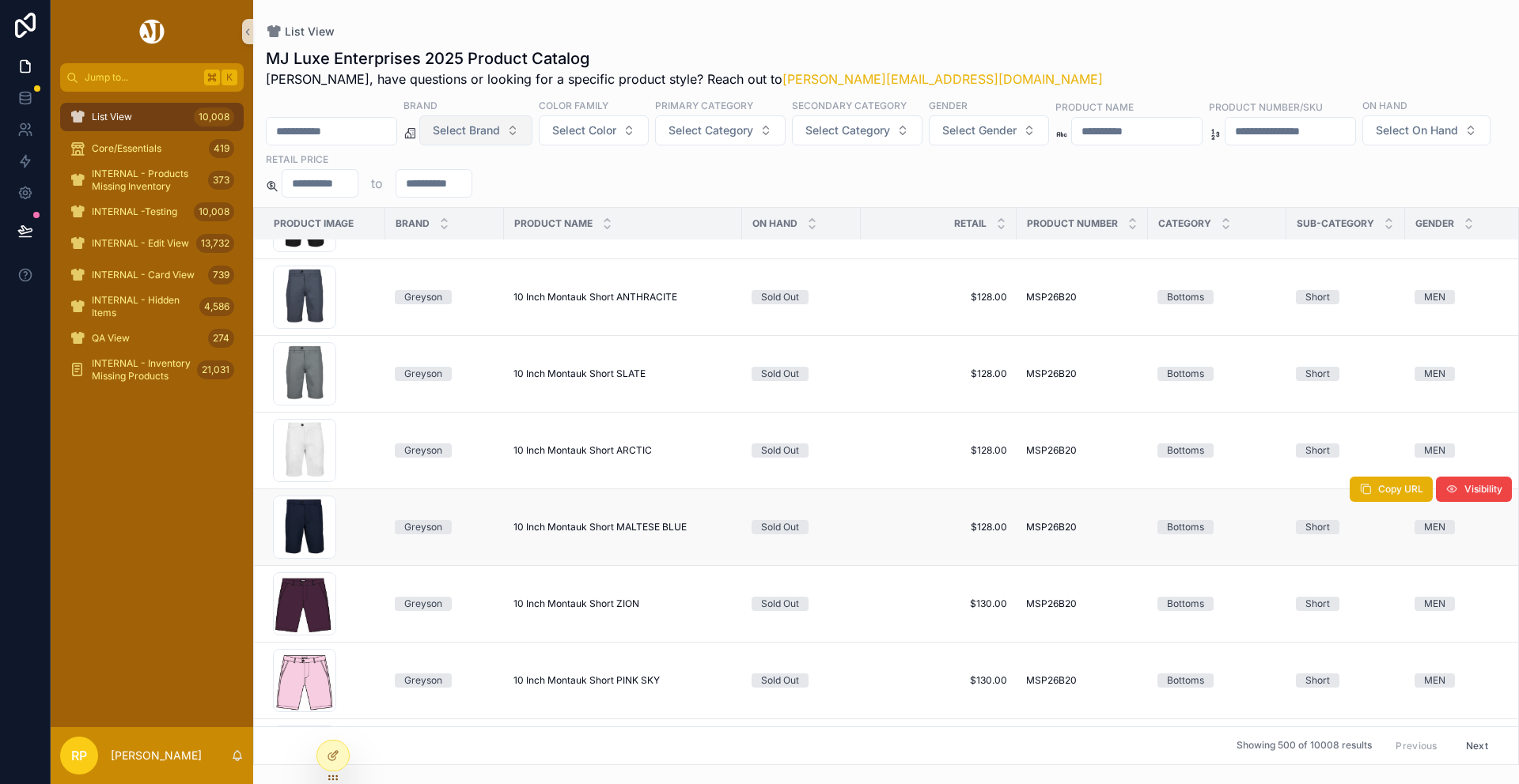
click at [569, 523] on span "10 Inch Montauk Short MALTESE BLUE" at bounding box center [599, 527] width 173 height 13
click at [1376, 138] on span "Select On Hand" at bounding box center [1417, 130] width 82 height 16
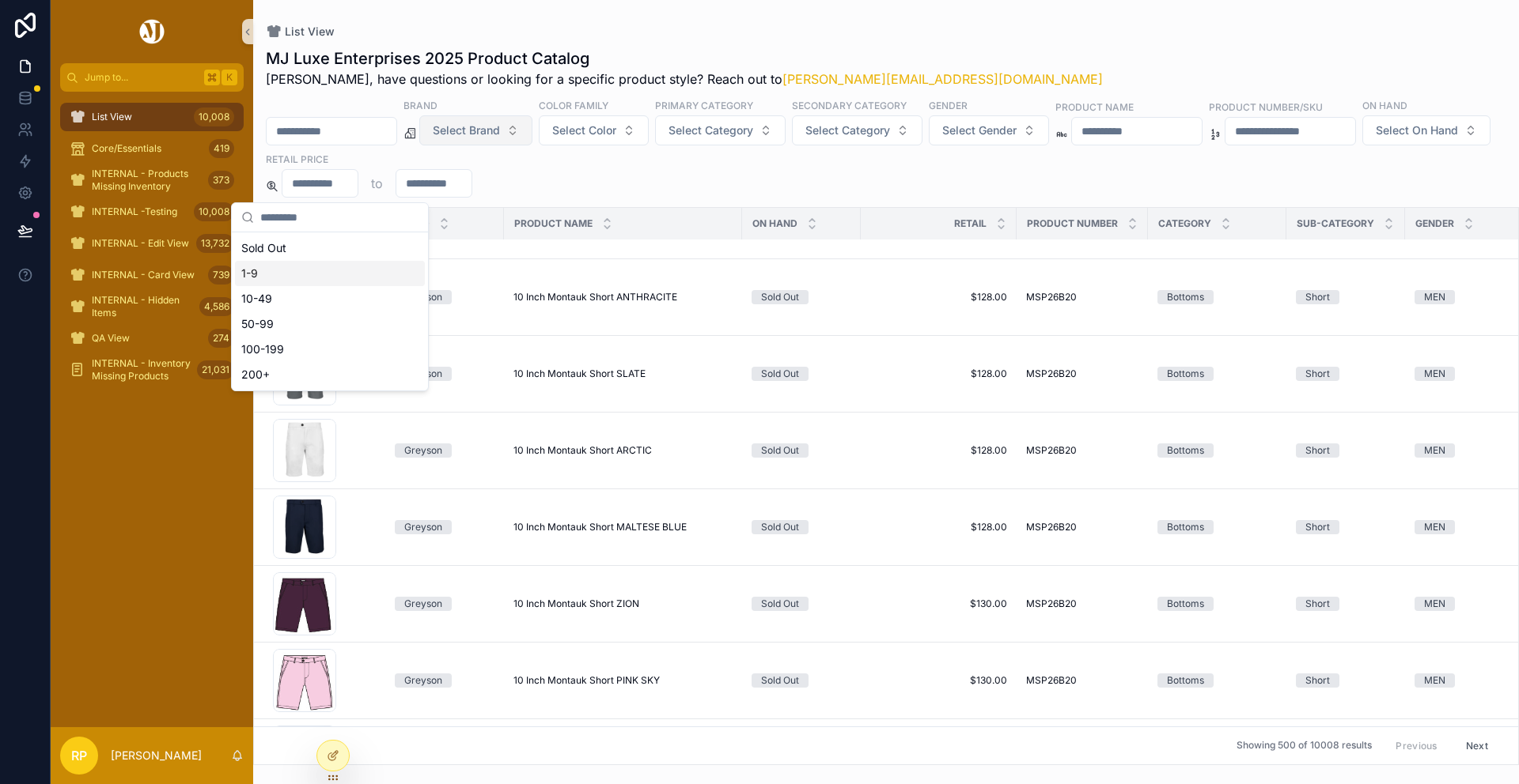
click at [310, 269] on div "1-9" at bounding box center [330, 274] width 190 height 25
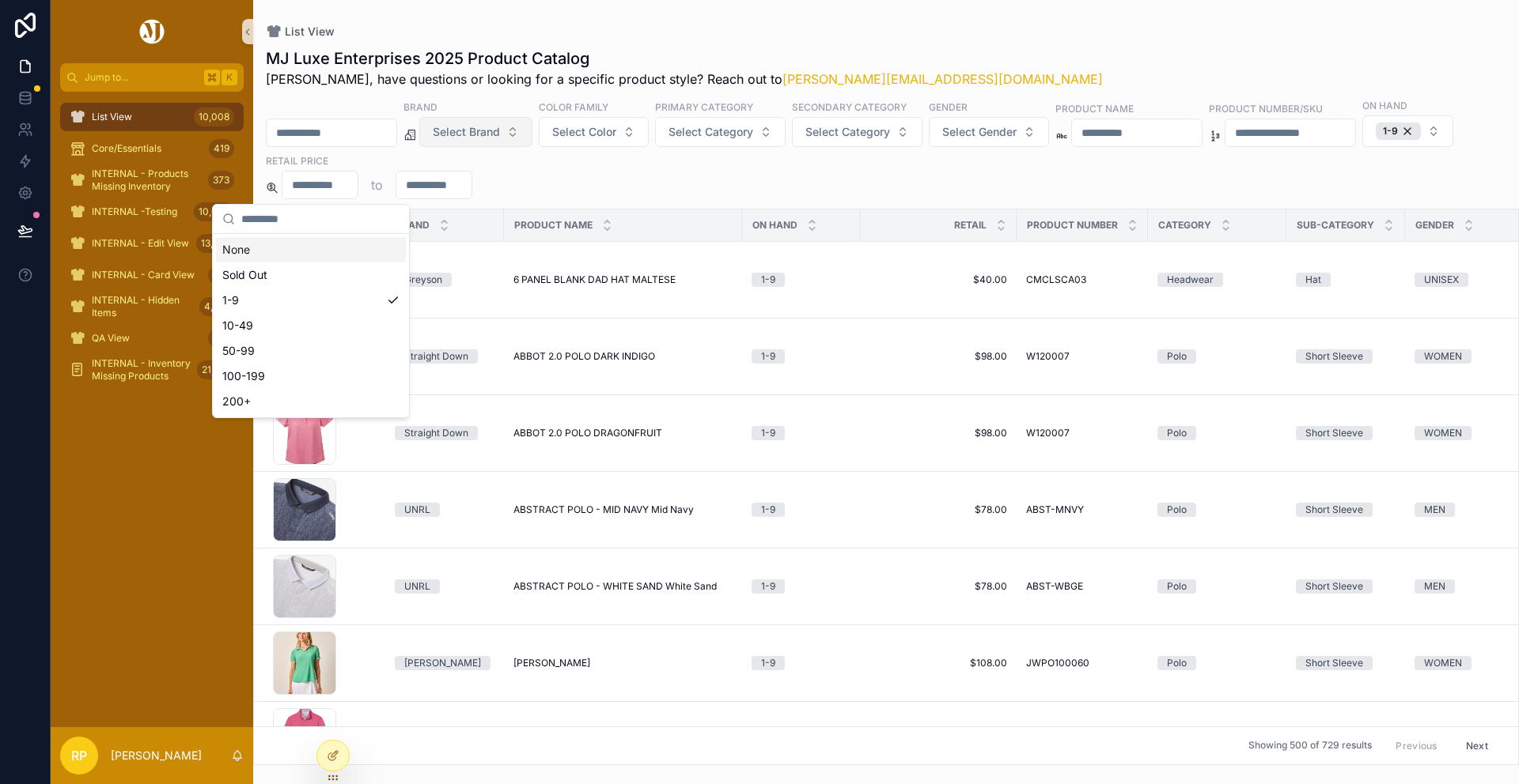
click at [1022, 15] on div "List View MJ Luxe Enterprises 2025 Product Catalog Rasika, have questions or lo…" at bounding box center [885, 383] width 1265 height 765
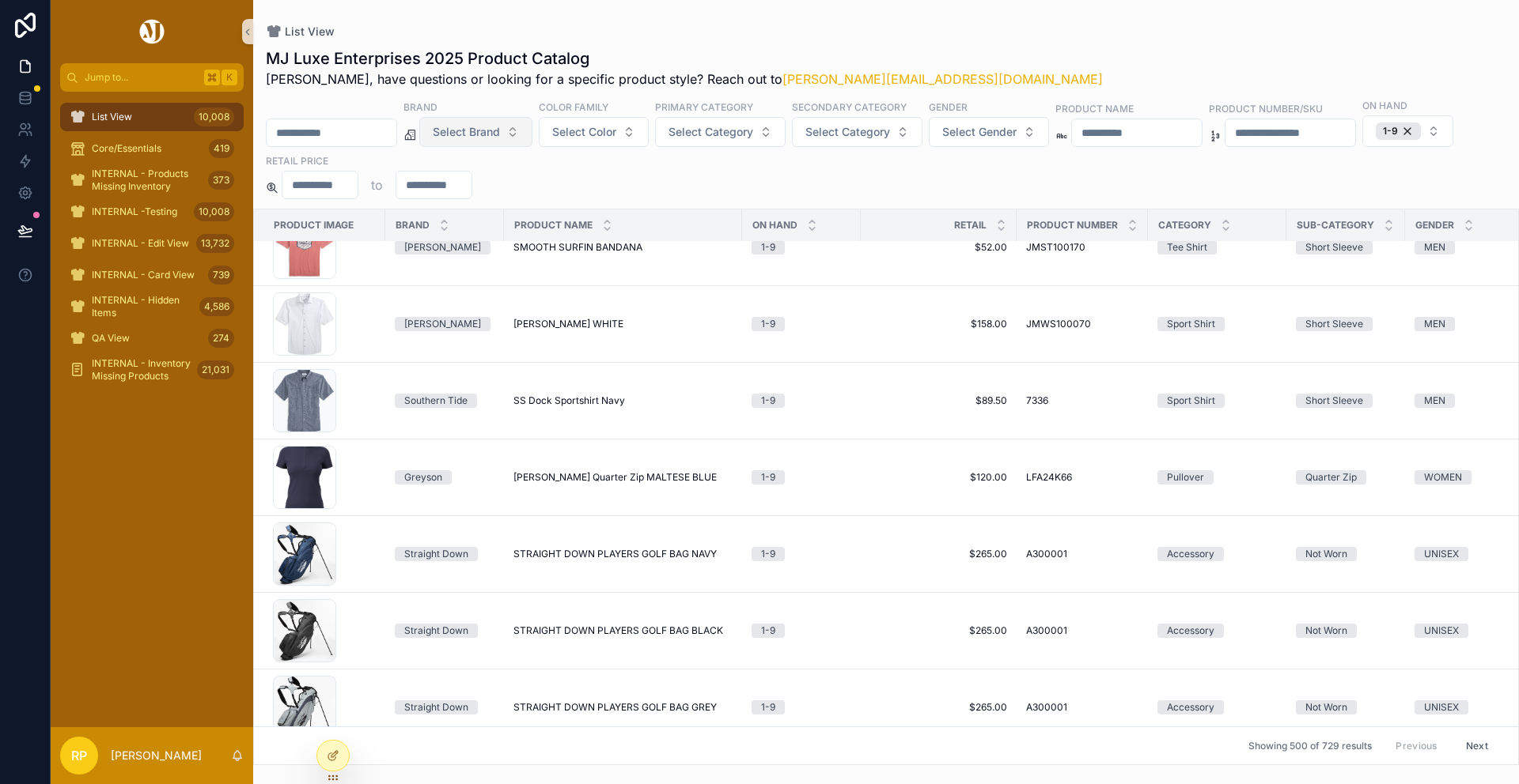
scroll to position [34333, 0]
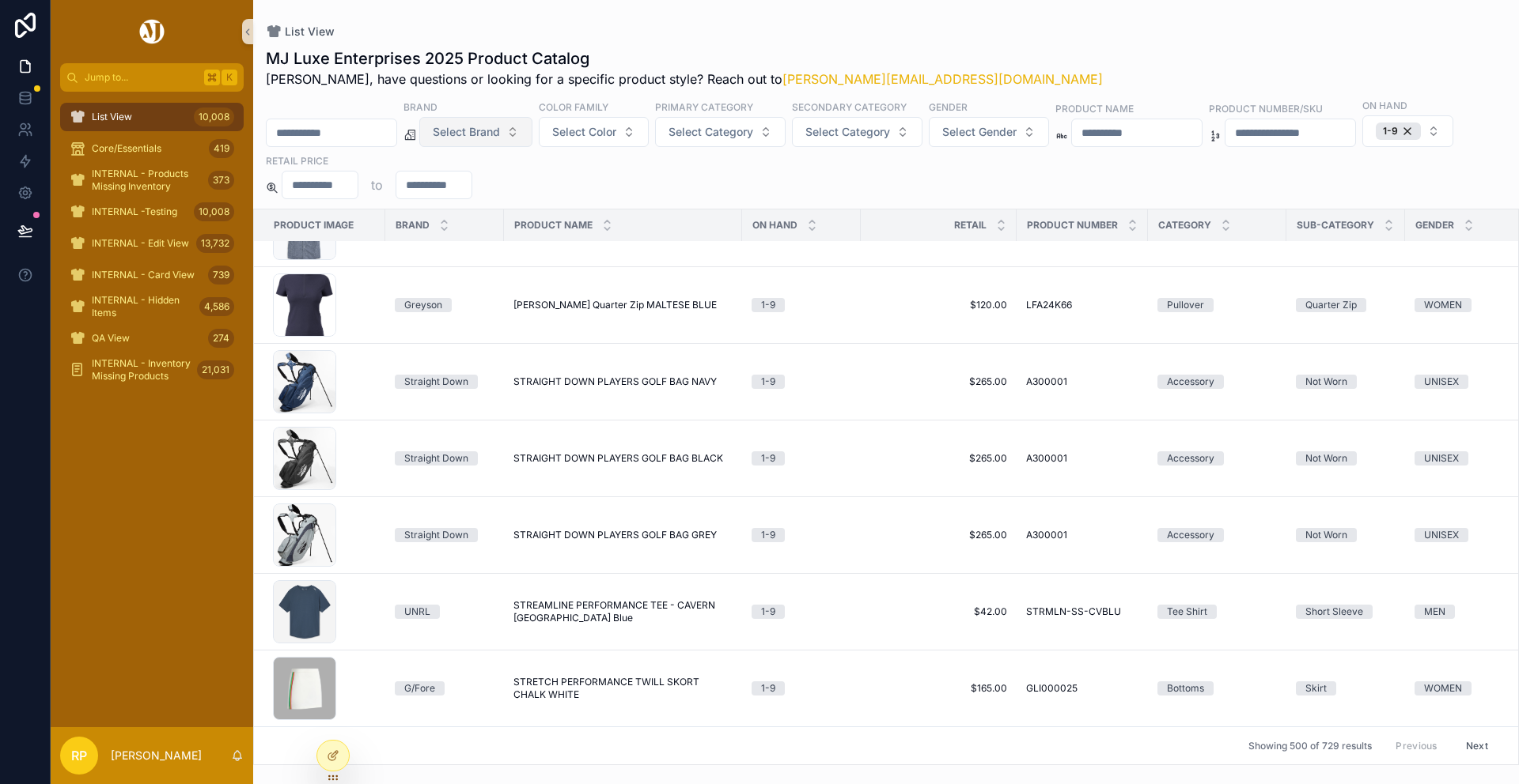
click at [1485, 745] on button "Next" at bounding box center [1477, 746] width 44 height 24
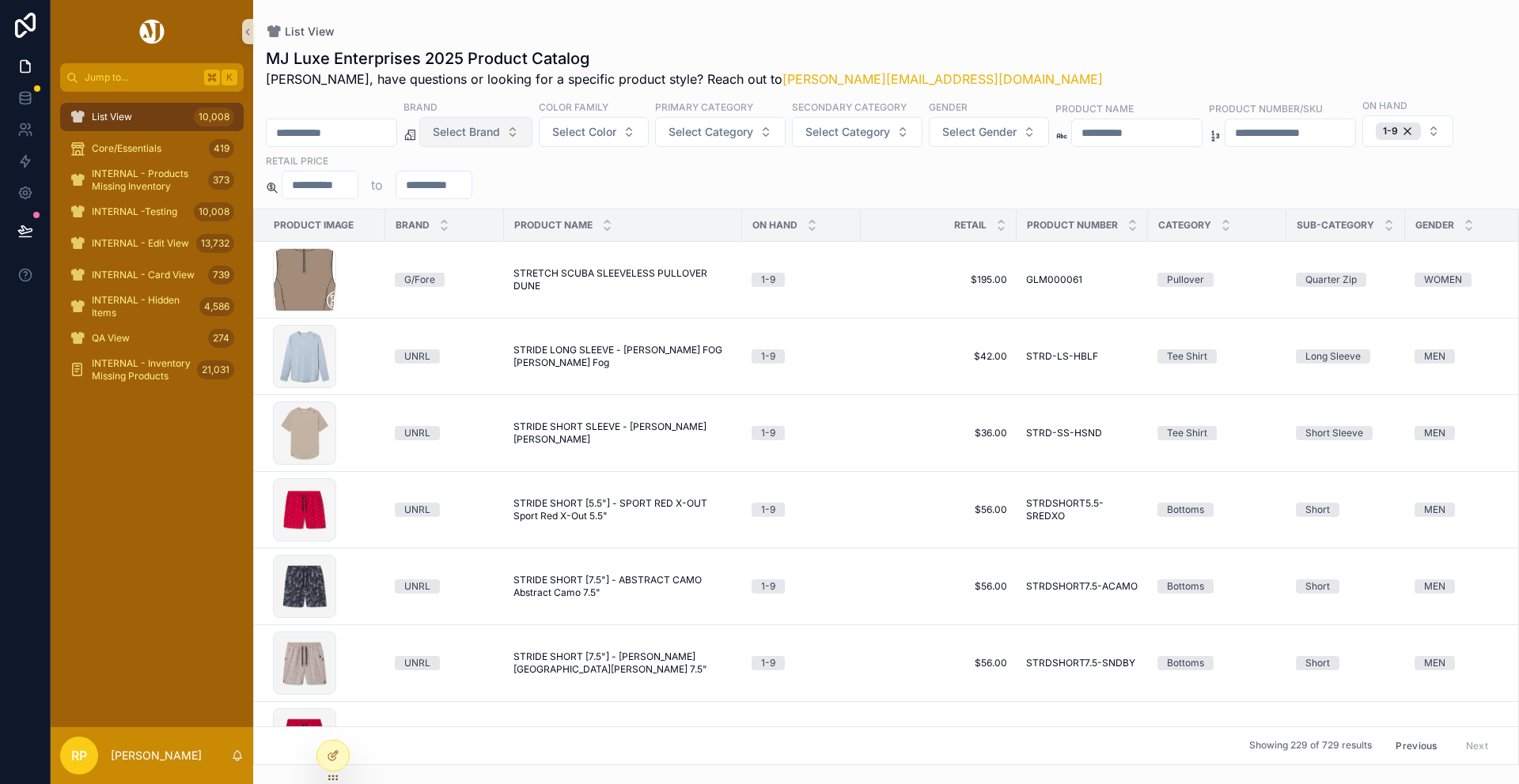
click at [1485, 745] on div "Previous Next" at bounding box center [1442, 746] width 115 height 24
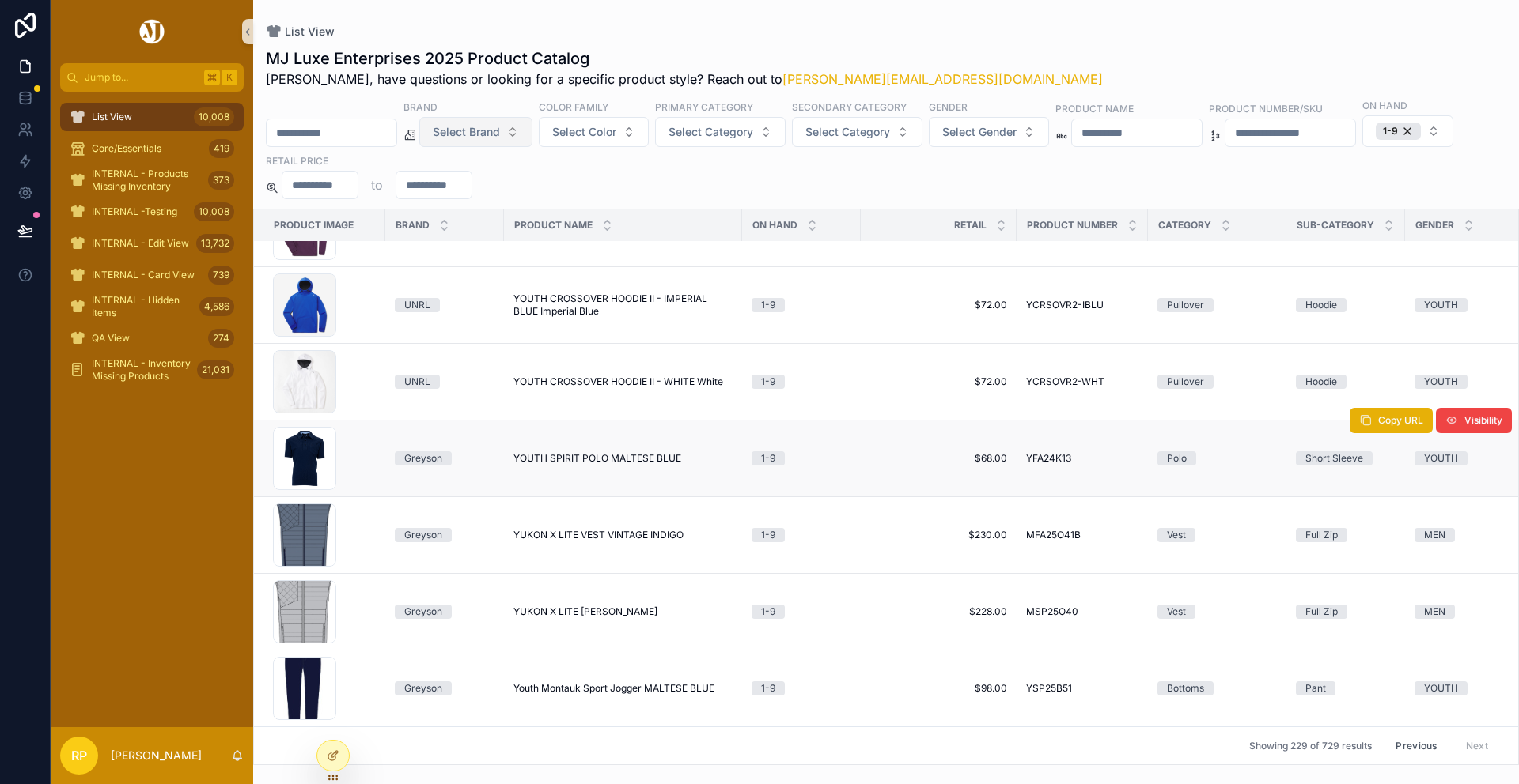
scroll to position [16037, 0]
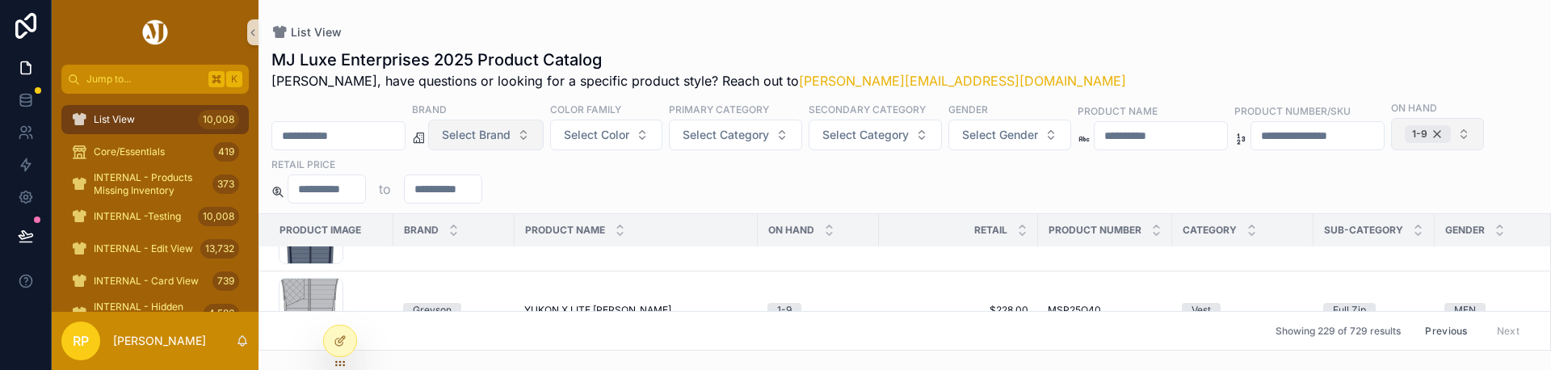
click at [1405, 143] on div "1-9" at bounding box center [1428, 134] width 46 height 18
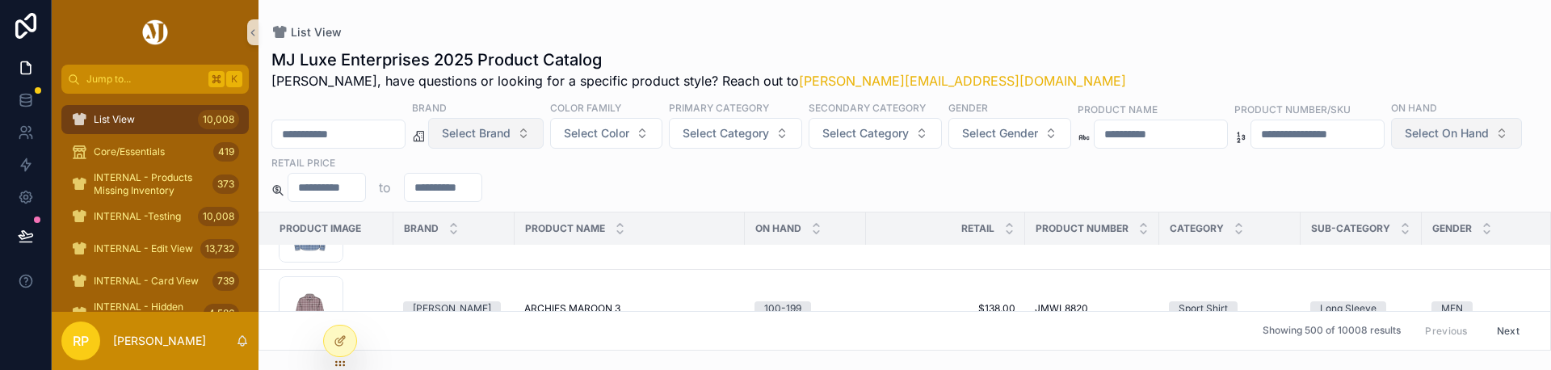
click at [1405, 141] on span "Select On Hand" at bounding box center [1447, 133] width 84 height 16
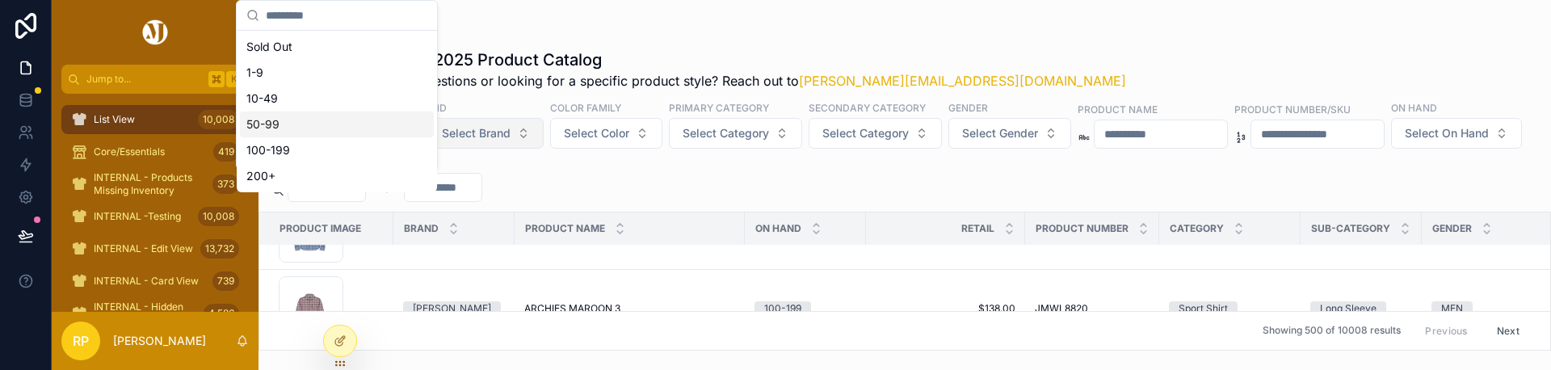
click at [313, 122] on div "50-99" at bounding box center [337, 124] width 194 height 26
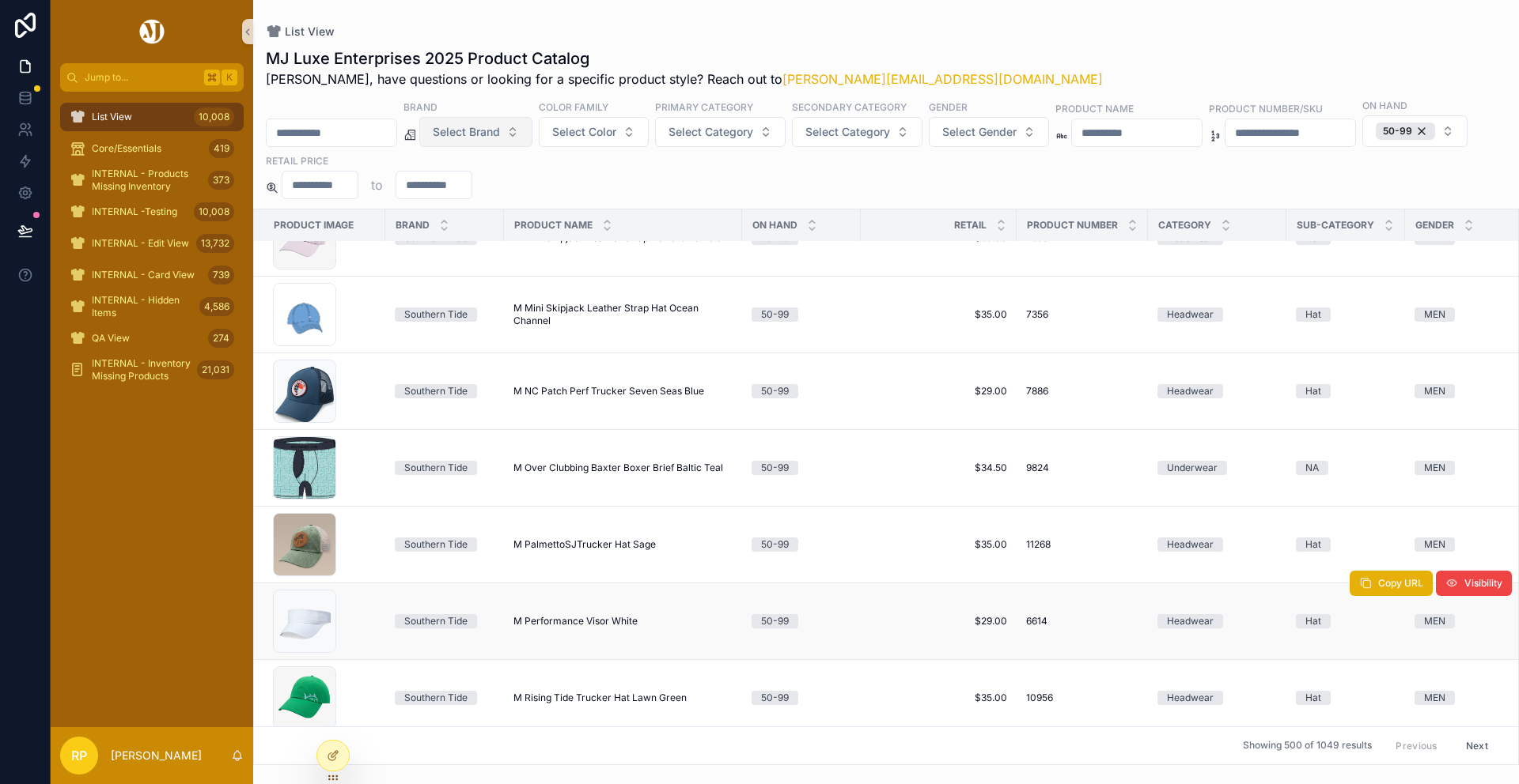
scroll to position [32795, 0]
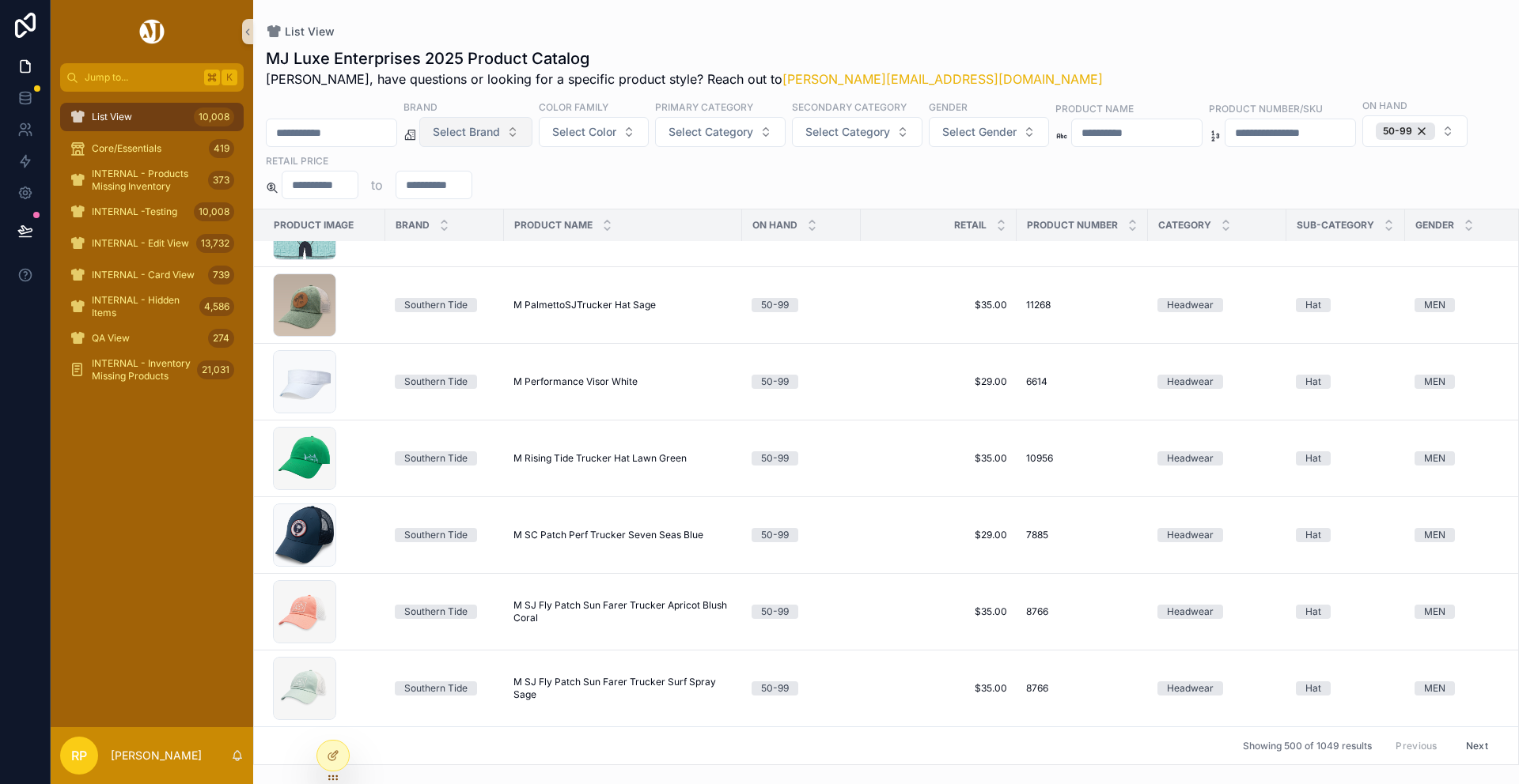
click at [1487, 743] on button "Next" at bounding box center [1477, 746] width 44 height 24
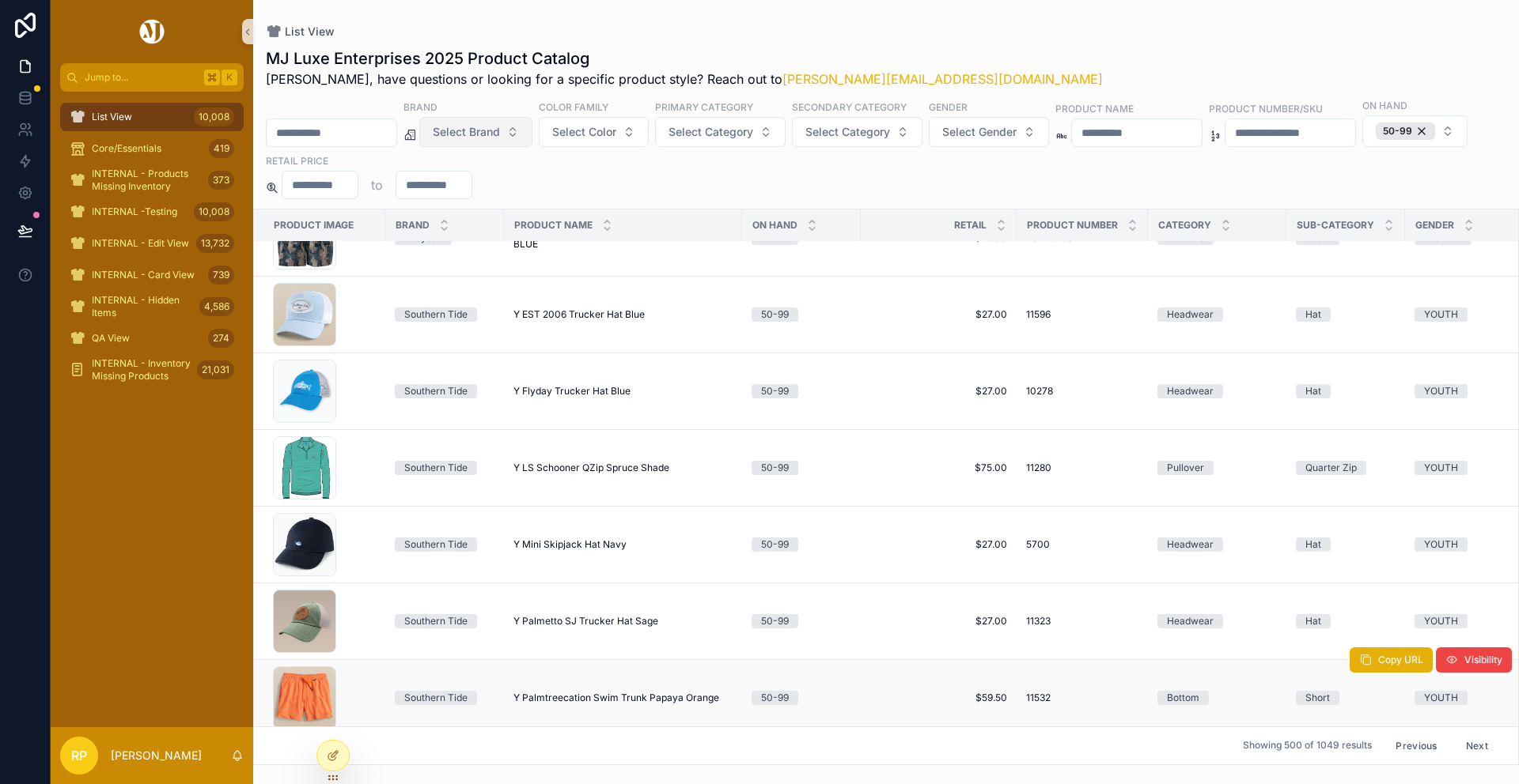
scroll to position [33037, 0]
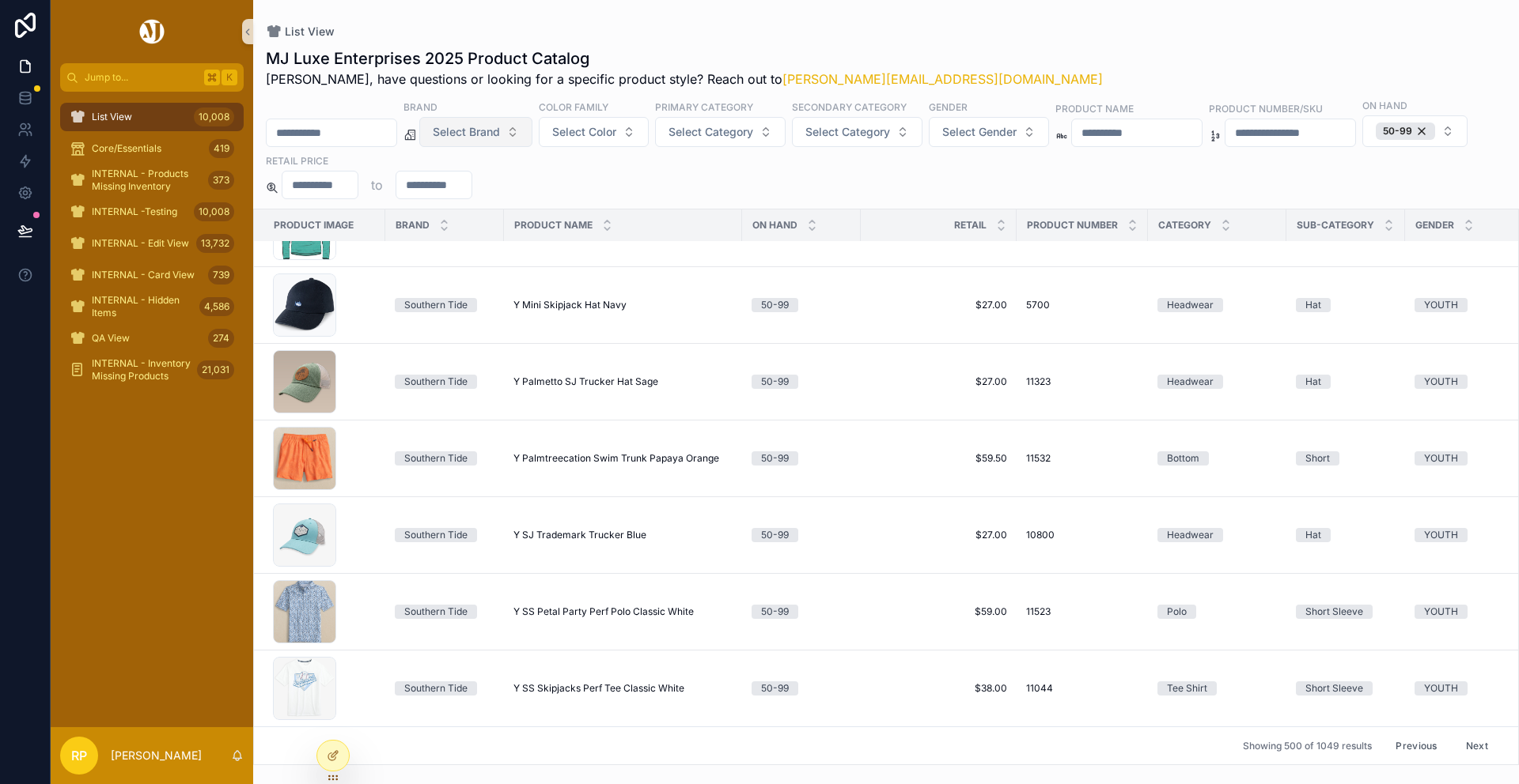
click at [1474, 751] on button "Next" at bounding box center [1477, 746] width 44 height 24
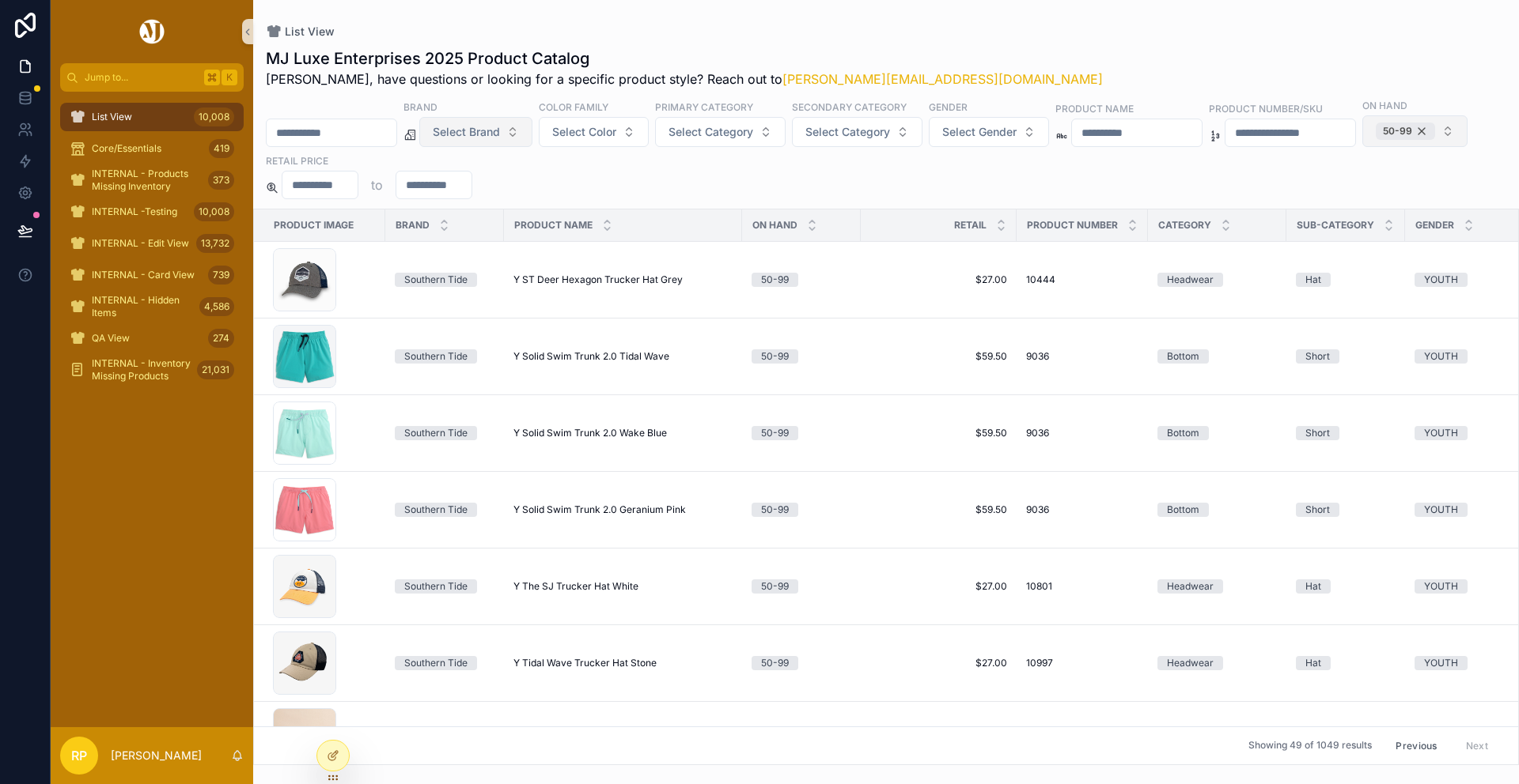
click at [1376, 140] on div "50-99" at bounding box center [1405, 131] width 60 height 18
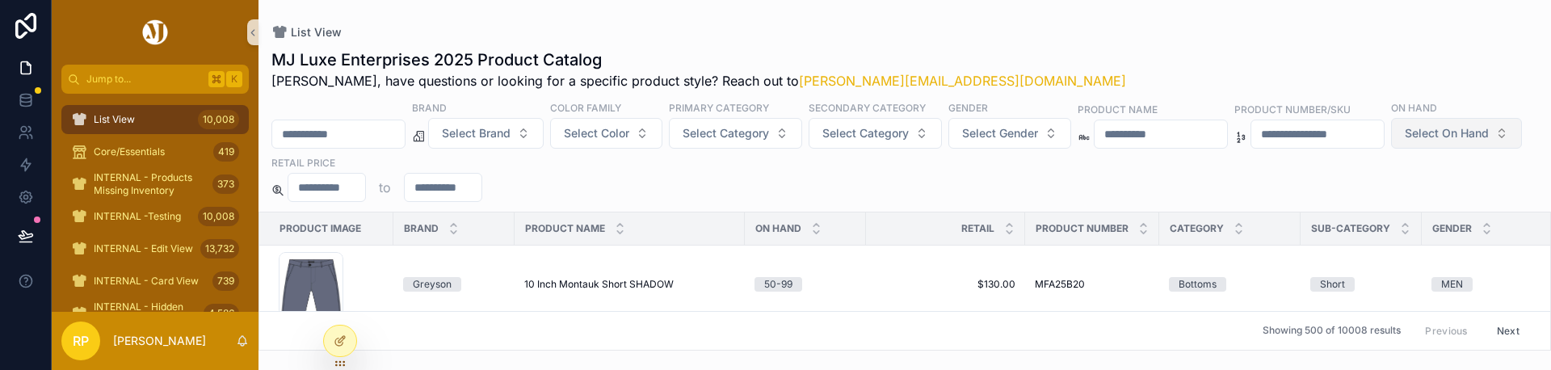
click at [1405, 141] on span "Select On Hand" at bounding box center [1447, 133] width 84 height 16
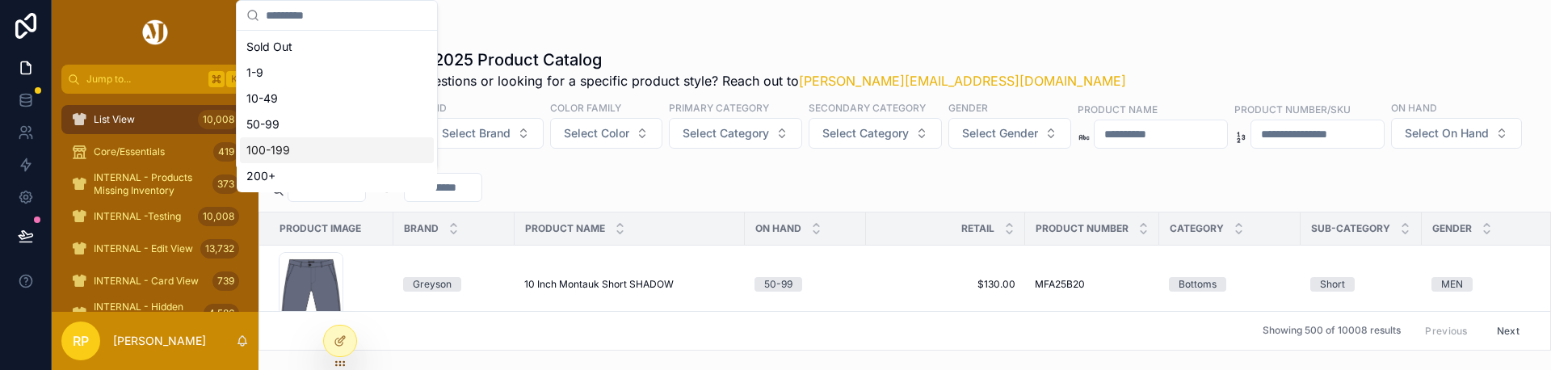
click at [283, 147] on div "100-199" at bounding box center [337, 150] width 194 height 26
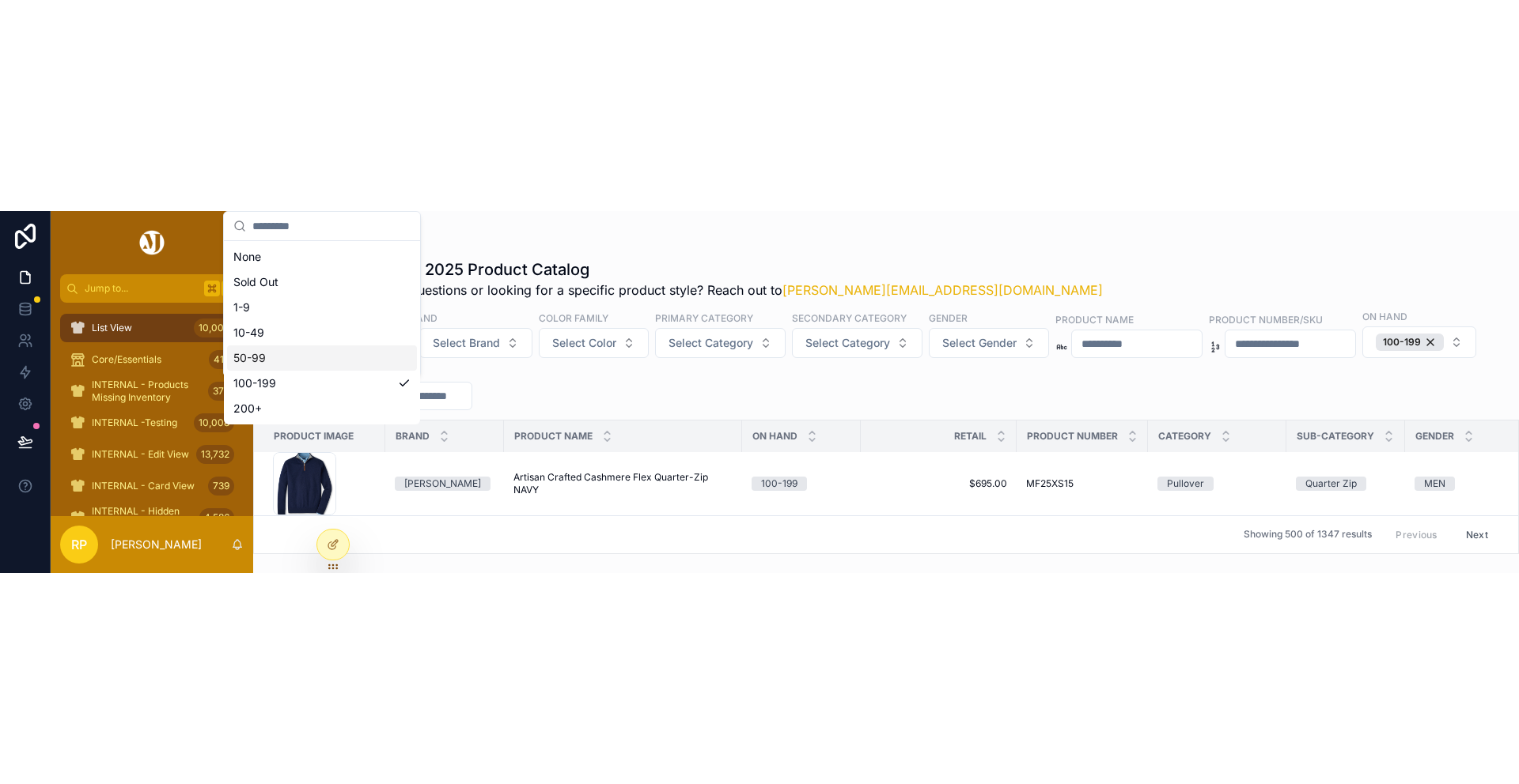
scroll to position [5089, 0]
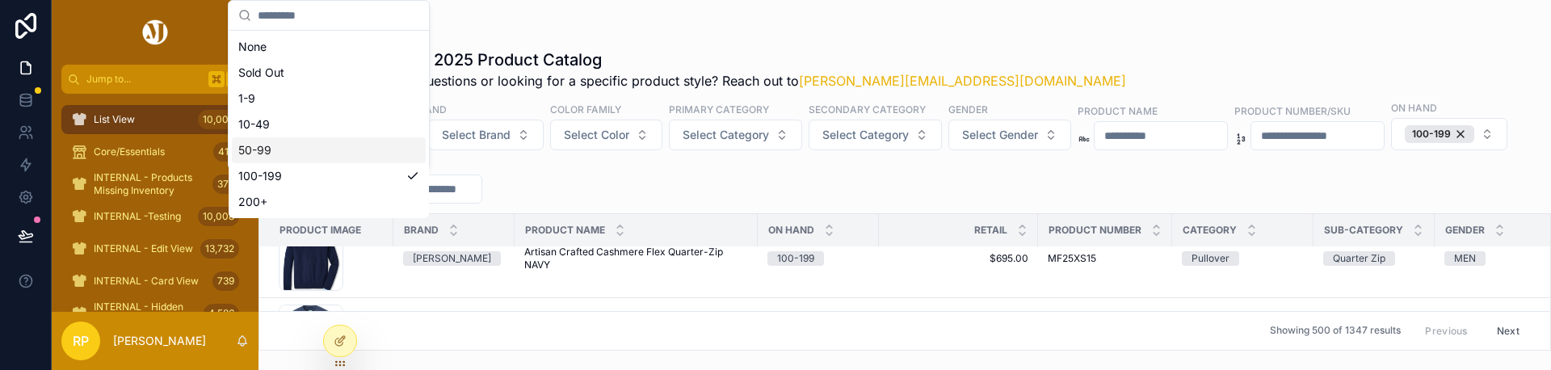
click at [738, 28] on div "List View" at bounding box center [904, 32] width 1267 height 13
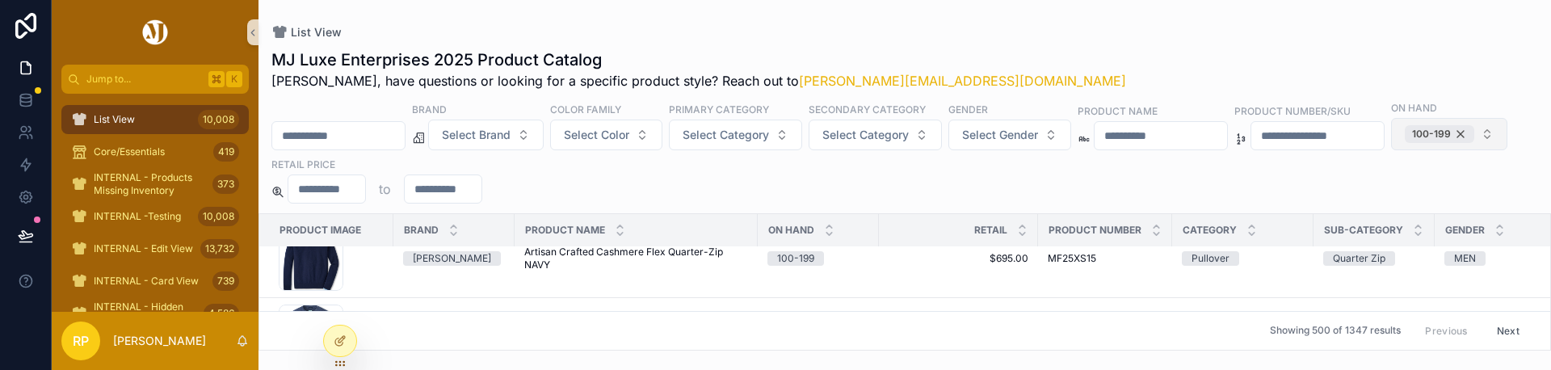
click at [1405, 143] on div "100-199" at bounding box center [1439, 134] width 69 height 18
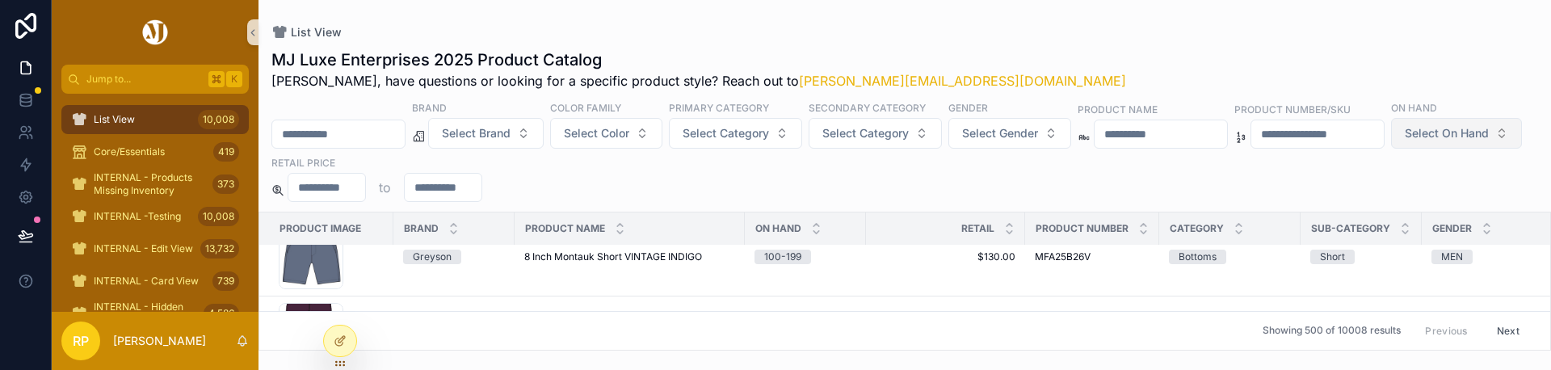
click at [1405, 141] on span "Select On Hand" at bounding box center [1447, 133] width 84 height 16
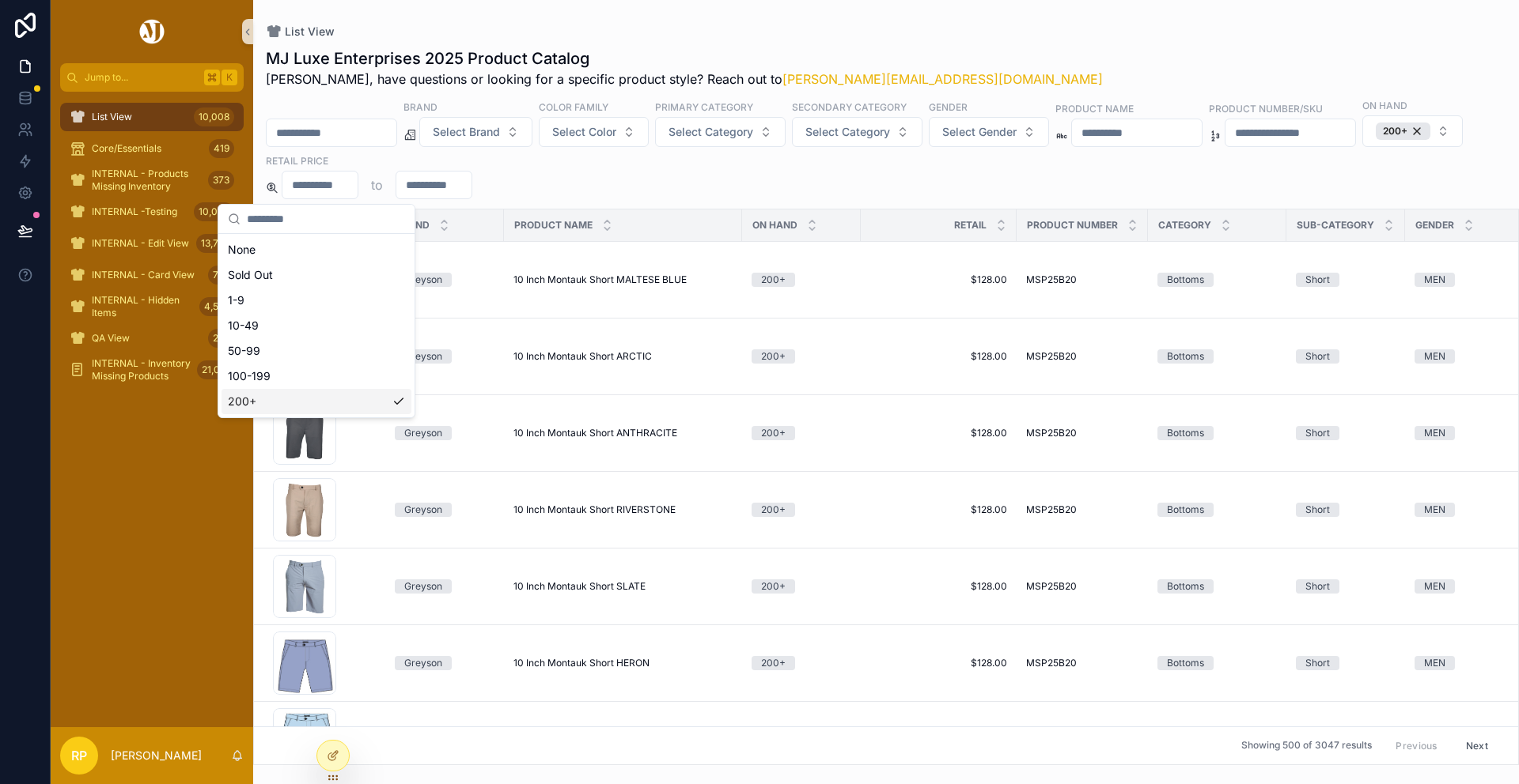
click at [973, 68] on div "MJ Luxe Enterprises 2025 Product Catalog [PERSON_NAME], have questions or looki…" at bounding box center [885, 68] width 1241 height 41
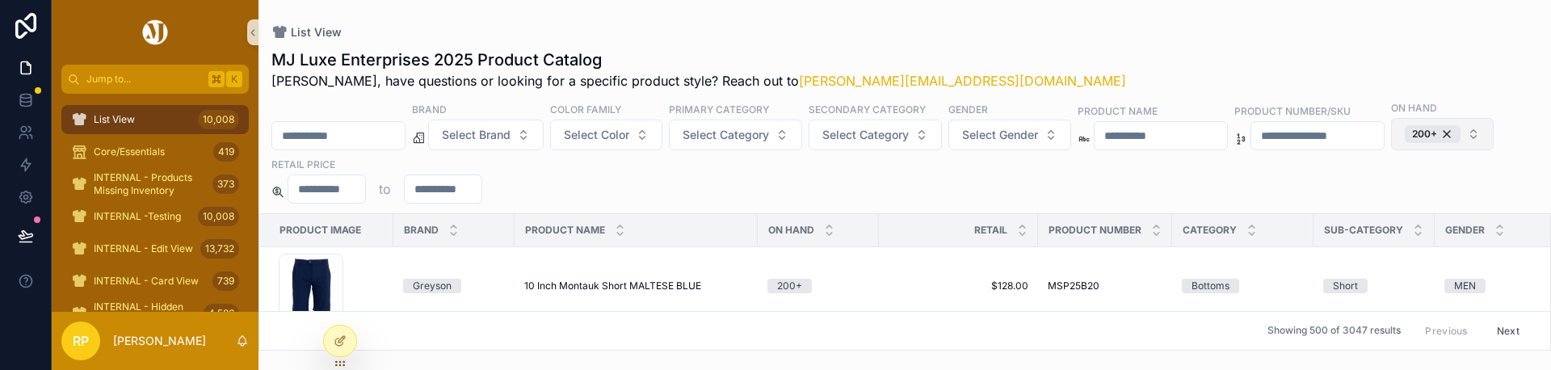
click at [1405, 143] on div "200+" at bounding box center [1433, 134] width 56 height 18
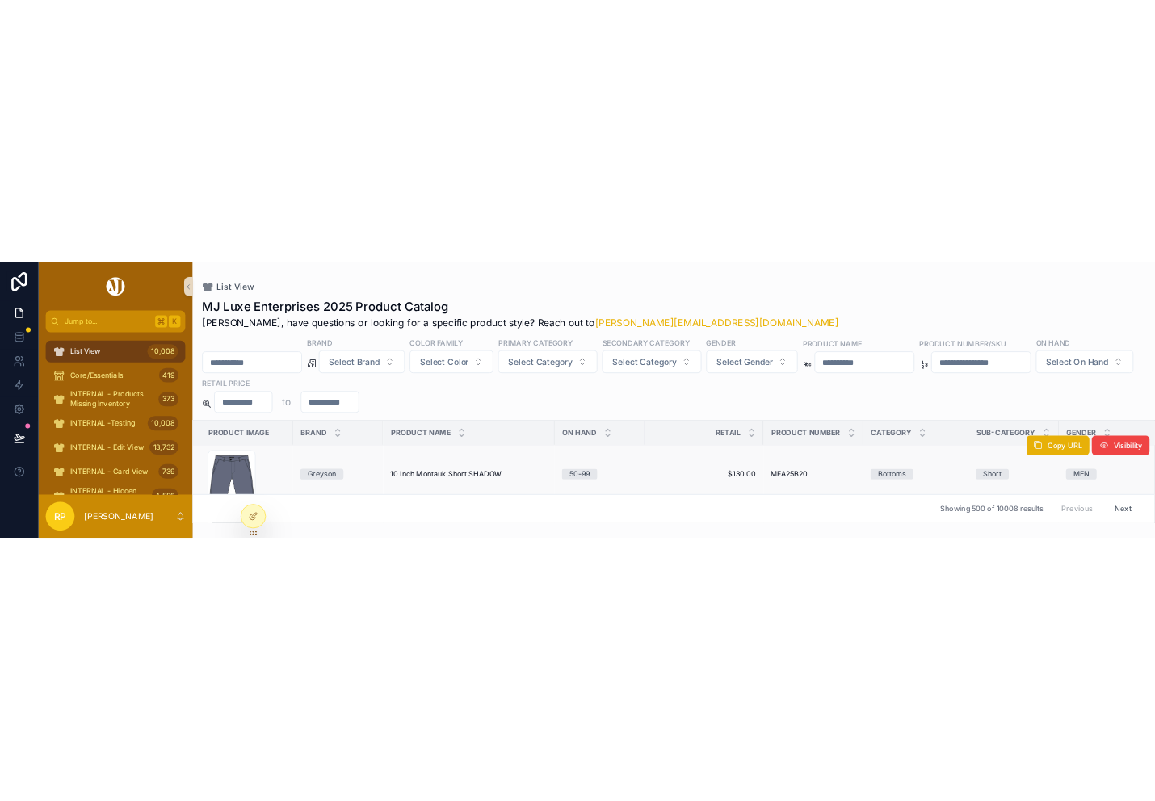
scroll to position [443, 0]
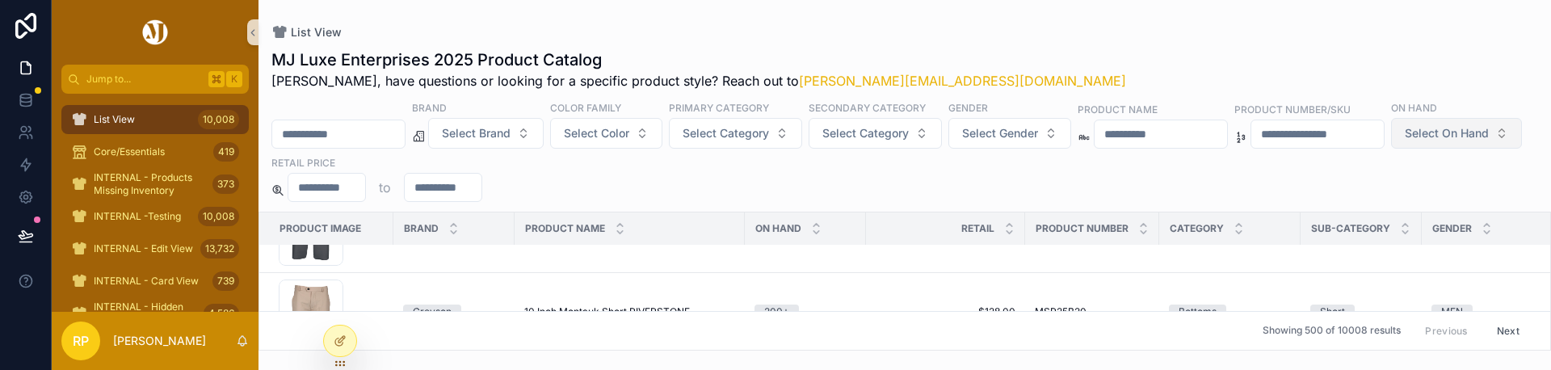
click at [1391, 149] on button "Select On Hand" at bounding box center [1456, 133] width 131 height 31
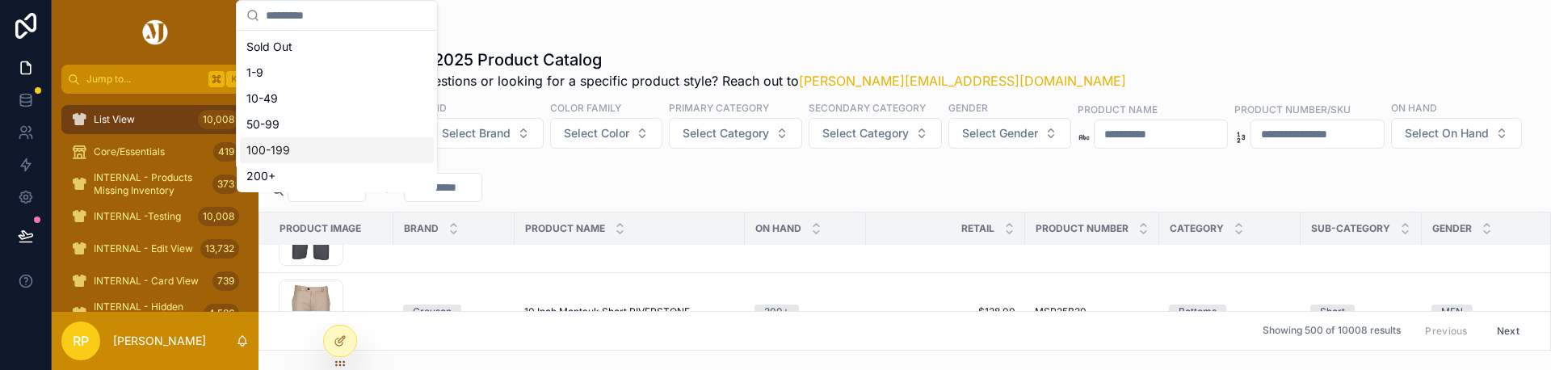
click at [329, 154] on div "Sold Out 1-9 10-49 50-99 100-199 200+" at bounding box center [337, 111] width 194 height 155
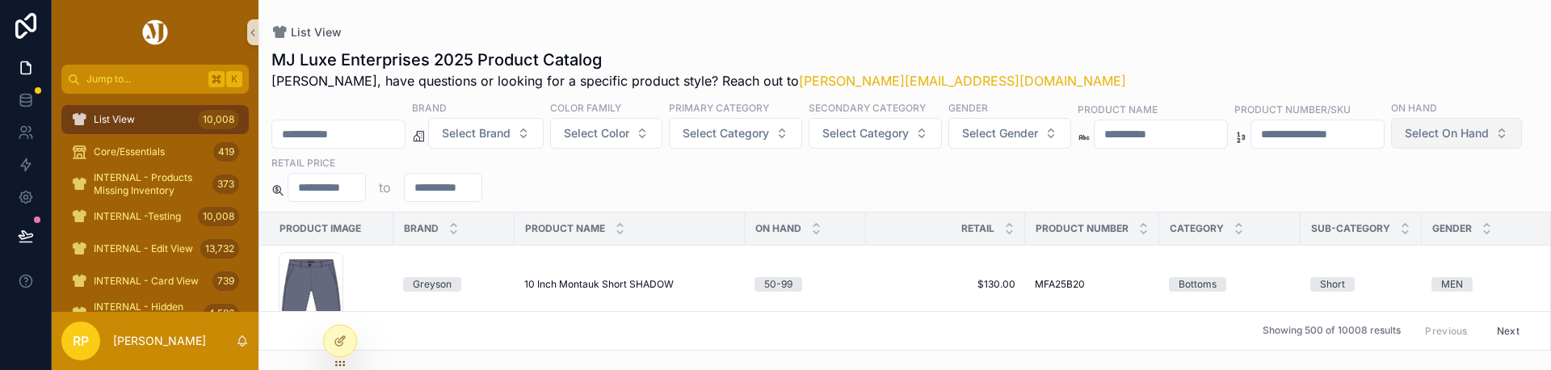
click at [1391, 149] on button "Select On Hand" at bounding box center [1456, 133] width 131 height 31
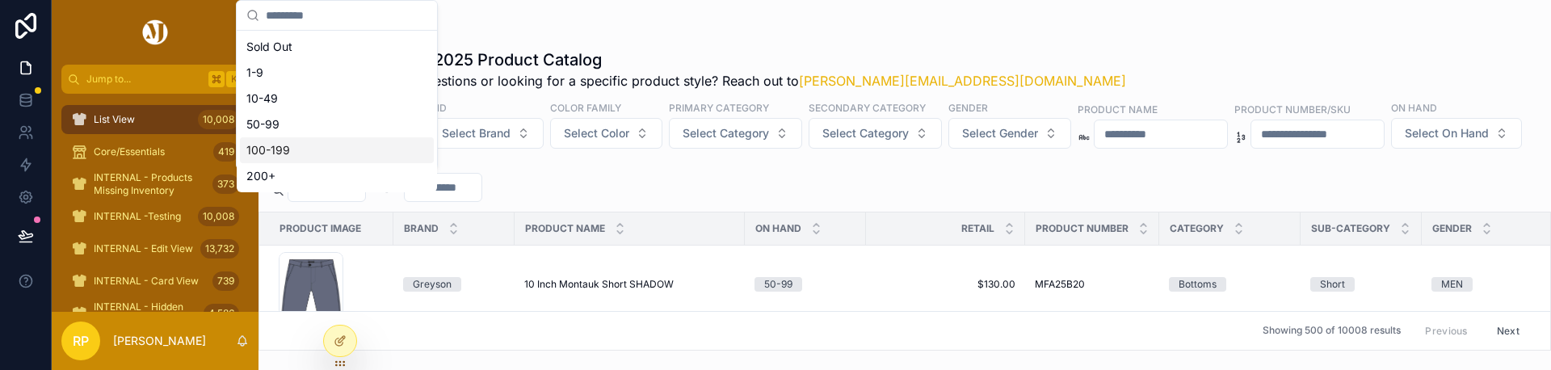
click at [324, 149] on div "100-199" at bounding box center [337, 150] width 194 height 26
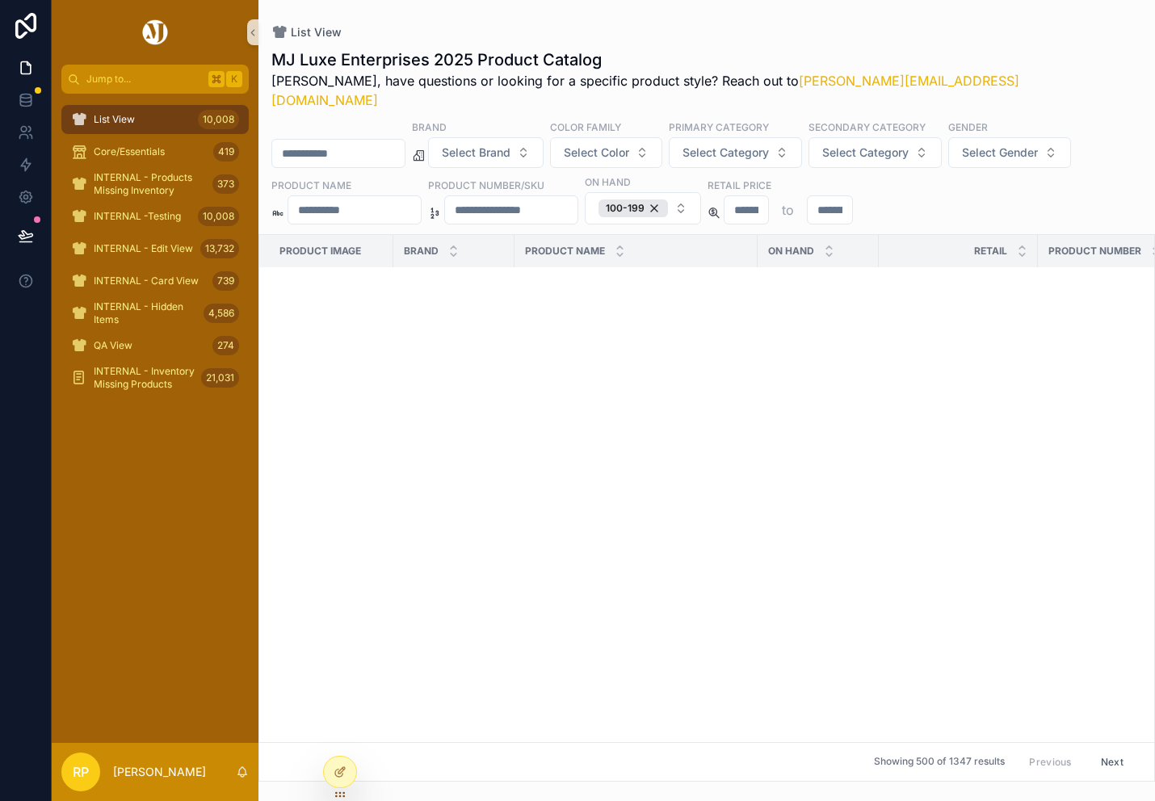
scroll to position [31015, 0]
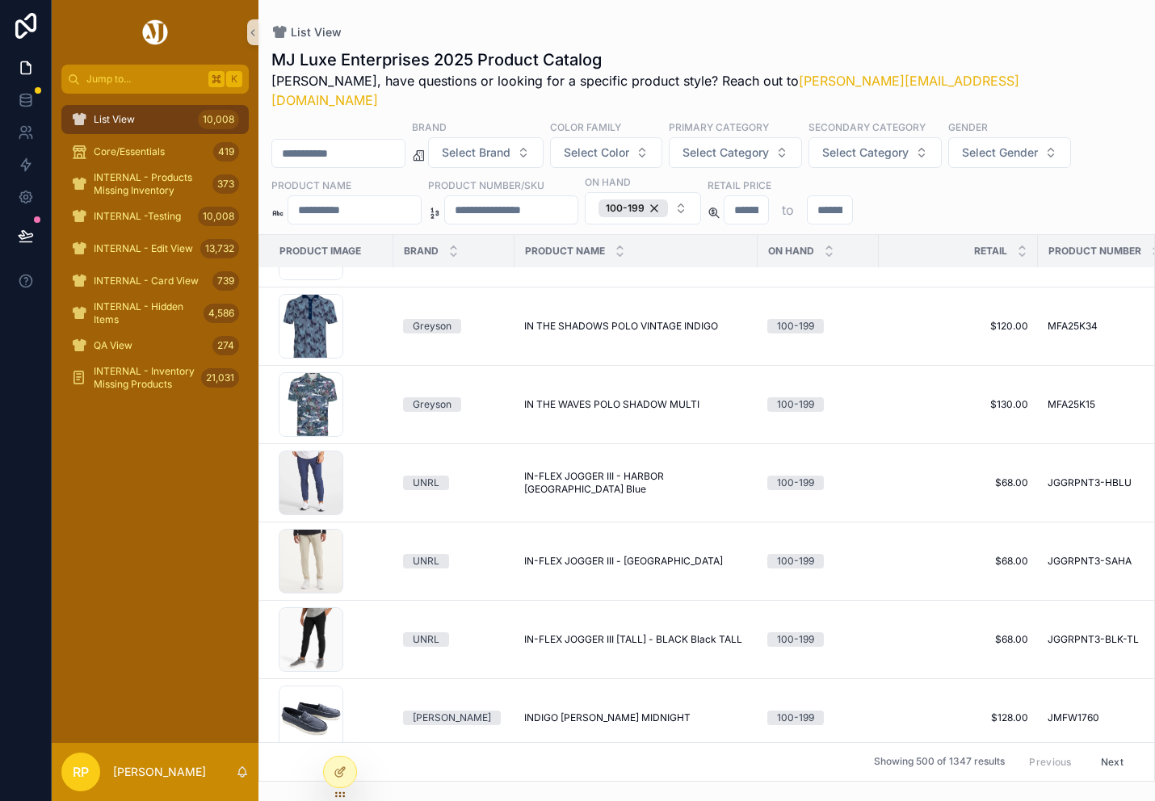
click at [1109, 369] on button "Next" at bounding box center [1112, 762] width 45 height 25
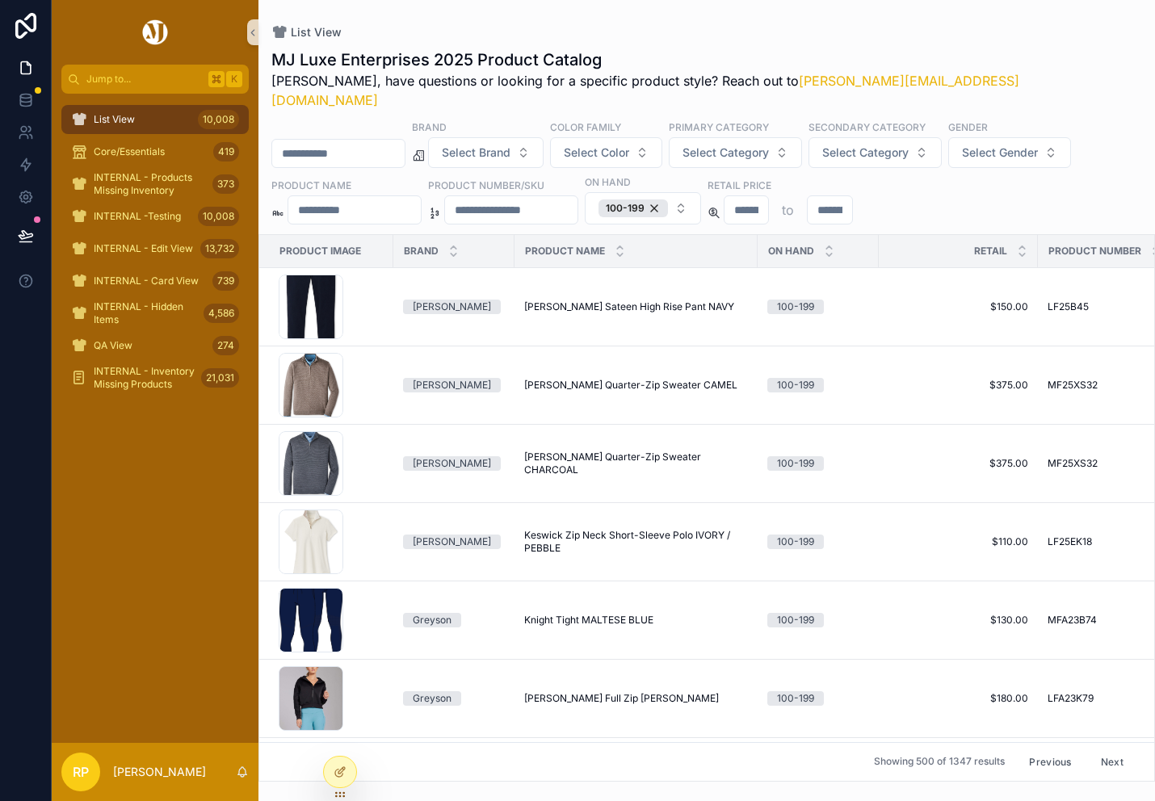
click at [1109, 369] on button "Next" at bounding box center [1112, 762] width 45 height 25
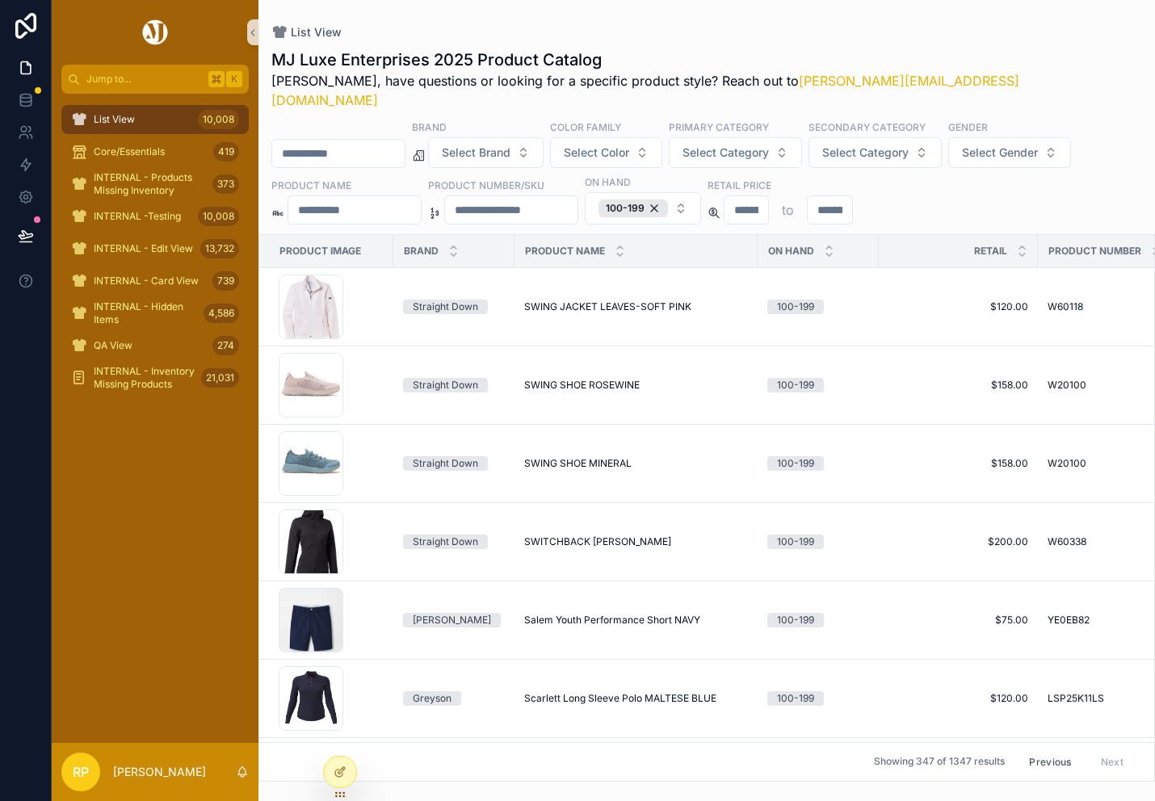
click at [1109, 369] on div "Previous Next" at bounding box center [1076, 762] width 117 height 25
click at [1039, 369] on button "Previous" at bounding box center [1050, 762] width 65 height 25
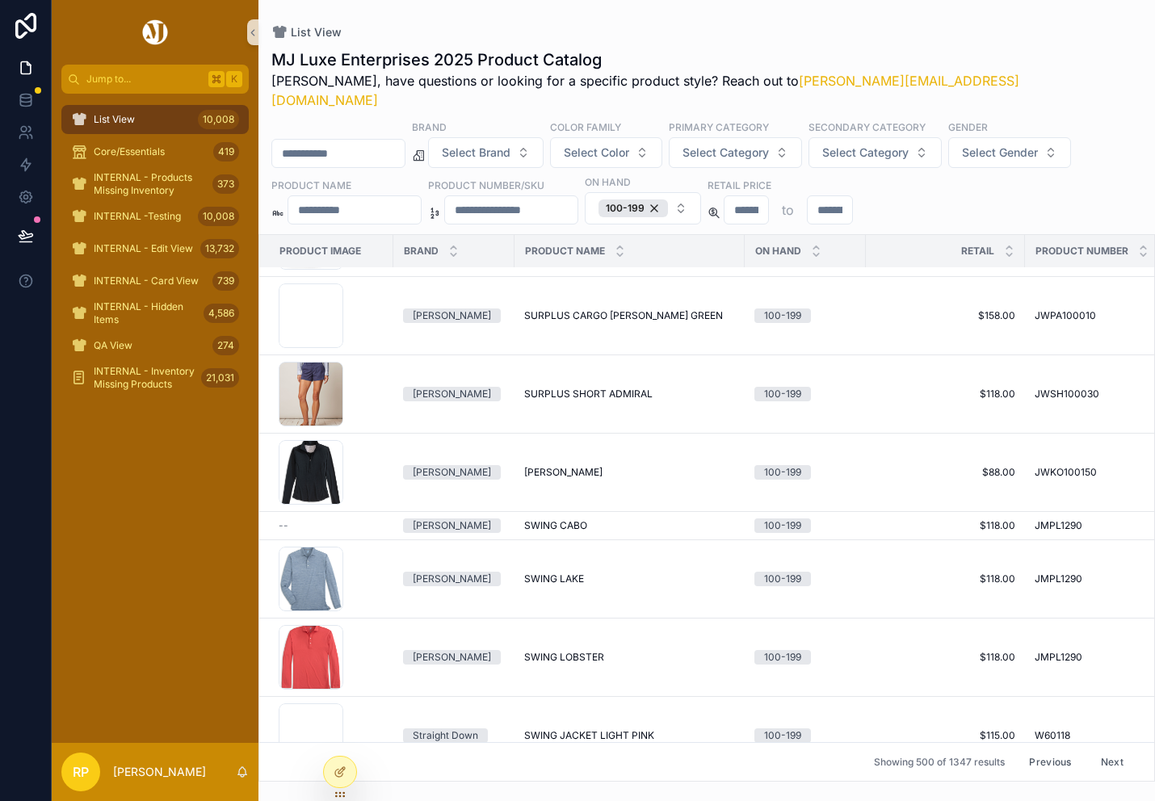
scroll to position [38494, 0]
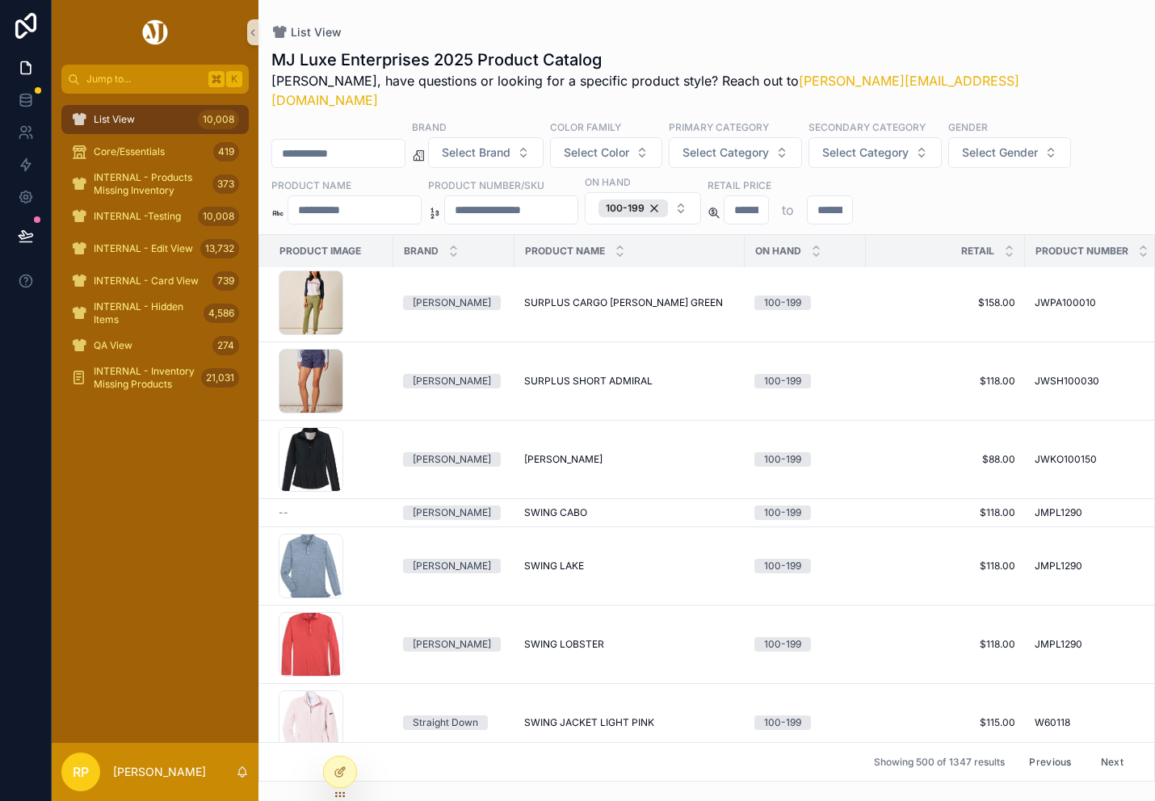
click at [1040, 369] on button "Previous" at bounding box center [1050, 762] width 65 height 25
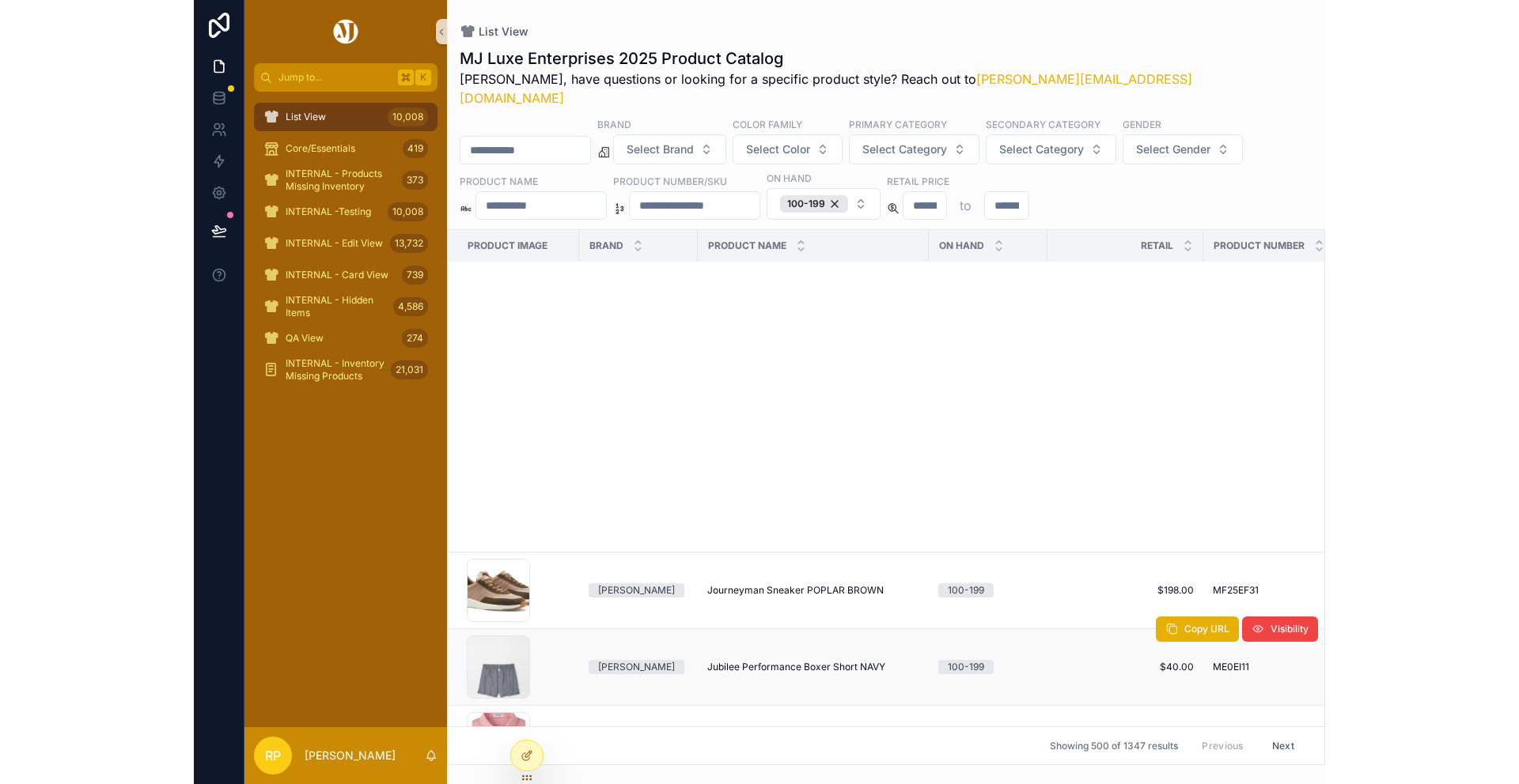
scroll to position [32965, 0]
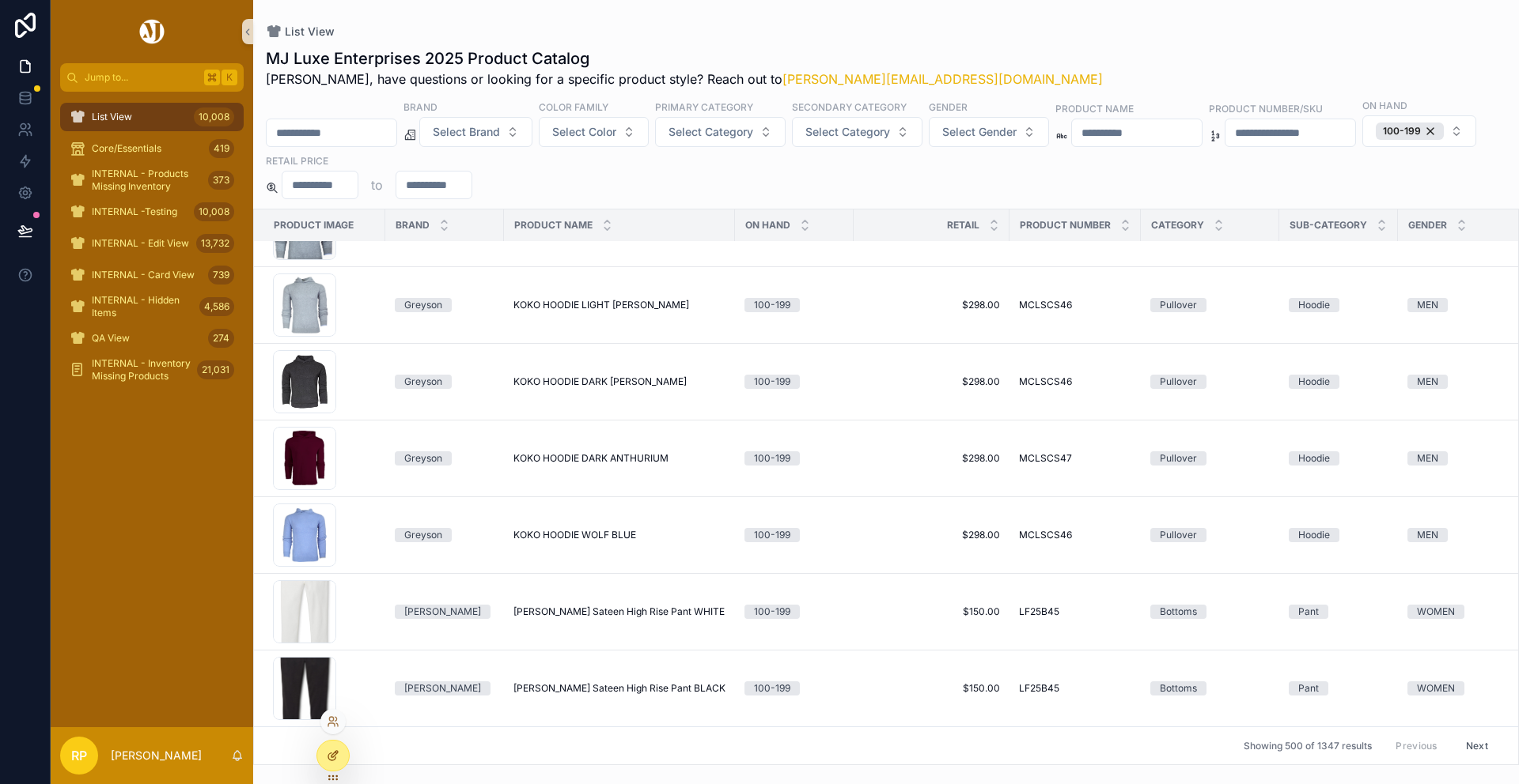
click at [331, 361] on icon at bounding box center [334, 754] width 6 height 6
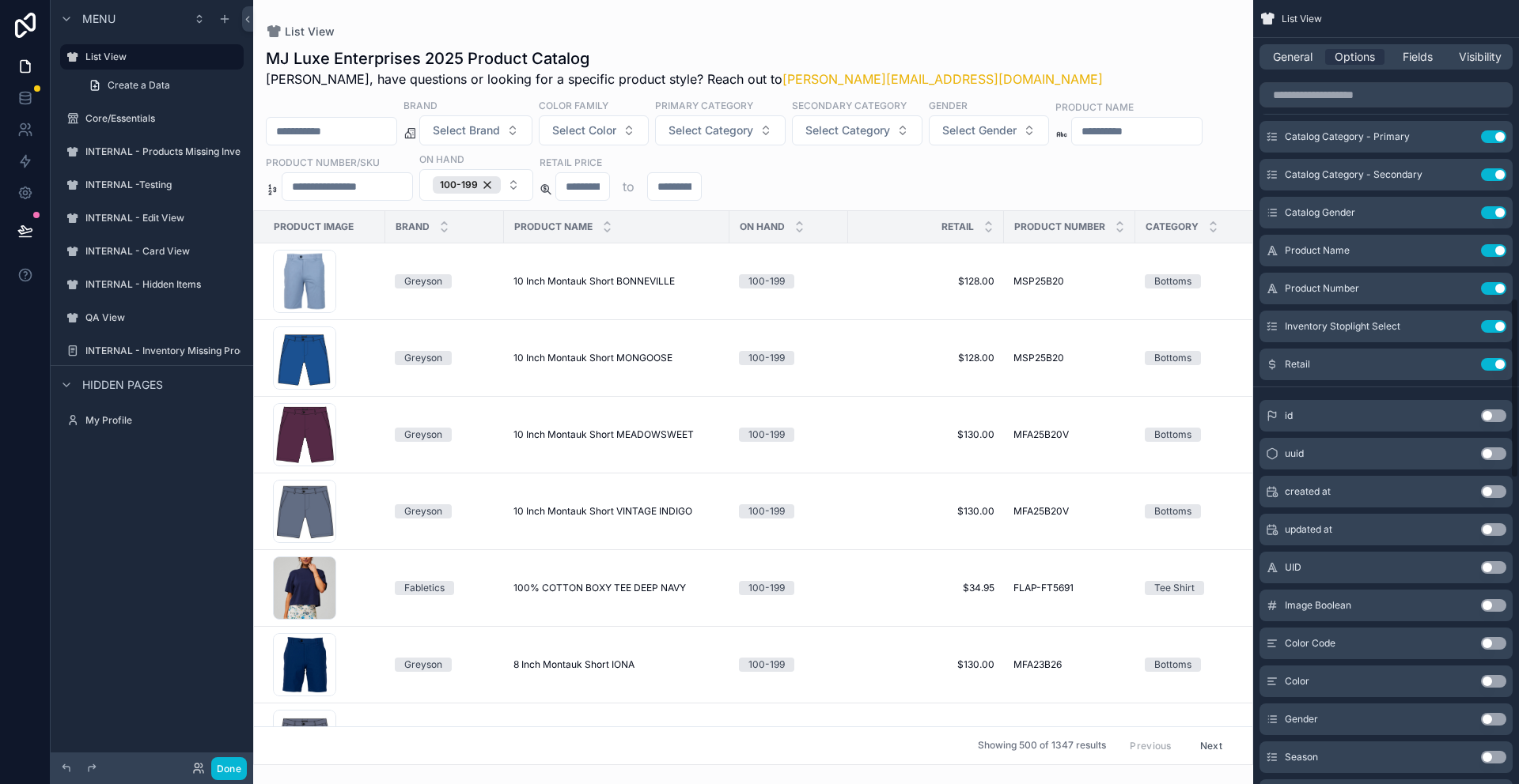
scroll to position [1269, 0]
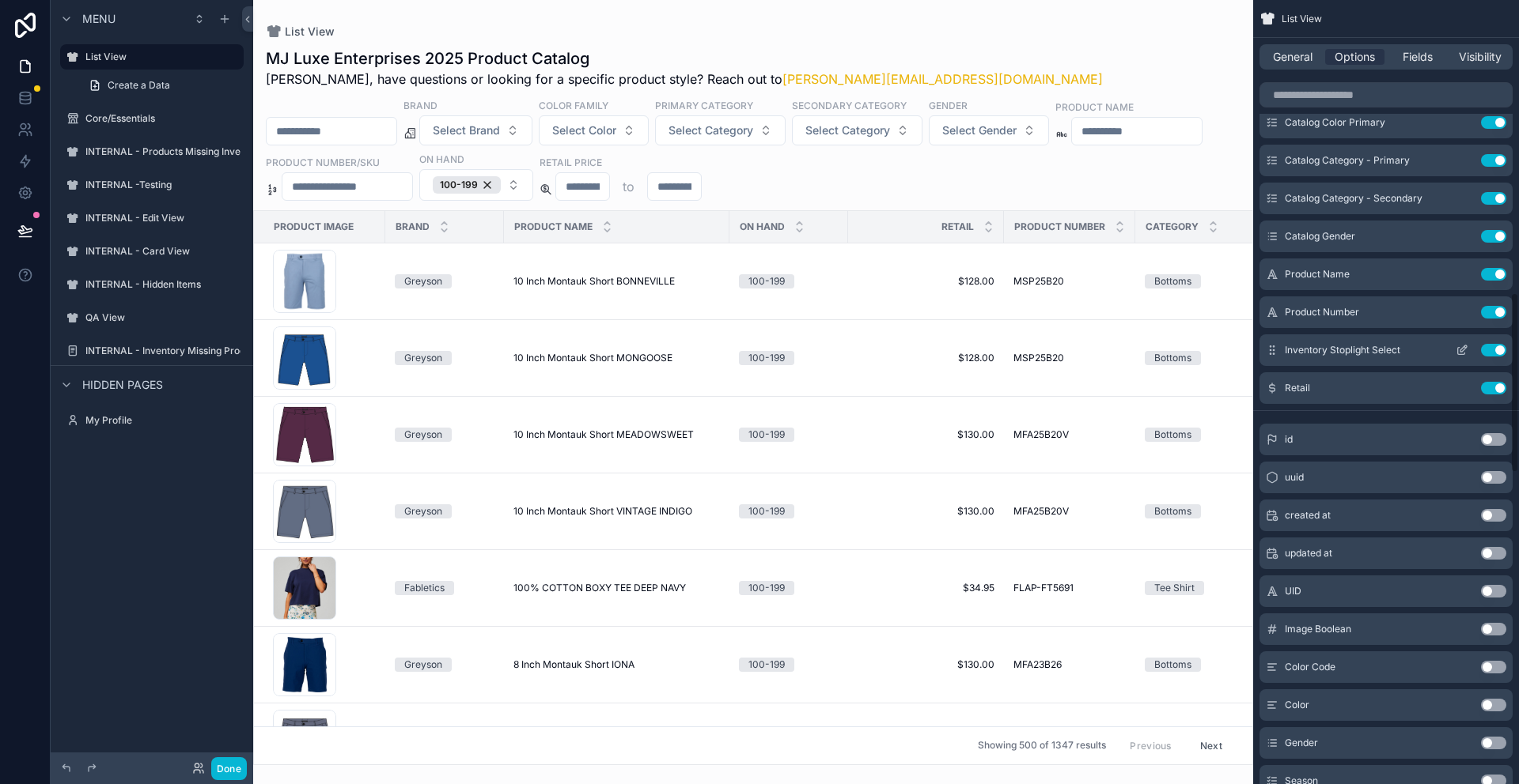
click at [1461, 351] on icon "scrollable content" at bounding box center [1461, 349] width 13 height 13
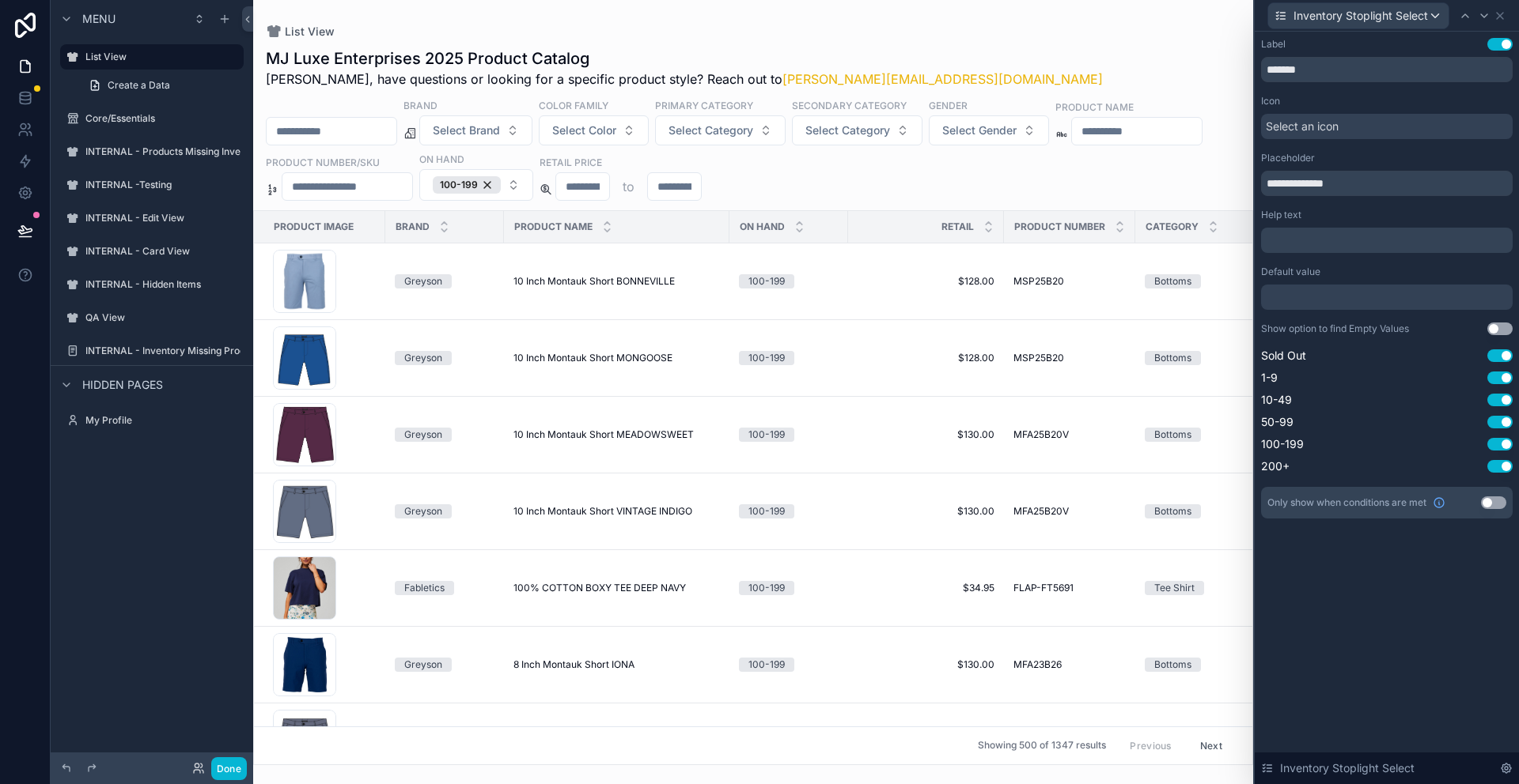
click at [1338, 302] on div at bounding box center [1387, 298] width 252 height 25
click at [1413, 361] on div "**********" at bounding box center [1387, 407] width 264 height 753
click at [1503, 327] on button "Use setting" at bounding box center [1500, 329] width 25 height 13
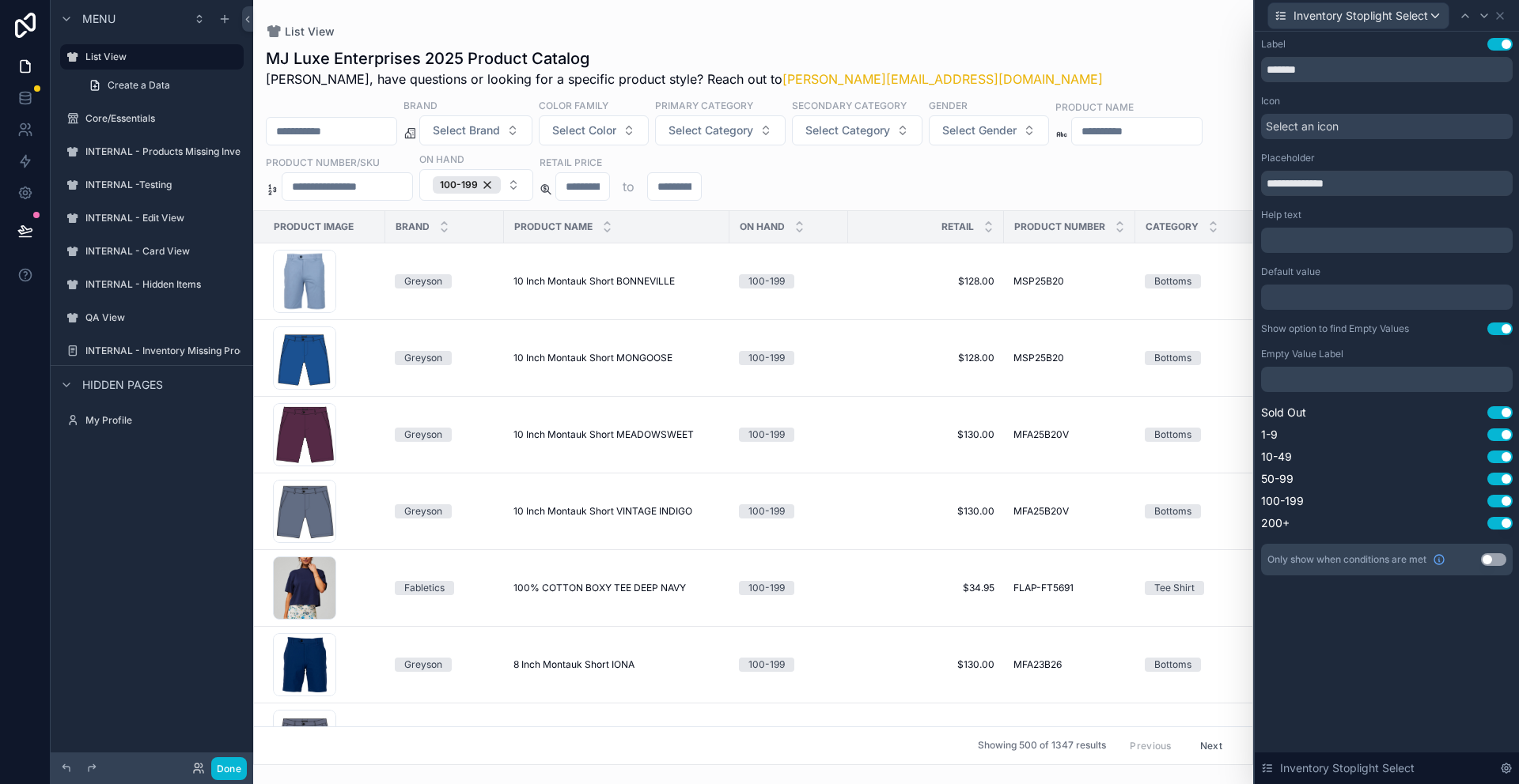
click at [1496, 331] on button "Use setting" at bounding box center [1500, 329] width 25 height 13
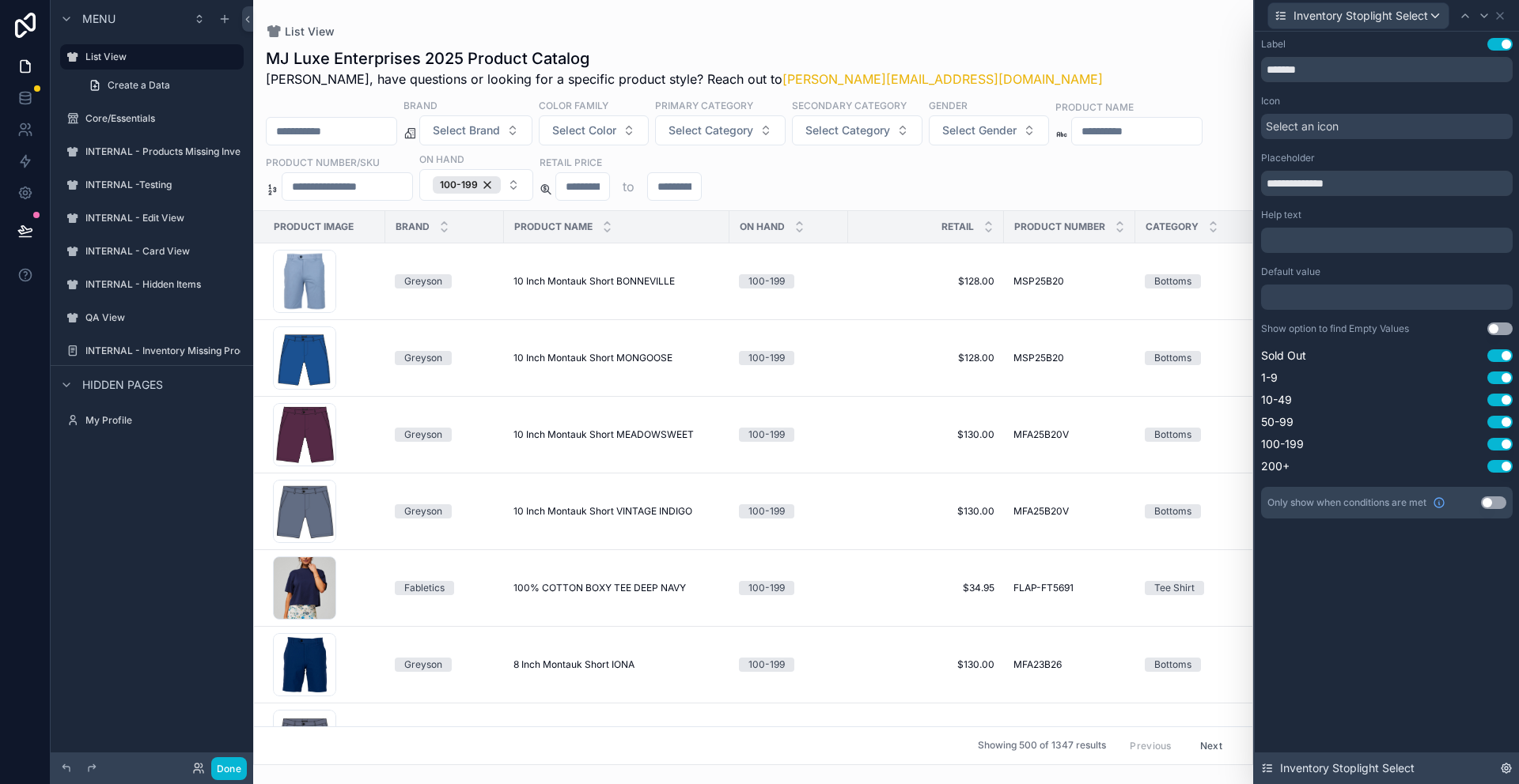
click at [1505, 361] on icon at bounding box center [1506, 768] width 13 height 13
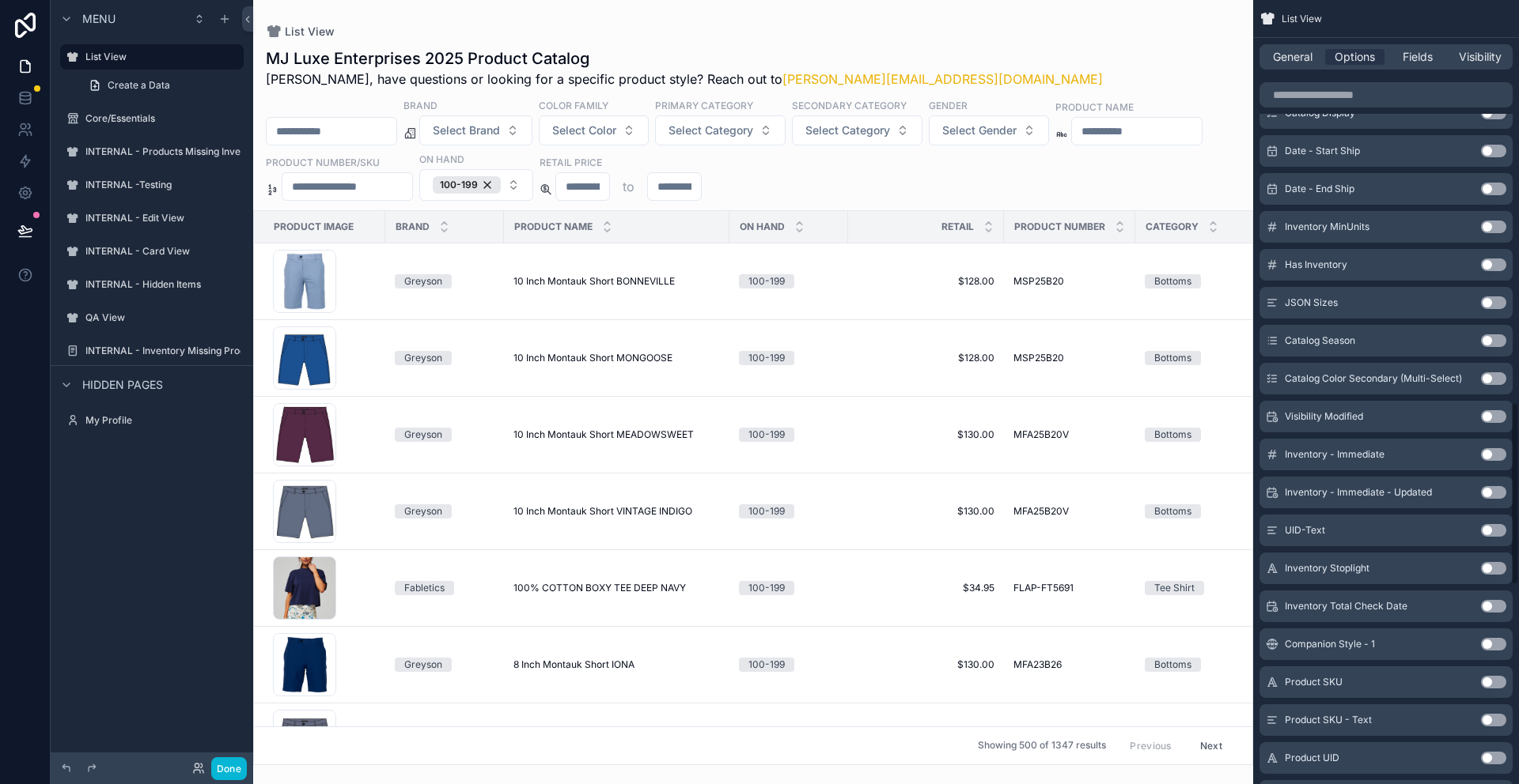
scroll to position [2579, 0]
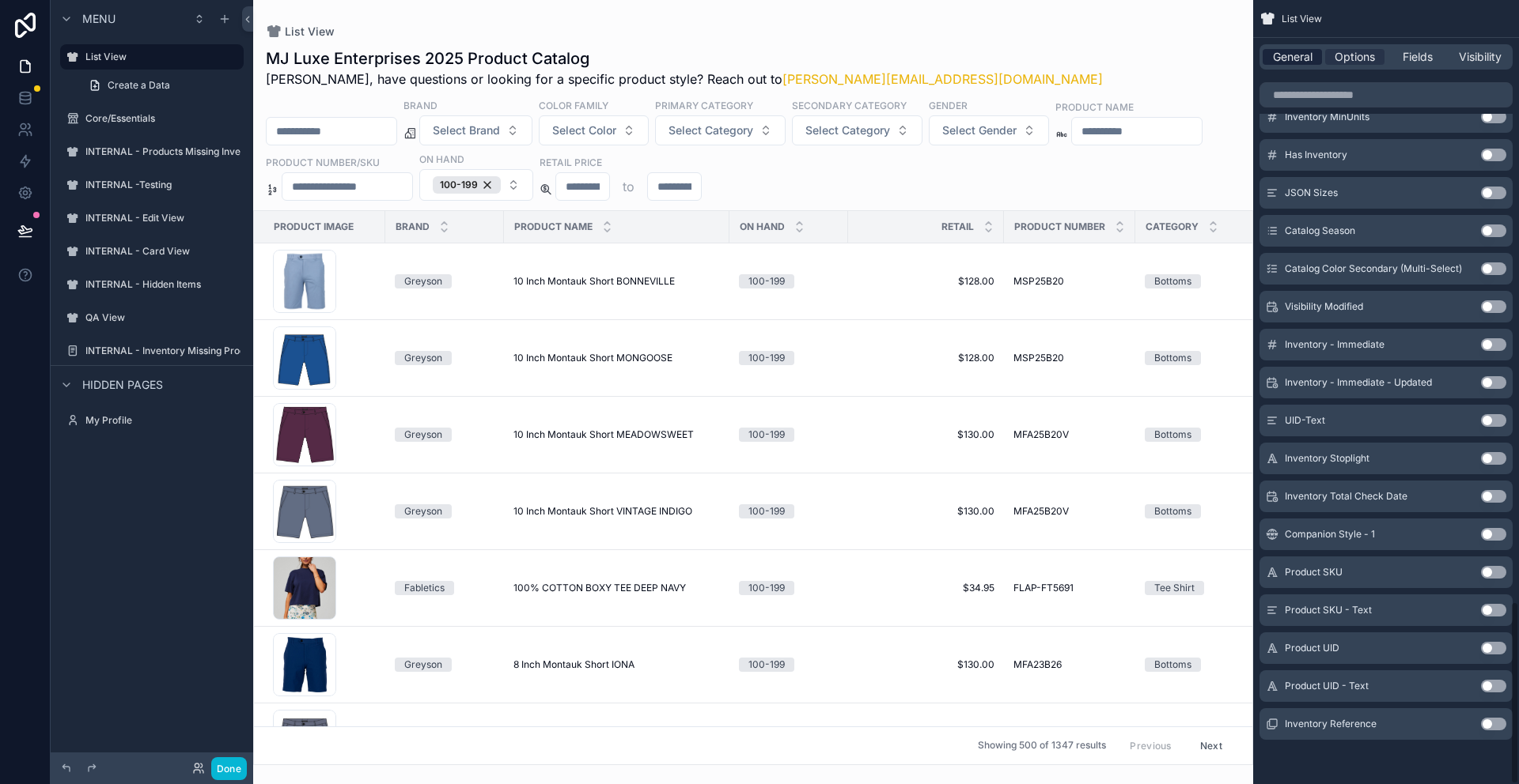
click at [1305, 61] on span "General" at bounding box center [1293, 57] width 39 height 16
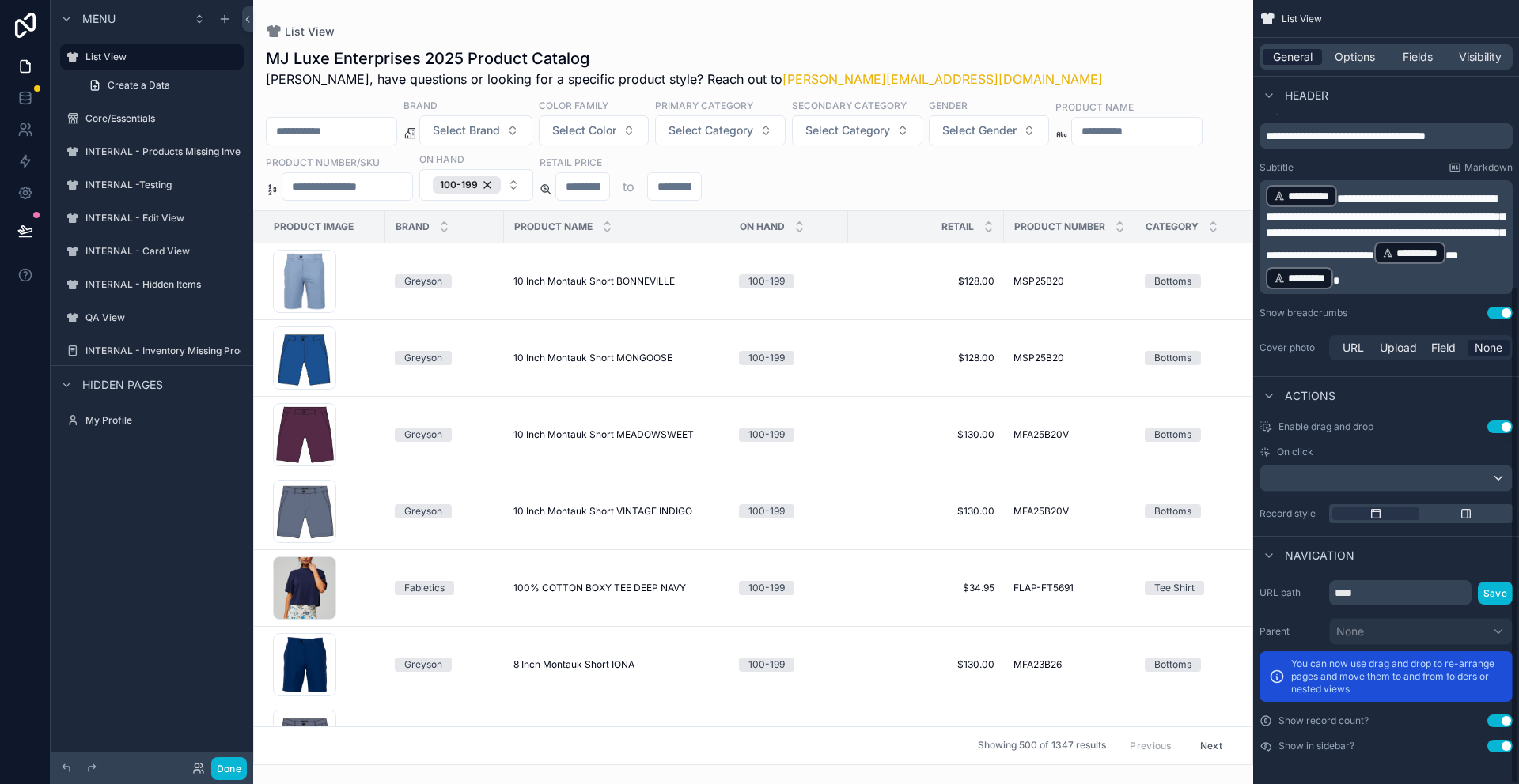
scroll to position [450, 0]
click at [1368, 51] on span "Options" at bounding box center [1354, 57] width 40 height 16
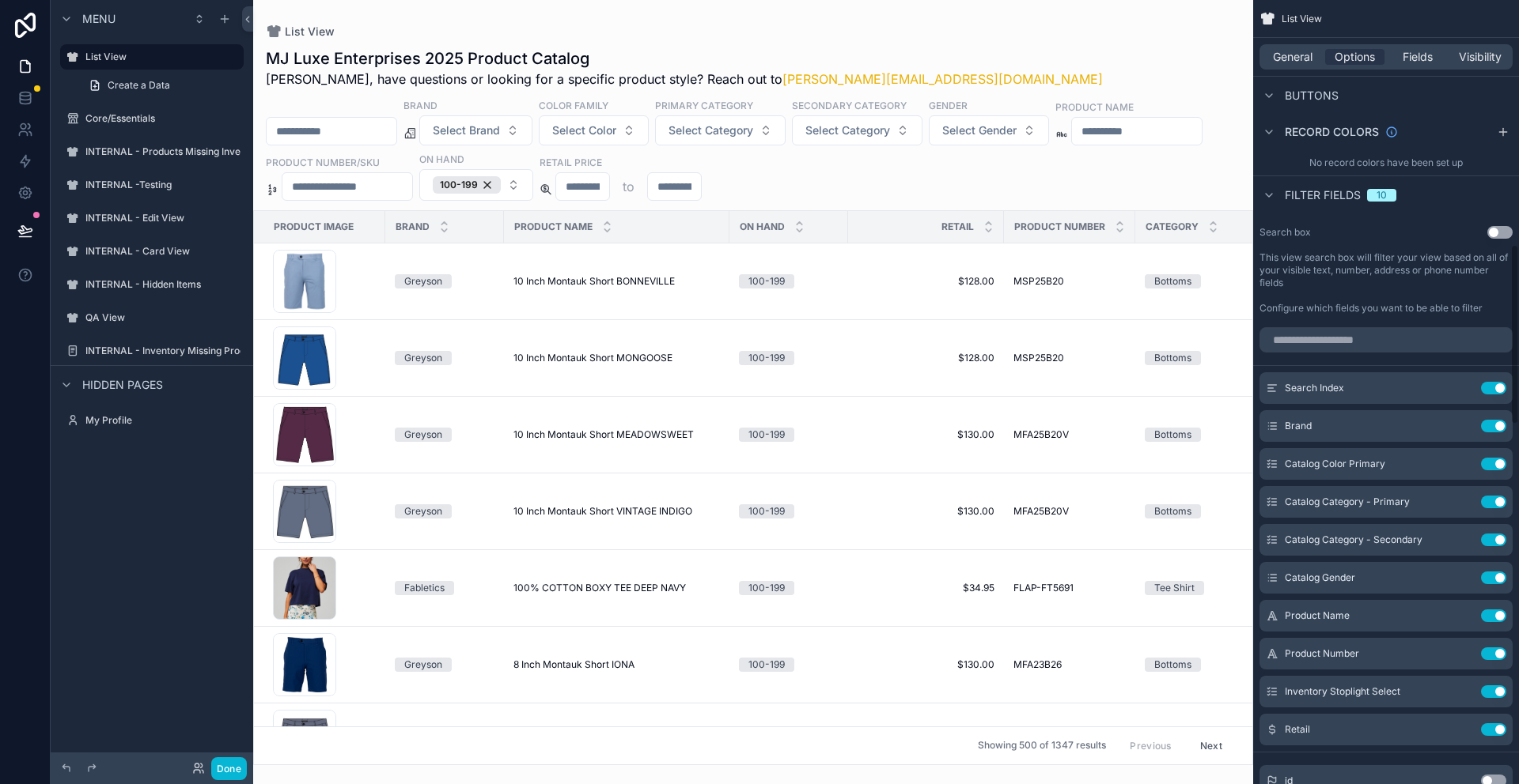
scroll to position [868, 0]
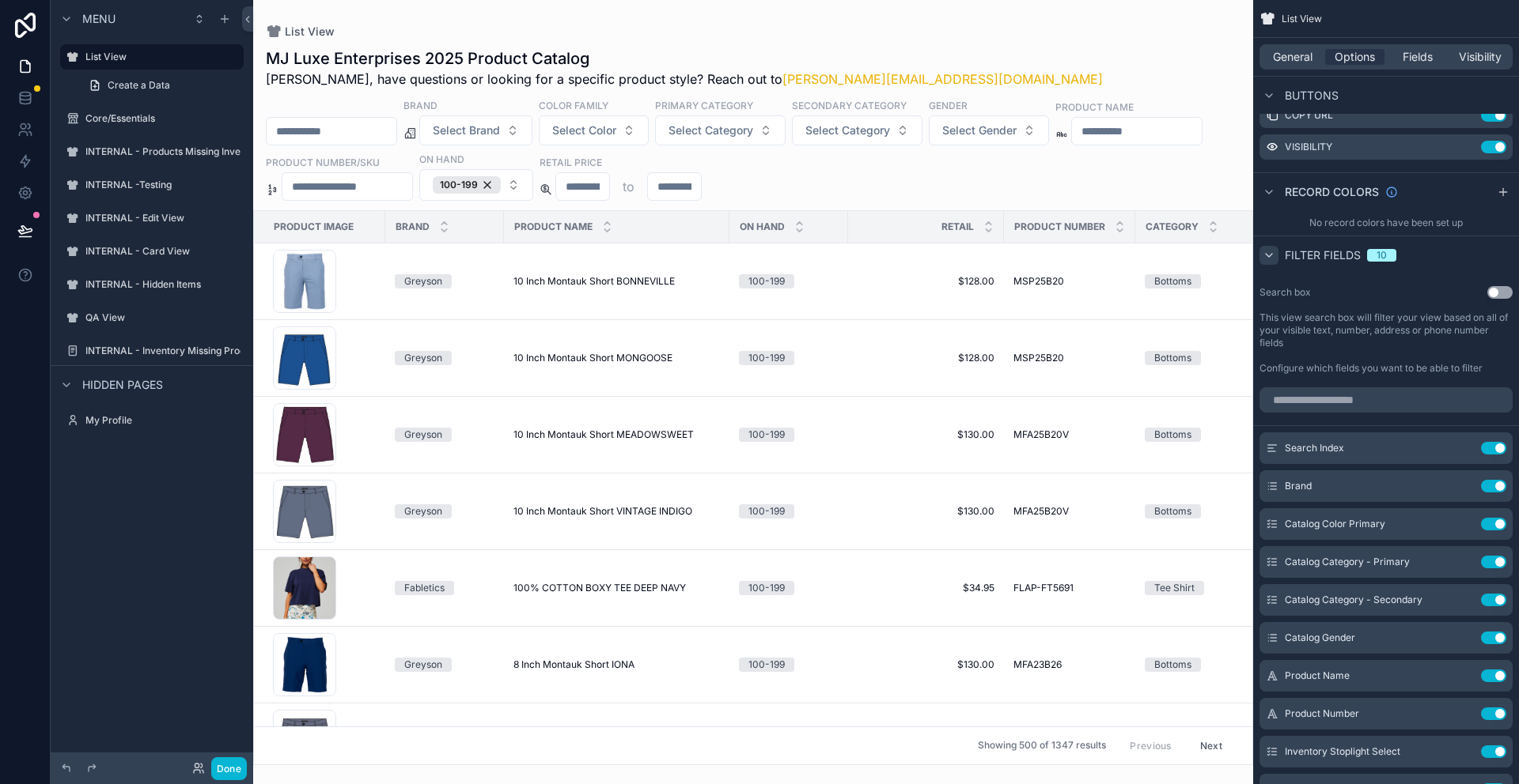
click at [1269, 258] on icon "scrollable content" at bounding box center [1268, 254] width 13 height 13
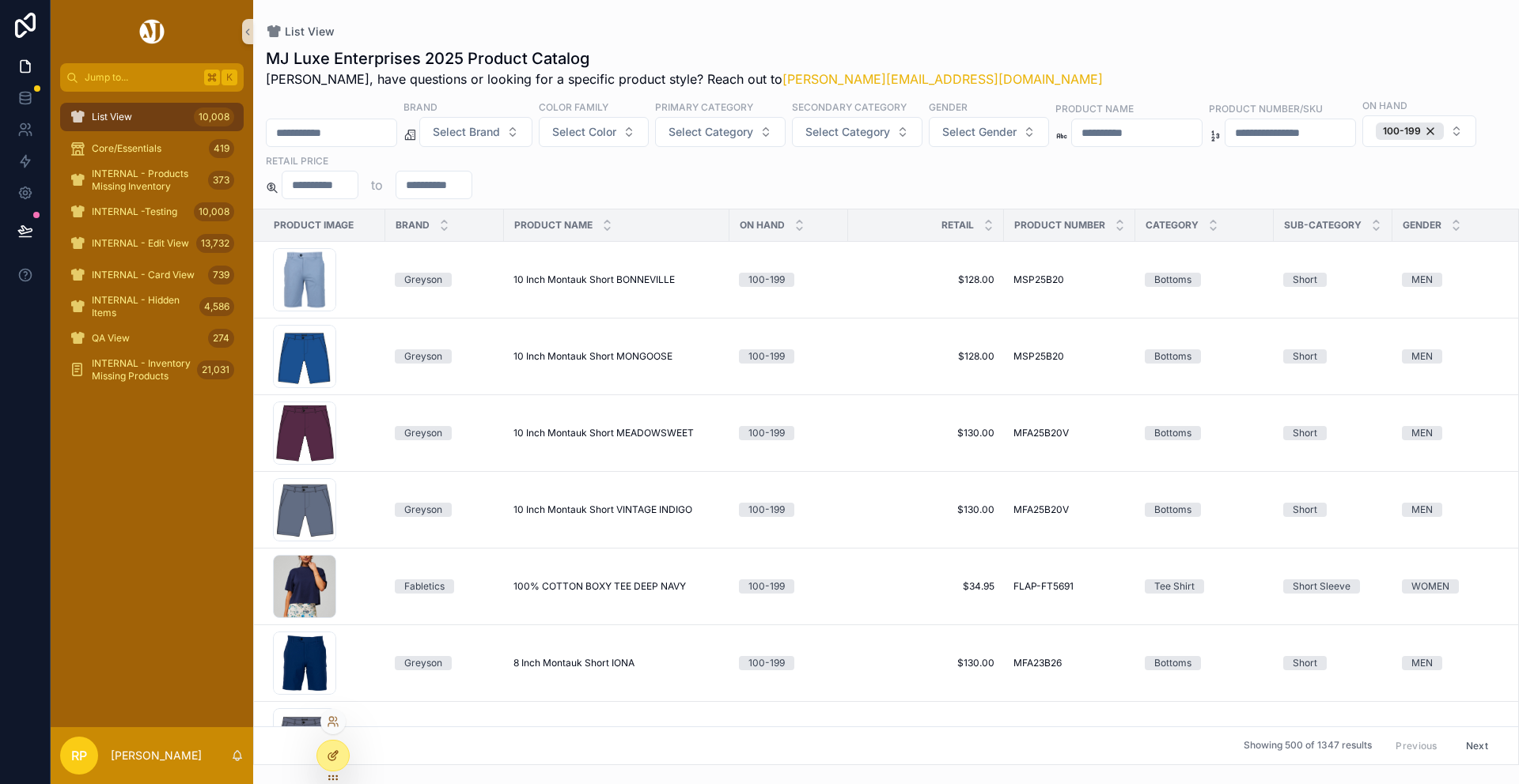
click at [331, 750] on icon at bounding box center [333, 756] width 13 height 13
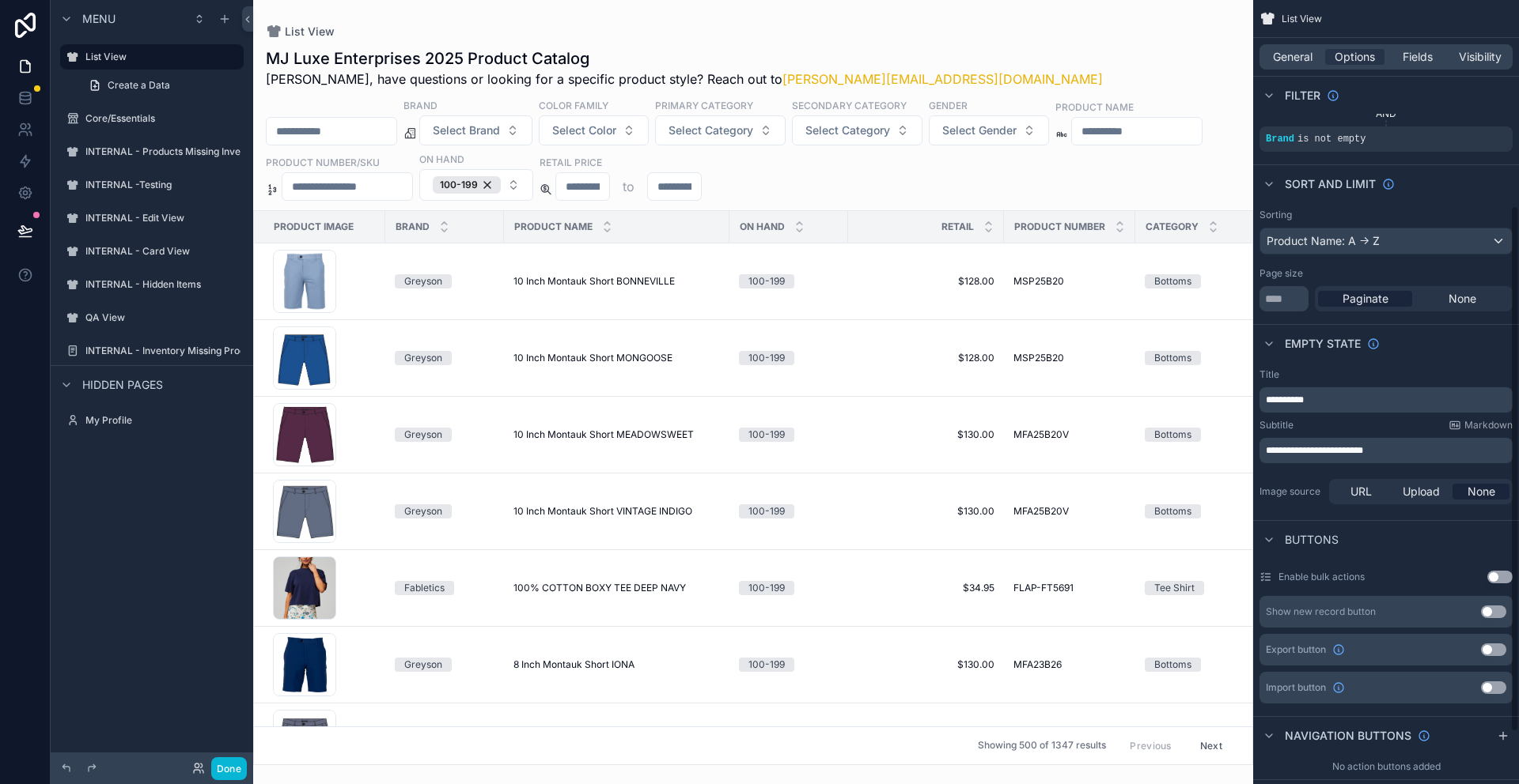
scroll to position [383, 0]
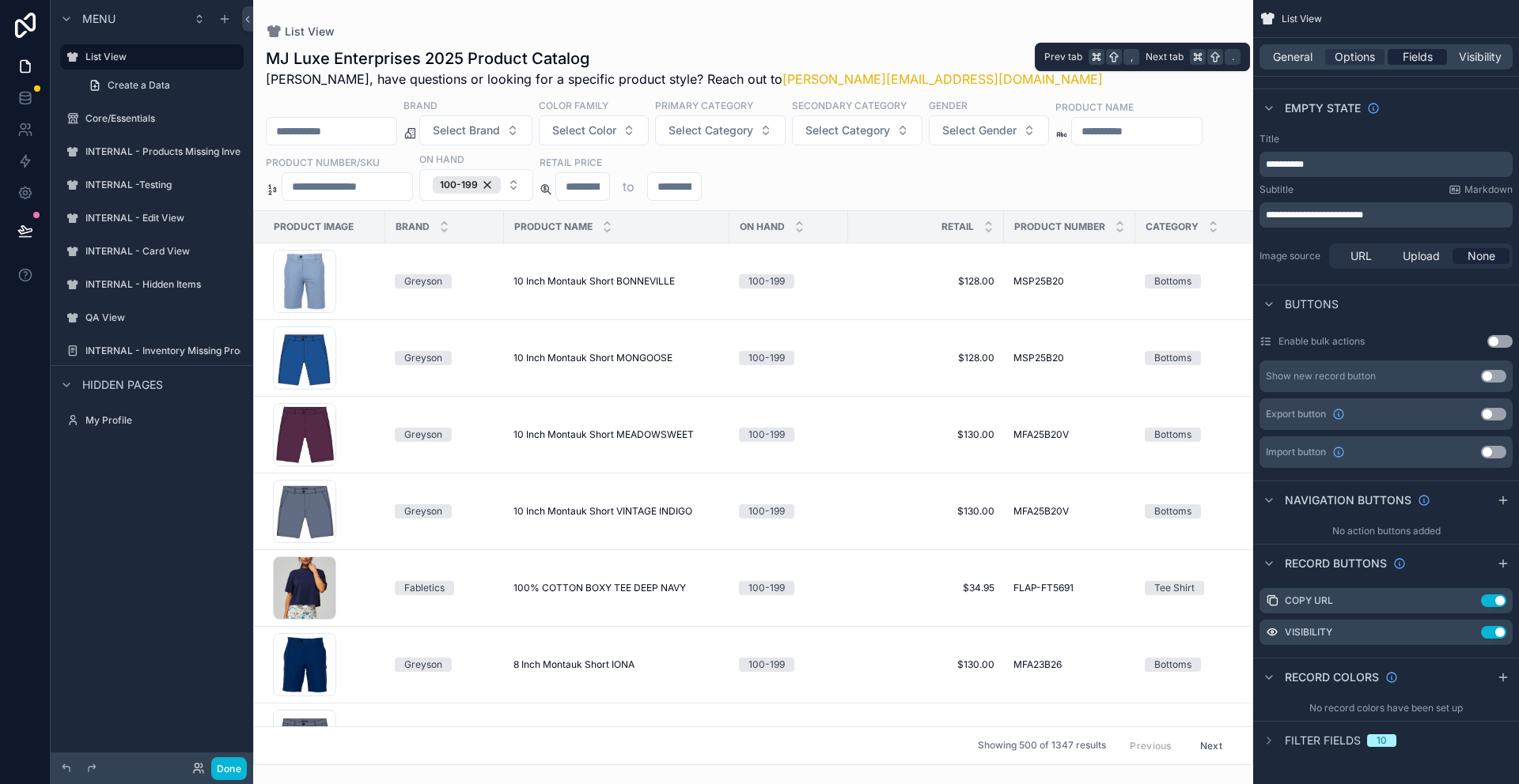
click at [1423, 53] on span "Fields" at bounding box center [1417, 57] width 30 height 16
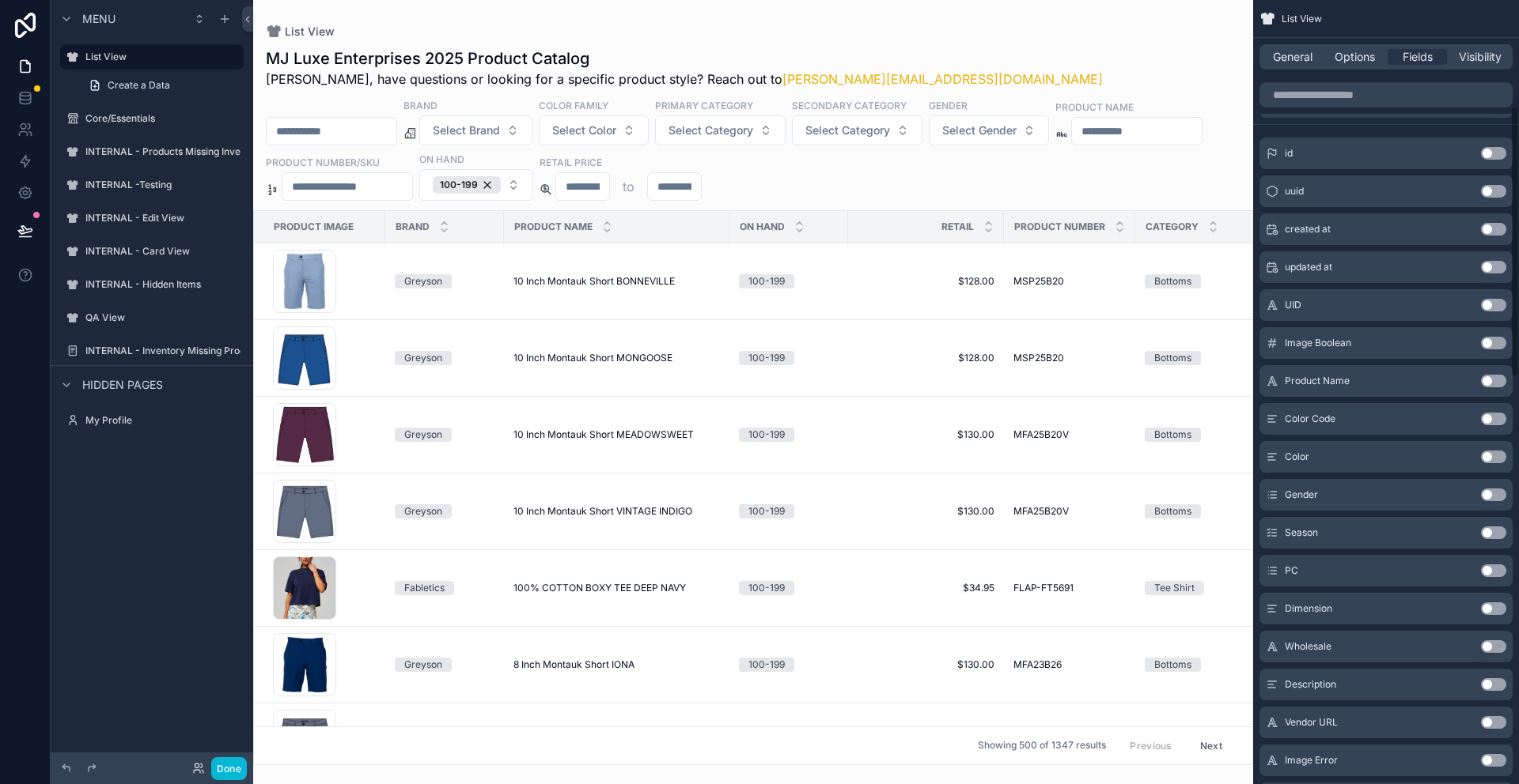
scroll to position [0, 0]
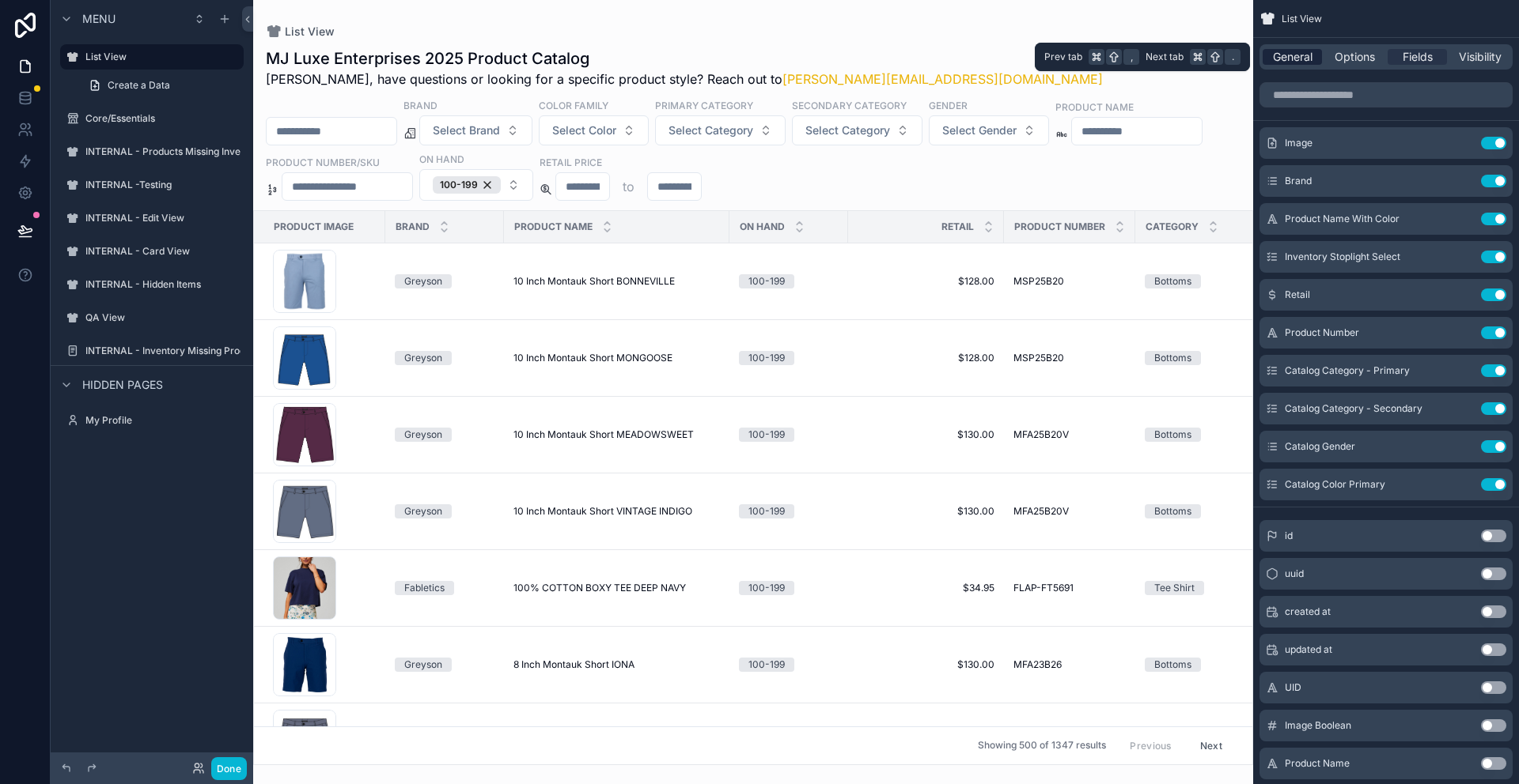
click at [1284, 56] on span "General" at bounding box center [1293, 57] width 39 height 16
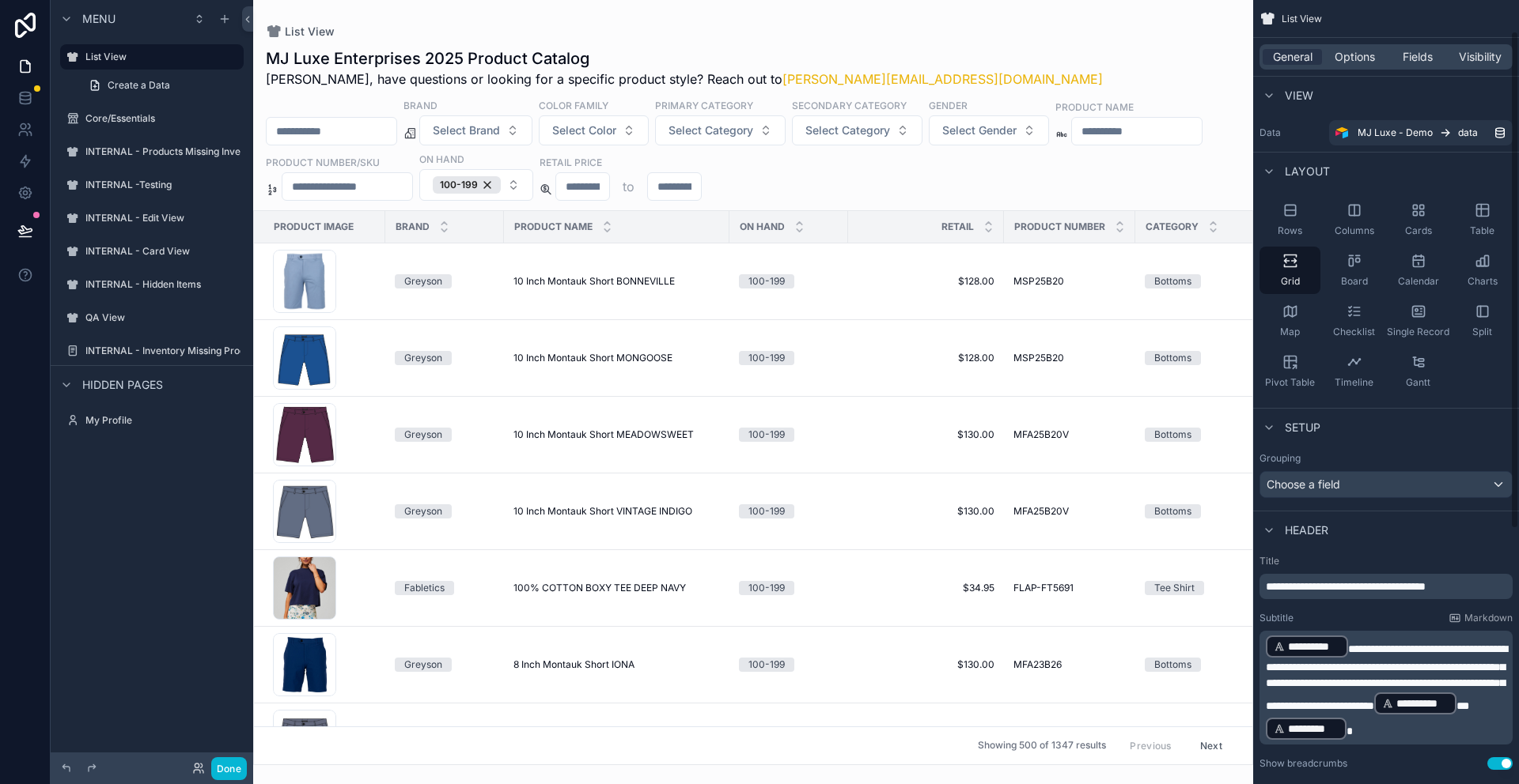
scroll to position [450, 0]
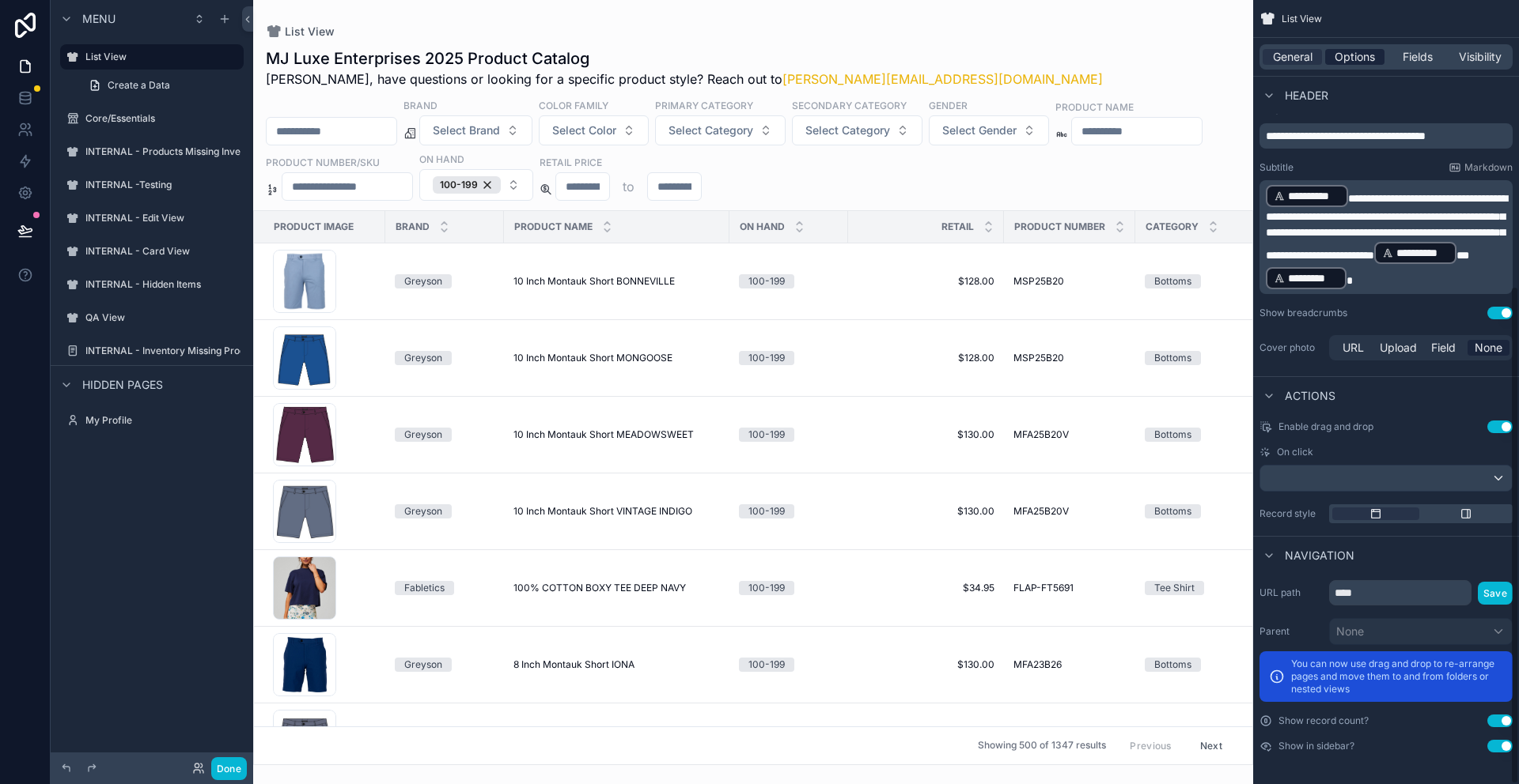
click at [1353, 49] on span "Options" at bounding box center [1354, 57] width 40 height 16
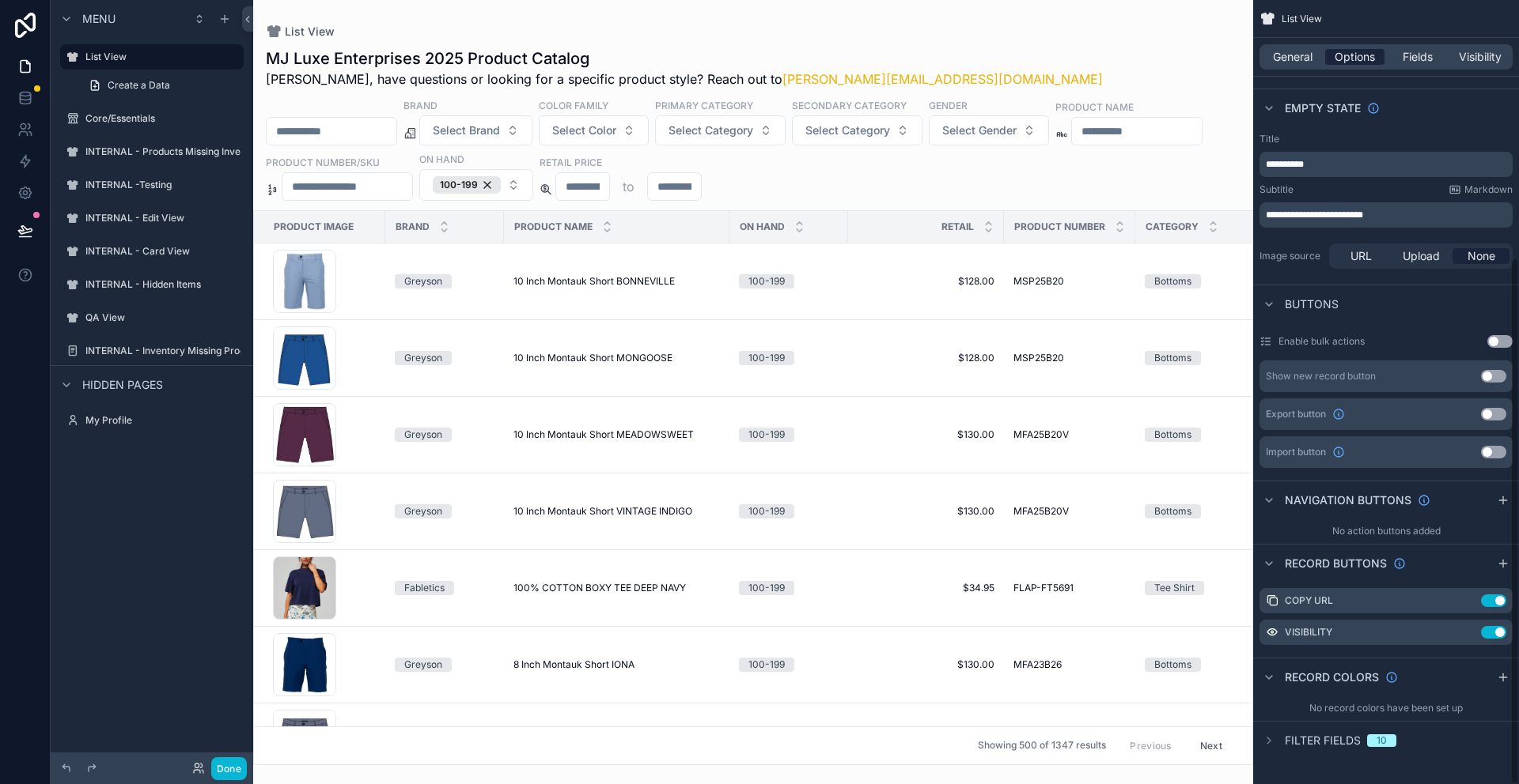
scroll to position [383, 0]
click at [1274, 743] on icon "scrollable content" at bounding box center [1268, 740] width 13 height 13
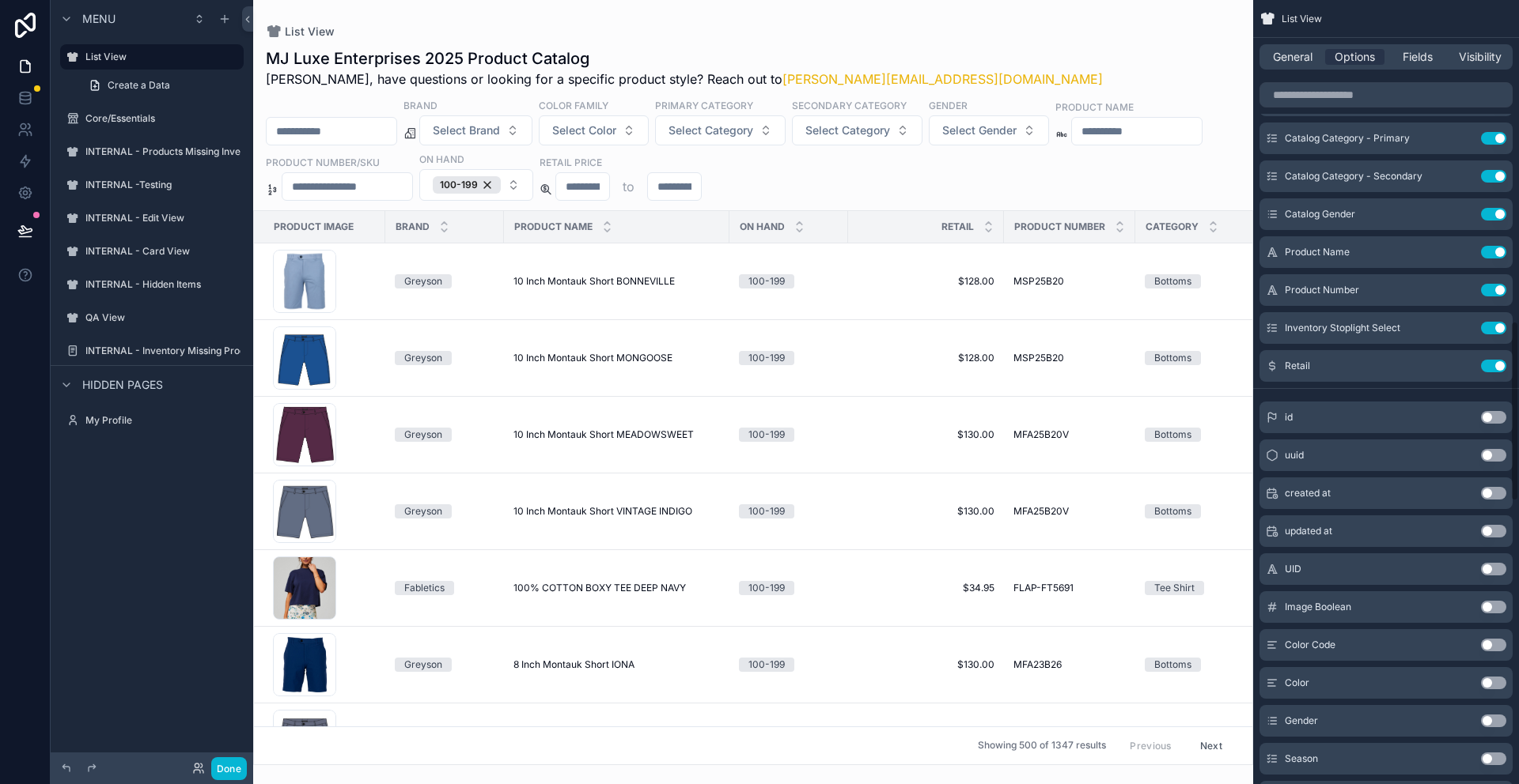
scroll to position [1172, 0]
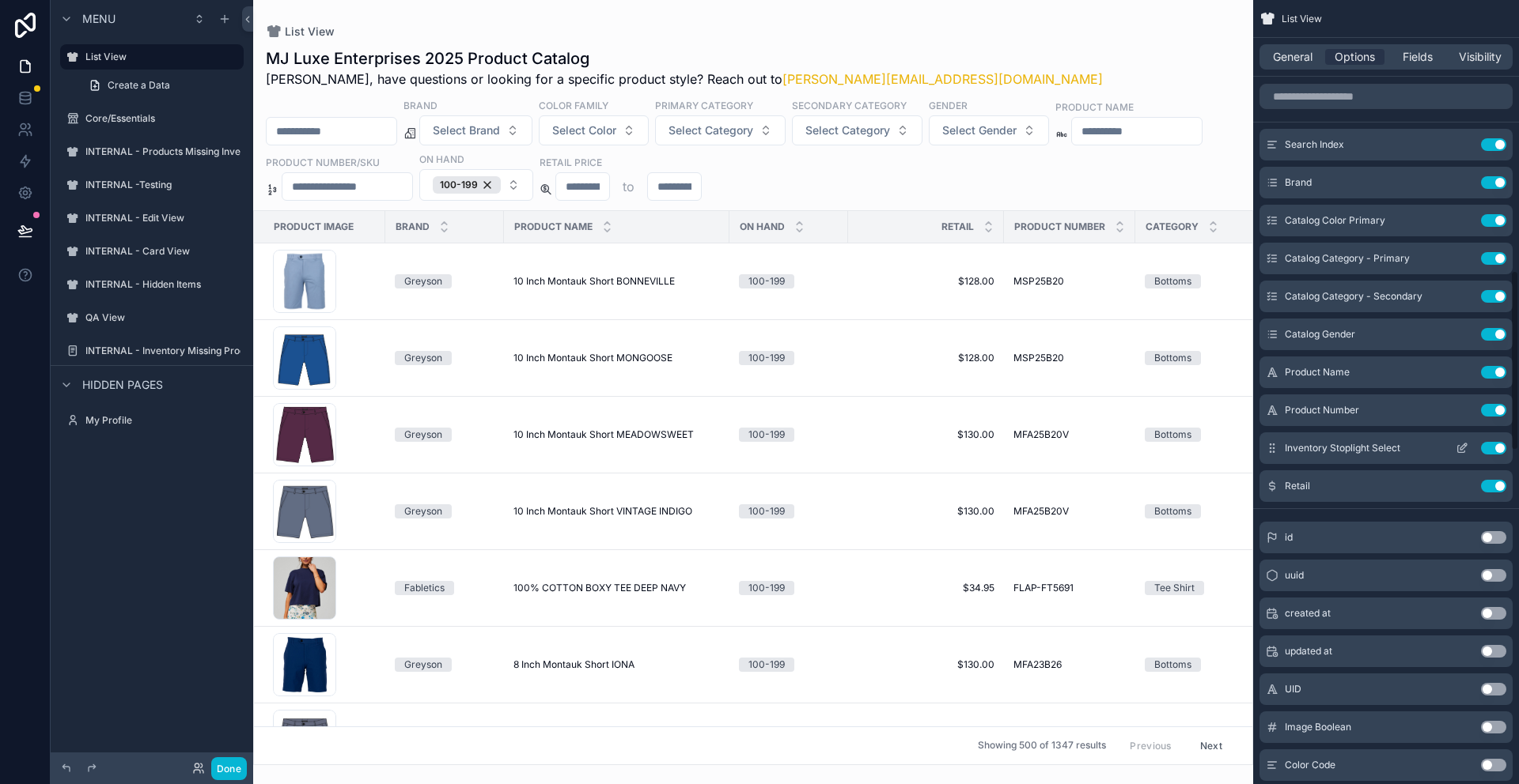
click at [1459, 450] on icon "scrollable content" at bounding box center [1461, 448] width 13 height 13
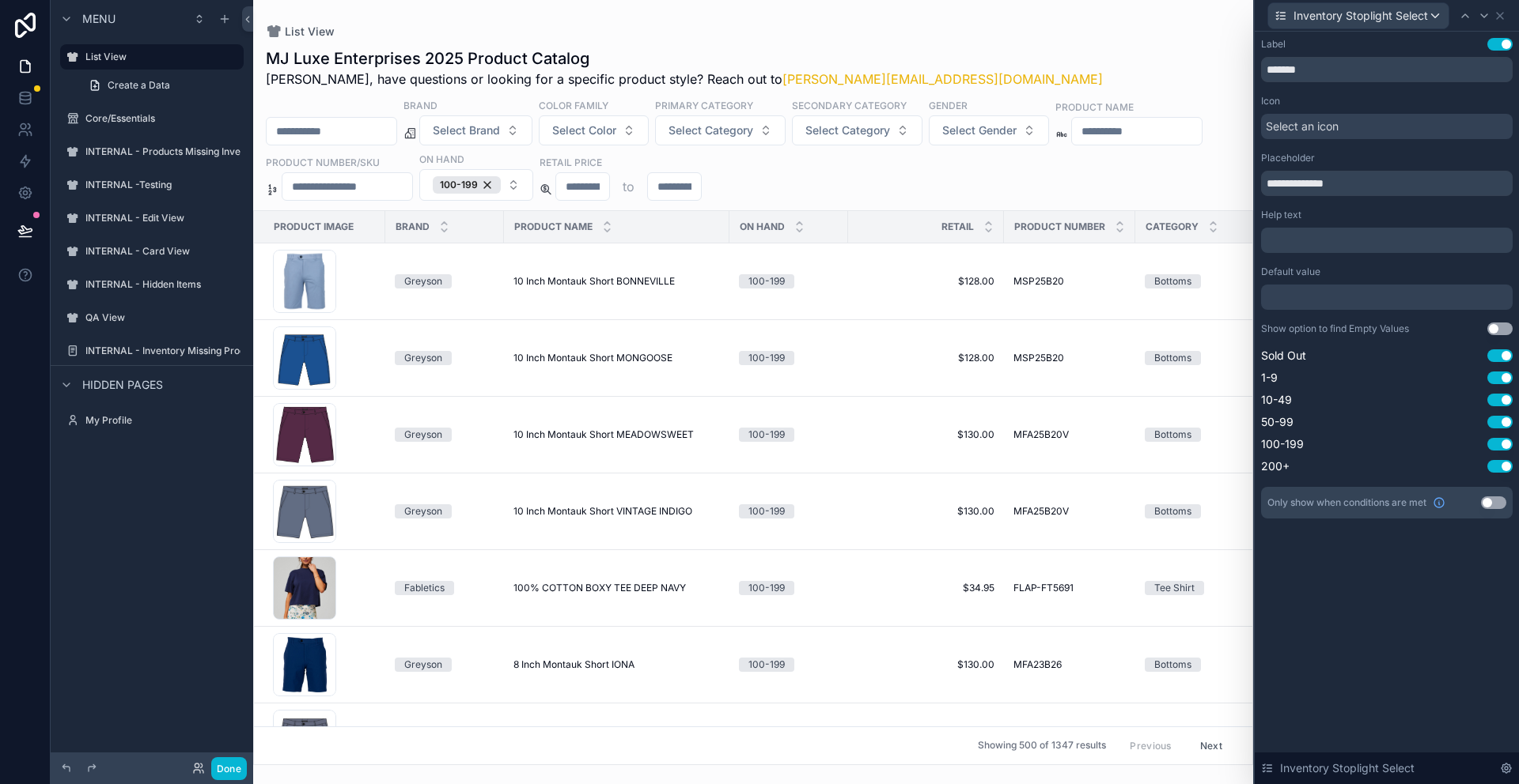
drag, startPoint x: 681, startPoint y: 283, endPoint x: 529, endPoint y: 282, distance: 152.0
click at [529, 282] on div "scrollable content" at bounding box center [752, 392] width 1000 height 784
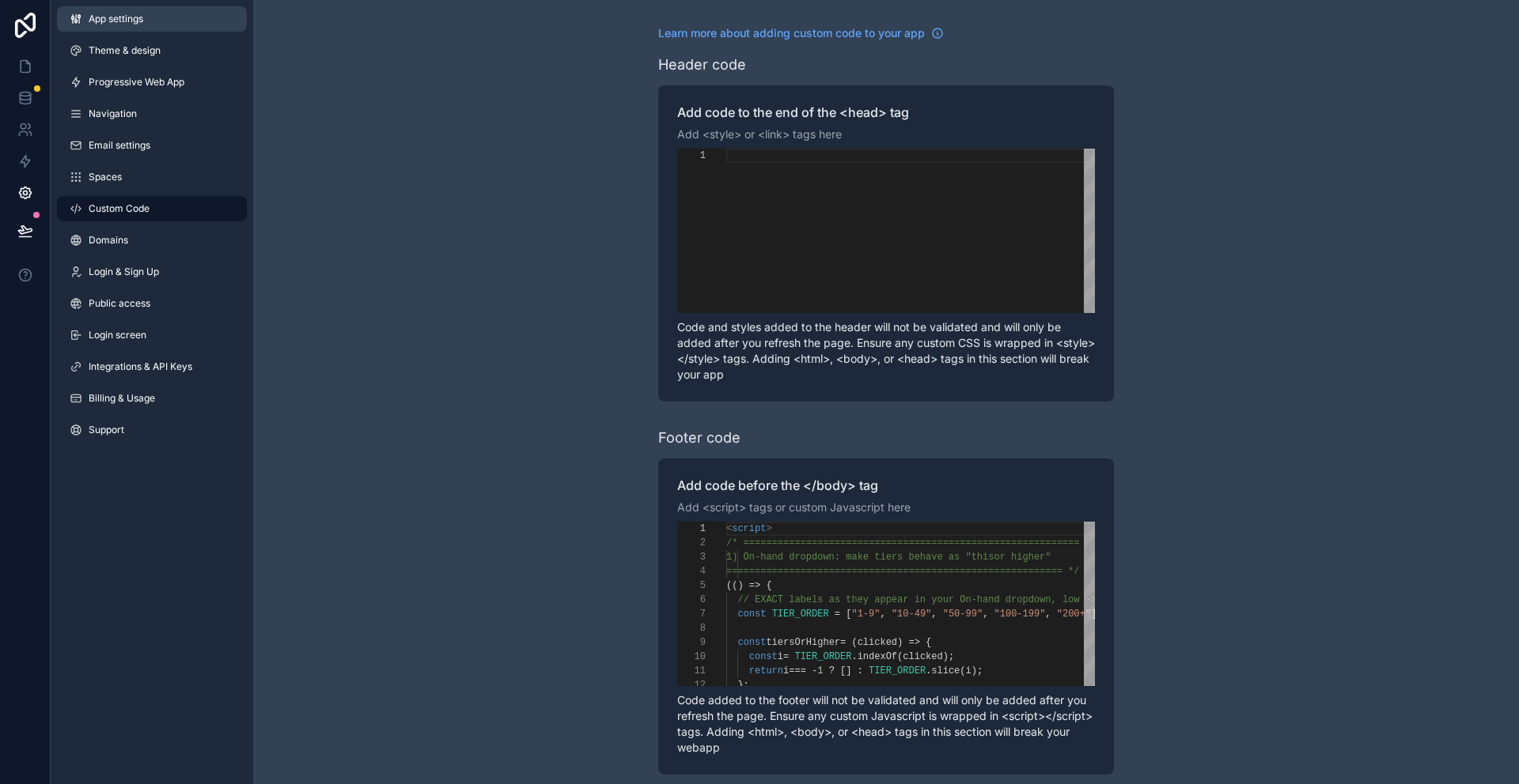
scroll to position [142, 0]
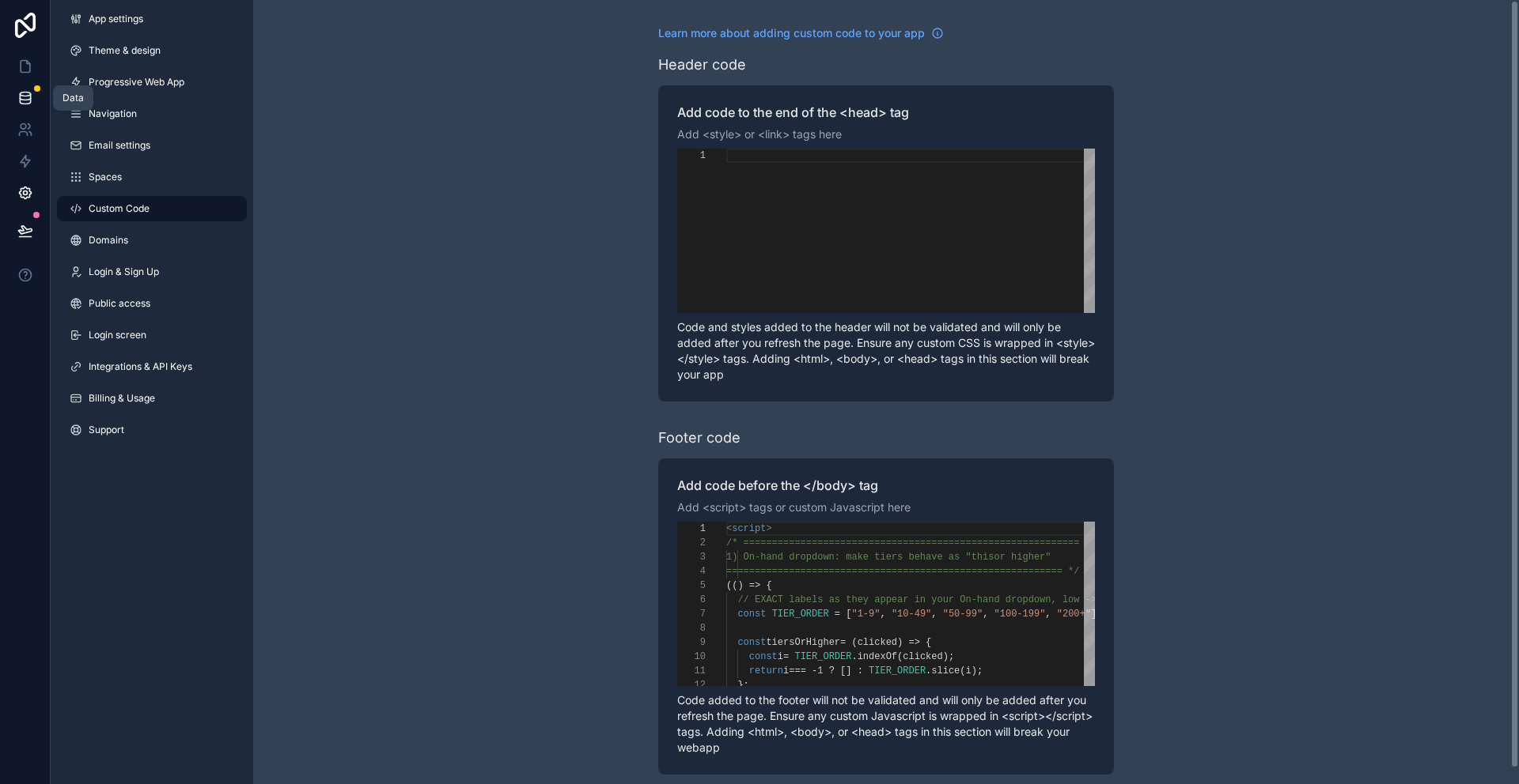
click at [22, 96] on icon at bounding box center [24, 95] width 11 height 4
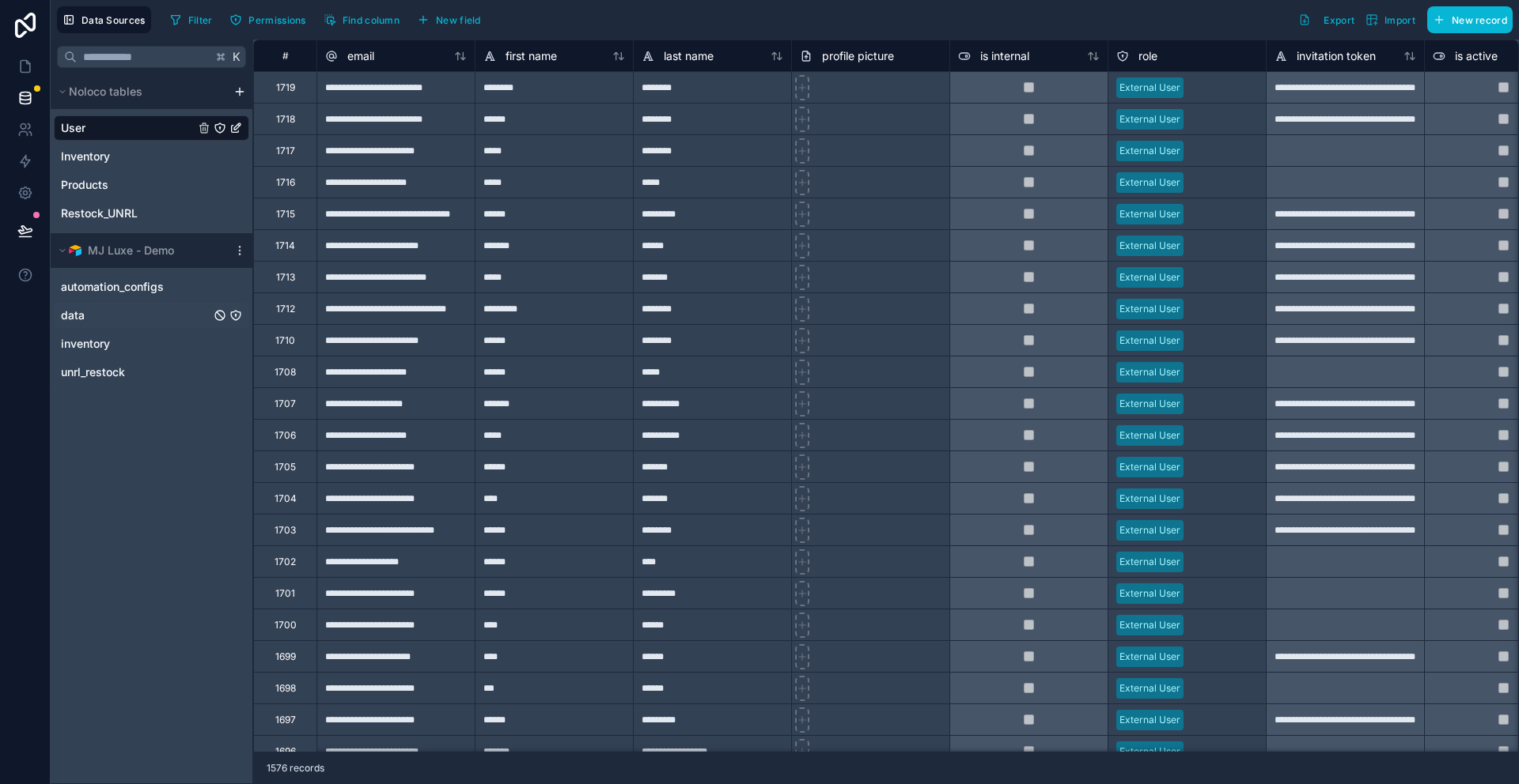
click at [106, 315] on div "data" at bounding box center [152, 315] width 196 height 25
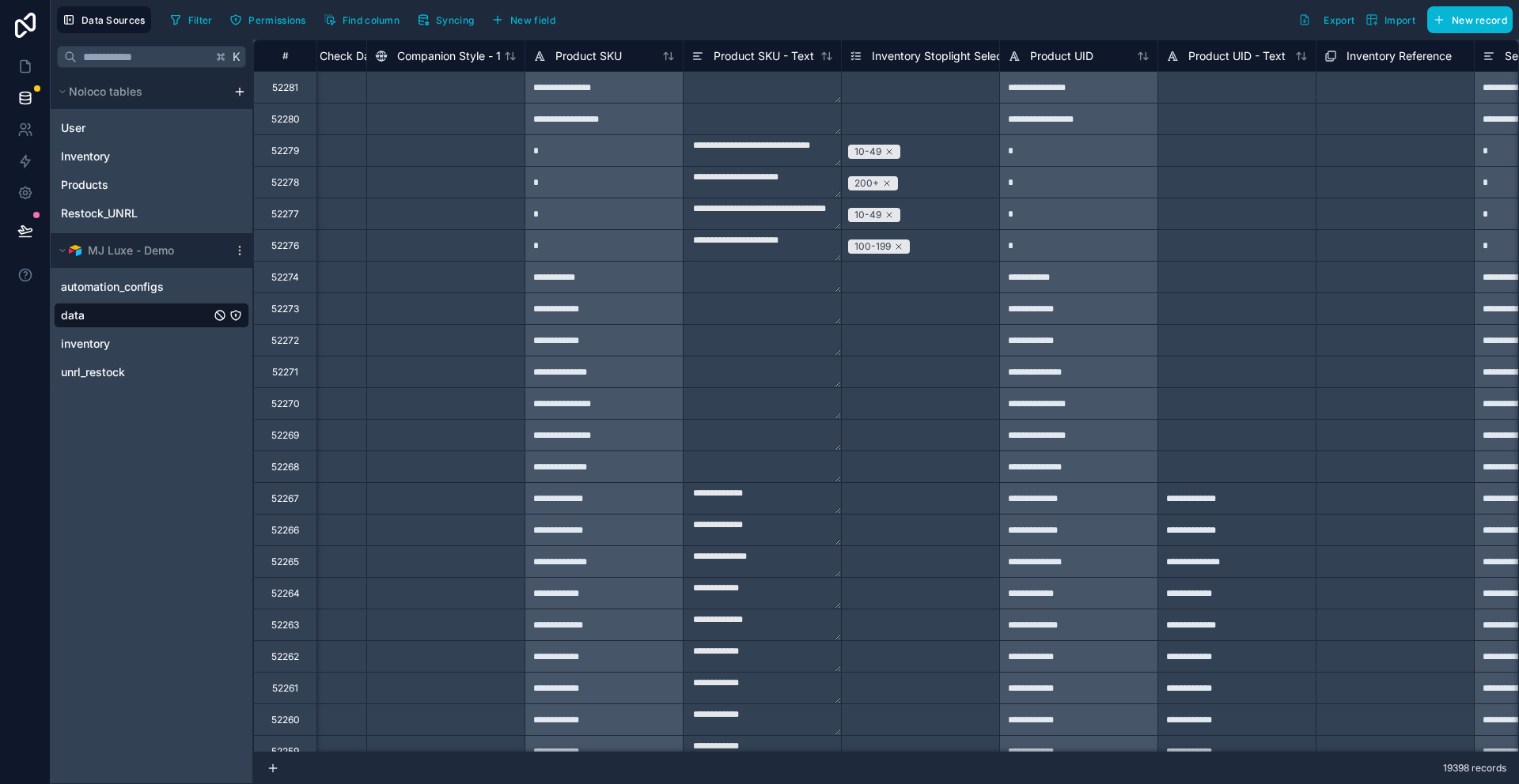
scroll to position [0, 7342]
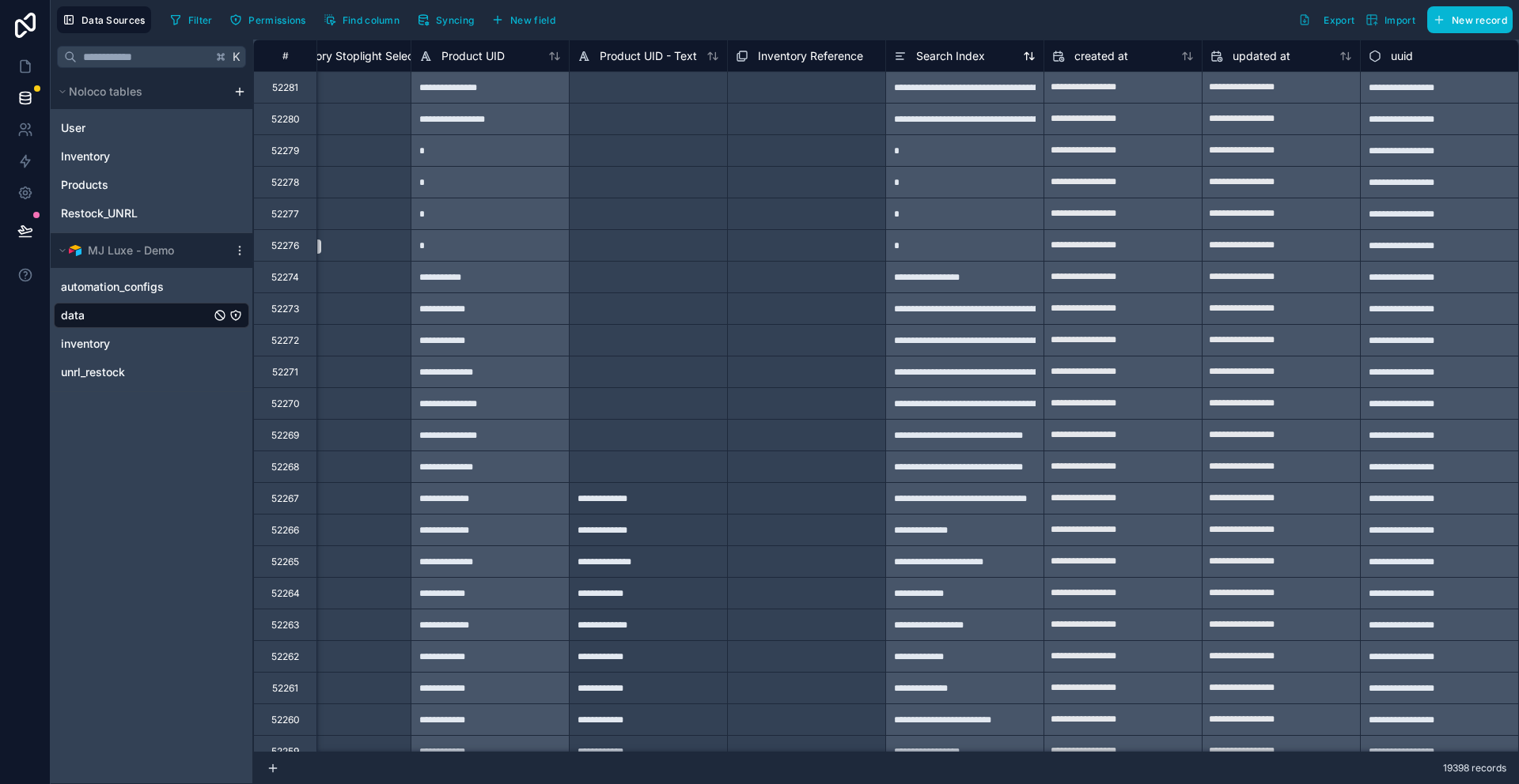
click at [979, 65] on div "Search Index" at bounding box center [965, 55] width 159 height 31
click at [976, 56] on span "Search Index" at bounding box center [950, 56] width 69 height 16
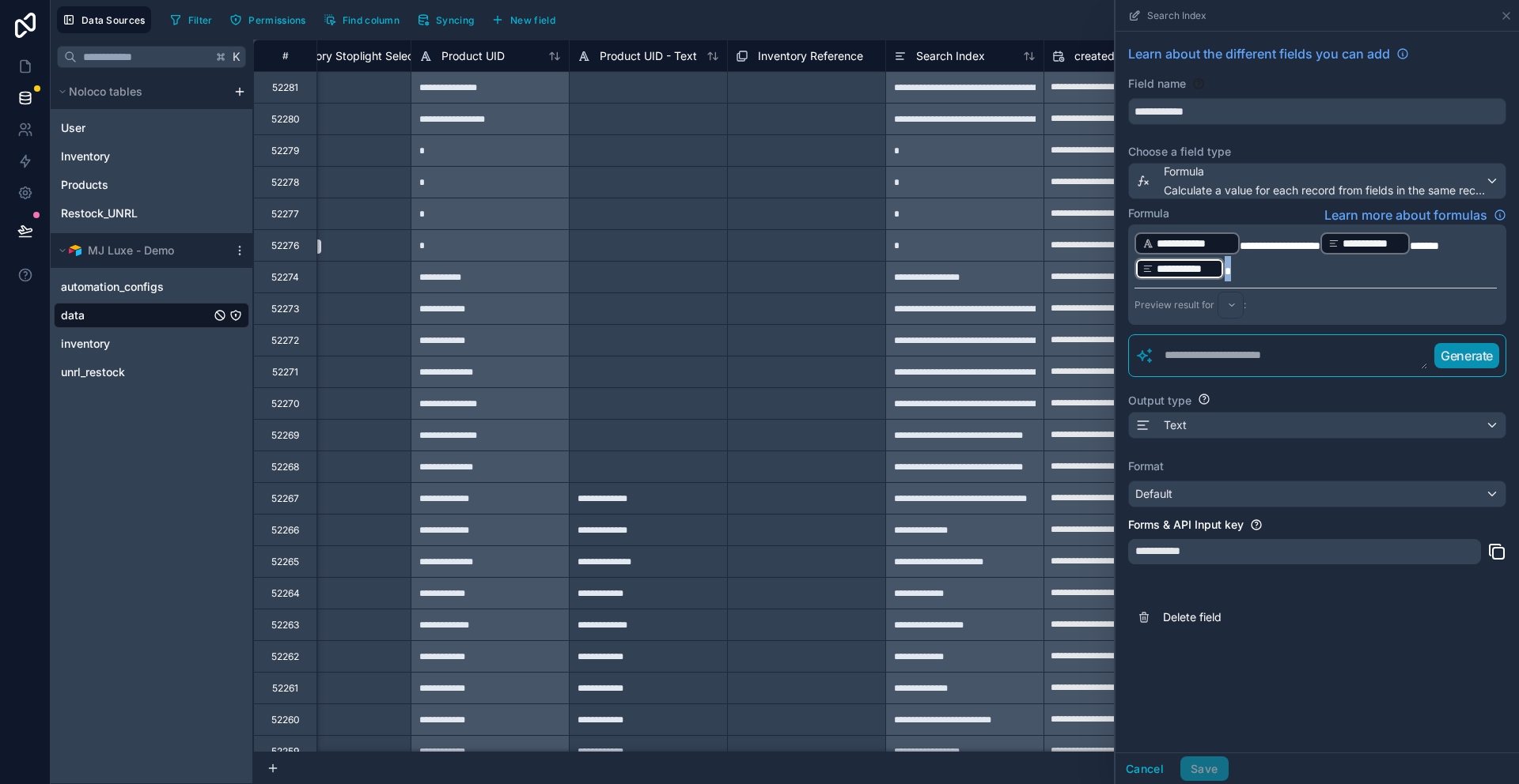
drag, startPoint x: 1245, startPoint y: 271, endPoint x: 1137, endPoint y: 256, distance: 109.0
click at [1137, 256] on p "**********" at bounding box center [1315, 256] width 362 height 51
click at [1336, 704] on div "**********" at bounding box center [1317, 392] width 403 height 721
click at [1223, 369] on div "Generate" at bounding box center [1317, 356] width 378 height 43
click at [1218, 364] on textarea at bounding box center [1291, 355] width 273 height 28
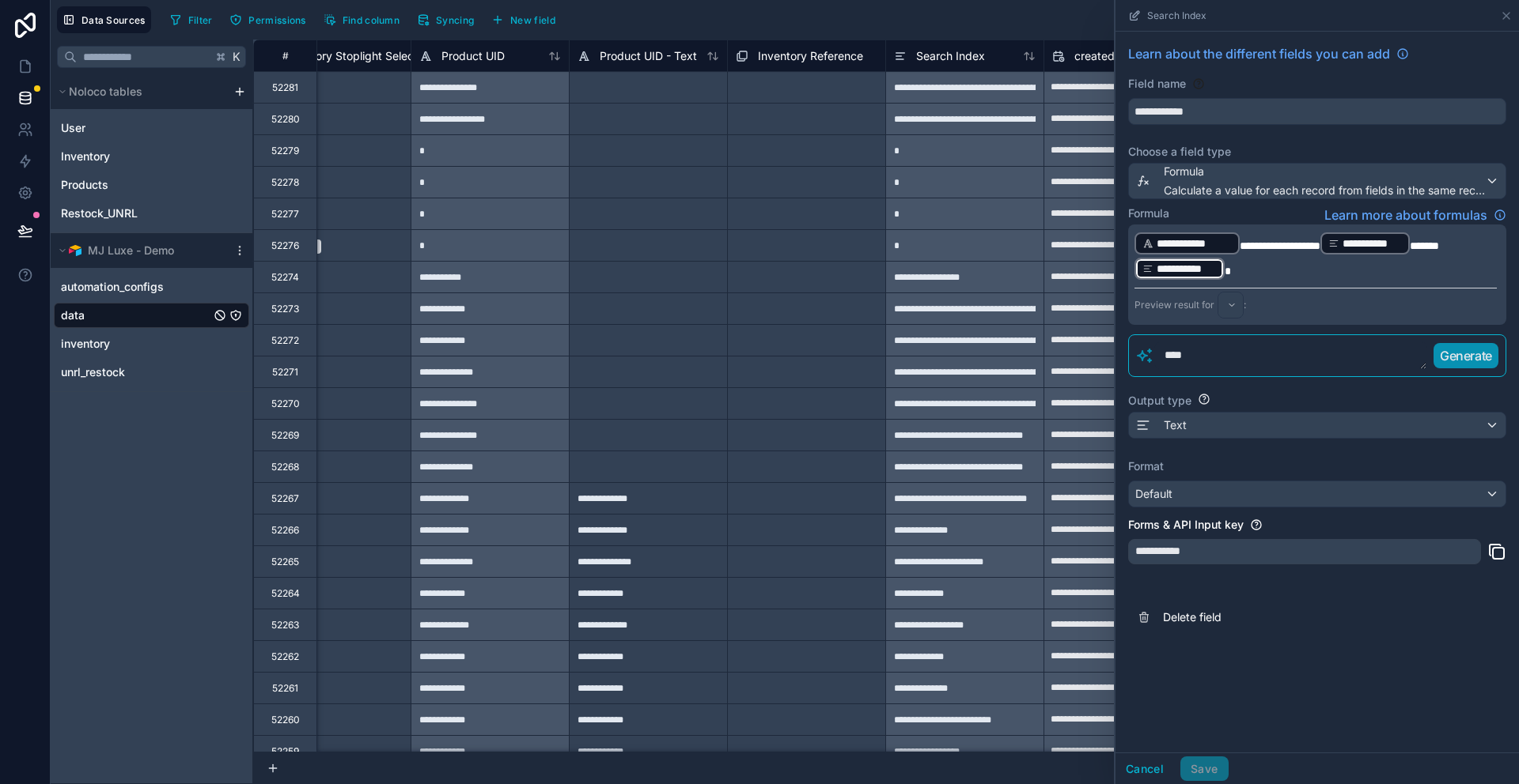
paste textarea "********"
click at [1220, 360] on textarea "**********" at bounding box center [1291, 355] width 273 height 28
type textarea "**********"
click at [1471, 355] on p "Generate" at bounding box center [1465, 355] width 52 height 19
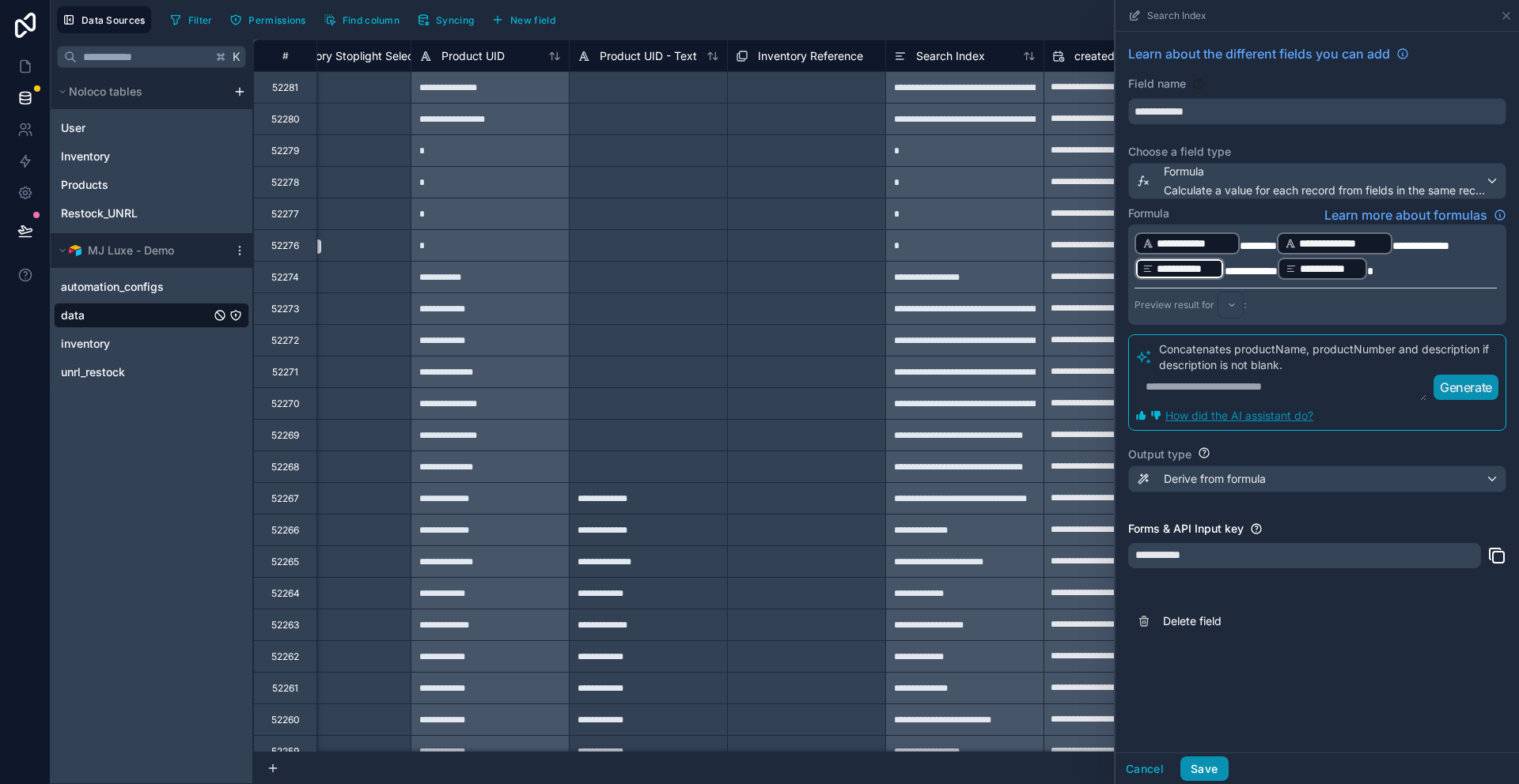
click at [1200, 772] on button "Save" at bounding box center [1204, 769] width 47 height 25
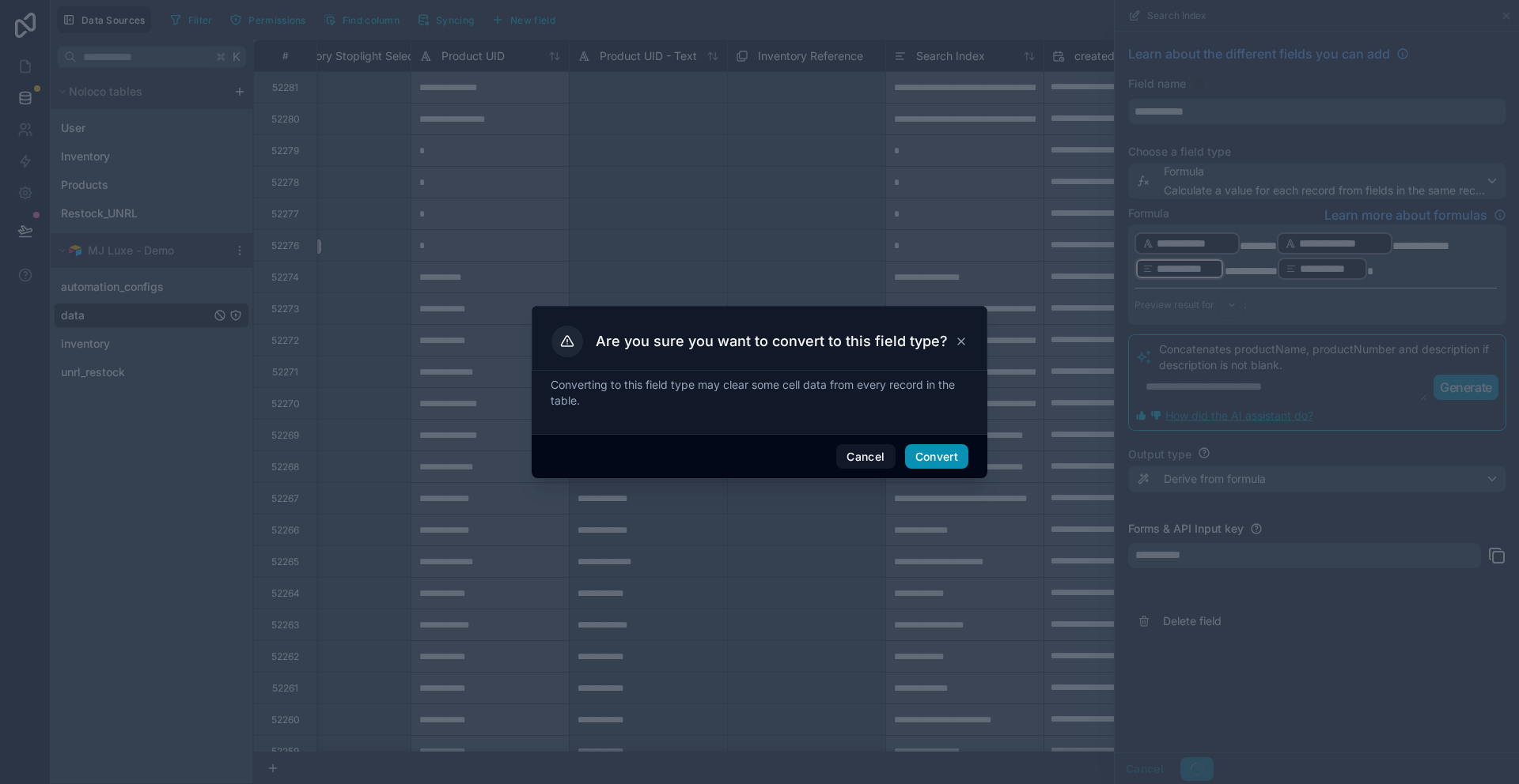
click at [939, 457] on button "Convert" at bounding box center [936, 457] width 64 height 25
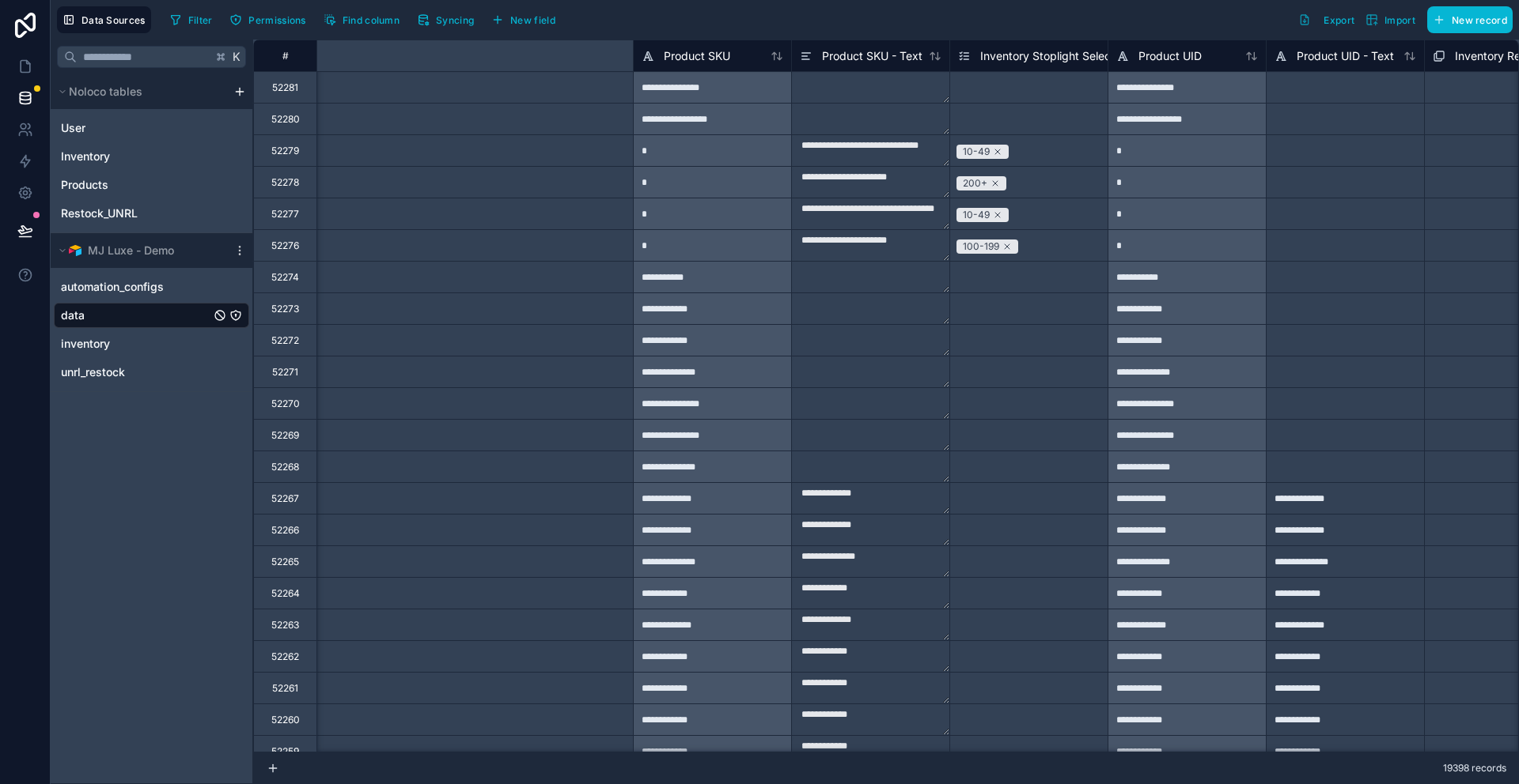
scroll to position [0, 7342]
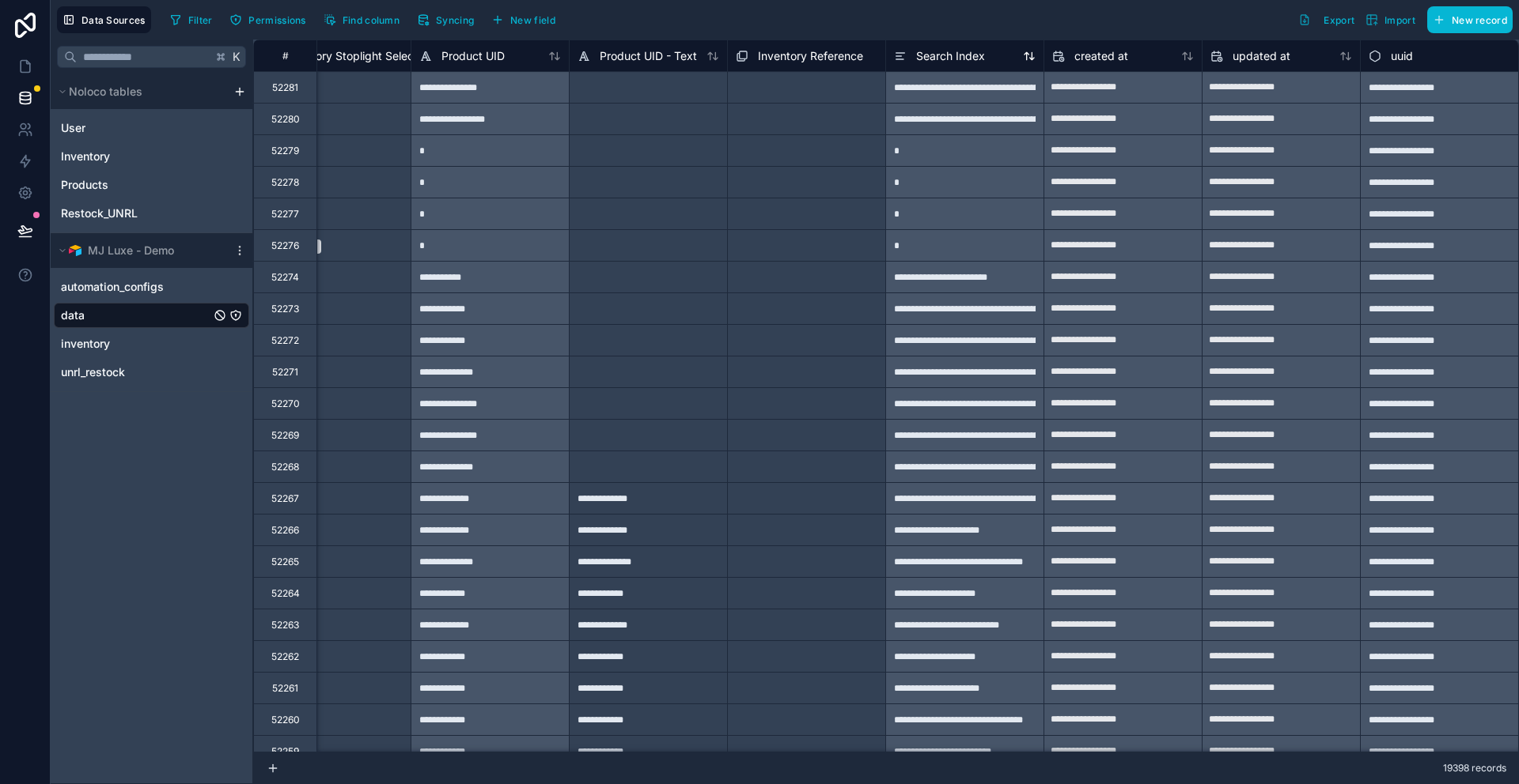
click at [968, 62] on span "Search Index" at bounding box center [950, 56] width 69 height 16
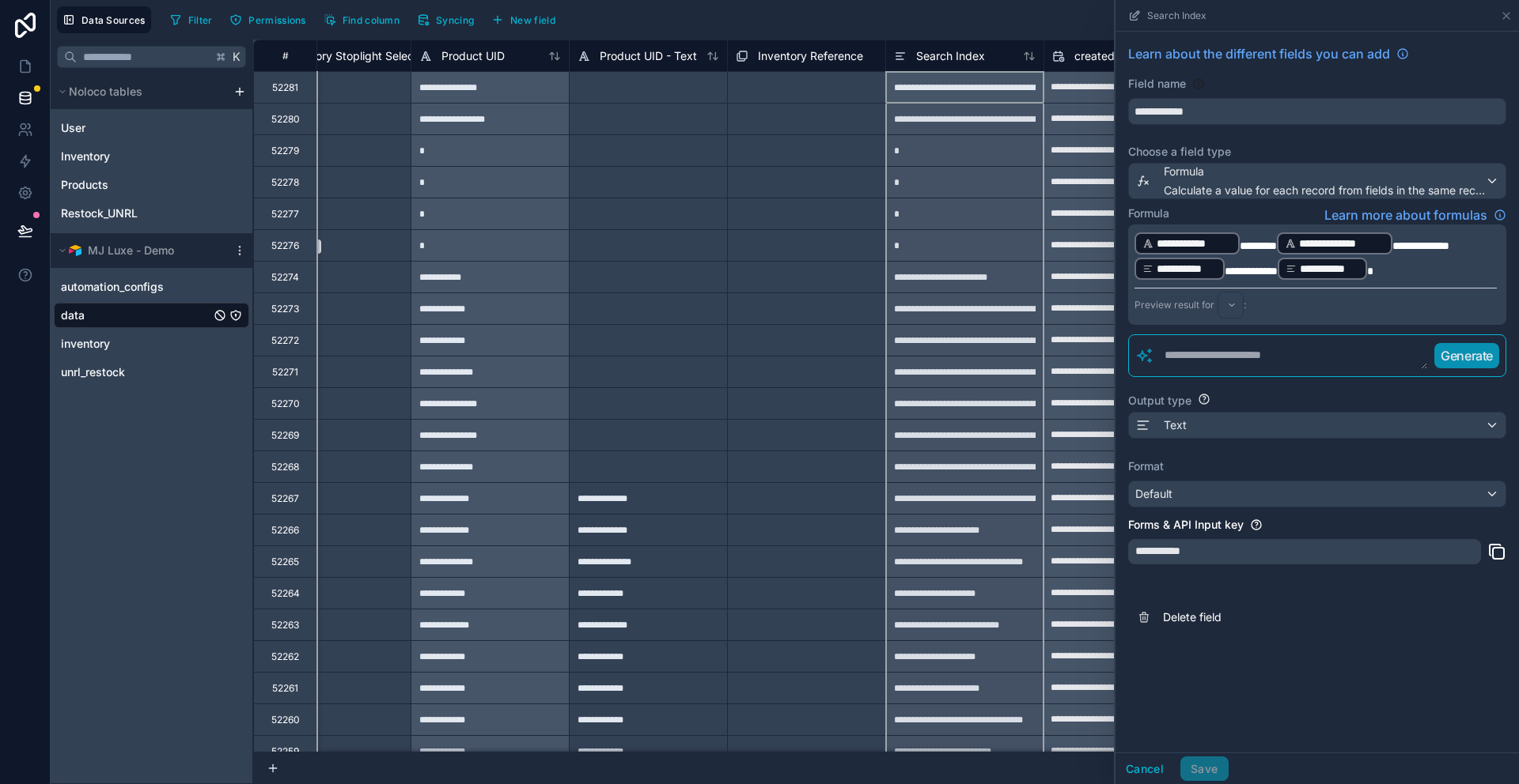
click at [1236, 245] on div "**********" at bounding box center [1186, 243] width 105 height 23
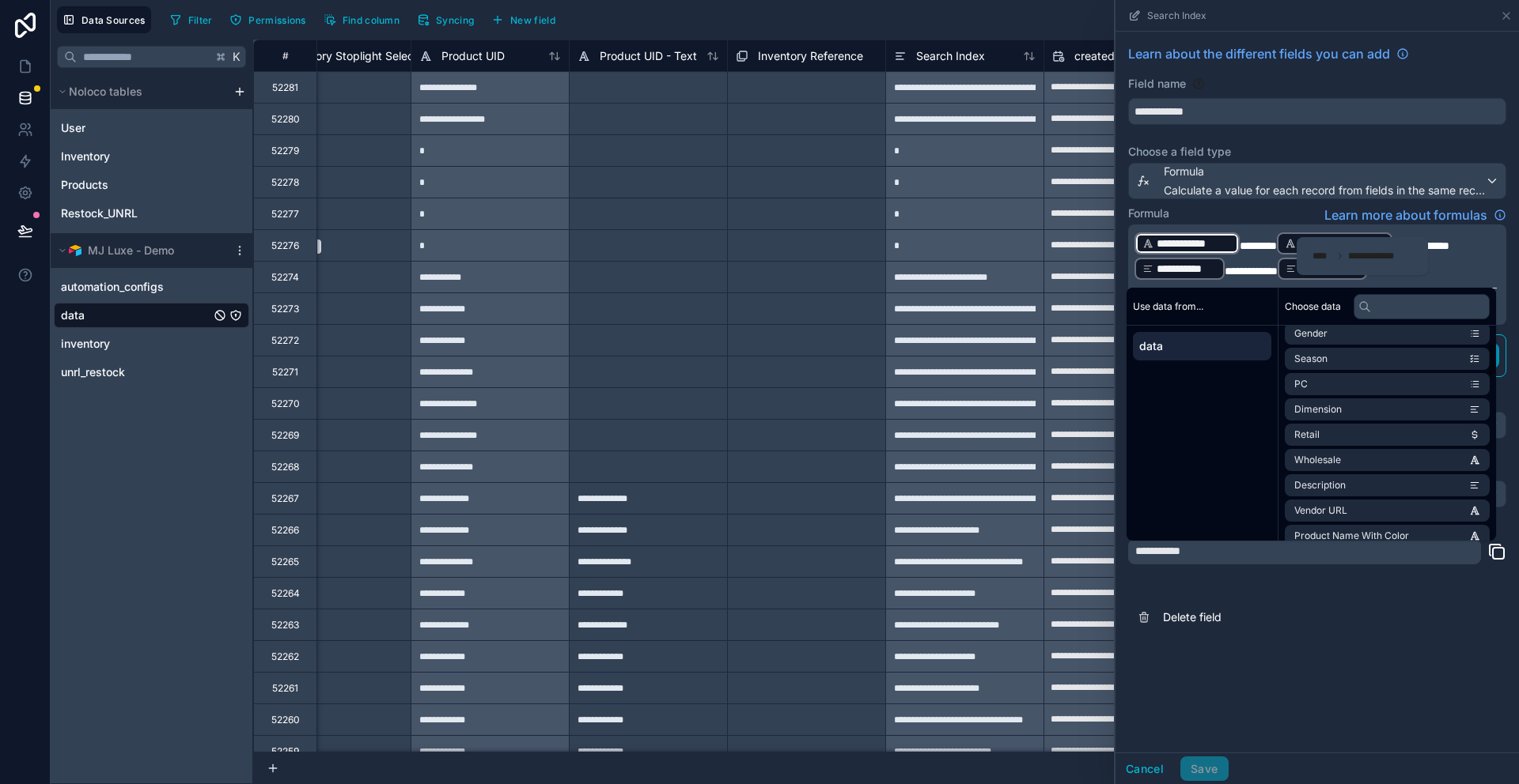
scroll to position [389, 0]
click at [1368, 409] on span "Product Name With Color" at bounding box center [1352, 409] width 115 height 13
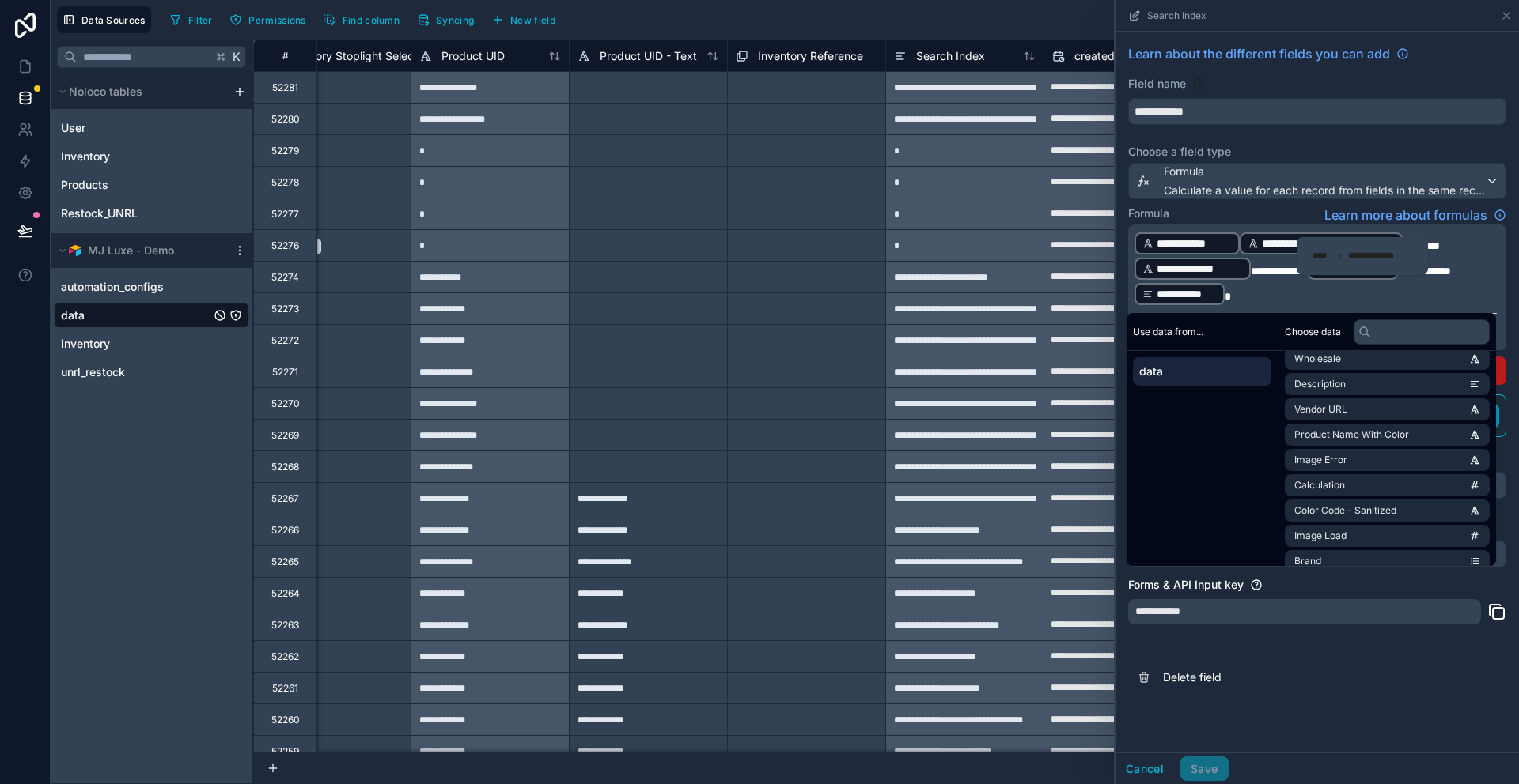
click at [1228, 245] on span "**********" at bounding box center [1194, 244] width 75 height 16
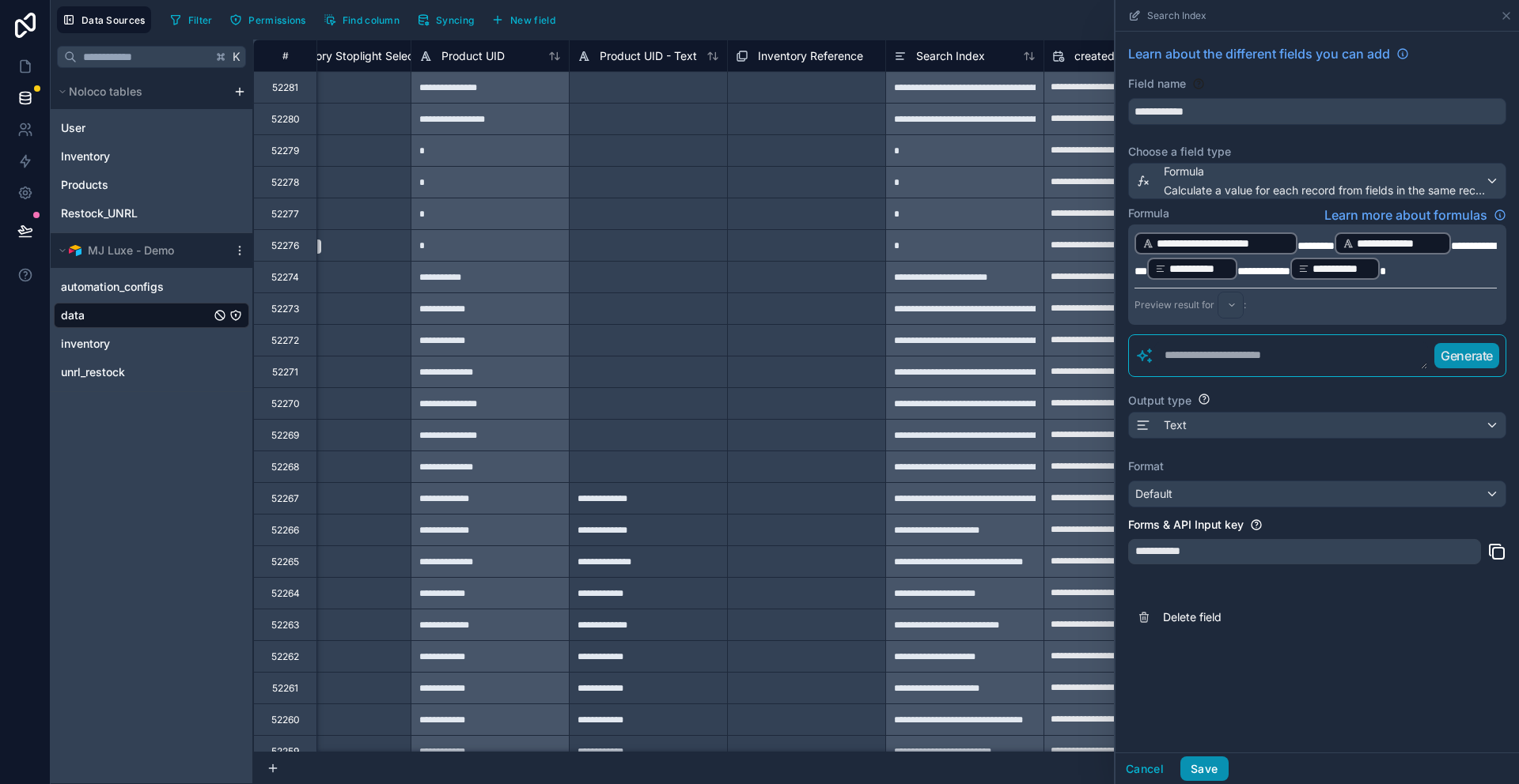
click at [1217, 772] on button "Save" at bounding box center [1204, 769] width 47 height 25
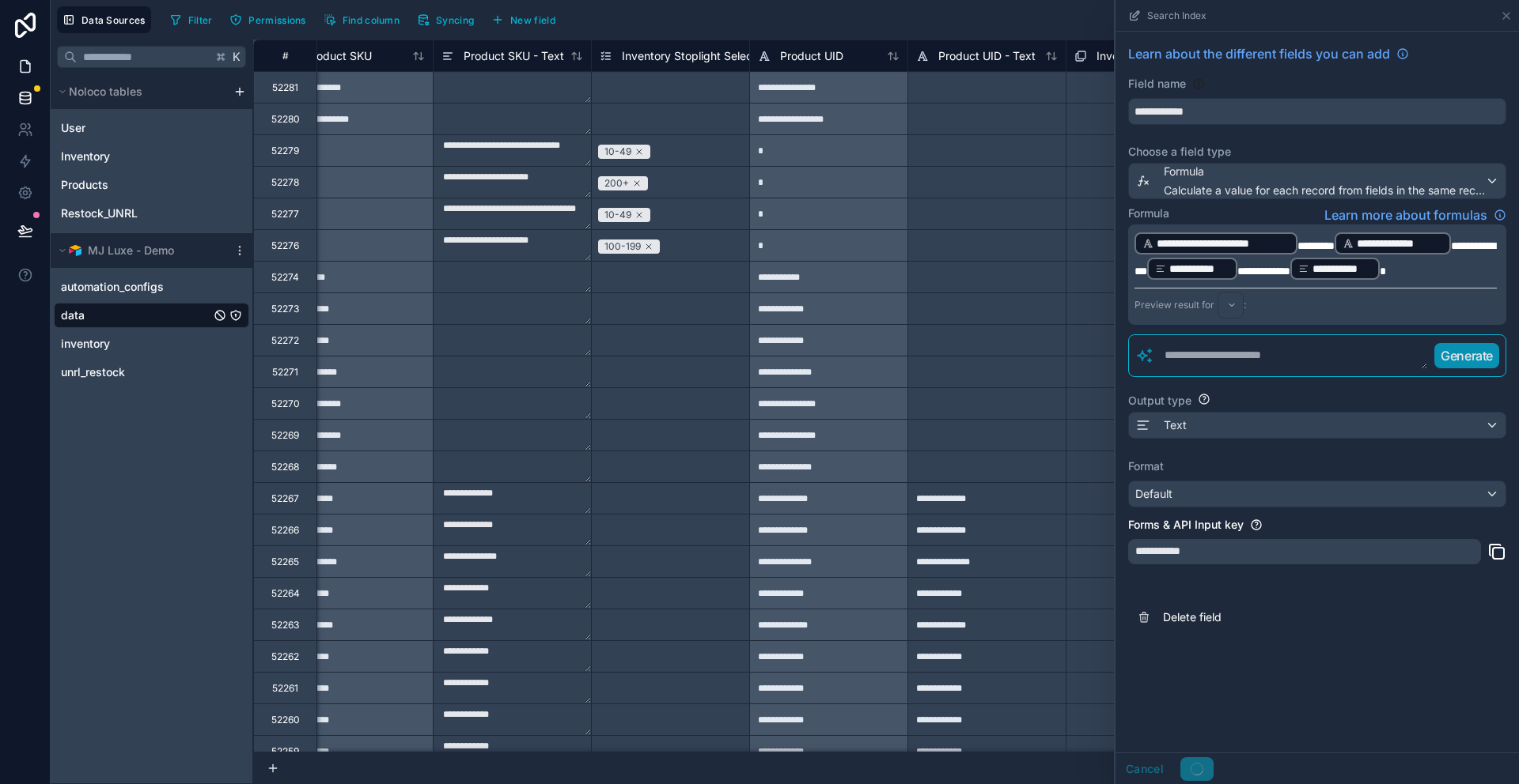
scroll to position [0, 7003]
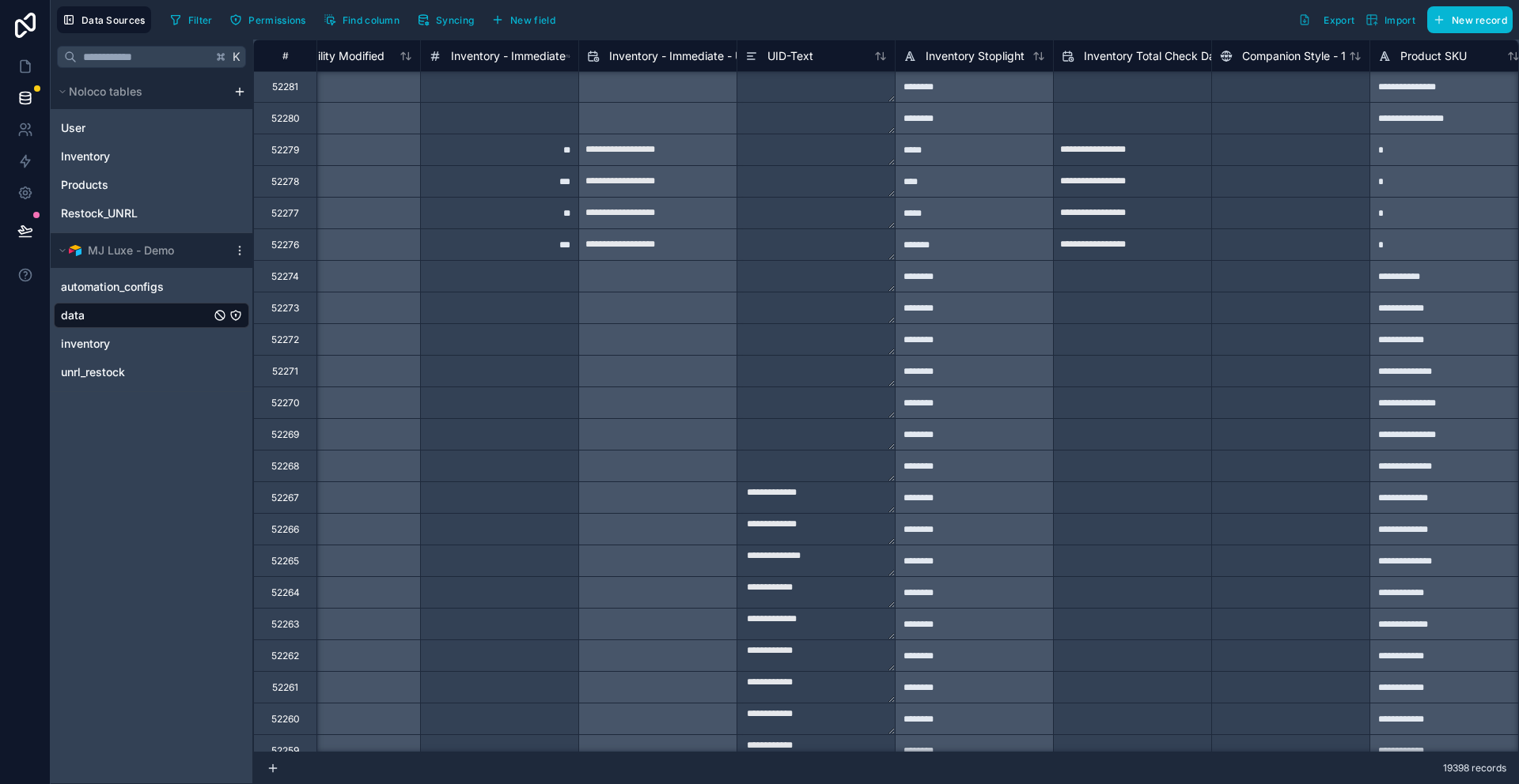
scroll to position [1, 5991]
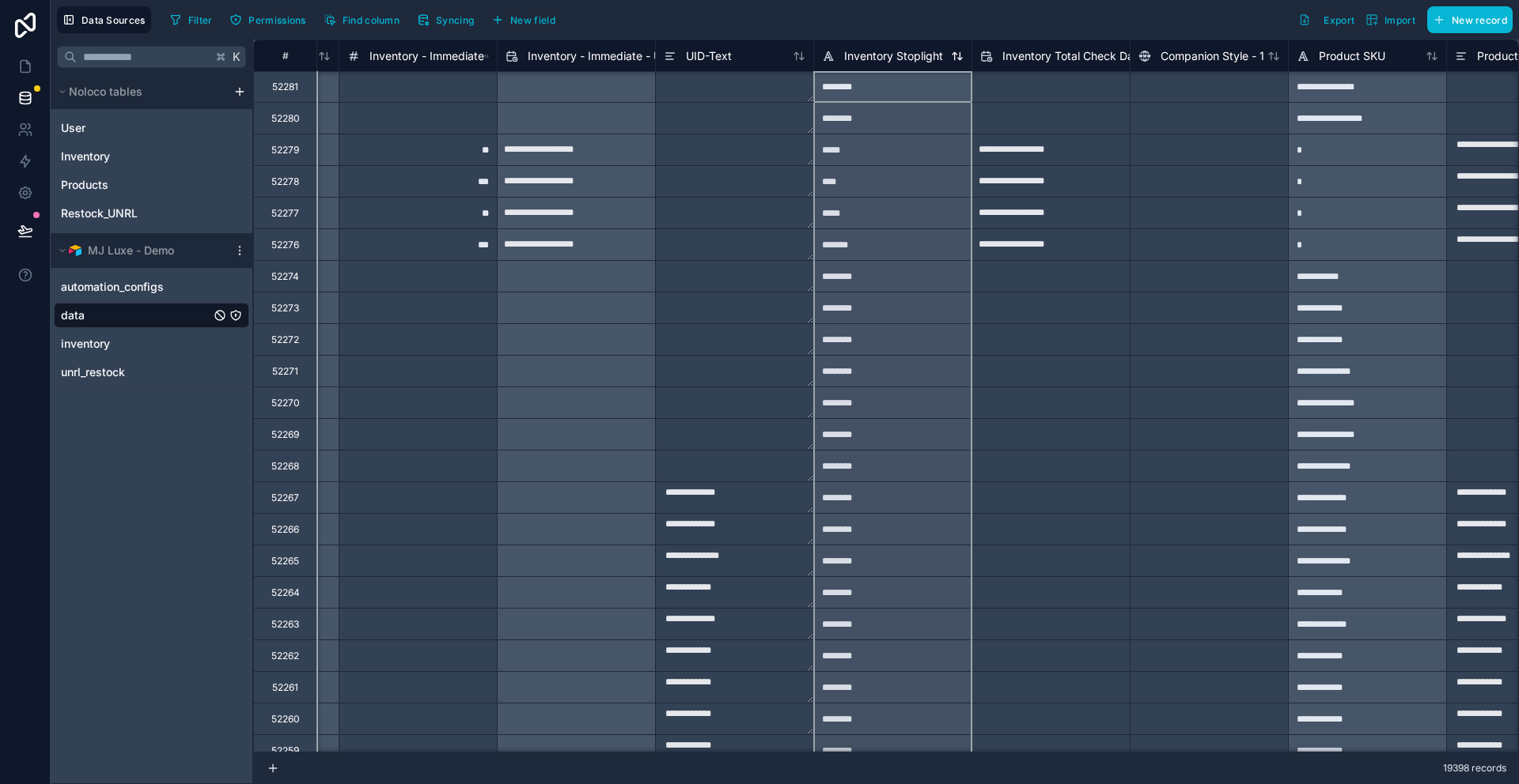
click at [916, 51] on span "Inventory Stoplight" at bounding box center [893, 56] width 99 height 16
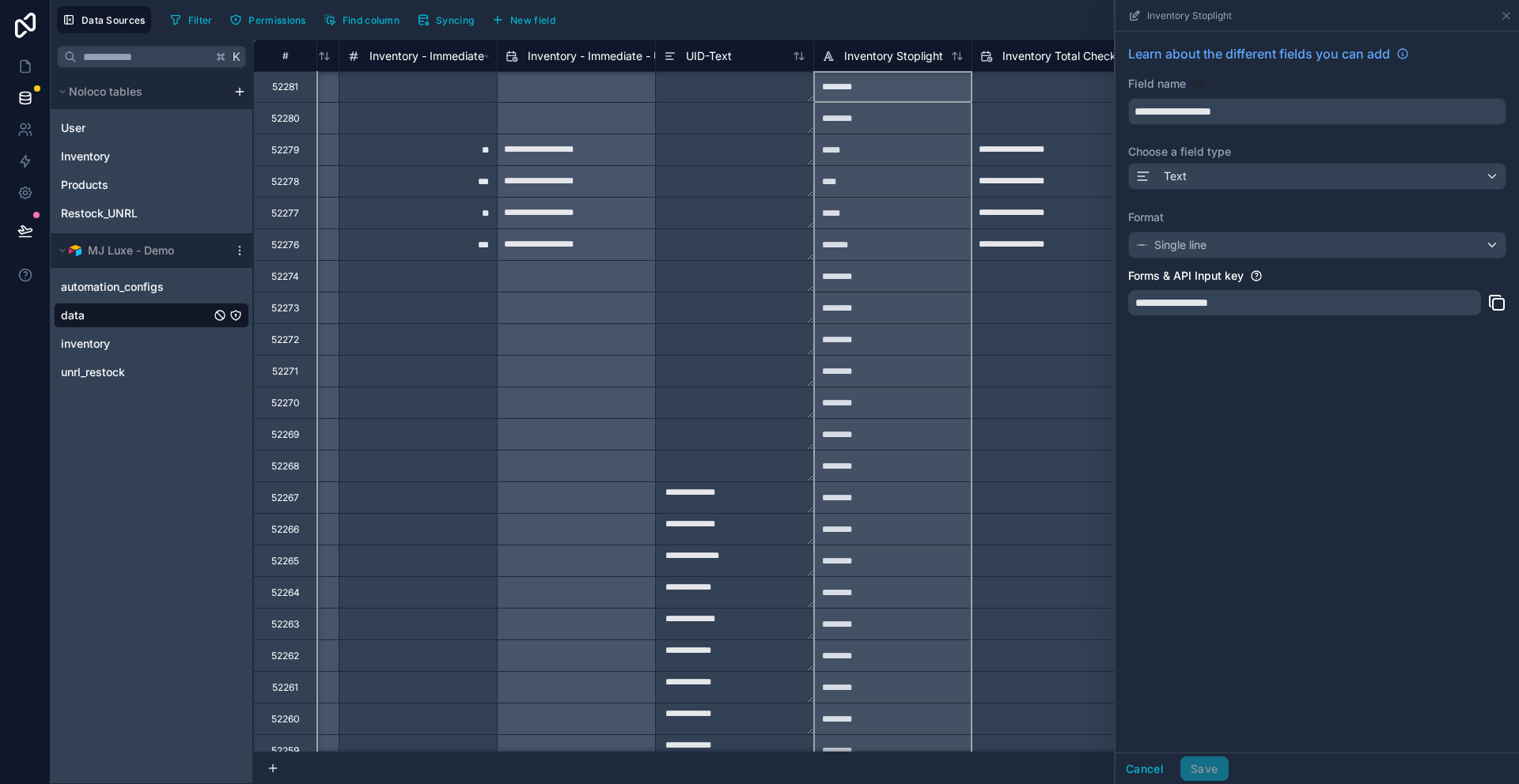
click at [985, 20] on div "Filter Permissions Find column Syncing New field Export Import New record" at bounding box center [837, 19] width 1349 height 26
click at [1508, 13] on icon at bounding box center [1506, 16] width 6 height 6
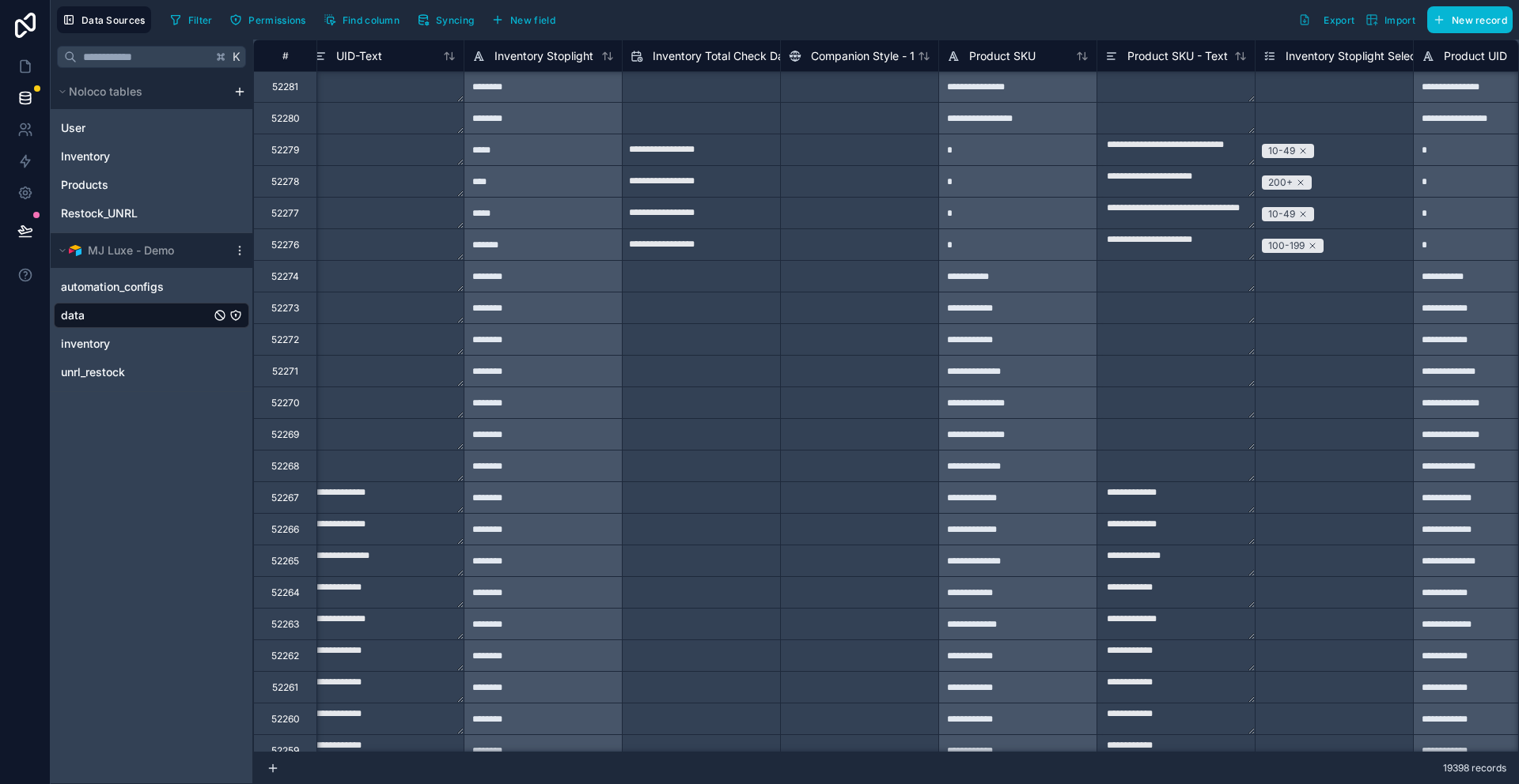
type input "**********"
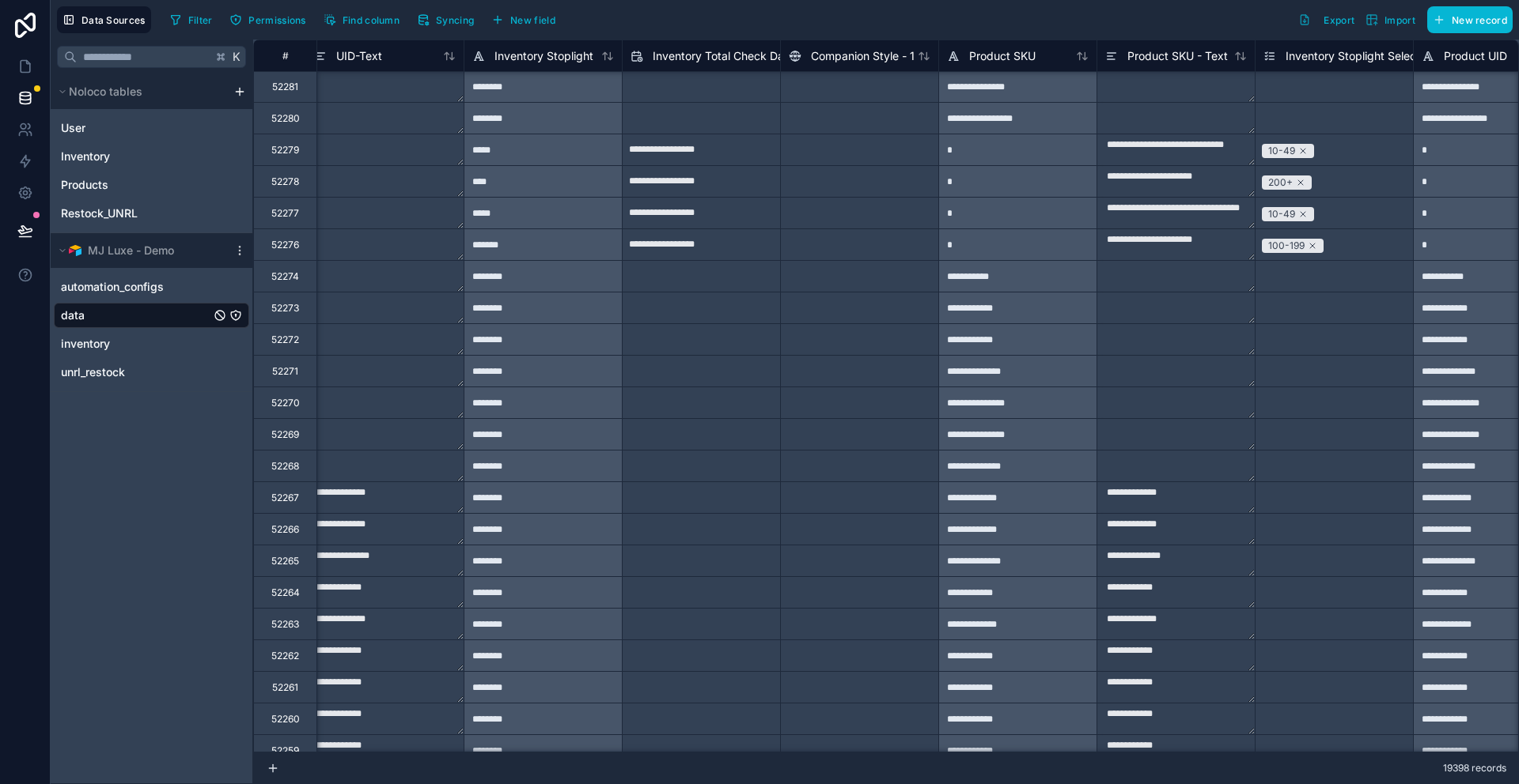
scroll to position [1, 6916]
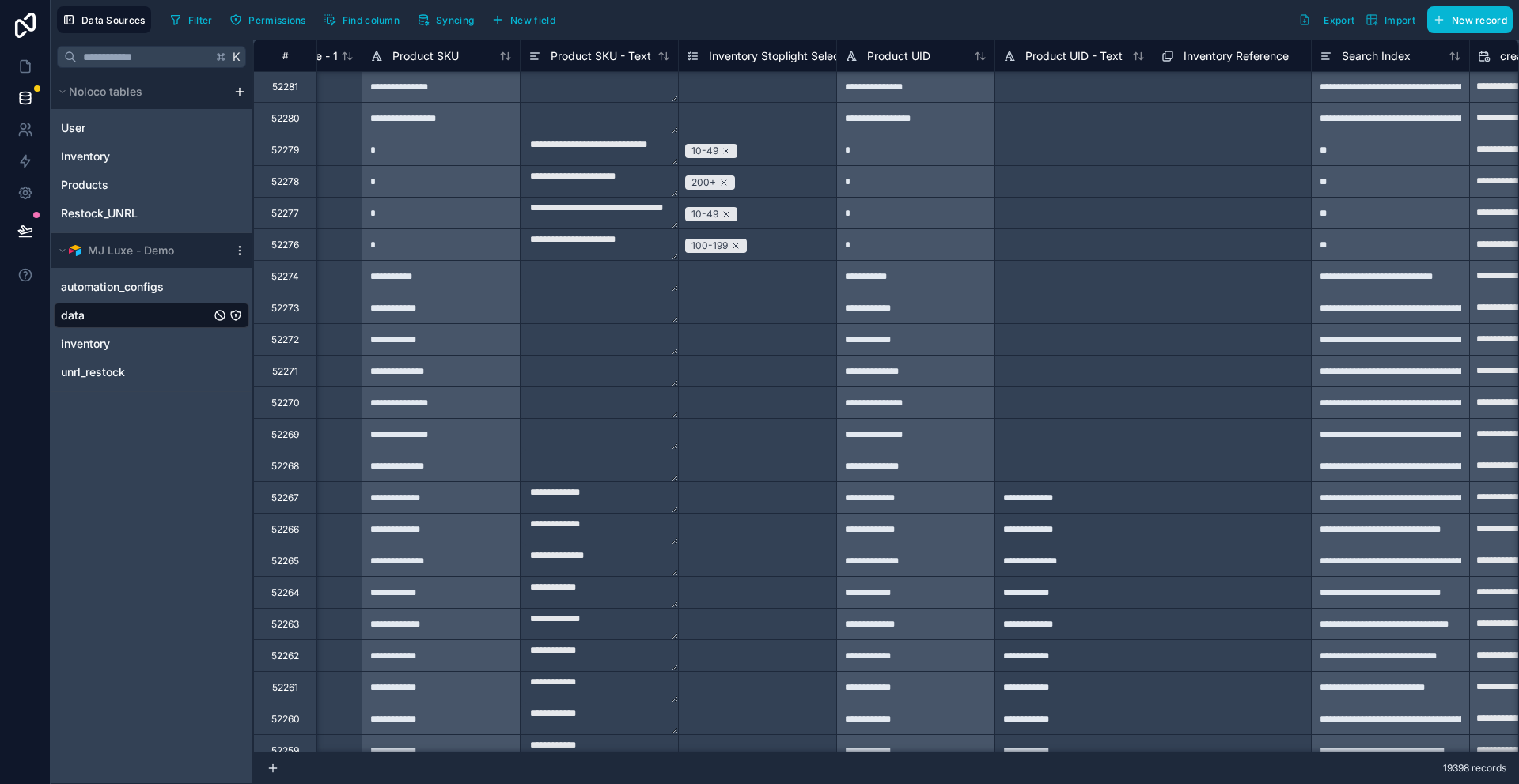
click at [745, 49] on span "Inventory Stoplight Select" at bounding box center [776, 56] width 134 height 16
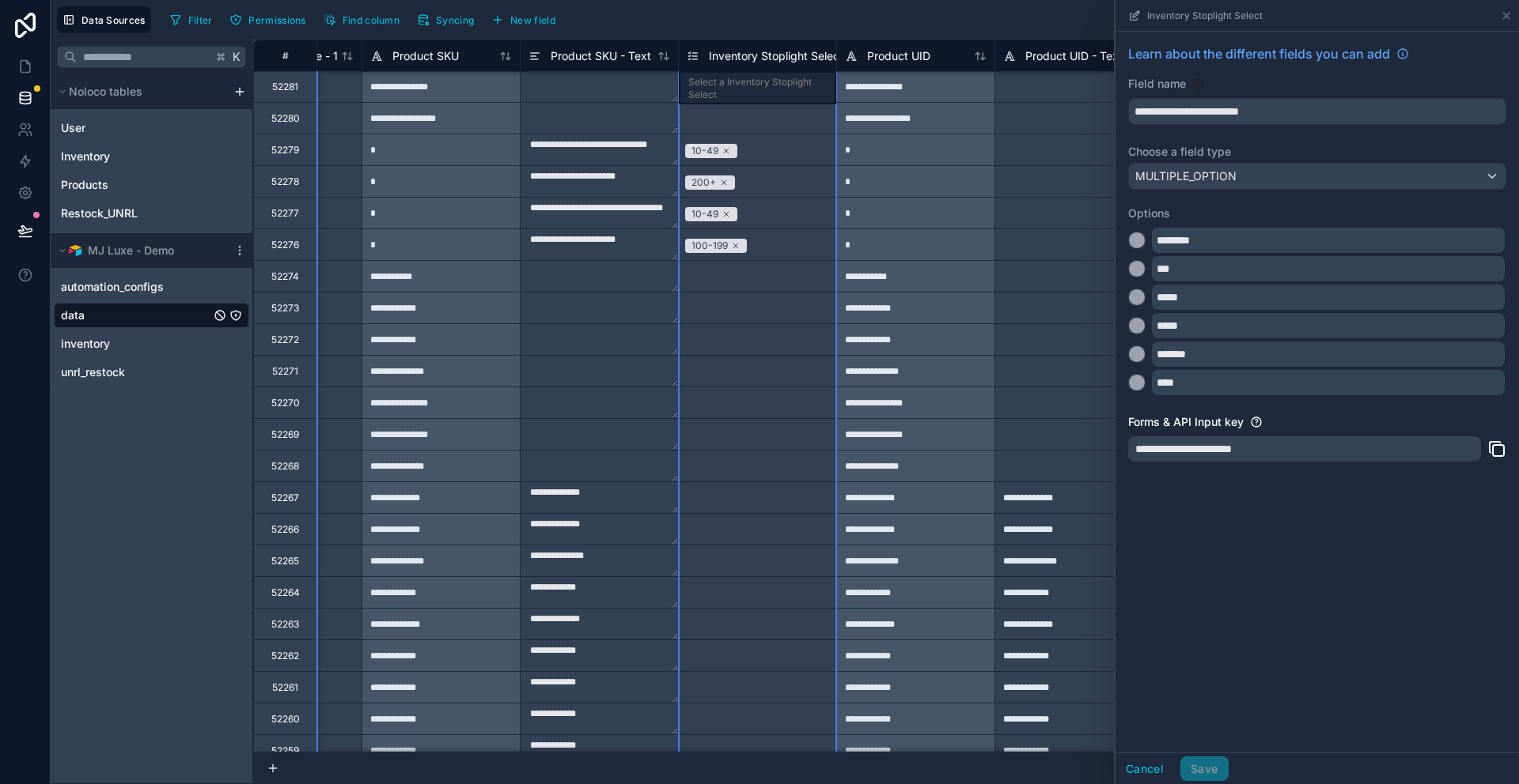
scroll to position [1, 6916]
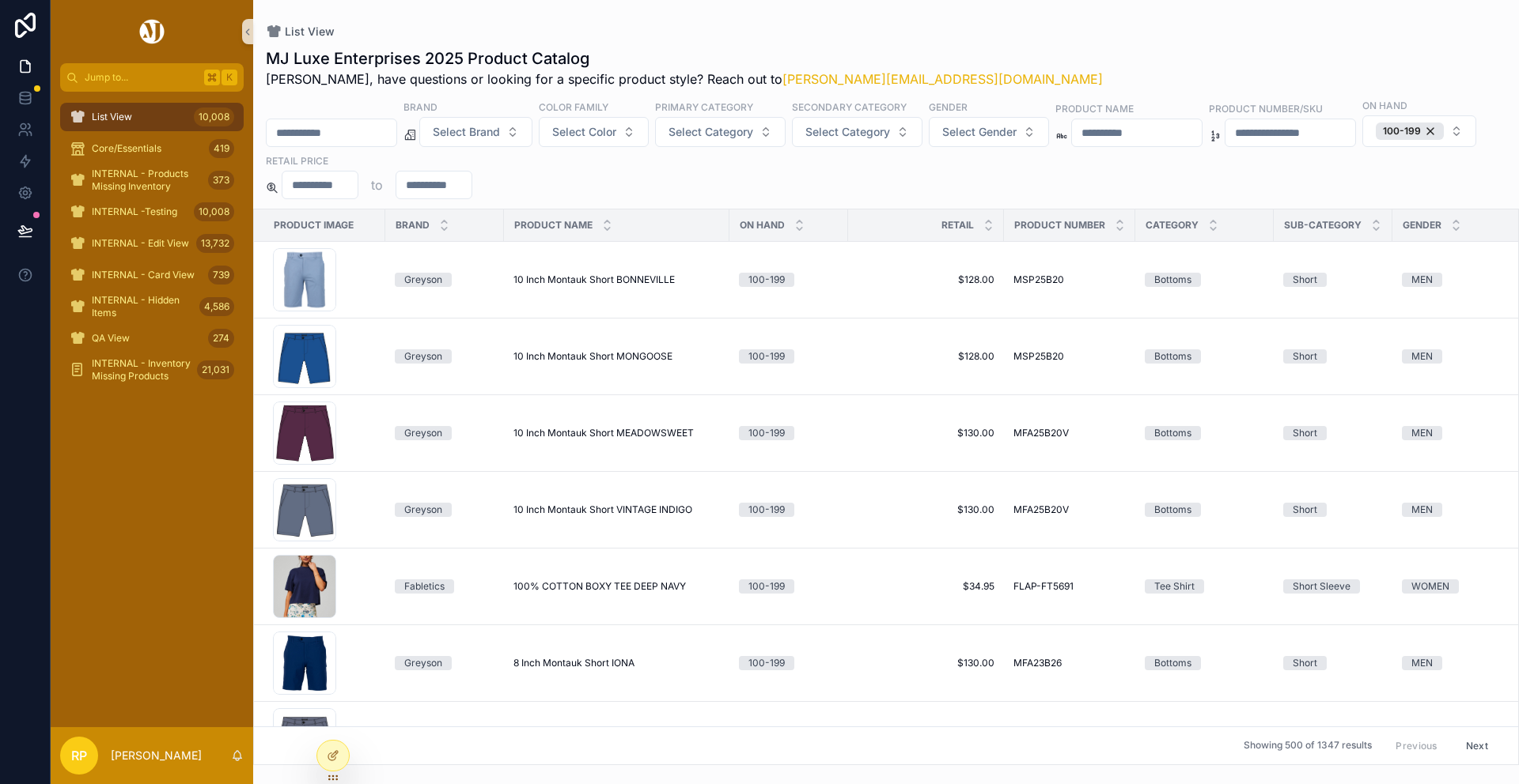
click at [326, 138] on input "scrollable content" at bounding box center [331, 132] width 129 height 23
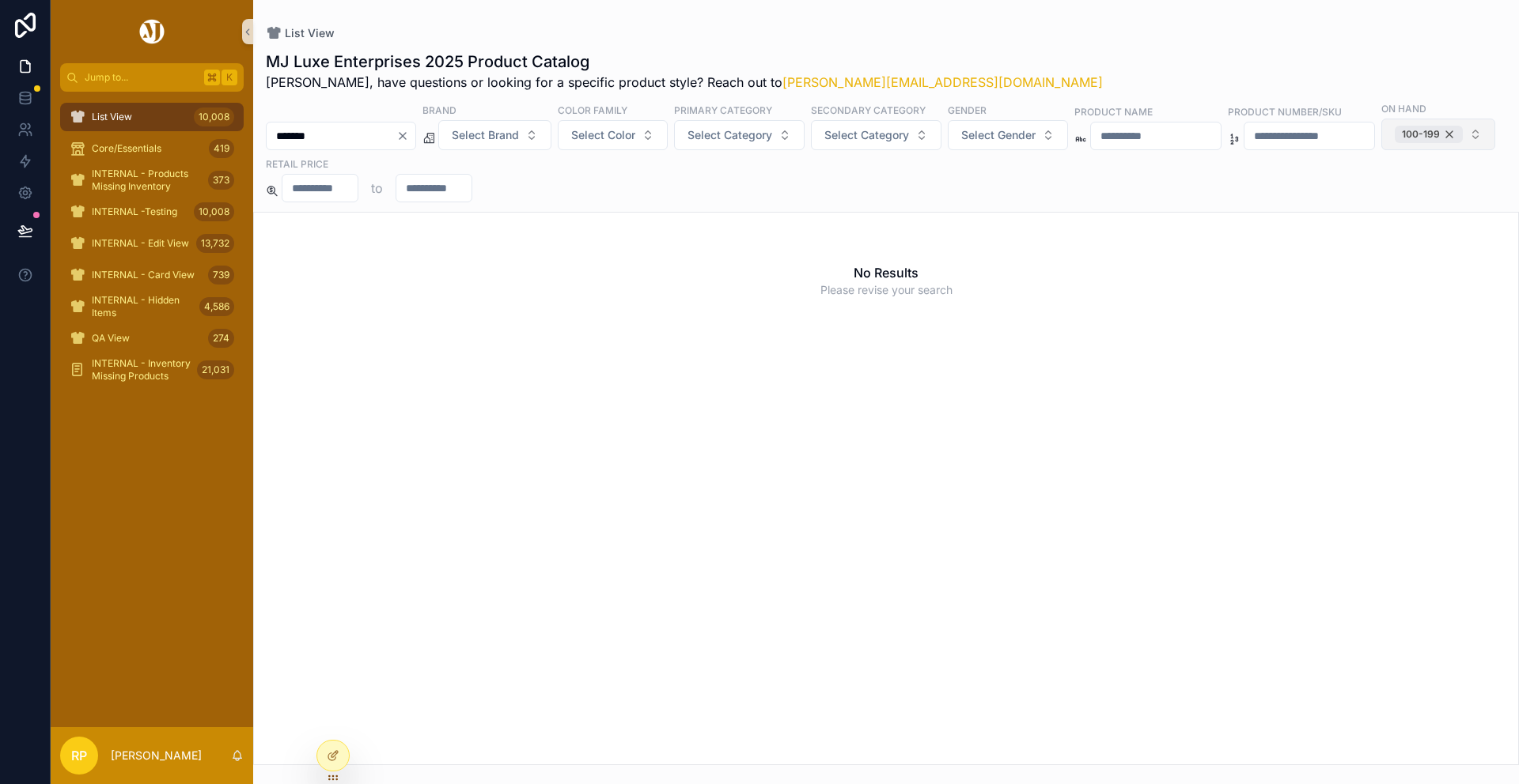
type input "*******"
click at [1395, 143] on div "100-199" at bounding box center [1428, 134] width 68 height 18
click at [361, 134] on input "*******" at bounding box center [331, 134] width 129 height 23
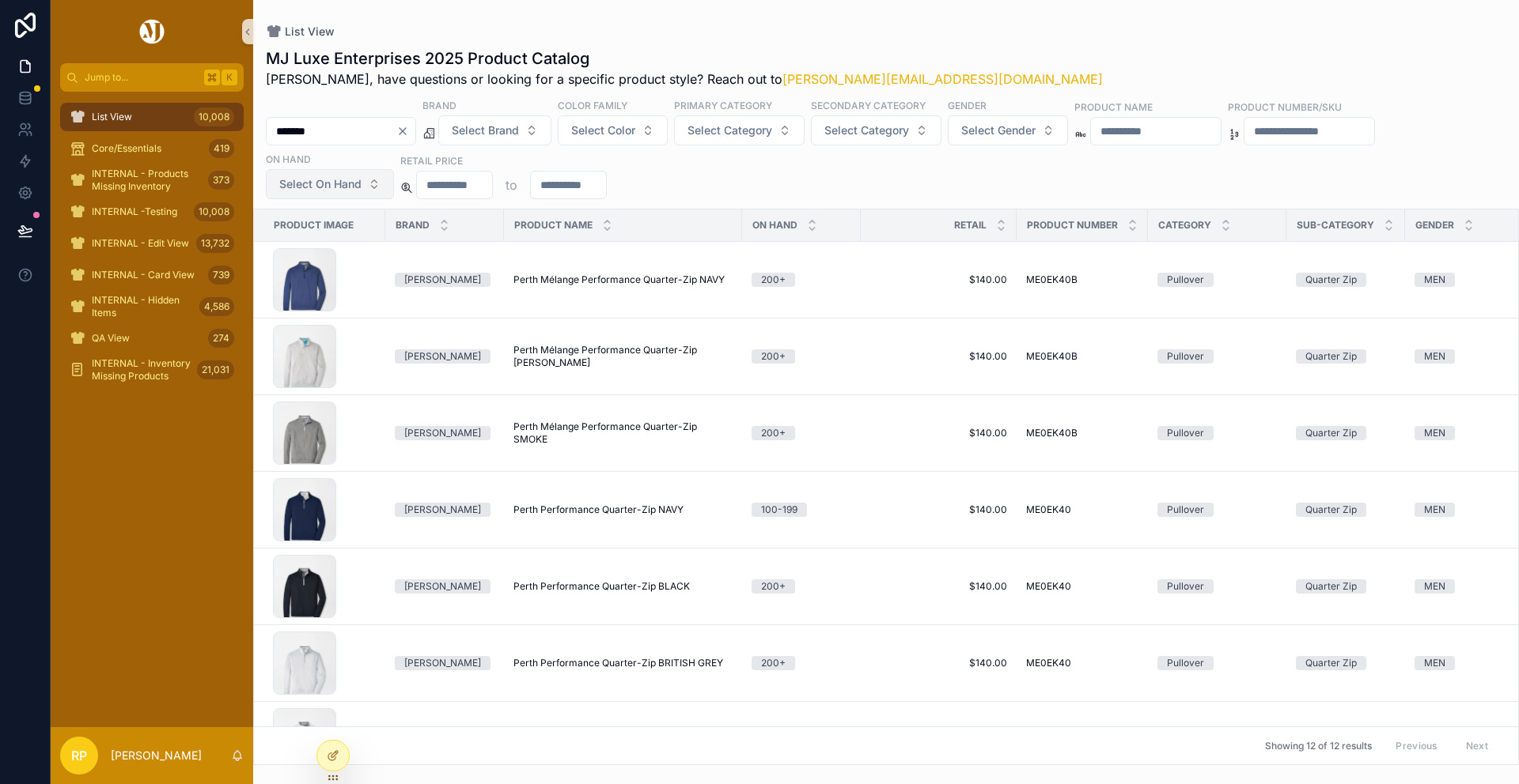
click at [409, 134] on icon "Clear" at bounding box center [403, 131] width 13 height 13
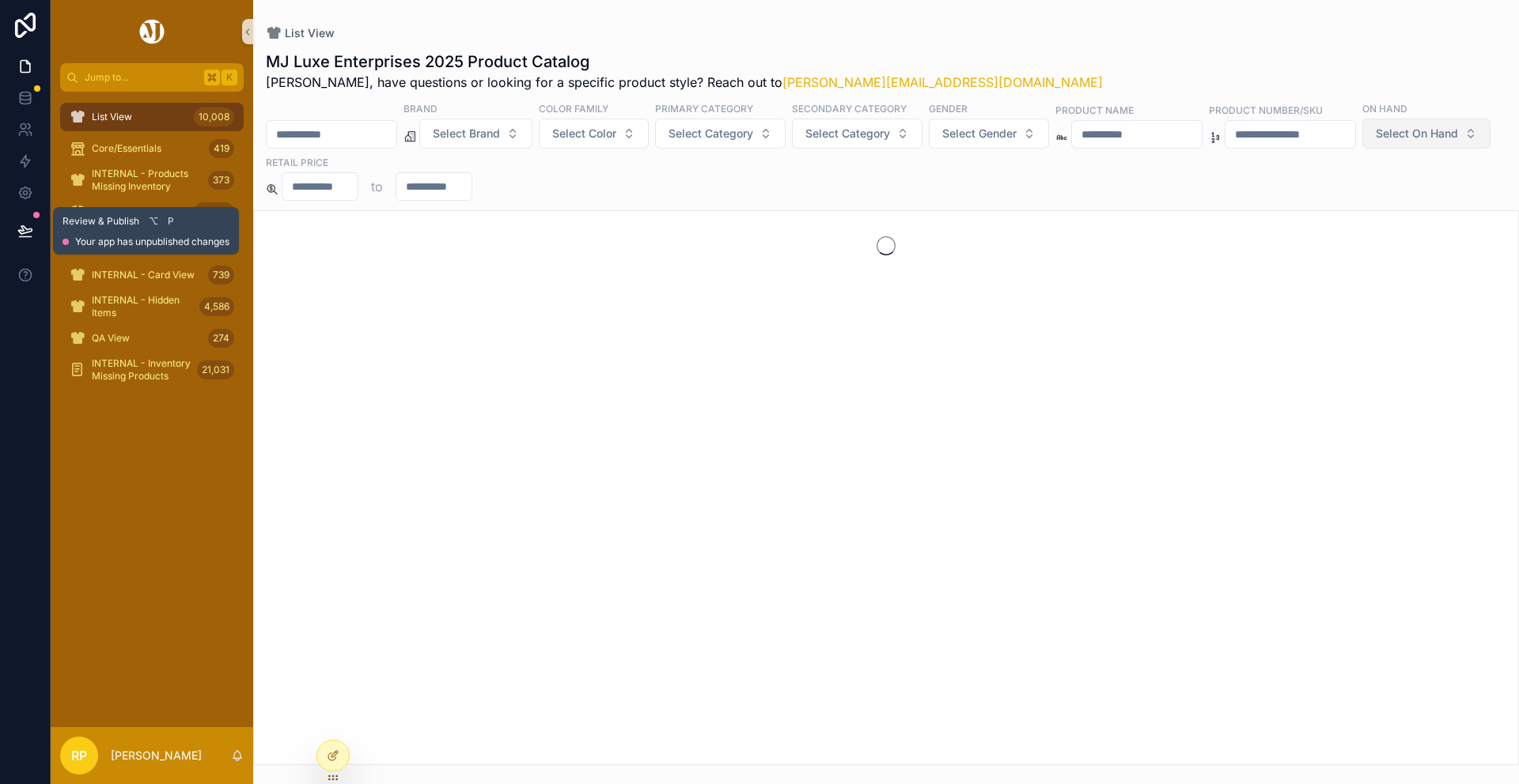
click at [26, 227] on icon at bounding box center [25, 231] width 16 height 16
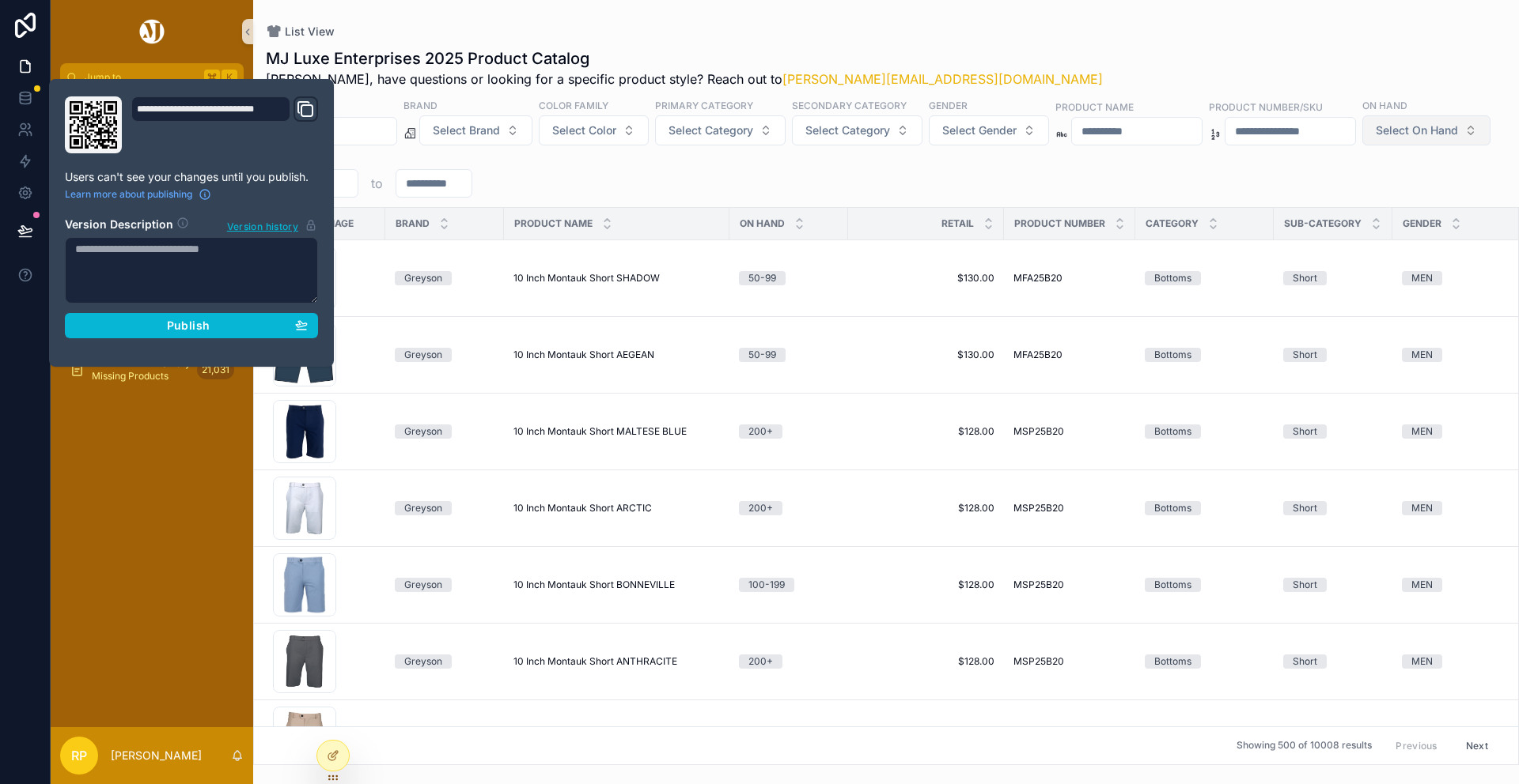
click at [220, 254] on textarea at bounding box center [191, 270] width 253 height 67
type textarea "**********"
click at [205, 328] on span "Publish" at bounding box center [188, 326] width 43 height 15
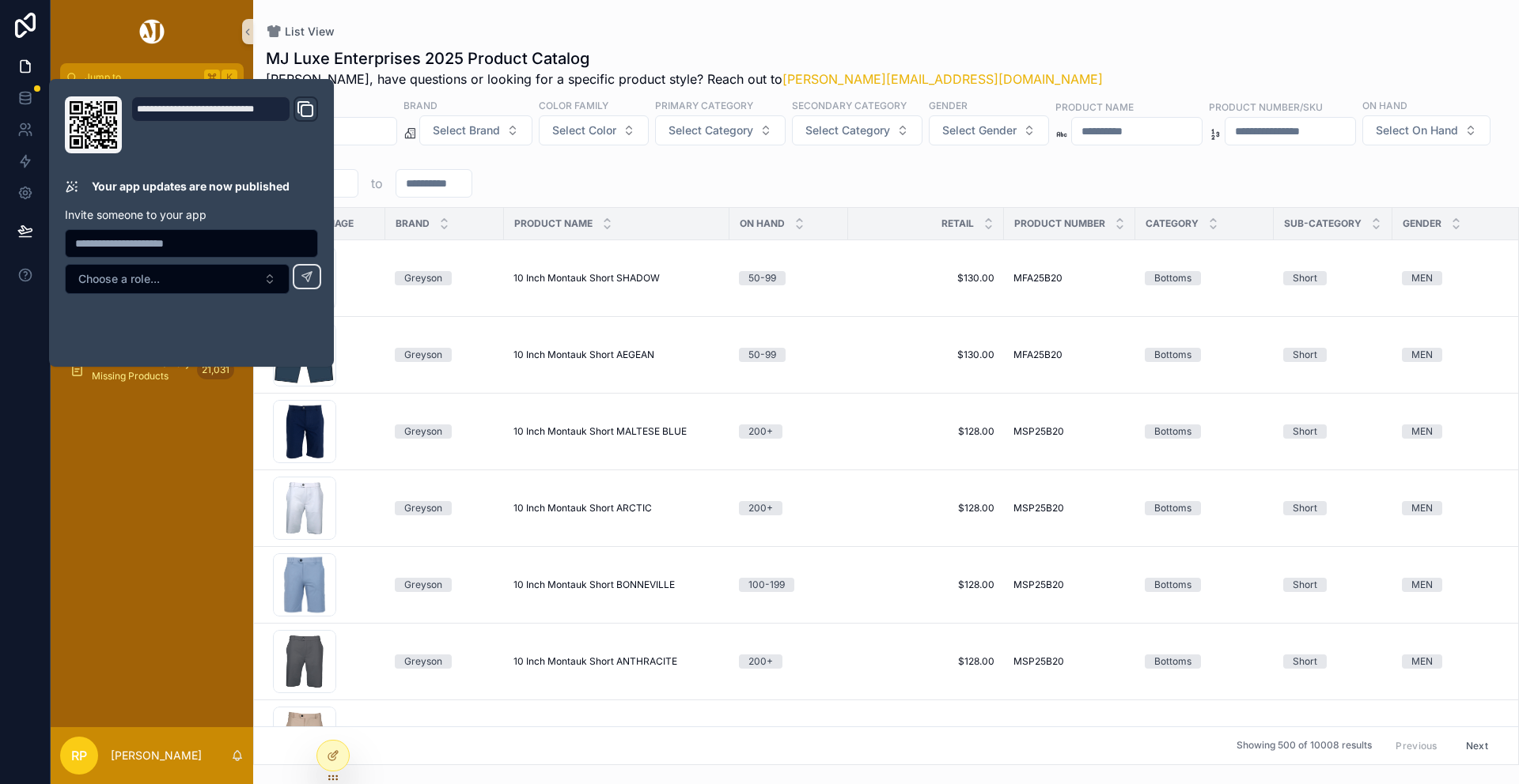
click at [385, 105] on div "Brand Select Brand Color Family Select Color Primary Category Select Category S…" at bounding box center [885, 148] width 1265 height 100
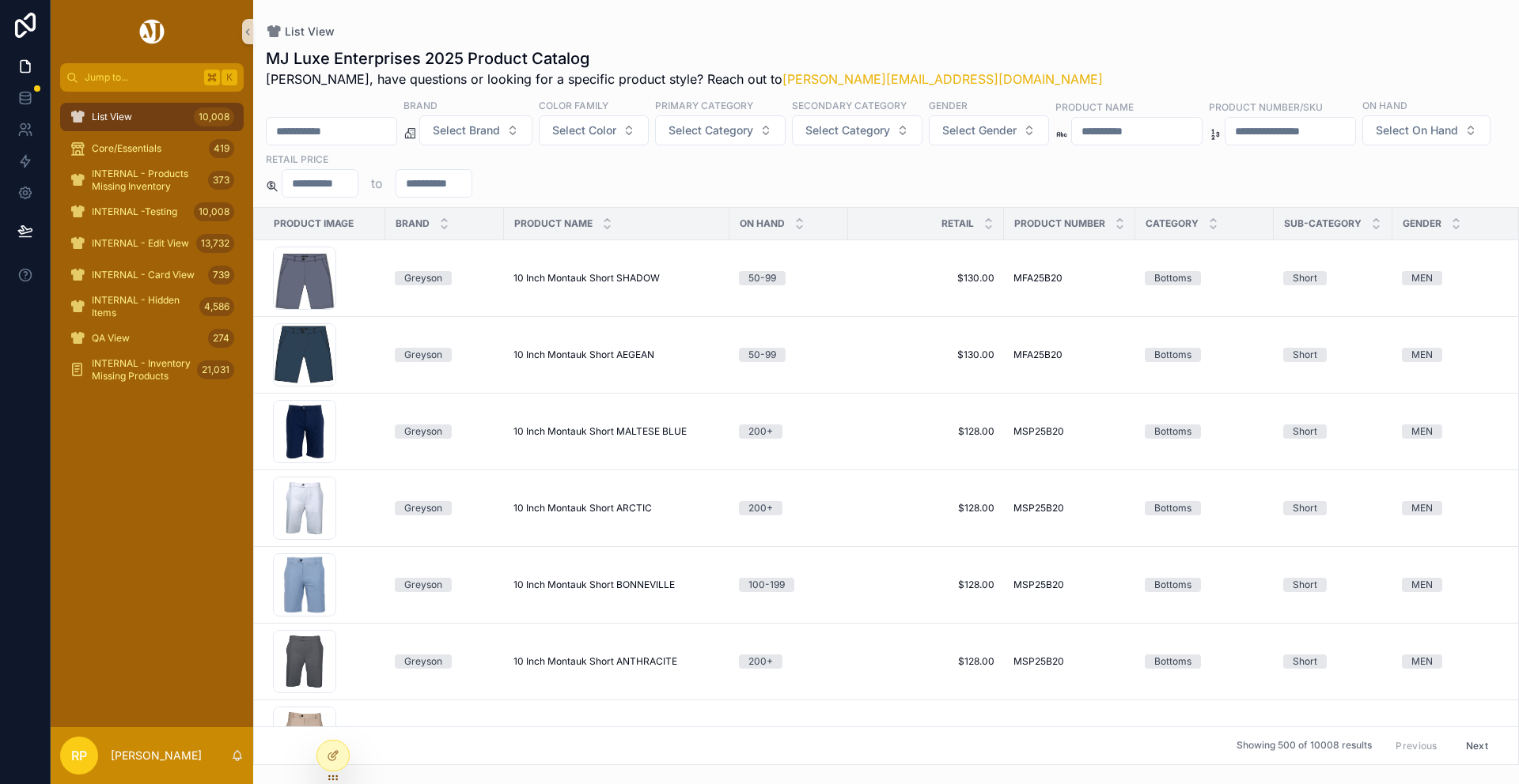
click at [368, 130] on input "scrollable content" at bounding box center [331, 131] width 129 height 23
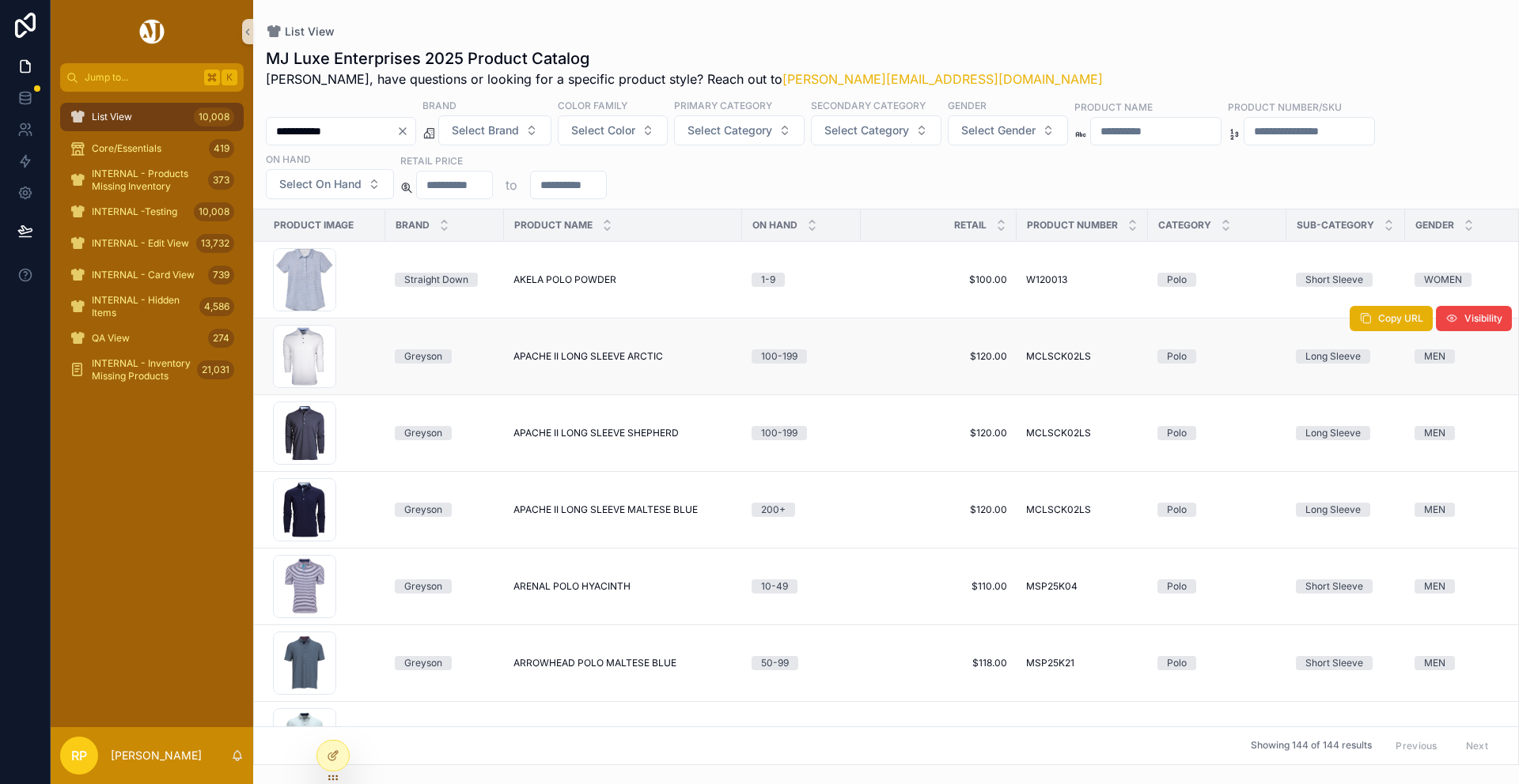
type input "**********"
click at [610, 360] on span "APACHE II LONG SLEEVE ARCTIC" at bounding box center [588, 356] width 150 height 13
click at [409, 131] on icon "Clear" at bounding box center [403, 131] width 13 height 13
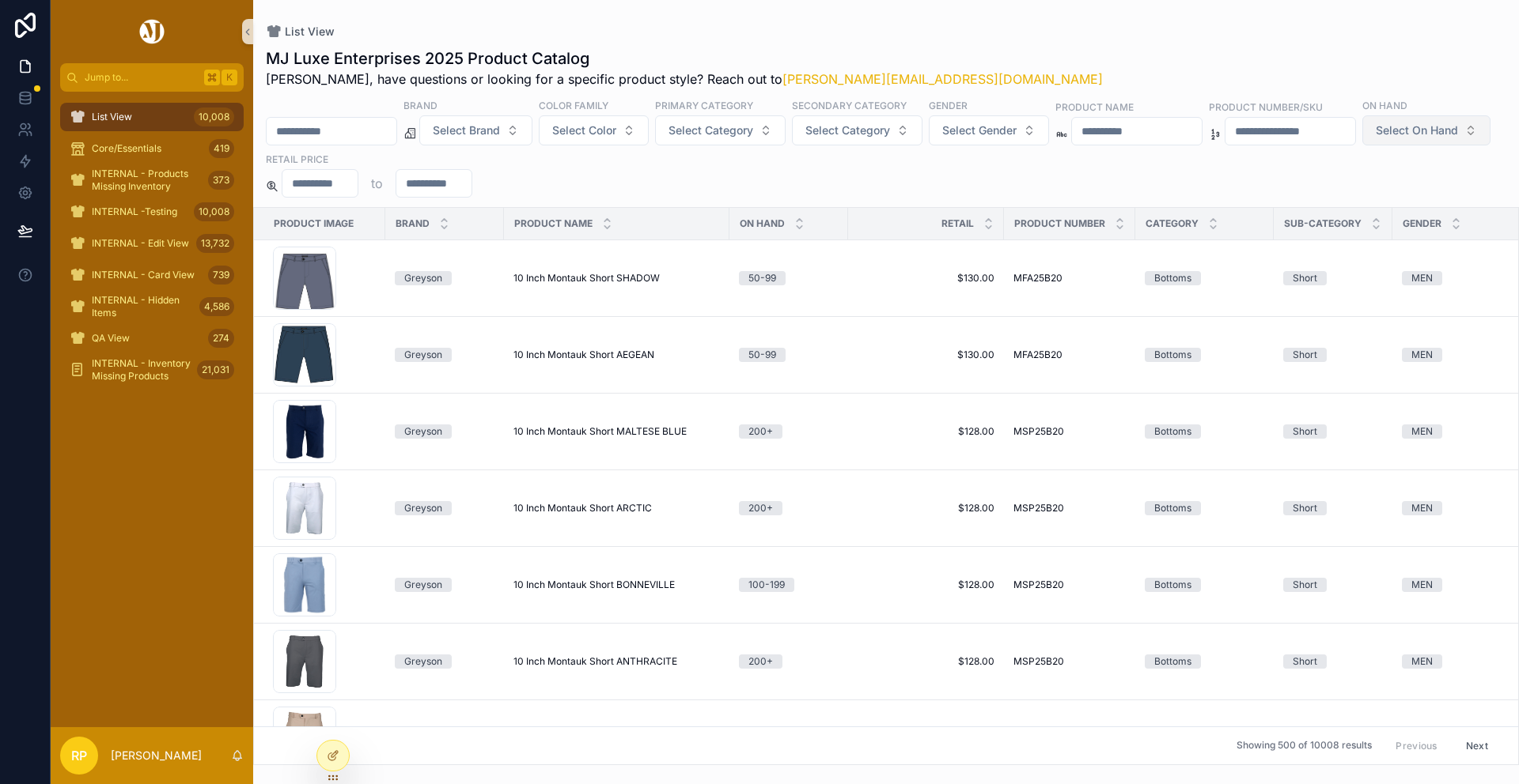
click at [1376, 138] on span "Select On Hand" at bounding box center [1417, 130] width 82 height 16
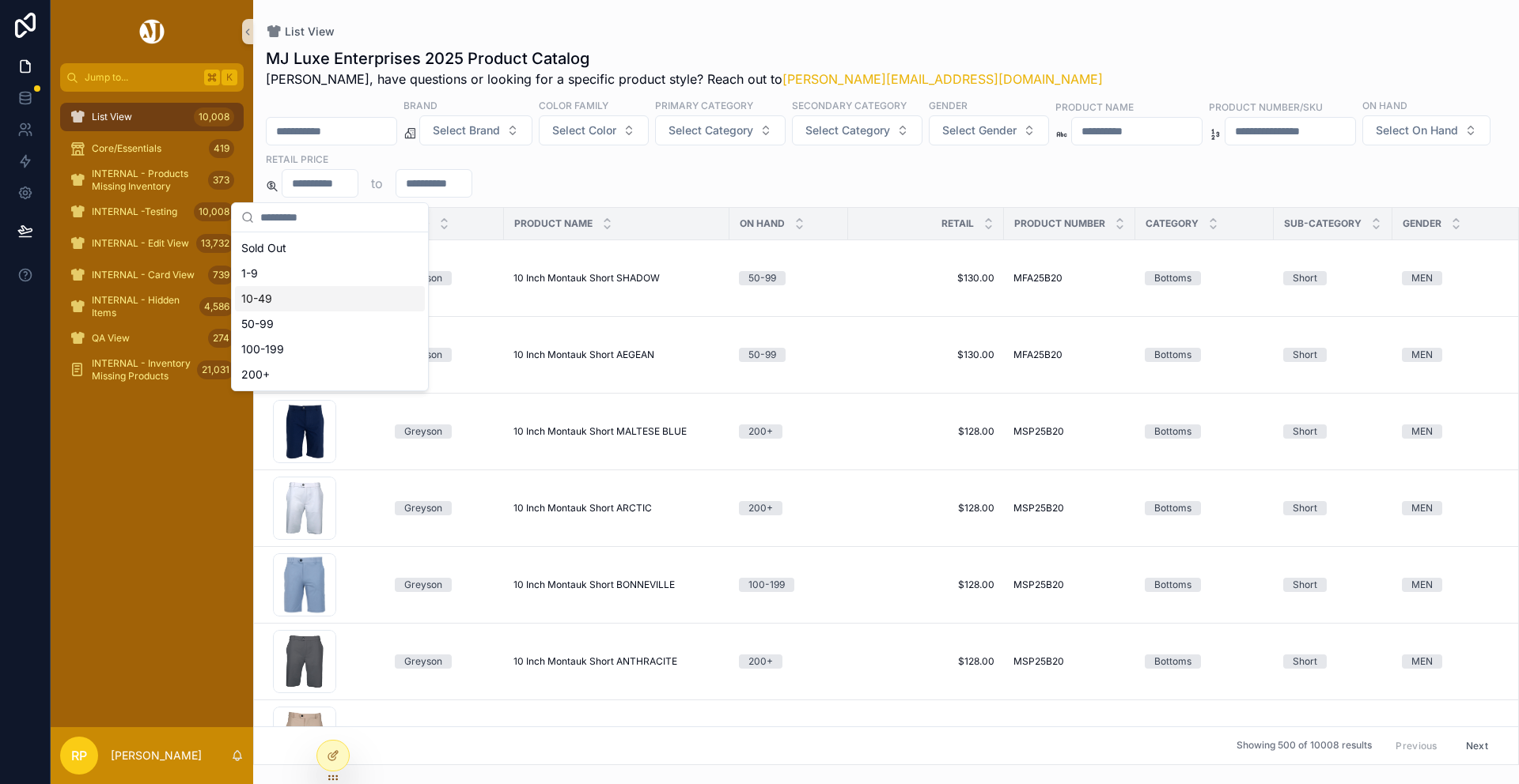
click at [310, 307] on div "10-49" at bounding box center [330, 299] width 190 height 25
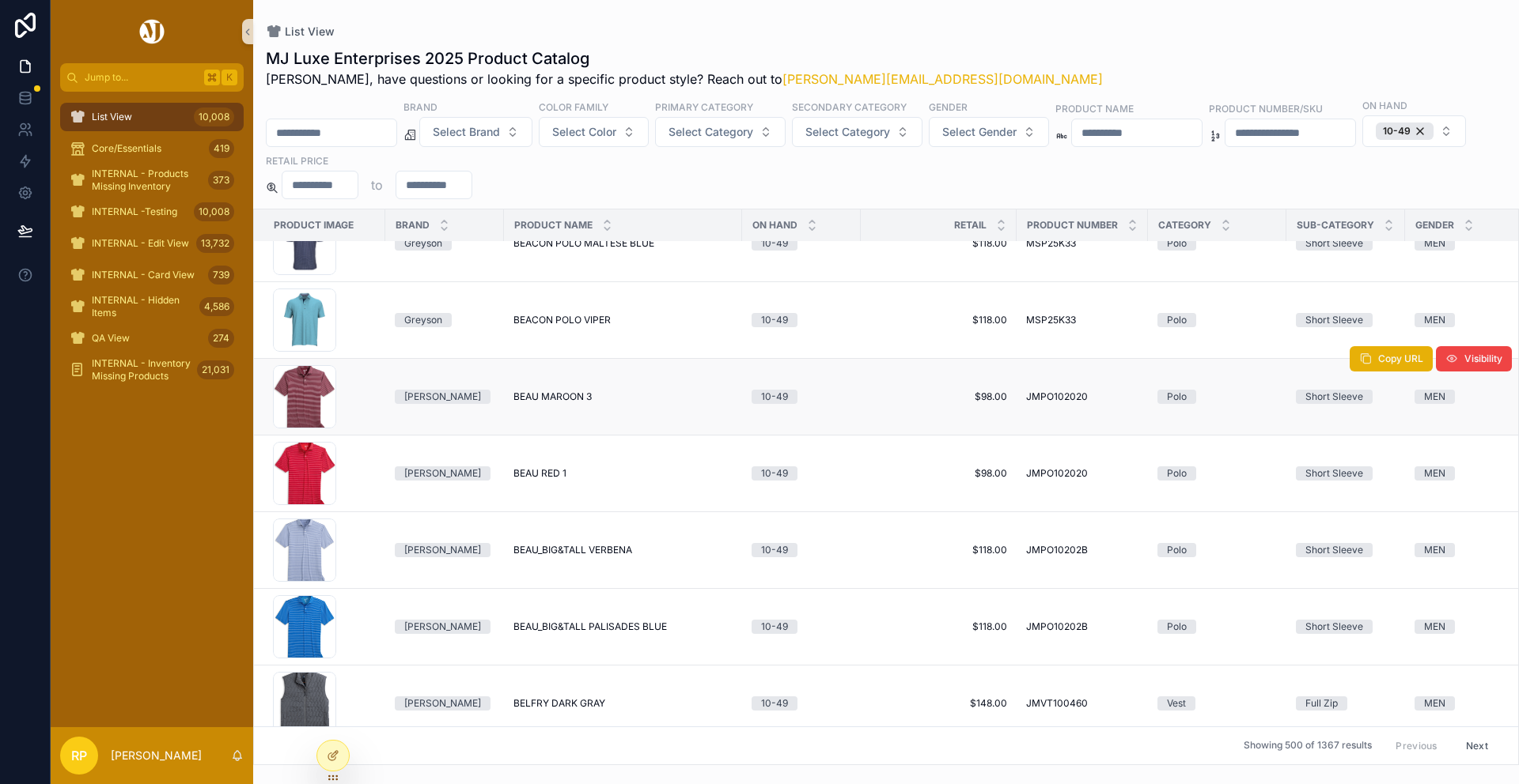
scroll to position [5560, 0]
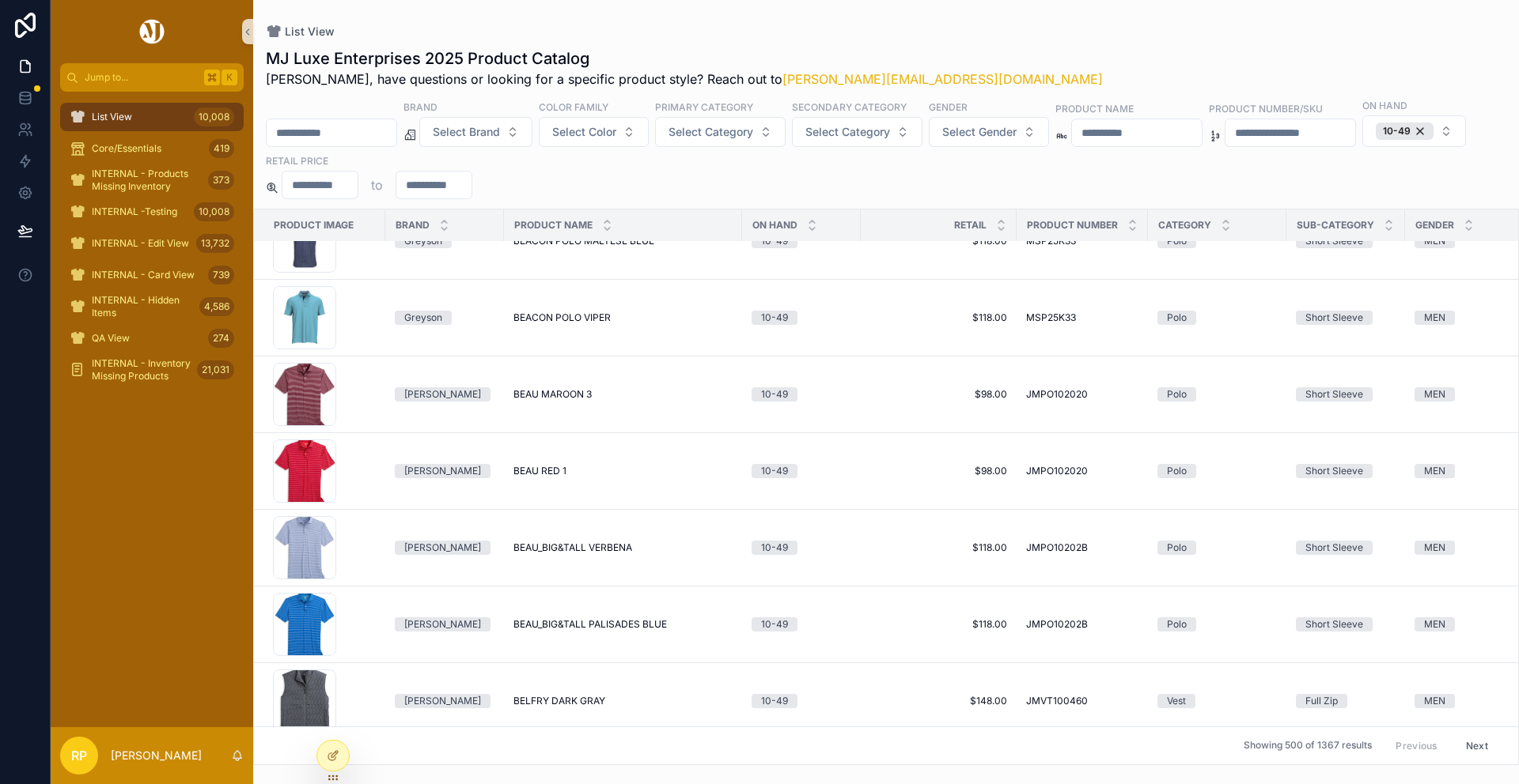
click at [344, 124] on input "scrollable content" at bounding box center [331, 132] width 129 height 23
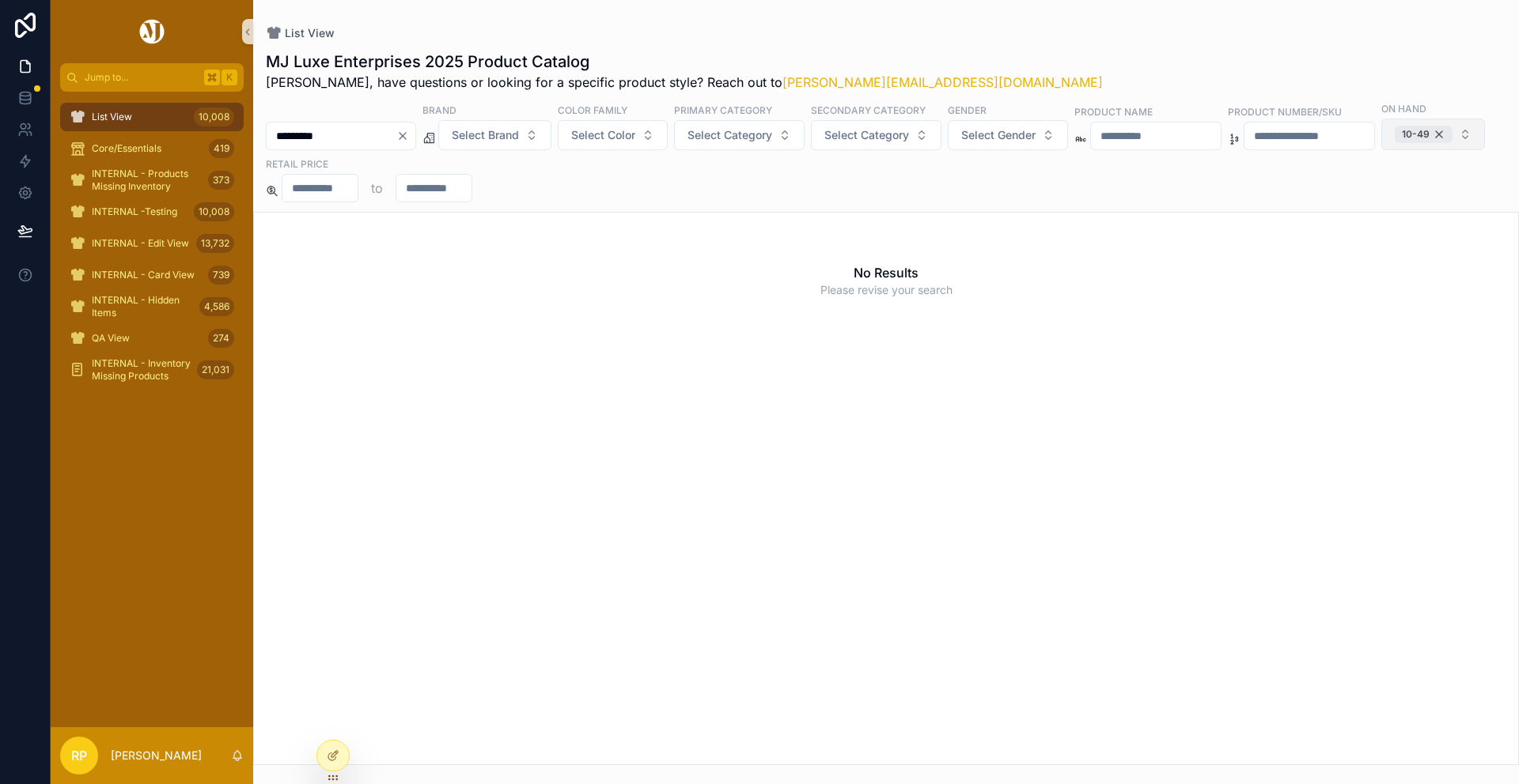
type input "*********"
click at [1395, 143] on div "10-49" at bounding box center [1423, 134] width 58 height 18
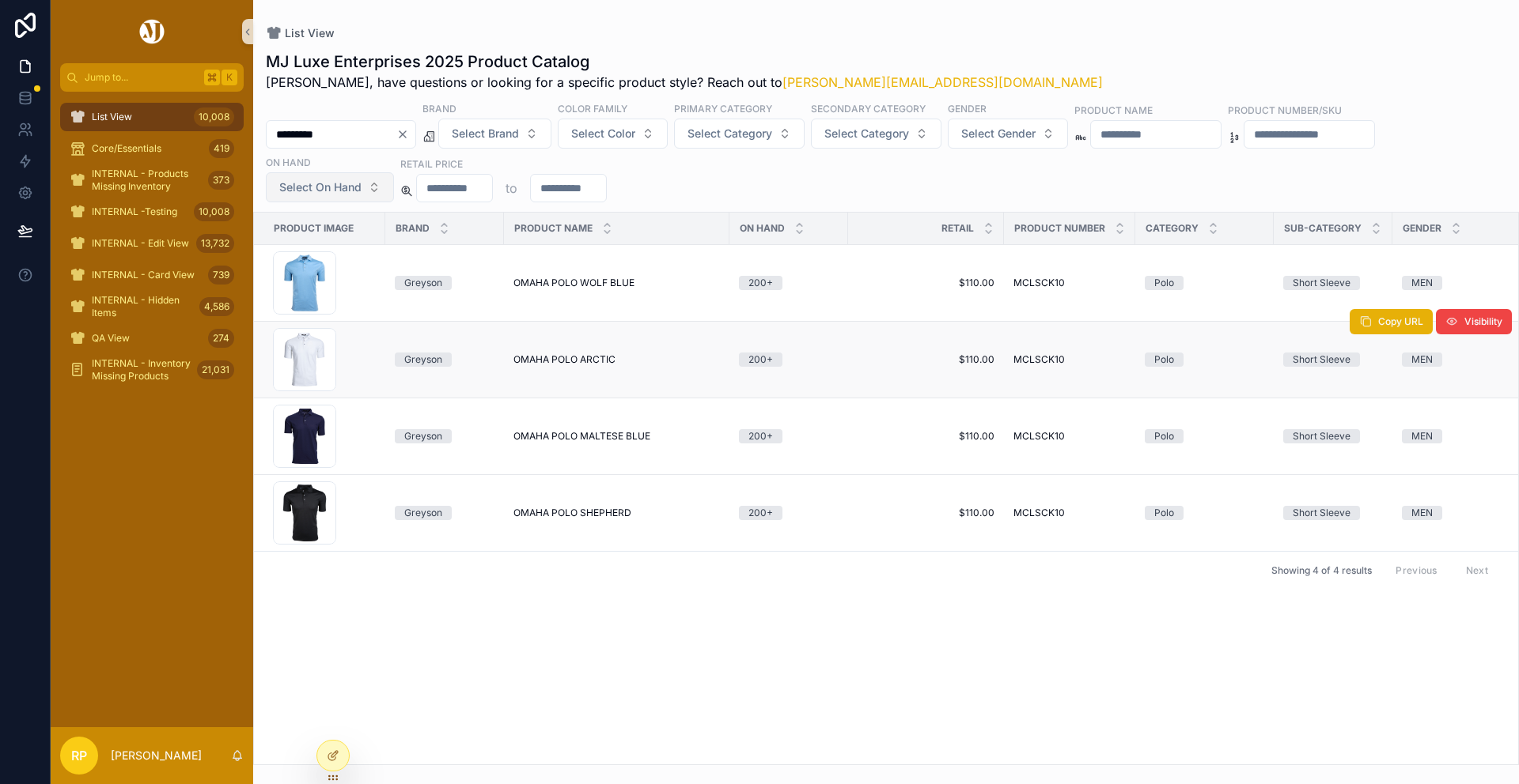
click at [542, 358] on span "OMAHA POLO ARCTIC" at bounding box center [564, 359] width 102 height 13
click at [405, 137] on icon "Clear" at bounding box center [403, 134] width 6 height 6
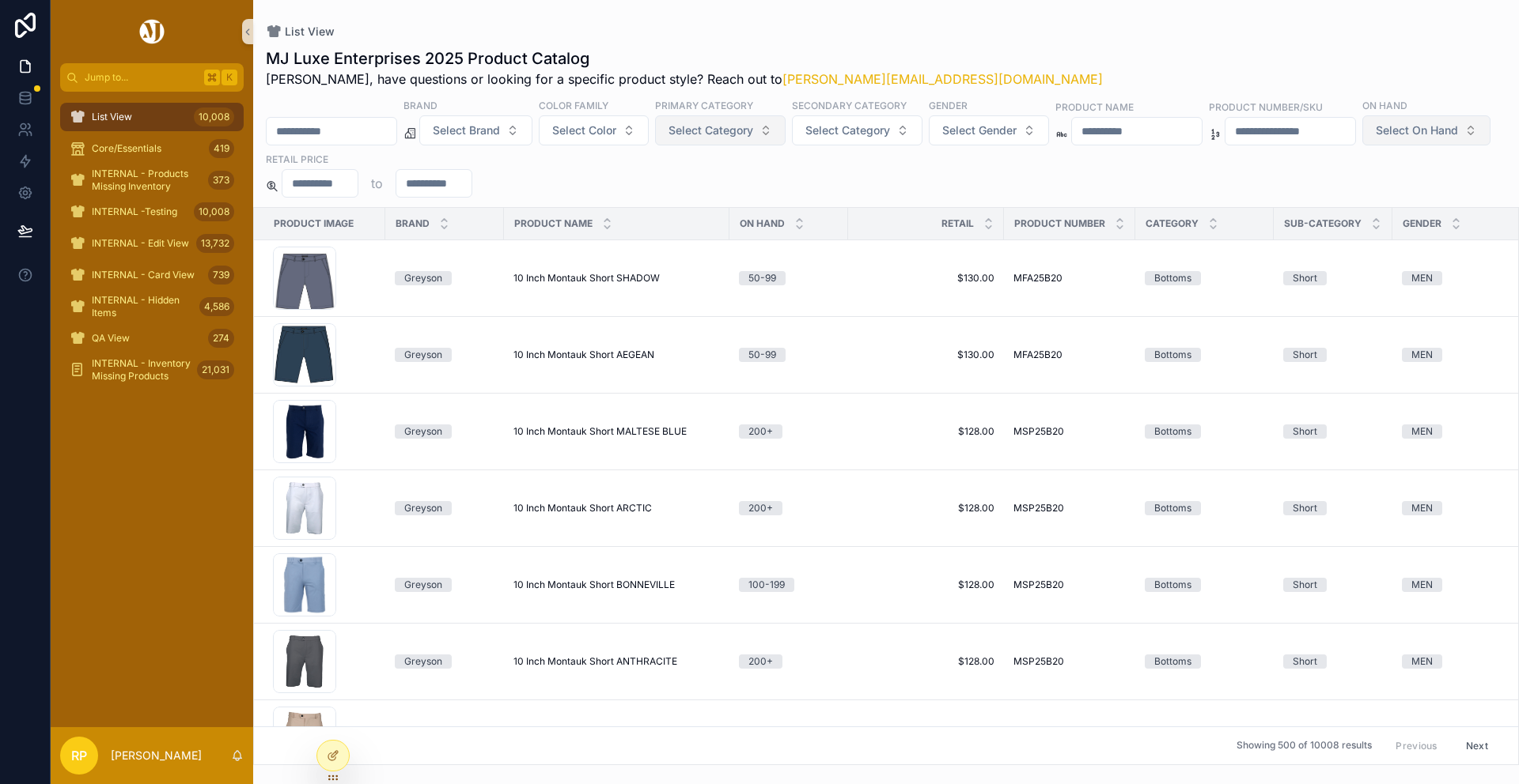
click at [739, 131] on span "Select Category" at bounding box center [711, 130] width 84 height 16
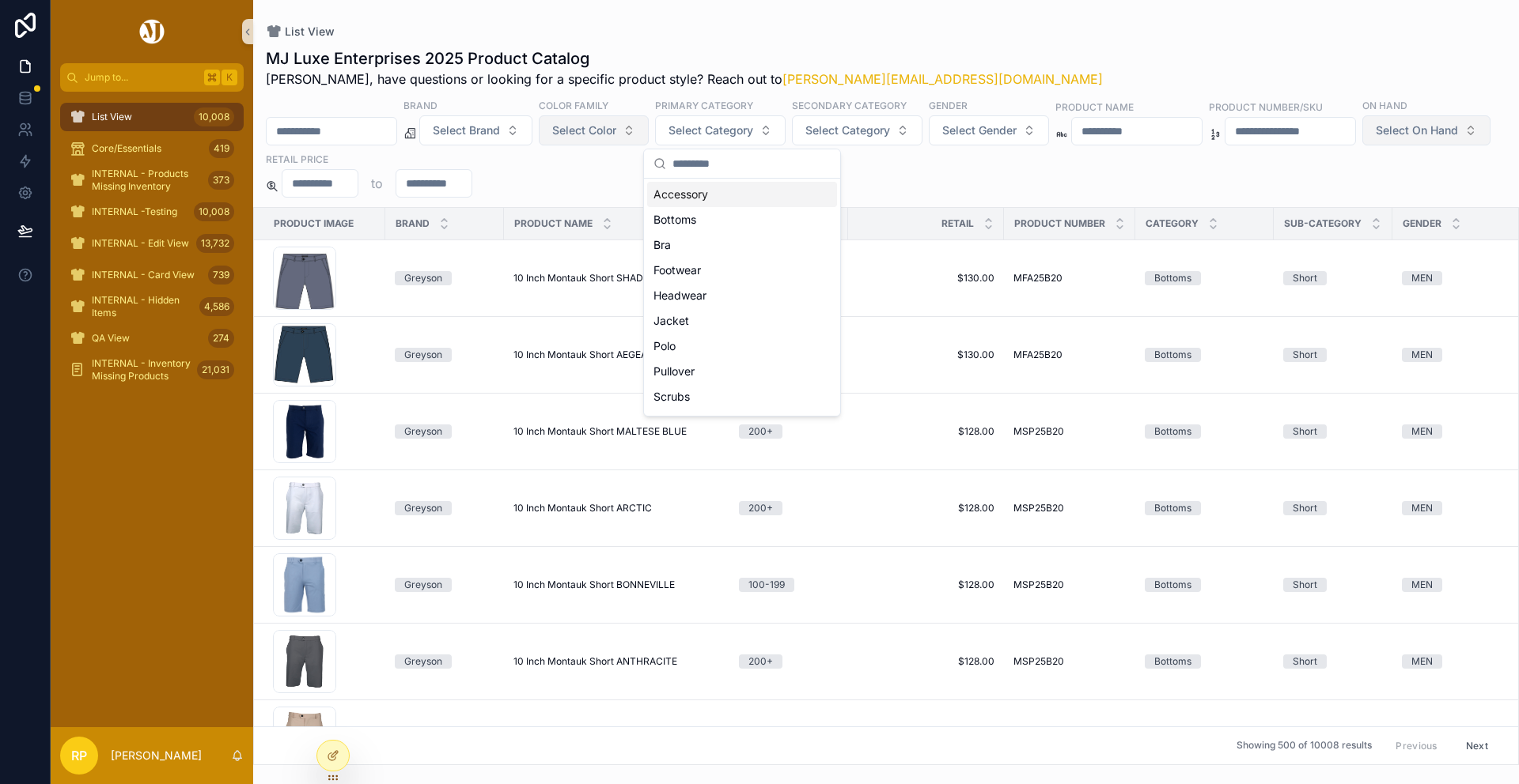
click at [616, 135] on span "Select Color" at bounding box center [584, 130] width 64 height 16
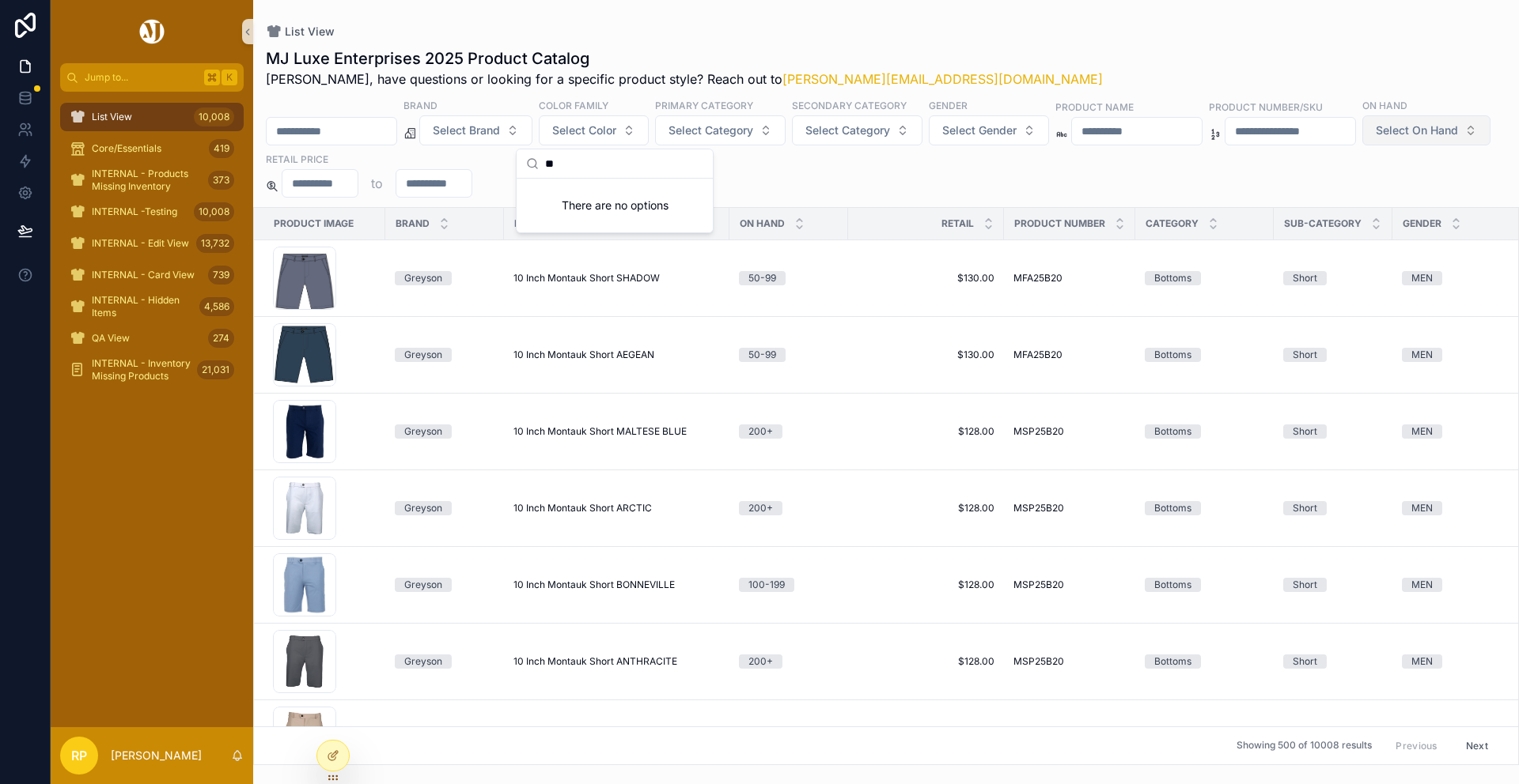
type input "*"
click at [705, 23] on div "List View MJ Luxe Enterprises 2025 Product Catalog Rasika, have questions or lo…" at bounding box center [885, 383] width 1265 height 765
click at [347, 133] on input "scrollable content" at bounding box center [331, 131] width 129 height 23
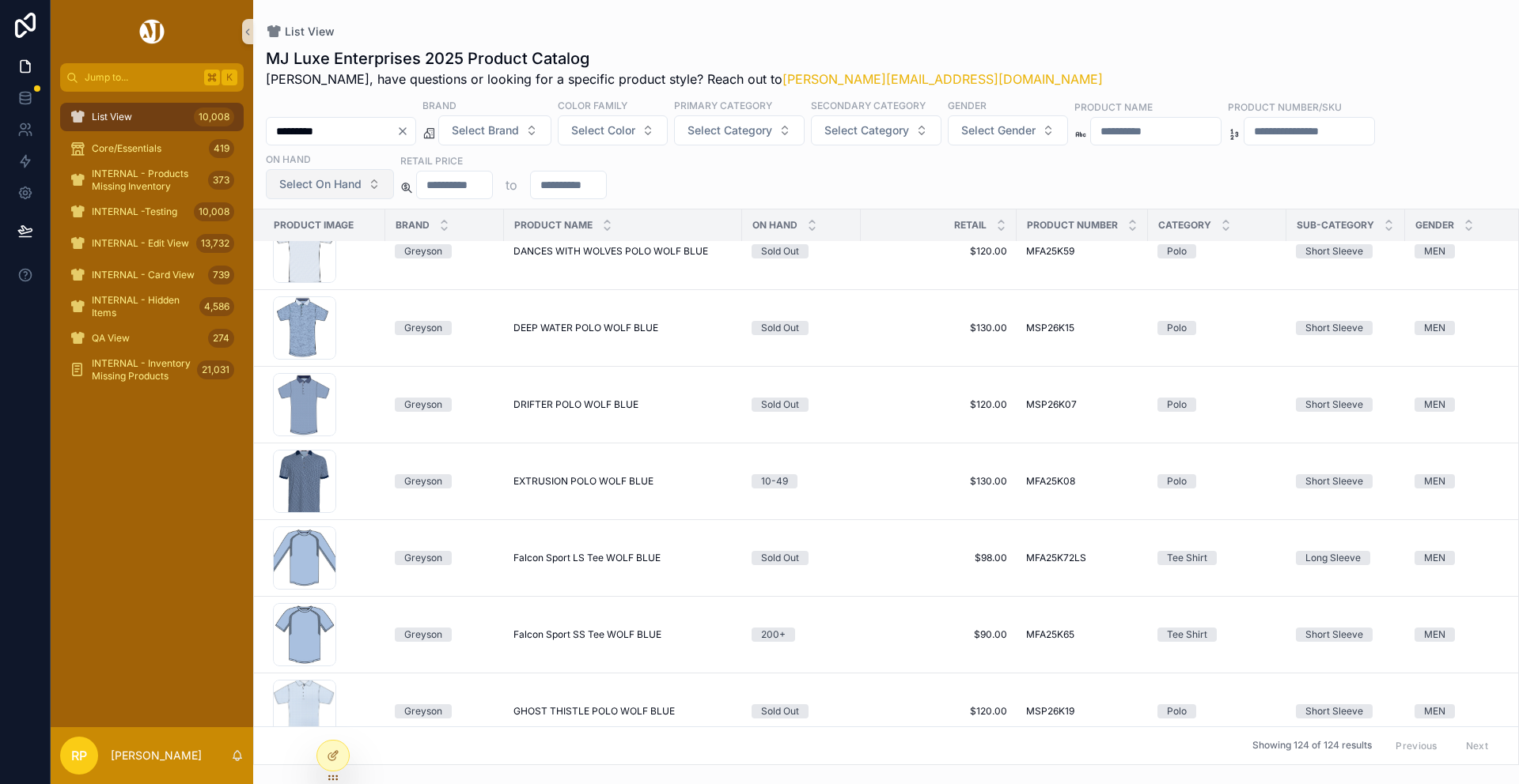
scroll to position [1726, 0]
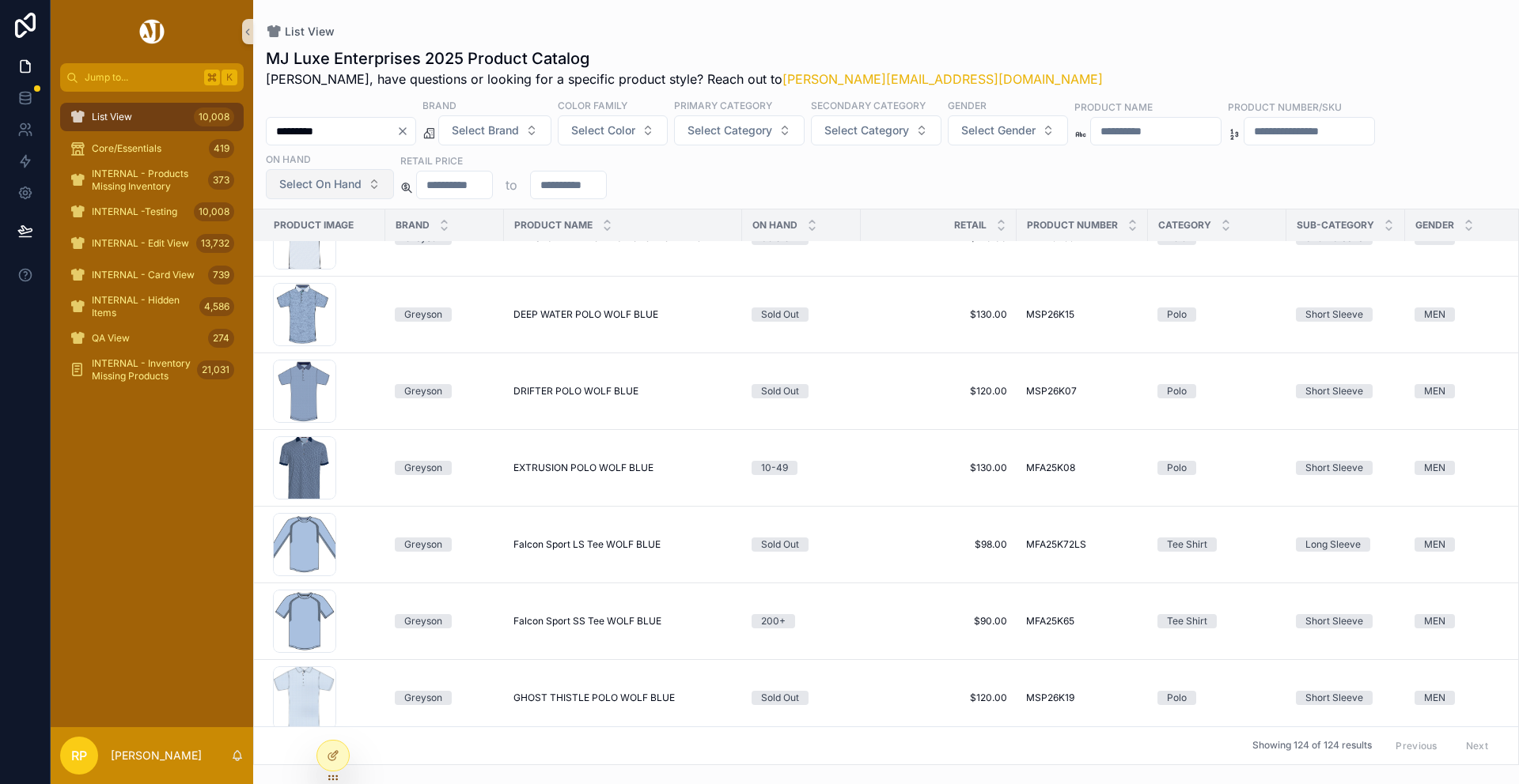
type input "*********"
click at [409, 130] on icon "Clear" at bounding box center [403, 131] width 13 height 13
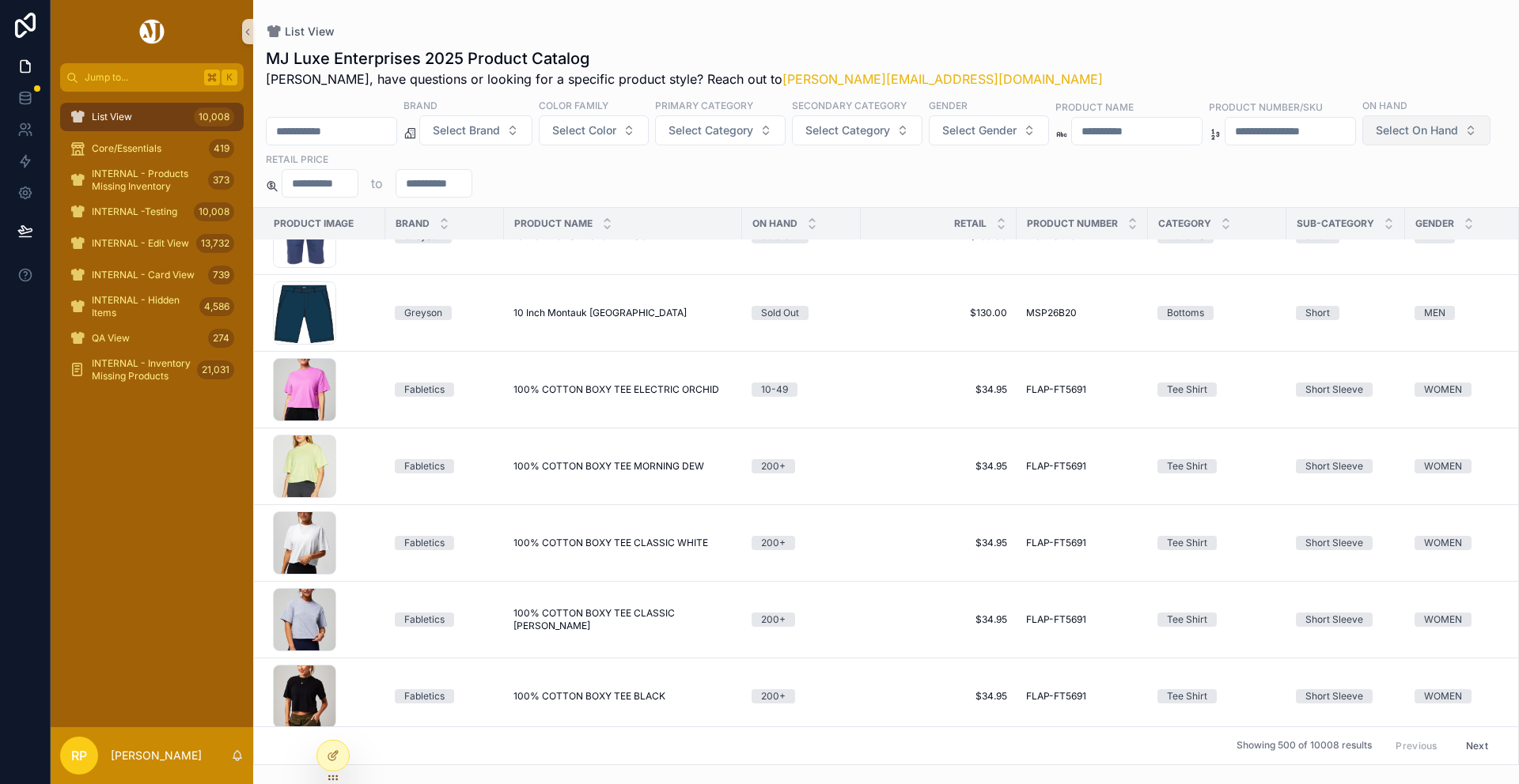
click at [1376, 138] on span "Select On Hand" at bounding box center [1417, 130] width 82 height 16
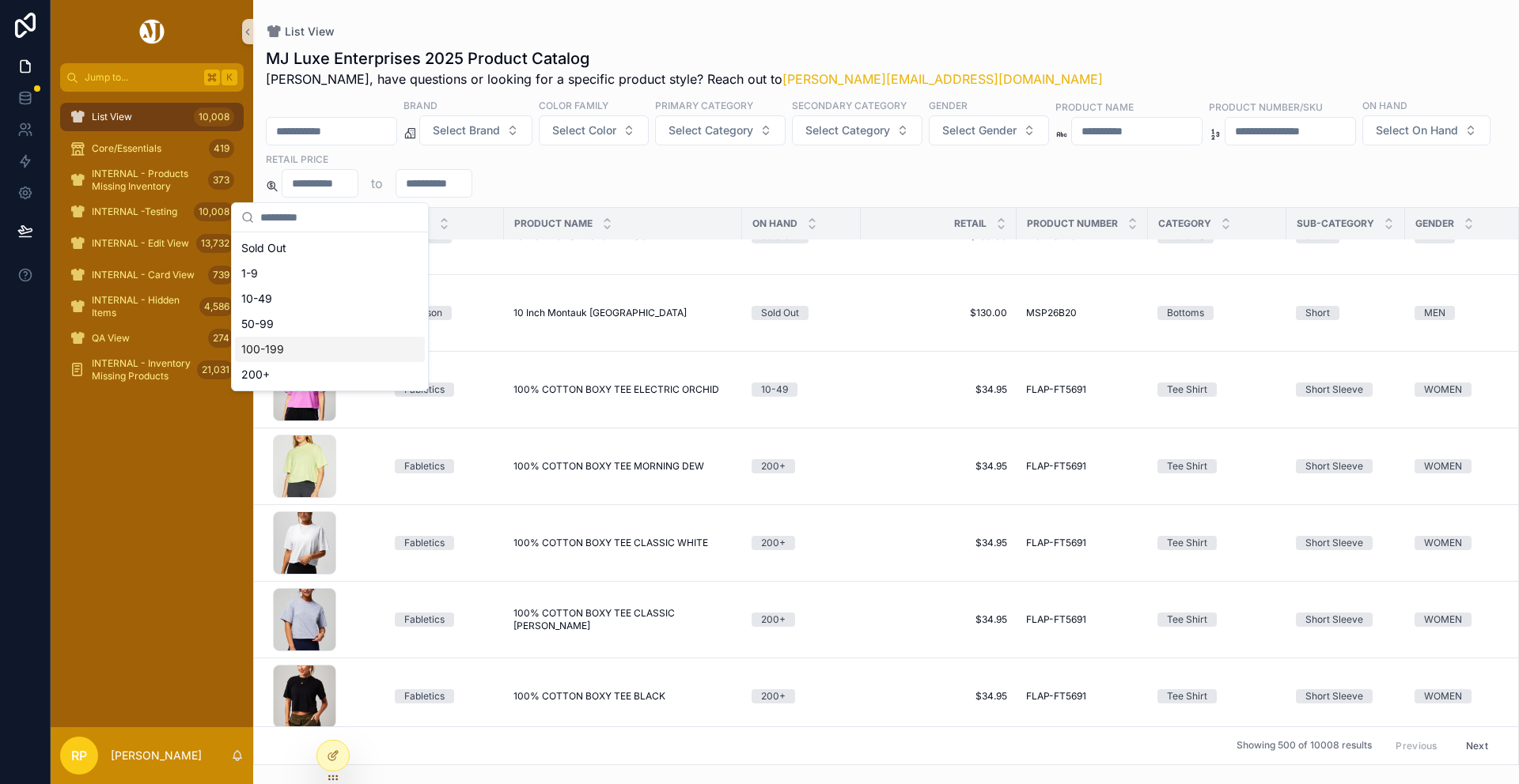
click at [295, 328] on div "50-99" at bounding box center [330, 324] width 190 height 25
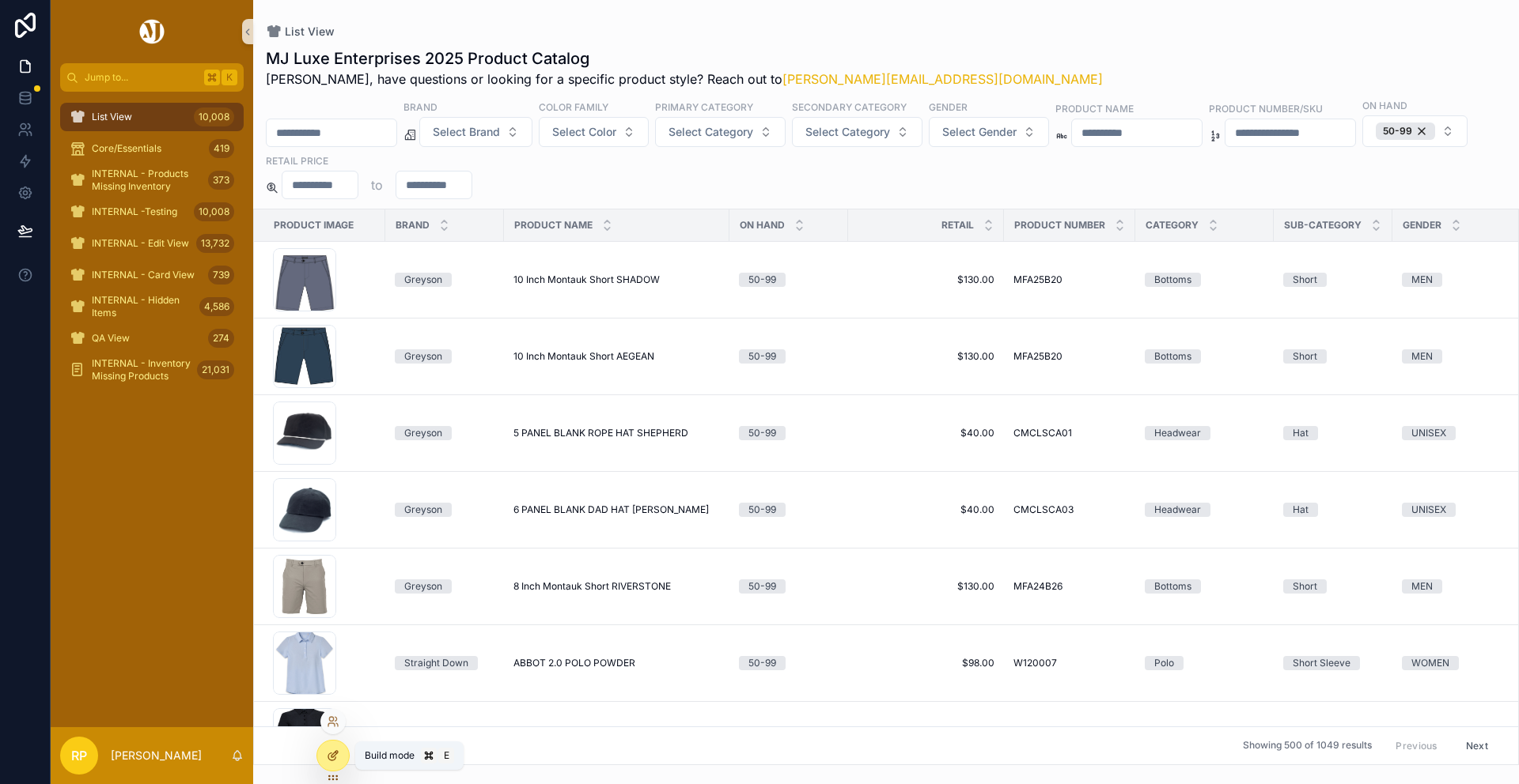
click at [333, 751] on icon at bounding box center [333, 756] width 13 height 13
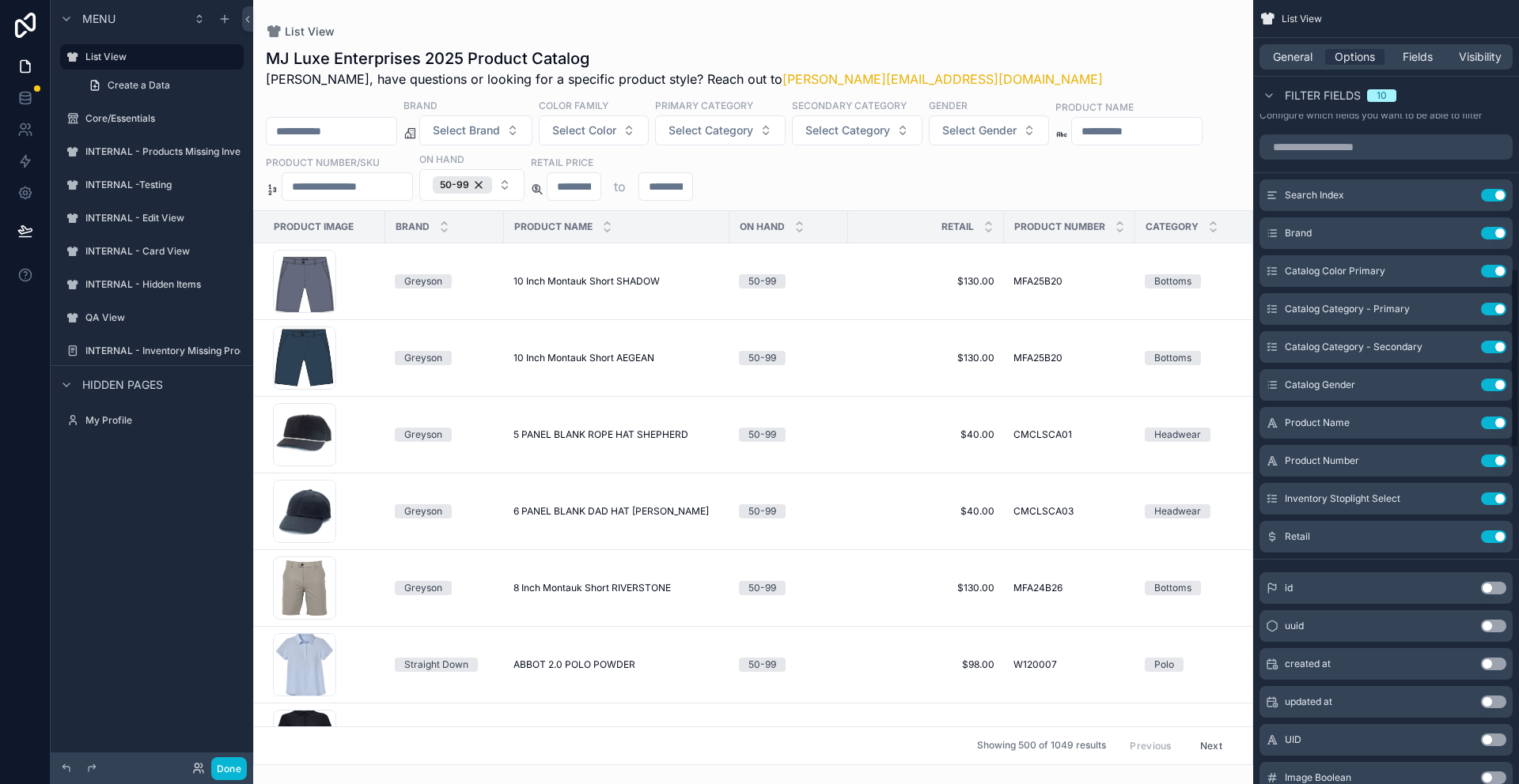
scroll to position [1165, 0]
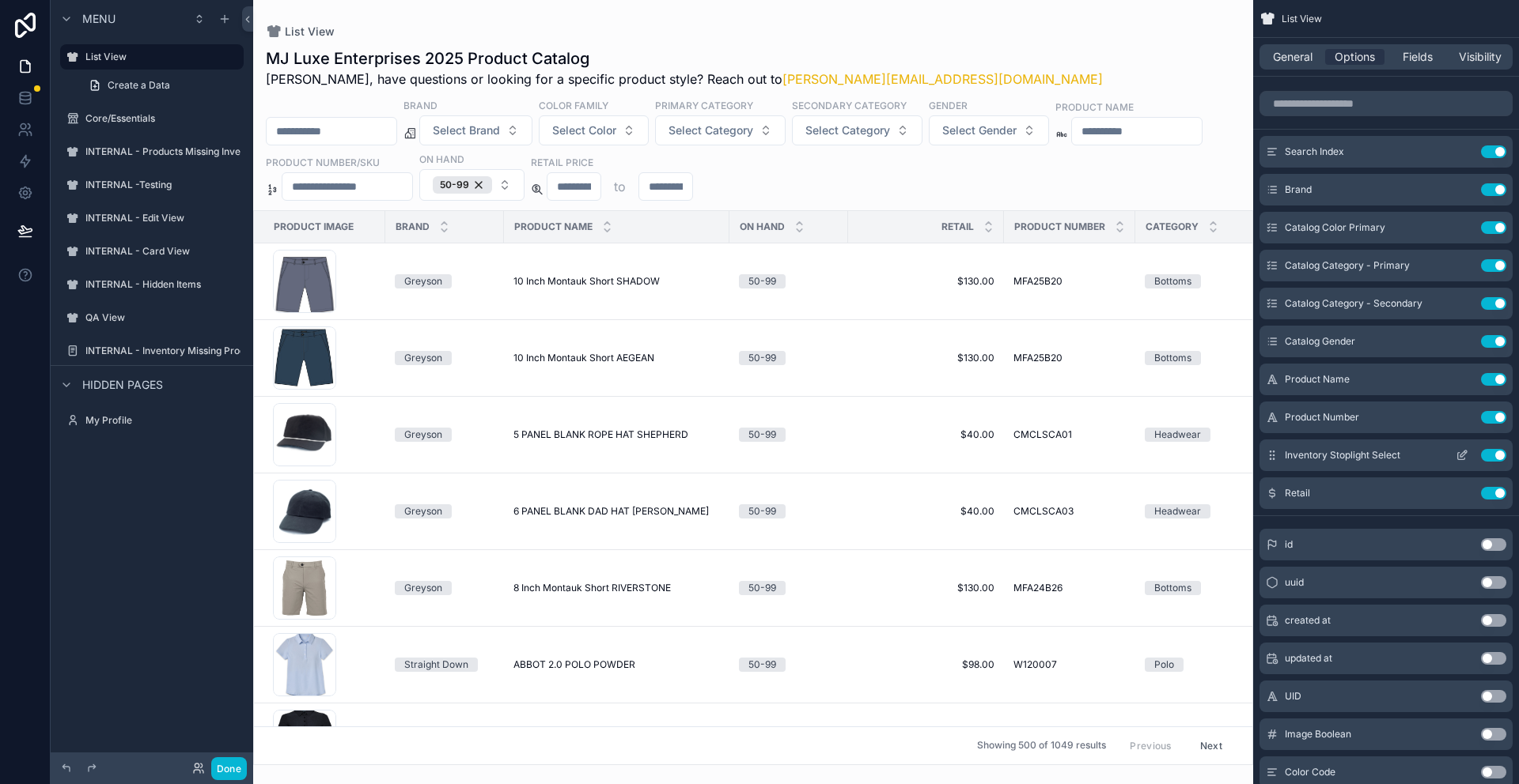
click at [1465, 456] on icon "scrollable content" at bounding box center [1461, 455] width 13 height 13
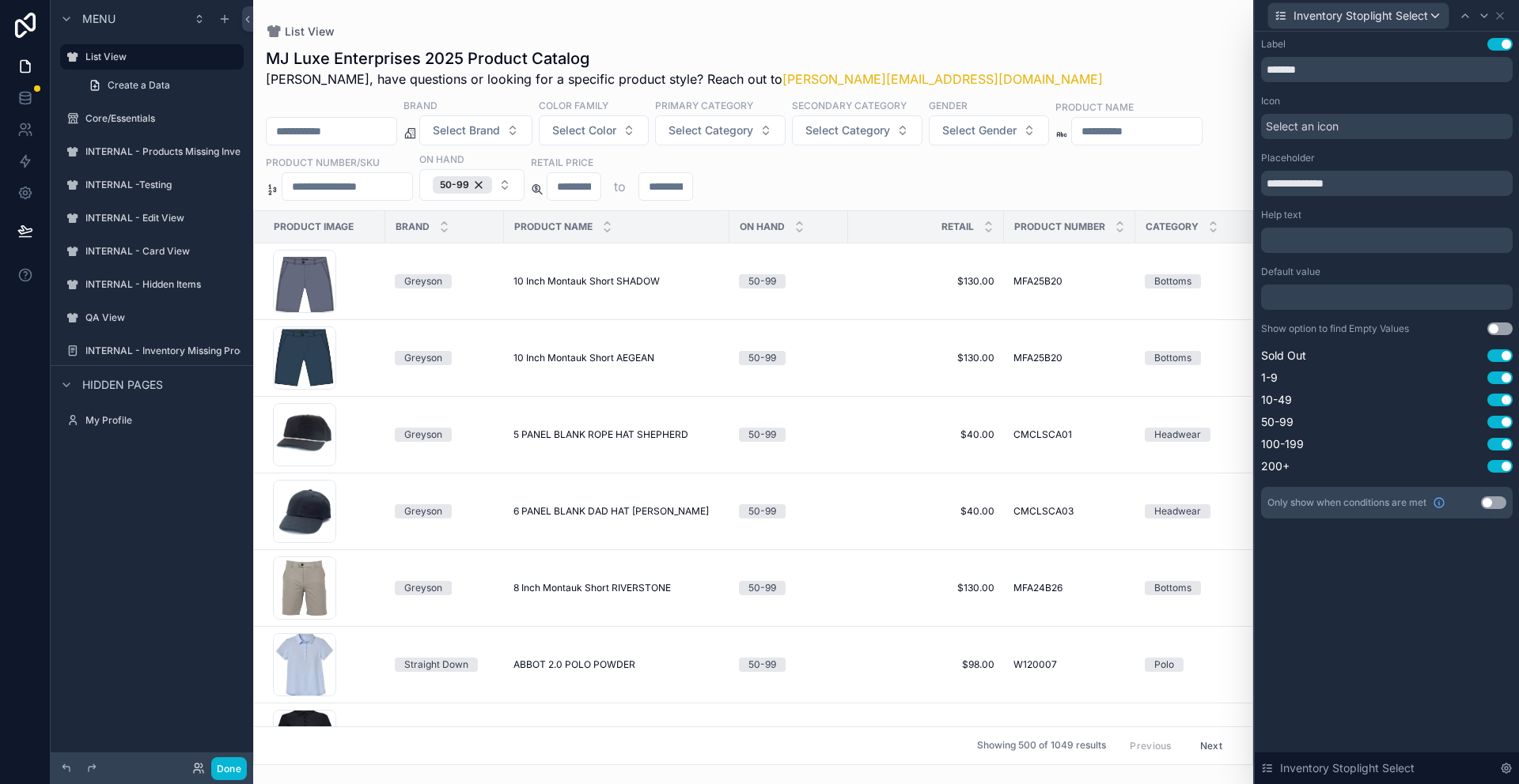
click at [1496, 504] on button "Use setting" at bounding box center [1494, 502] width 25 height 13
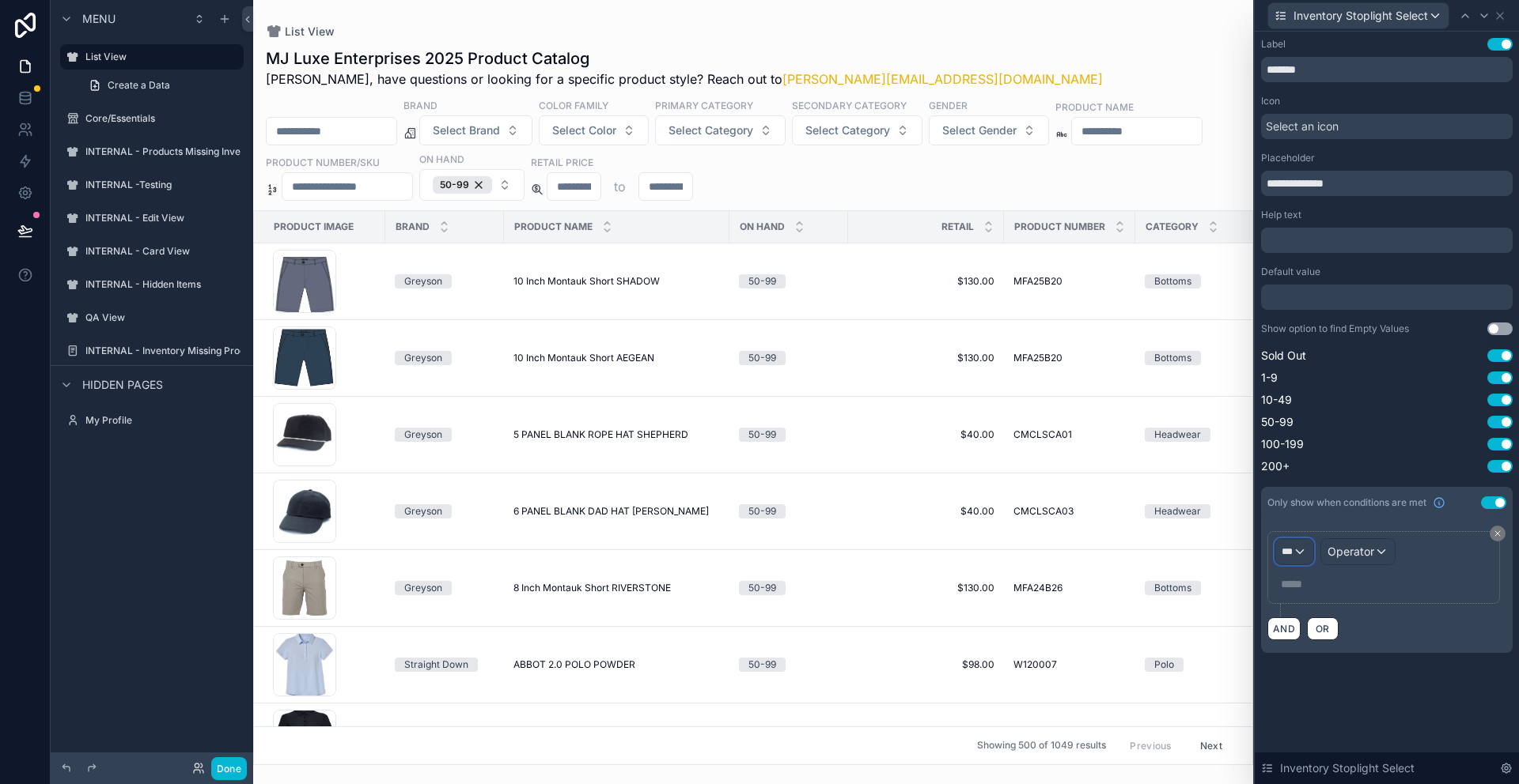
click at [1304, 549] on div "***" at bounding box center [1294, 552] width 38 height 25
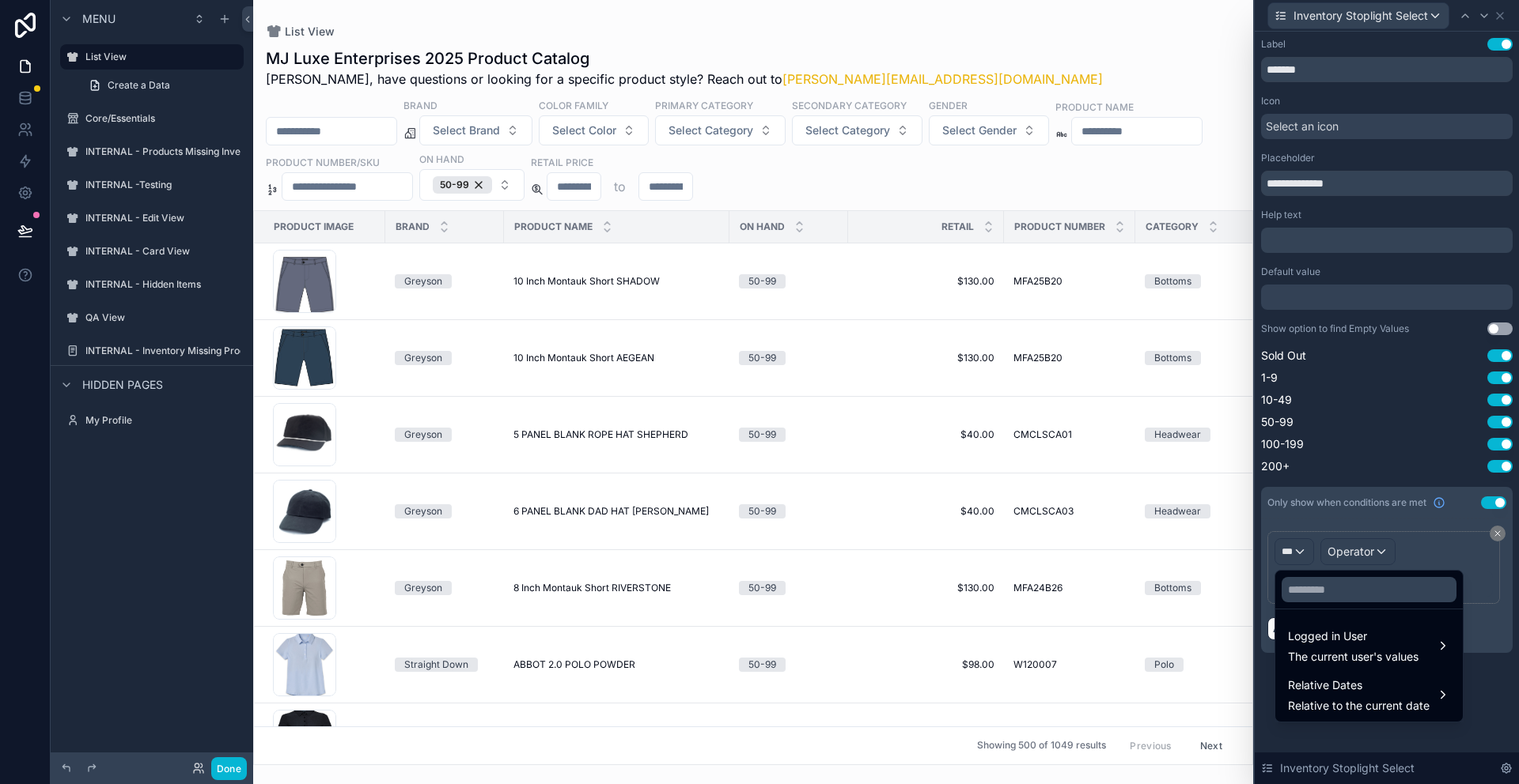
click at [1361, 557] on div at bounding box center [1387, 392] width 264 height 784
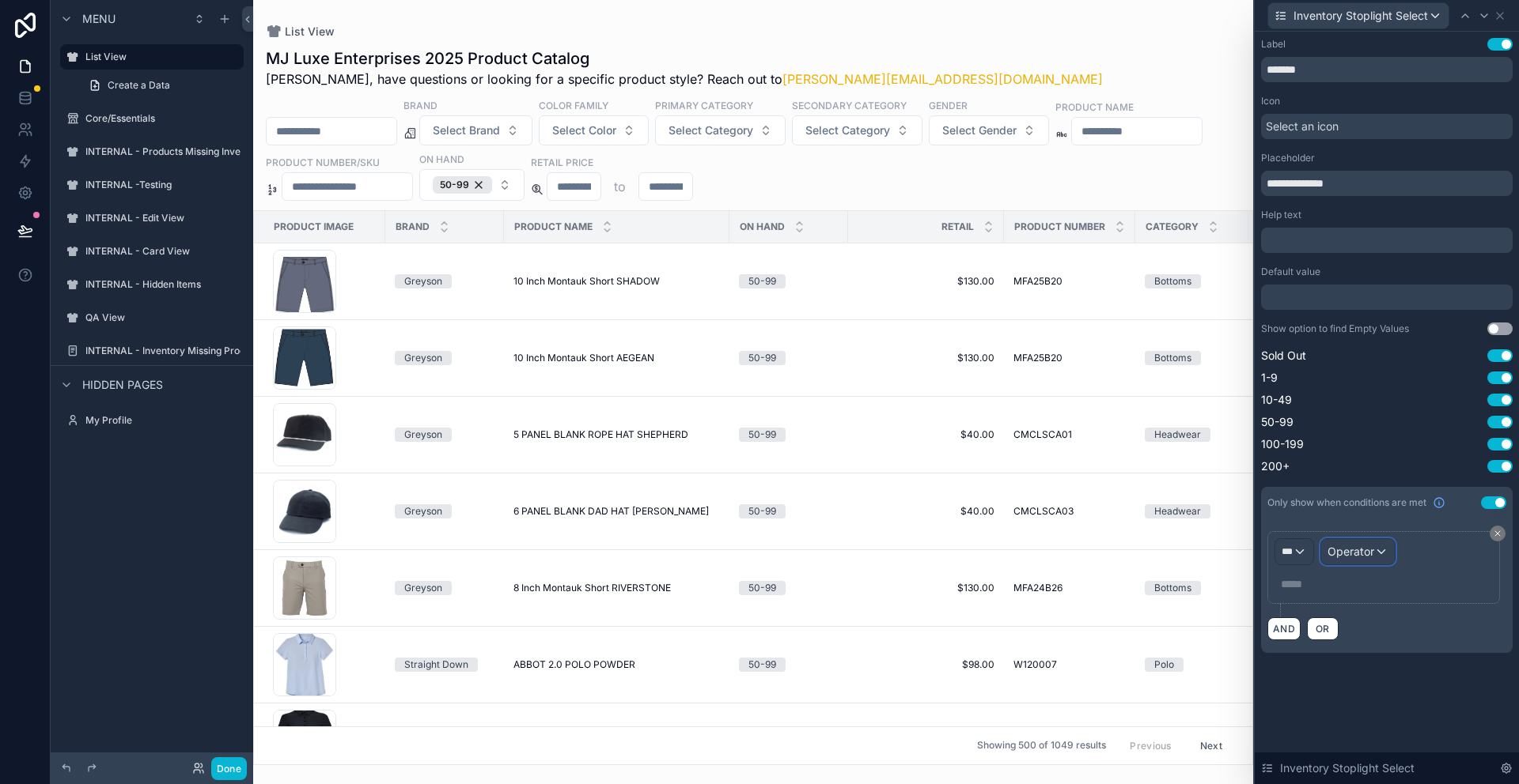
click at [1361, 557] on span "Operator" at bounding box center [1351, 552] width 47 height 14
click at [1300, 549] on div at bounding box center [1387, 392] width 264 height 784
click at [1300, 549] on div "***" at bounding box center [1294, 552] width 38 height 25
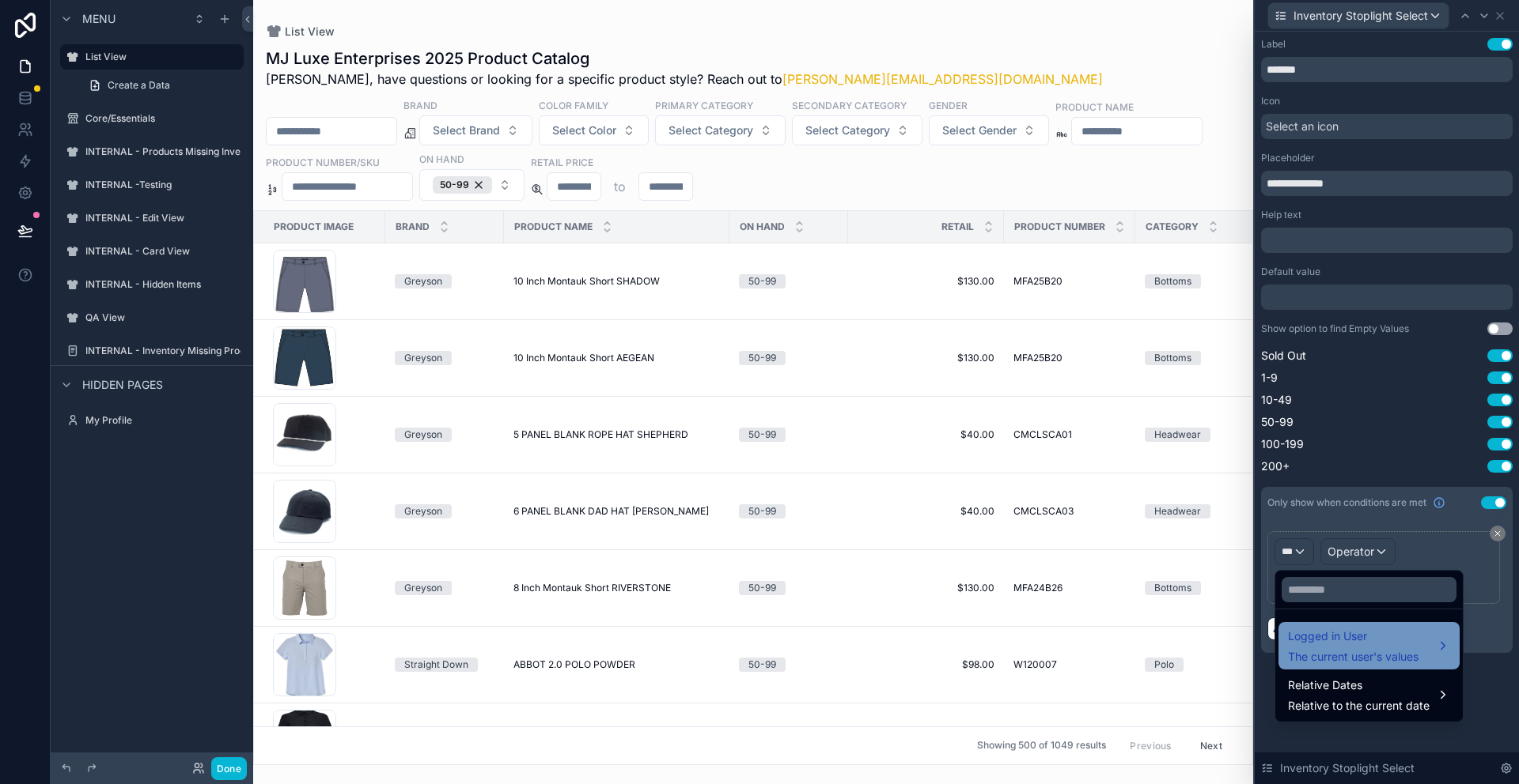
click at [1345, 644] on span "Logged in User" at bounding box center [1353, 636] width 130 height 19
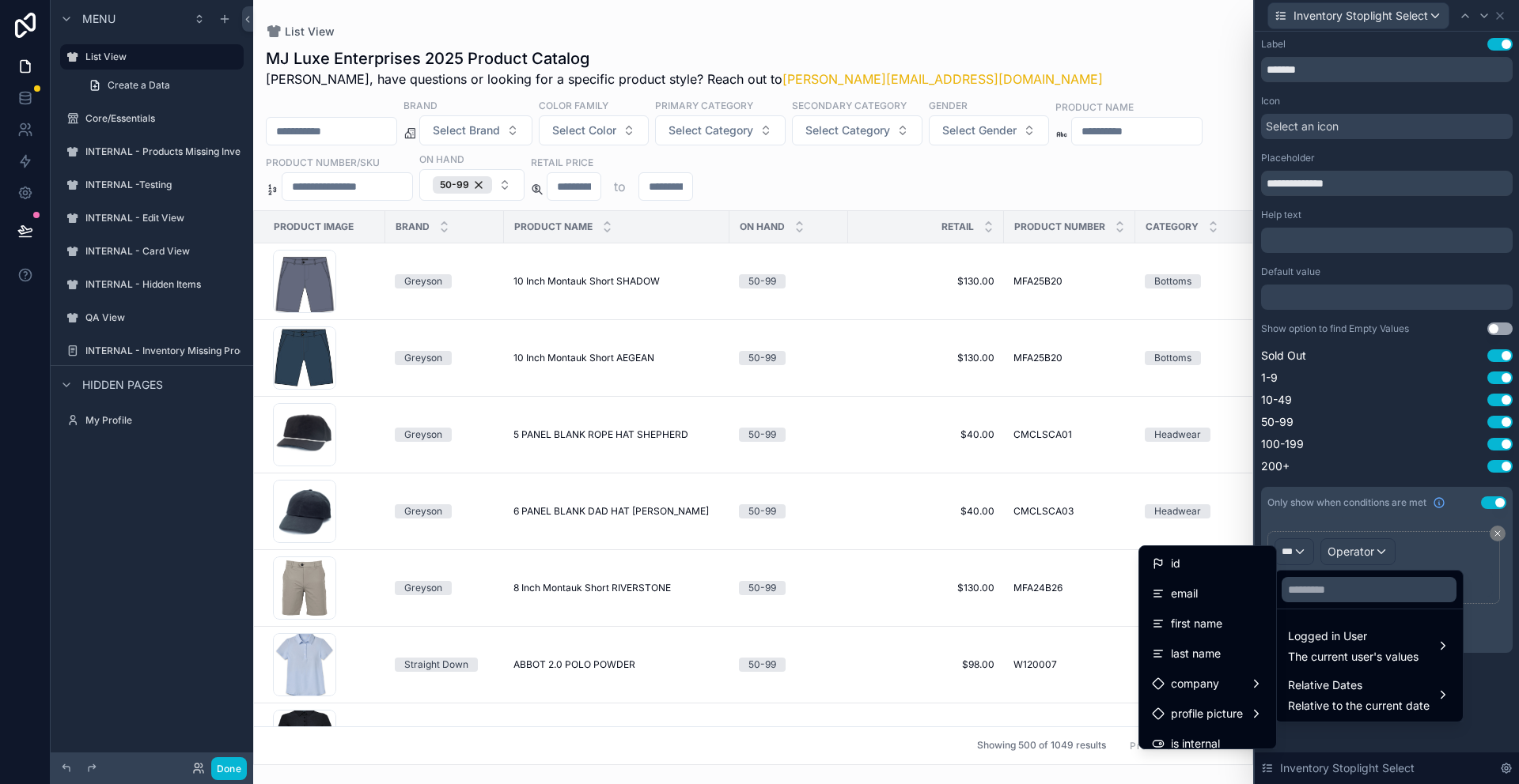
click at [1350, 736] on div at bounding box center [1387, 392] width 264 height 784
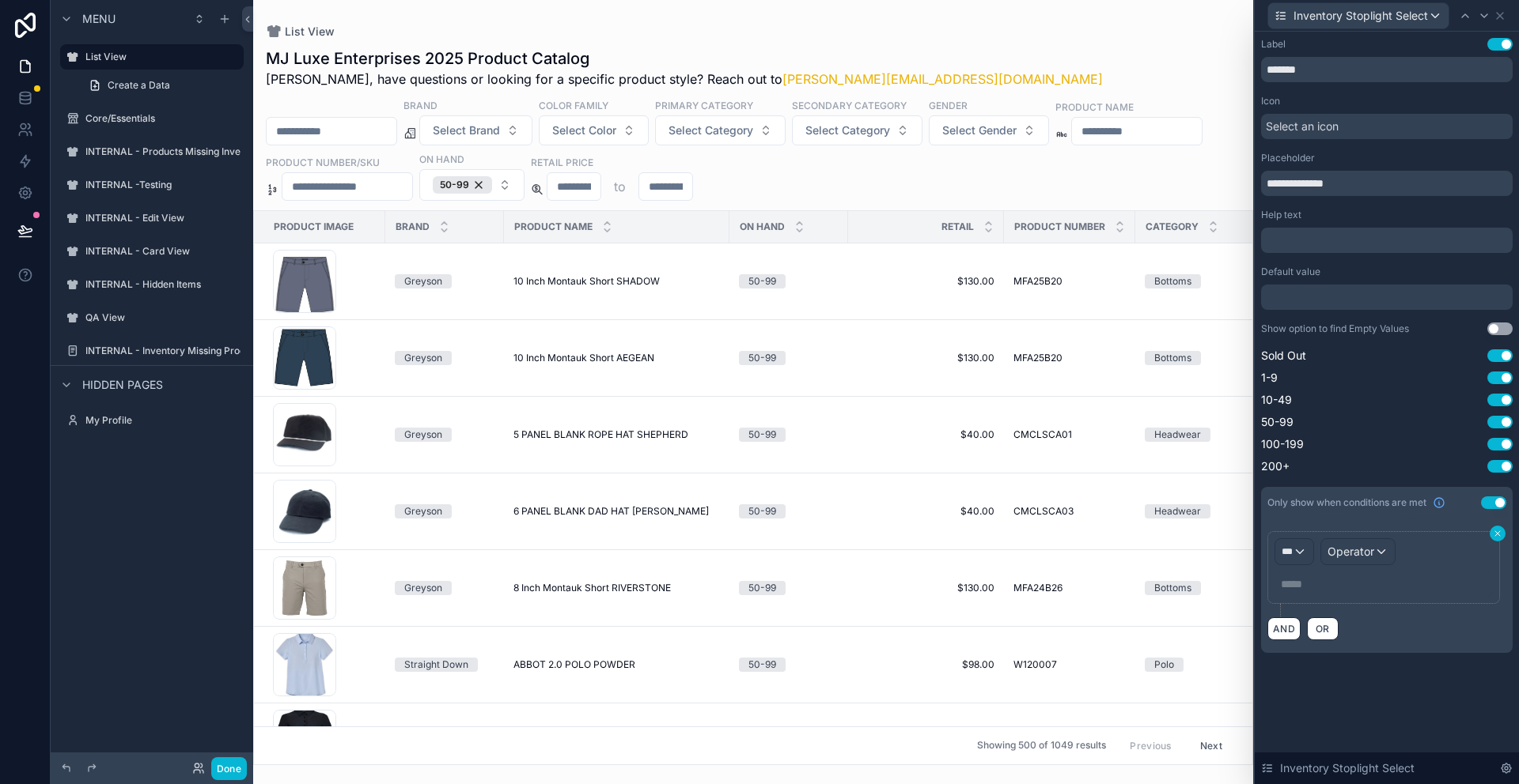
click at [1498, 535] on icon at bounding box center [1497, 533] width 5 height 5
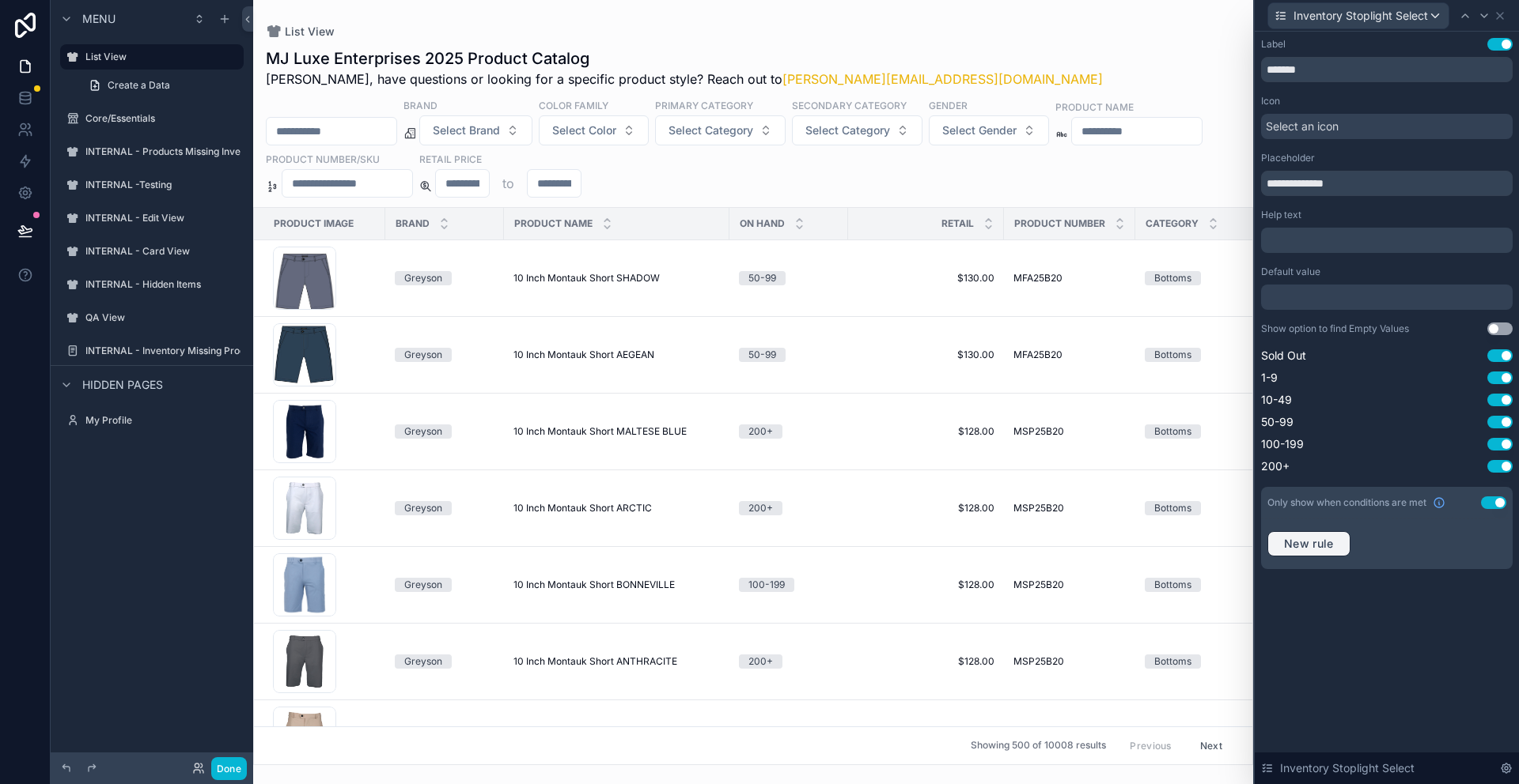
click at [1328, 542] on span "New rule" at bounding box center [1309, 543] width 63 height 15
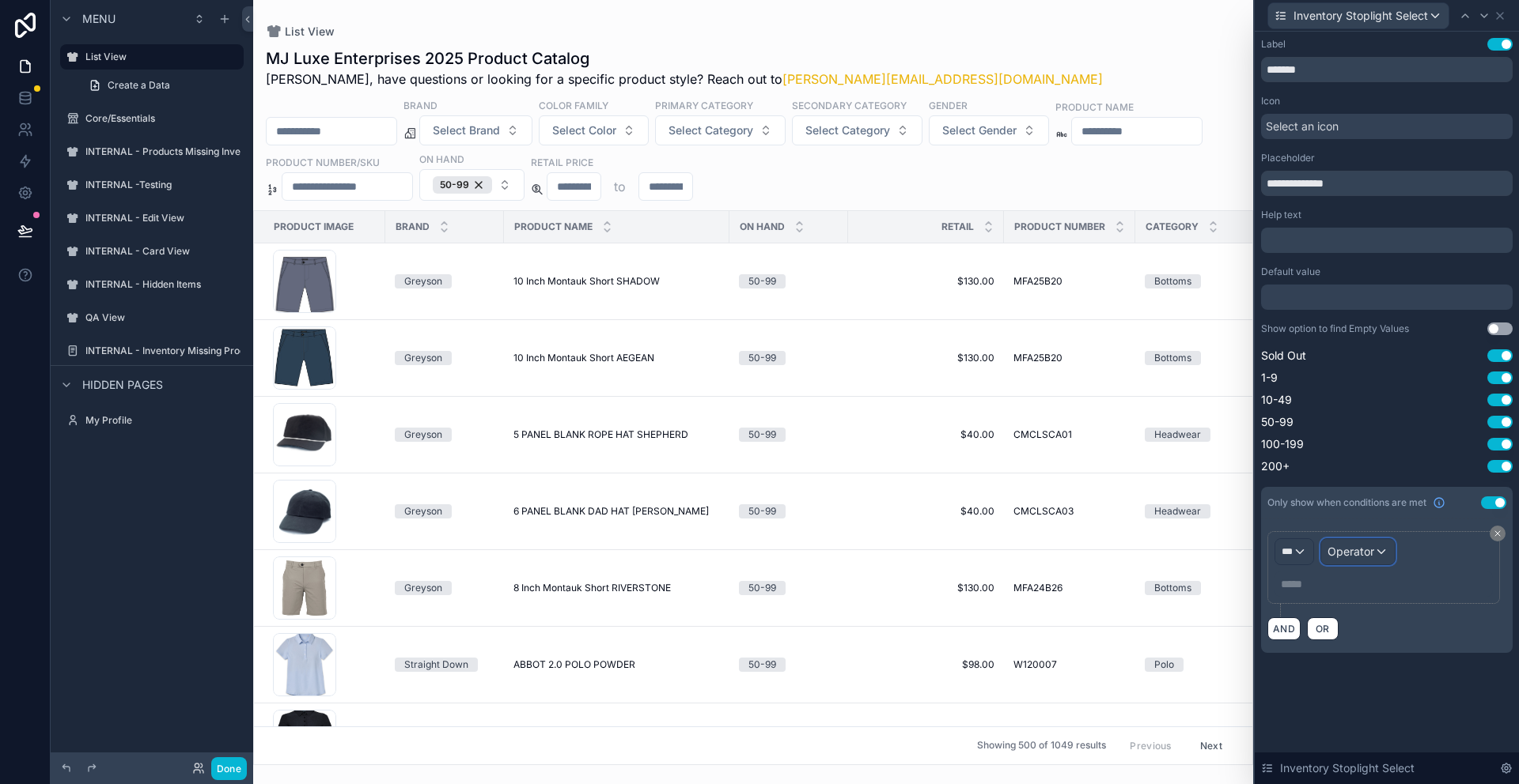
click at [1359, 556] on span "Operator" at bounding box center [1351, 552] width 47 height 14
click at [1361, 639] on span "No options" at bounding box center [1364, 638] width 56 height 14
click at [1305, 548] on div at bounding box center [1387, 392] width 264 height 784
click at [1305, 548] on div "***" at bounding box center [1294, 552] width 38 height 25
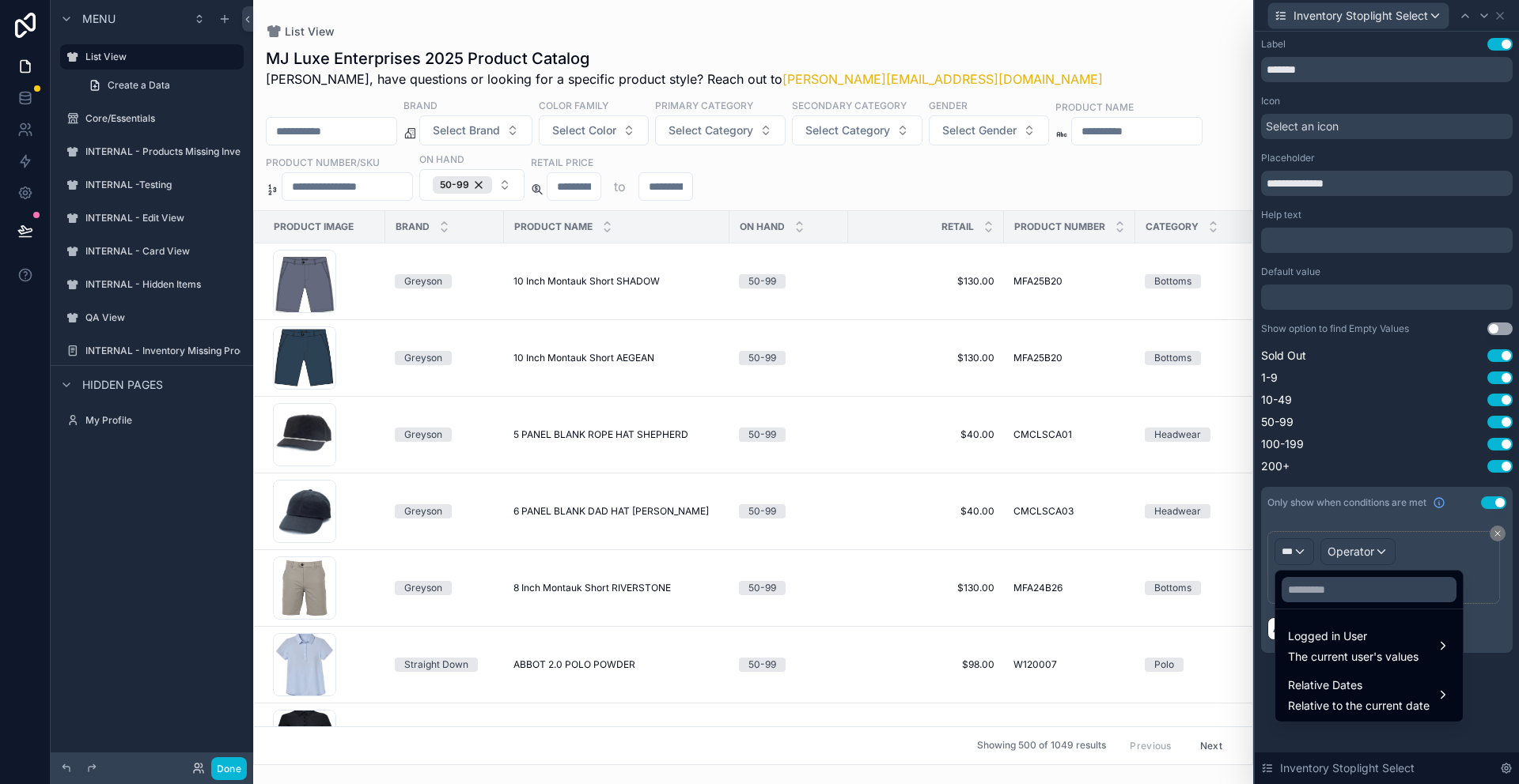
click at [1495, 722] on div at bounding box center [1387, 392] width 264 height 784
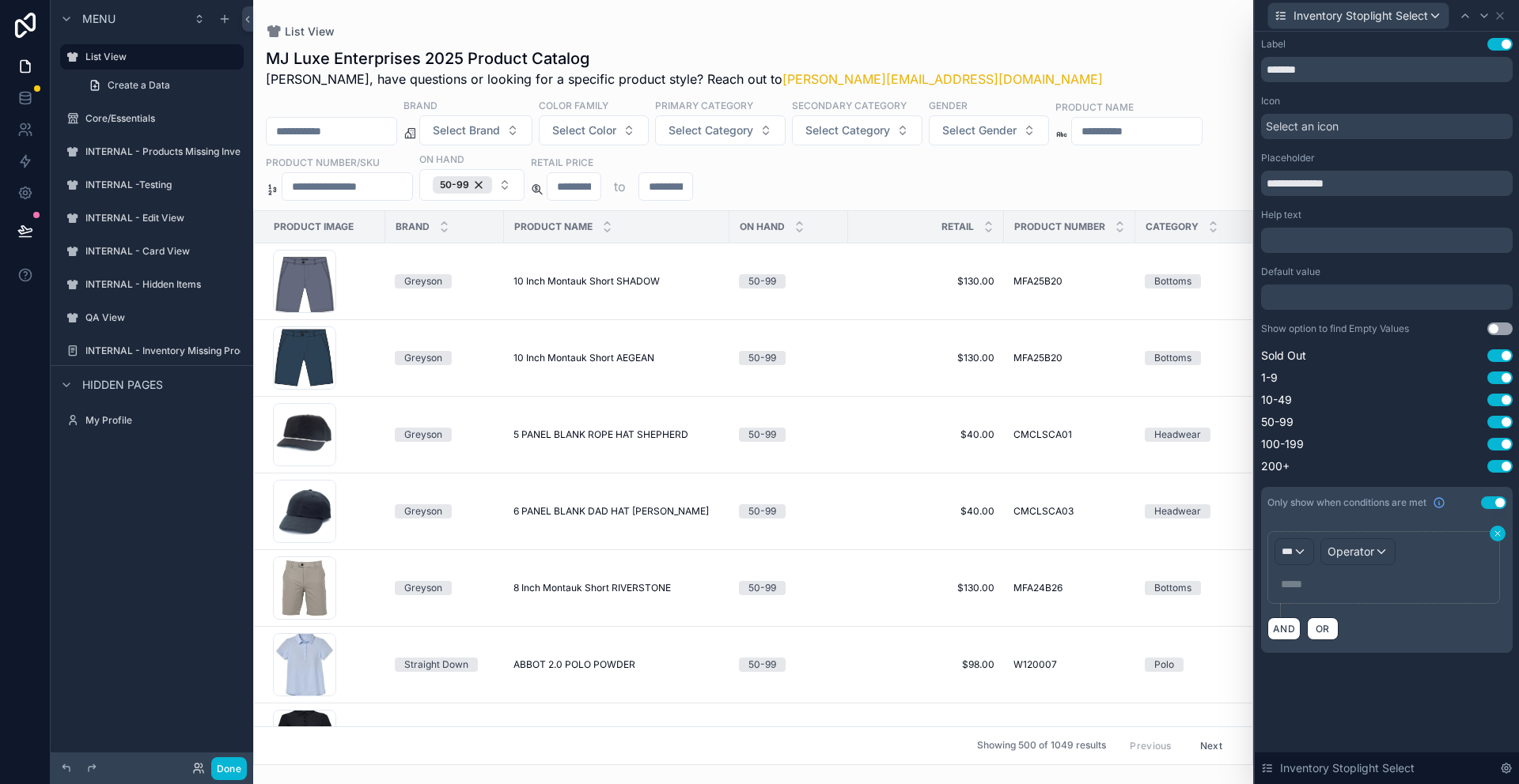
click at [1495, 534] on icon at bounding box center [1497, 533] width 10 height 10
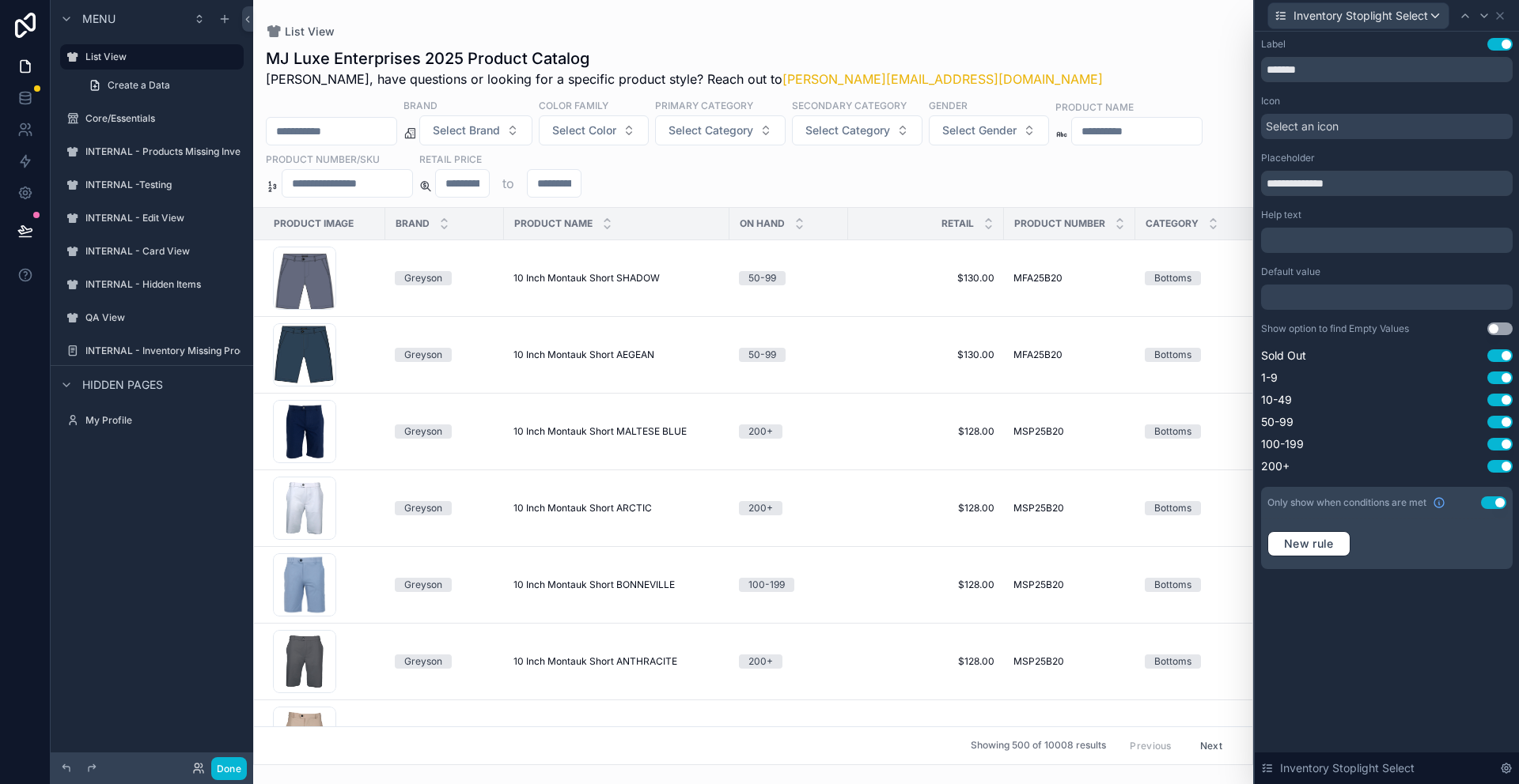
click at [1490, 503] on button "Use setting" at bounding box center [1494, 502] width 25 height 13
